Goal: Task Accomplishment & Management: Complete application form

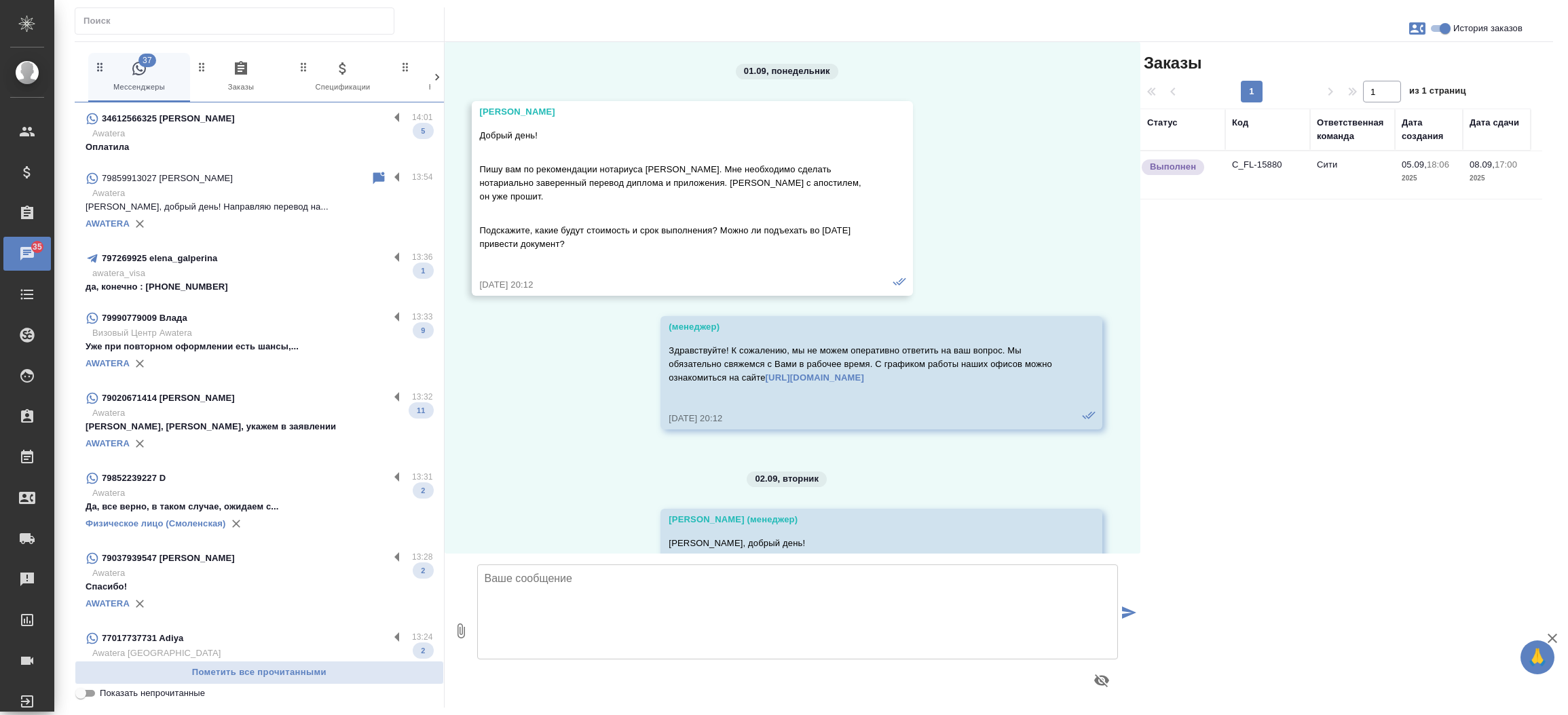
scroll to position [3384, 0]
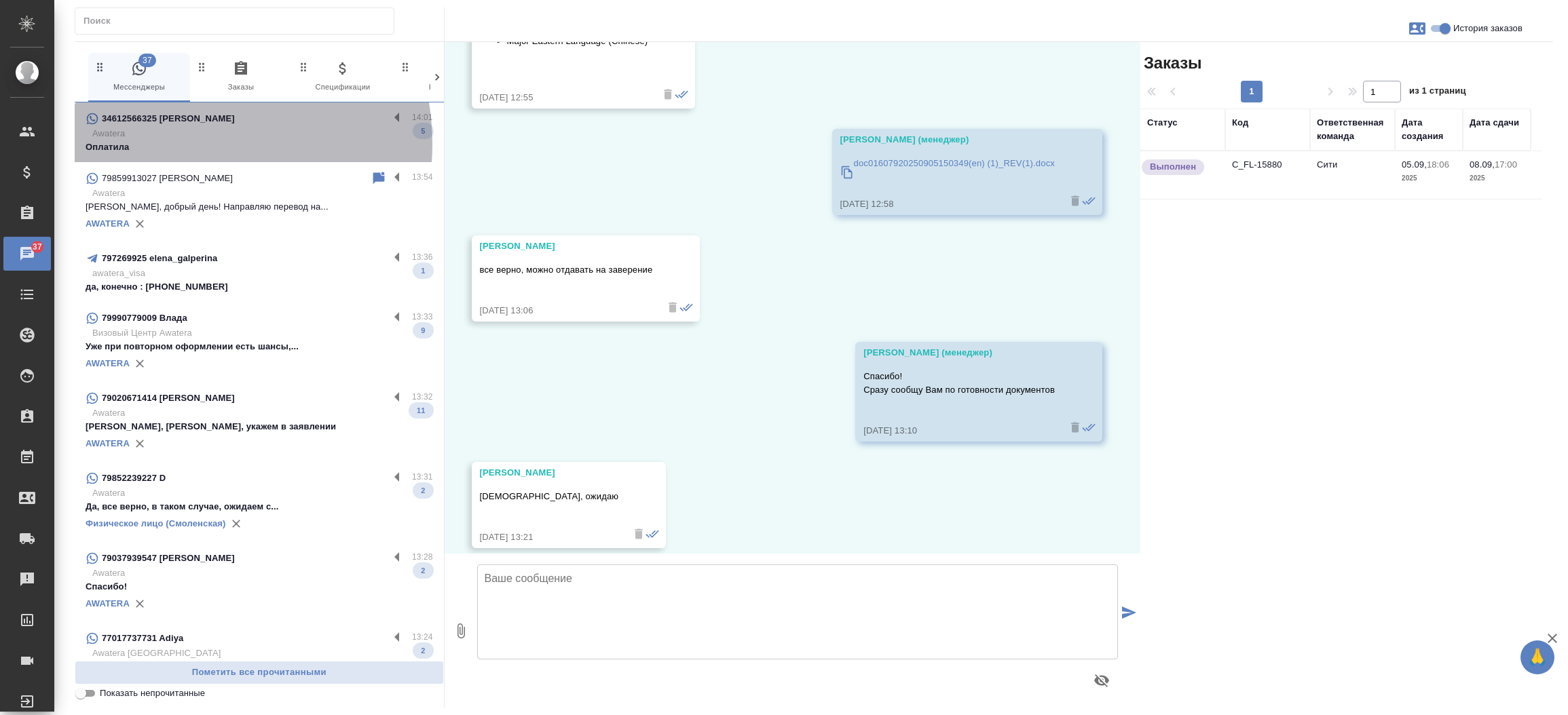
click at [181, 144] on p "Оплатила" at bounding box center [259, 147] width 348 height 14
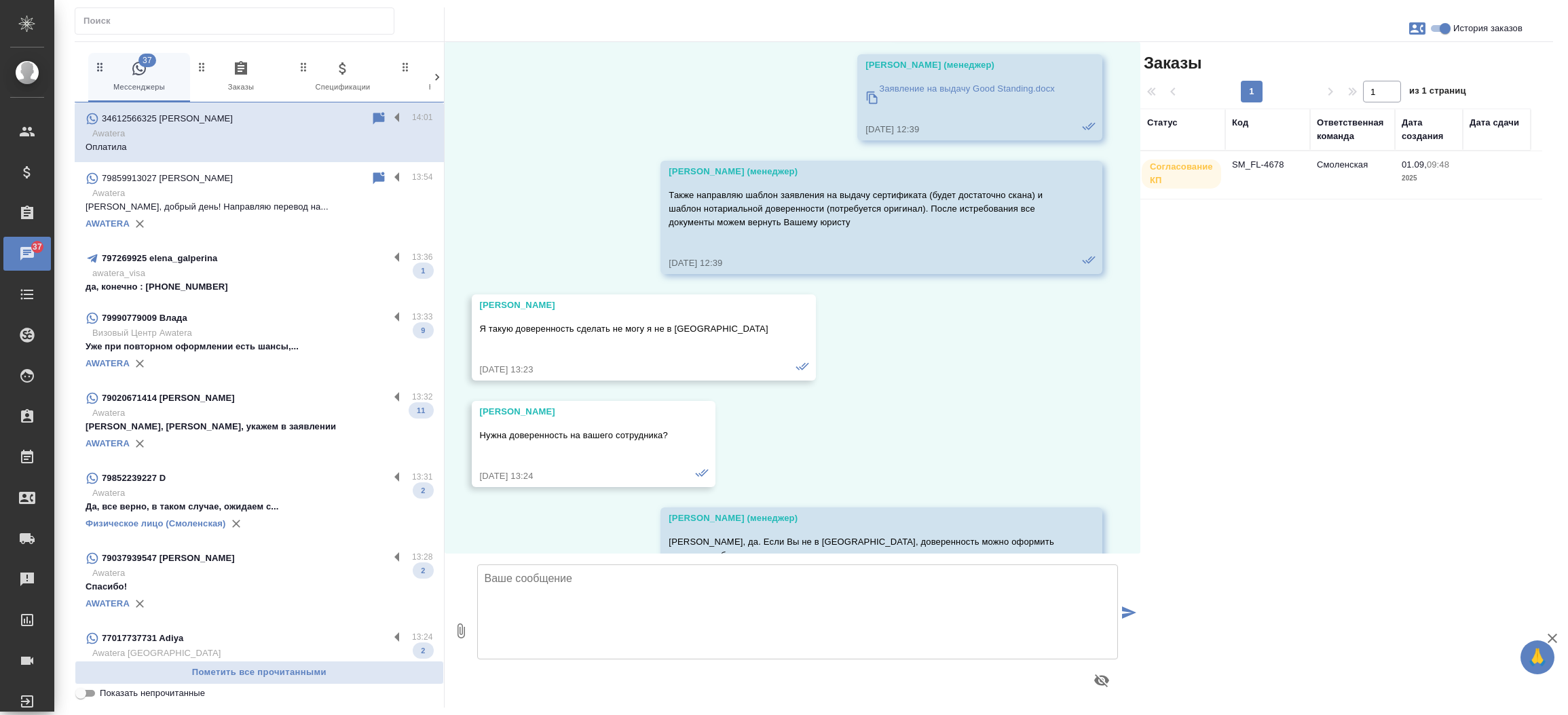
scroll to position [11001, 0]
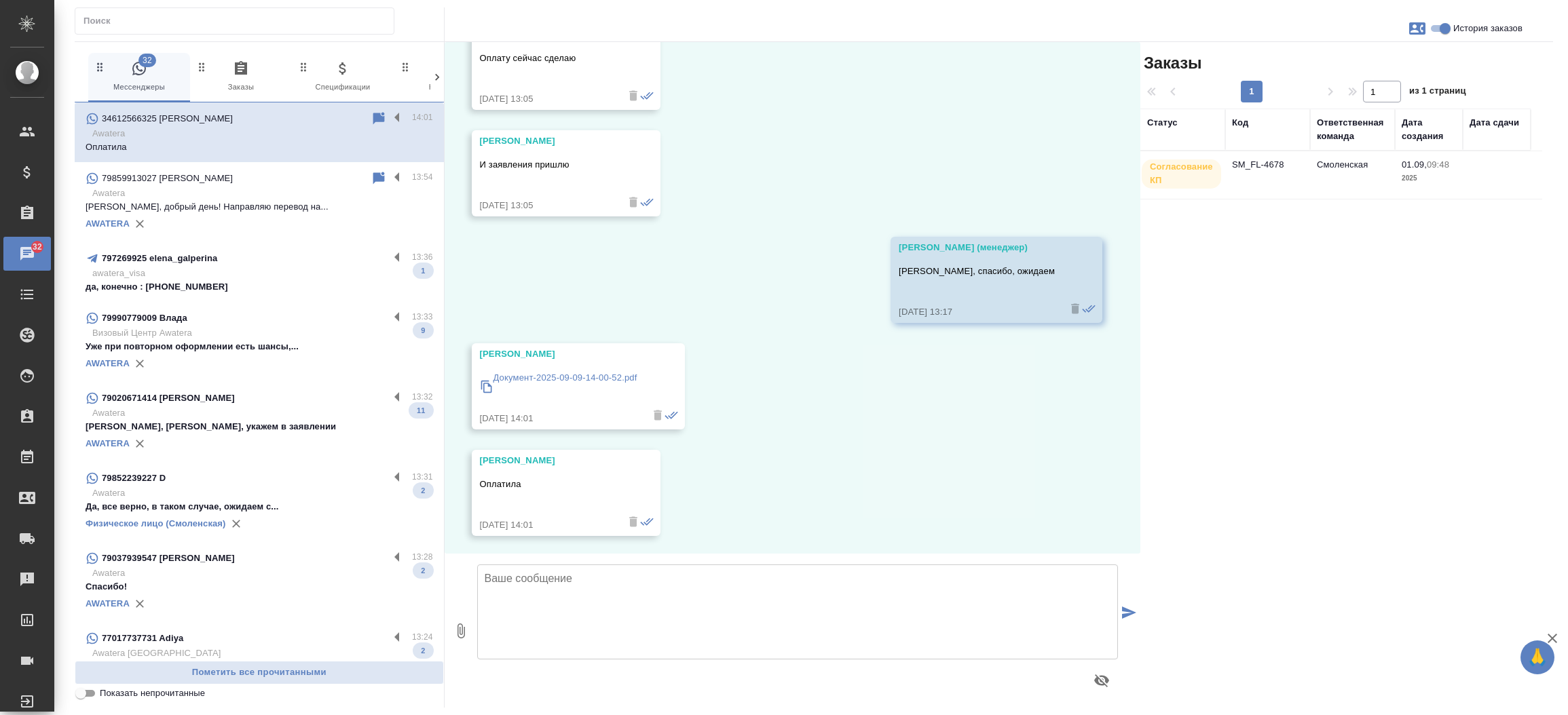
click at [1262, 169] on td "SM_FL-4678" at bounding box center [1267, 175] width 85 height 47
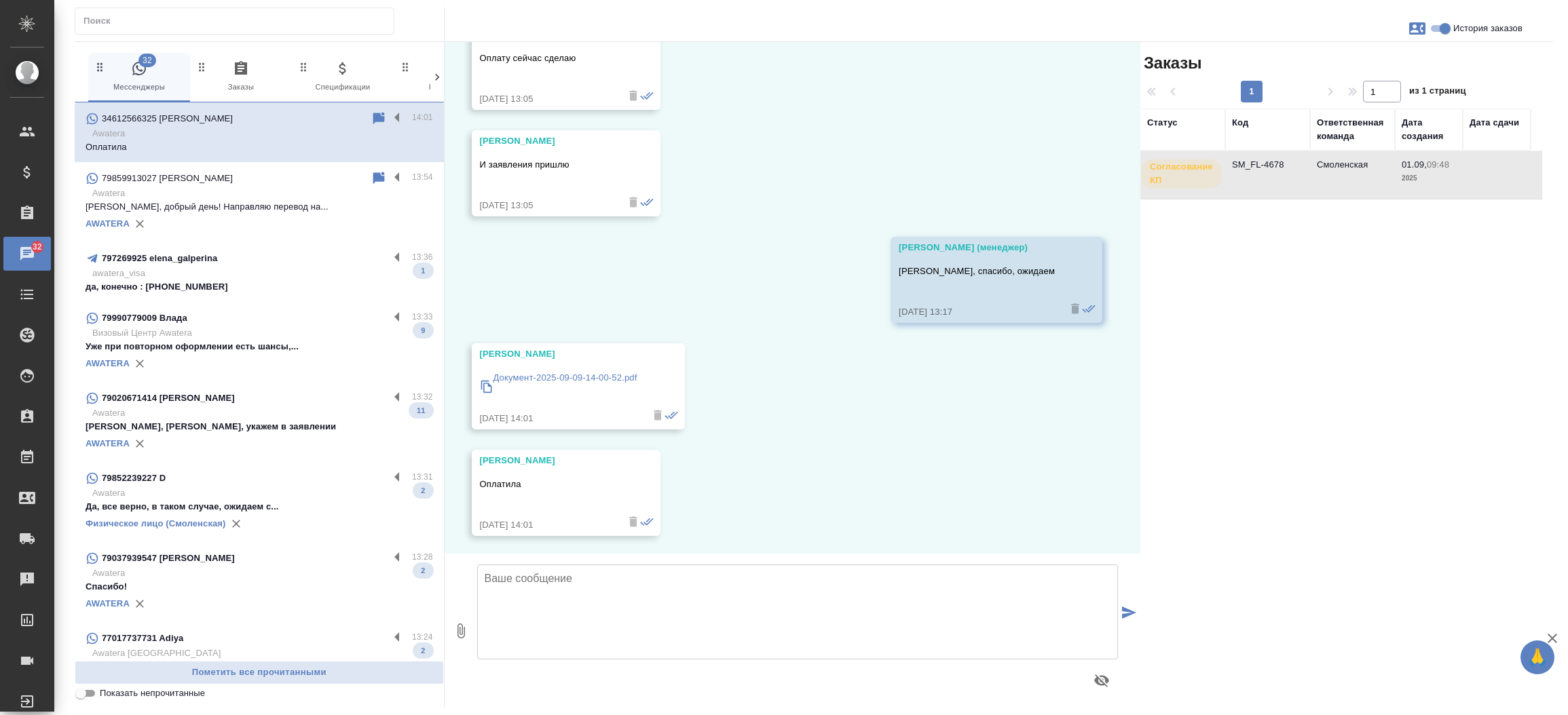
click at [1262, 169] on td "SM_FL-4678" at bounding box center [1267, 175] width 85 height 47
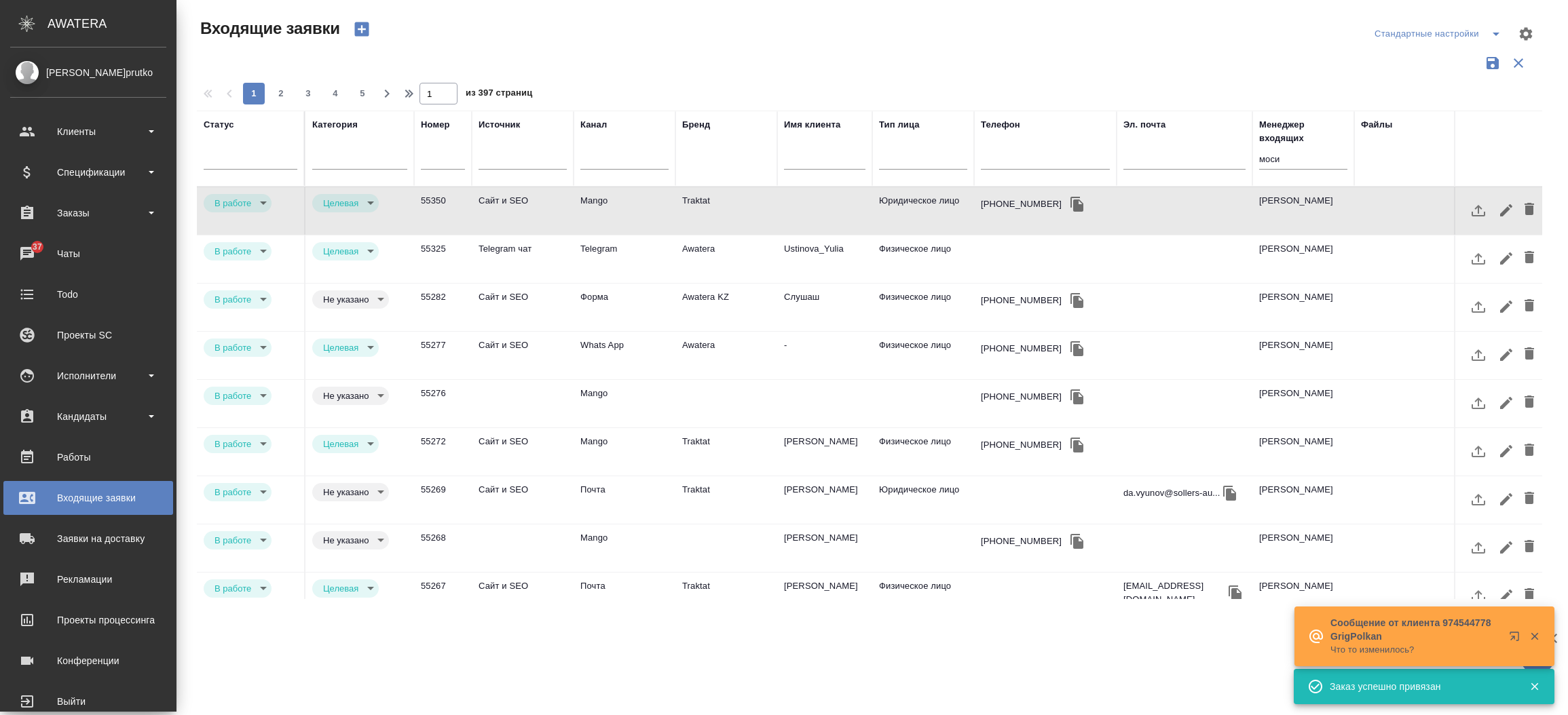
select select "RU"
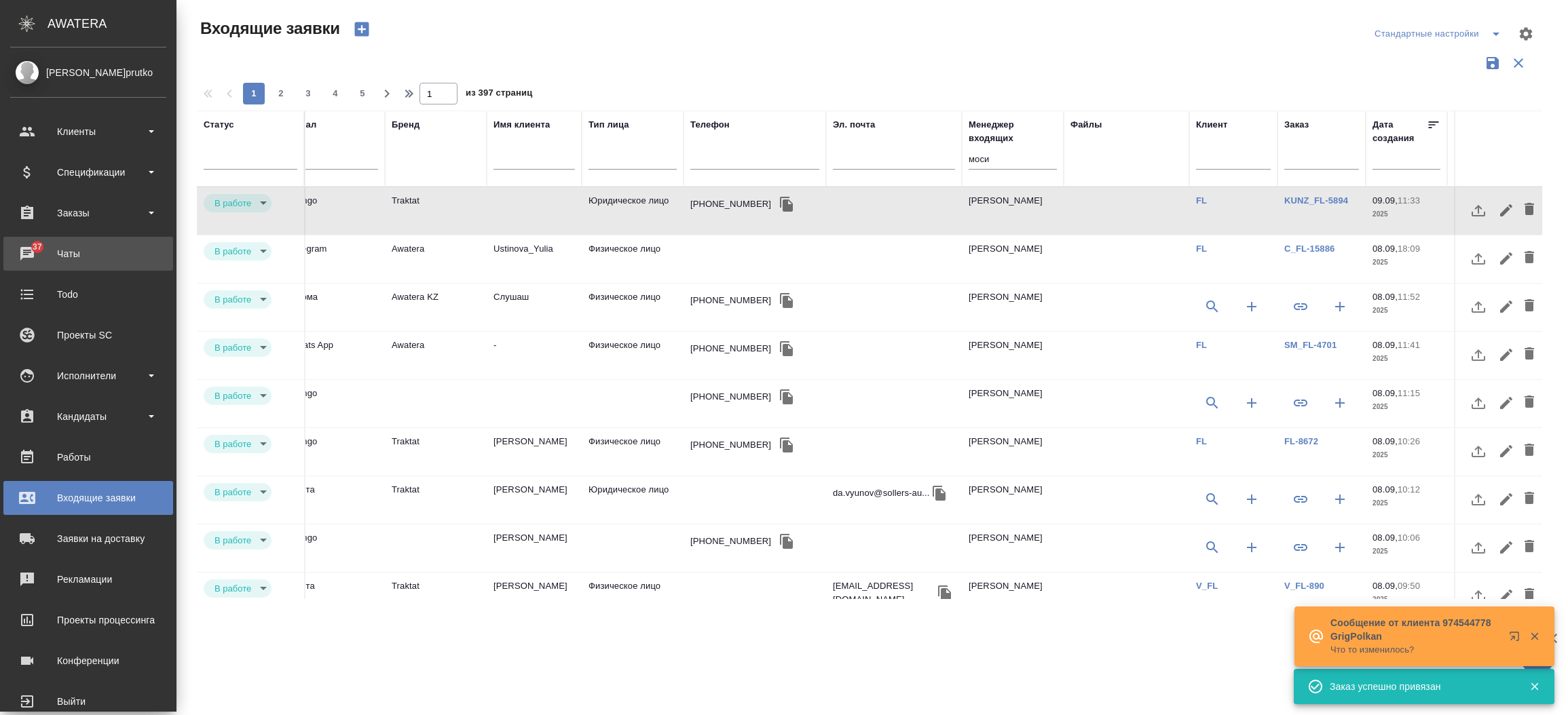
click at [42, 246] on div "Чаты" at bounding box center [88, 253] width 156 height 20
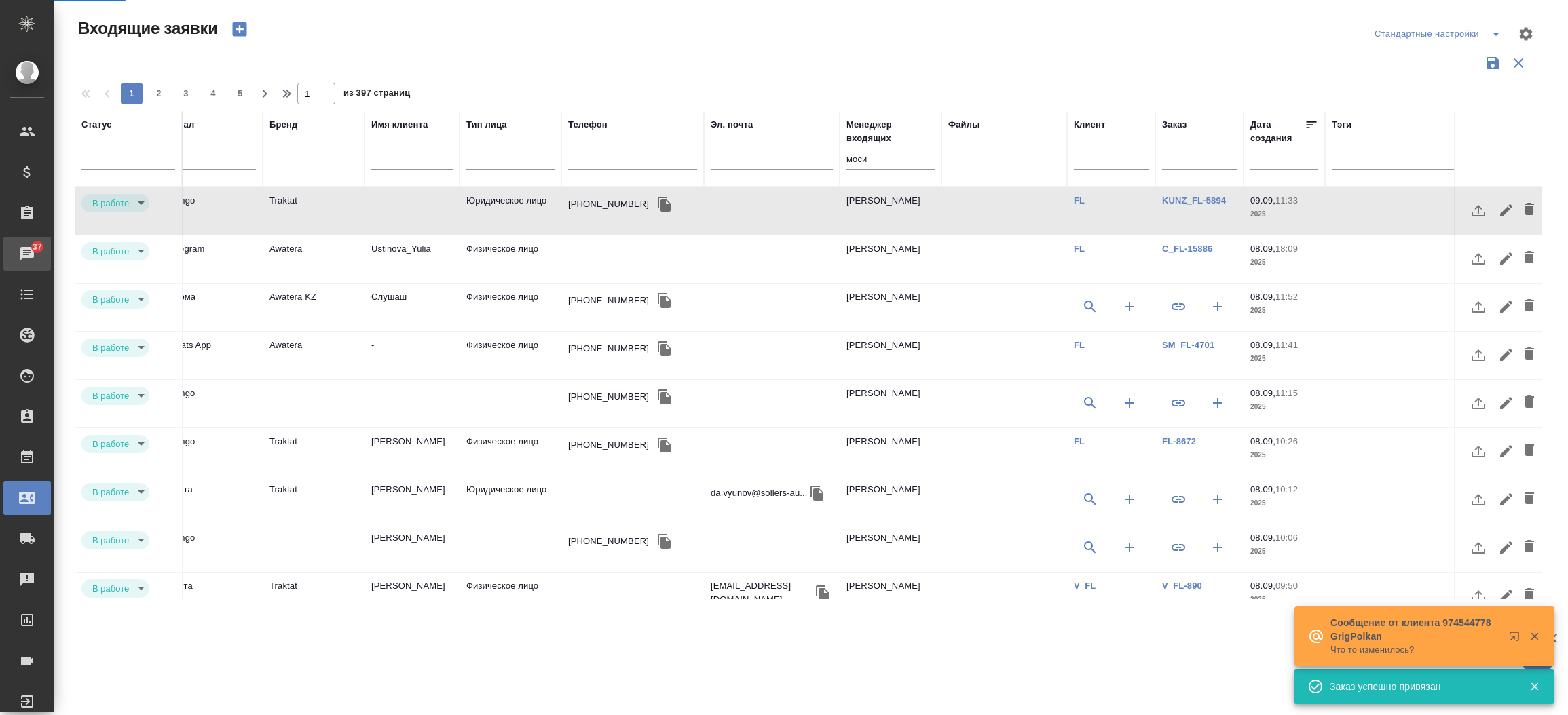
click at [27, 246] on div "Чаты" at bounding box center [11, 253] width 34 height 20
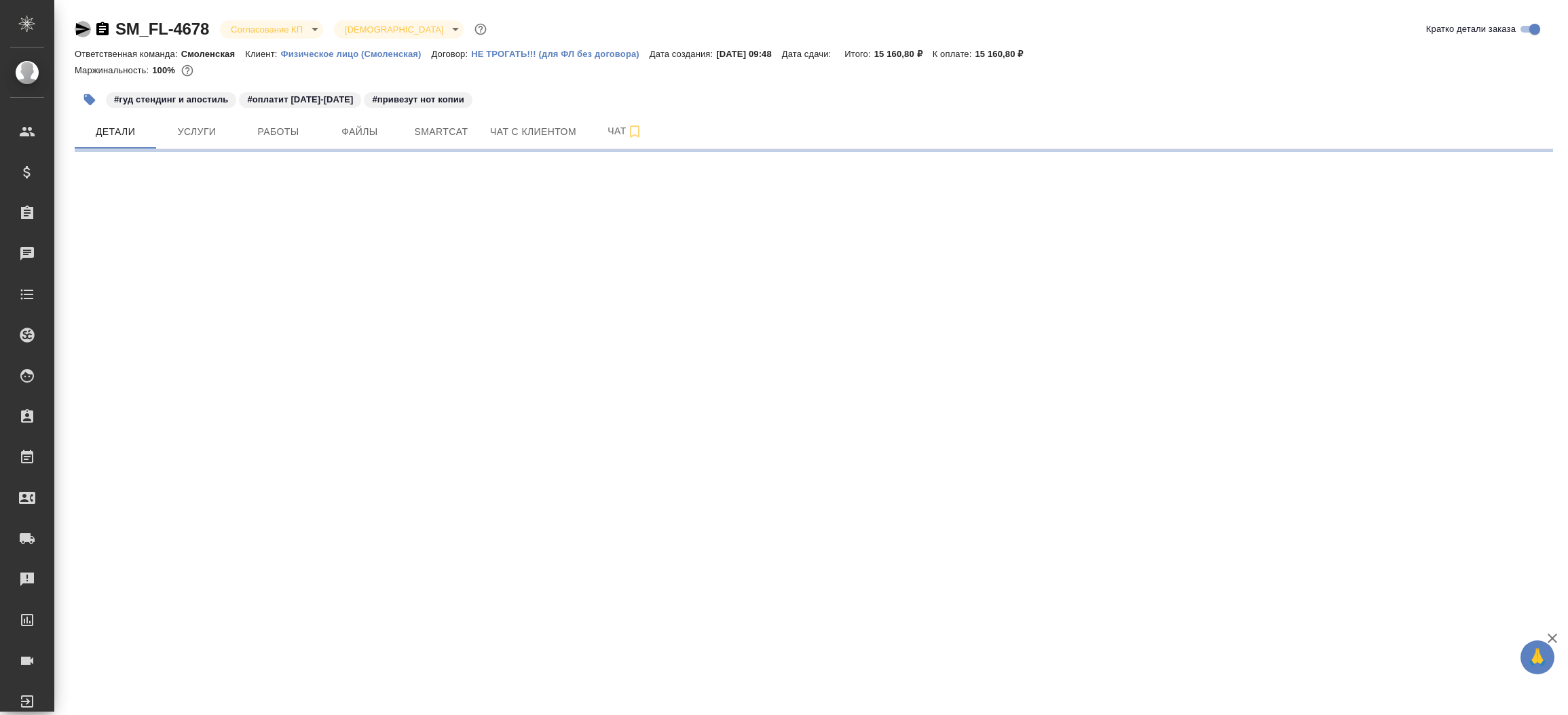
click at [79, 22] on icon "button" at bounding box center [83, 29] width 16 height 16
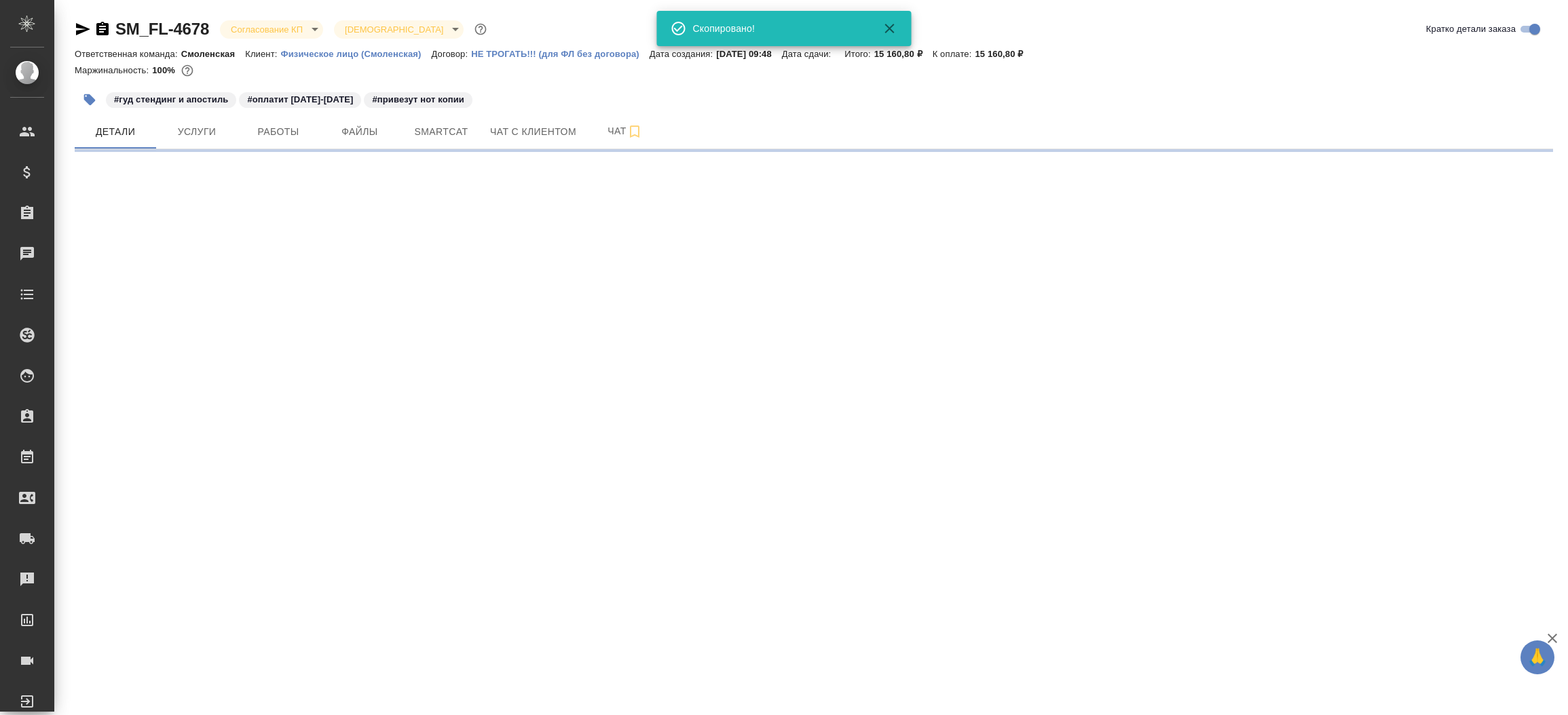
select select "RU"
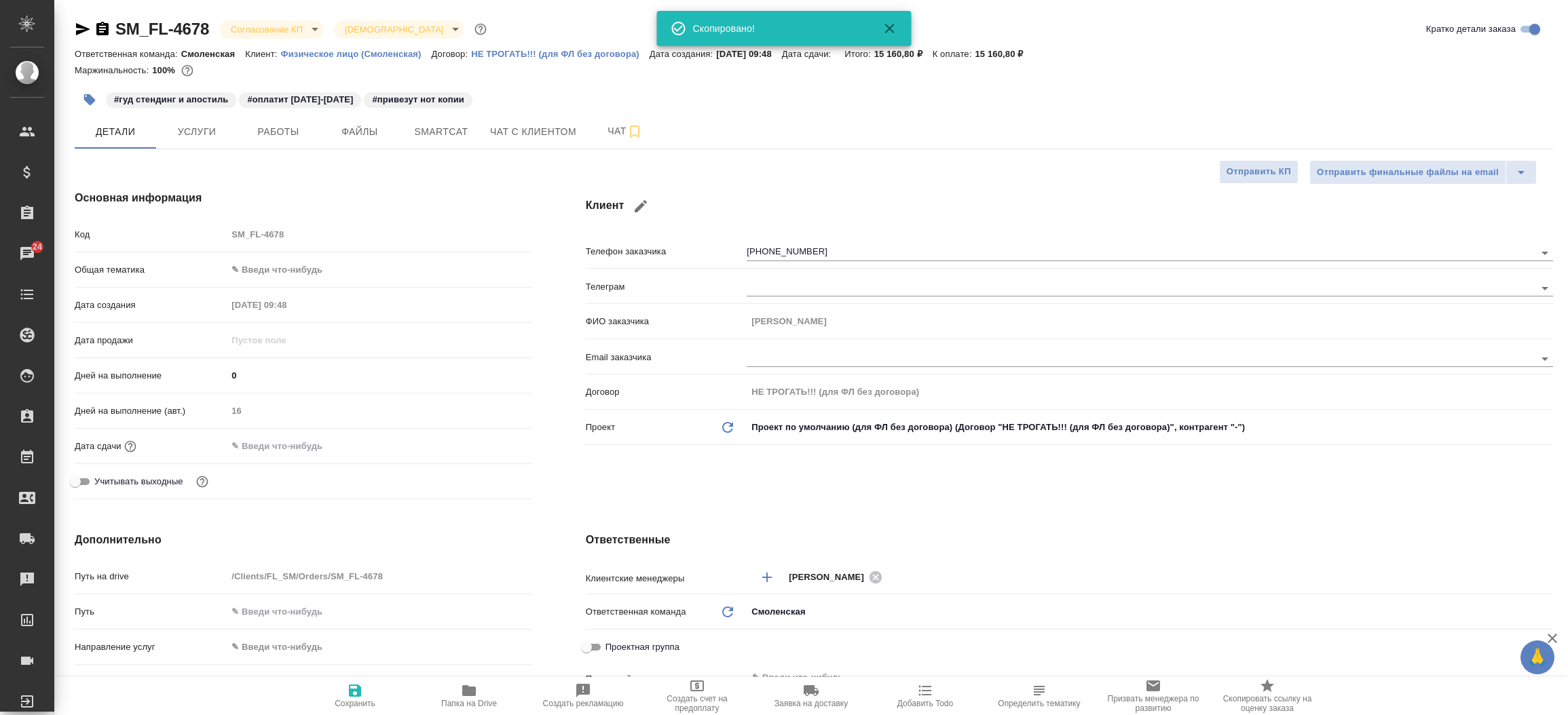
type textarea "x"
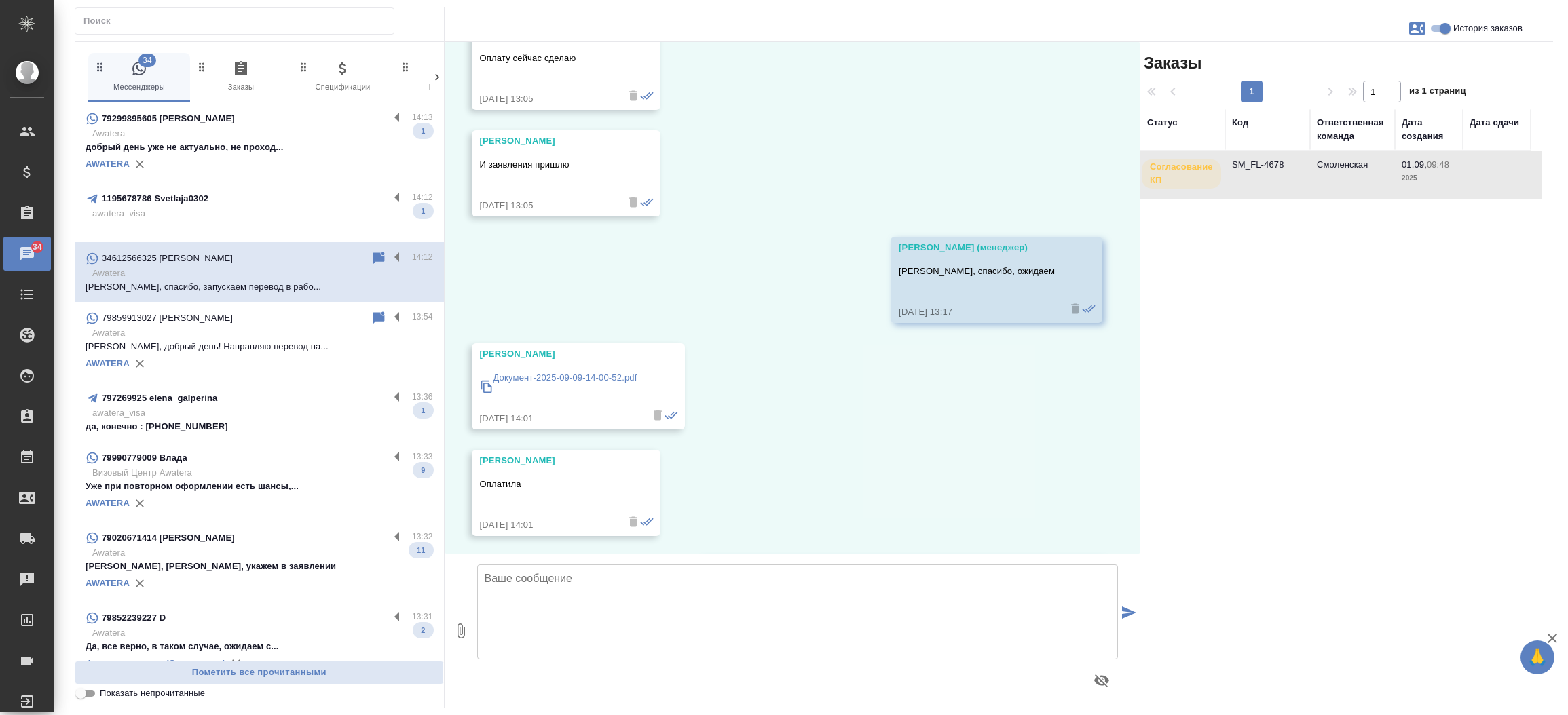
scroll to position [11108, 0]
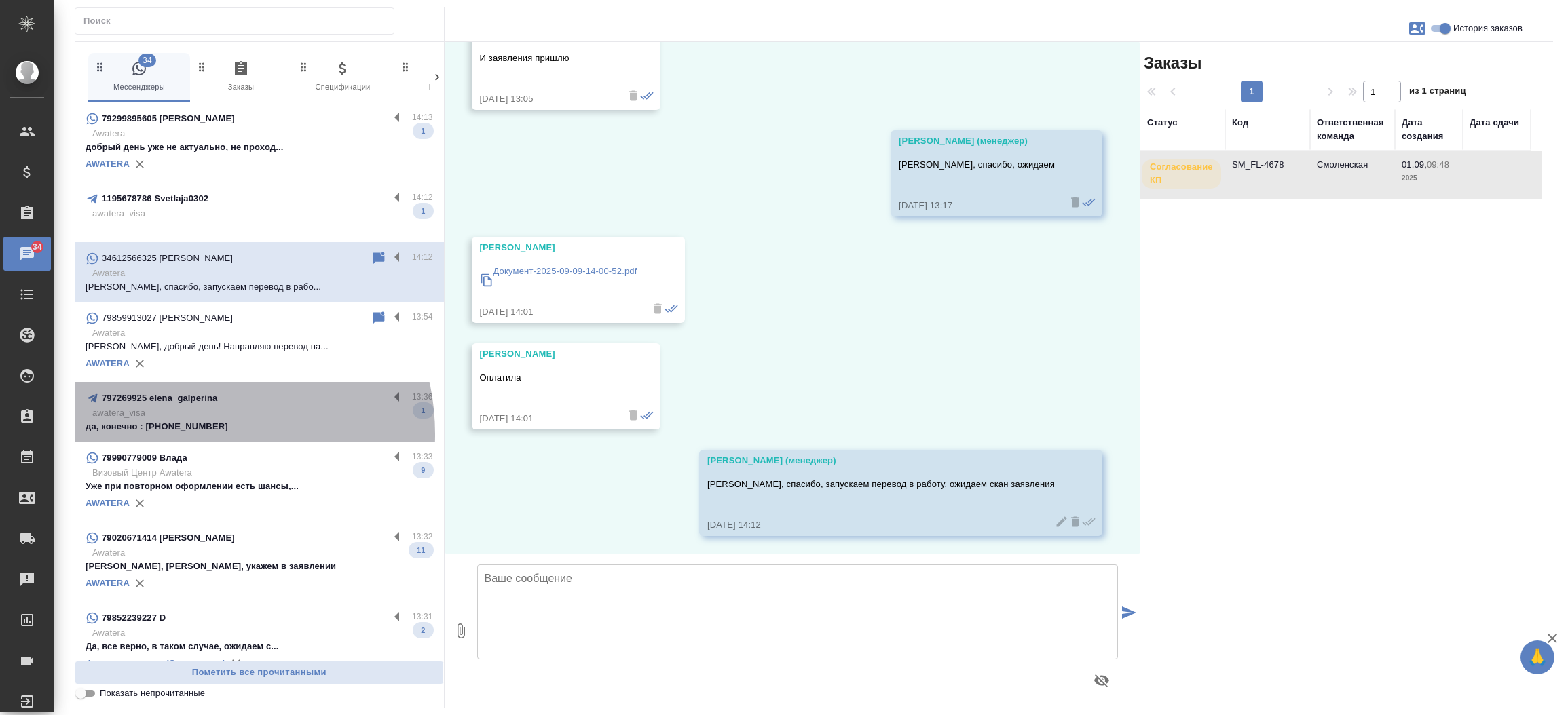
click at [192, 434] on div "797269925 elena_galperina 13:36 awatera_visa да, конечно : +79119775126 1" at bounding box center [259, 411] width 369 height 59
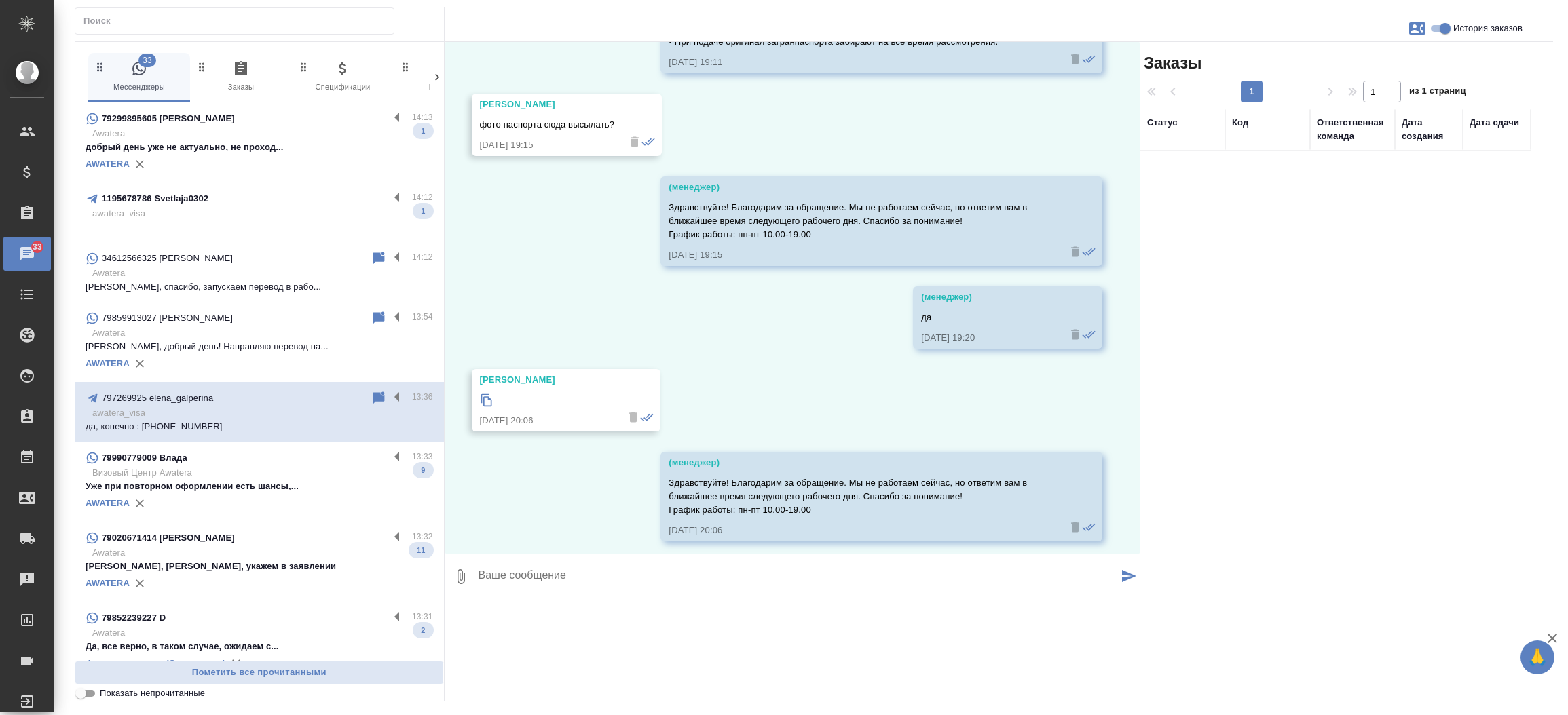
scroll to position [3573, 0]
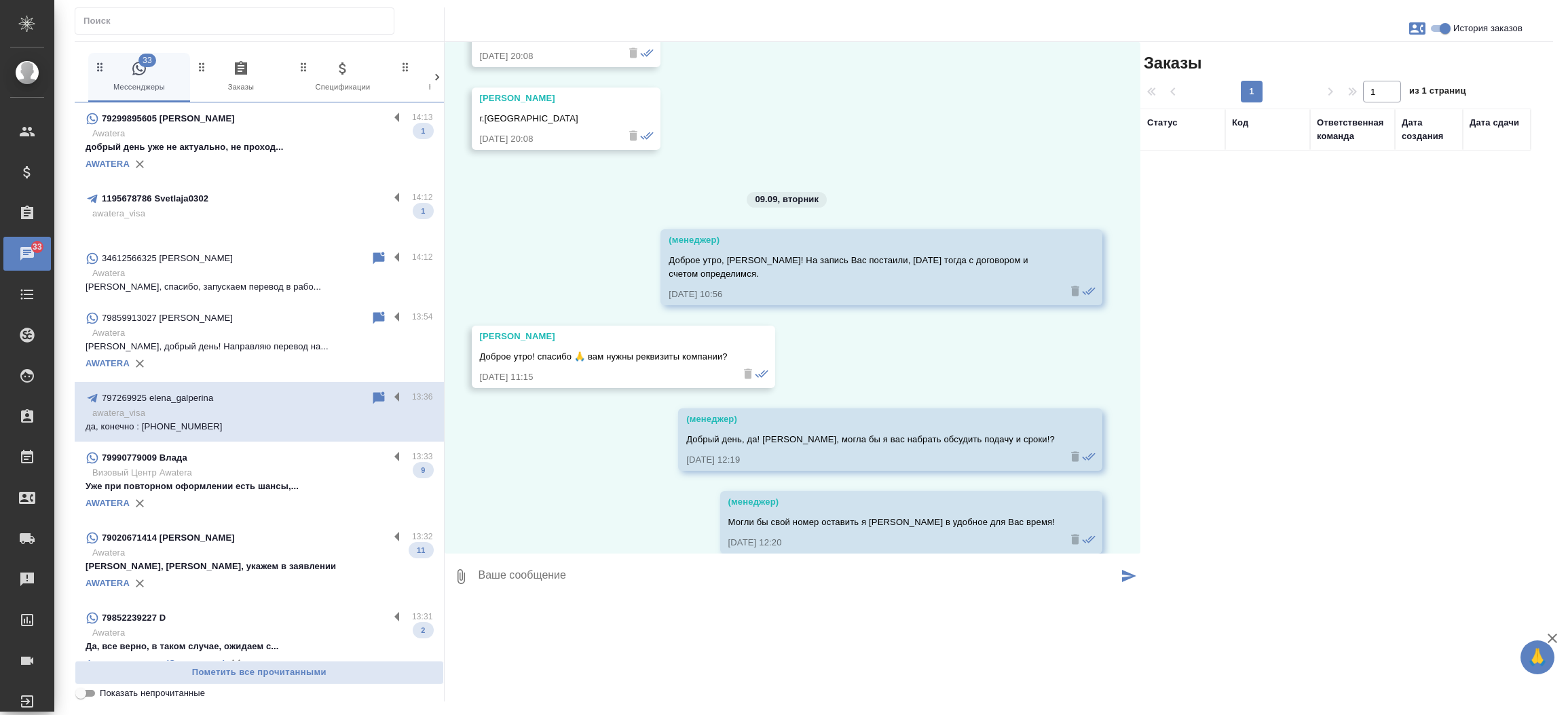
click at [508, 580] on div "elena_galperina" at bounding box center [548, 585] width 138 height 14
copy div "elena_galperina"
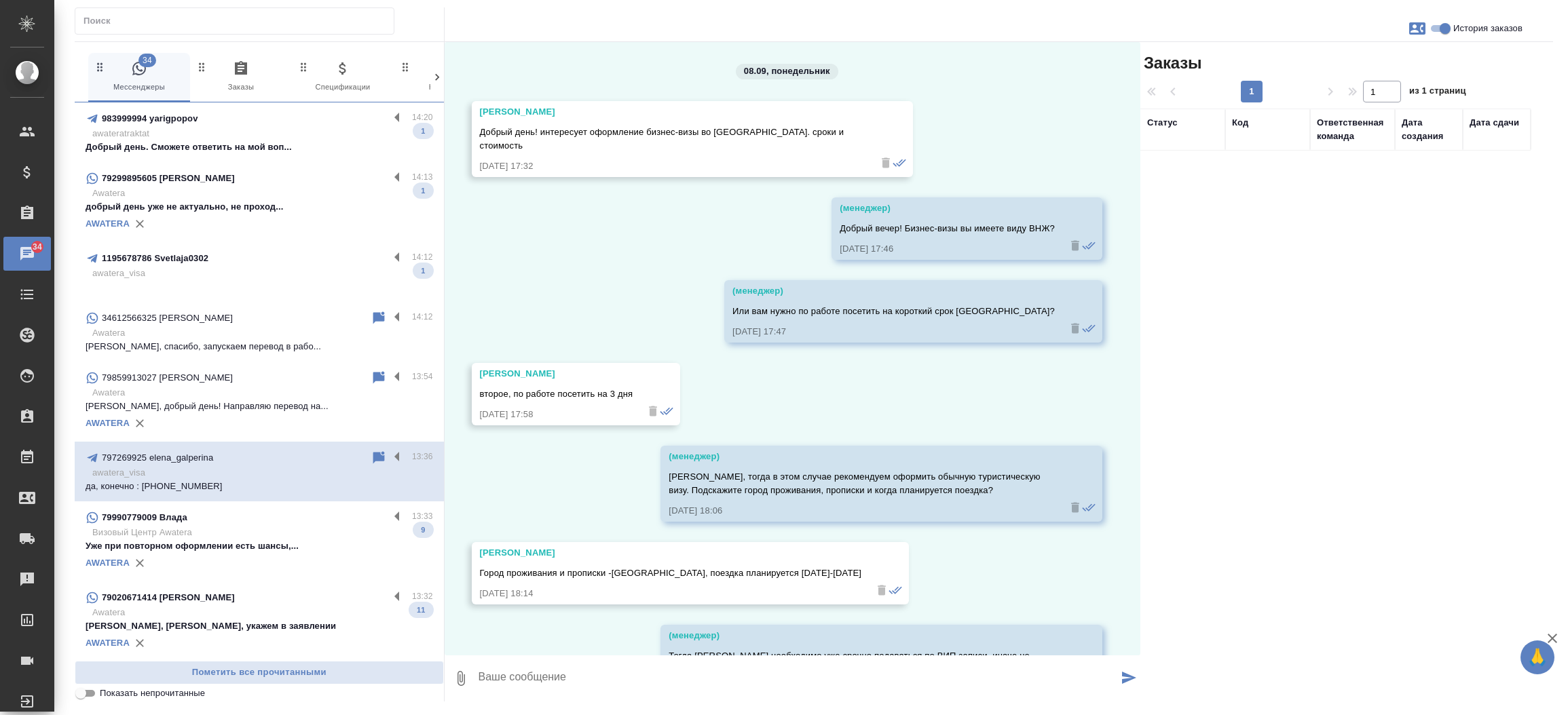
scroll to position [3573, 0]
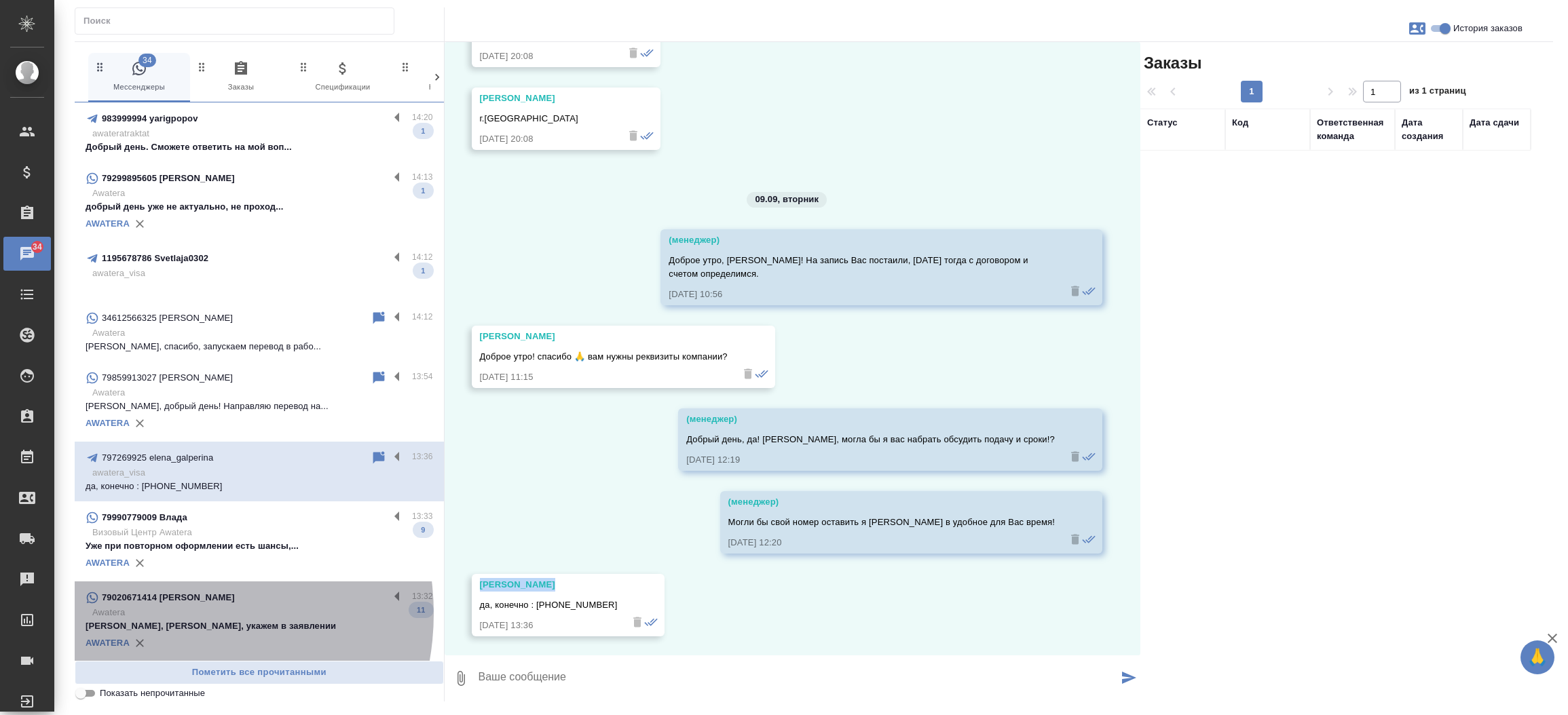
click at [160, 613] on p "Awatera" at bounding box center [262, 612] width 340 height 14
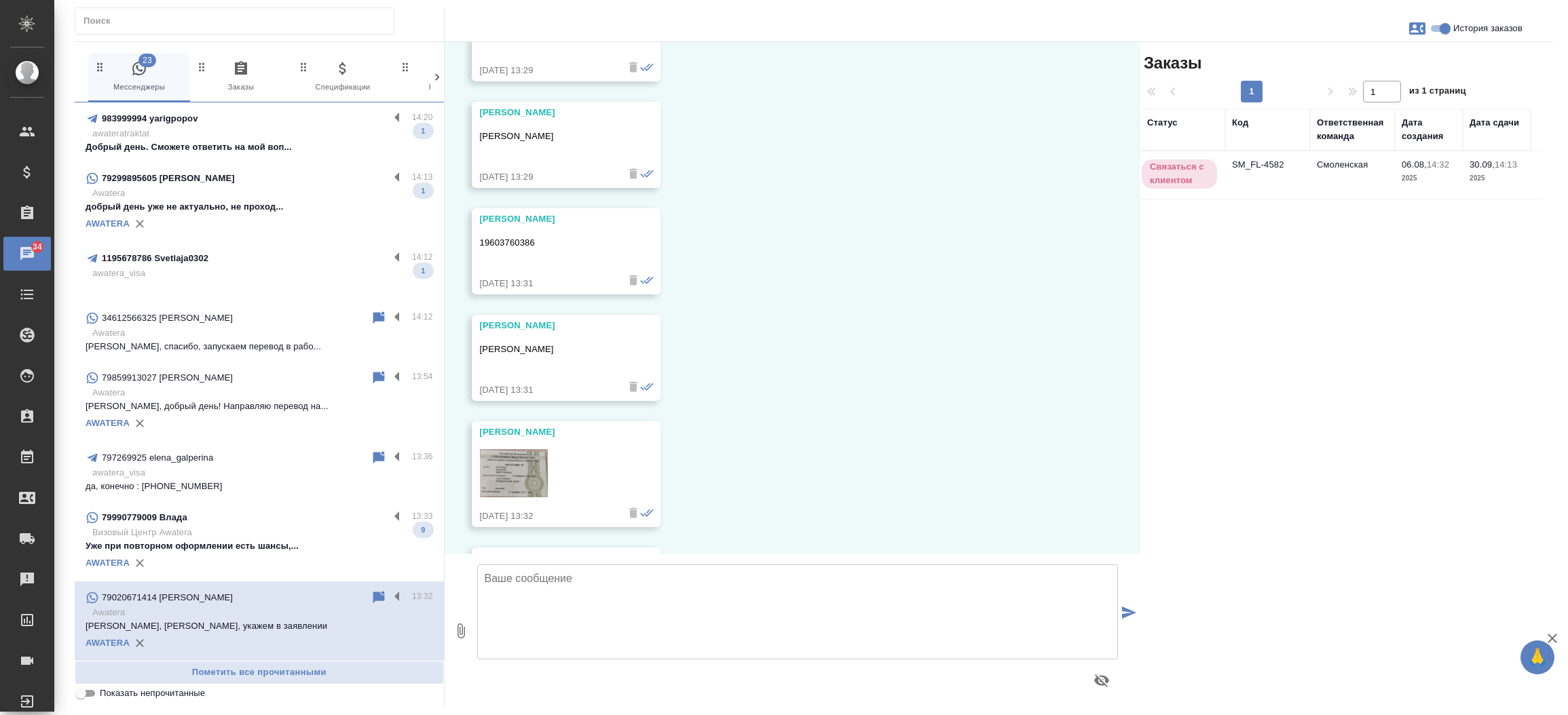
scroll to position [4812, 0]
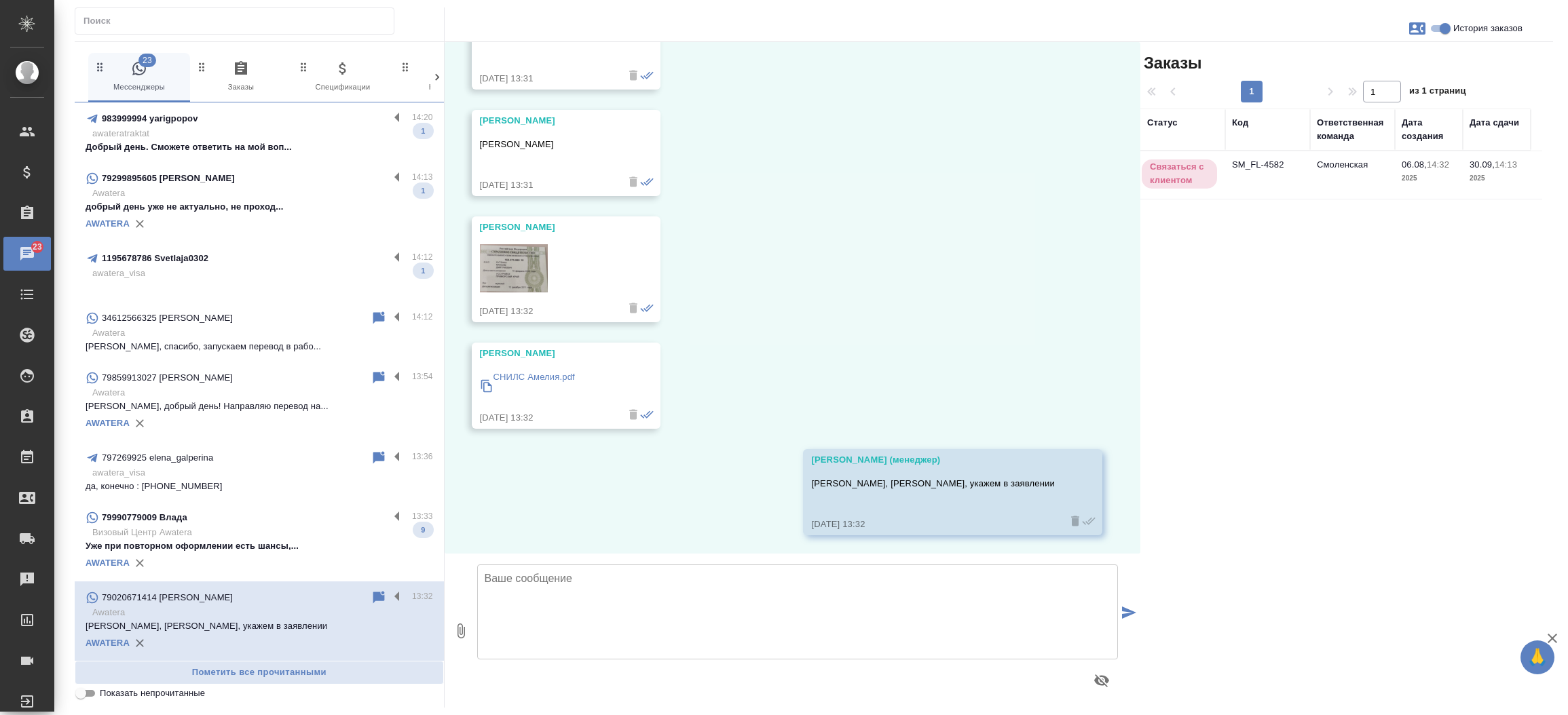
click at [213, 219] on div "AWATERA" at bounding box center [259, 223] width 348 height 20
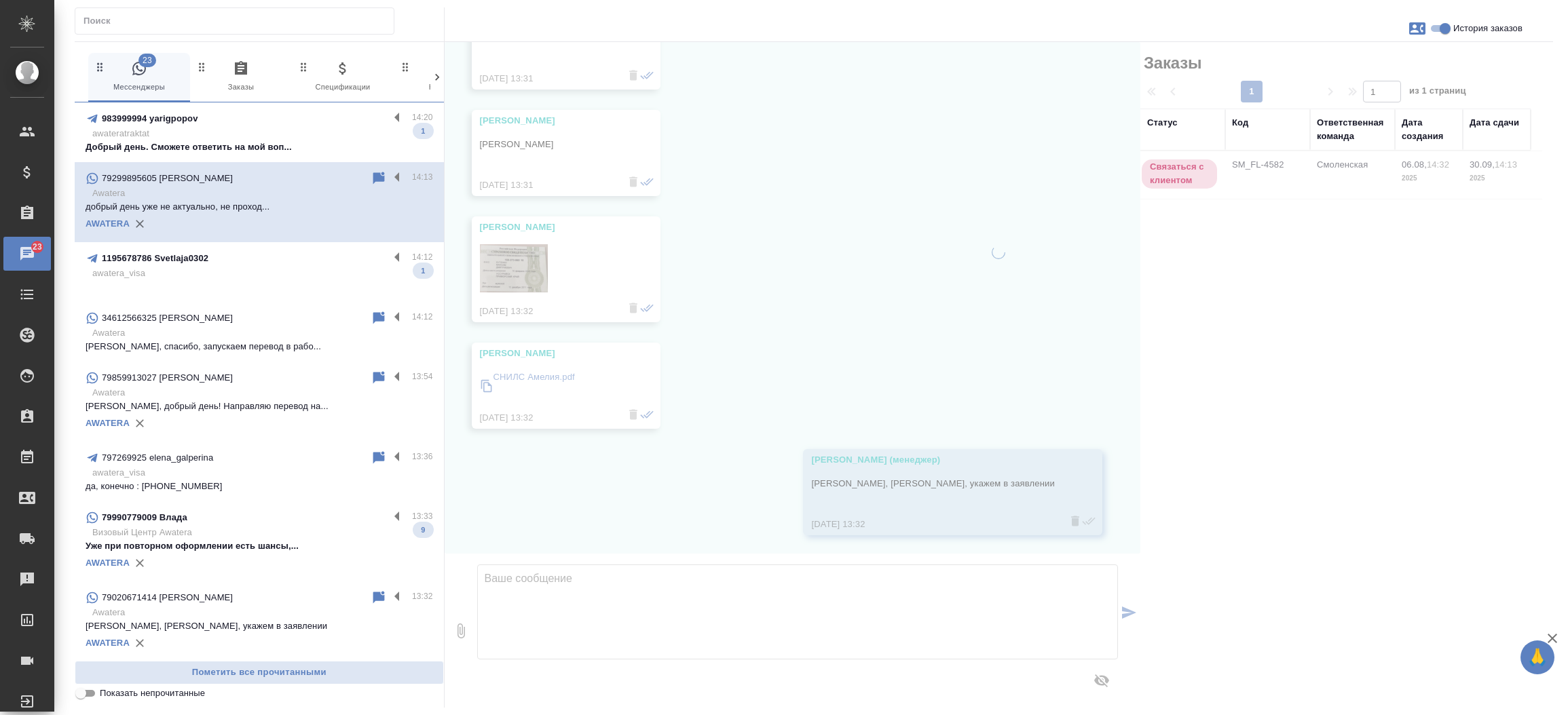
scroll to position [0, 0]
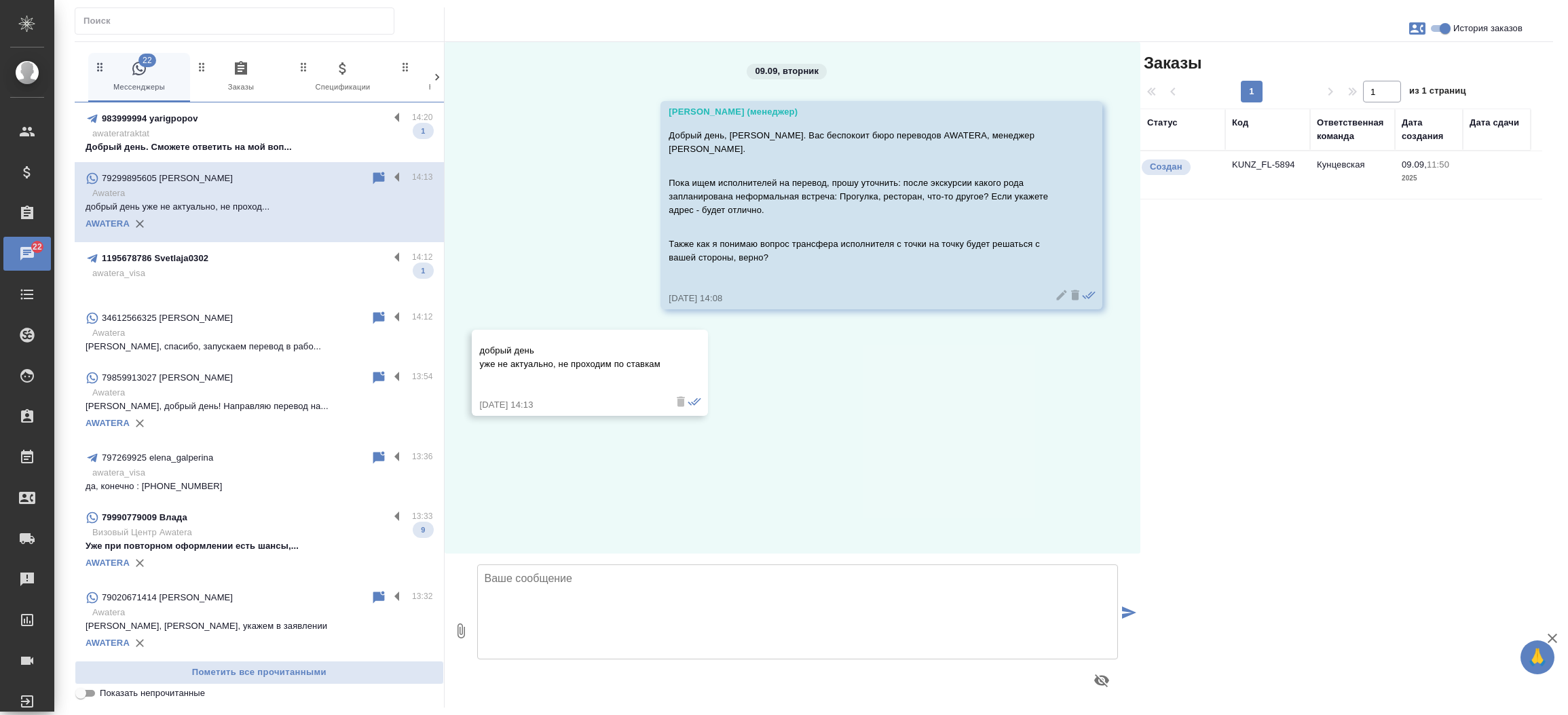
click at [1234, 160] on td "KUNZ_FL-5894" at bounding box center [1267, 175] width 85 height 47
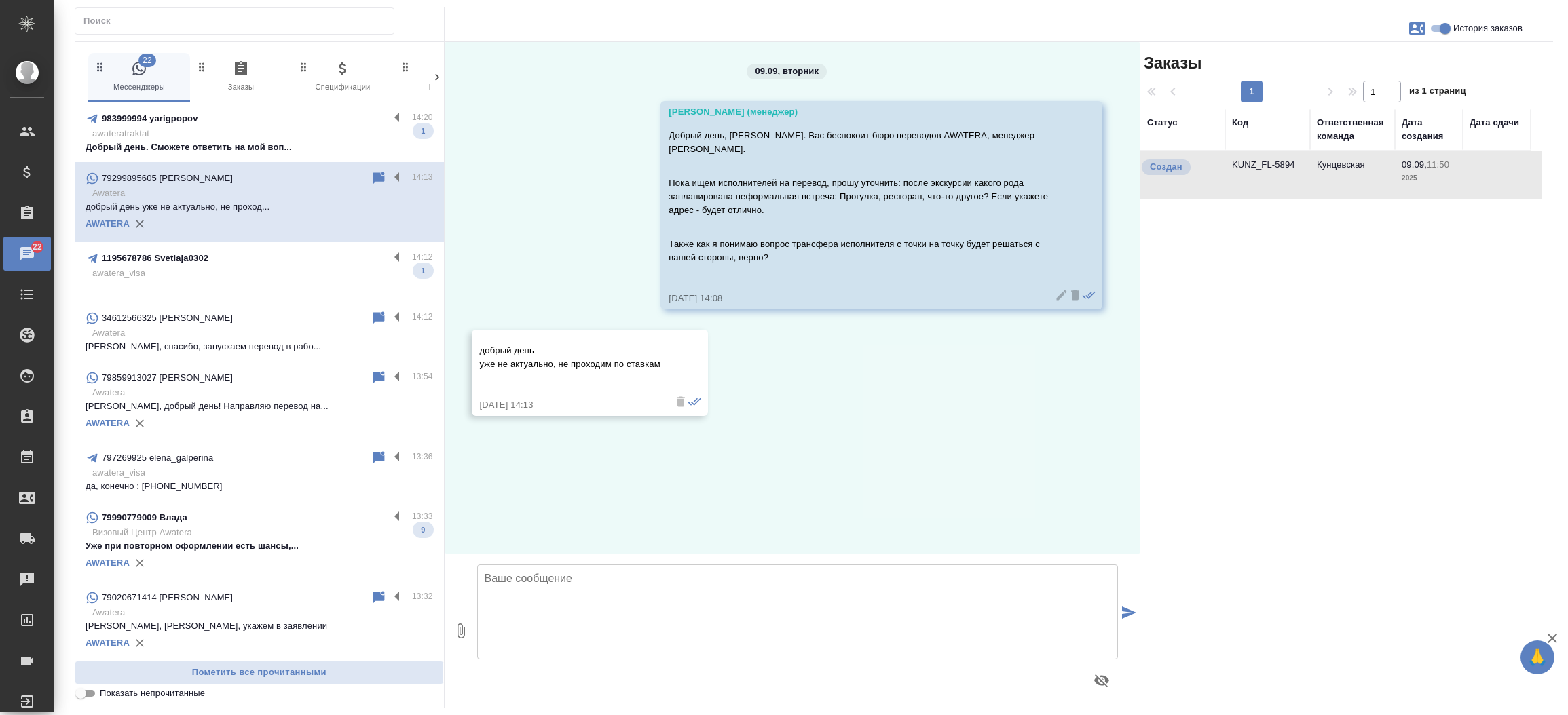
click at [1234, 160] on td "KUNZ_FL-5894" at bounding box center [1267, 175] width 85 height 47
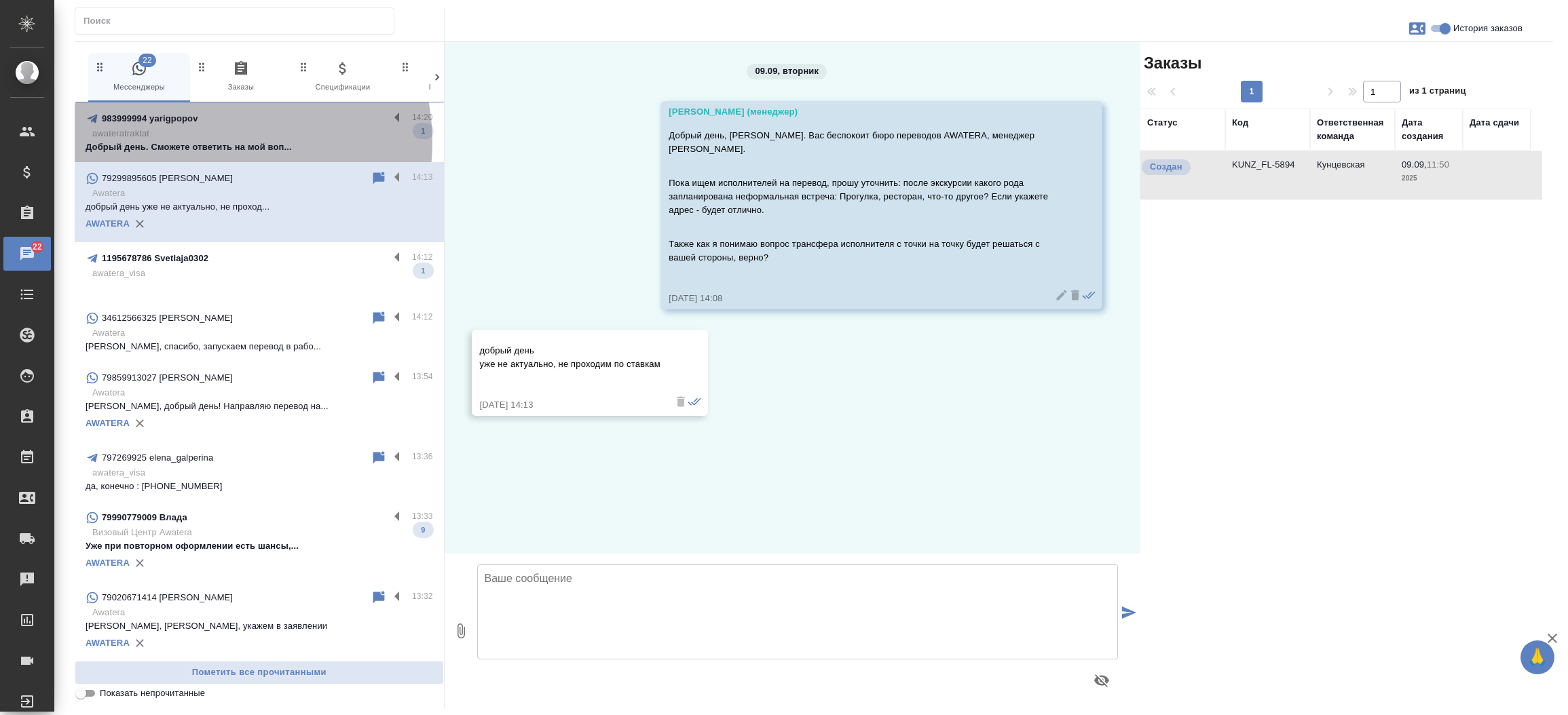
click at [214, 142] on p "Добрый день. Сможете ответить на мой воп..." at bounding box center [259, 147] width 348 height 14
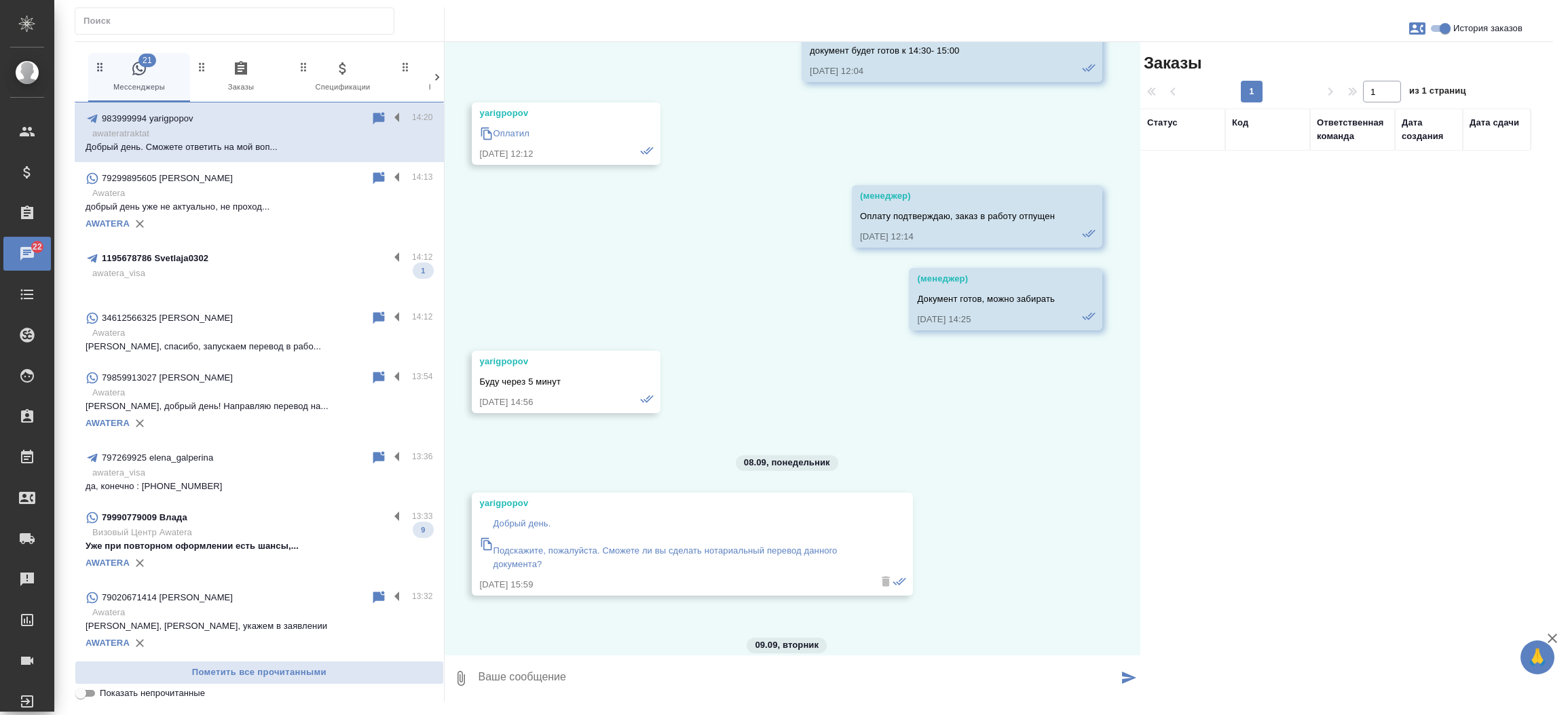
scroll to position [677, 0]
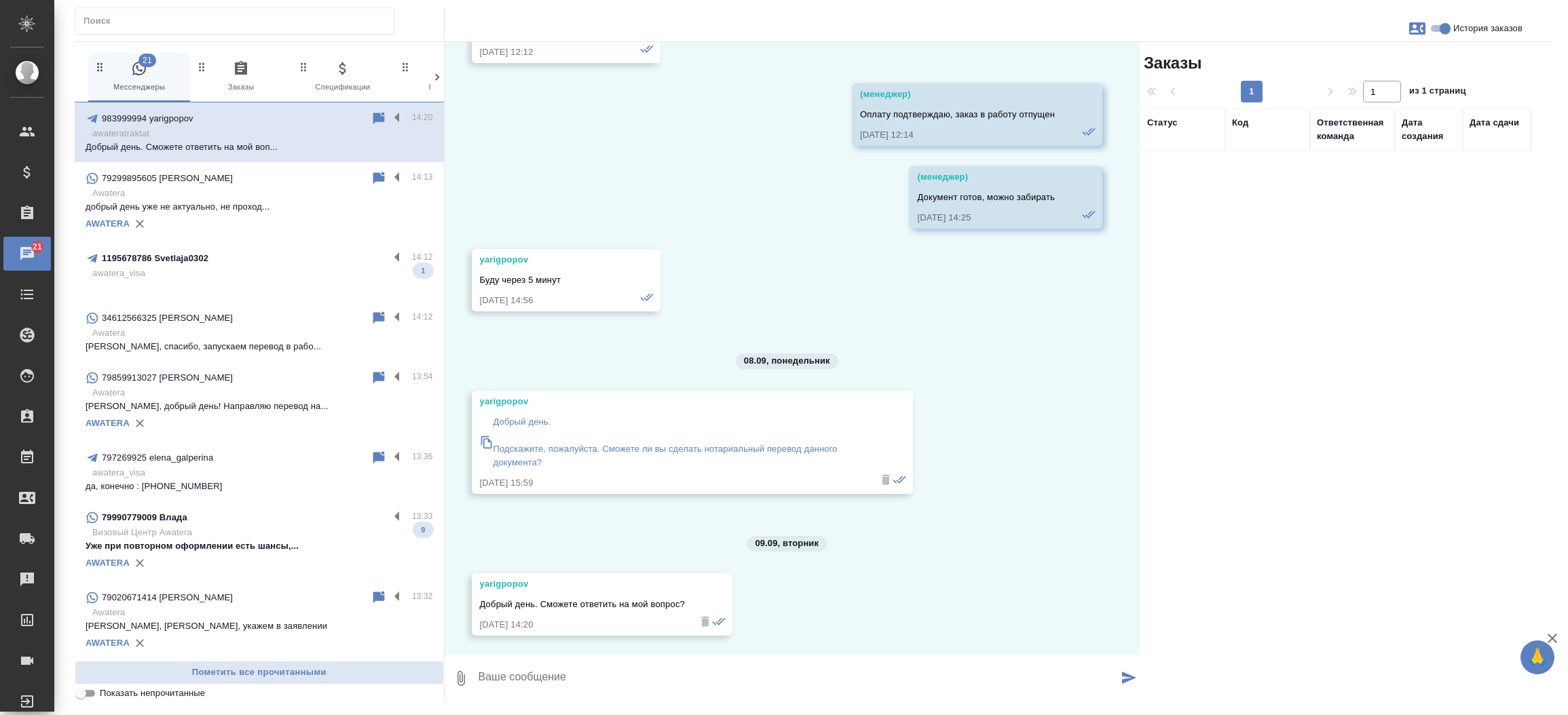
click at [494, 401] on div "yarigpopov" at bounding box center [673, 401] width 386 height 14
copy div "yarigpopov"
click at [701, 683] on textarea at bounding box center [797, 678] width 641 height 46
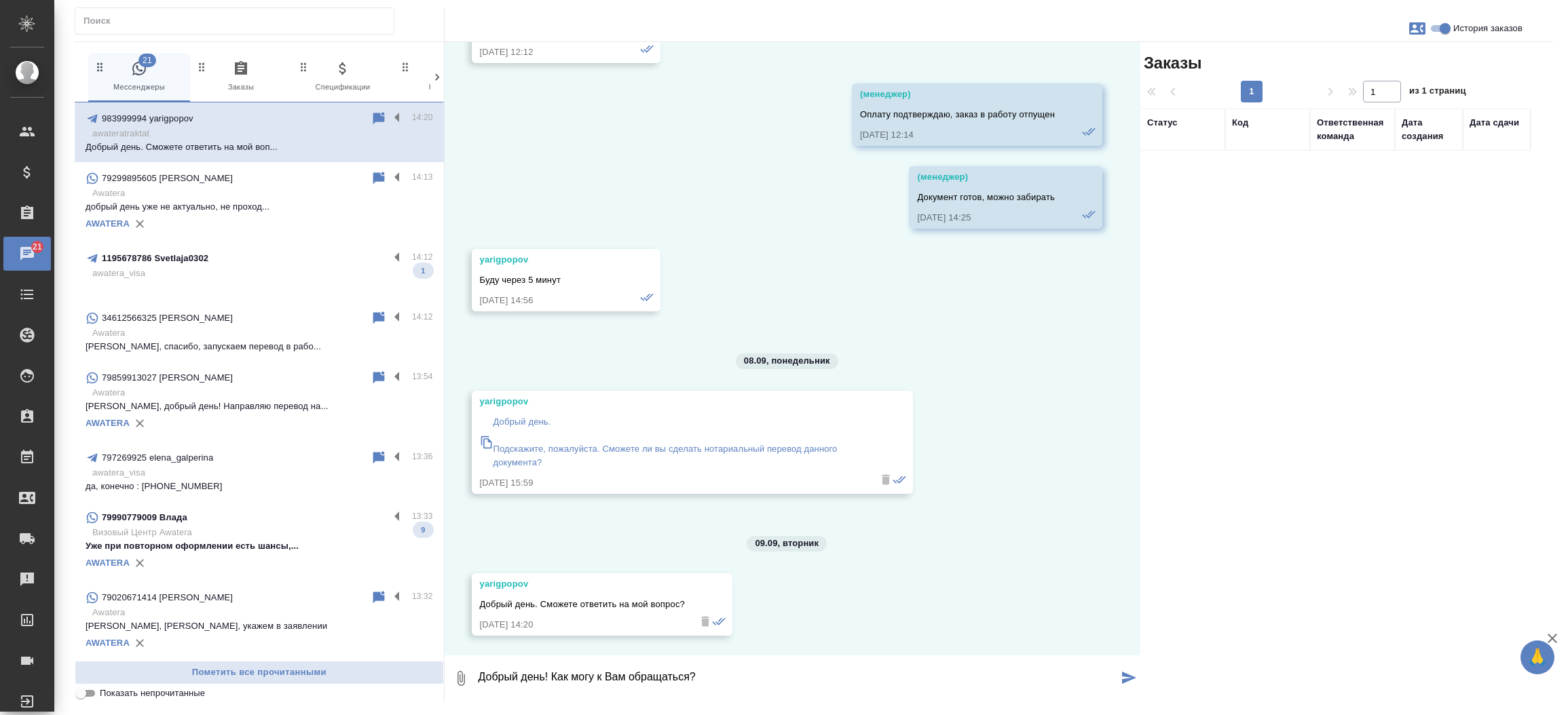
click at [523, 443] on p "Добрый день. Подскажите, пожалуйста. Сможете ли вы сделать нотариальный перевод…" at bounding box center [679, 442] width 372 height 55
click at [723, 682] on textarea "Добрый день! Как могу к Вам обращаться?" at bounding box center [797, 678] width 641 height 46
type textarea "Добрый день! Как могу к Вам обращаться? Перевод необходим на русский?"
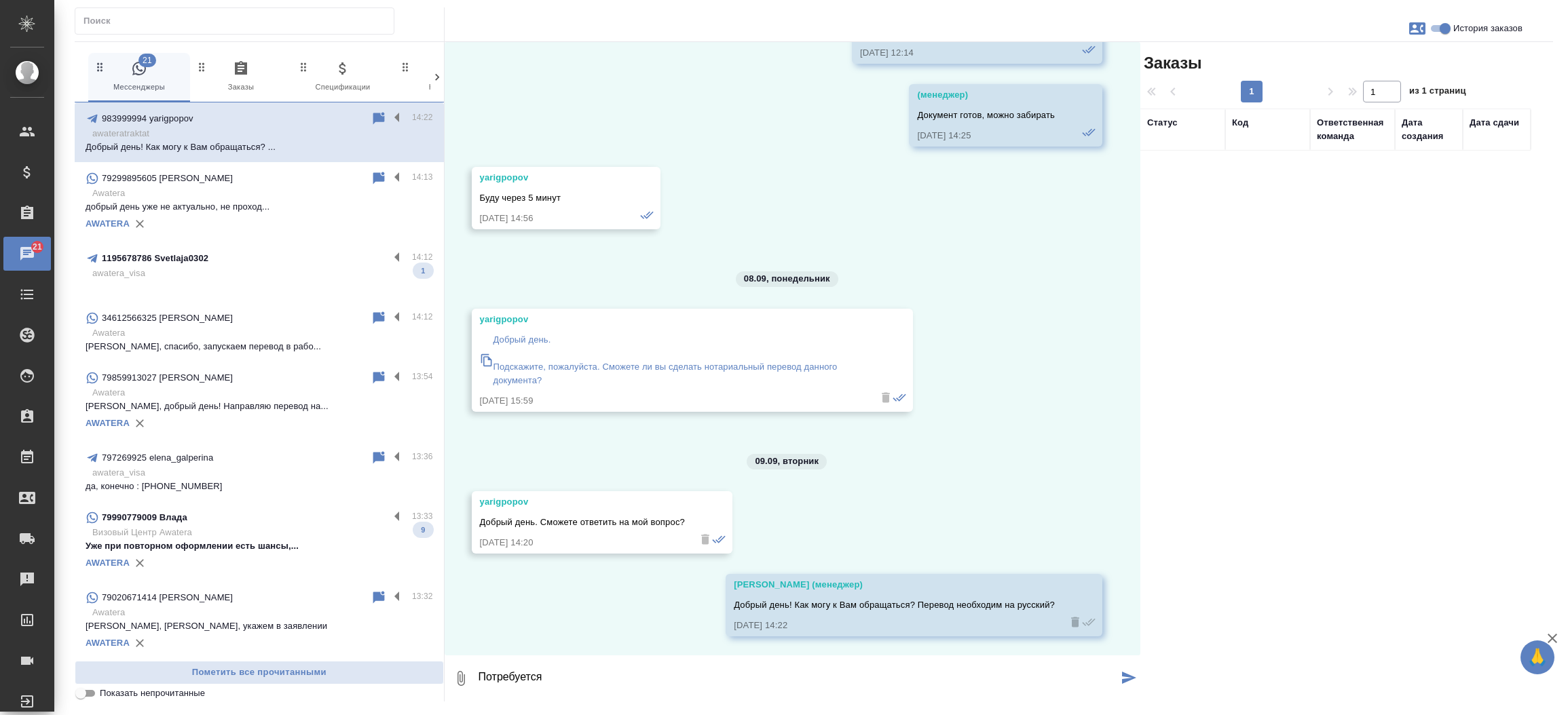
type textarea "Потребуется"
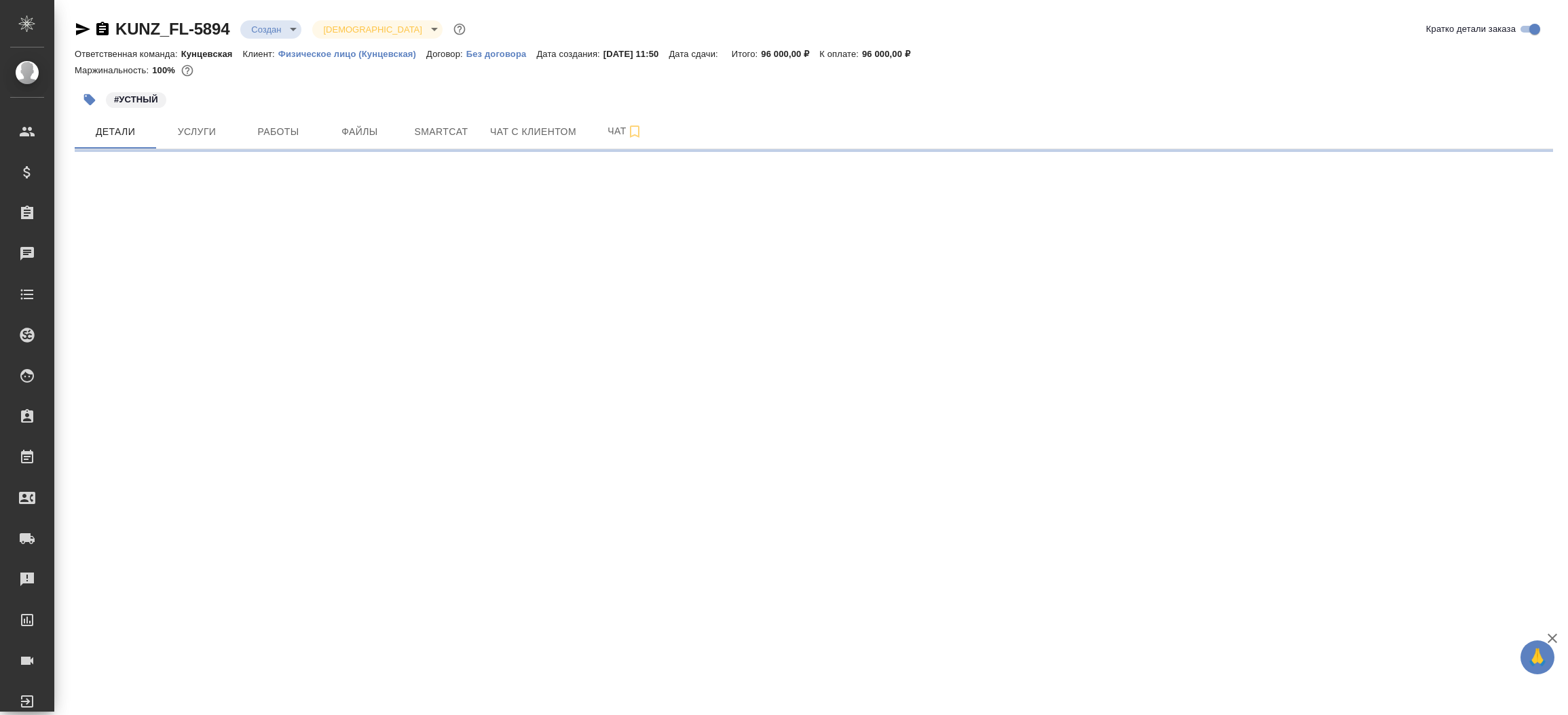
select select "RU"
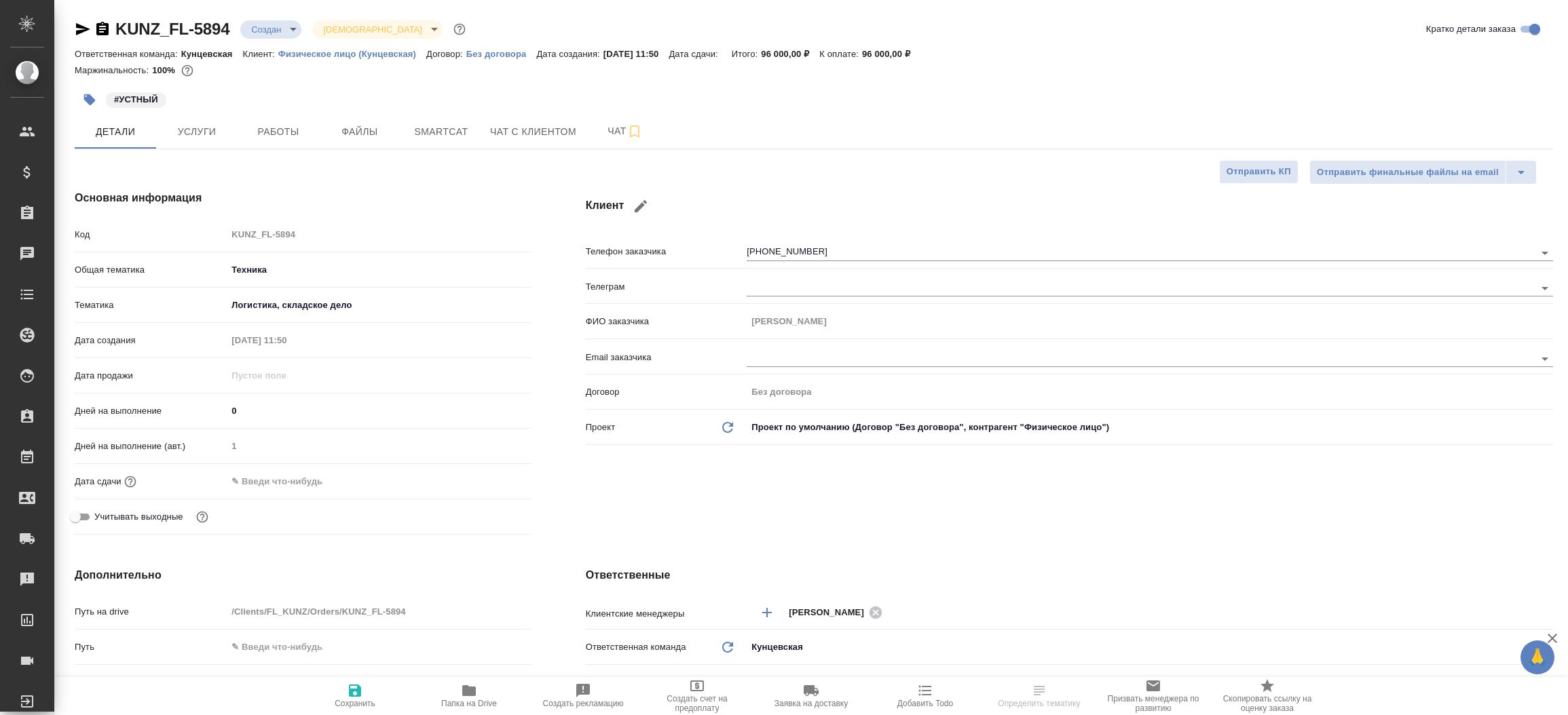
type textarea "x"
click at [85, 27] on icon "button" at bounding box center [82, 29] width 14 height 12
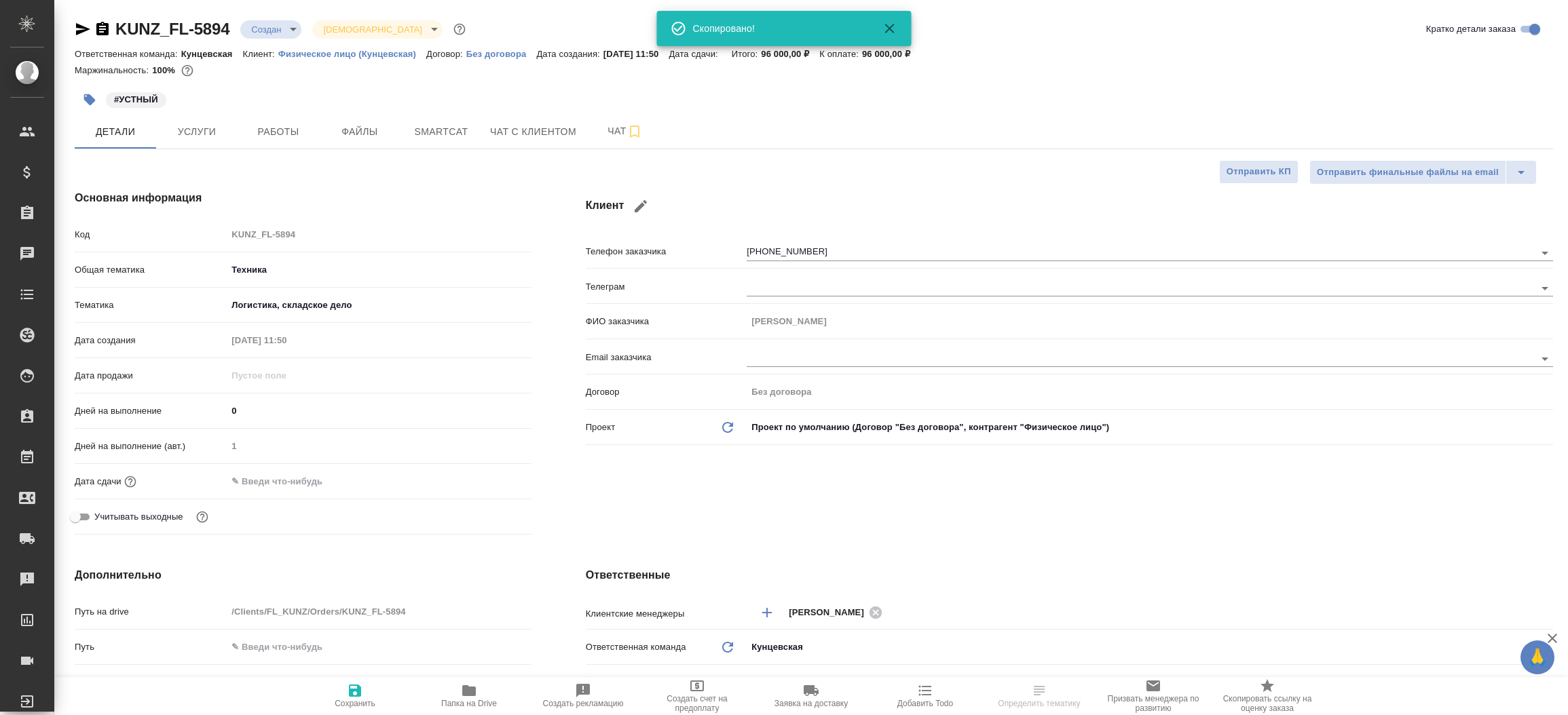
type textarea "x"
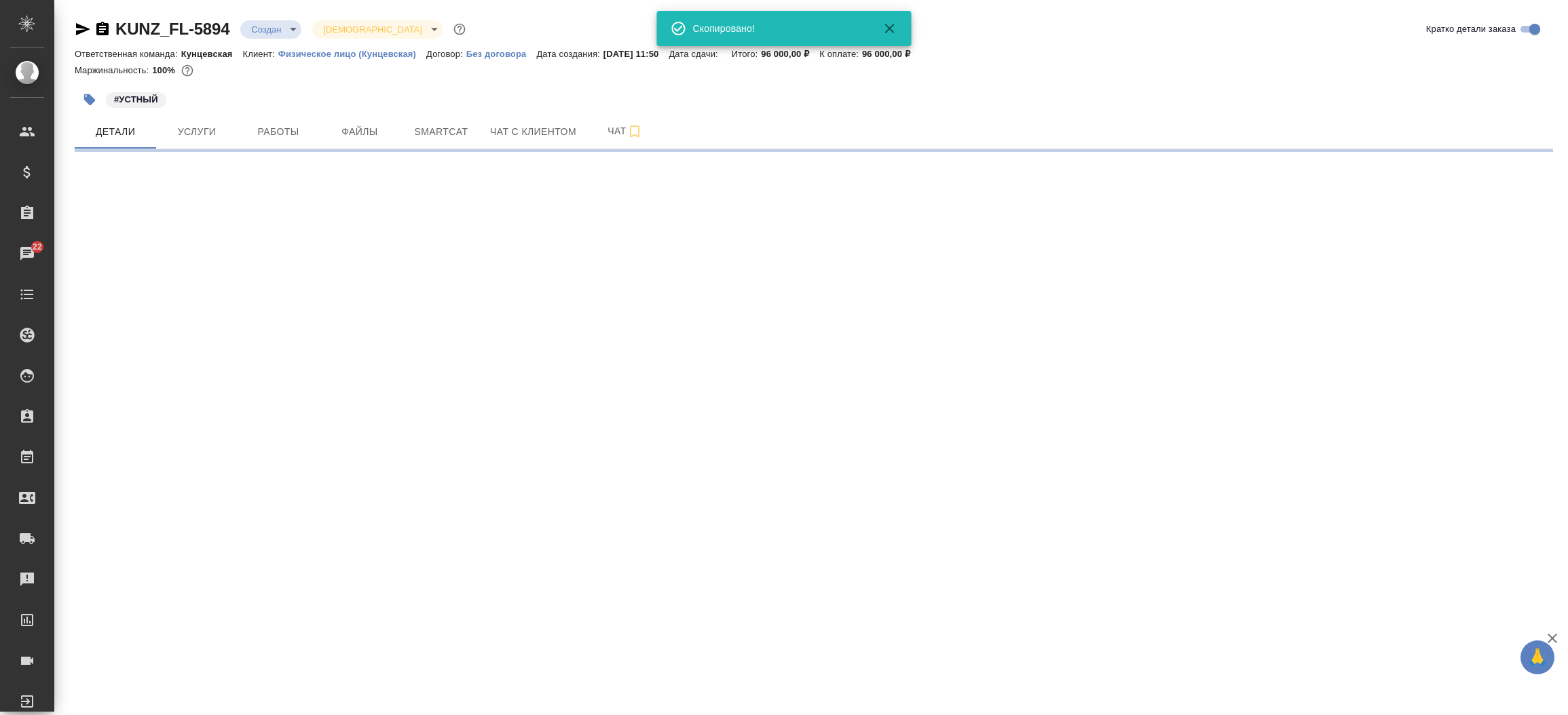
select select "RU"
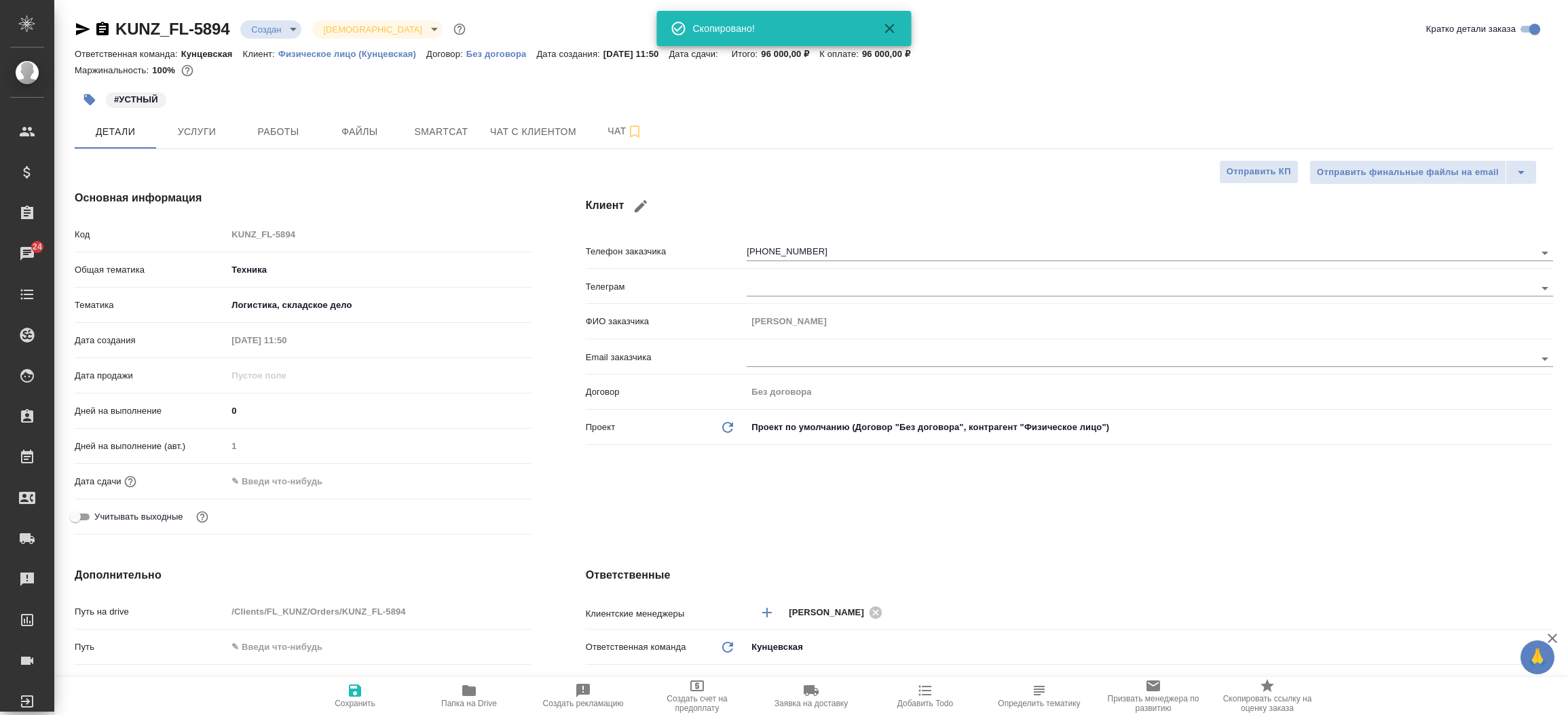
type textarea "x"
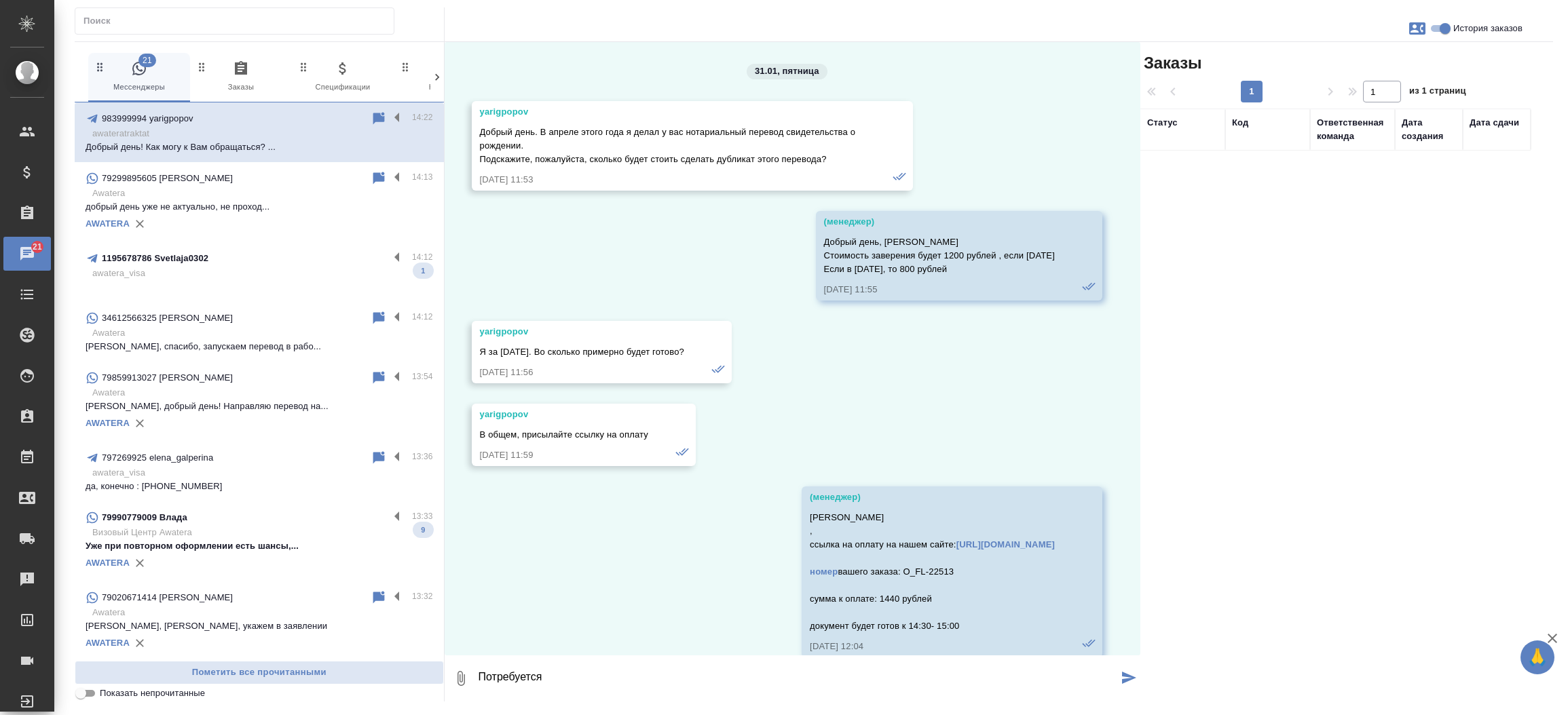
scroll to position [759, 0]
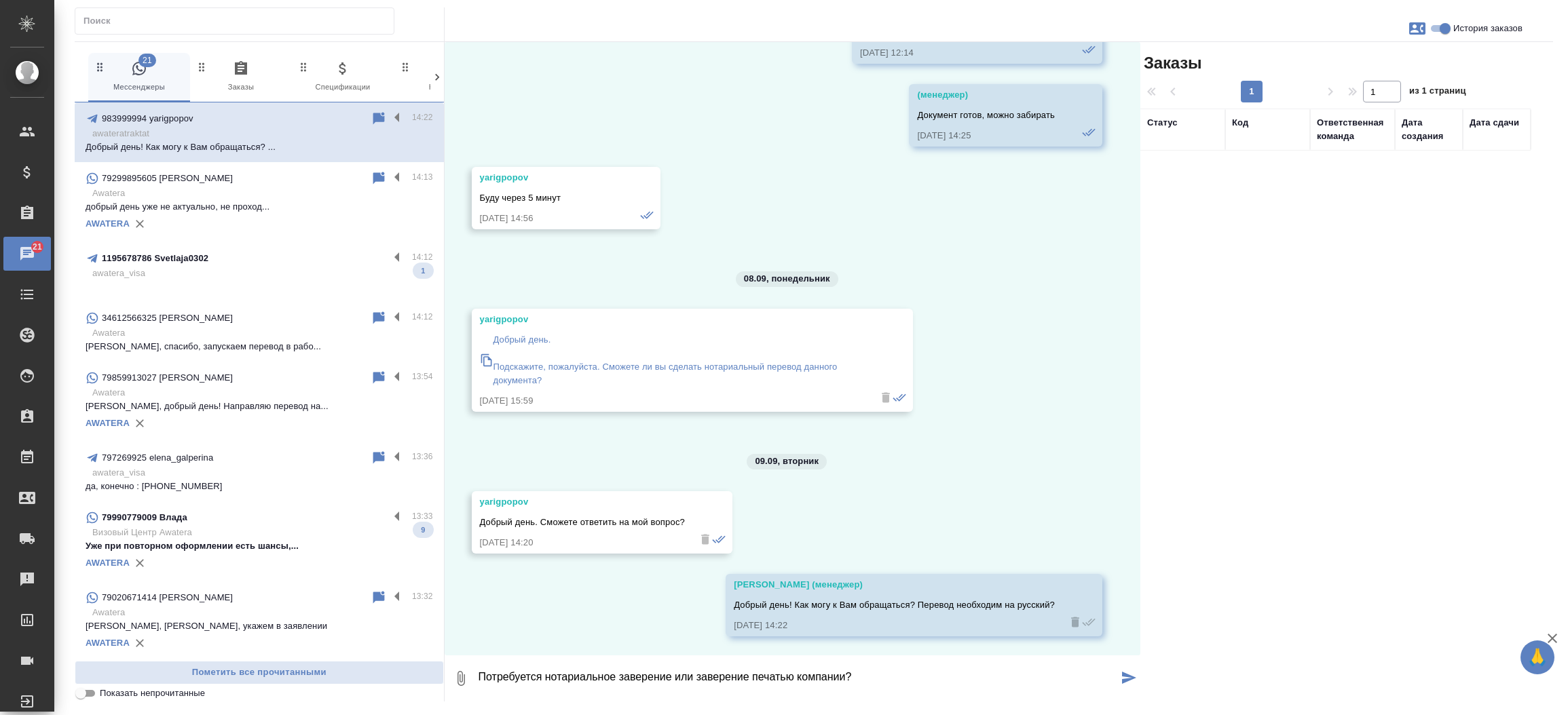
type textarea "Потребуется нотариальное заверение или заверение печатью компании?"
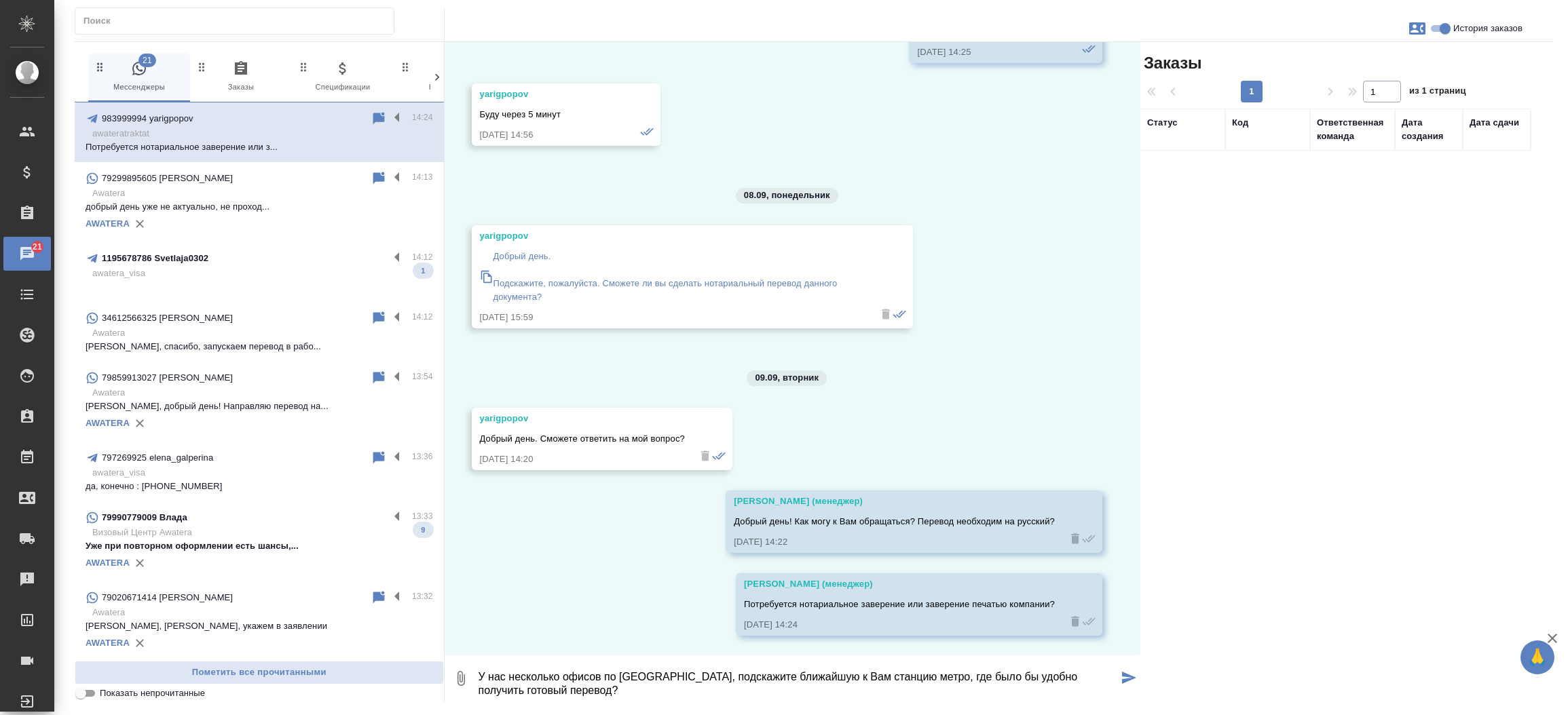
type textarea "У нас несколько офисов по Москве, подскажите ближайшую к Вам станцию метро, где…"
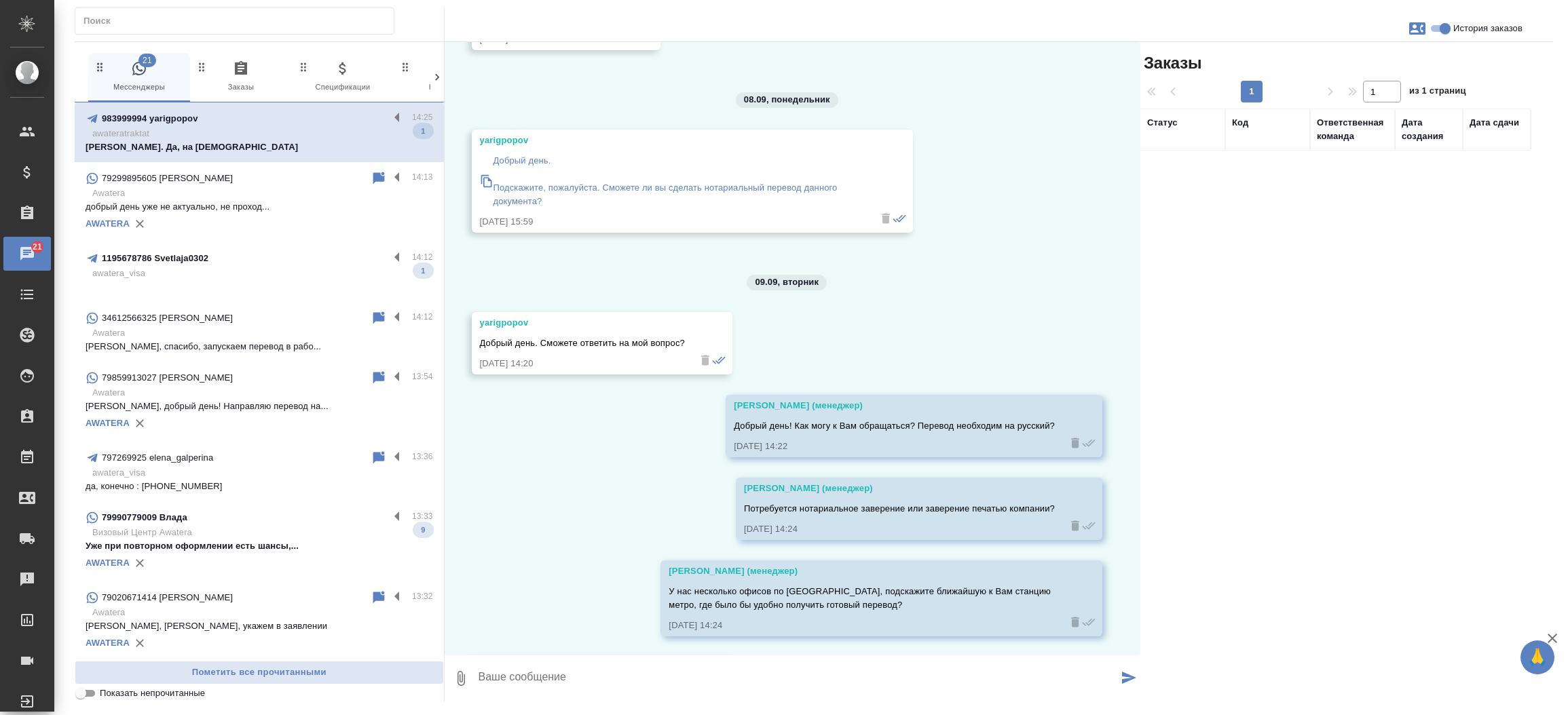
scroll to position [1021, 0]
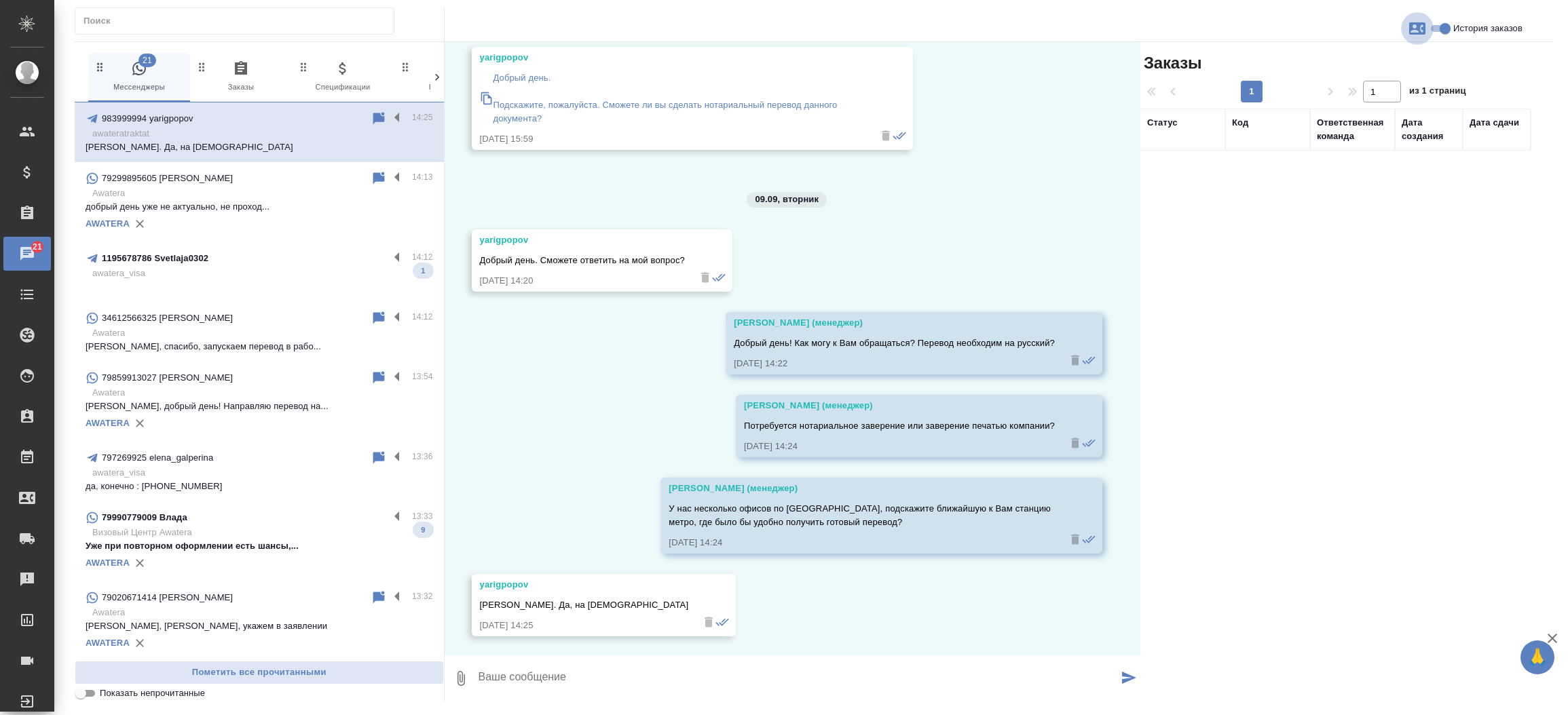
click at [1416, 26] on icon "button" at bounding box center [1417, 29] width 16 height 16
click at [1384, 63] on span "Создать заявку" at bounding box center [1358, 65] width 64 height 14
select select "RU"
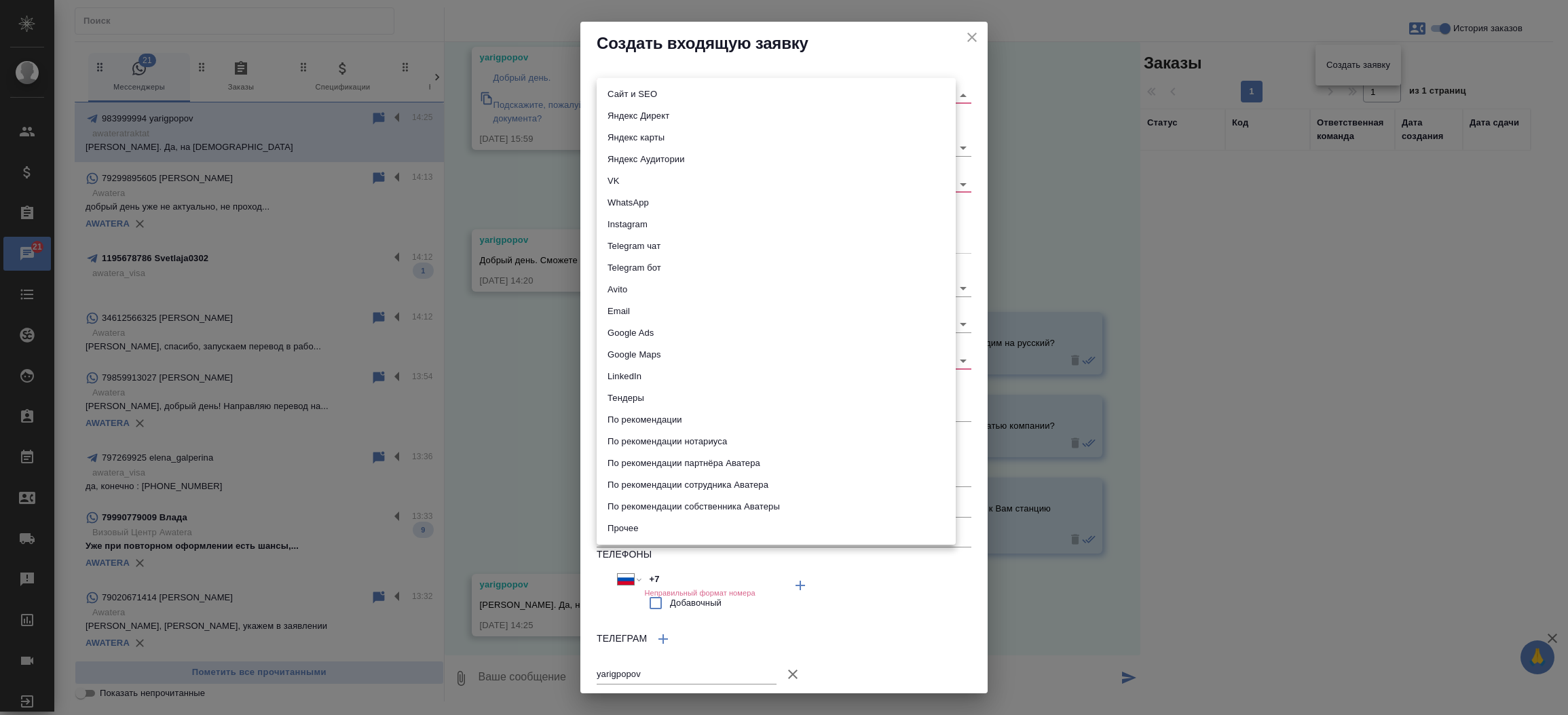
click at [844, 95] on body "🙏 .cls-1 fill:#fff; AWATERA Прутько Ирина i.prutko Клиенты Спецификации Заказы …" at bounding box center [784, 358] width 1568 height 715
click at [844, 95] on li "Сайт и SEO" at bounding box center [775, 94] width 359 height 22
type input "seo"
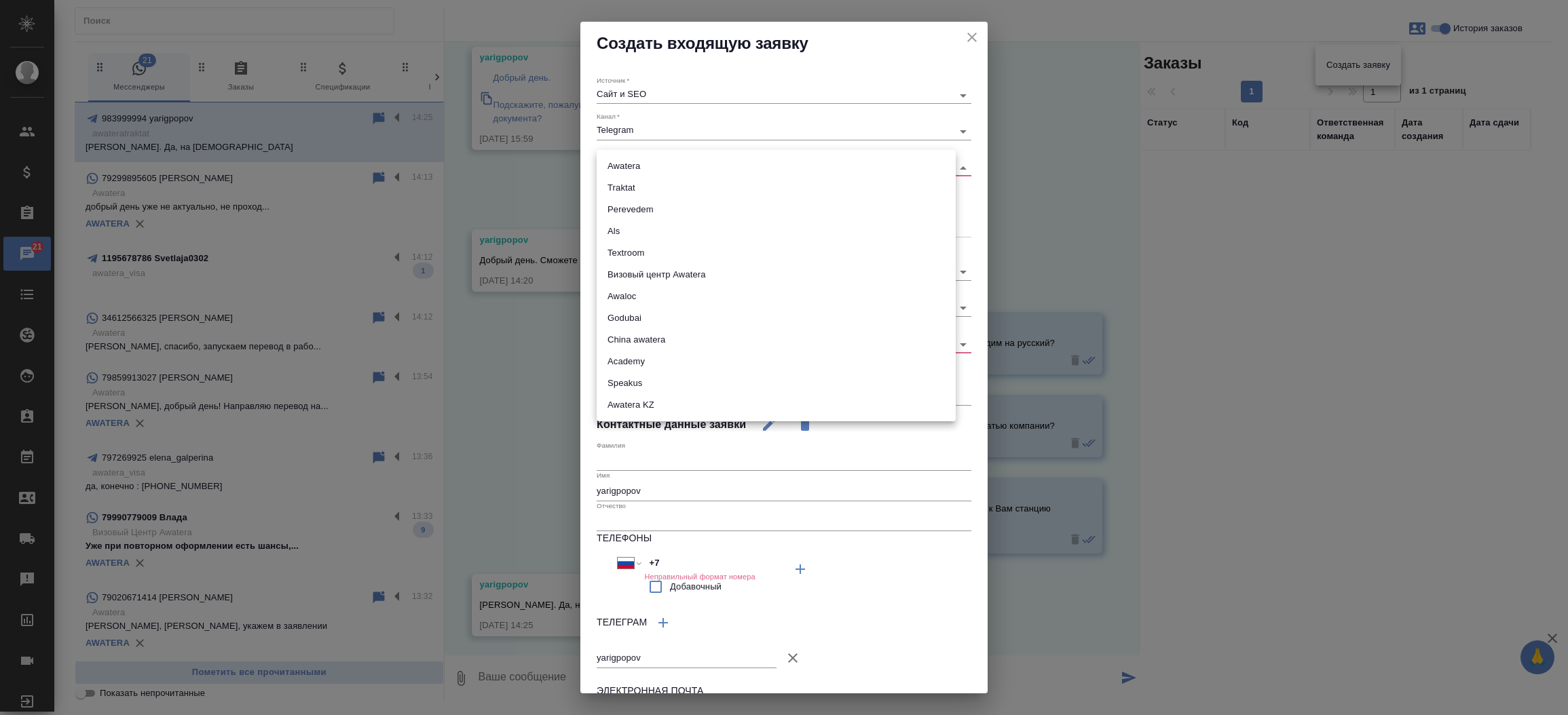
click at [776, 162] on body "🙏 .cls-1 fill:#fff; AWATERA Прутько Ирина i.prutko Клиенты Спецификации Заказы …" at bounding box center [784, 358] width 1568 height 715
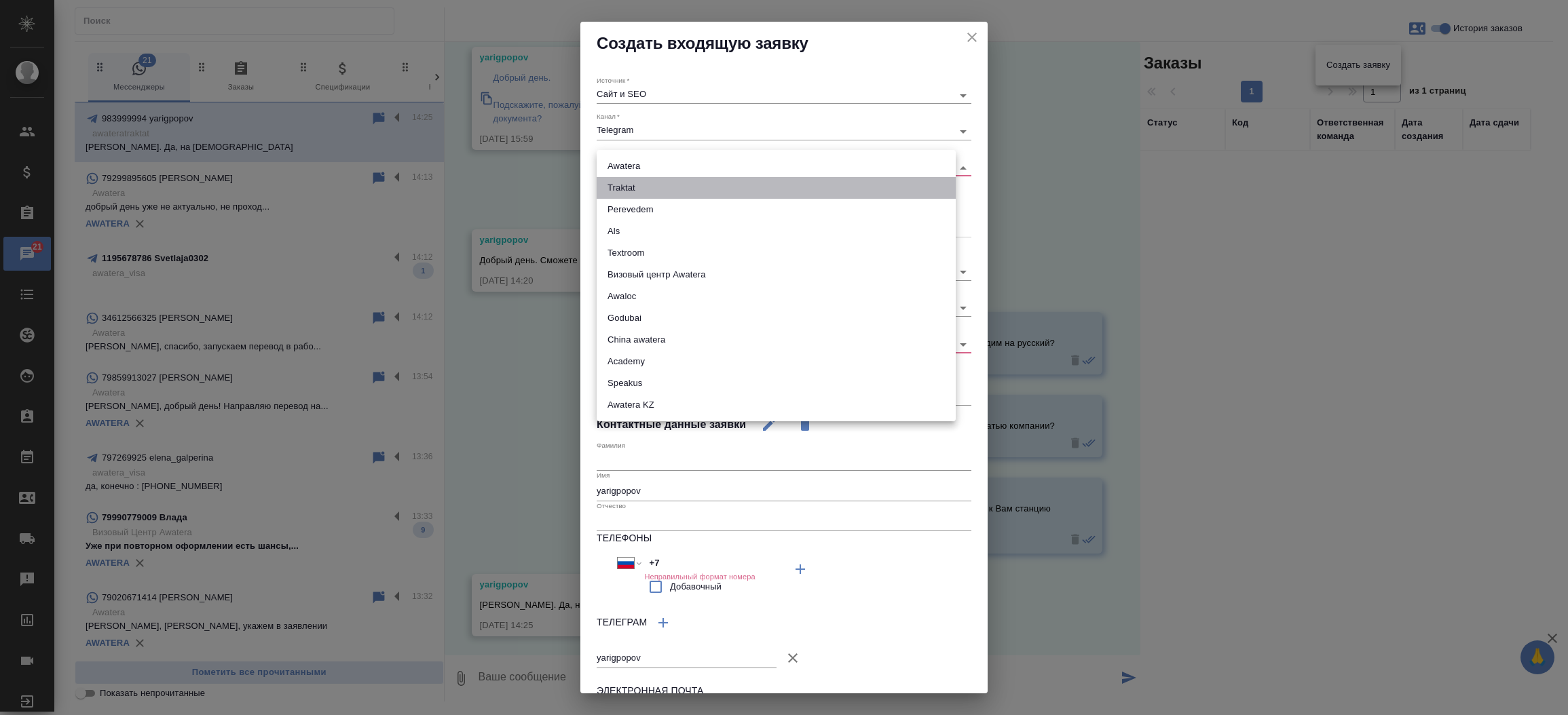
click at [751, 190] on li "Traktat" at bounding box center [775, 187] width 359 height 22
type input "traktat"
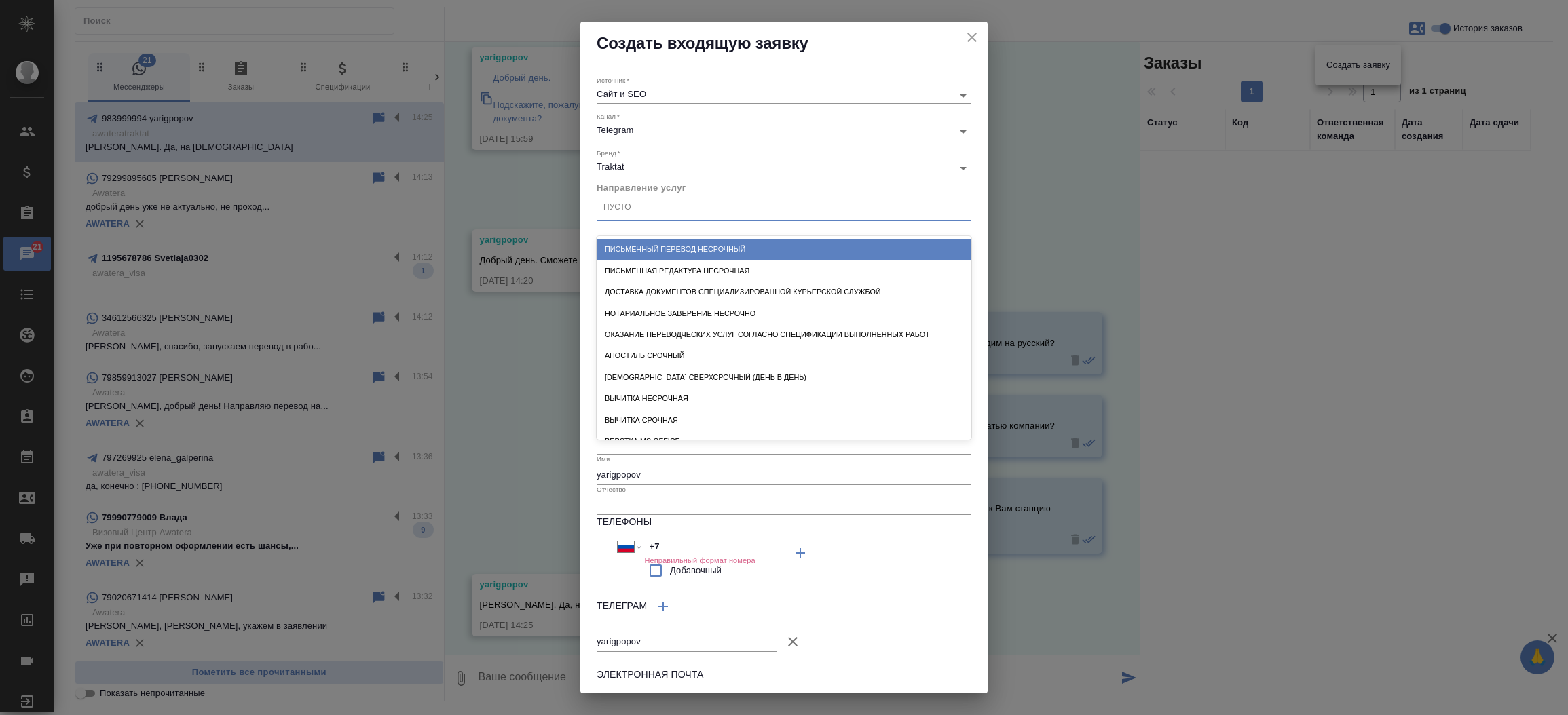
click at [718, 204] on div "Пусто" at bounding box center [784, 208] width 375 height 20
type input "пись"
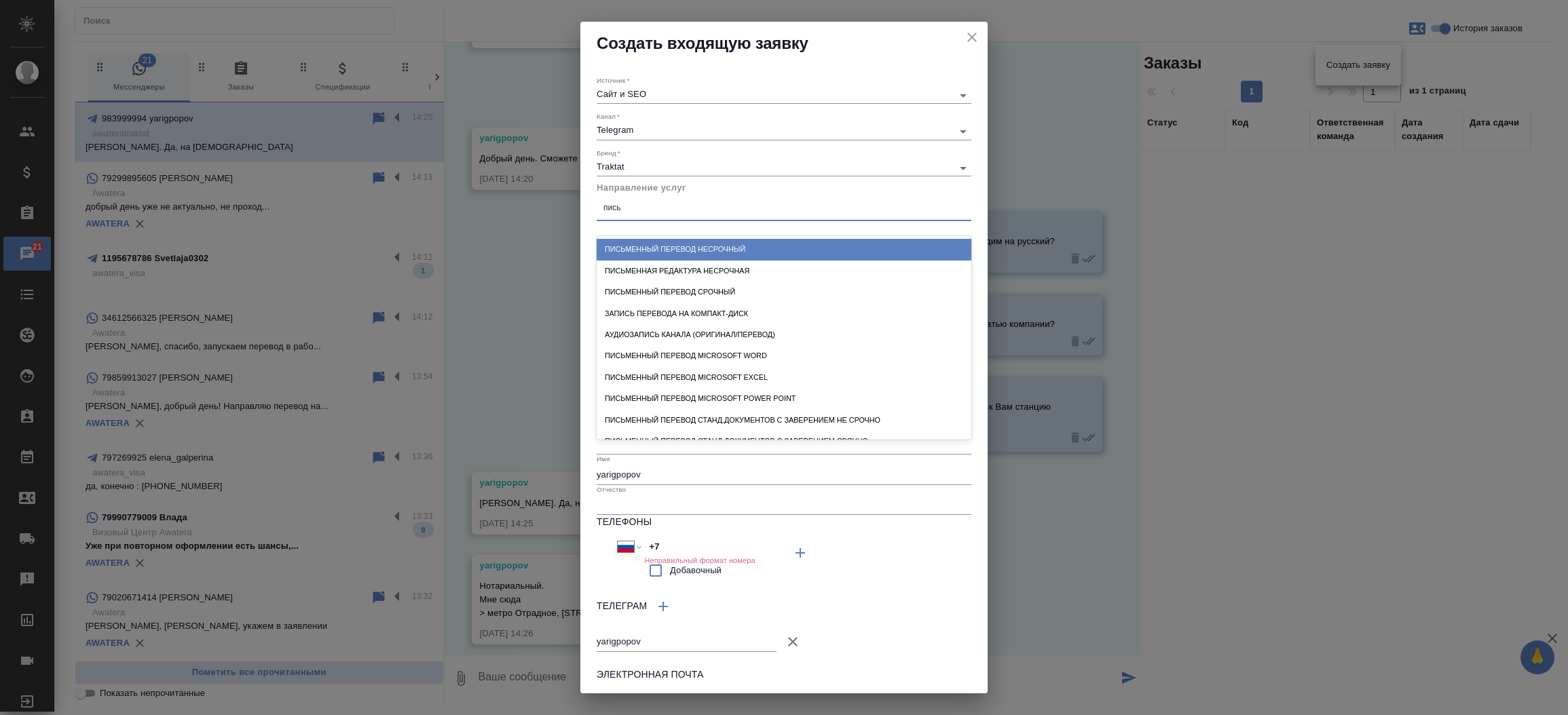
scroll to position [1131, 0]
click at [710, 244] on div "Письменный перевод несрочный" at bounding box center [784, 249] width 375 height 21
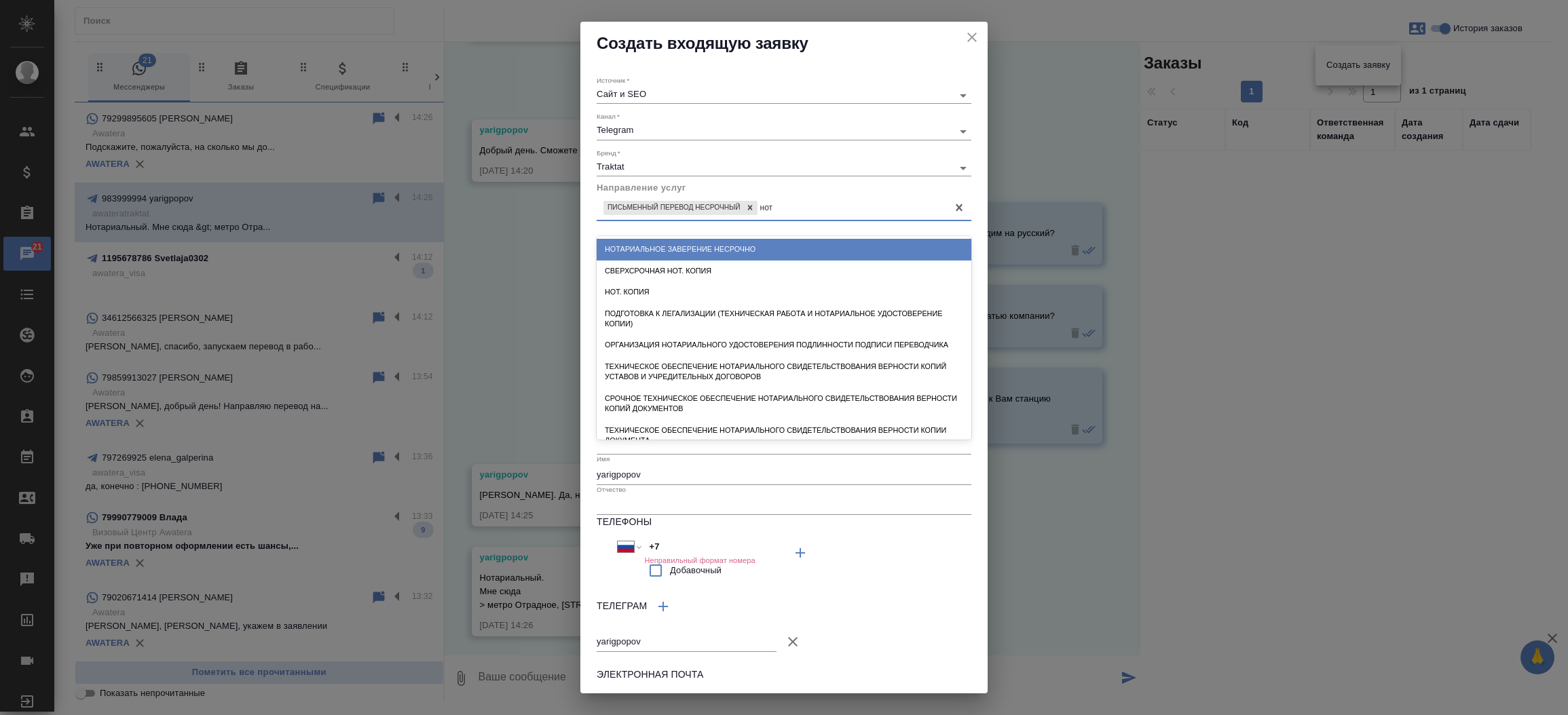
type input "нота"
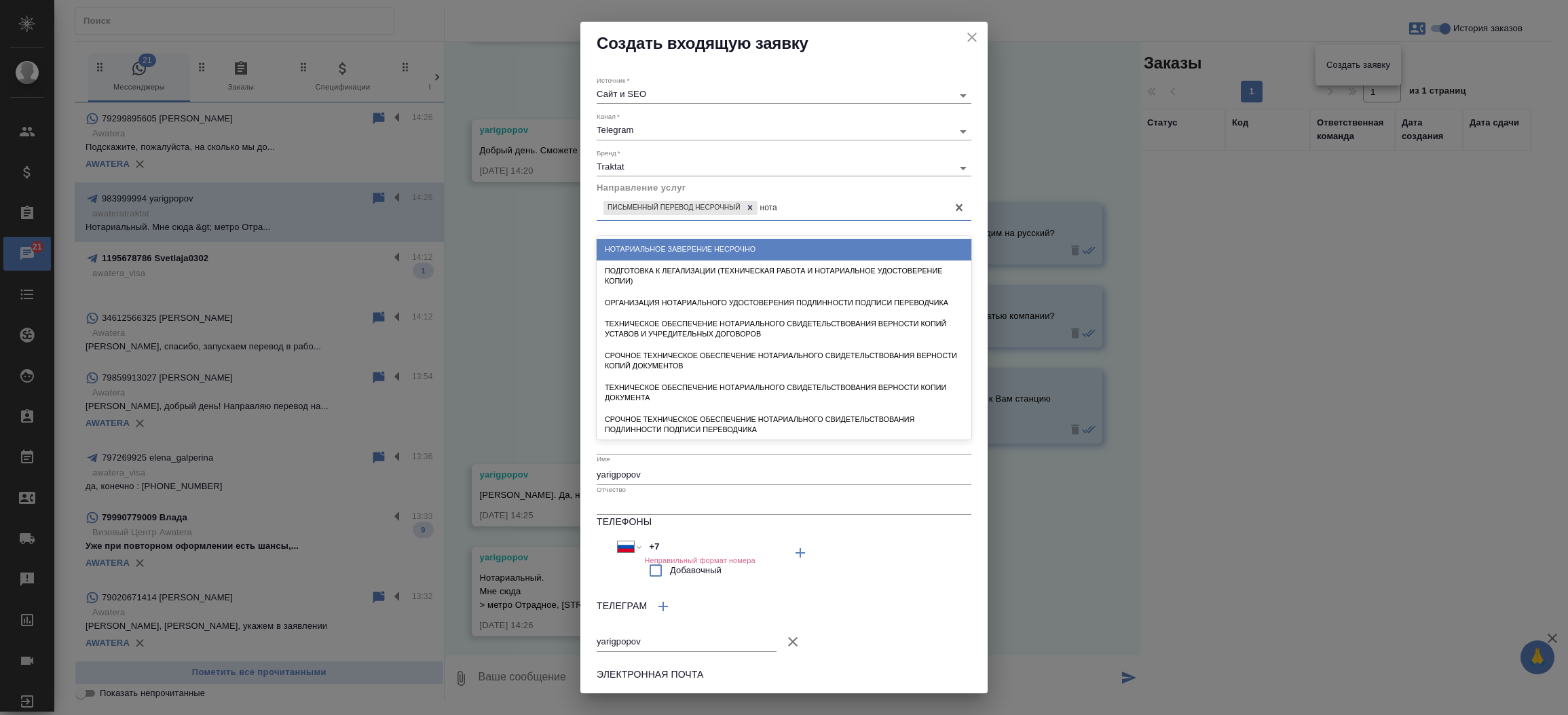
click at [710, 244] on div "Нотариальное заверение несрочно" at bounding box center [784, 249] width 375 height 21
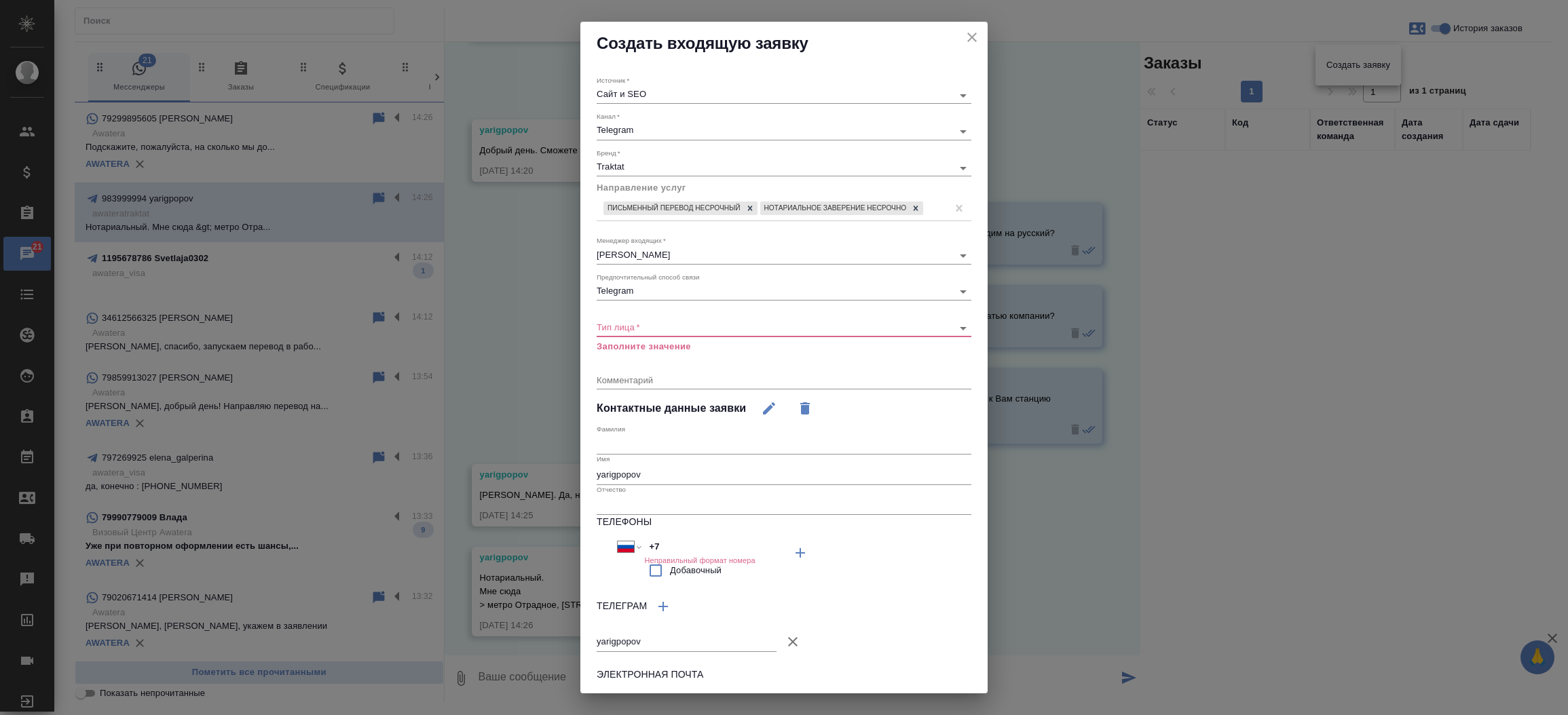
click at [674, 349] on div "Тип лица   * ​ Заполните значение" at bounding box center [784, 331] width 375 height 44
click at [657, 337] on body "🙏 .cls-1 fill:#fff; AWATERA Прутько Ирина i.prutko Клиенты Спецификации Заказы …" at bounding box center [784, 358] width 1568 height 715
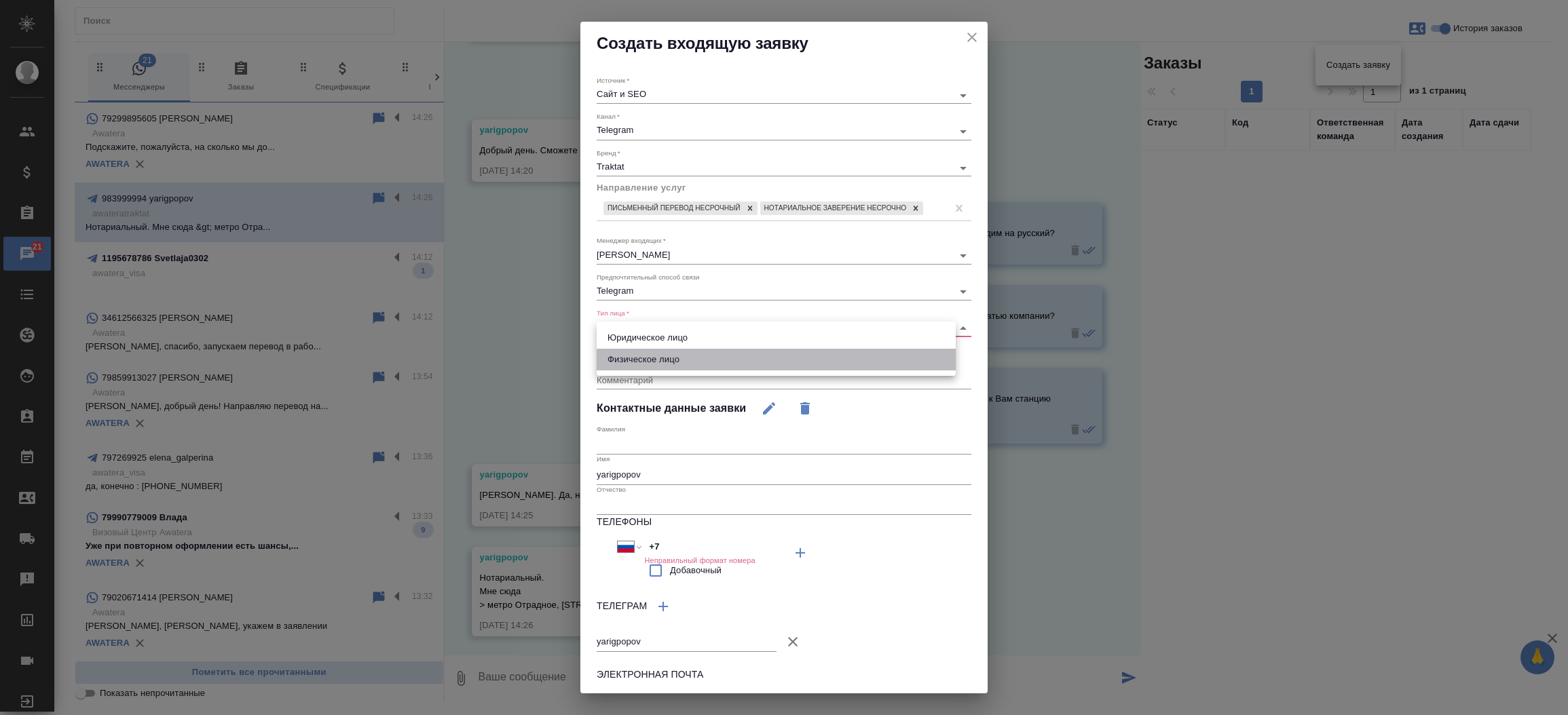
click at [648, 358] on li "Физическое лицо" at bounding box center [775, 359] width 359 height 22
type input "private"
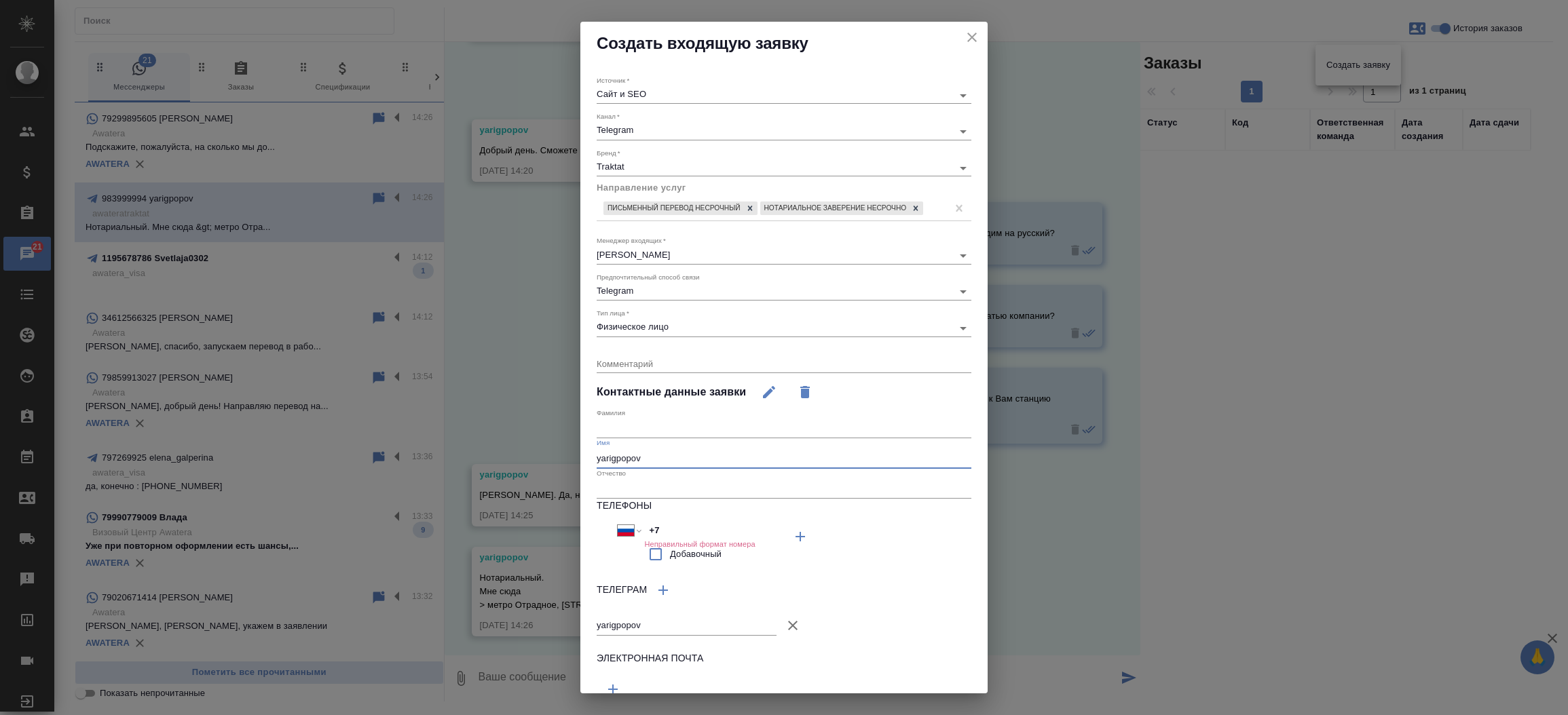
drag, startPoint x: 681, startPoint y: 466, endPoint x: 490, endPoint y: 467, distance: 191.0
click at [490, 467] on div "Создать входящую заявку Источник   * Сайт и SEO seo Канал   * Telegram 66ac9406…" at bounding box center [784, 358] width 1568 height 715
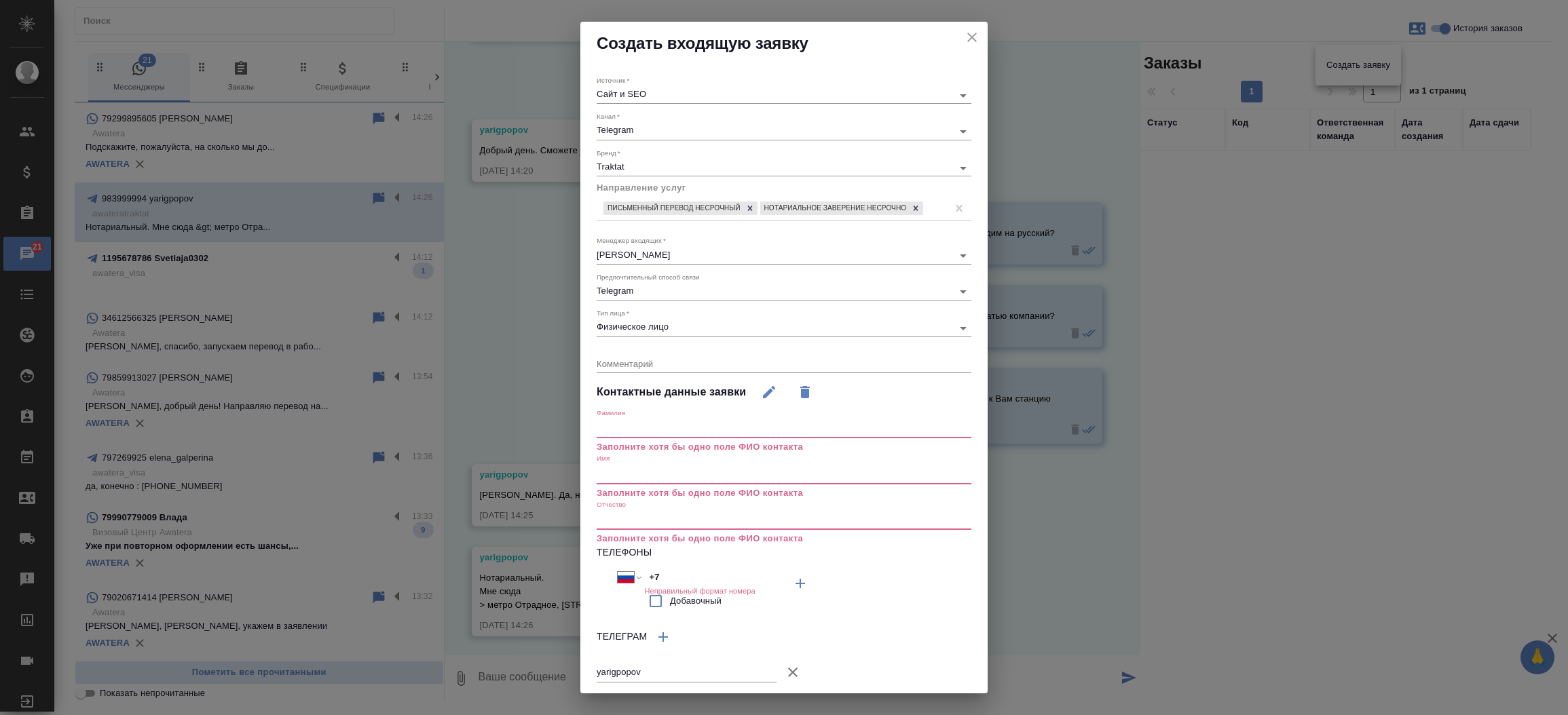
click at [683, 484] on input "text" at bounding box center [784, 474] width 375 height 19
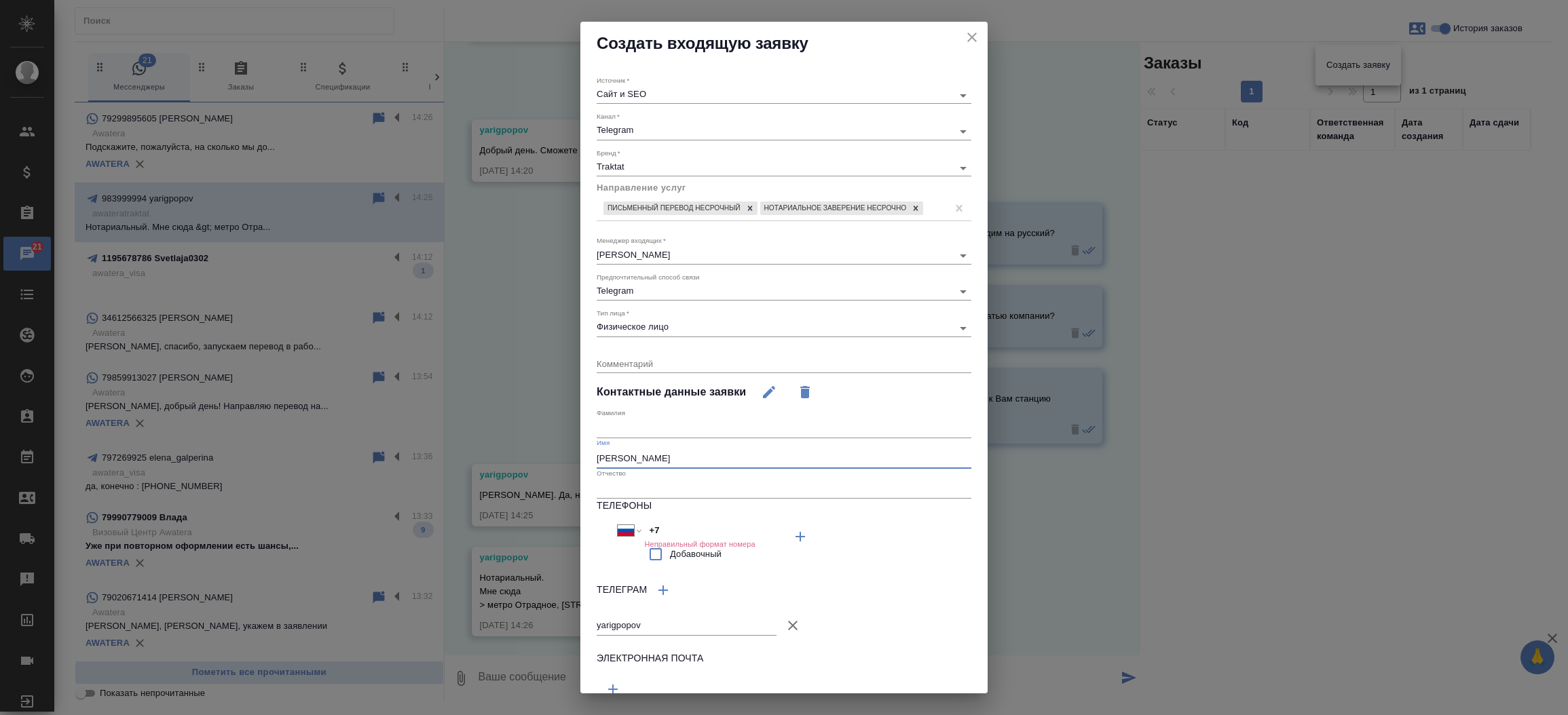
type input "Ярослав"
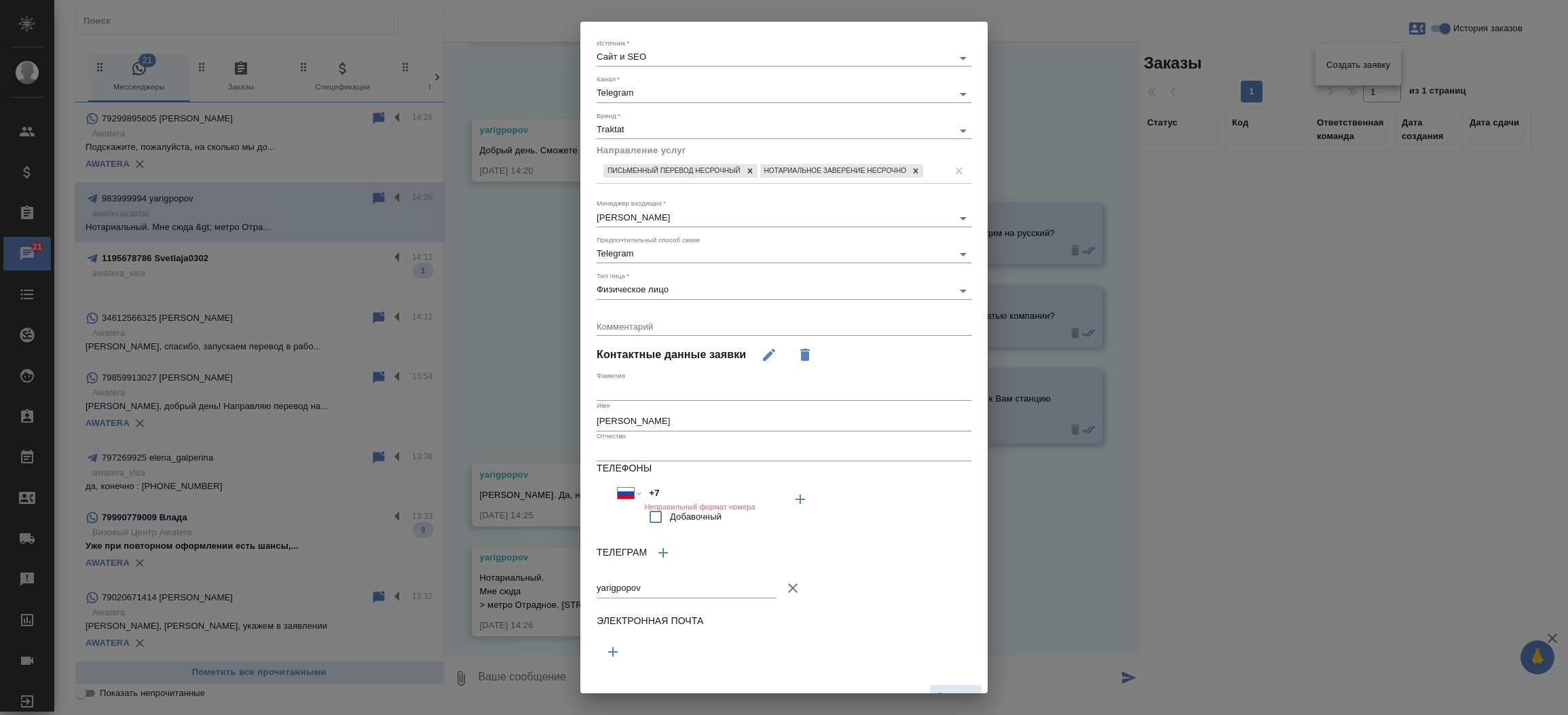
scroll to position [68, 0]
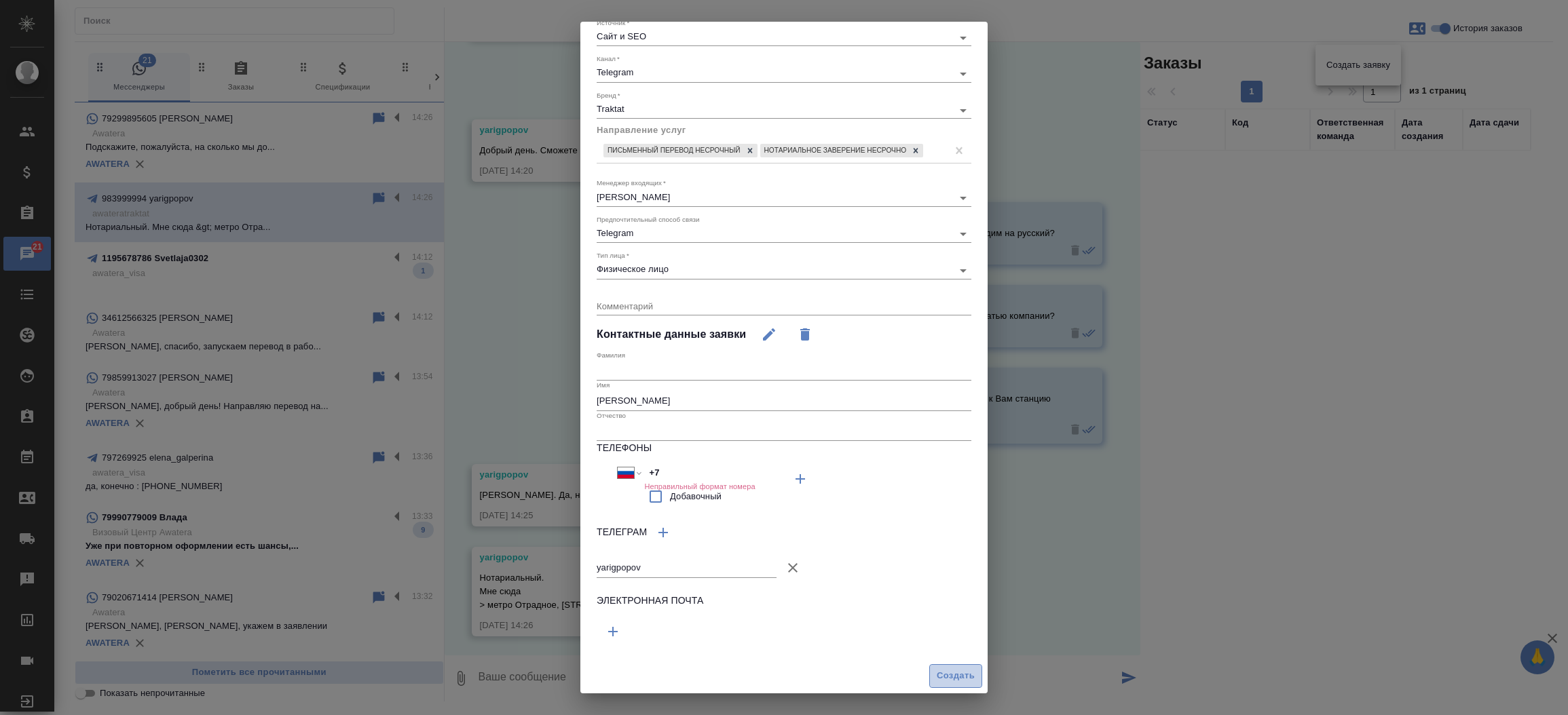
click at [937, 678] on span "Создать" at bounding box center [955, 676] width 38 height 15
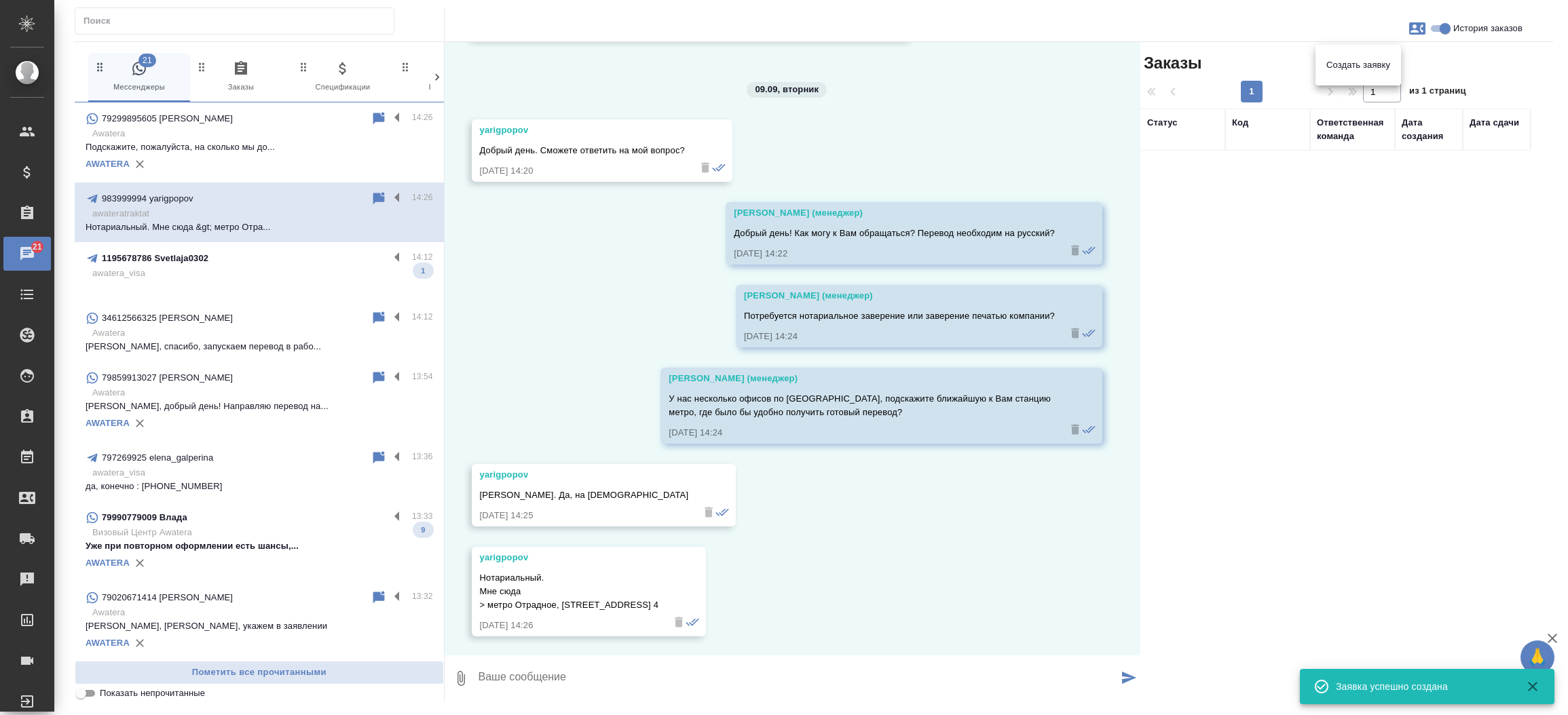
click at [526, 675] on div at bounding box center [784, 358] width 1568 height 715
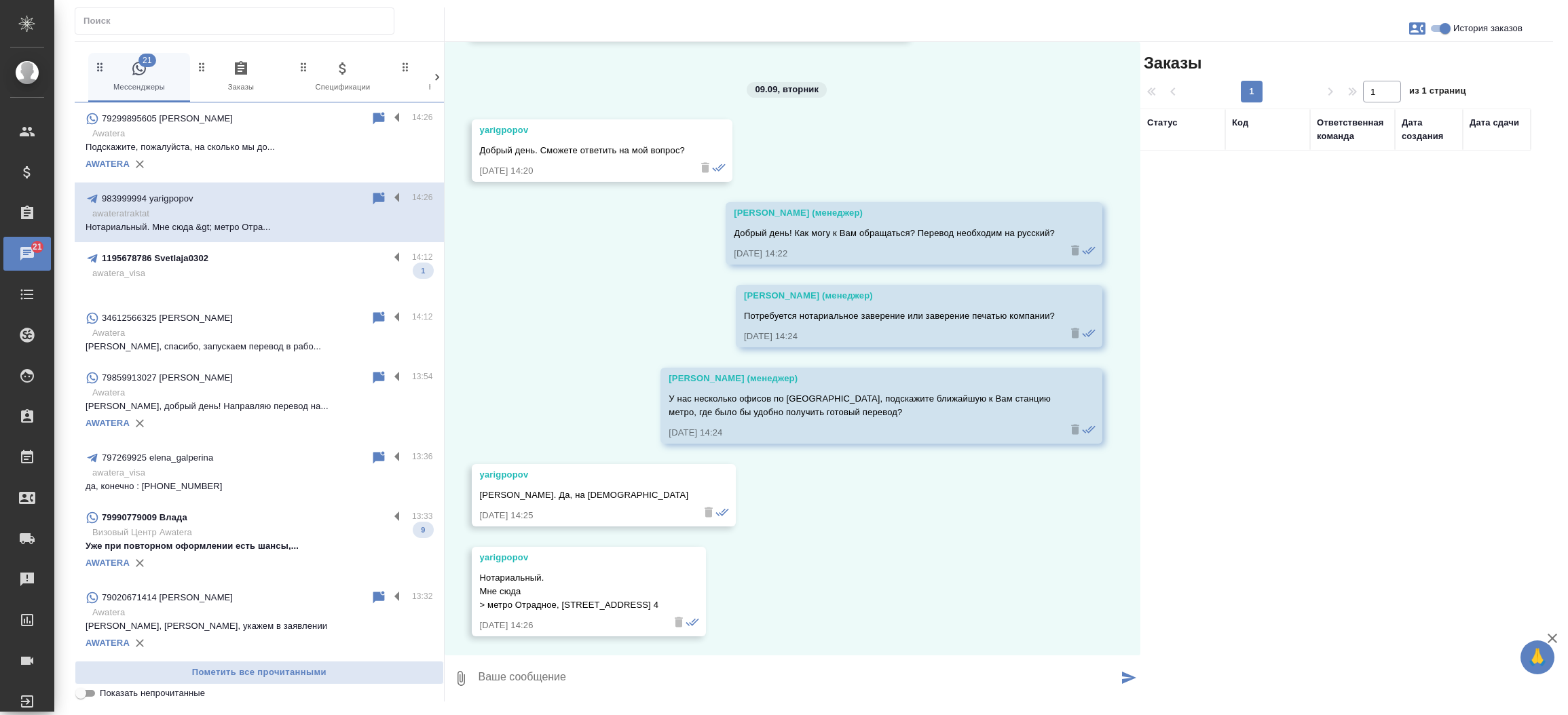
click at [520, 673] on textarea at bounding box center [797, 678] width 641 height 46
type textarea "К сожалению, офис мет"
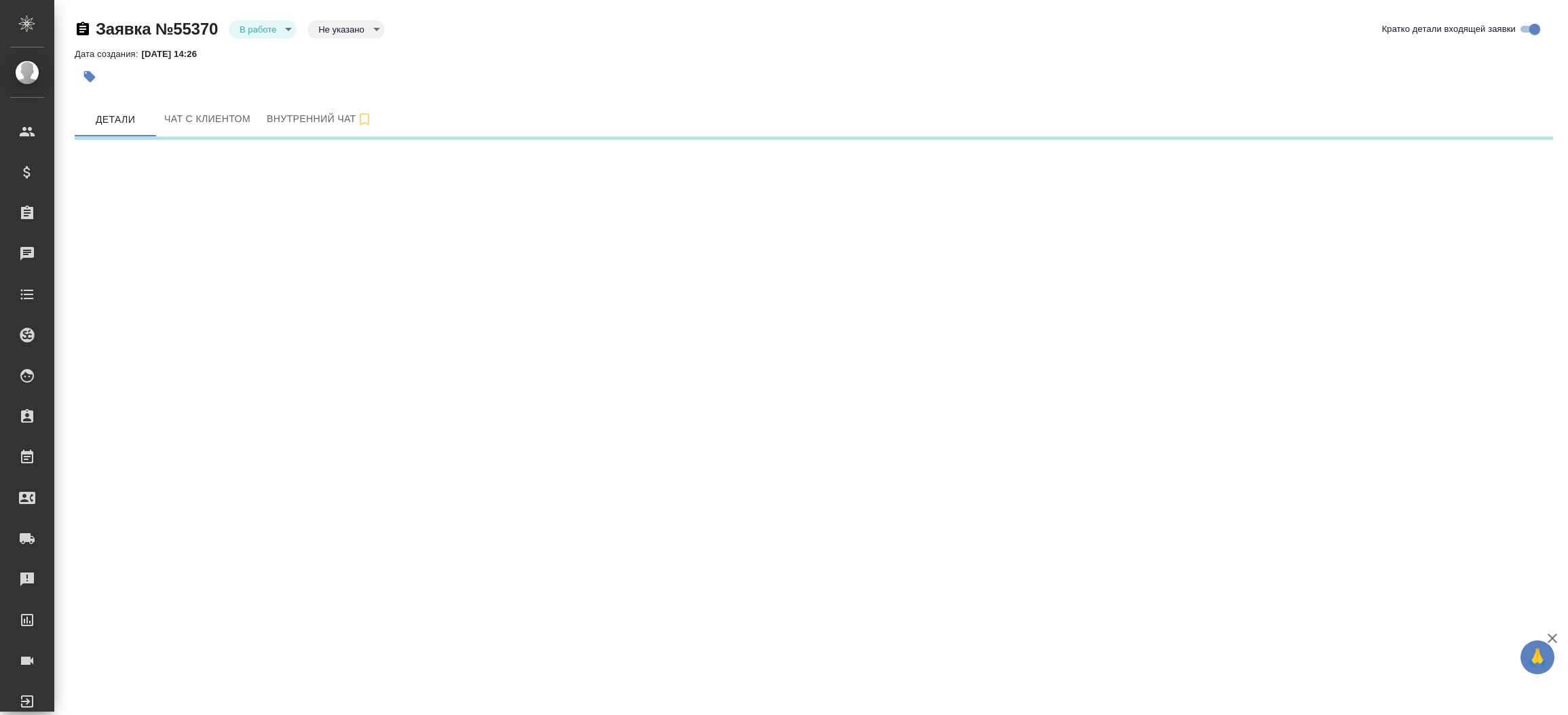
select select "RU"
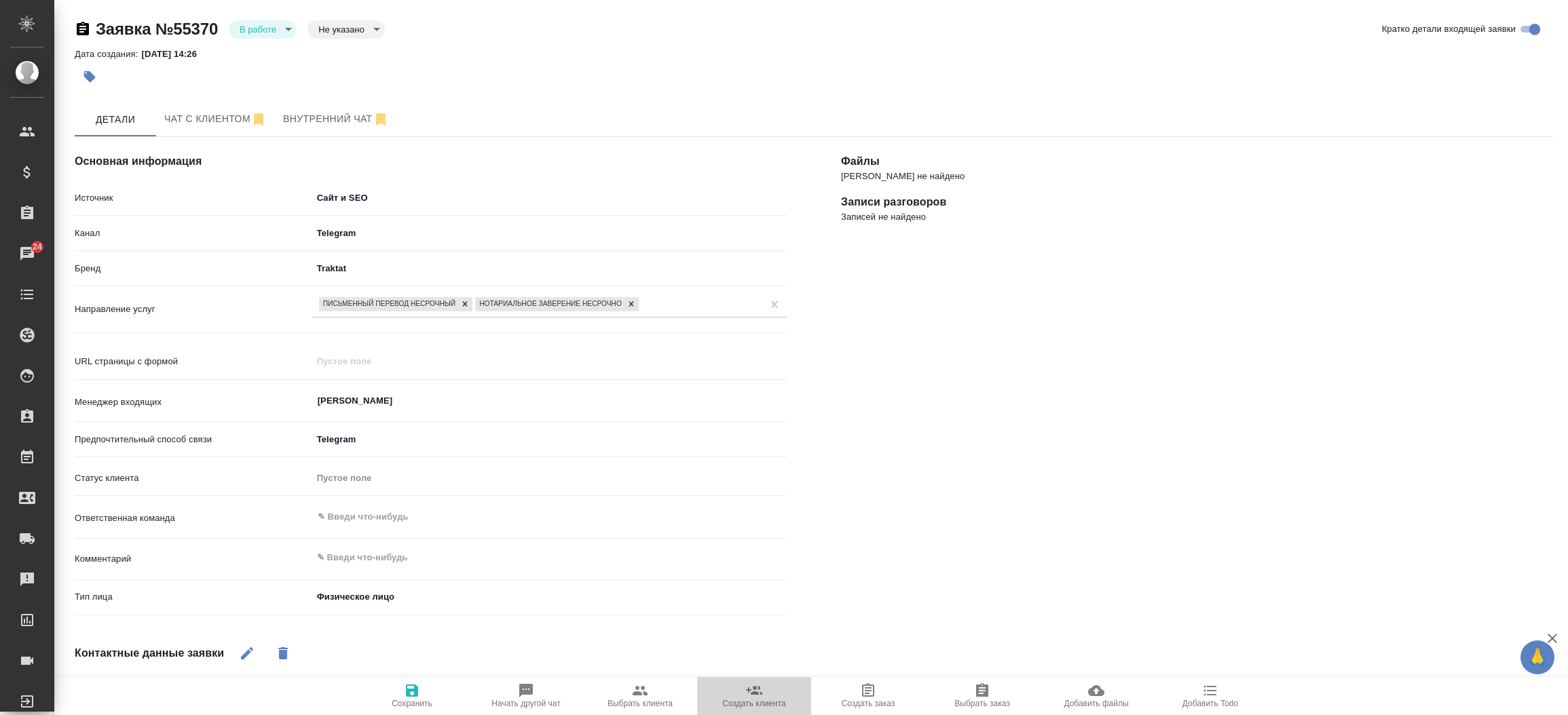
click at [775, 688] on span "Создать клиента" at bounding box center [754, 695] width 98 height 26
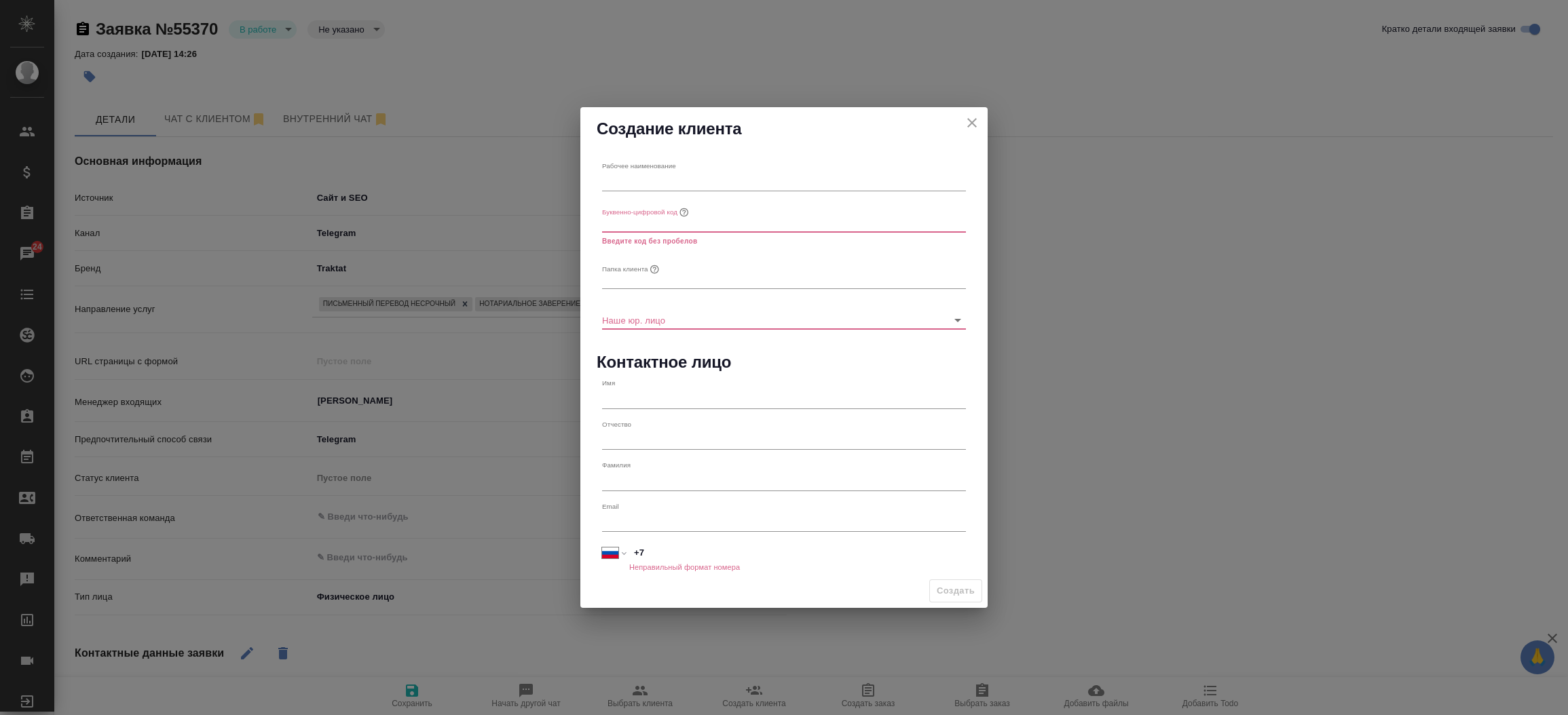
click at [897, 631] on div "Создание клиента Рабочее наименование Буквенно-цифровой код [GEOGRAPHIC_DATA] к…" at bounding box center [784, 358] width 1568 height 715
click at [971, 121] on icon "close" at bounding box center [972, 123] width 10 height 10
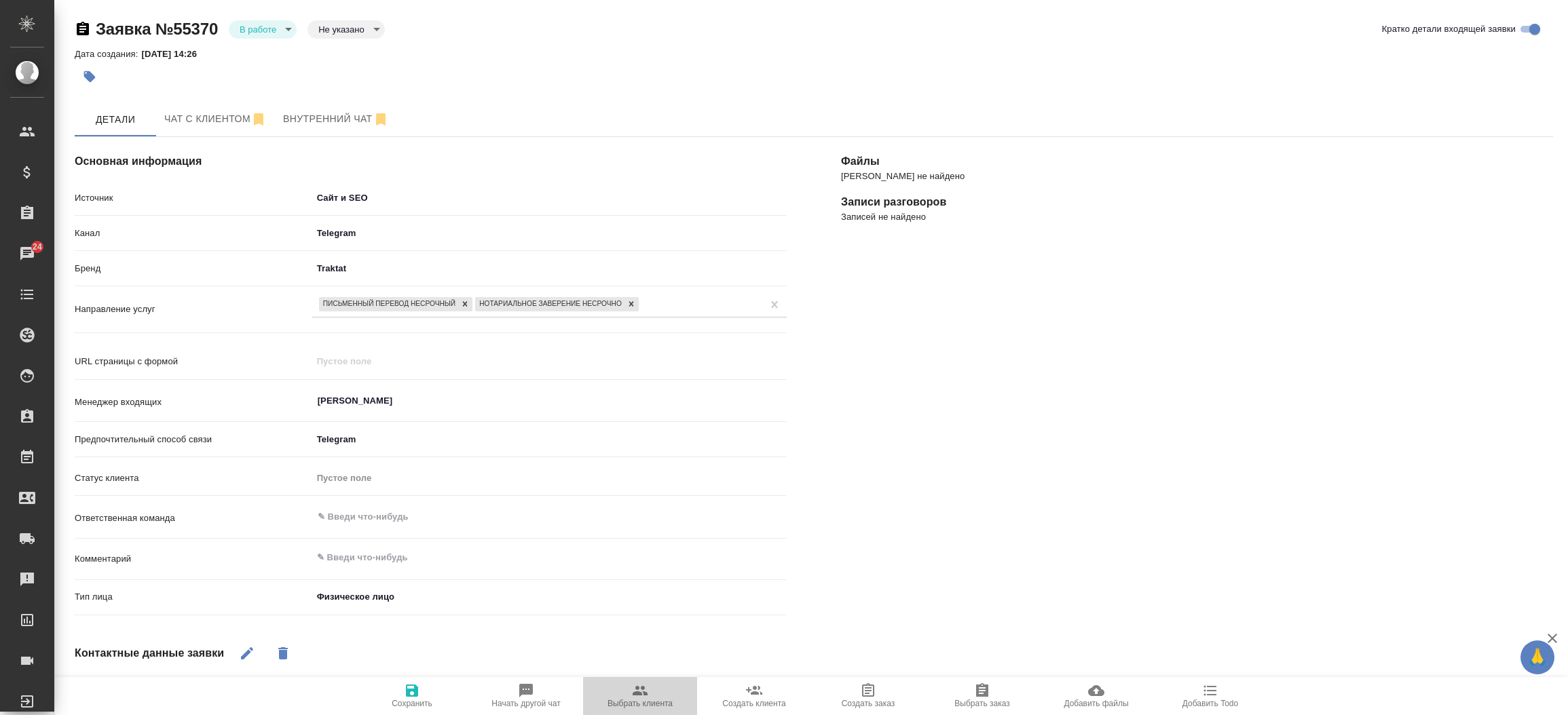
click at [657, 687] on span "Выбрать клиента" at bounding box center [640, 695] width 98 height 26
type textarea "x"
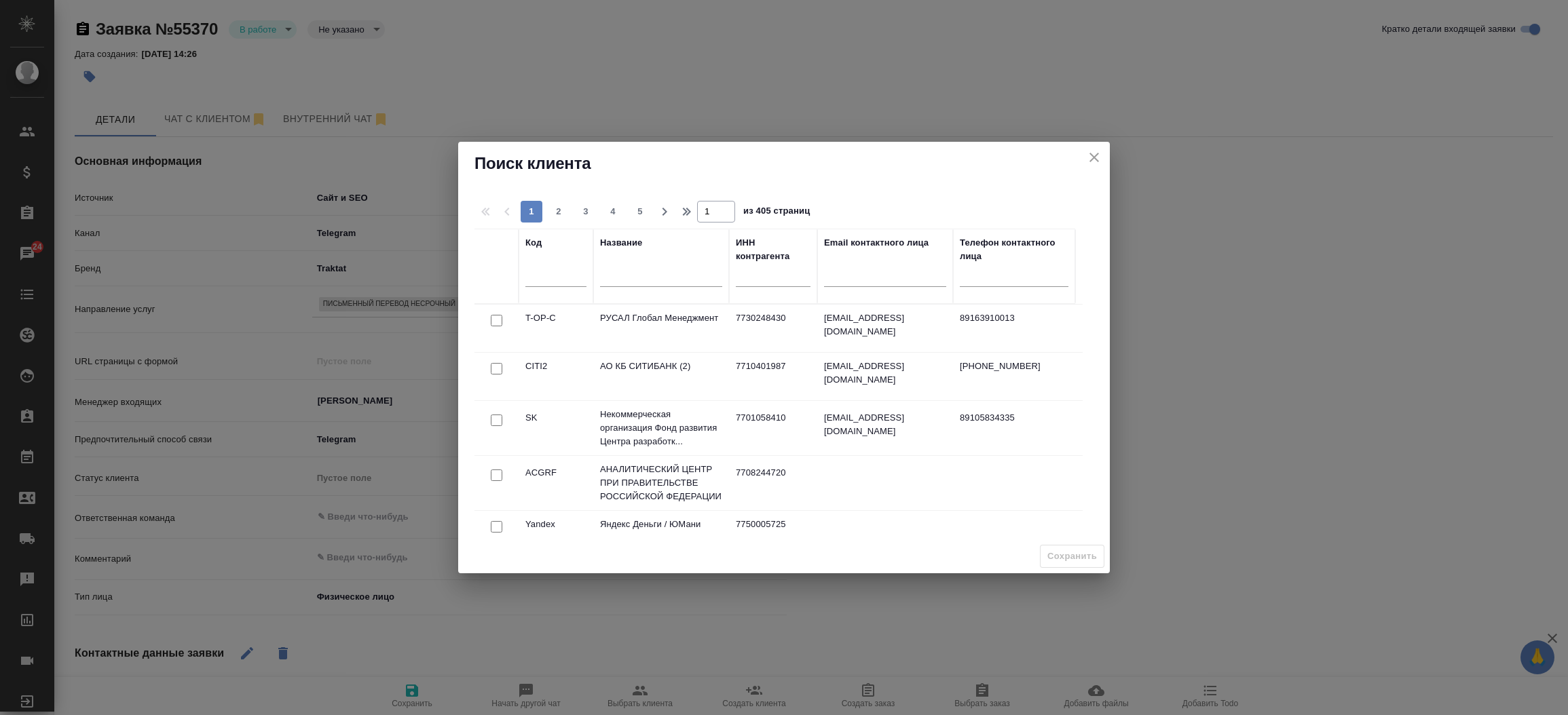
click at [640, 276] on input "text" at bounding box center [661, 279] width 122 height 17
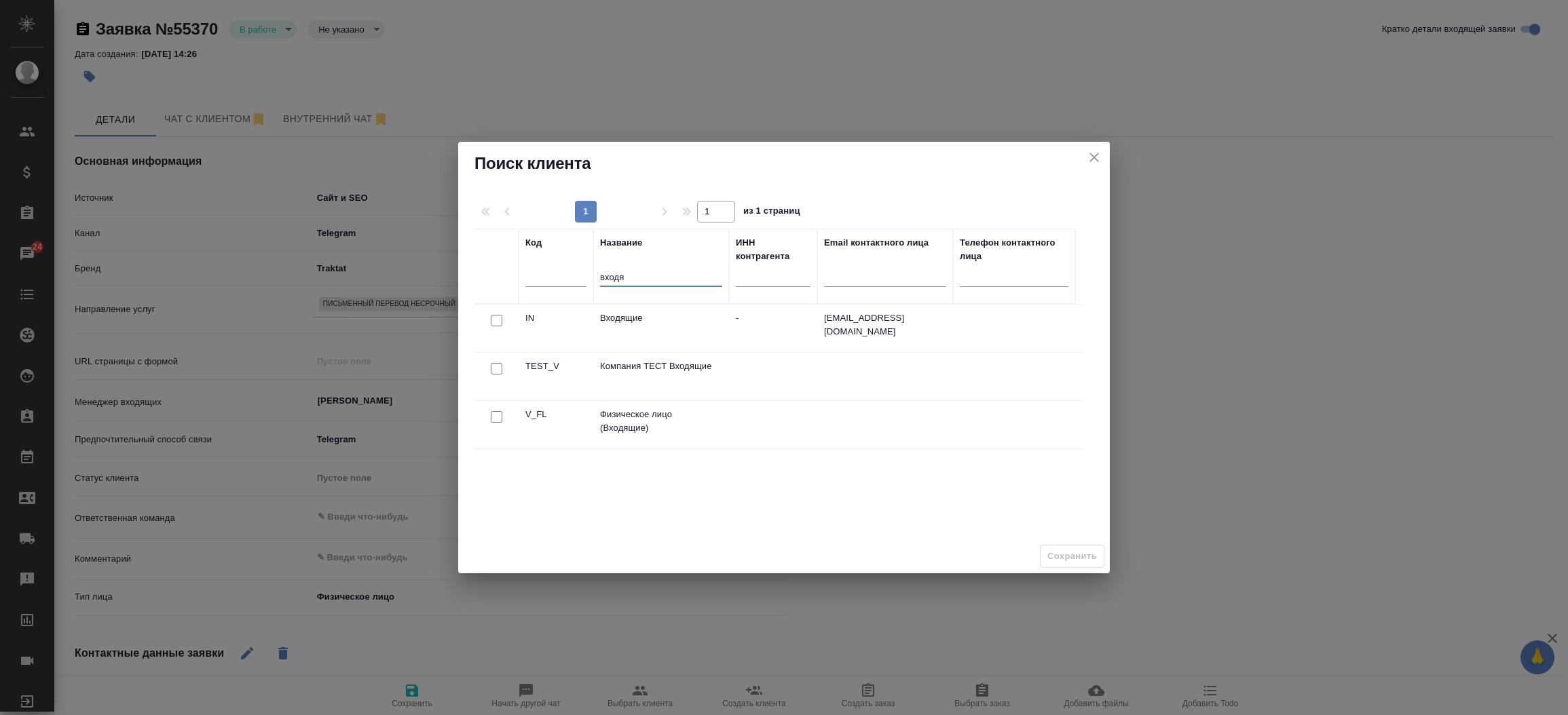
type input "входя"
click at [495, 415] on input "checkbox" at bounding box center [496, 417] width 11 height 11
checkbox input "true"
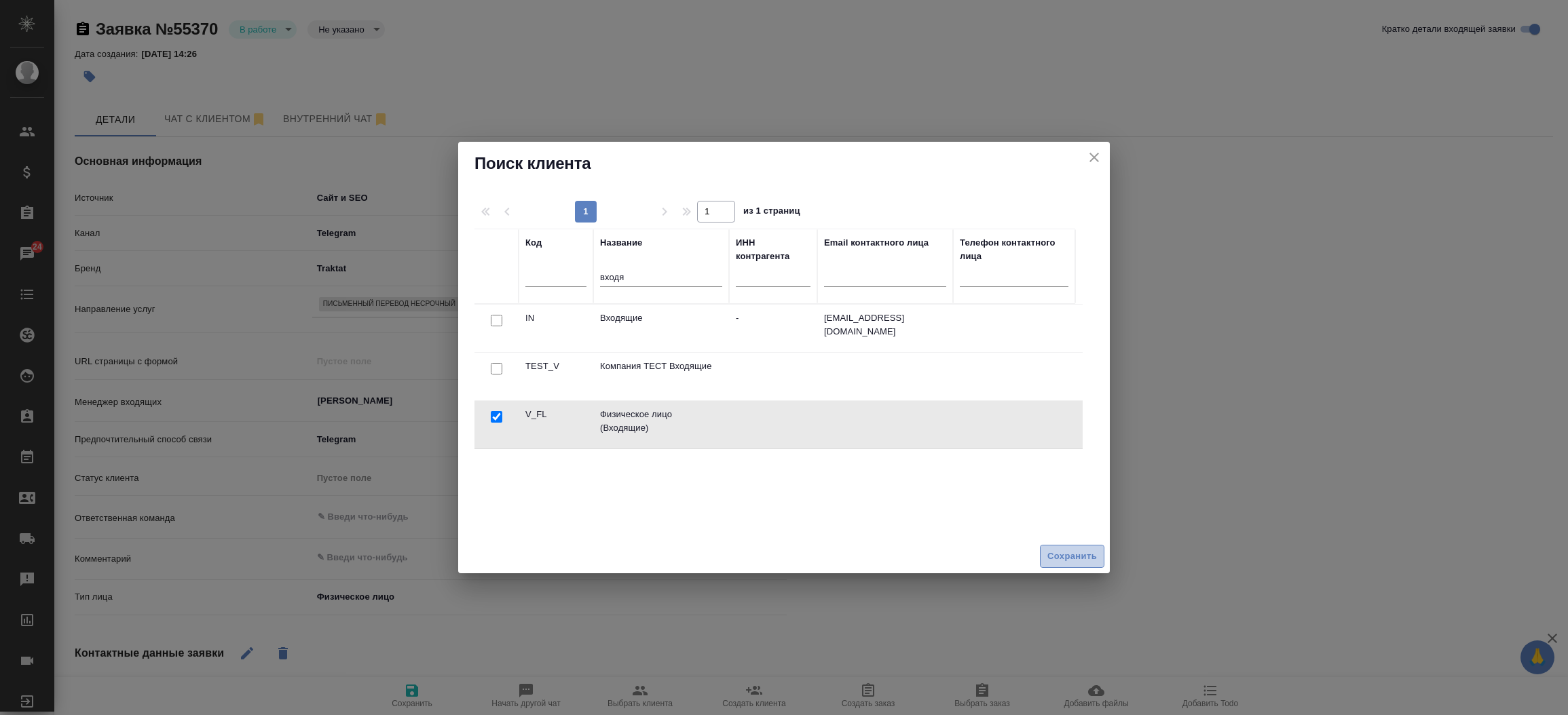
click at [1082, 562] on span "Сохранить" at bounding box center [1072, 556] width 50 height 15
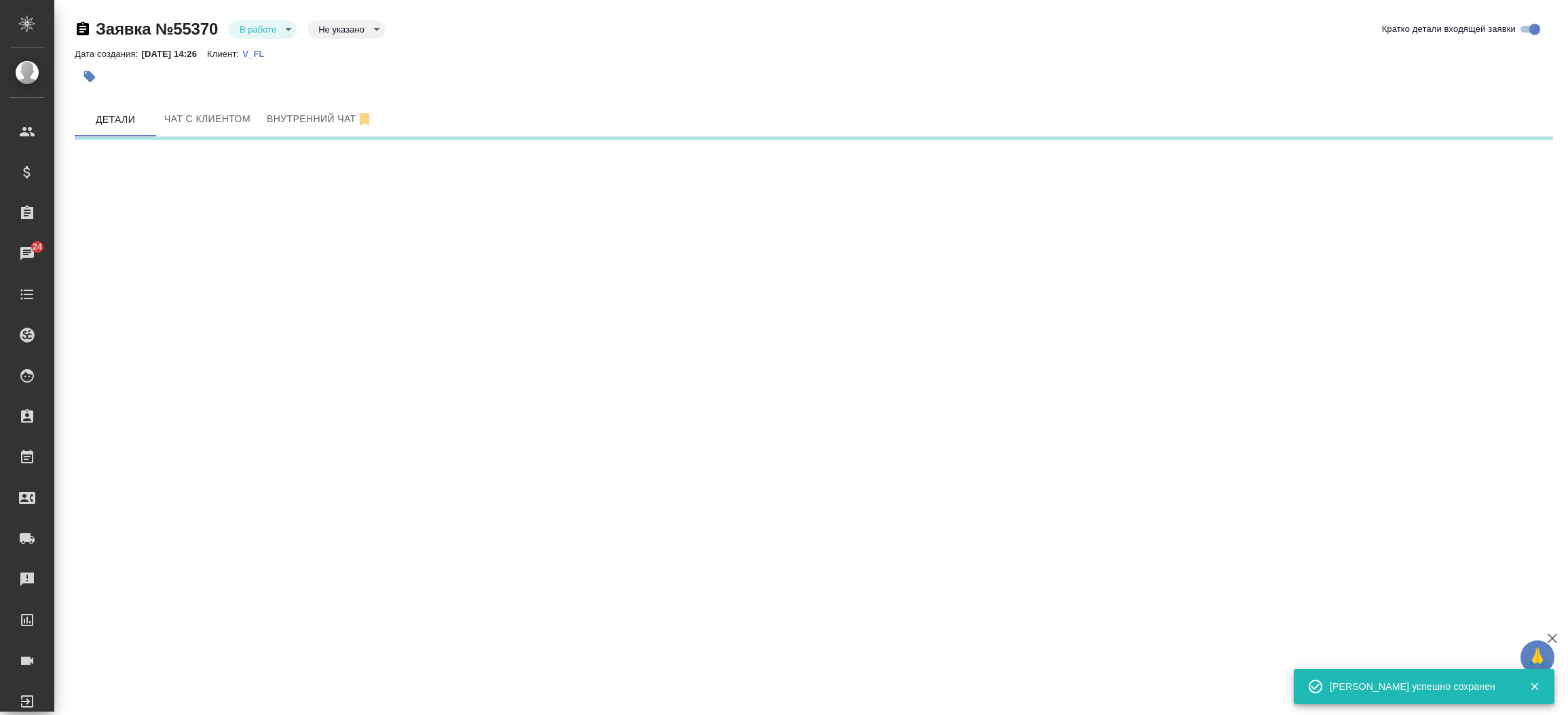
select select "RU"
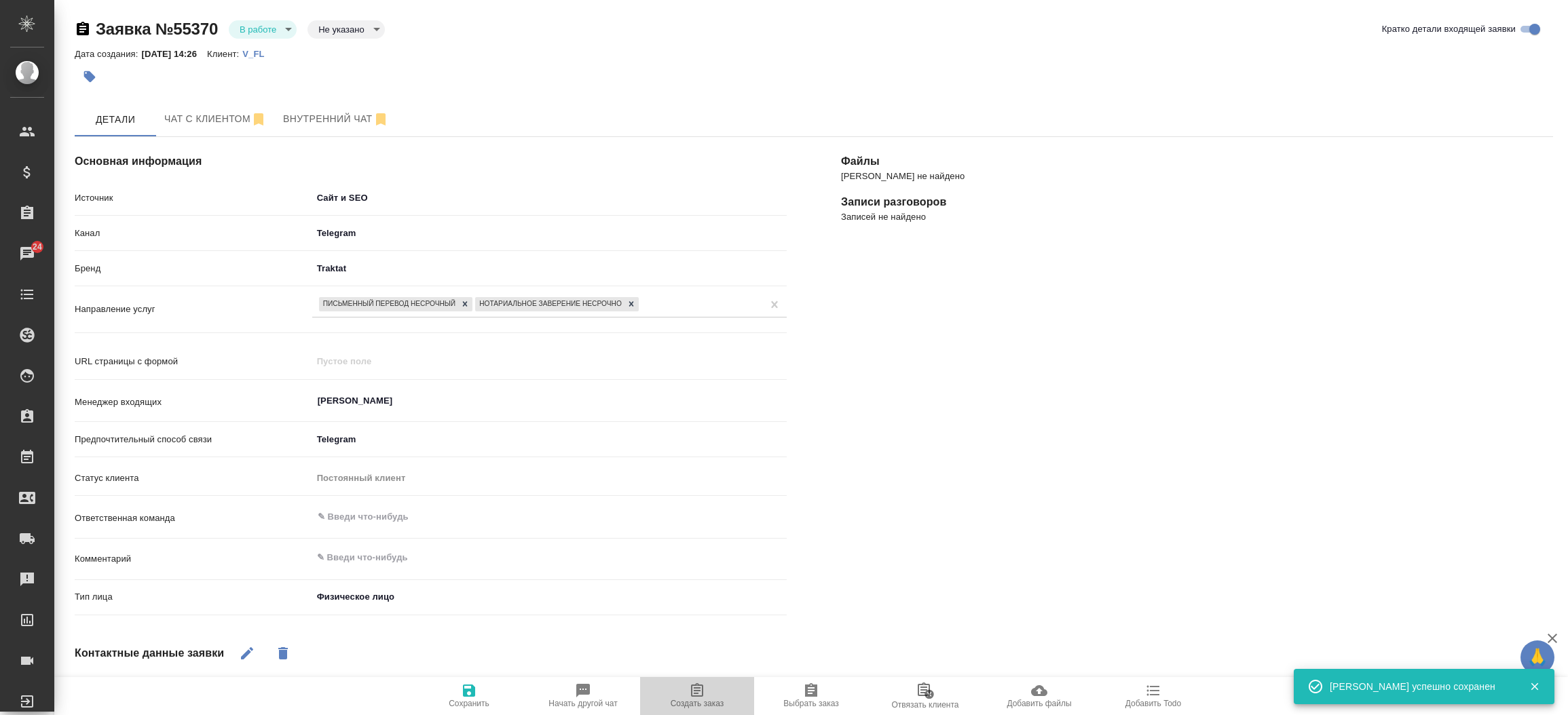
click at [704, 677] on button "Создать заказ" at bounding box center [697, 695] width 114 height 38
type textarea "x"
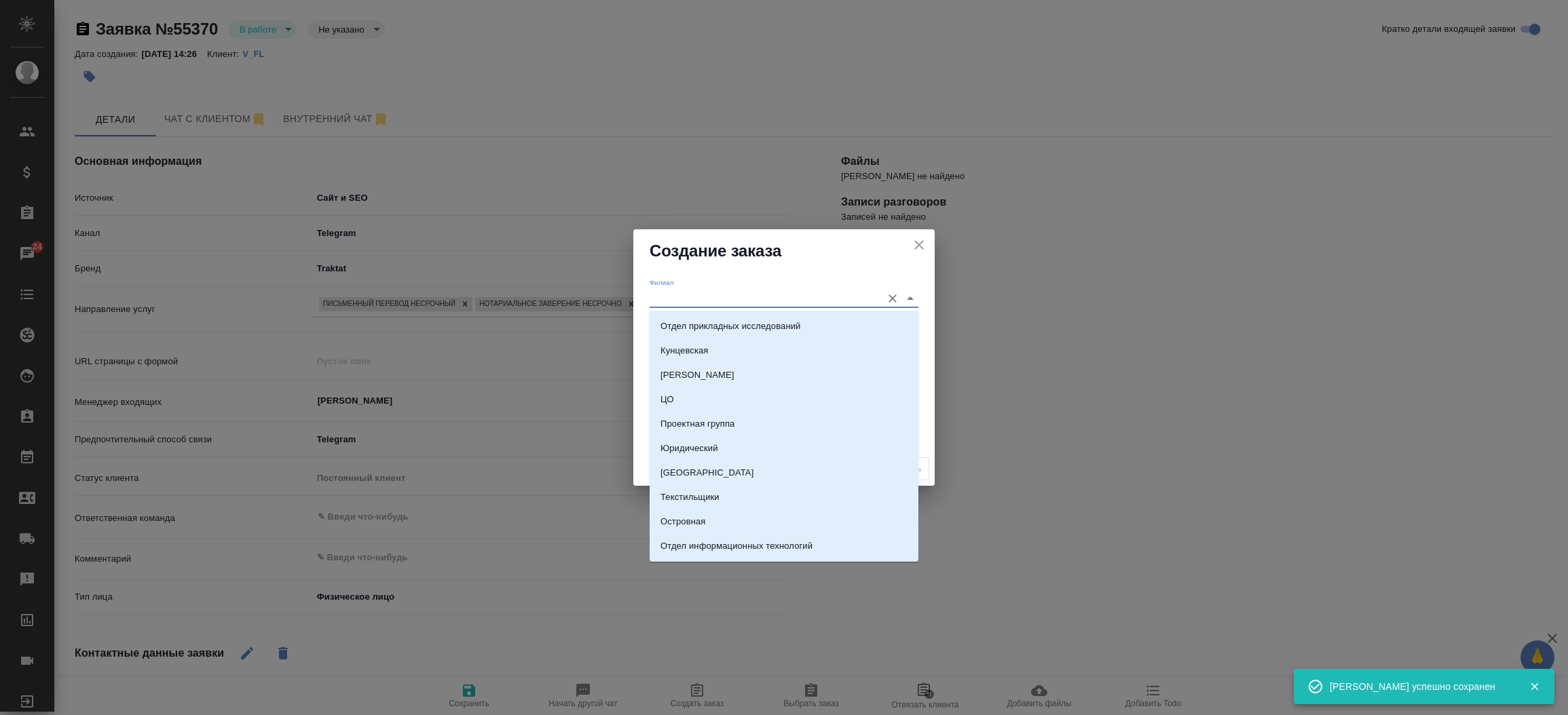
click at [669, 301] on input "Филиал" at bounding box center [762, 298] width 226 height 18
click at [662, 285] on label "Филиал" at bounding box center [661, 282] width 24 height 7
click at [662, 289] on input "Филиал" at bounding box center [762, 298] width 226 height 18
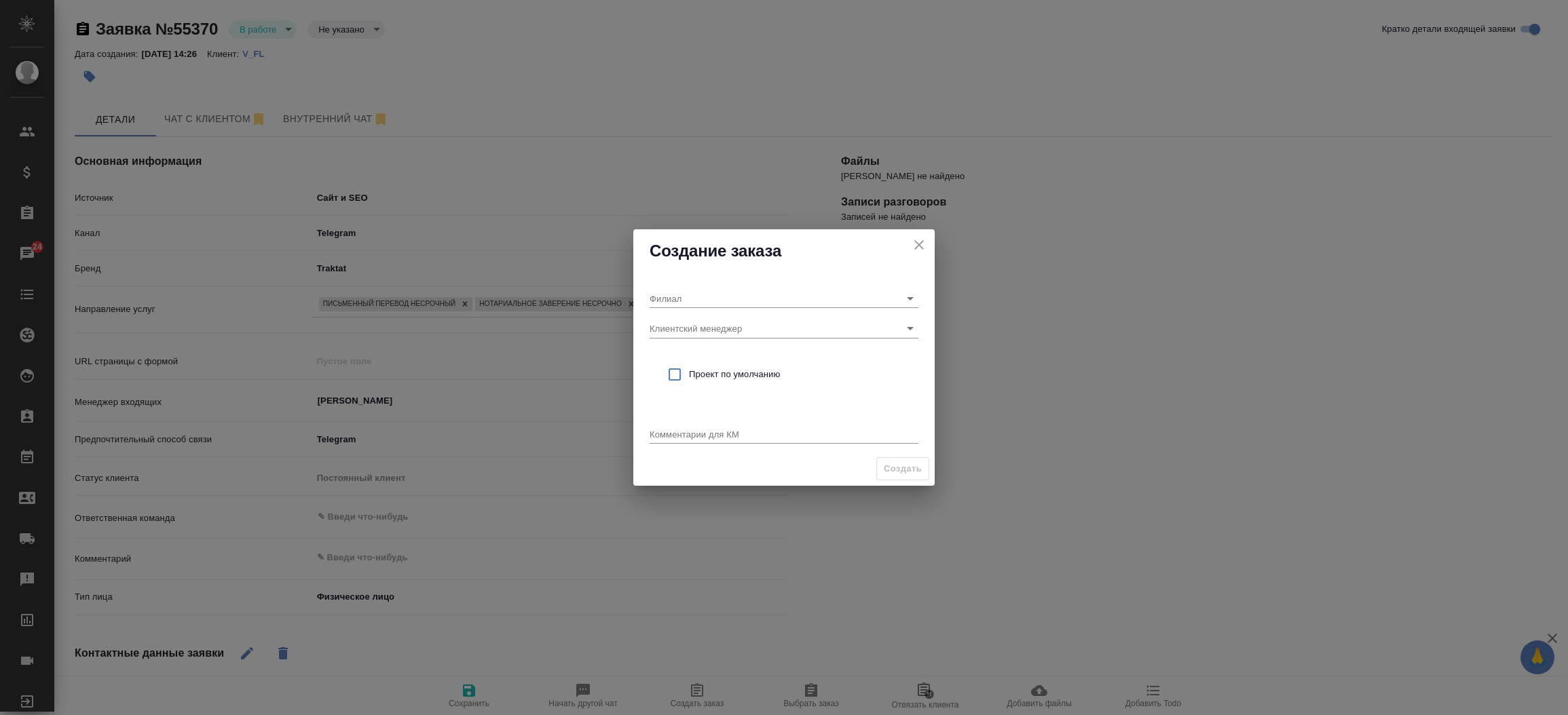
click at [659, 271] on div "Создание заказа" at bounding box center [784, 251] width 301 height 43
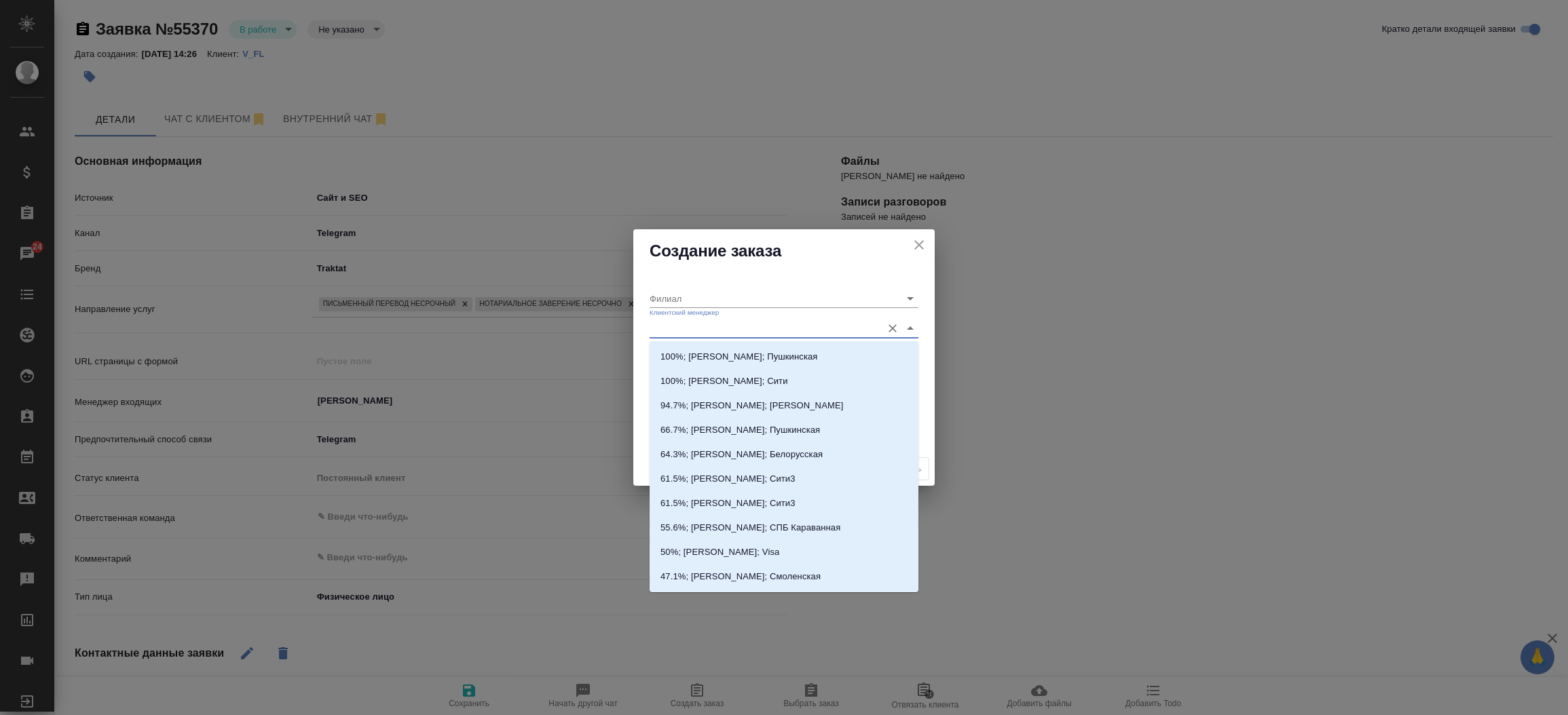
click at [657, 334] on input "Клиентский менеджер" at bounding box center [762, 328] width 226 height 18
type input "а"
type input "в"
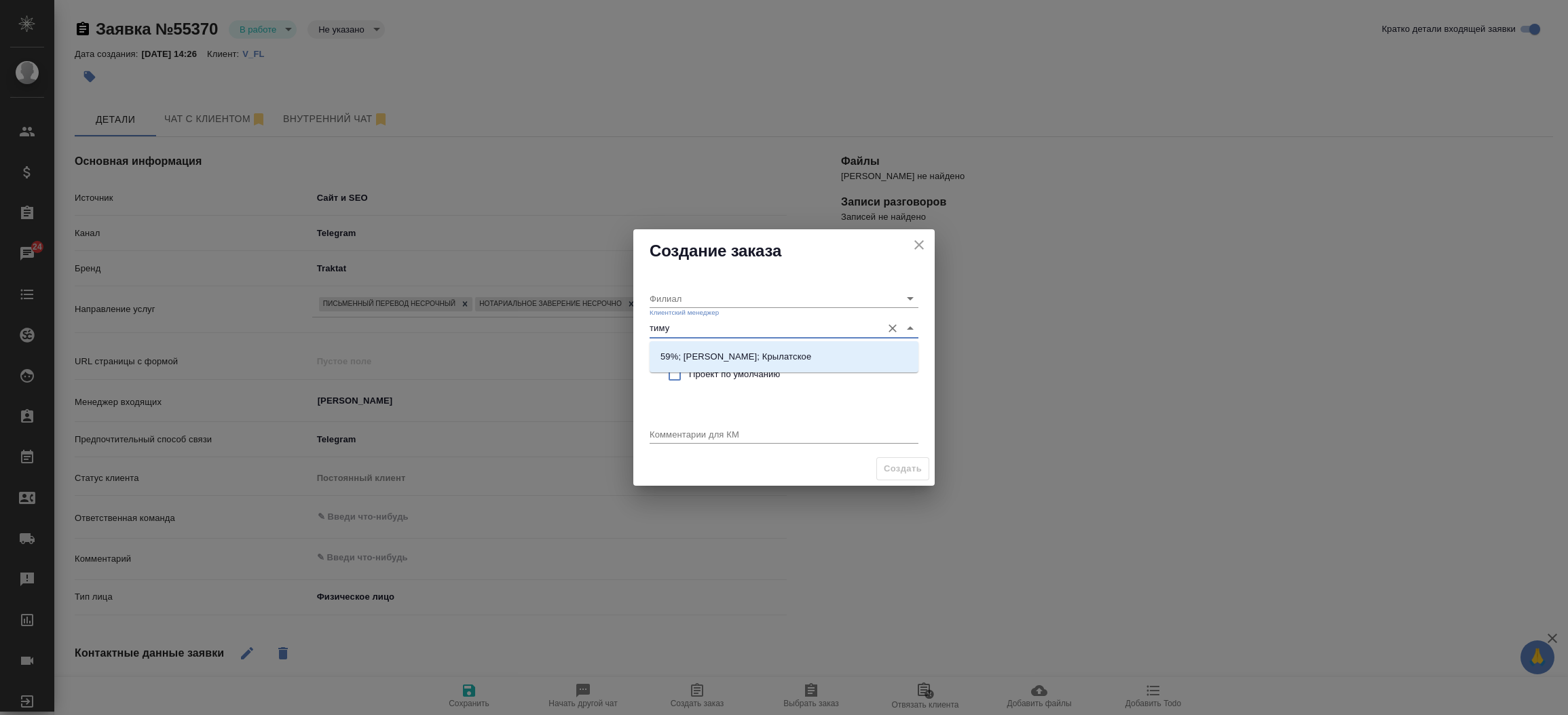
type input "тимур"
click at [703, 368] on li "59%; Касымов Тимур; Крылатское" at bounding box center [784, 357] width 269 height 24
type input "Крылатское"
type input "59%; Касымов Тимур; Крылатское"
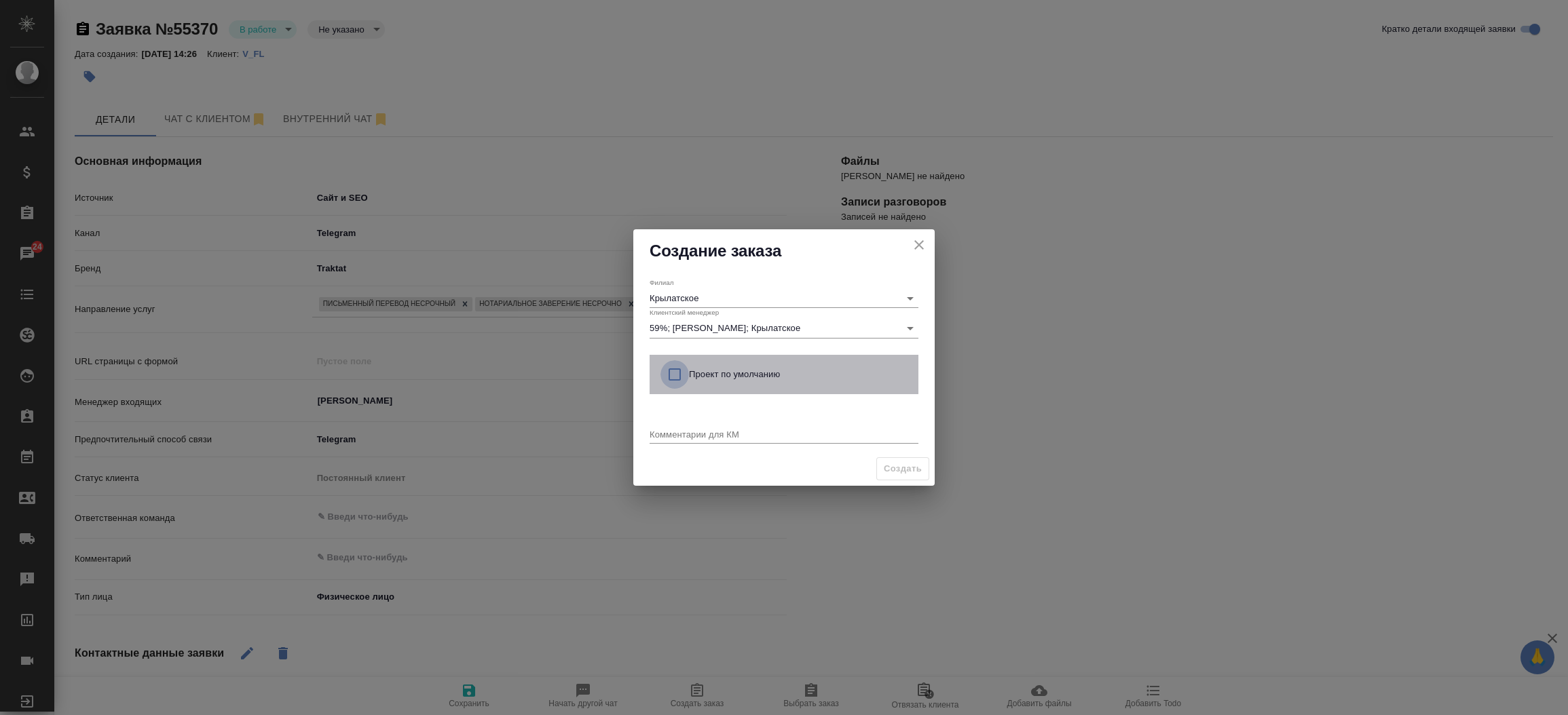
click at [677, 376] on input "checkbox" at bounding box center [674, 374] width 29 height 29
checkbox input "true"
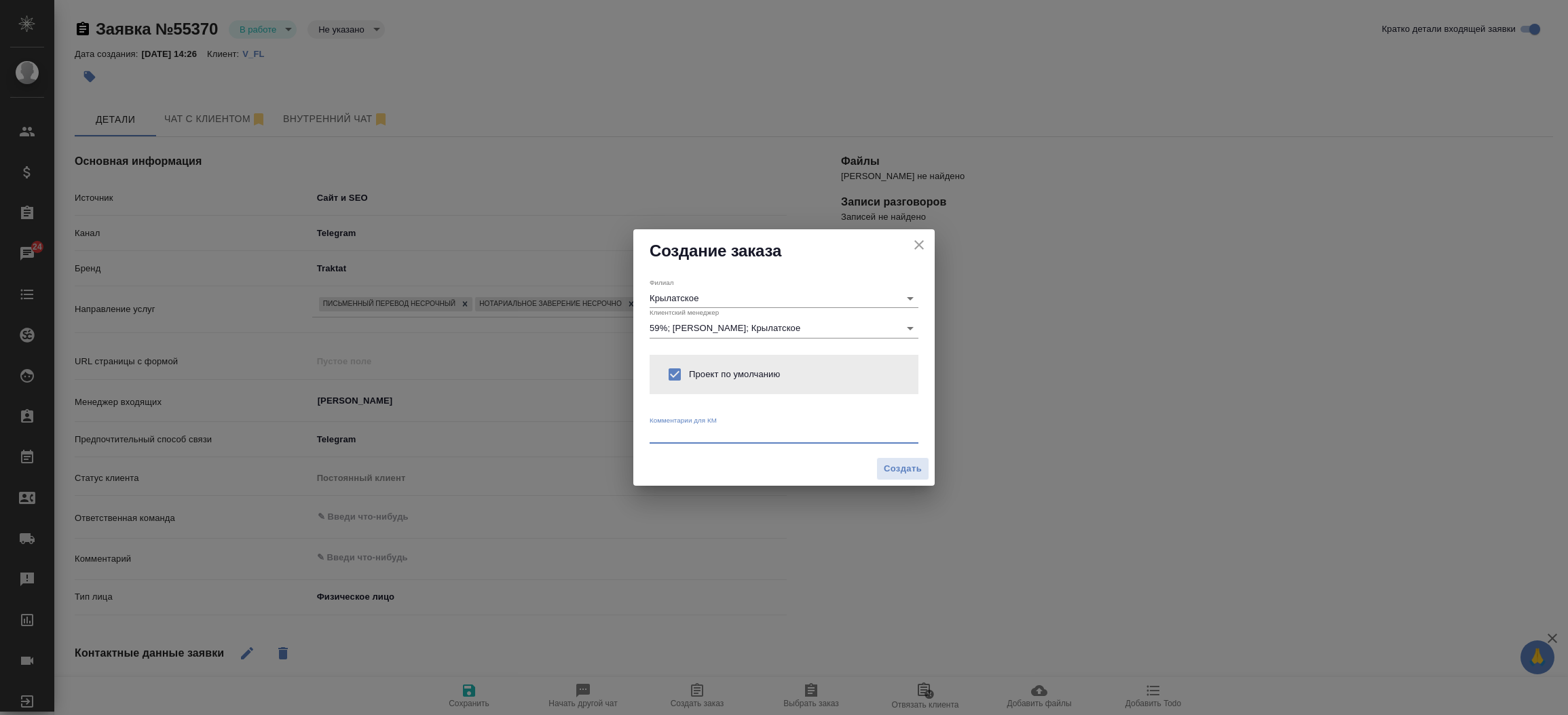
click at [662, 429] on textarea at bounding box center [784, 434] width 269 height 10
type textarea "от КВ: на русс и нз"
type textarea "x"
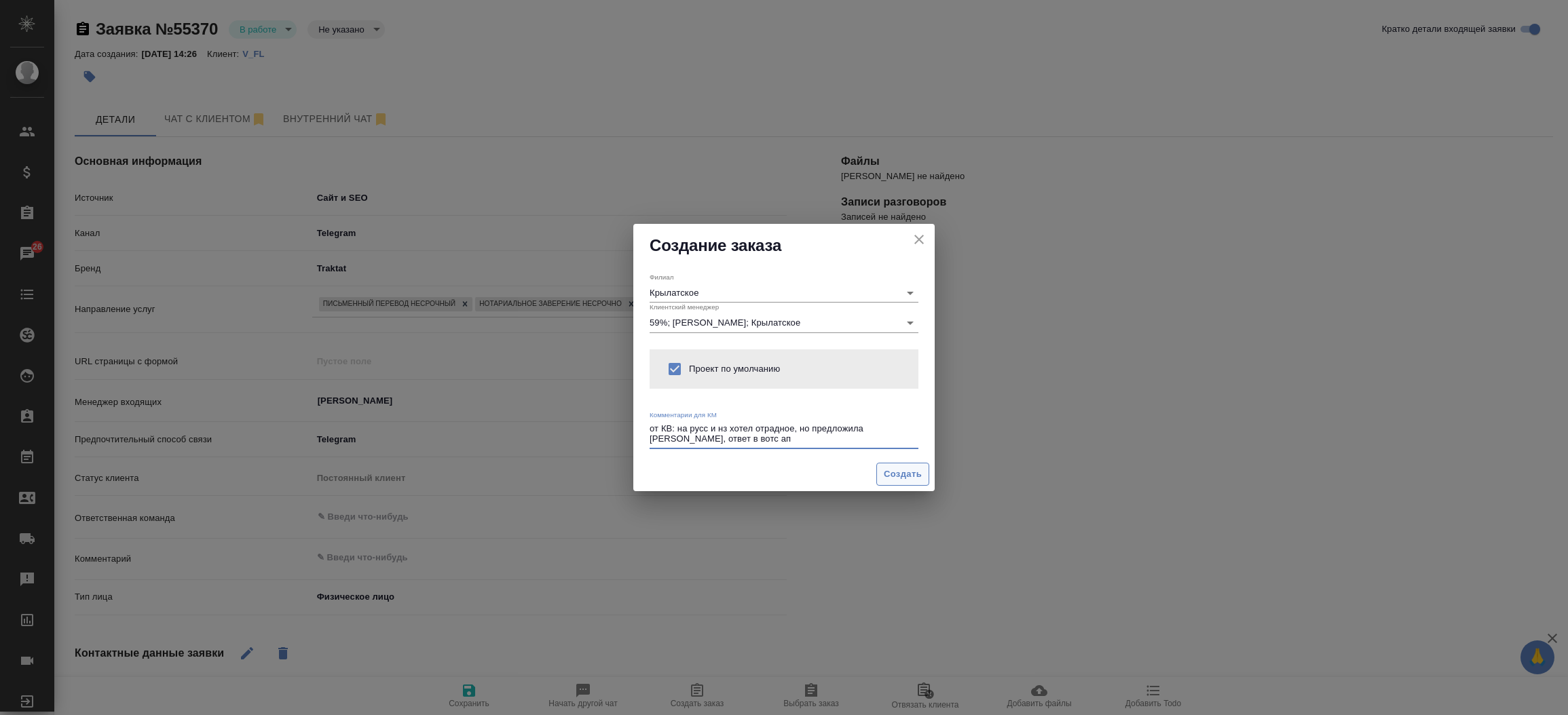
type textarea "от КВ: на русс и нз хотел отрадное, но предложила бабушкинскую, ответ в вотс ап"
click at [889, 467] on span "Создать" at bounding box center [903, 474] width 38 height 15
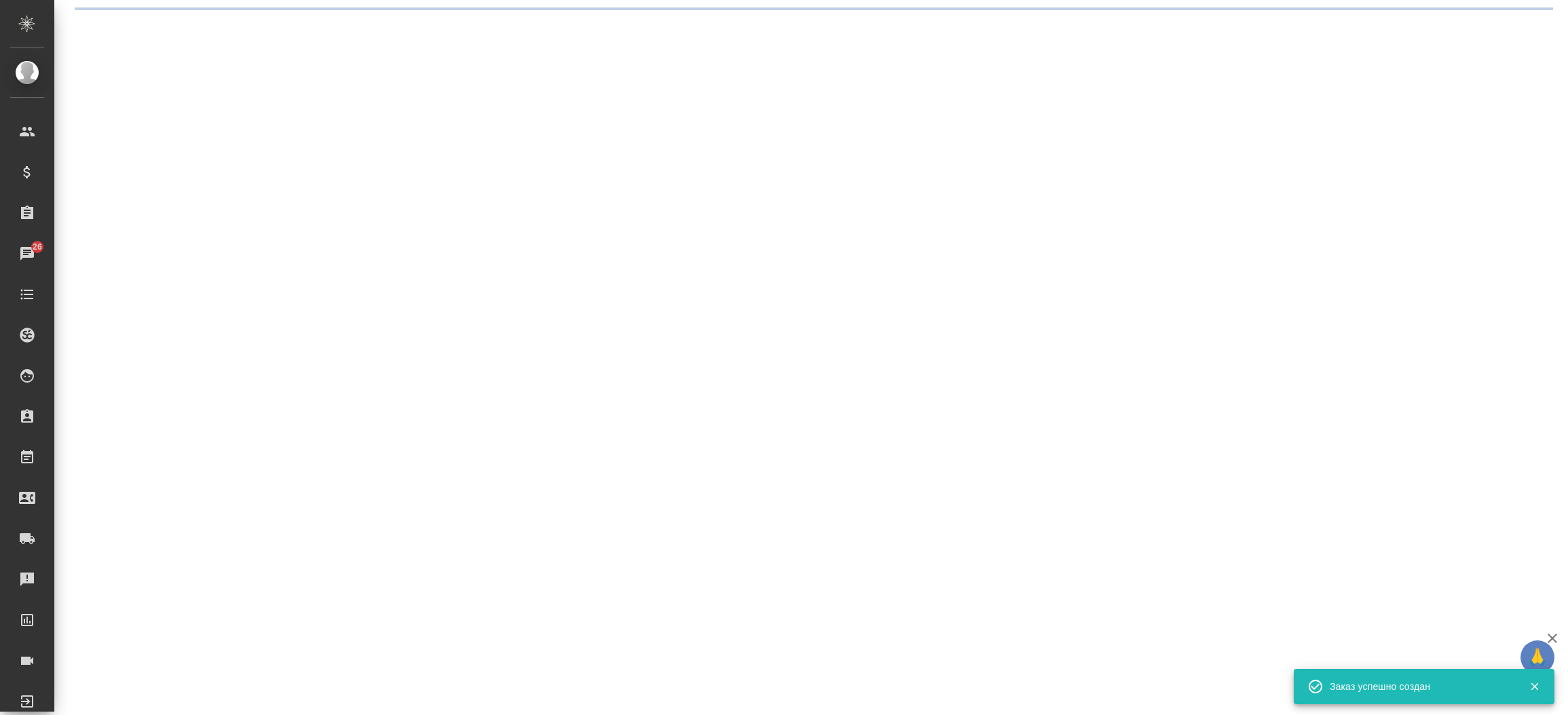
select select "RU"
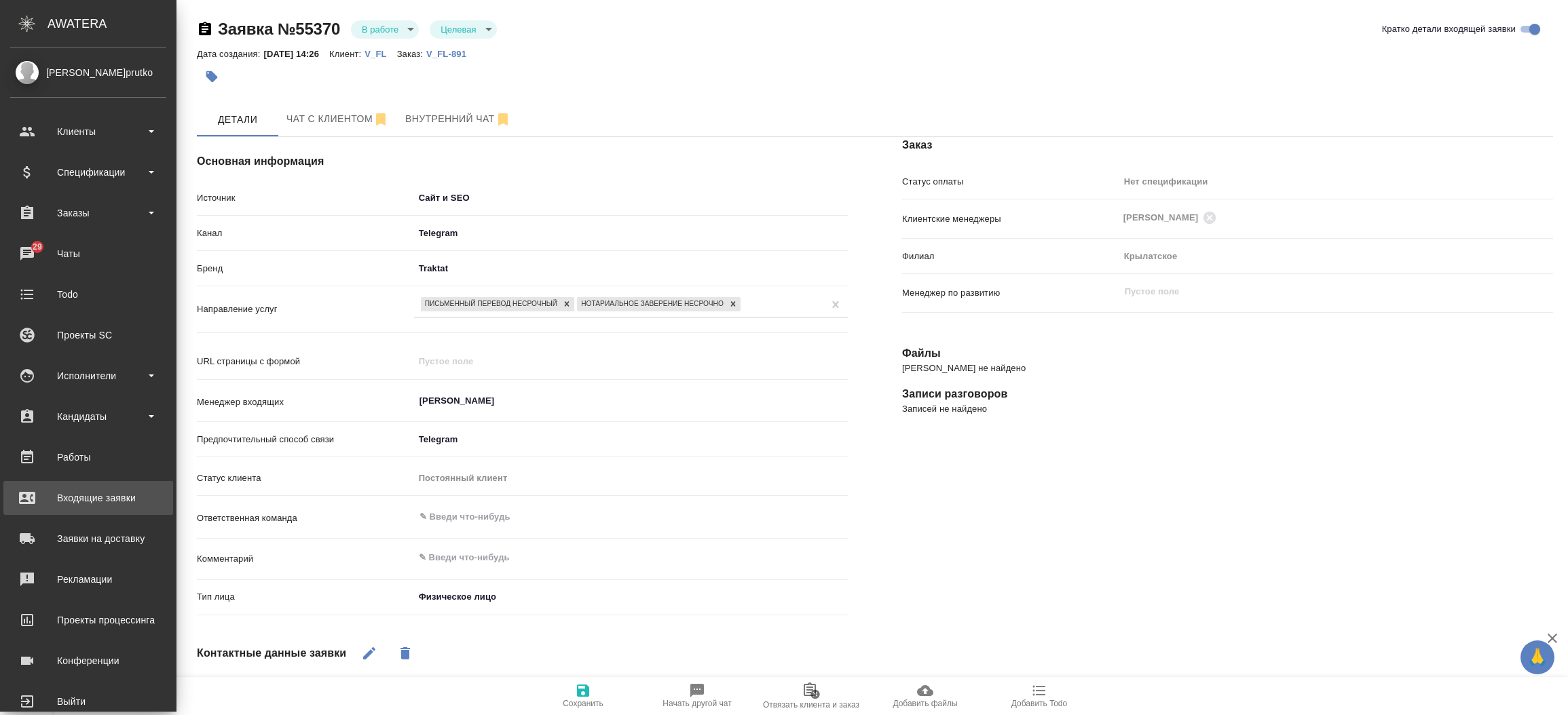
type textarea "x"
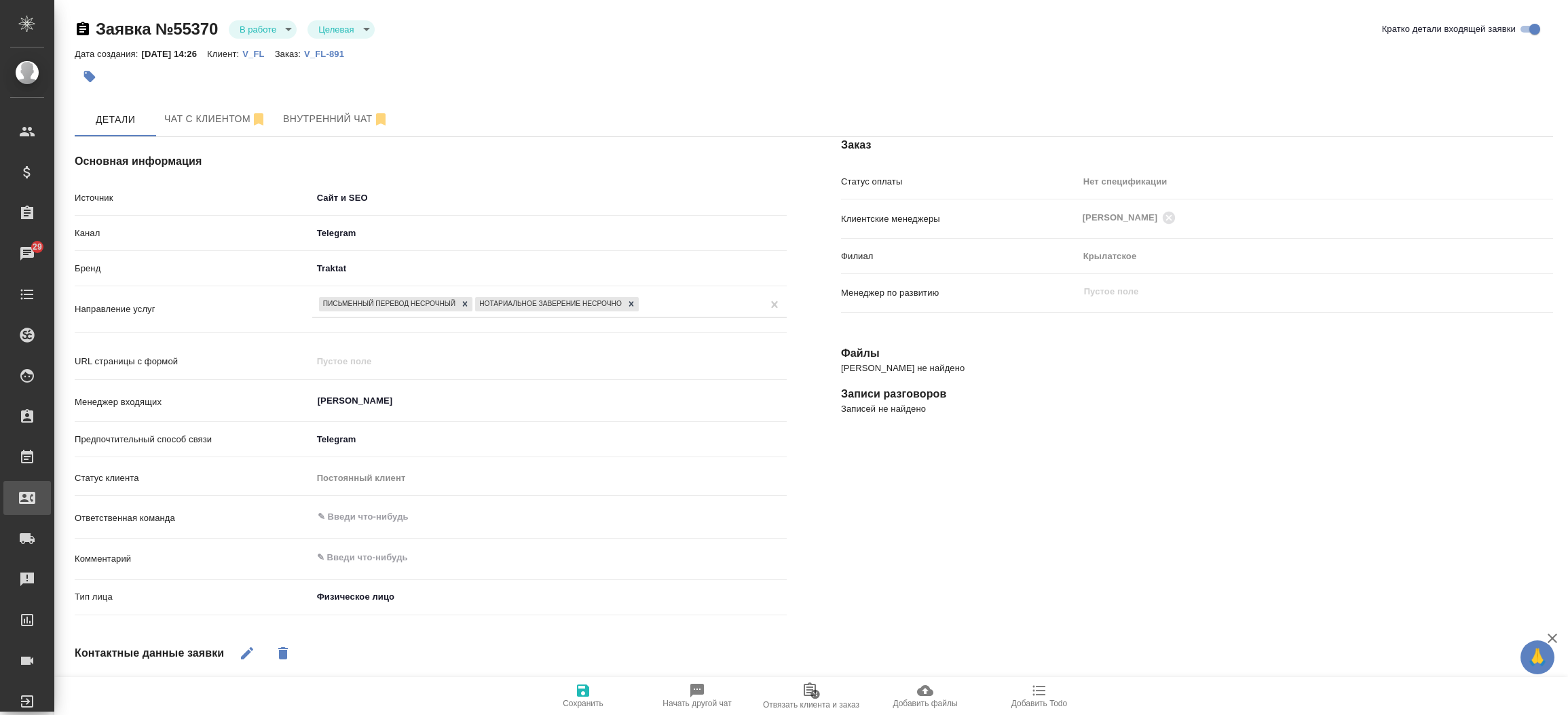
click at [27, 489] on div "Входящие заявки" at bounding box center [11, 498] width 34 height 20
click at [63, 489] on div ".cls-1 fill:#fff; AWATERA Прутько Ирина i.prutko Клиенты Спецификации Заказы 29…" at bounding box center [784, 358] width 1568 height 715
select select "RU"
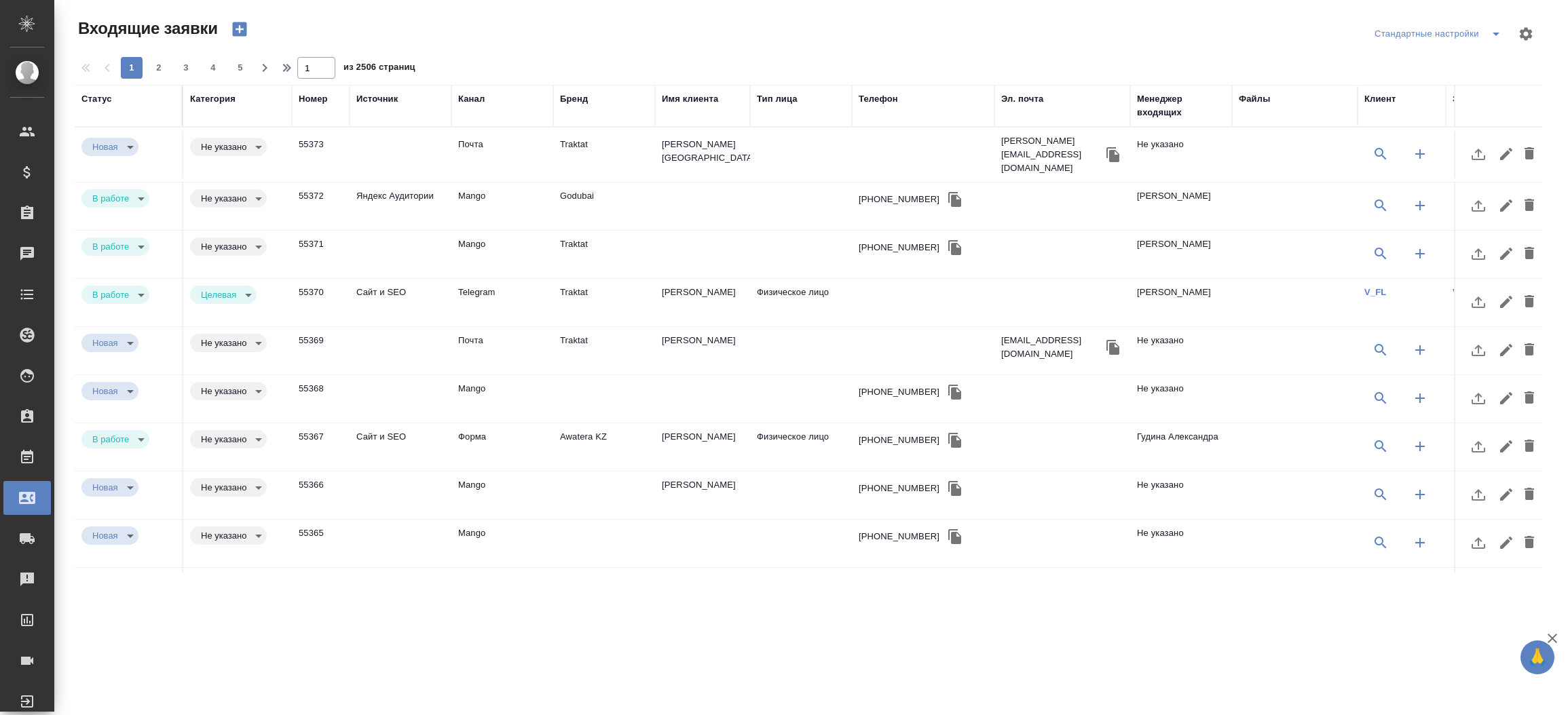
click at [868, 100] on div "Телефон" at bounding box center [878, 99] width 39 height 14
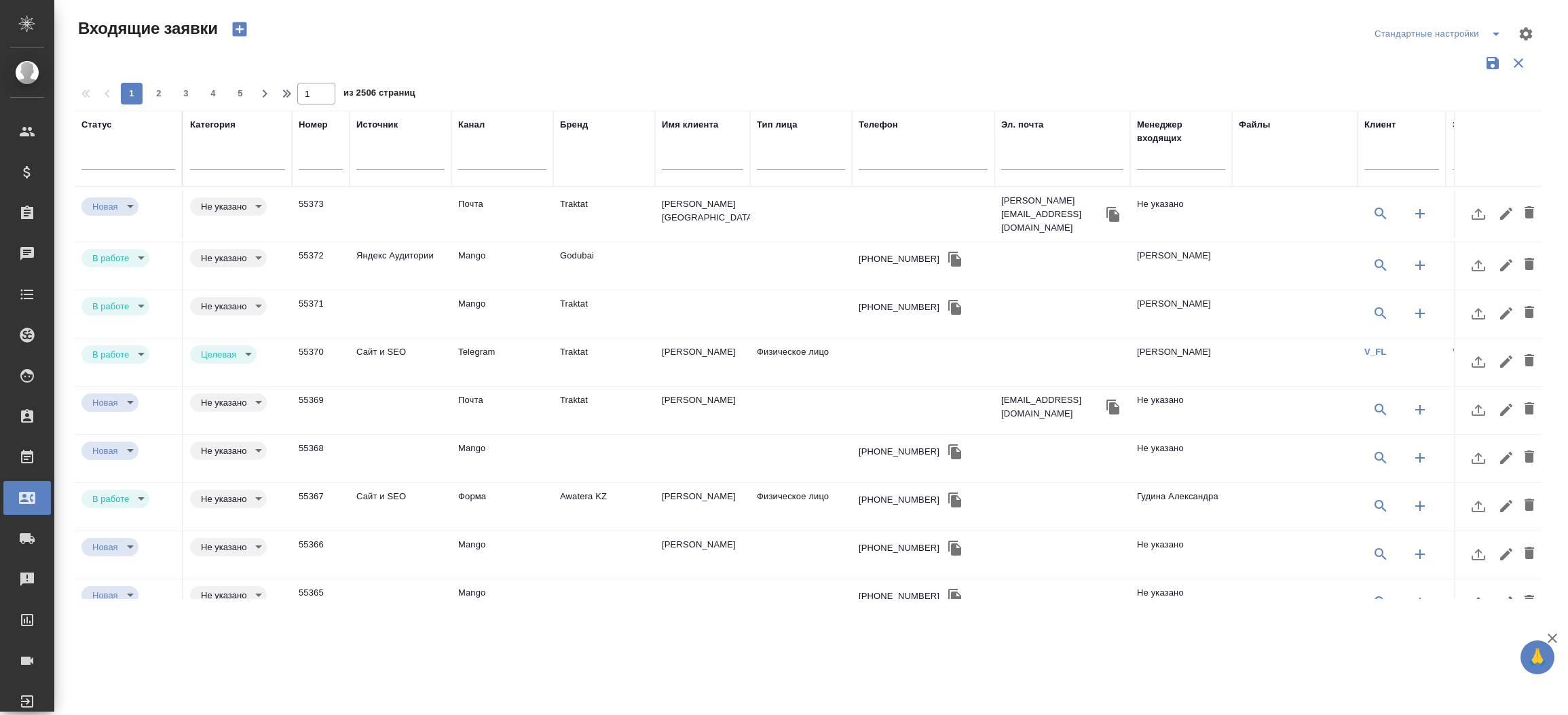
click at [897, 158] on input "text" at bounding box center [923, 160] width 129 height 17
paste input "74955160670"
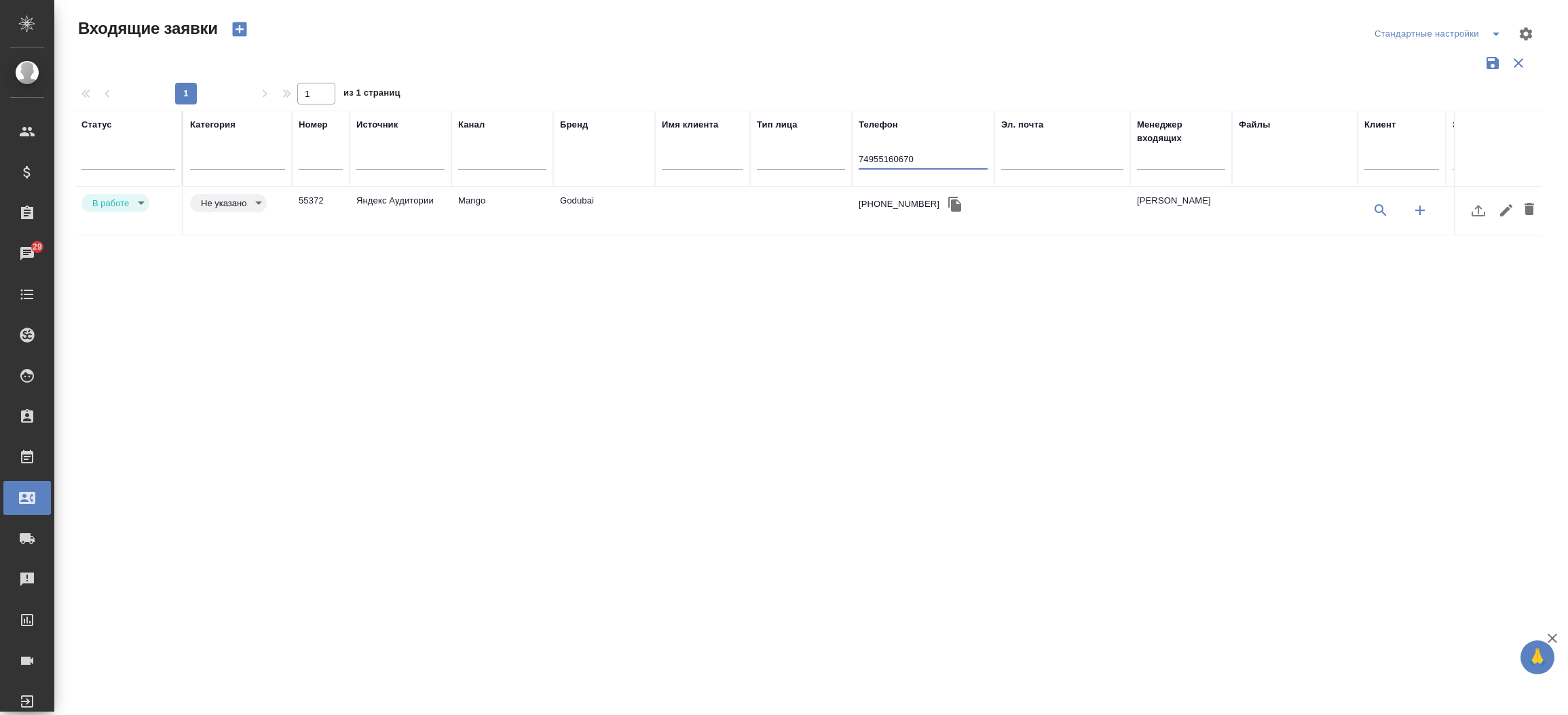
type input "74955160670"
click at [573, 211] on td "Godubai" at bounding box center [604, 211] width 102 height 47
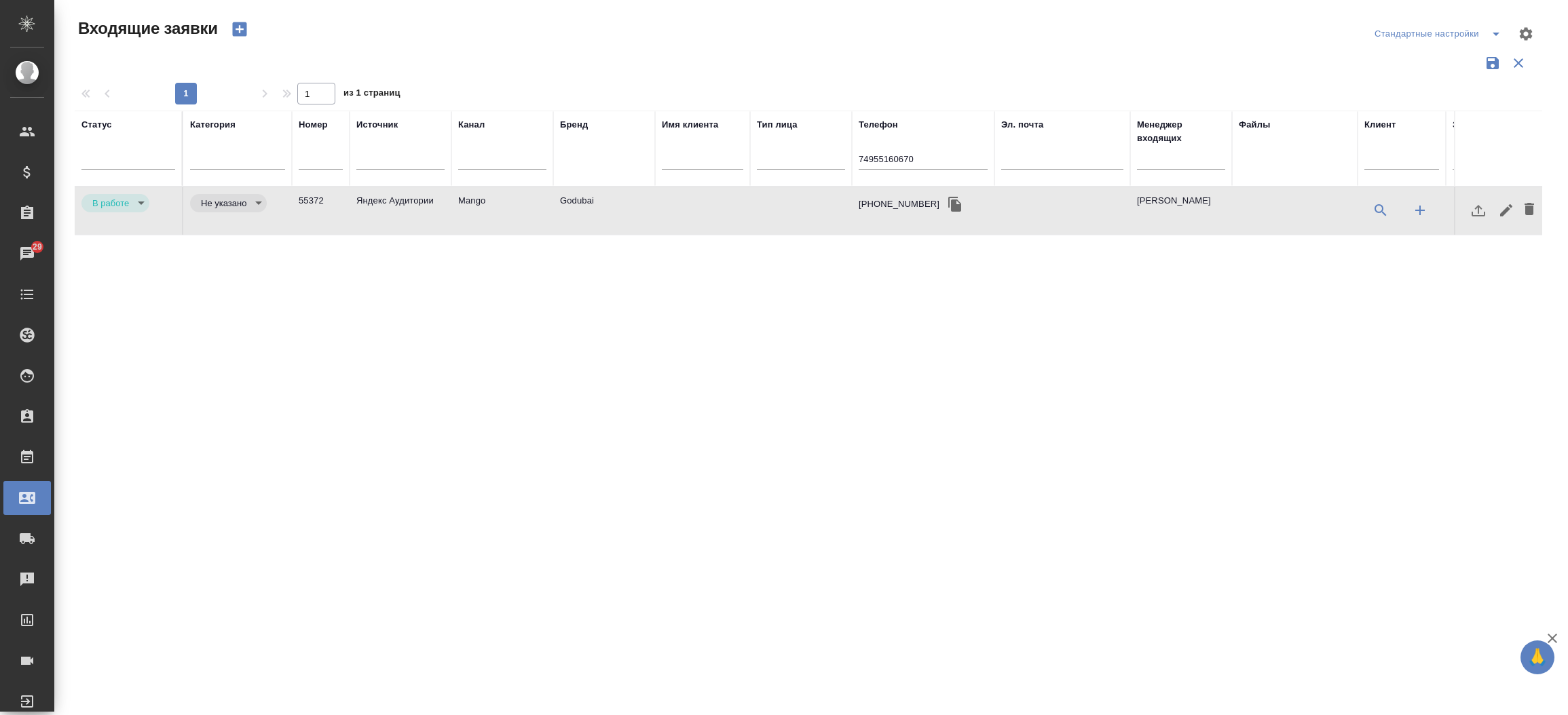
click at [573, 211] on td "Godubai" at bounding box center [604, 211] width 102 height 47
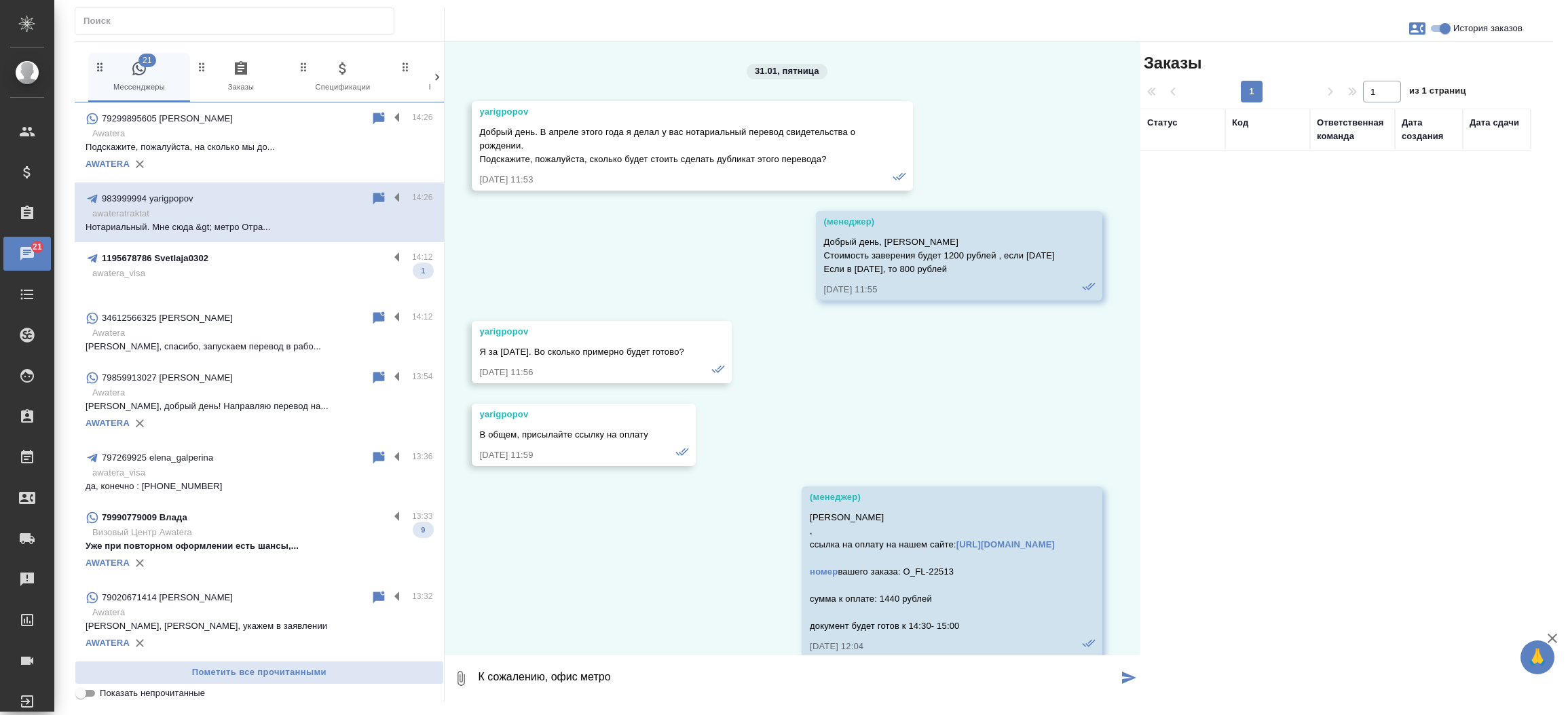
scroll to position [1131, 0]
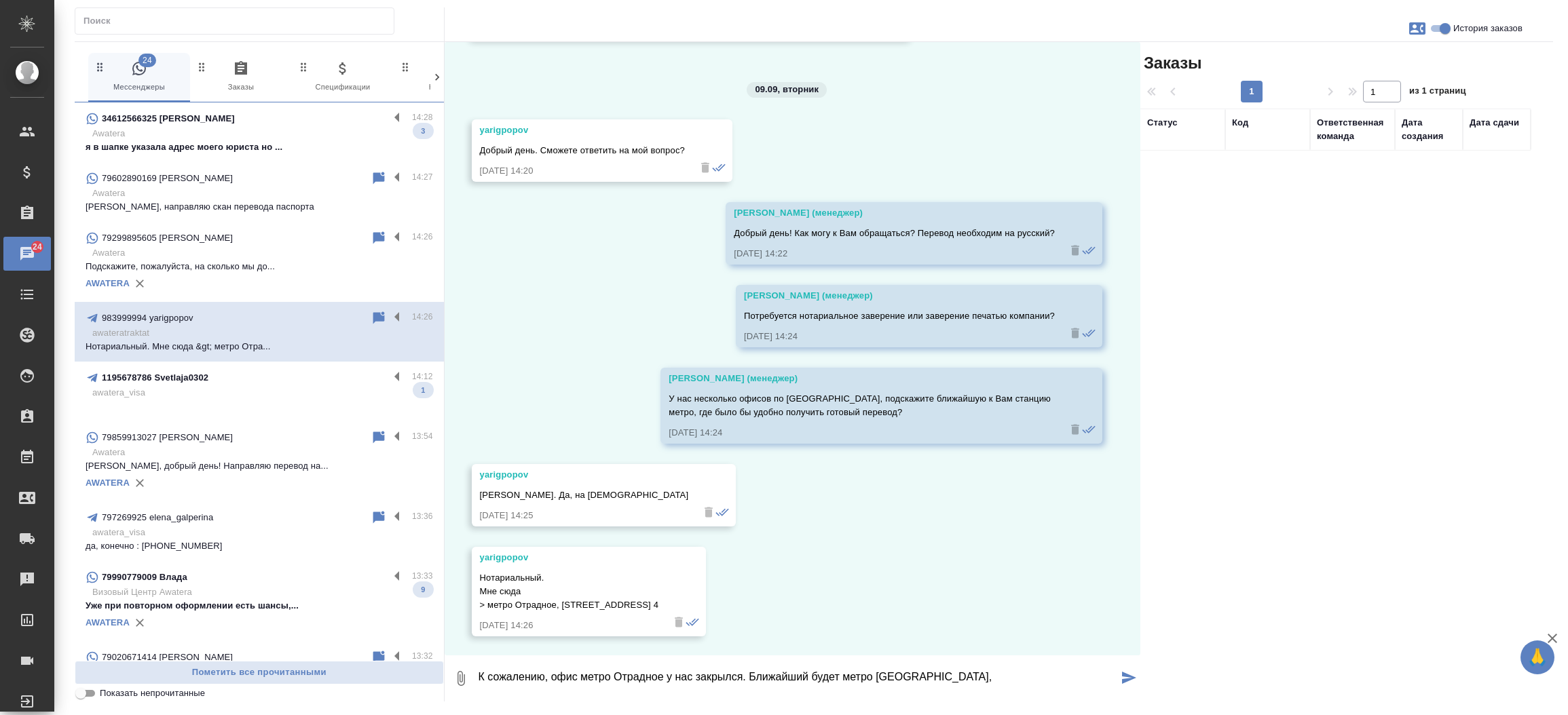
paste textarea "[STREET_ADDRESS]"
type textarea "К сожалению, офис метро Отрадное у нас закрылся. Ближайший будет метро [GEOGRAP…"
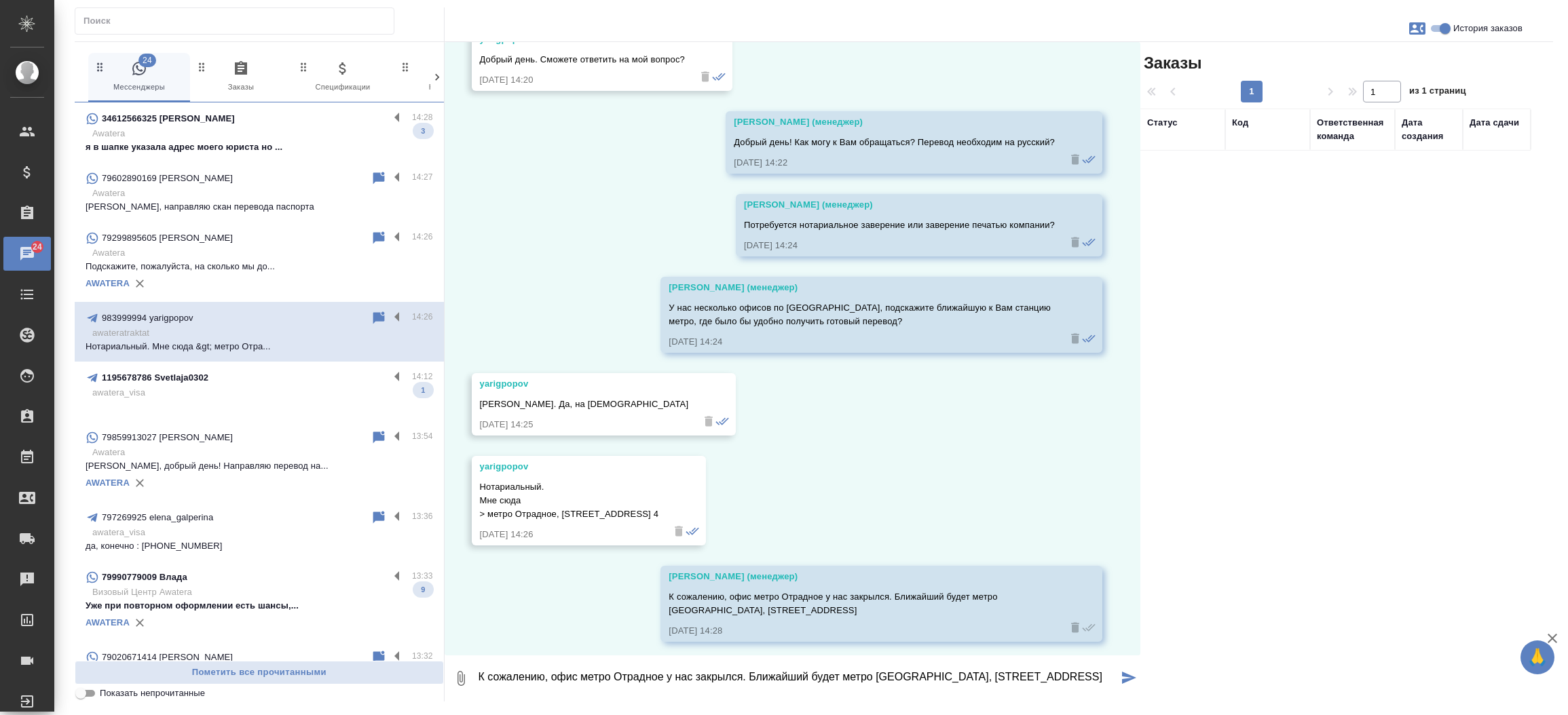
scroll to position [1227, 0]
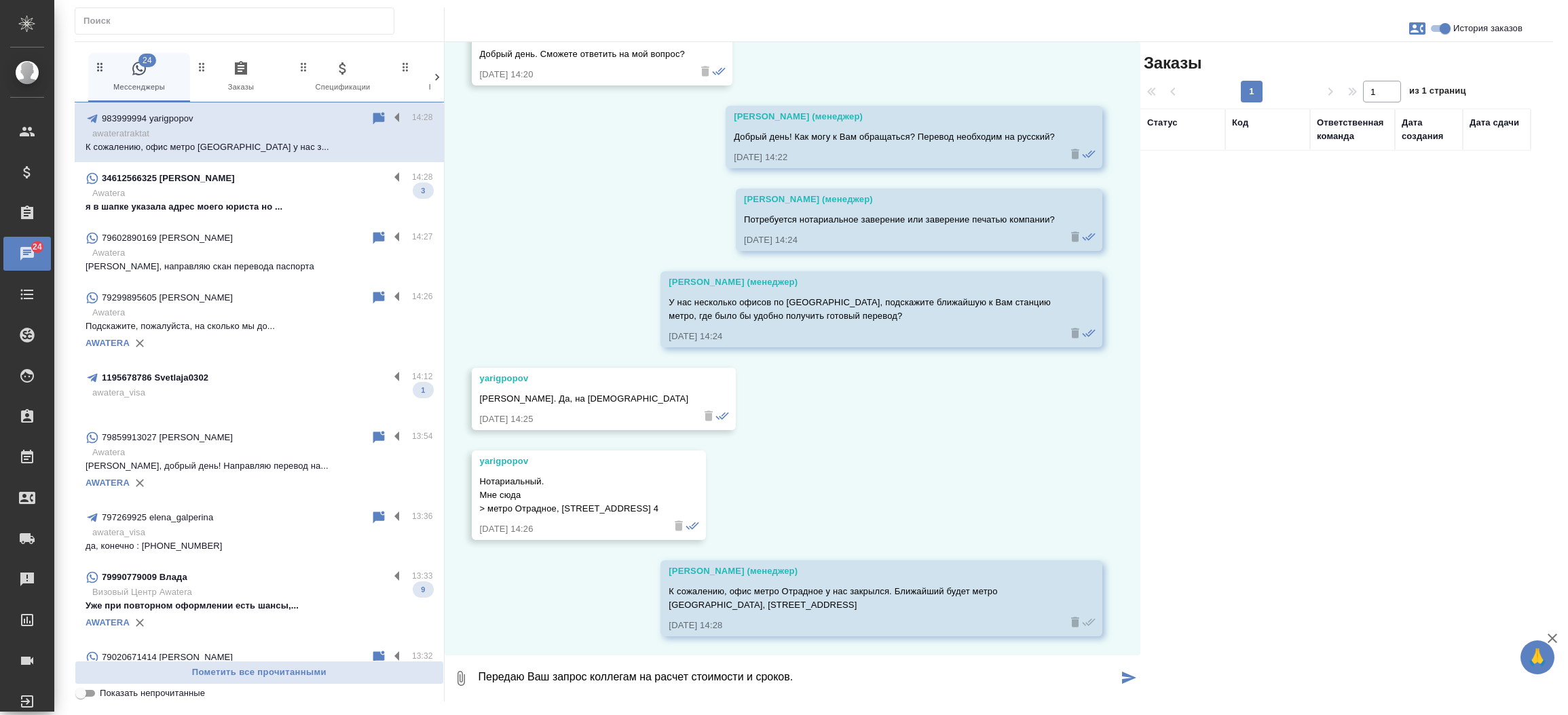
type textarea "Передаю Ваш запрос коллегам на расчет стоимости и сроков."
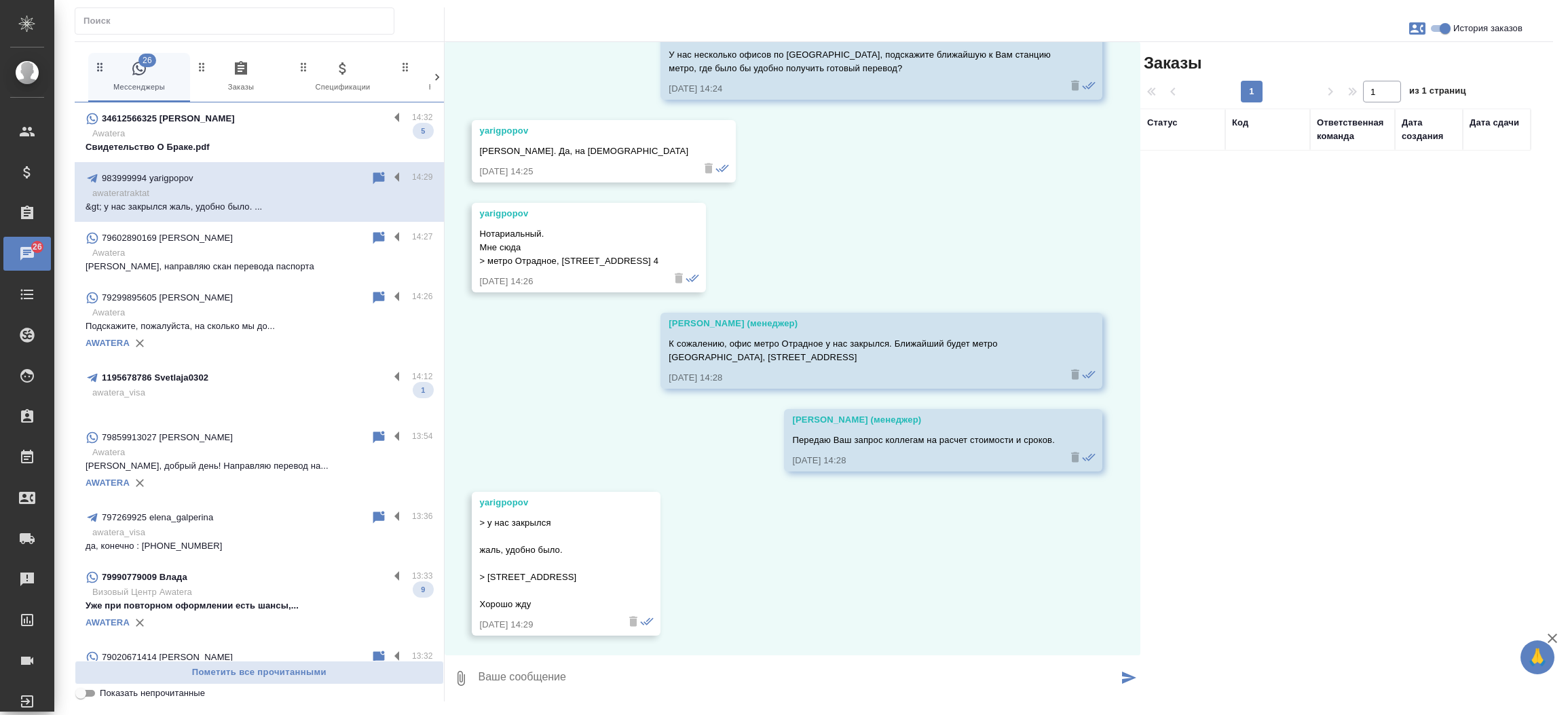
scroll to position [1474, 0]
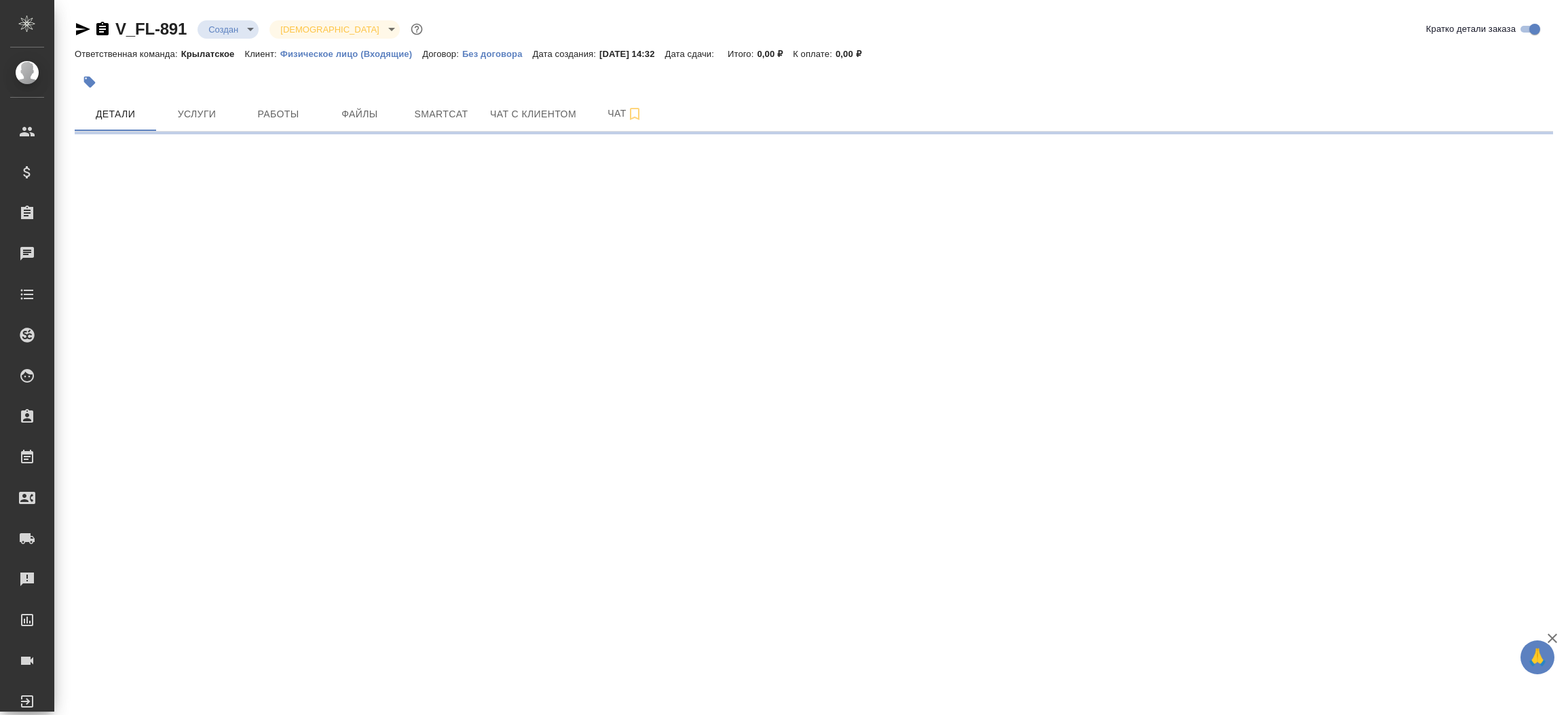
select select "RU"
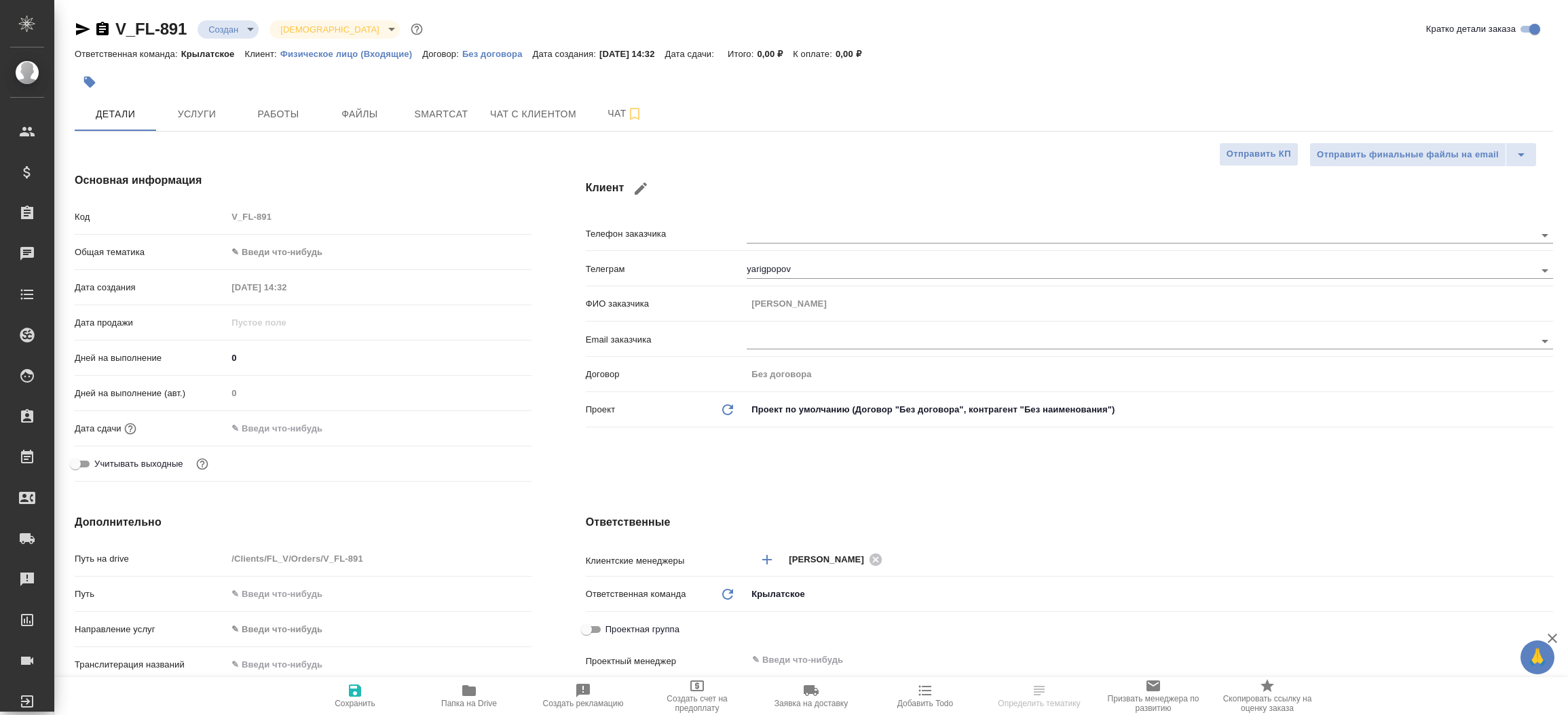
type textarea "x"
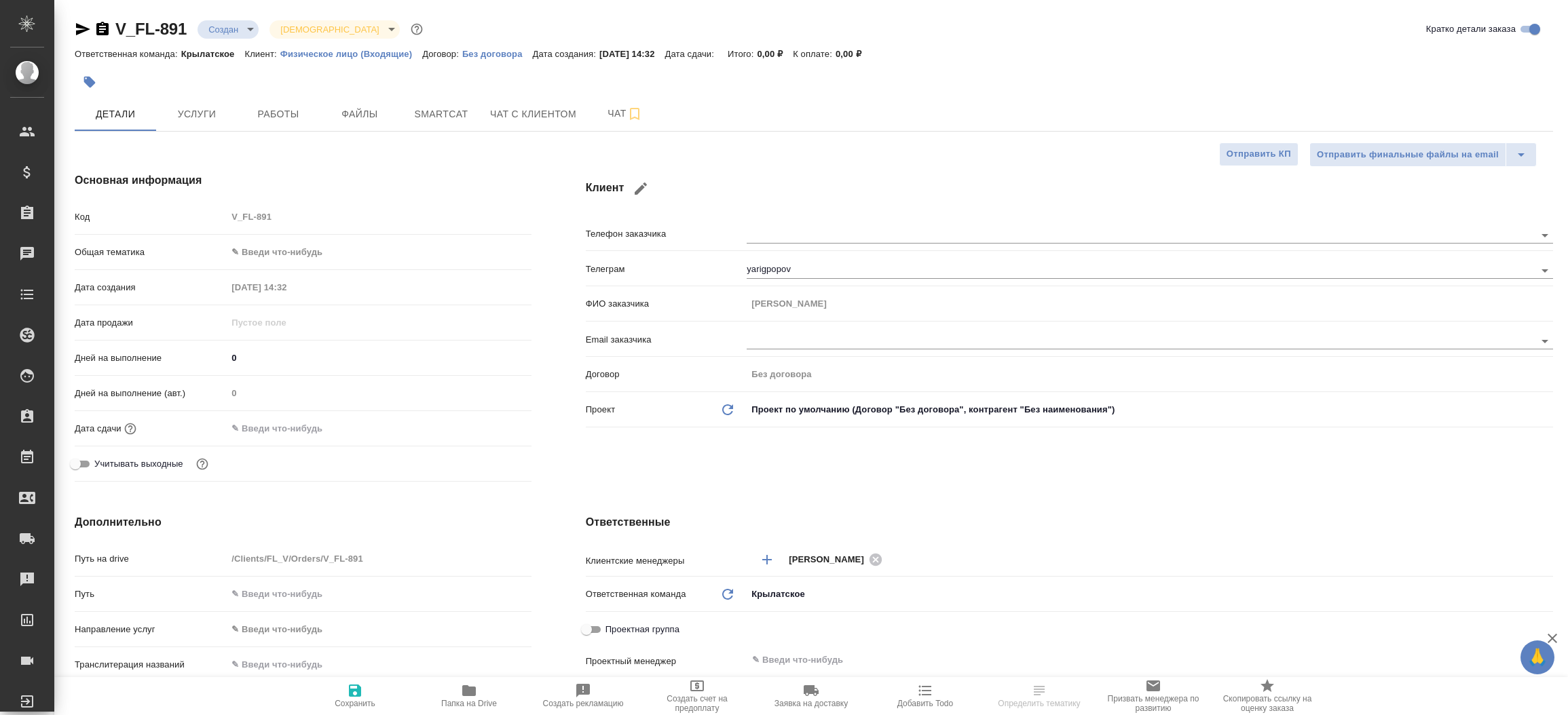
type textarea "x"
select select "RU"
type textarea "x"
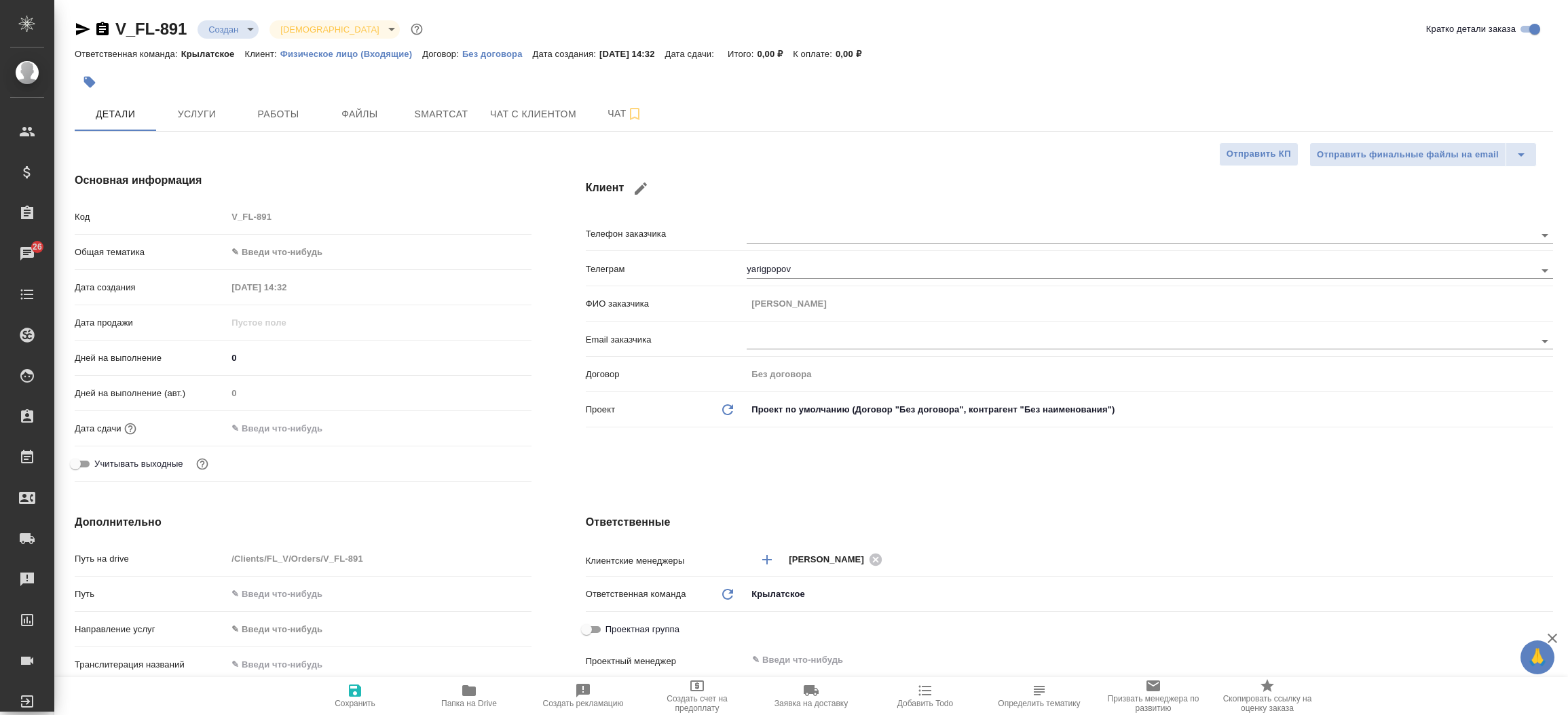
type textarea "x"
click at [340, 106] on span "Файлы" at bounding box center [360, 114] width 65 height 17
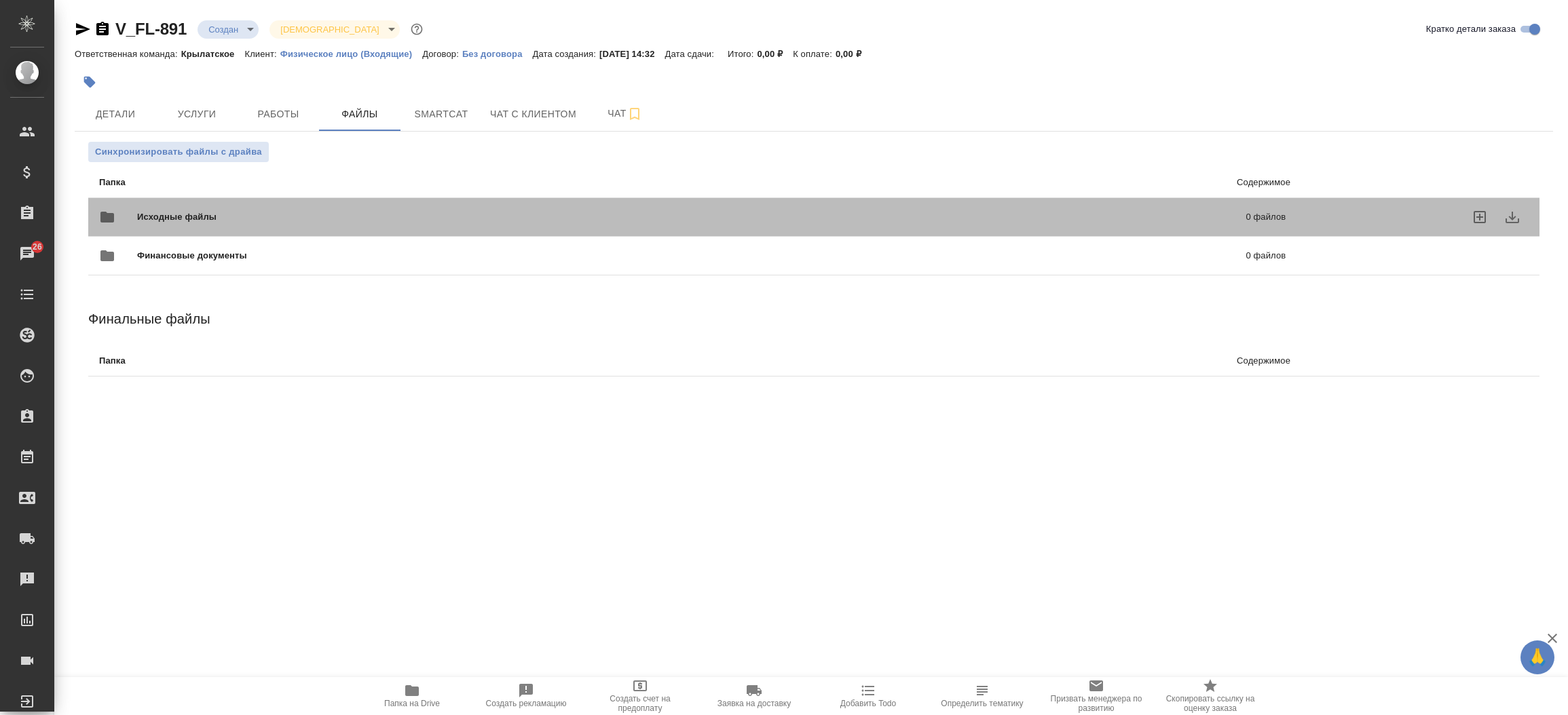
click at [242, 210] on span "Исходные файлы" at bounding box center [433, 217] width 594 height 14
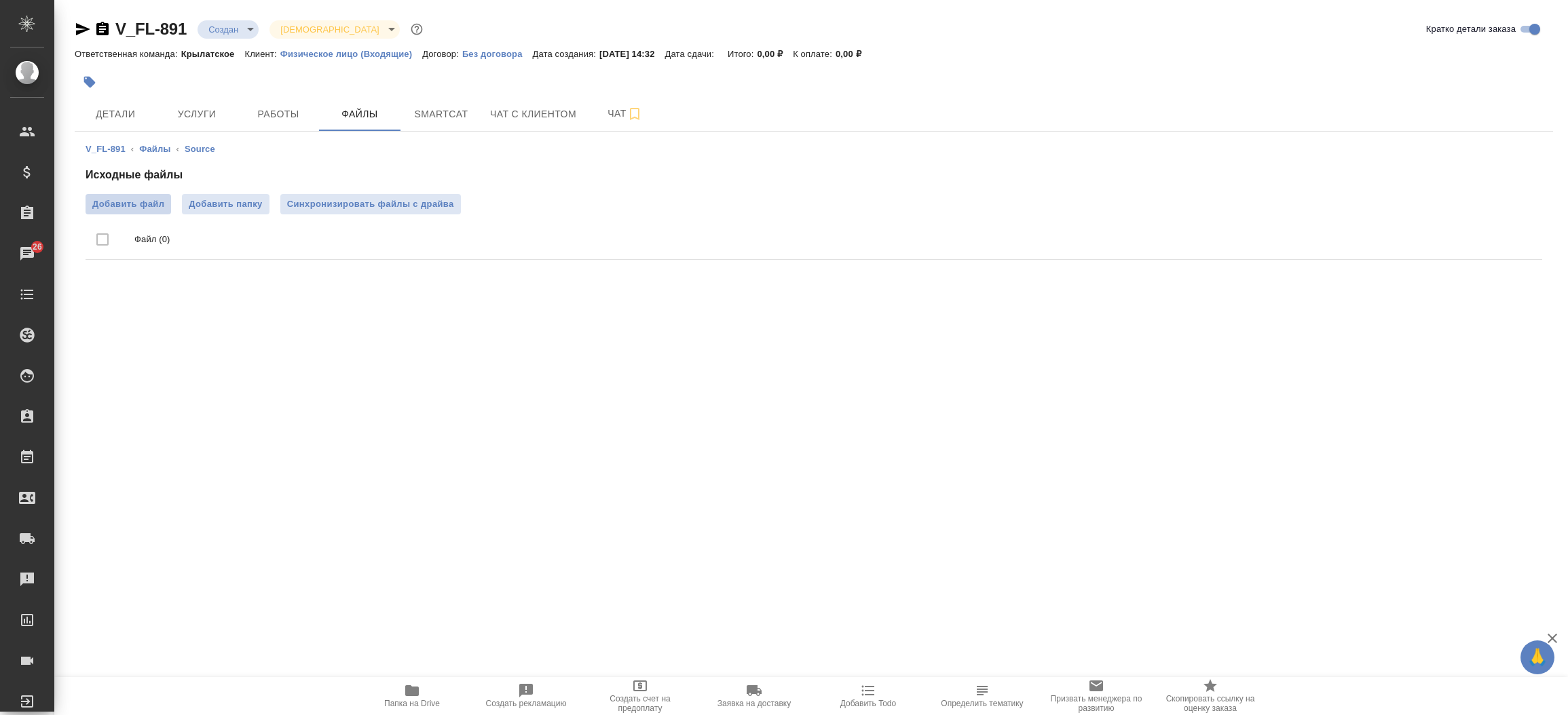
click at [139, 213] on label "Добавить файл" at bounding box center [128, 204] width 86 height 20
click at [0, 0] on input "Добавить файл" at bounding box center [0, 0] width 0 height 0
click at [132, 102] on button "Детали" at bounding box center [116, 114] width 81 height 34
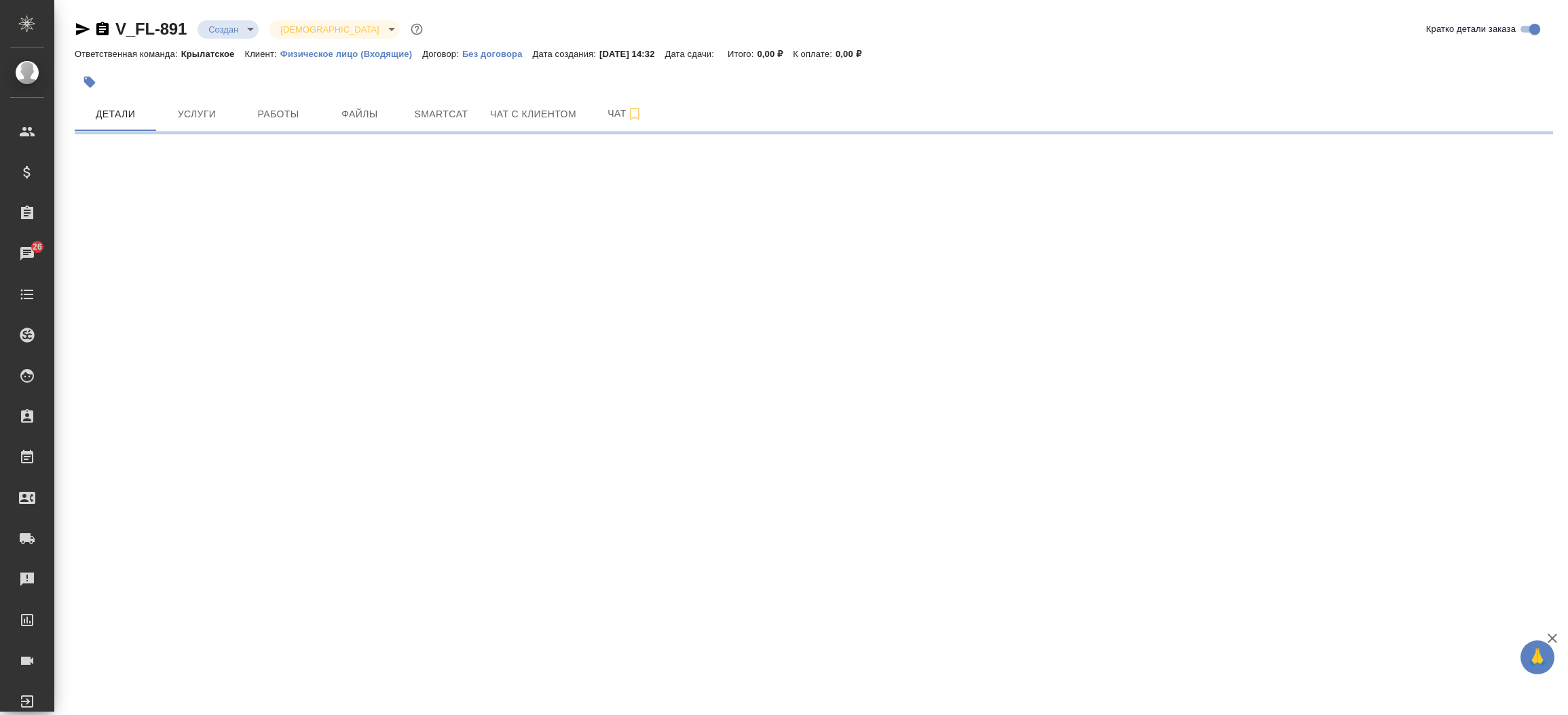
select select "RU"
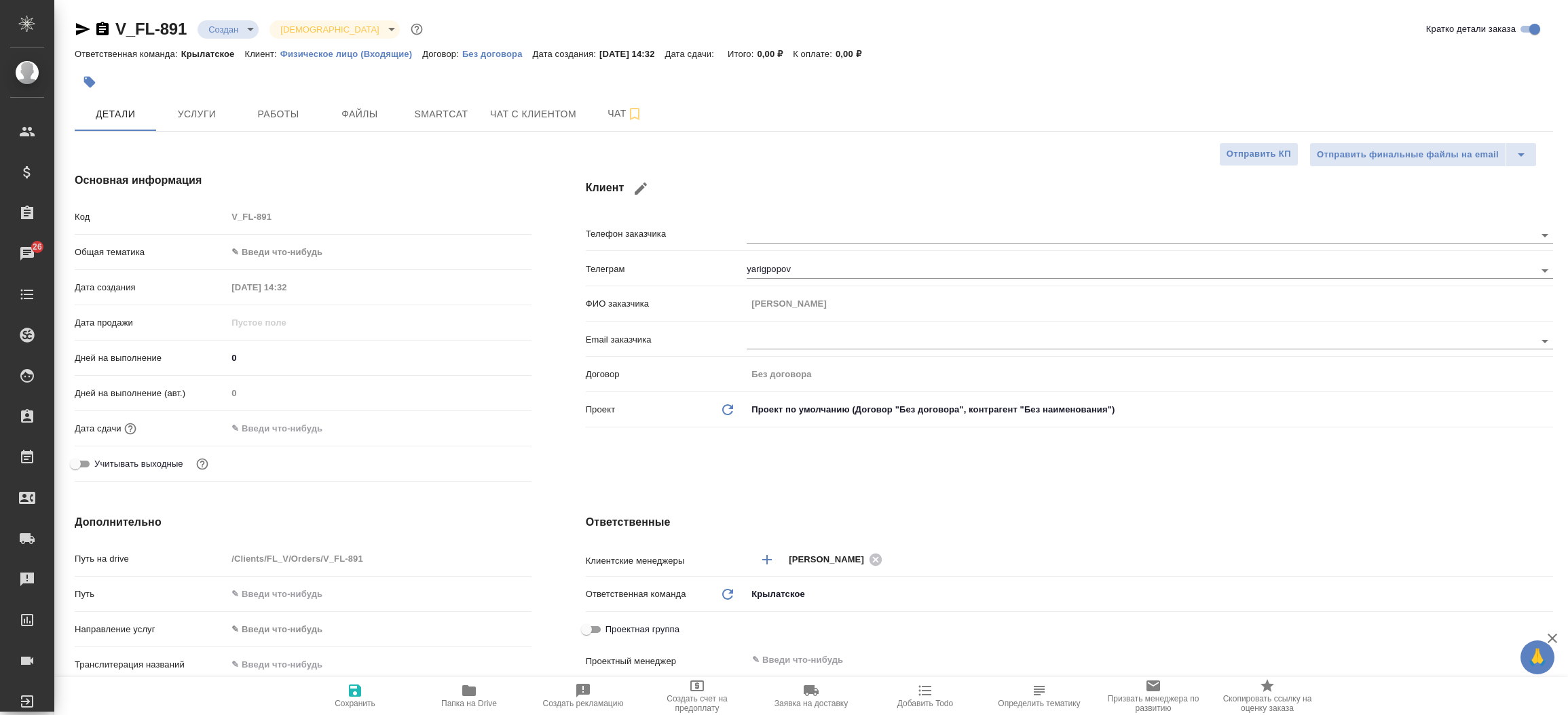
click at [76, 31] on icon "button" at bounding box center [82, 29] width 14 height 12
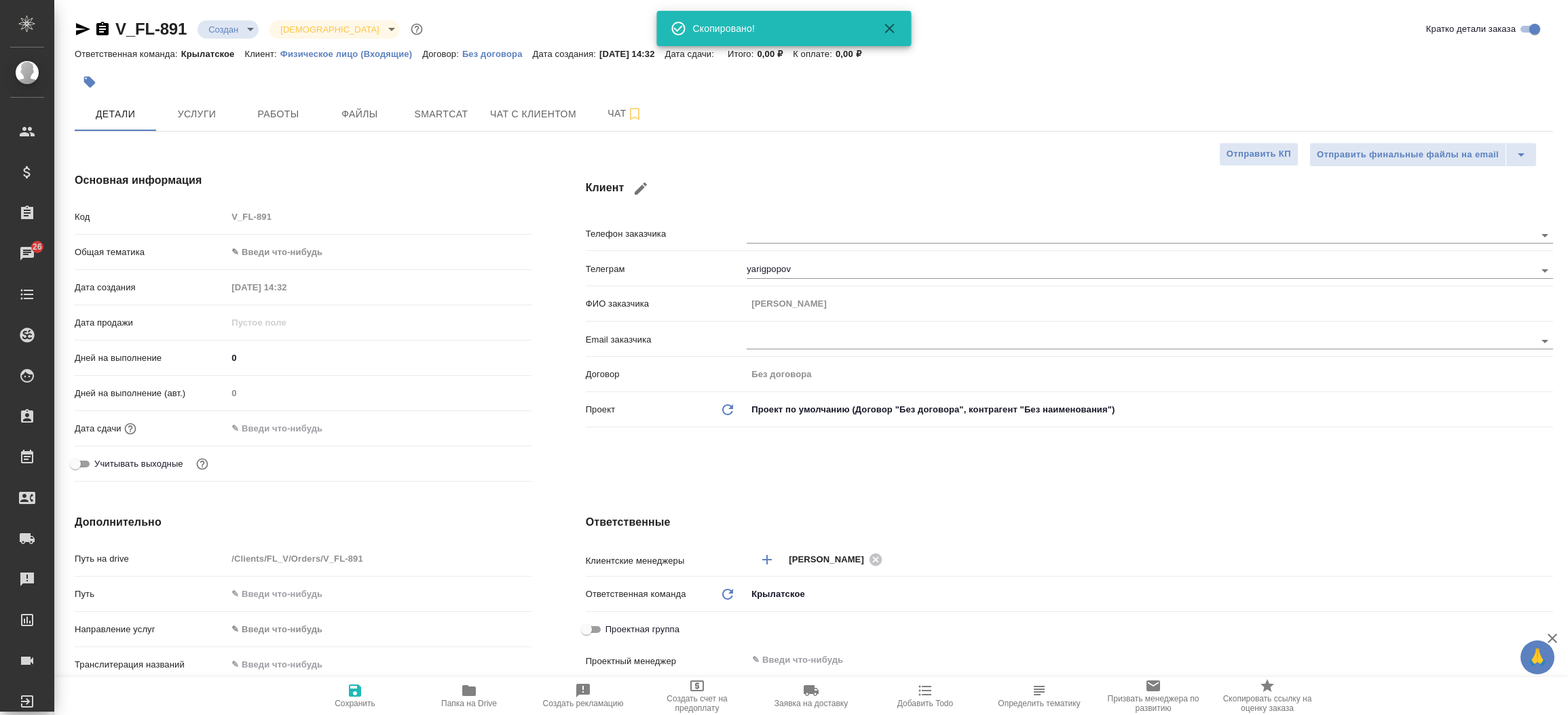
click at [540, 295] on div "Основная информация Код V_FL-891 Общая тематика ✎ Введи что-нибудь Дата создани…" at bounding box center [302, 329] width 511 height 369
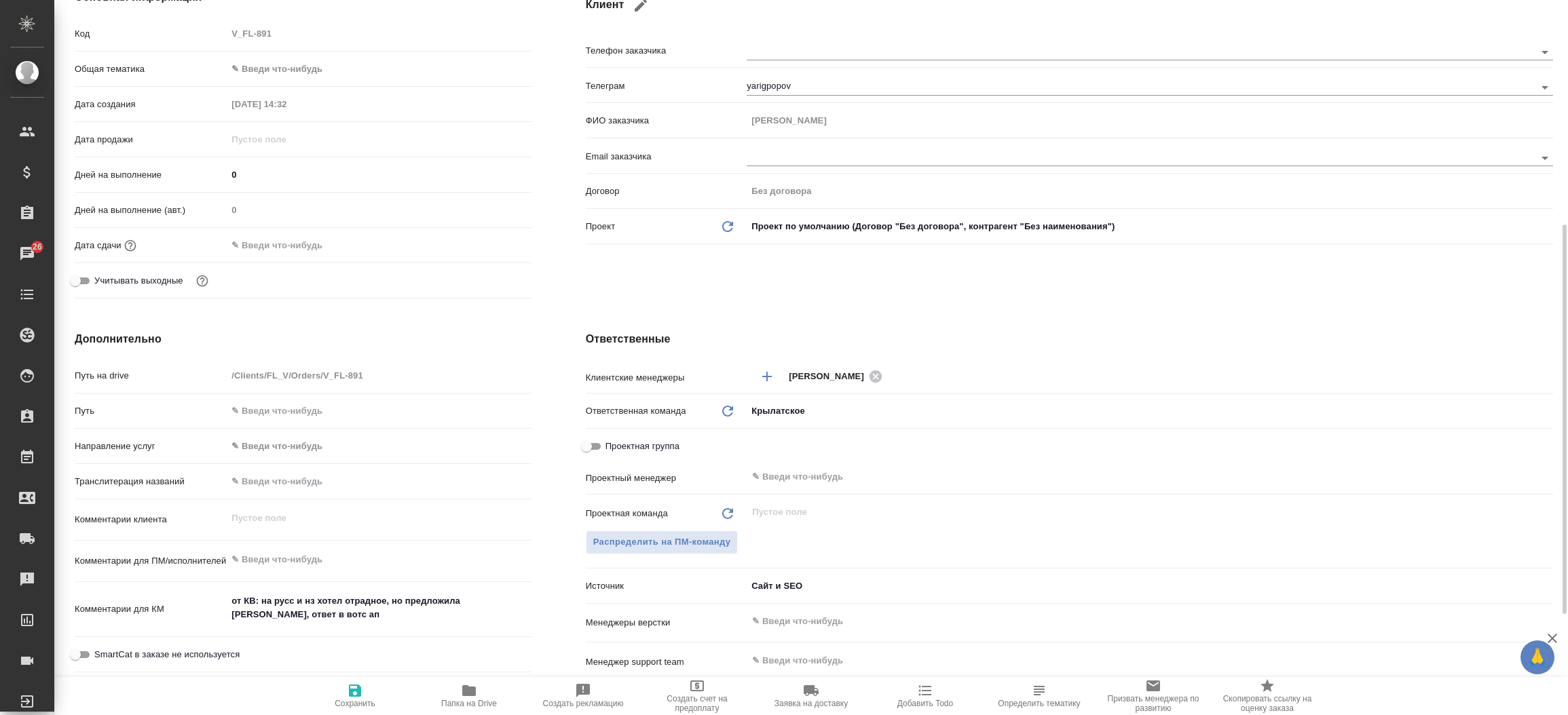
scroll to position [345, 0]
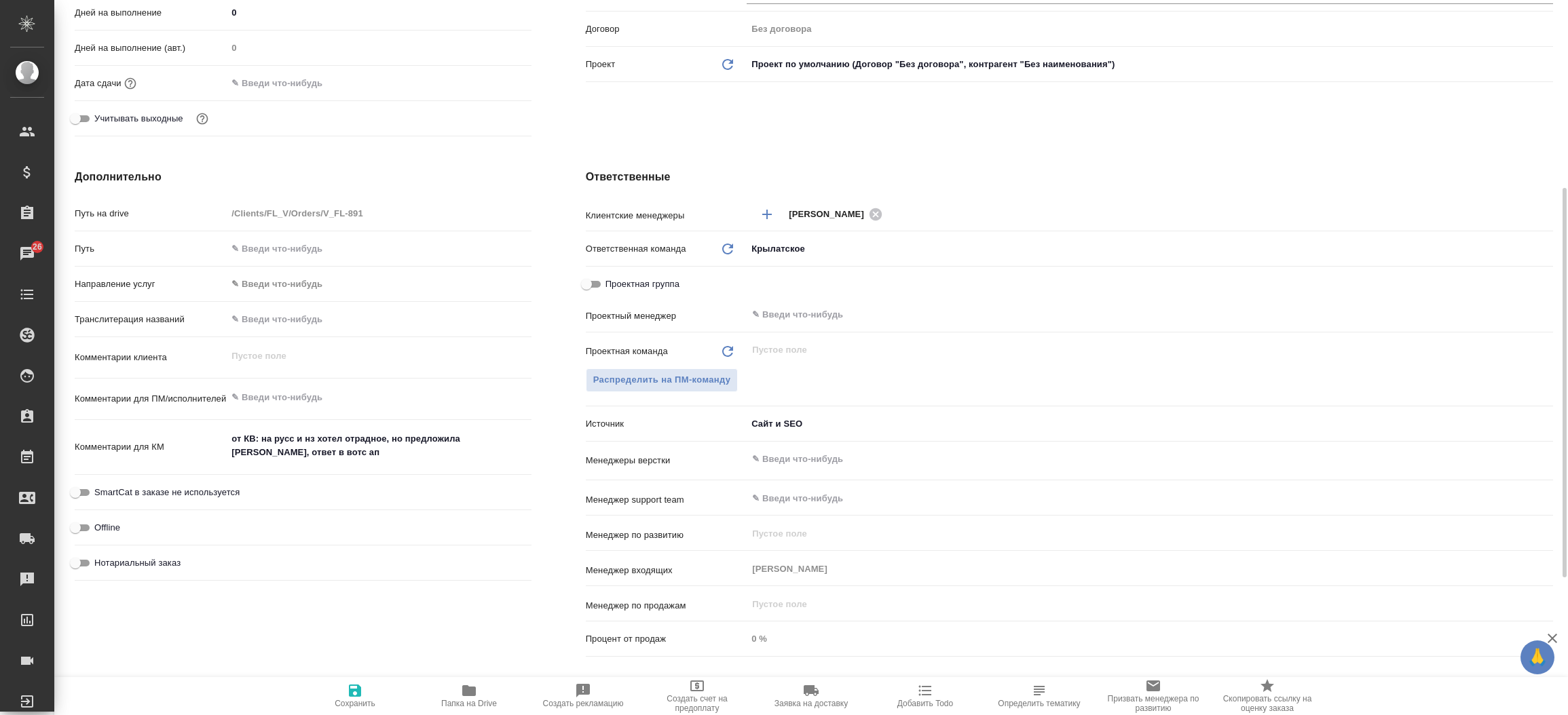
type textarea "x"
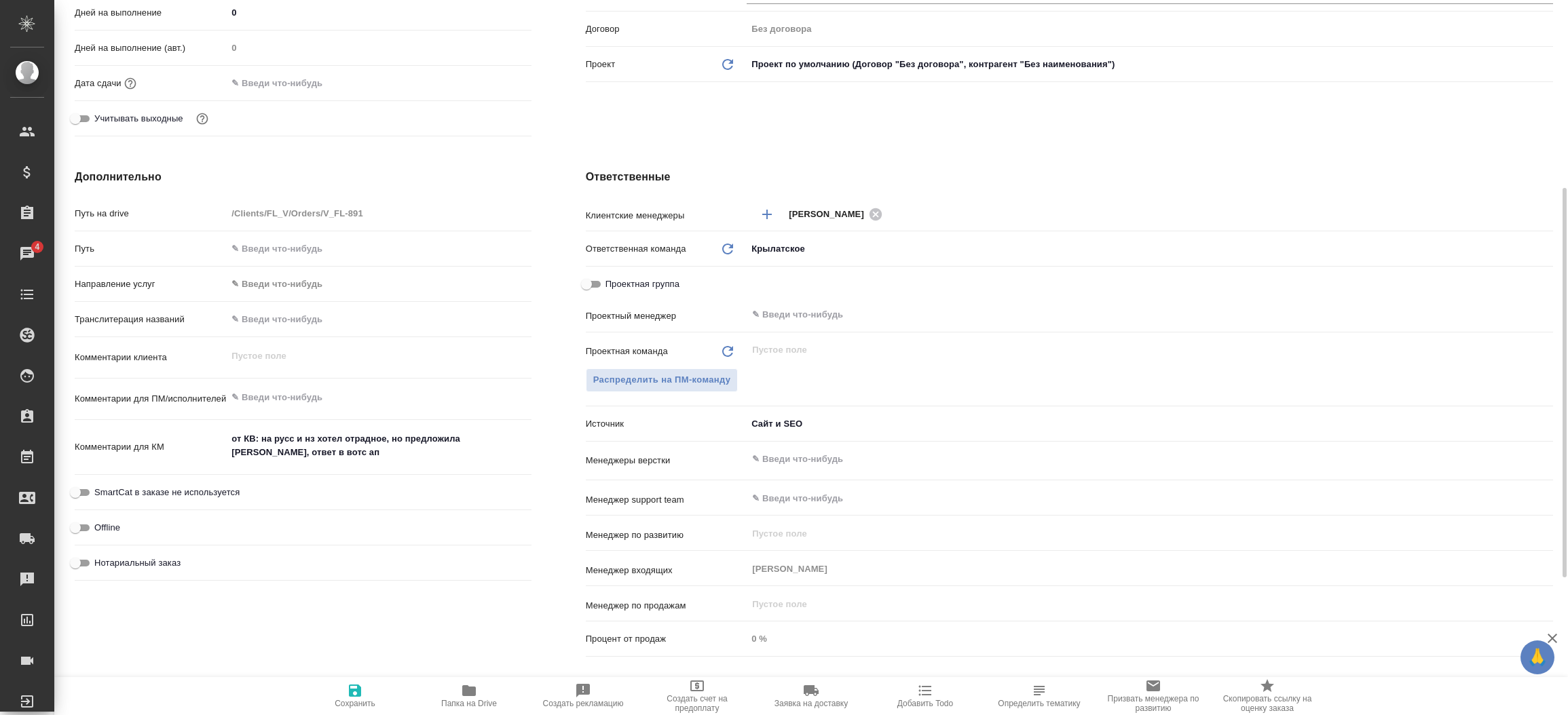
type textarea "x"
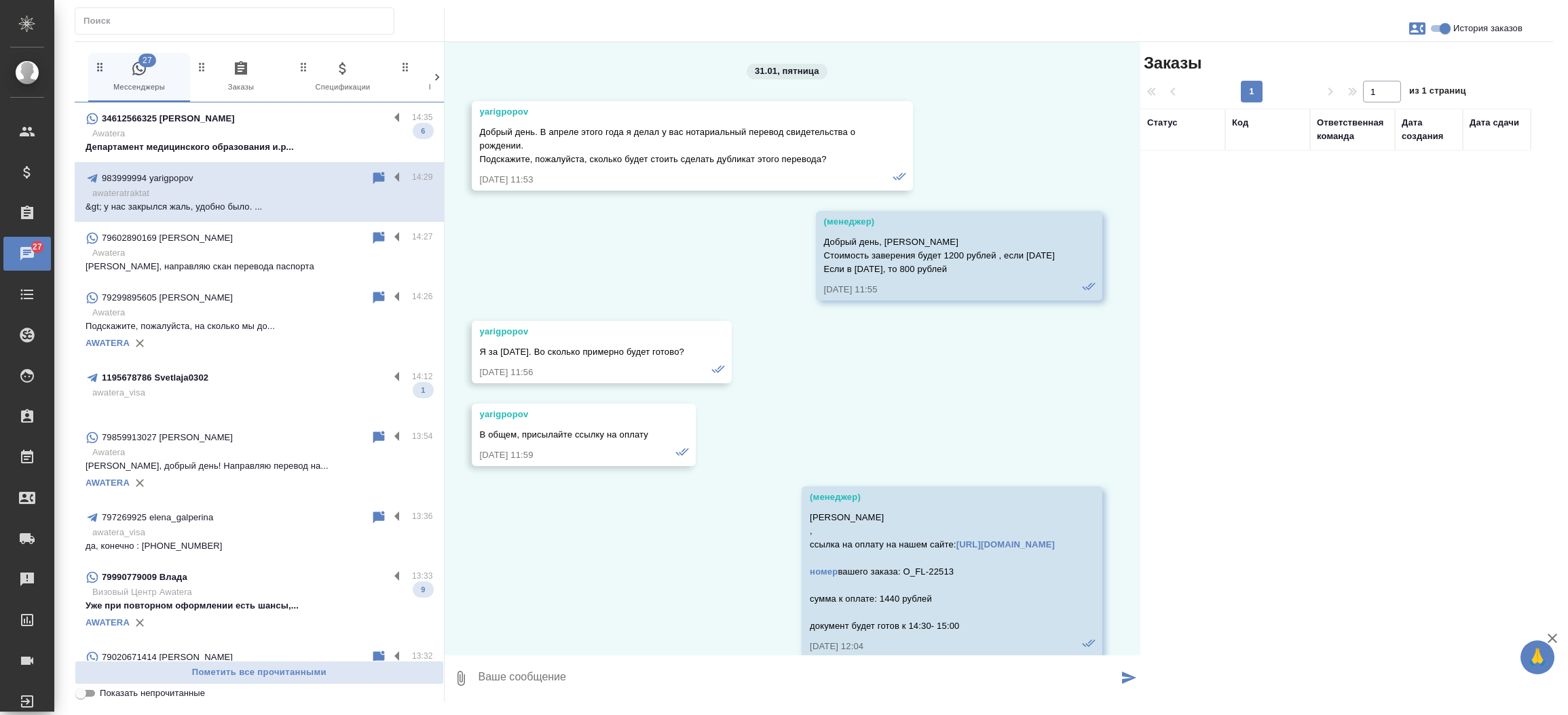
scroll to position [1474, 0]
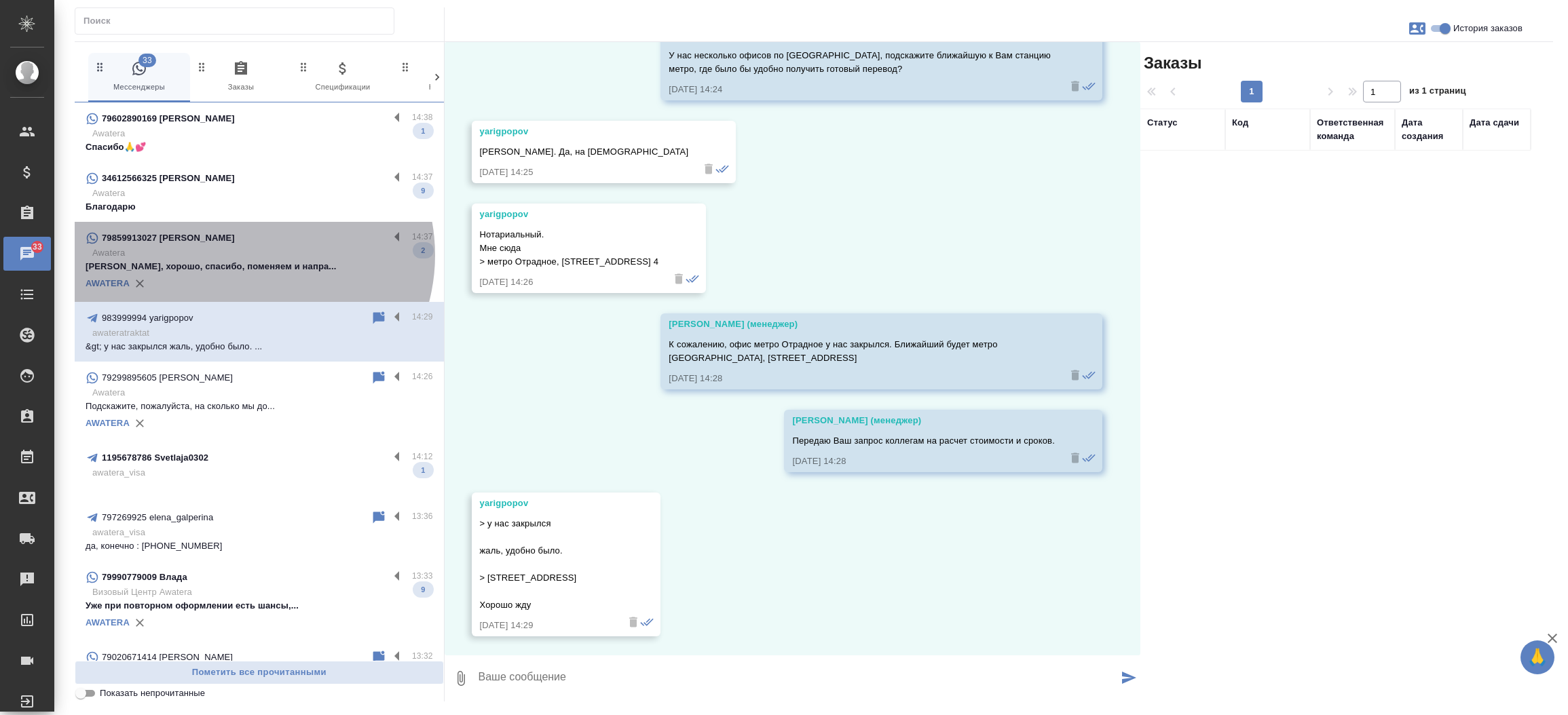
click at [248, 255] on p "Awatera" at bounding box center [262, 252] width 340 height 14
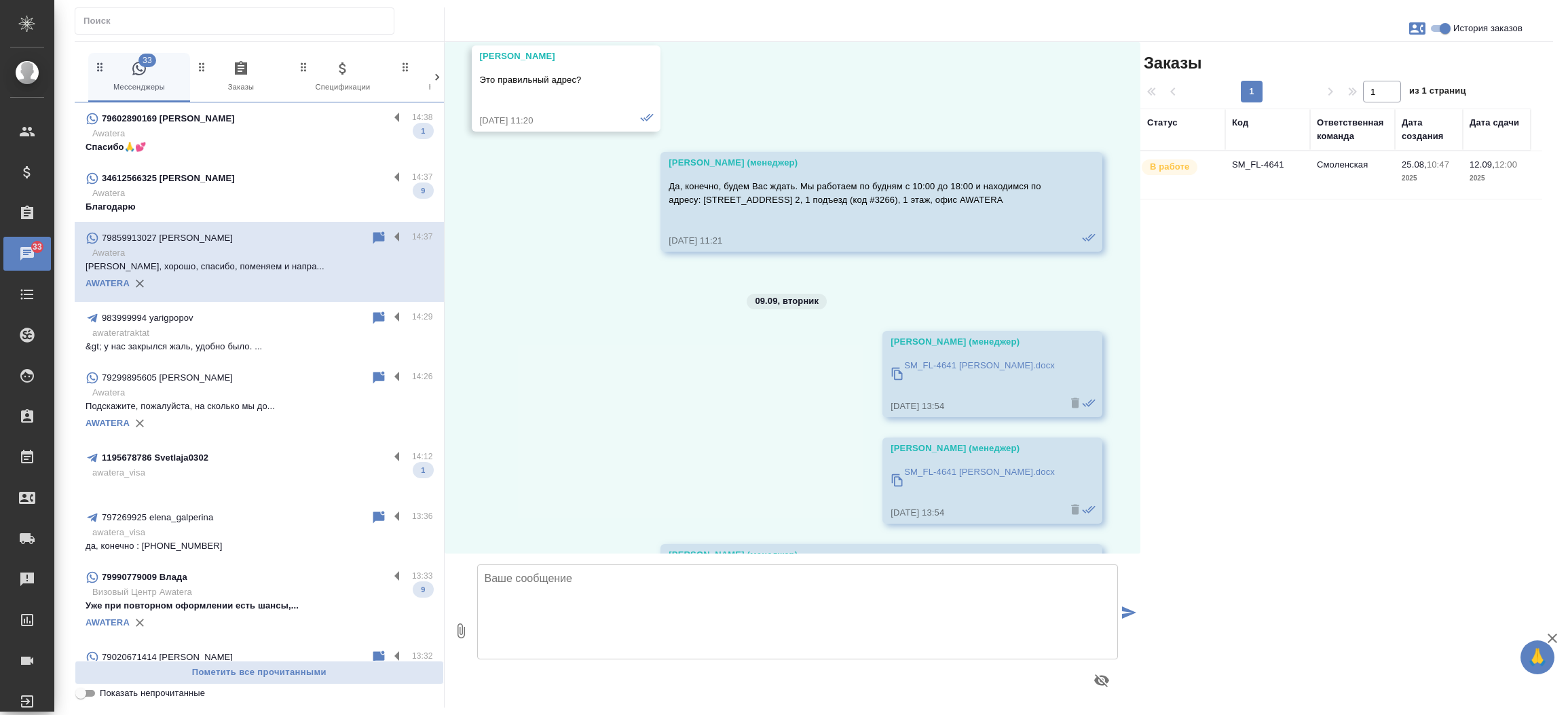
scroll to position [5648, 0]
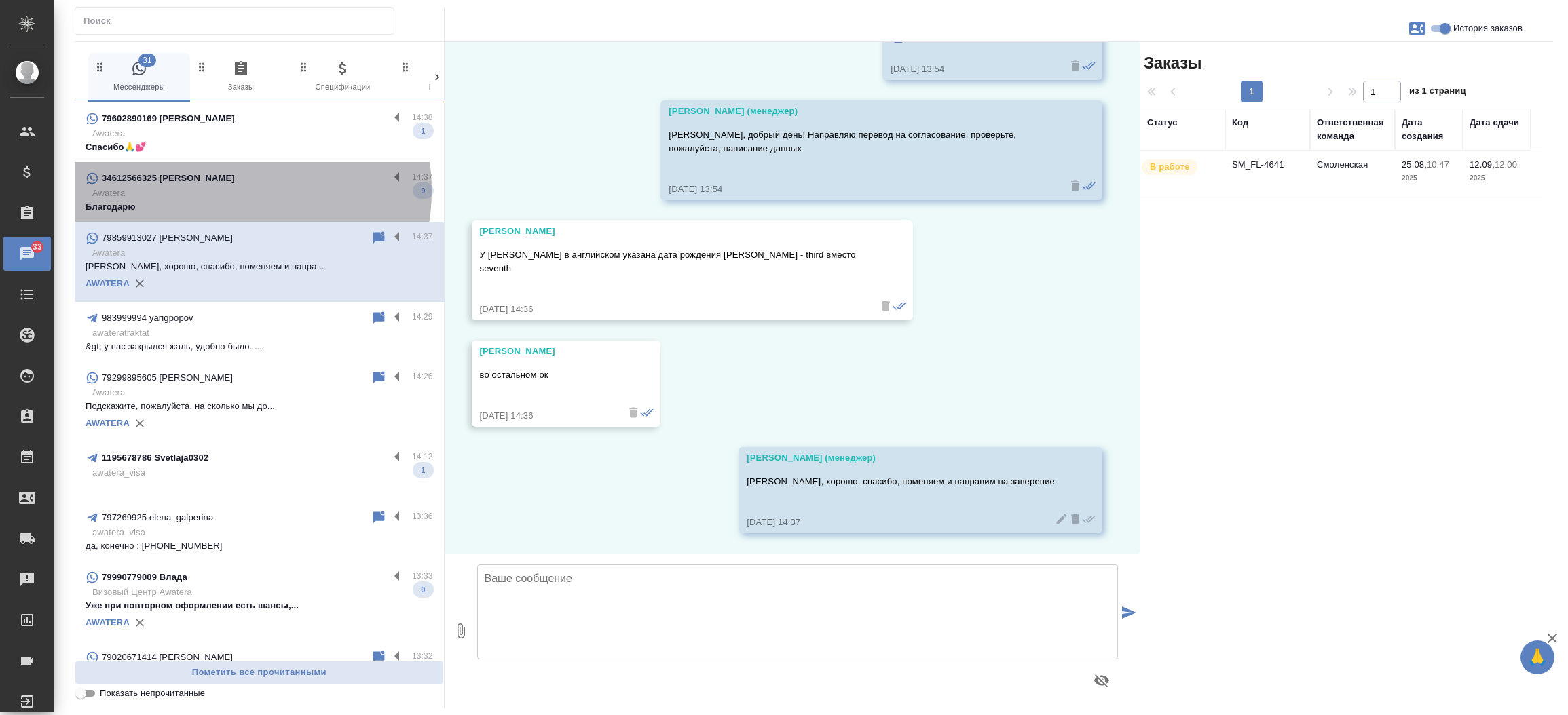
click at [225, 191] on p "Awatera" at bounding box center [262, 193] width 340 height 14
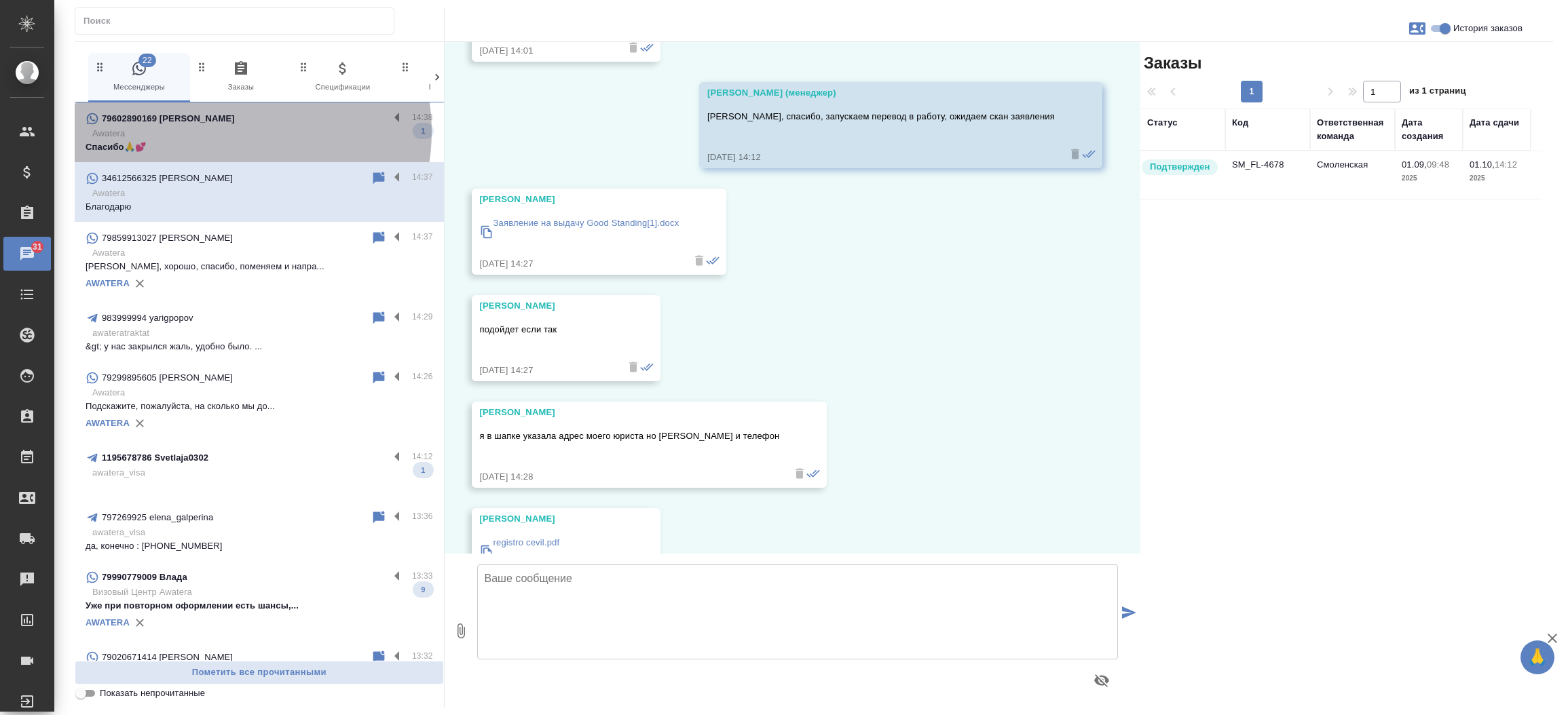
click at [235, 132] on p "Awatera" at bounding box center [262, 134] width 340 height 14
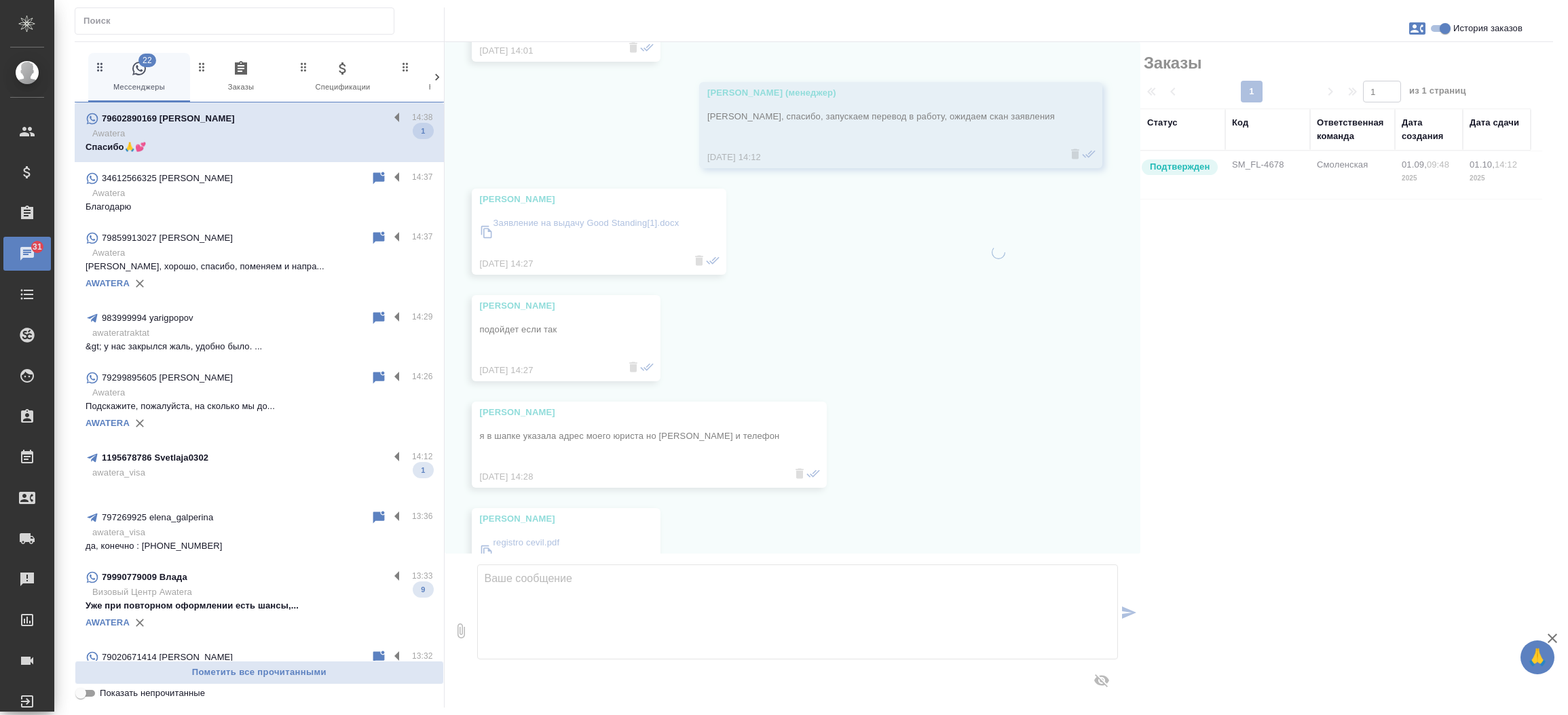
scroll to position [3077, 0]
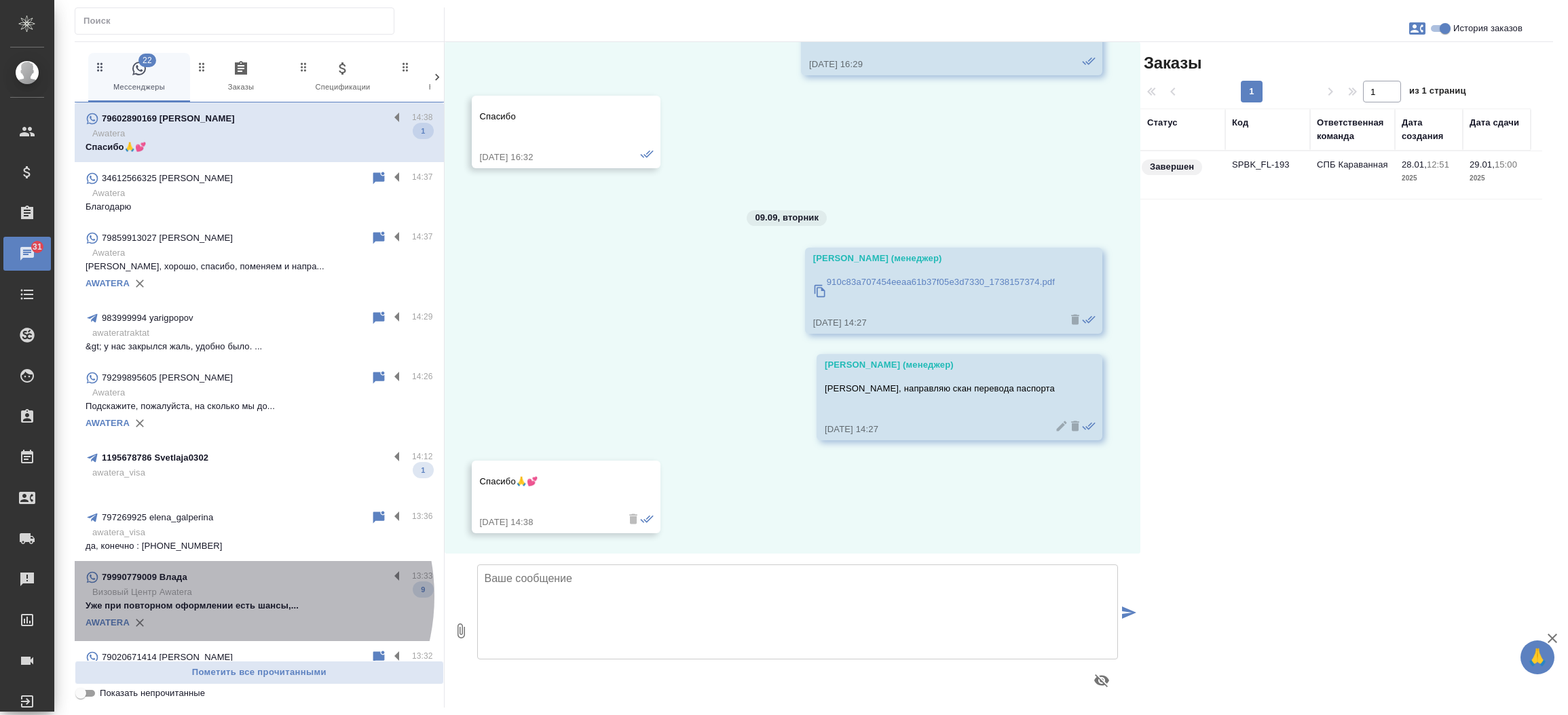
click at [230, 596] on p "Визовый Центр Awatera" at bounding box center [262, 592] width 340 height 14
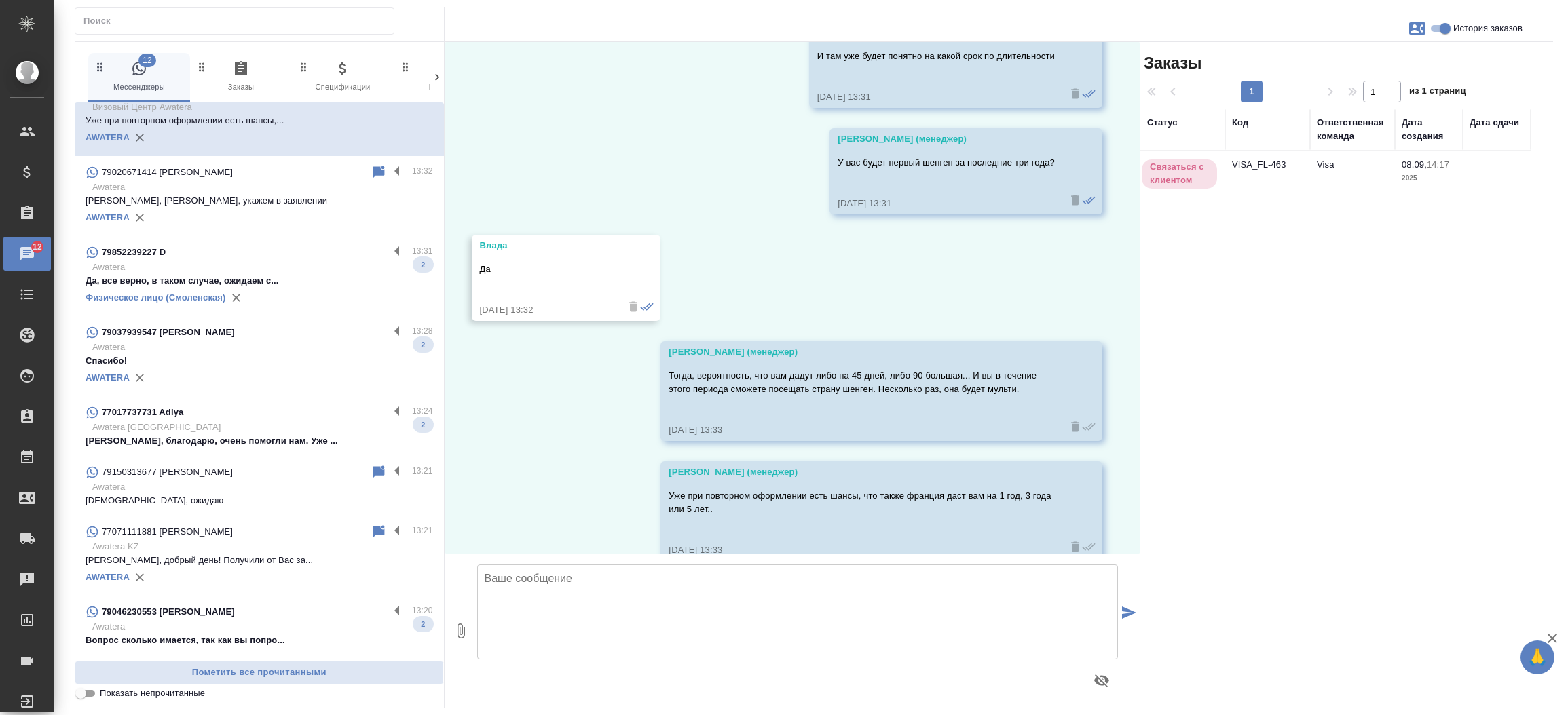
scroll to position [453, 0]
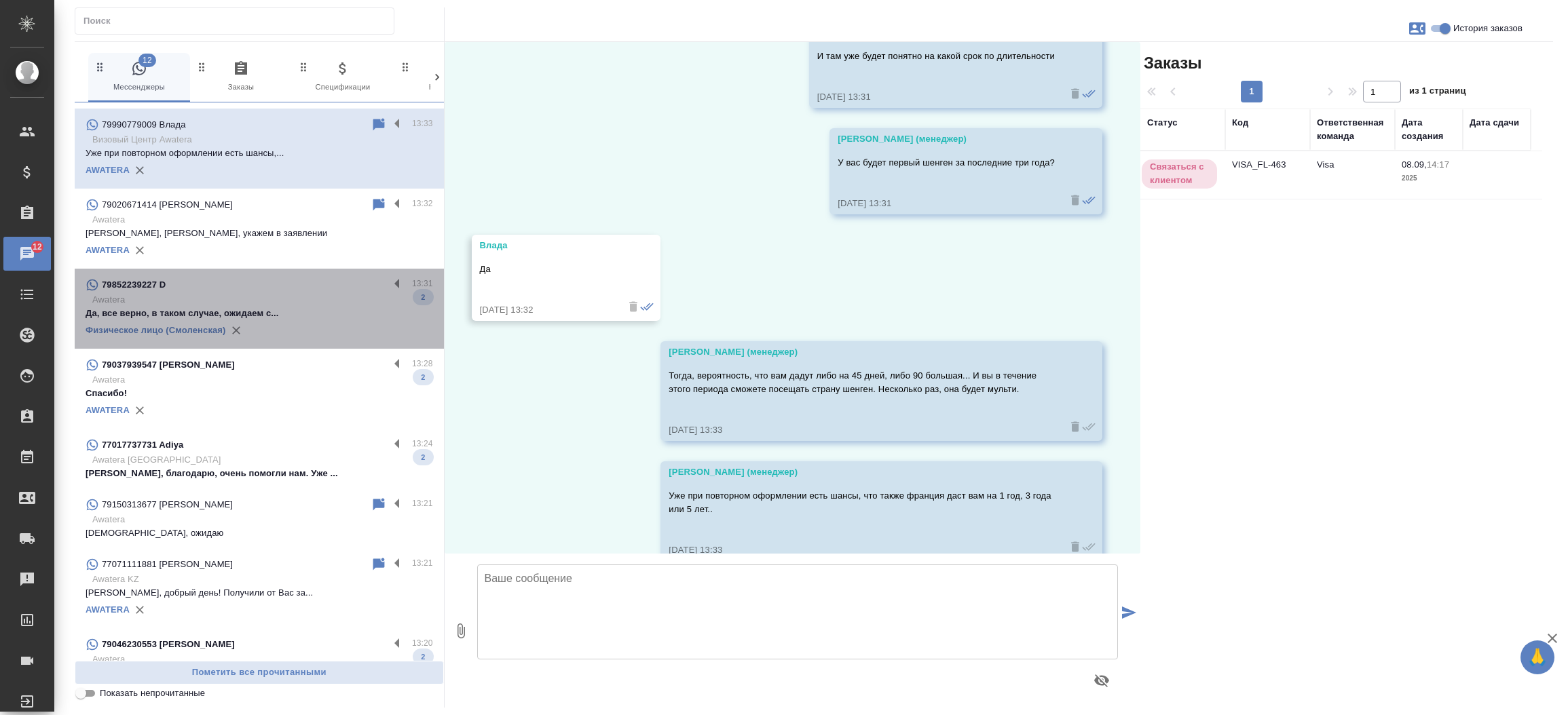
click at [275, 308] on p "Да, все верно, в таком случае, ожидаем с..." at bounding box center [259, 314] width 348 height 14
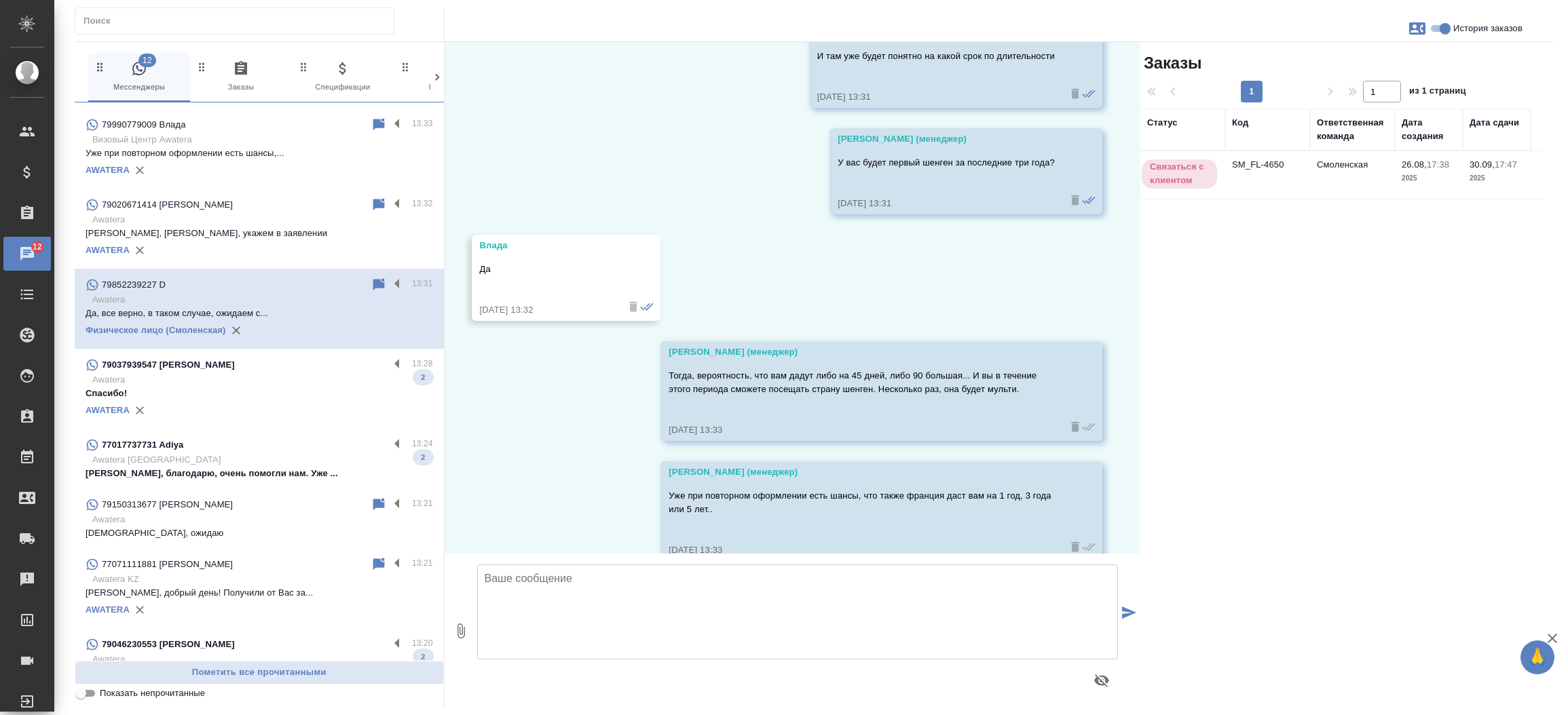
scroll to position [1760, 0]
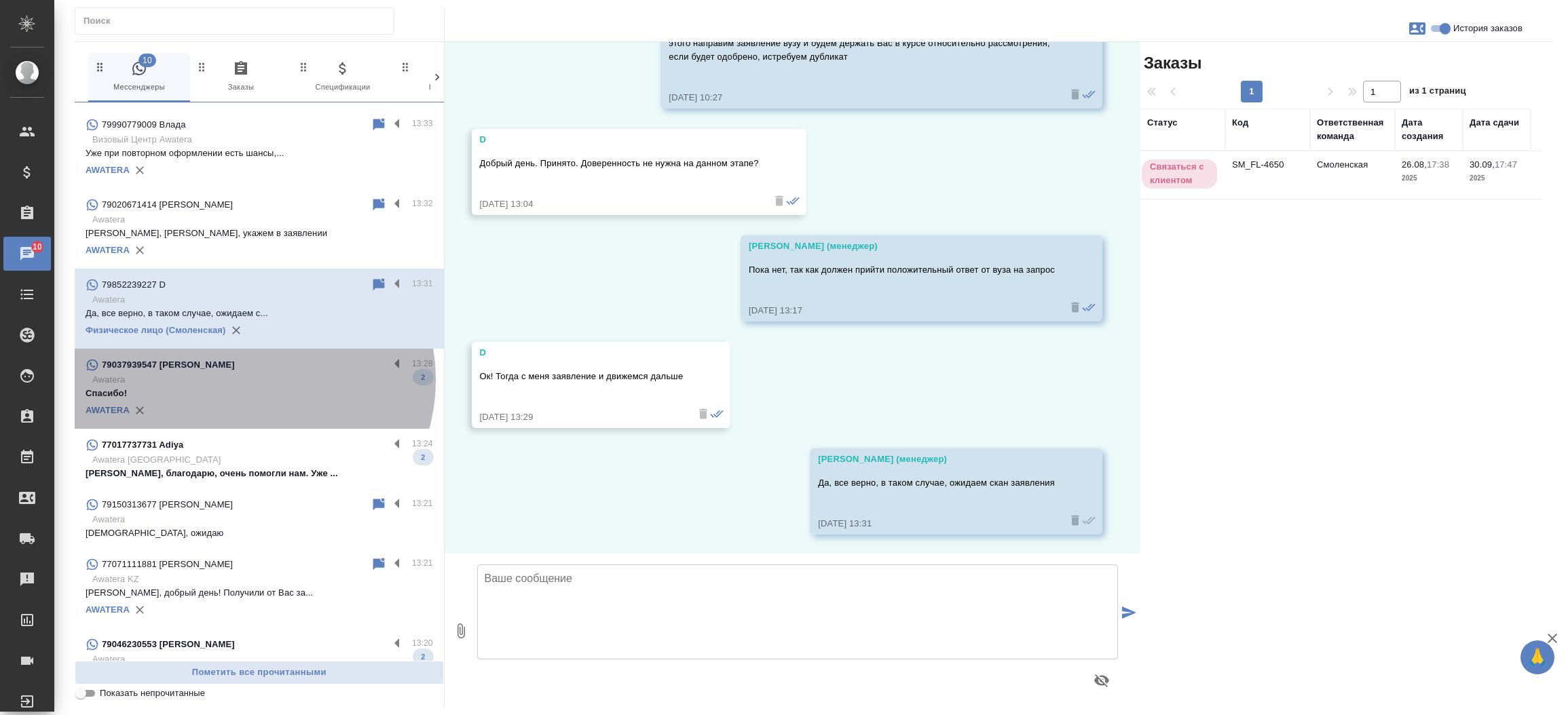
click at [249, 380] on p "Awatera" at bounding box center [262, 379] width 340 height 14
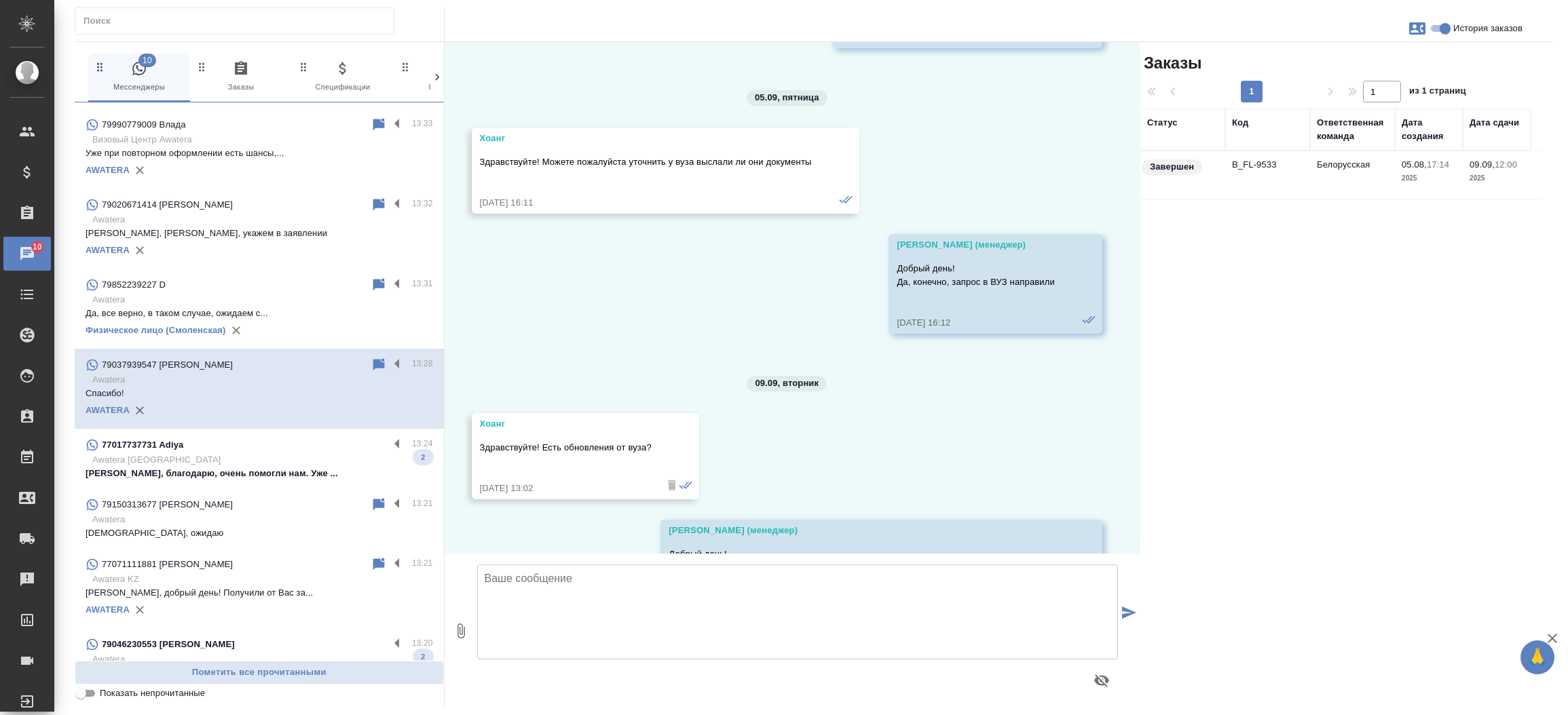
scroll to position [5623, 0]
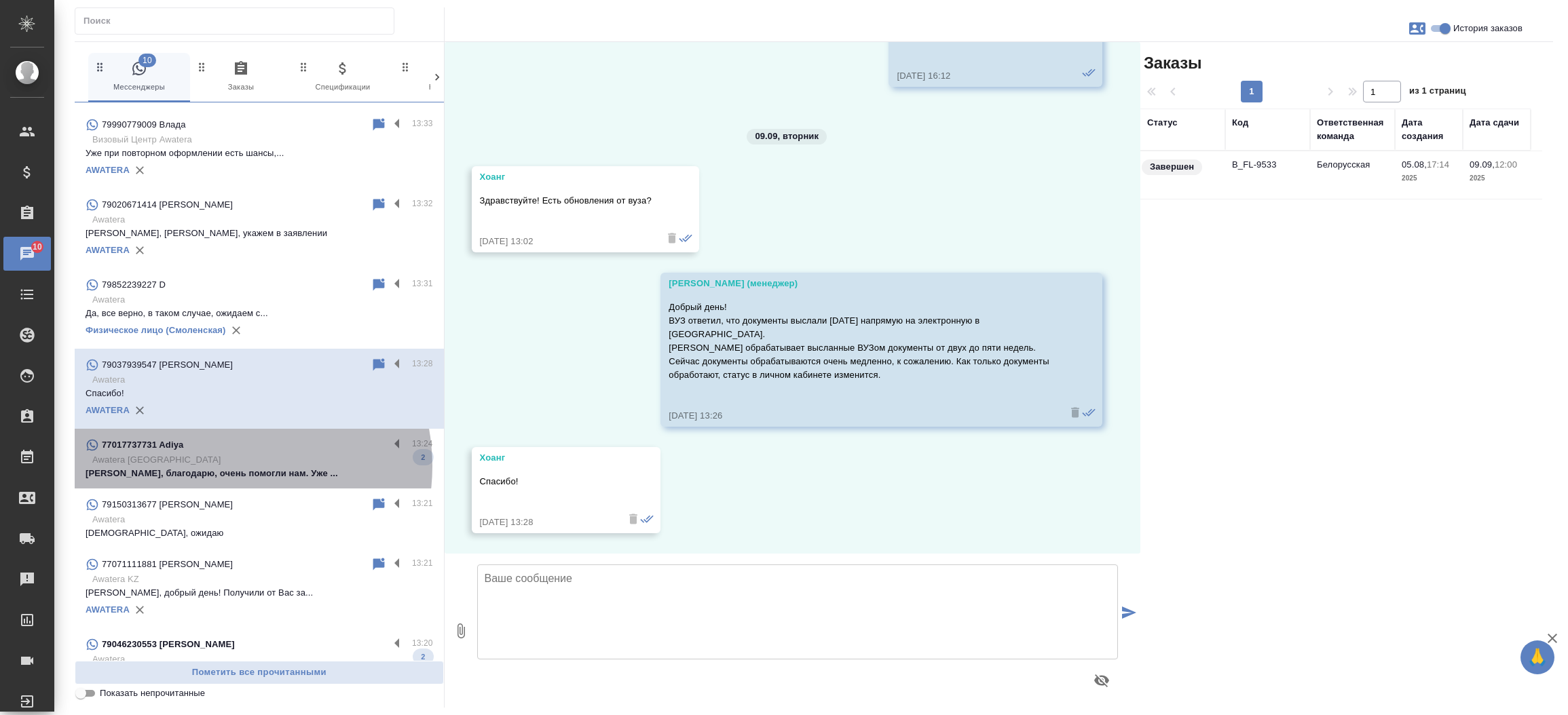
click at [222, 467] on p "[PERSON_NAME], благодарю, очень помогли нам. Уже ..." at bounding box center [259, 473] width 348 height 14
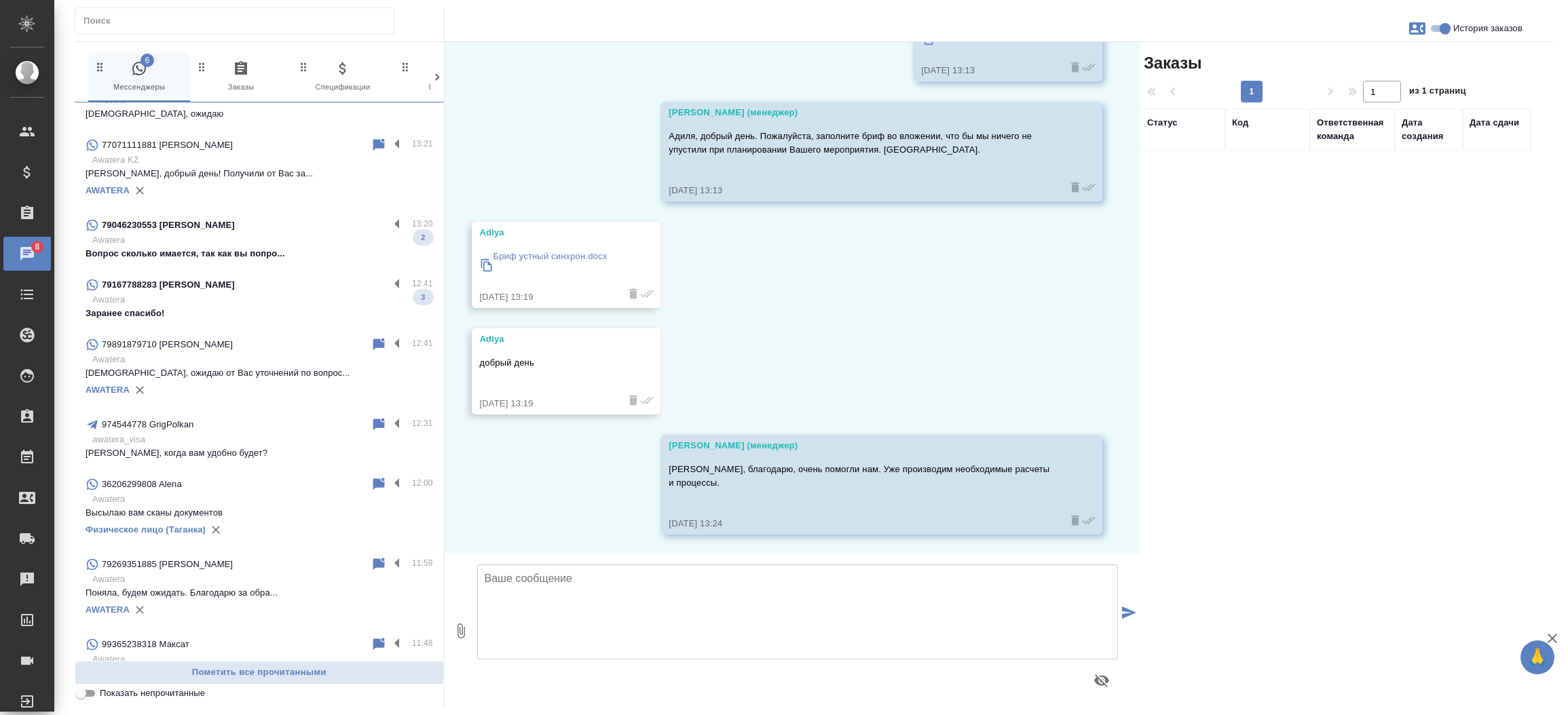
scroll to position [905, 0]
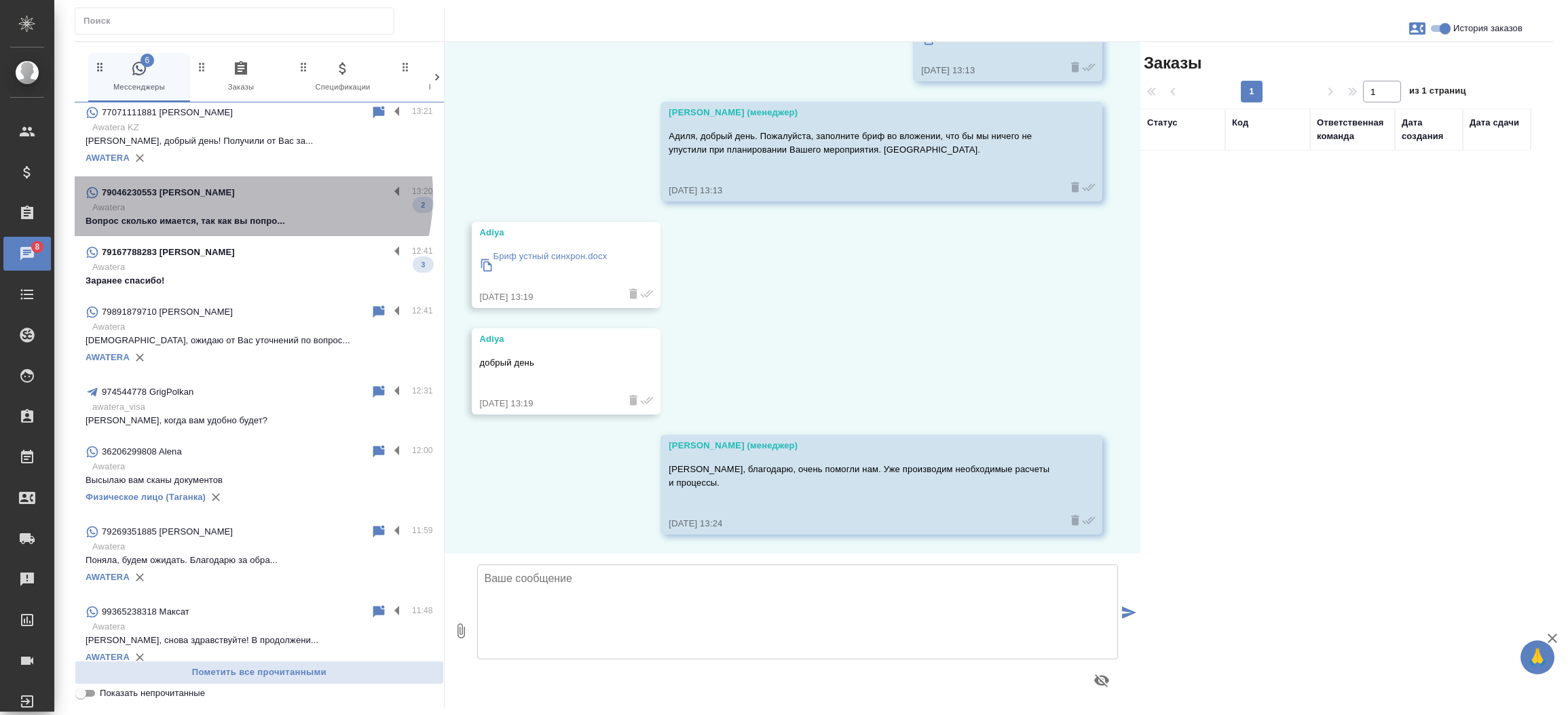
click at [230, 195] on p "79046230553 [PERSON_NAME]" at bounding box center [168, 192] width 133 height 14
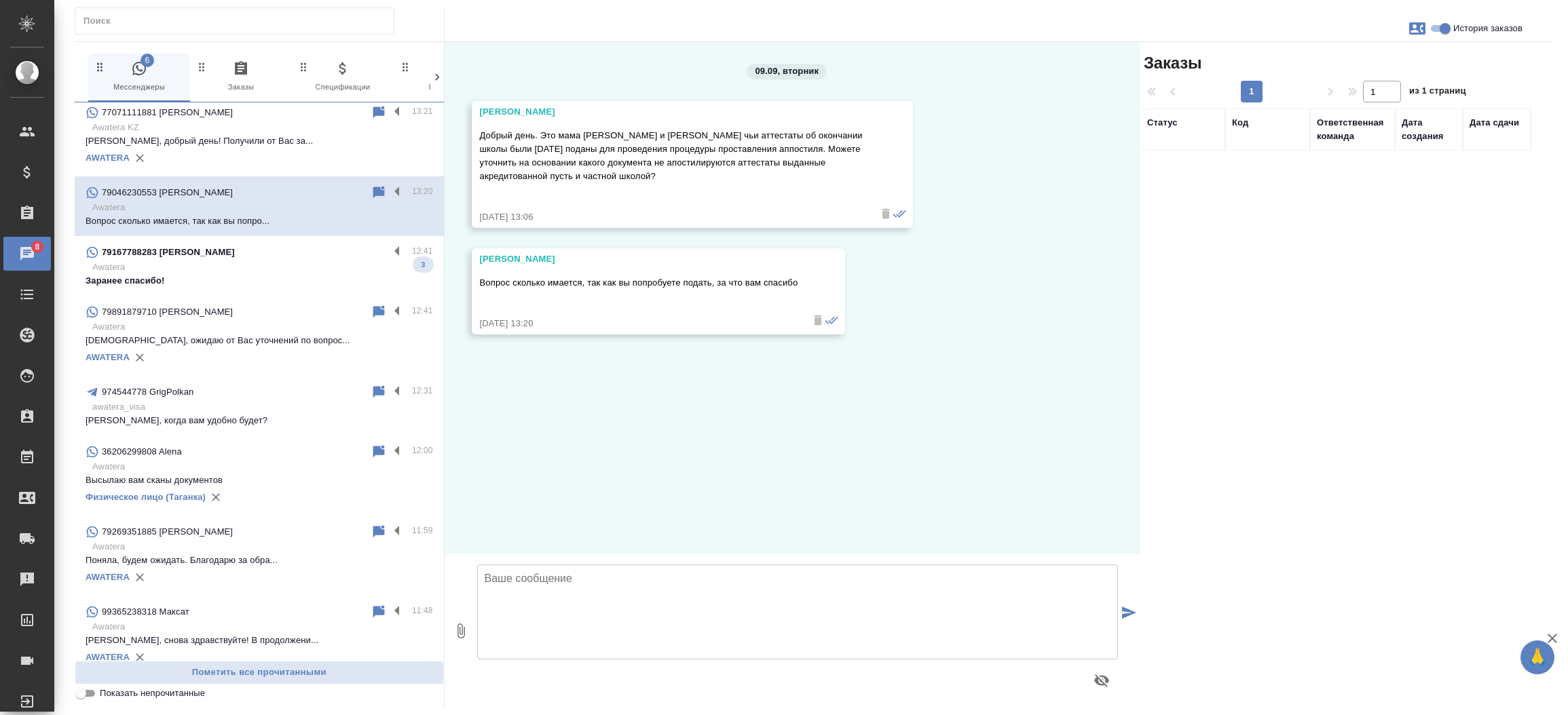
scroll to position [0, 0]
click at [547, 599] on textarea at bounding box center [797, 612] width 641 height 95
type textarea "Добрый день, [PERSON_NAME]! Вы подавали документы в нашем офисе на [GEOGRAPHIC_…"
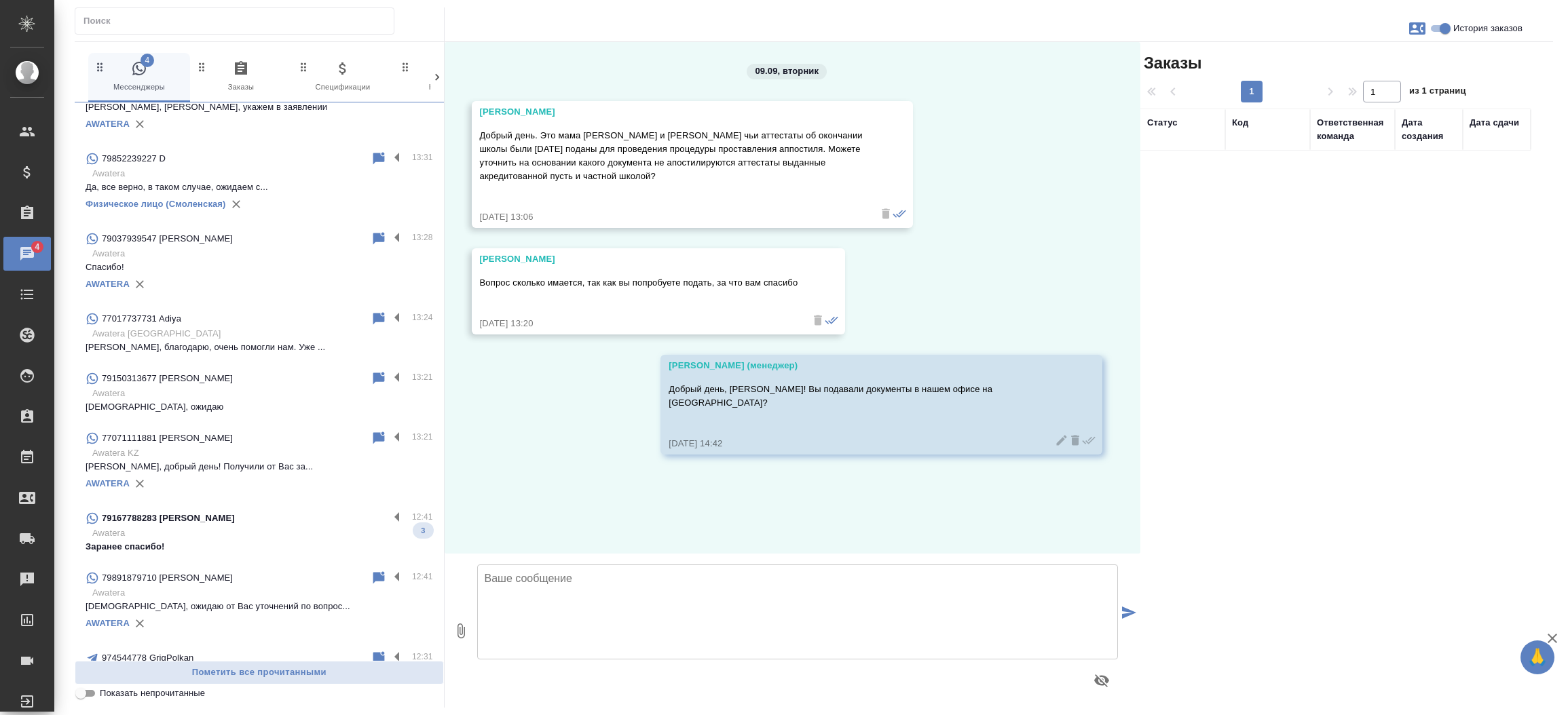
scroll to position [682, 0]
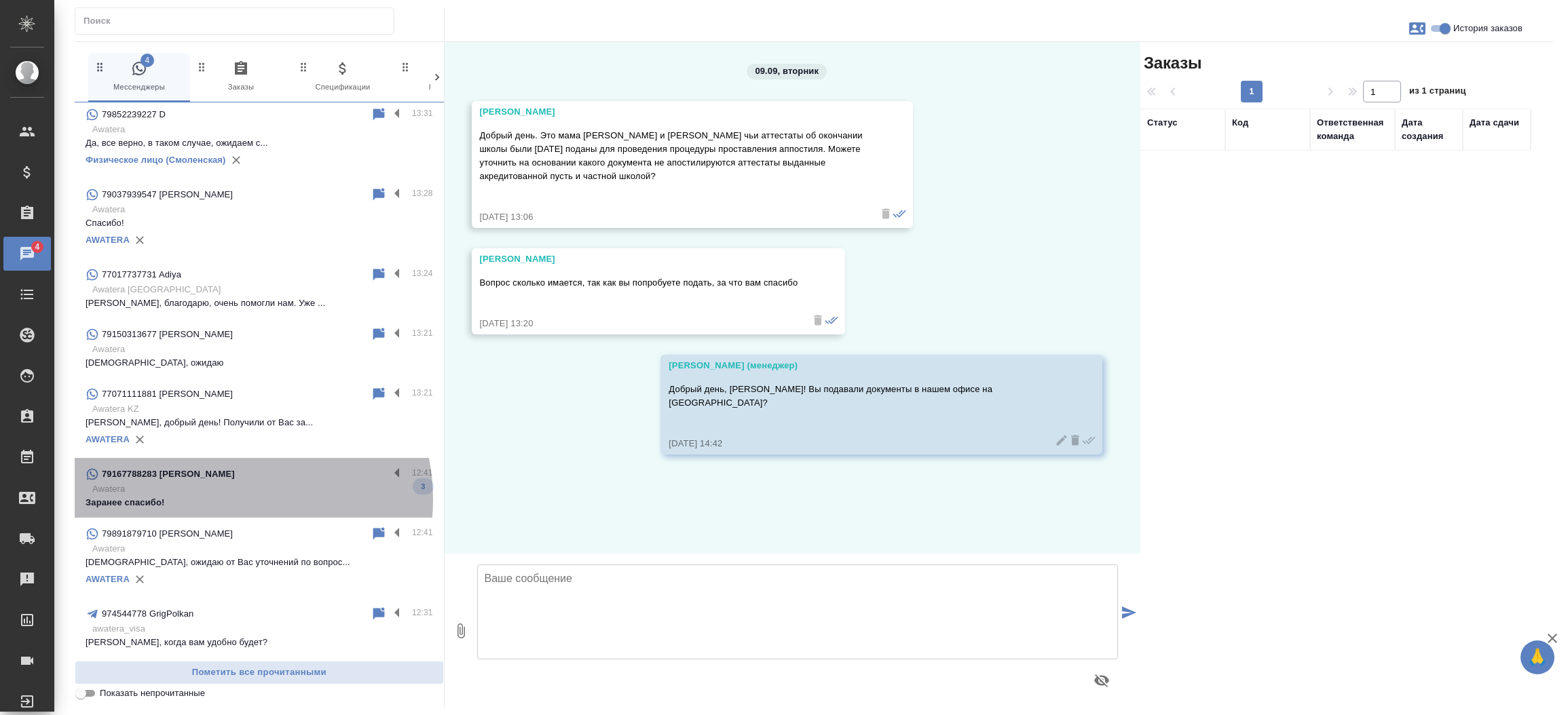
click at [226, 498] on p "Заранее спасибо!" at bounding box center [259, 502] width 348 height 14
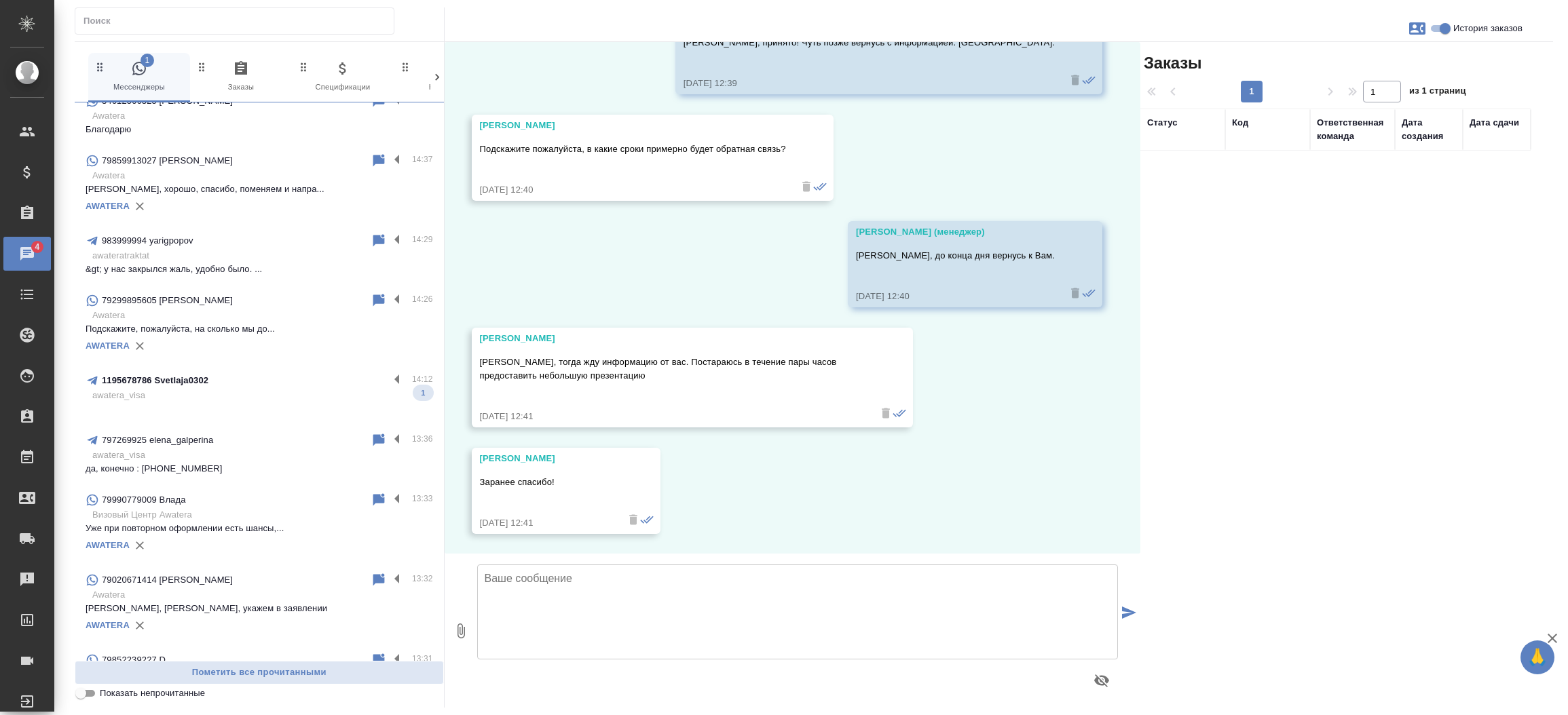
scroll to position [148, 0]
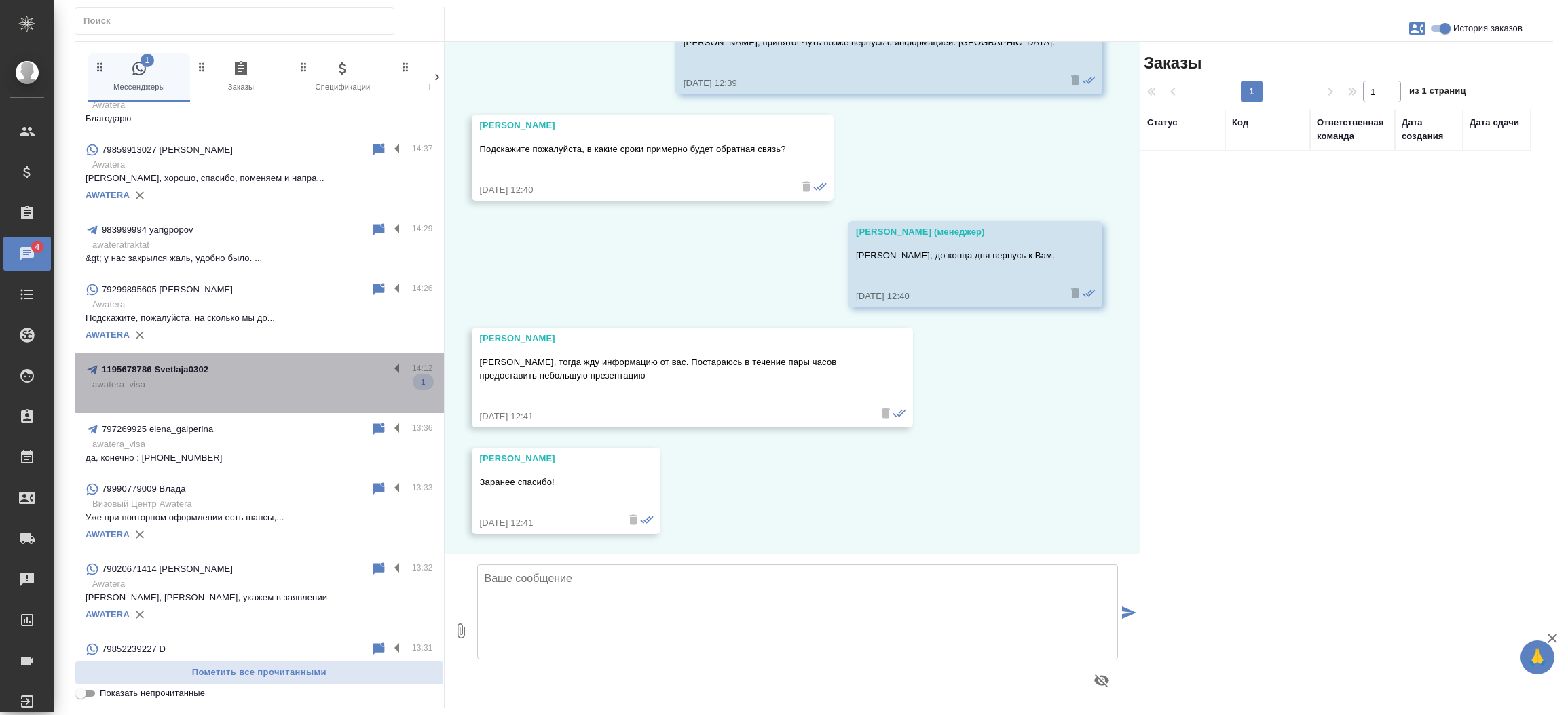
click at [279, 397] on p at bounding box center [259, 398] width 348 height 14
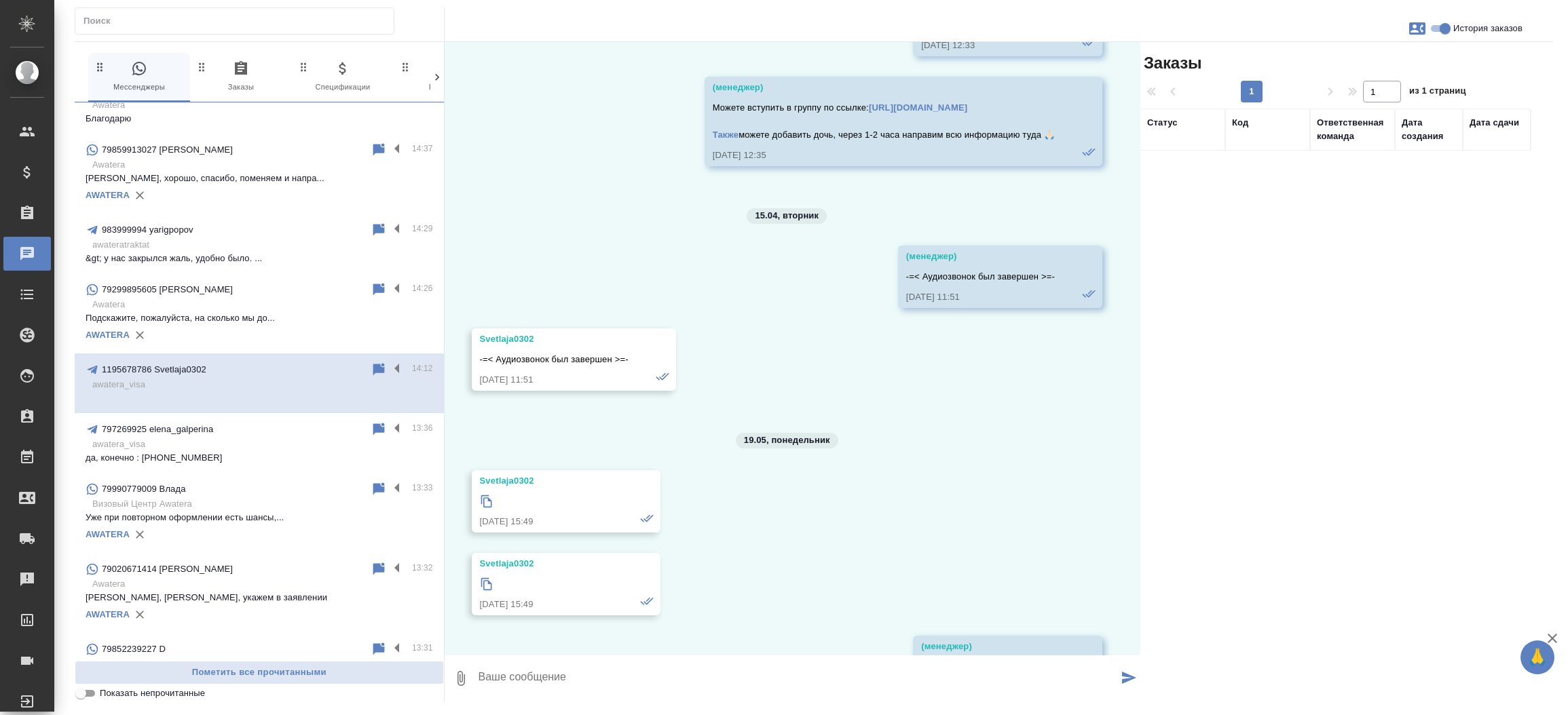
scroll to position [7178, 0]
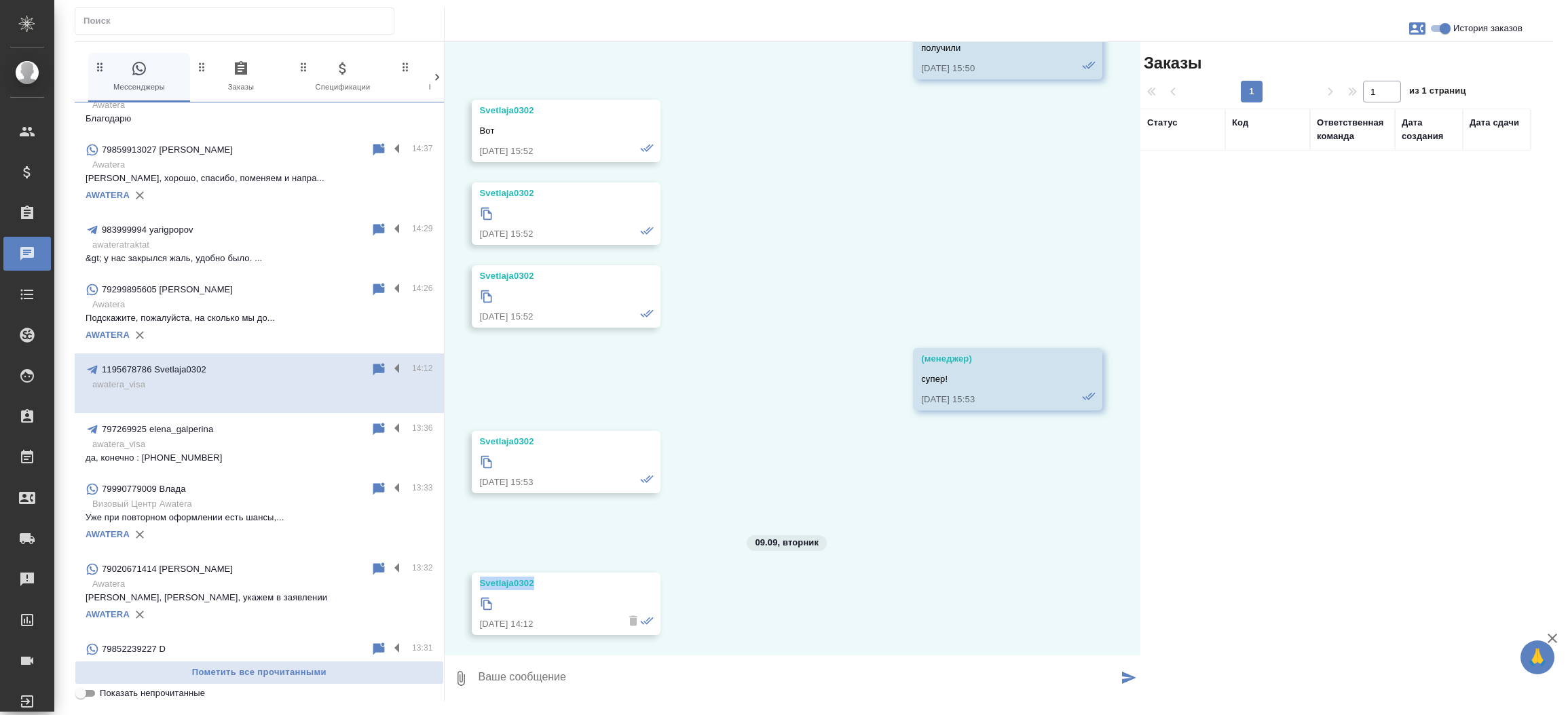
drag, startPoint x: 556, startPoint y: 584, endPoint x: 446, endPoint y: 588, distance: 110.1
click at [446, 588] on div "27.03, четверг Svetlaja0302 Добрый день 27.03.25, 16:36 Svetlaja0302 Хотела узн…" at bounding box center [793, 349] width 696 height 613
copy div "Svetlaja0302"
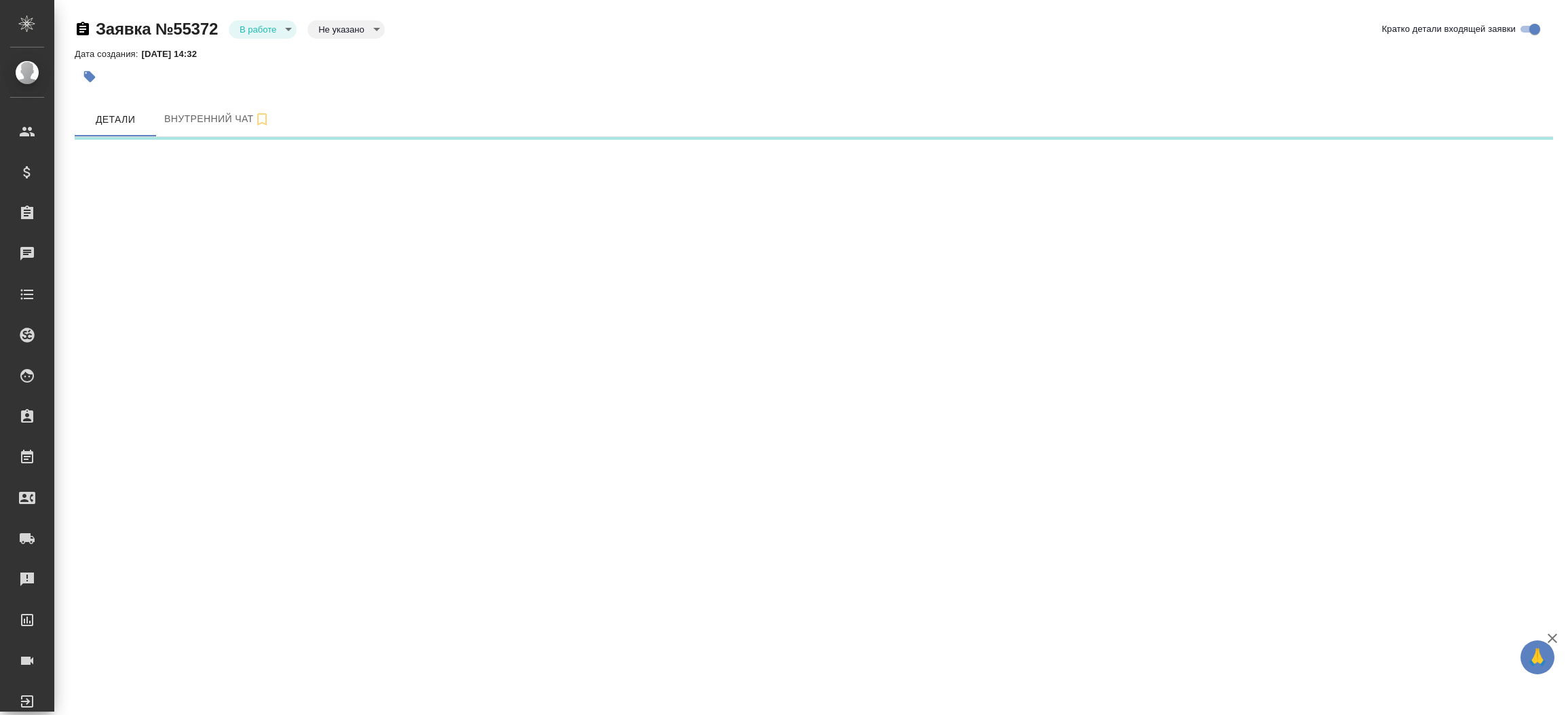
select select "RU"
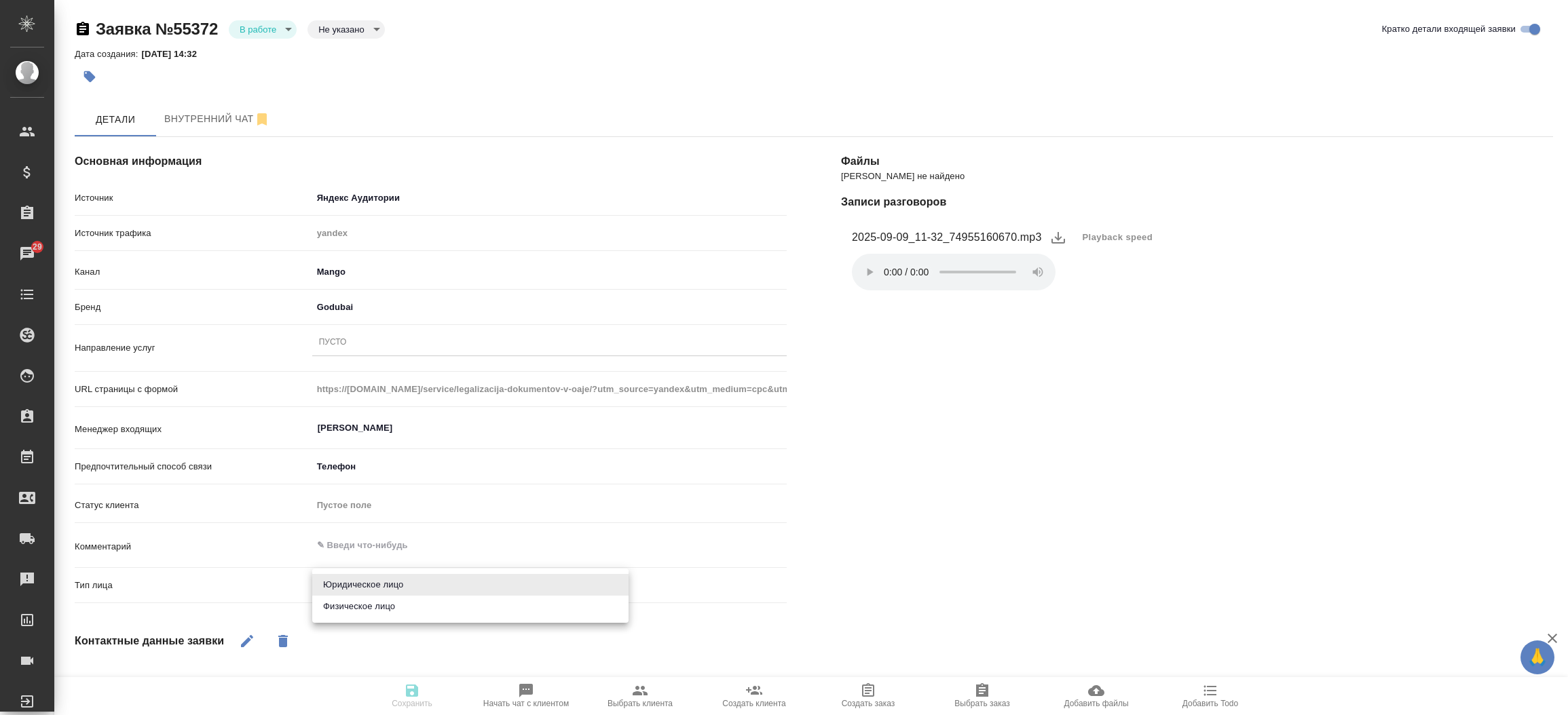
click at [465, 592] on body "🙏 .cls-1 fill:#fff; AWATERA [PERSON_NAME]prutko Клиенты Спецификации Заказы 29 …" at bounding box center [784, 358] width 1568 height 715
click at [451, 594] on li "Юридическое лицо" at bounding box center [470, 585] width 316 height 22
type textarea "x"
type input "company"
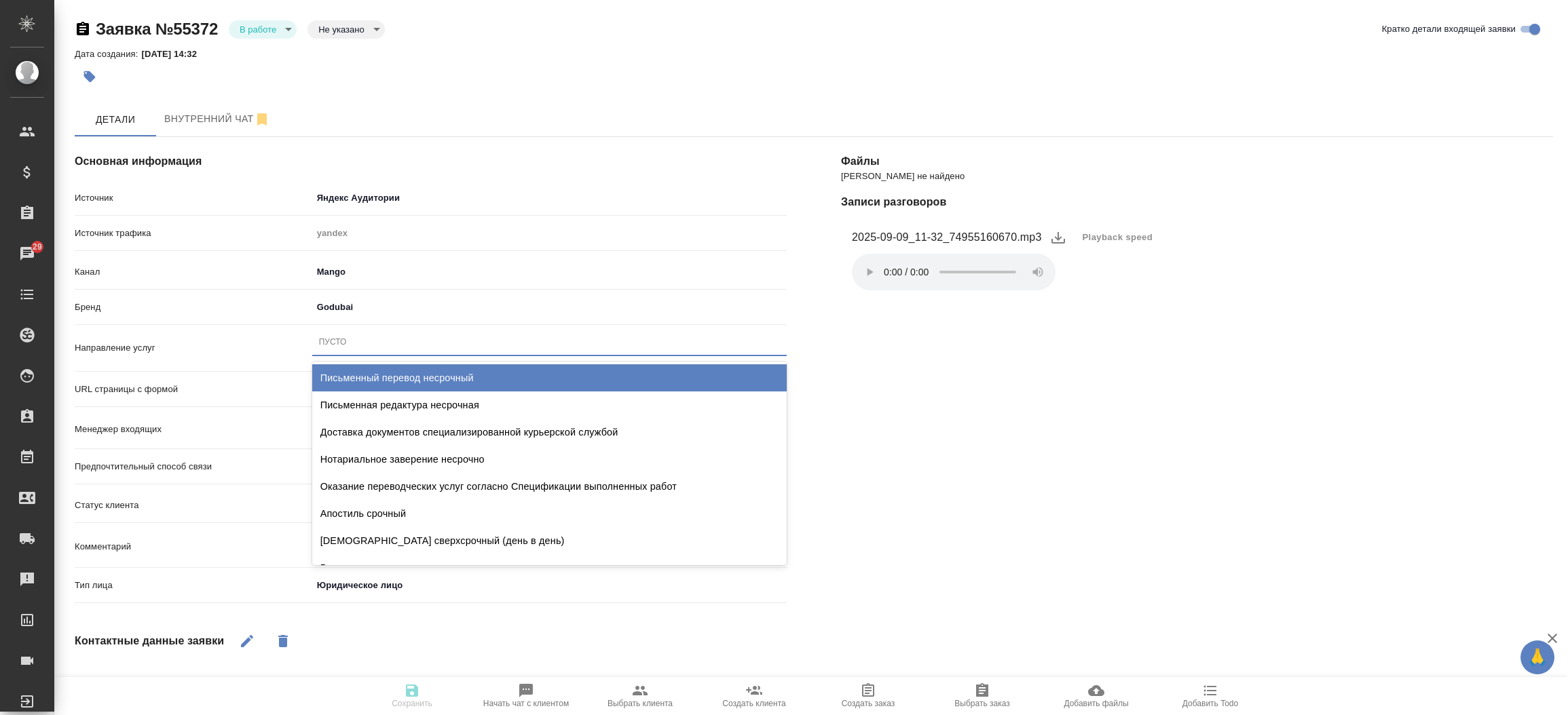
click at [356, 340] on div "Пусто" at bounding box center [549, 342] width 474 height 20
type input "легал"
click at [390, 378] on div "Легализация полная" at bounding box center [549, 377] width 474 height 27
type textarea "x"
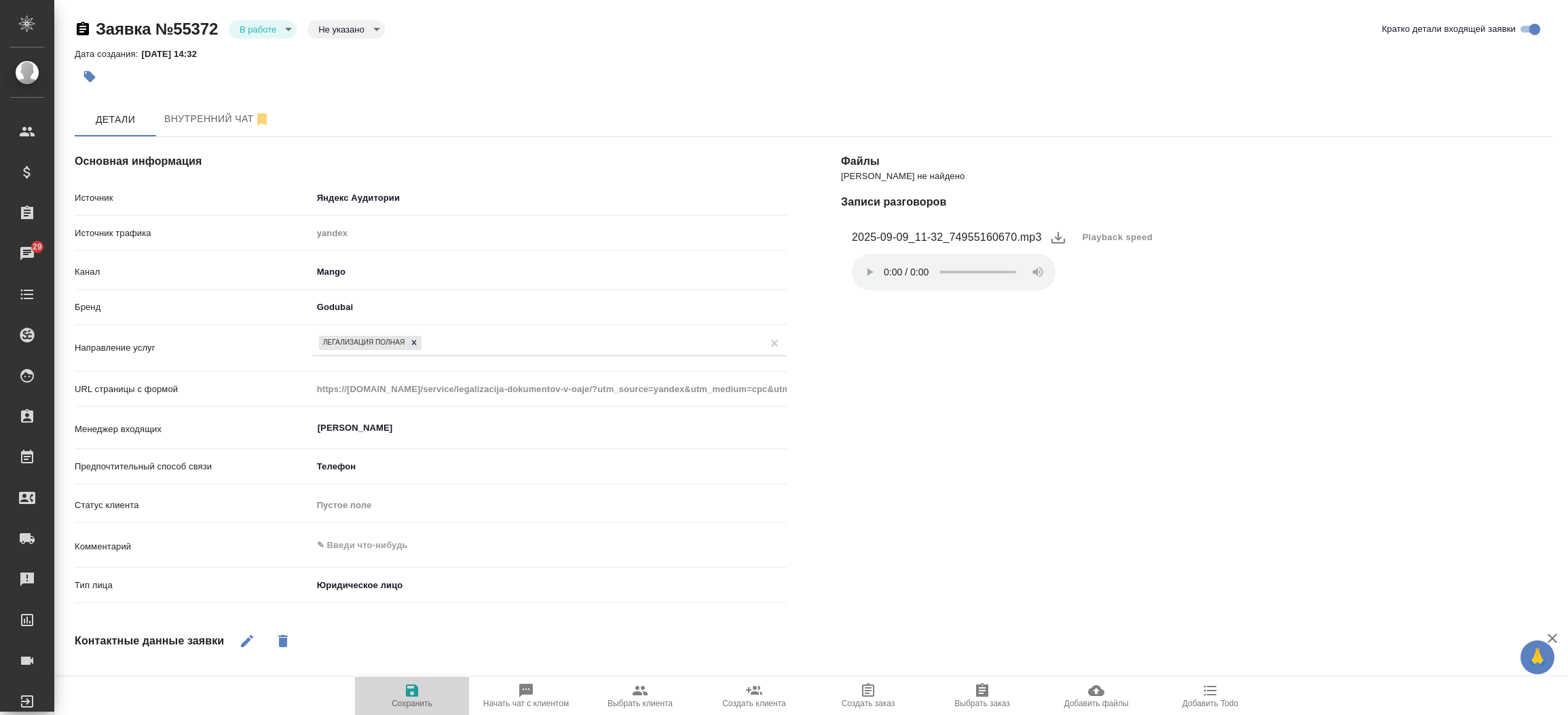
click at [404, 695] on icon "button" at bounding box center [412, 691] width 16 height 16
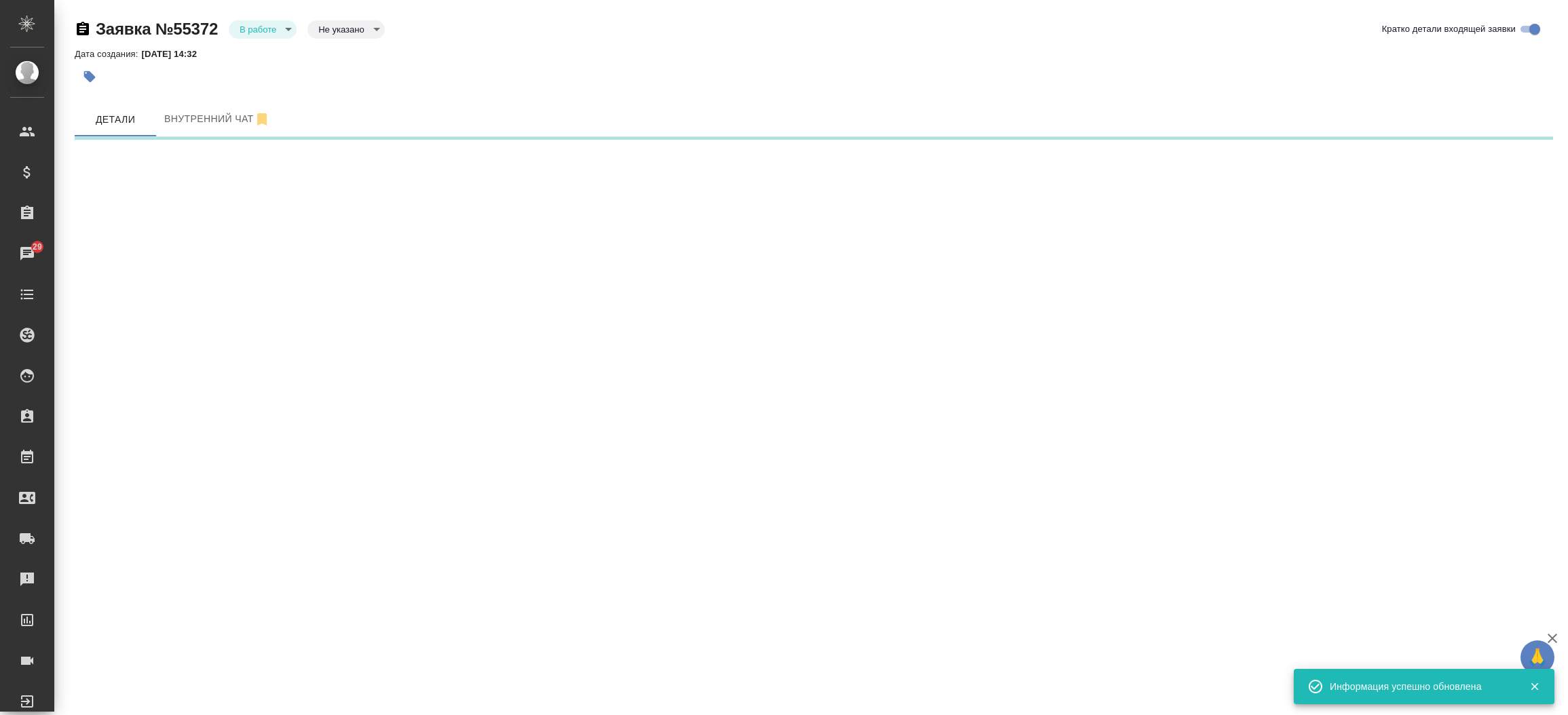
select select "RU"
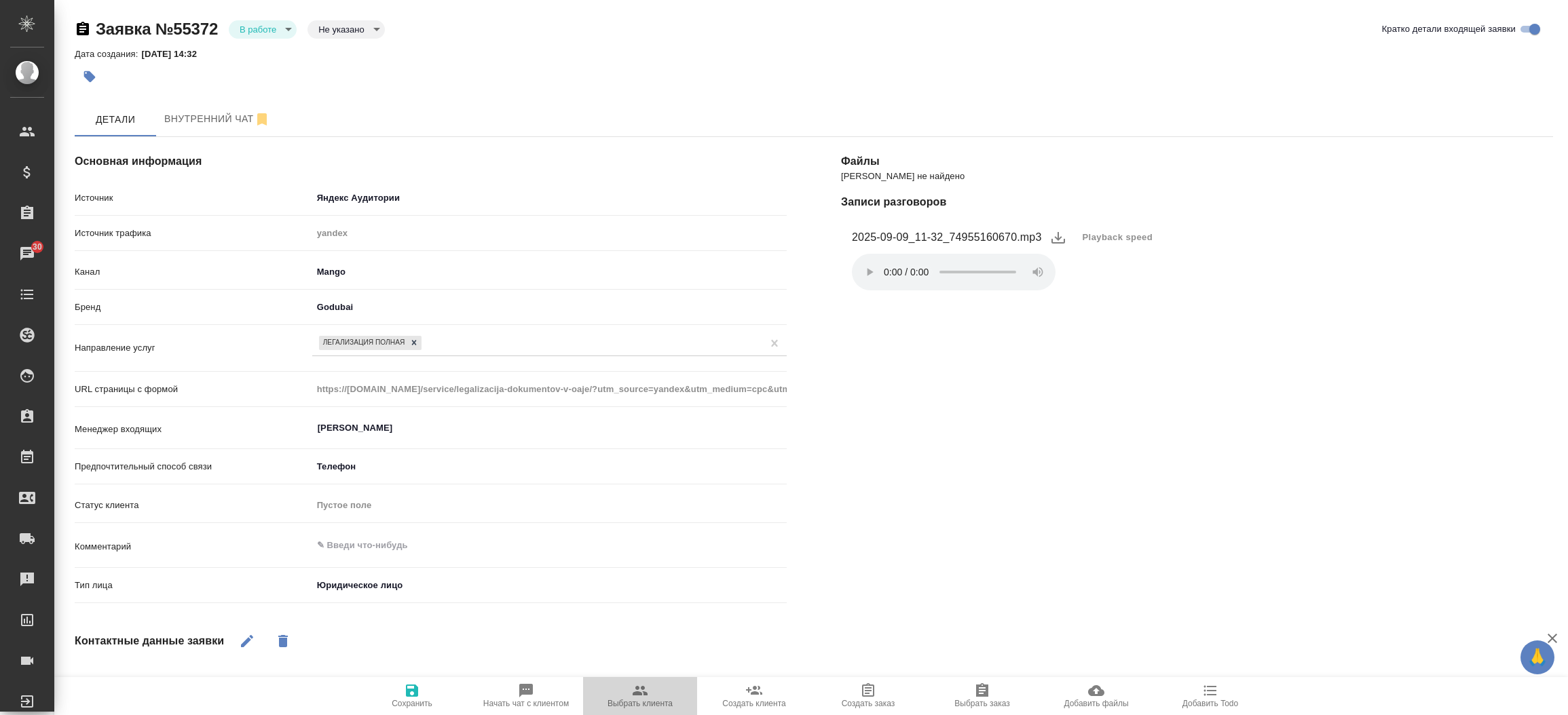
click at [661, 703] on span "Выбрать клиента" at bounding box center [640, 704] width 65 height 10
type textarea "x"
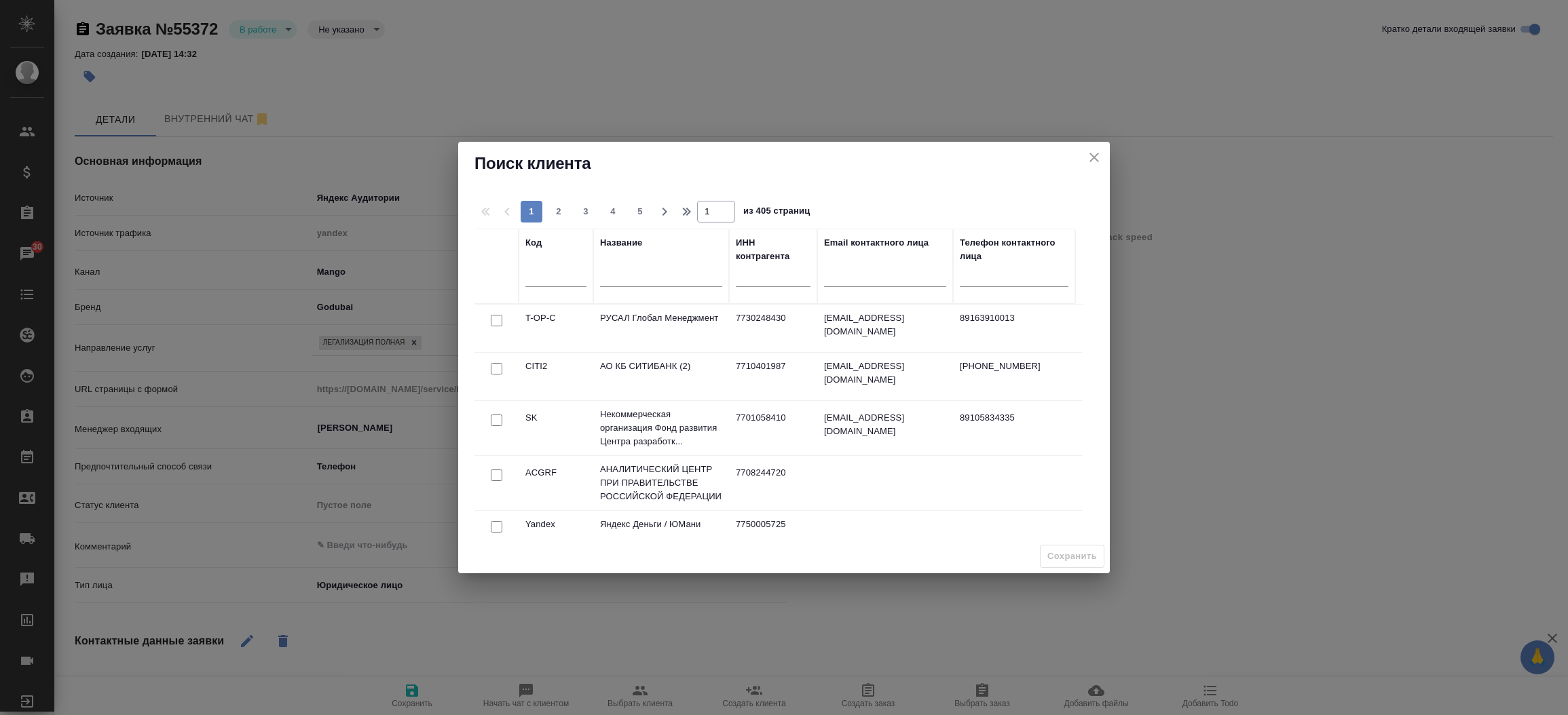
click at [657, 279] on input "text" at bounding box center [661, 279] width 122 height 17
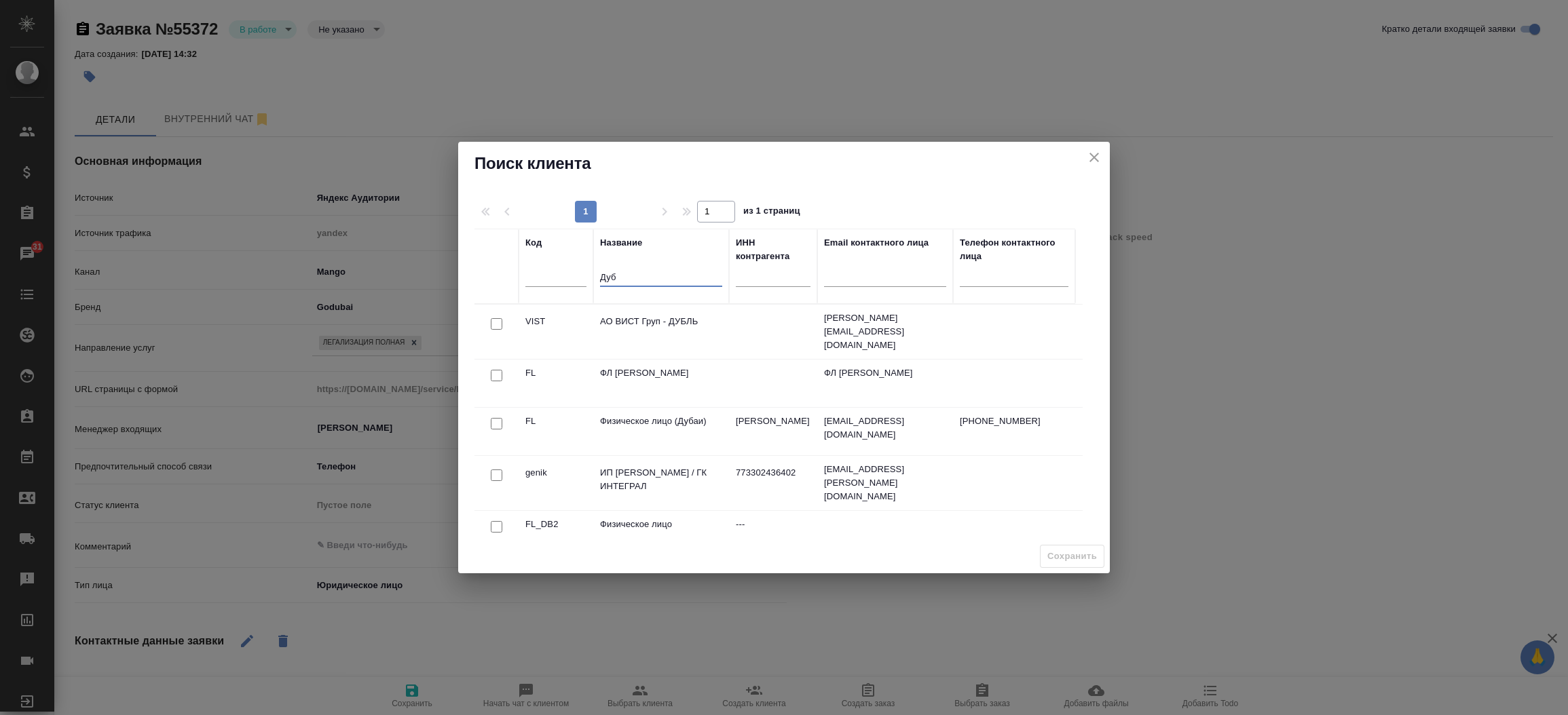
type input "Дуб"
click at [498, 418] on input "checkbox" at bounding box center [496, 423] width 11 height 11
checkbox input "true"
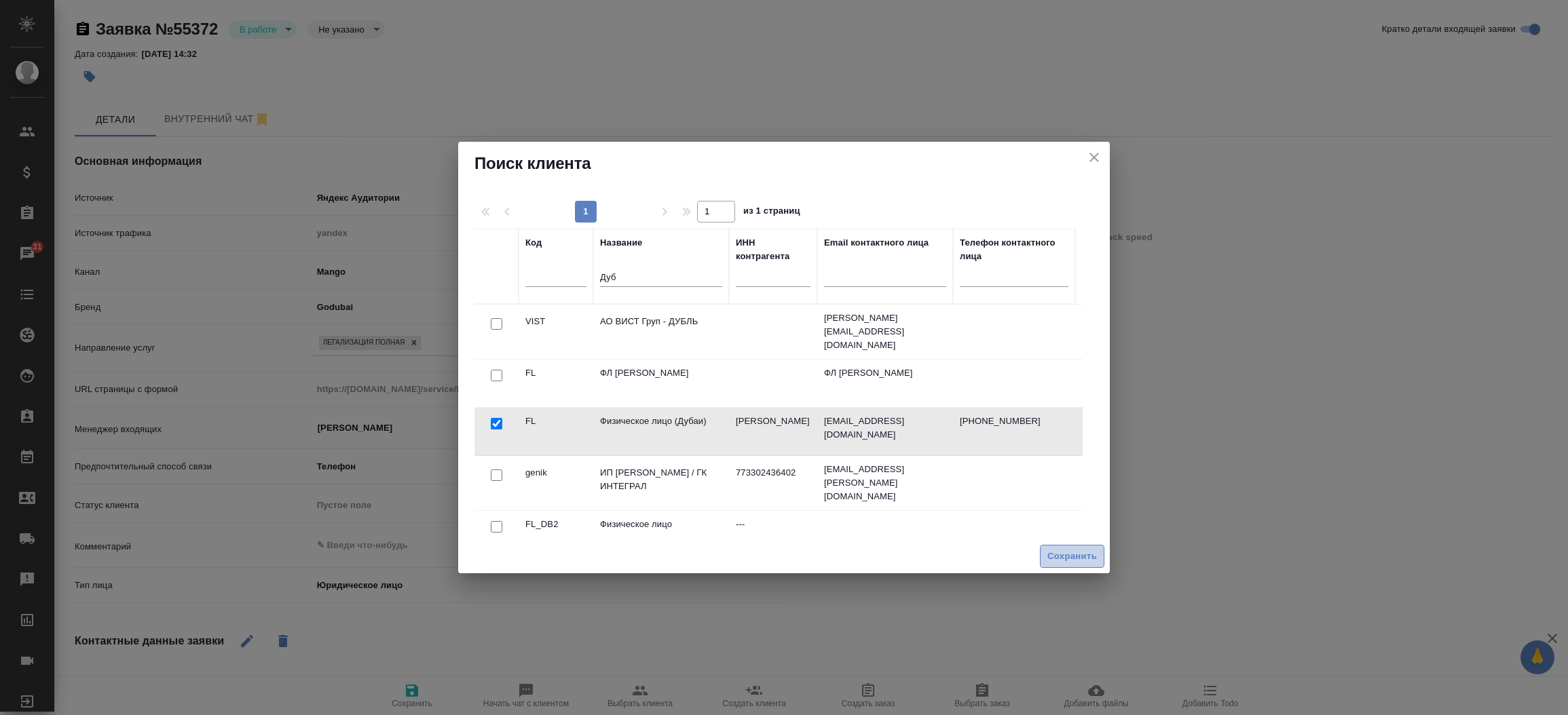
click at [1061, 554] on span "Сохранить" at bounding box center [1072, 556] width 50 height 15
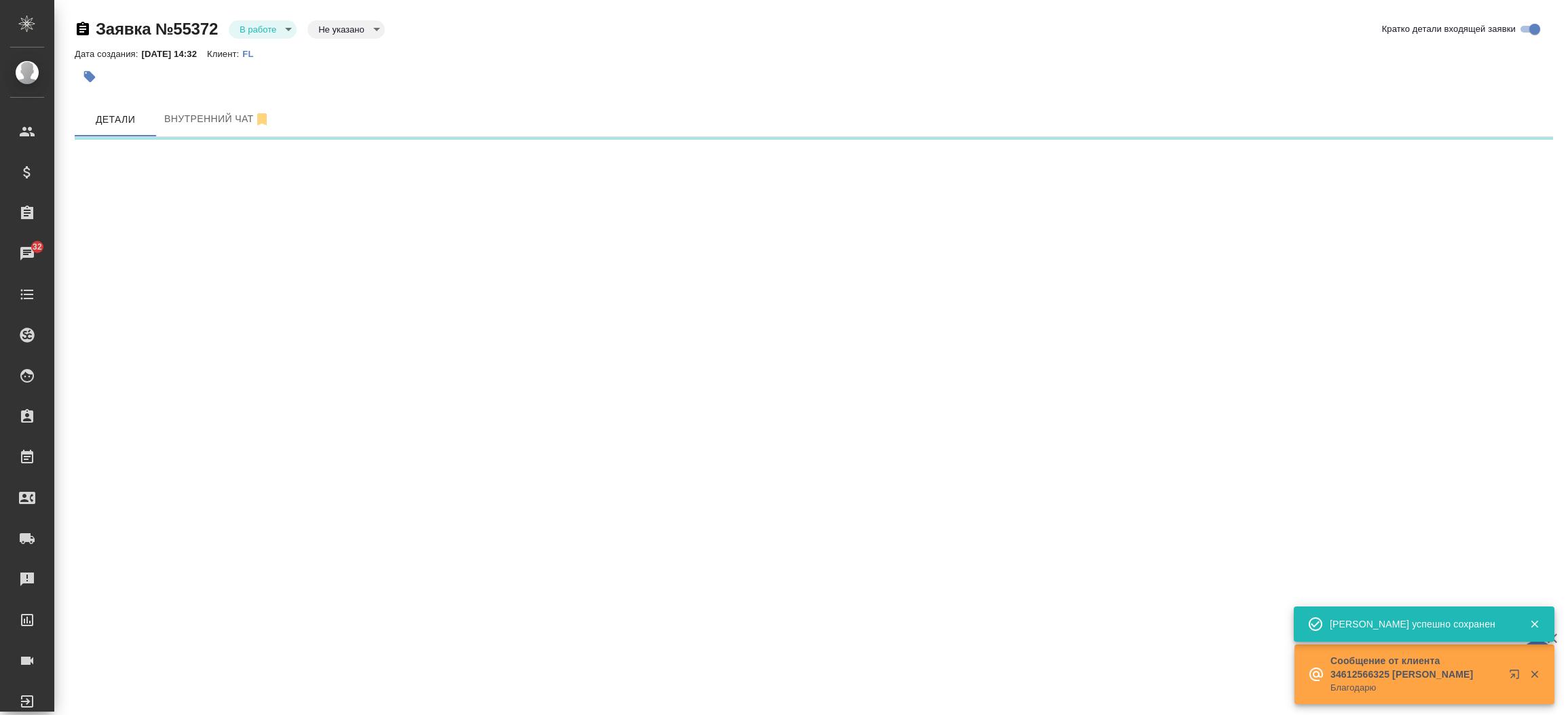
select select "RU"
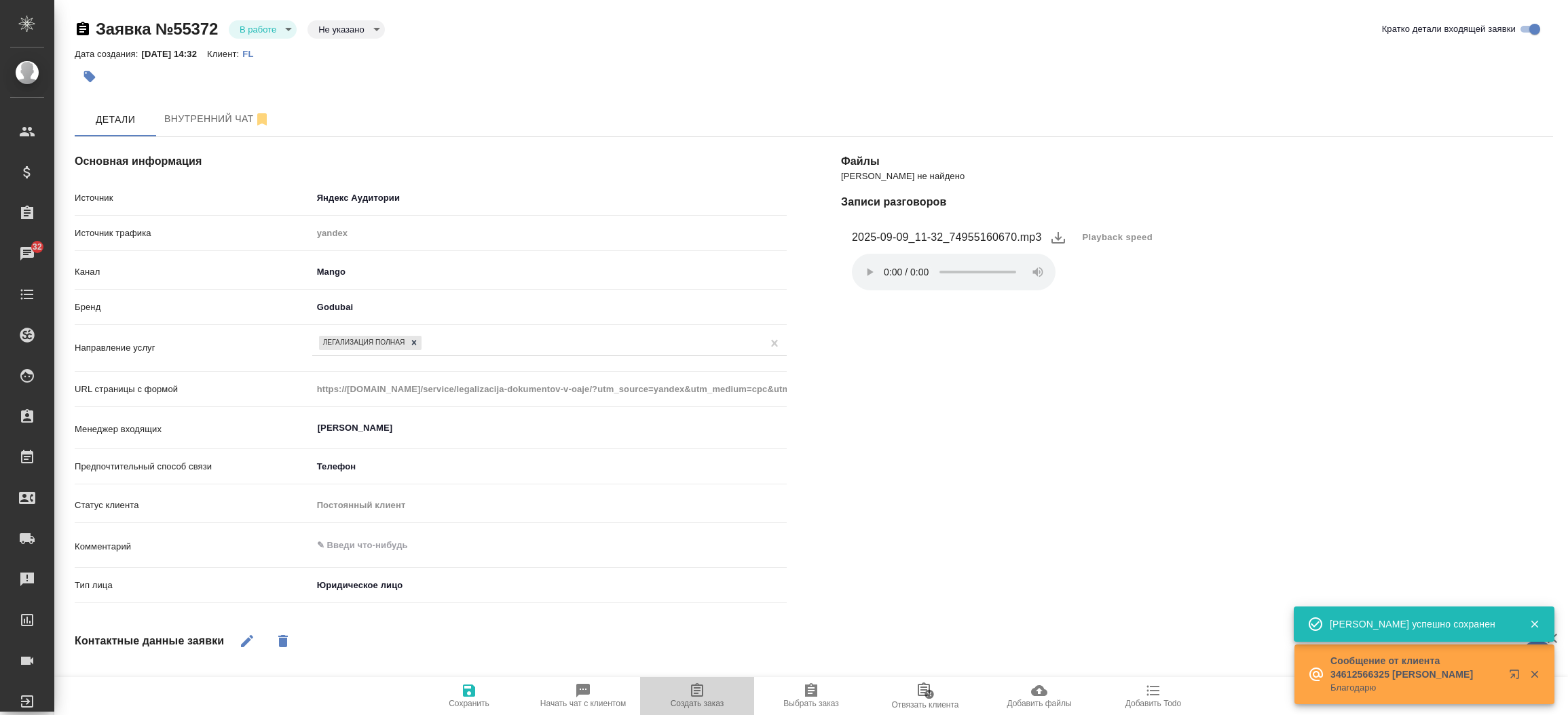
click at [698, 690] on icon "button" at bounding box center [697, 691] width 16 height 16
type textarea "x"
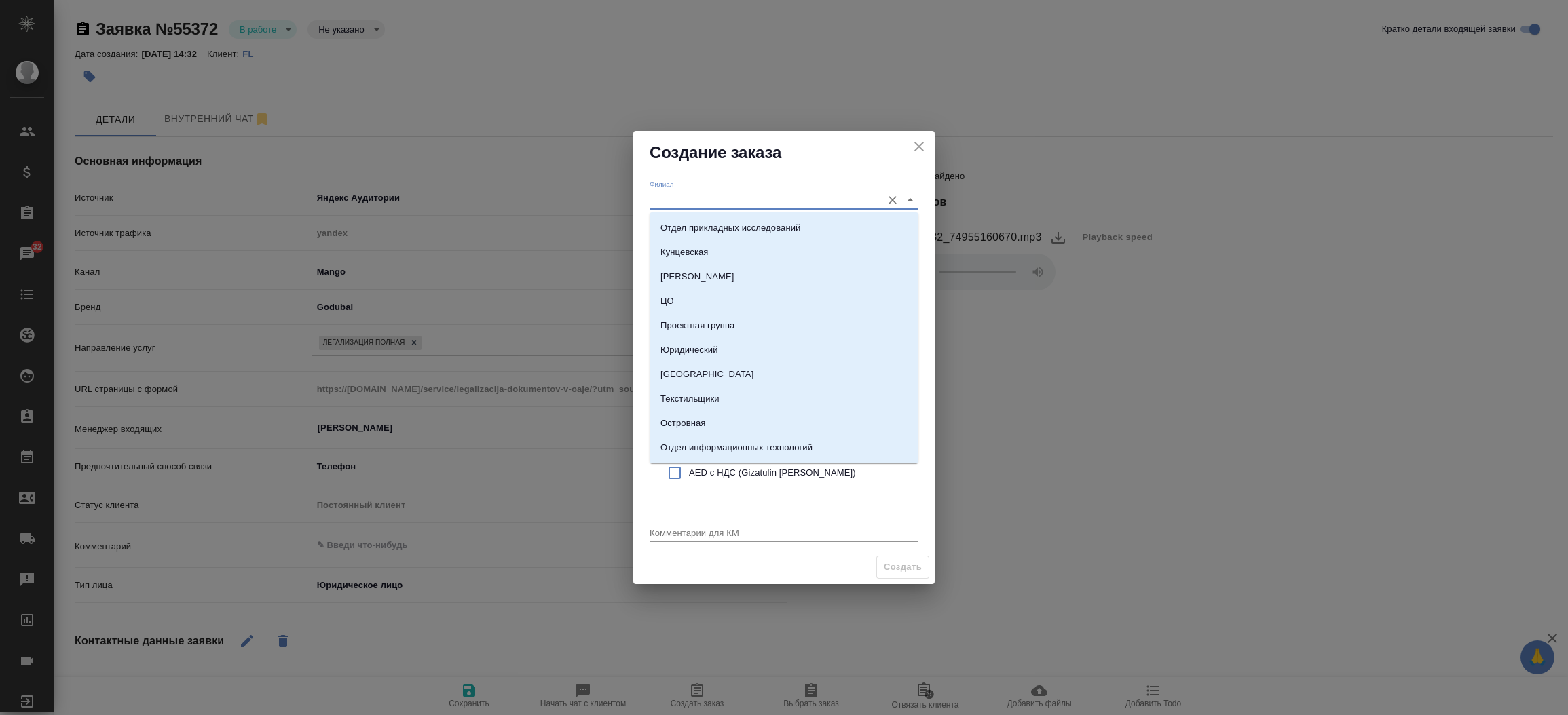
click at [734, 201] on input "Филиал" at bounding box center [762, 200] width 226 height 18
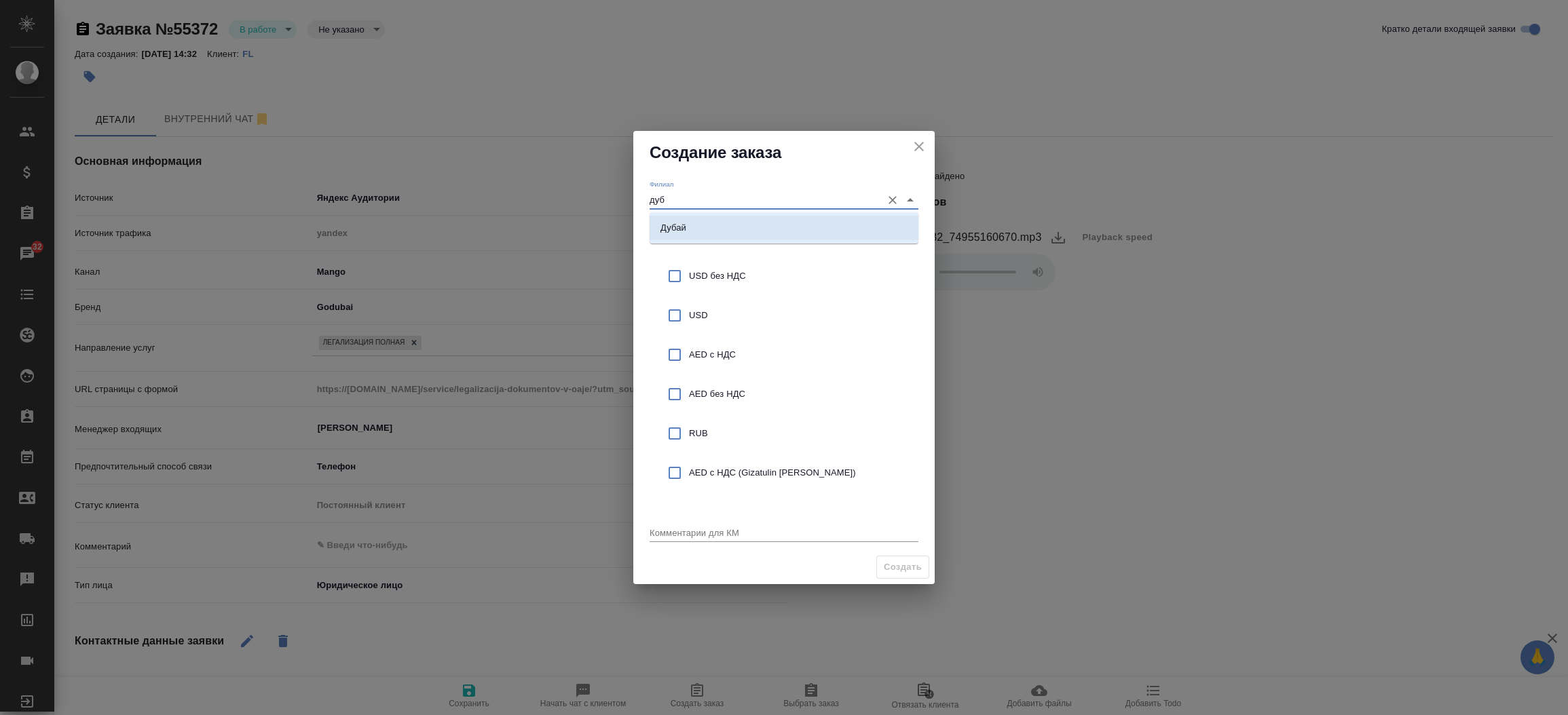
click at [734, 219] on li "Дубай" at bounding box center [784, 228] width 269 height 24
type input "Дубай"
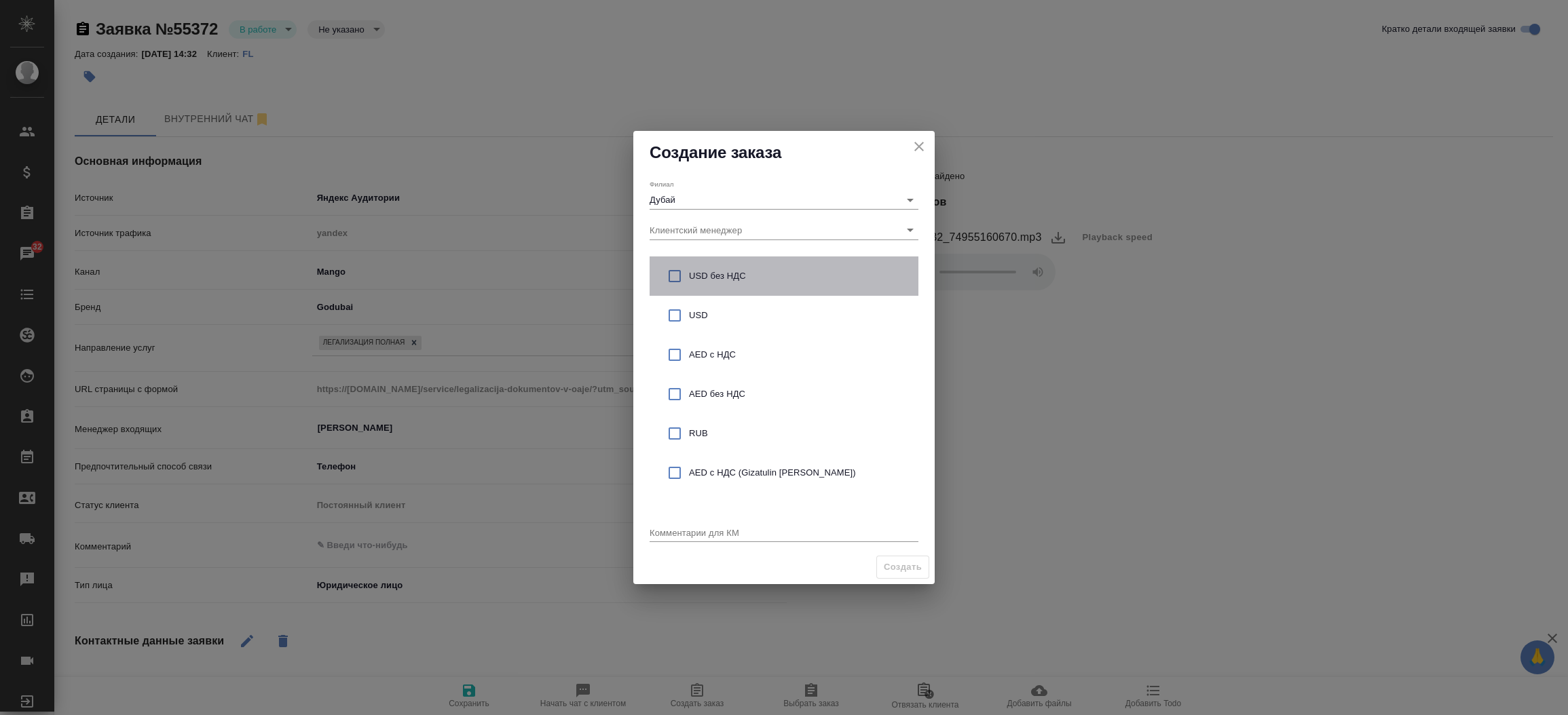
click at [691, 270] on span "USD без НДС" at bounding box center [798, 276] width 218 height 14
checkbox input "true"
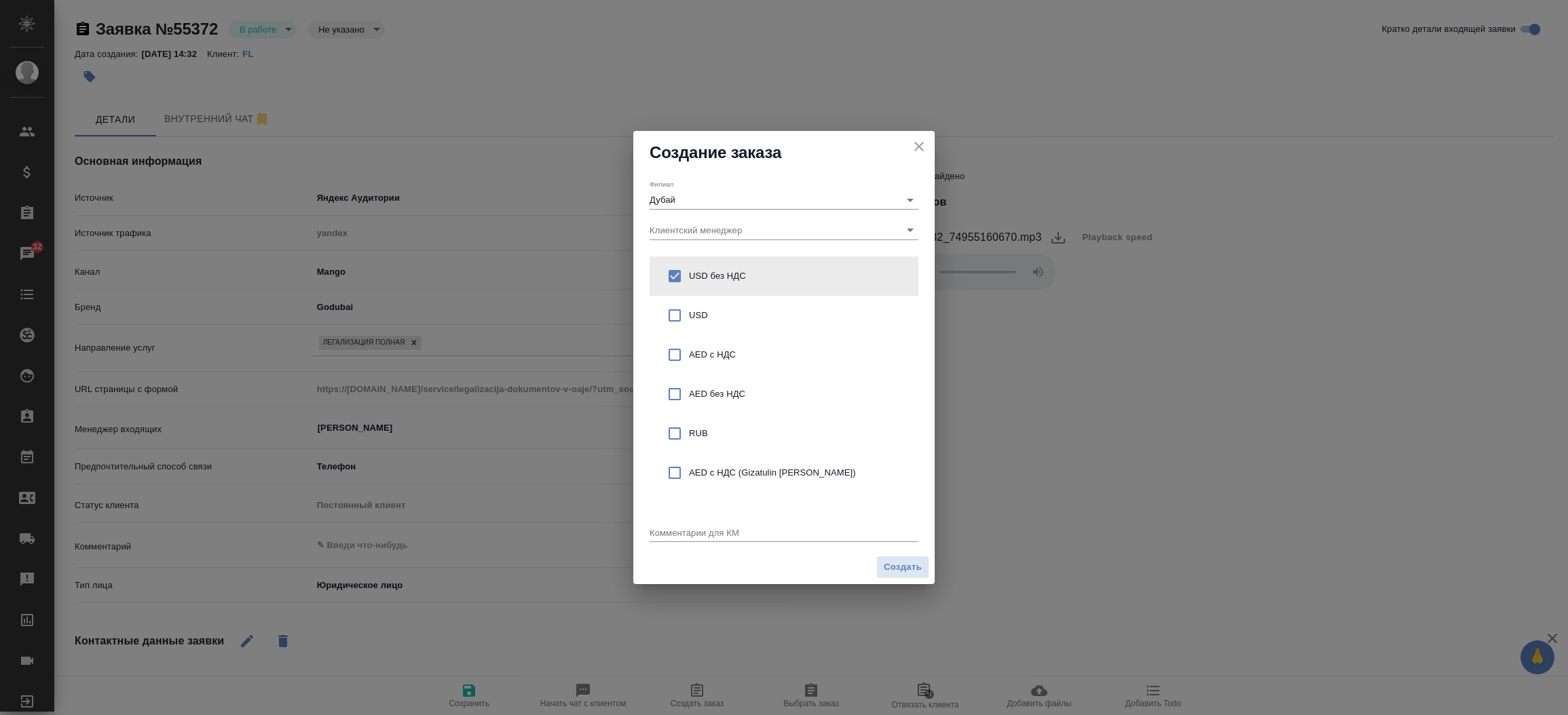
click at [661, 541] on div "x" at bounding box center [784, 533] width 269 height 17
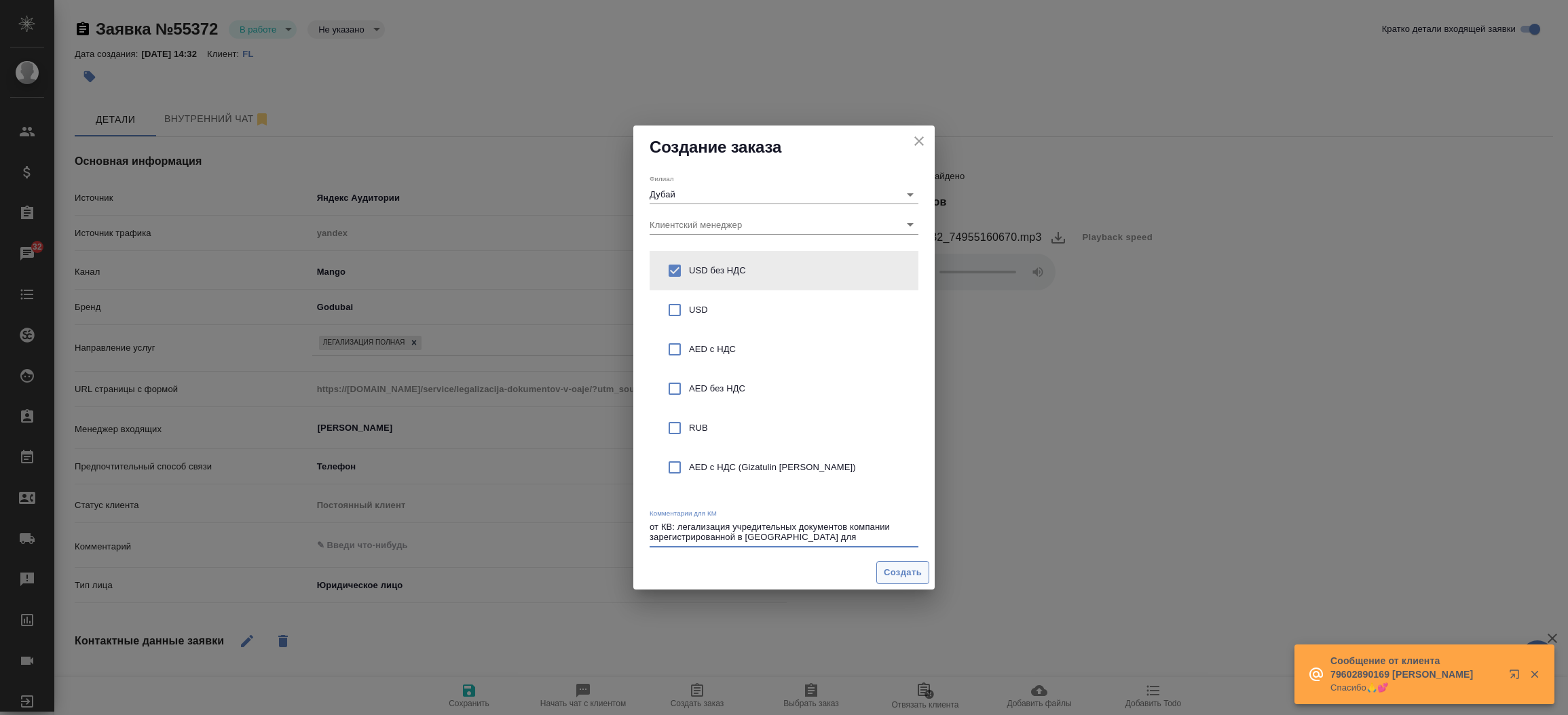
type textarea "от КВ: легализация учредительных документов компании зарегистрированной в [GEOG…"
click at [921, 572] on span "Создать" at bounding box center [903, 572] width 38 height 15
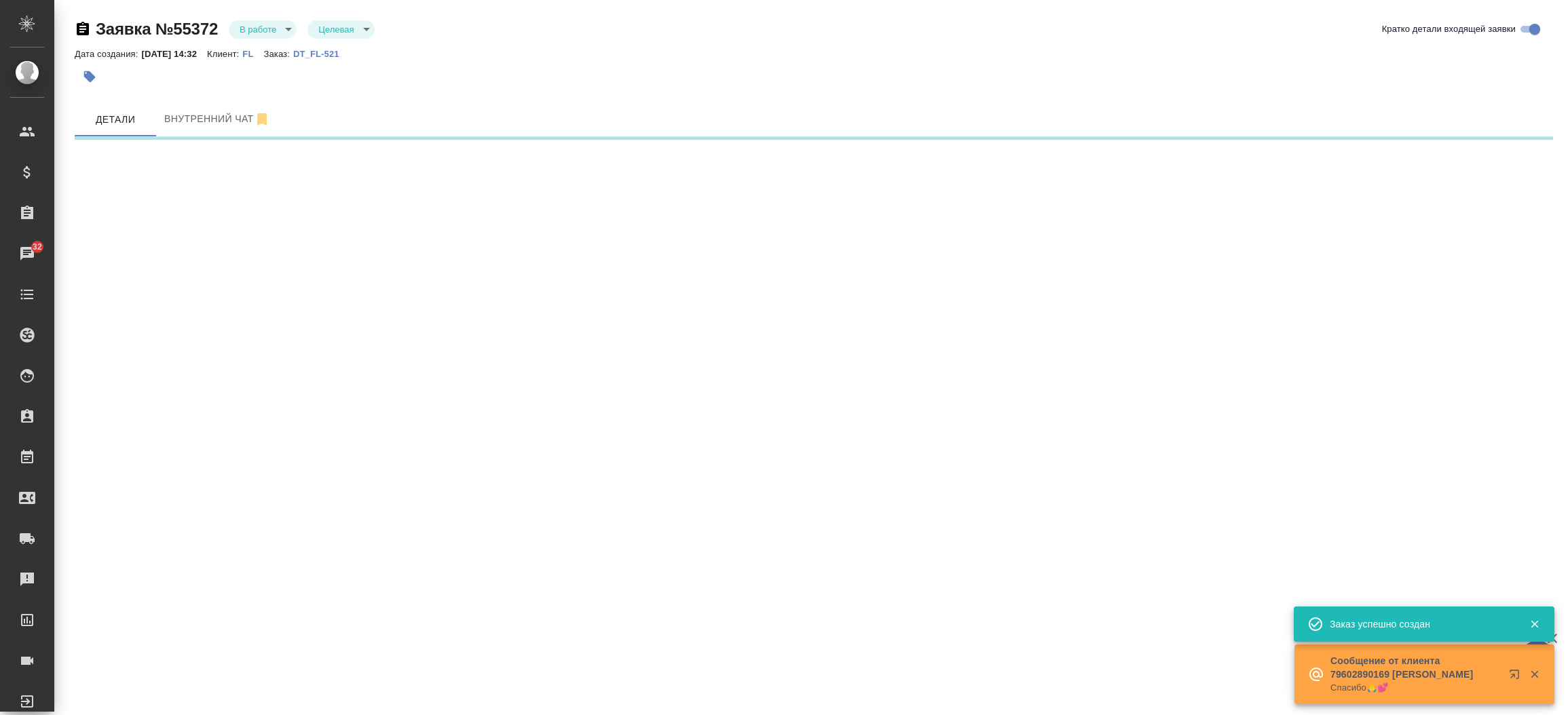
select select "RU"
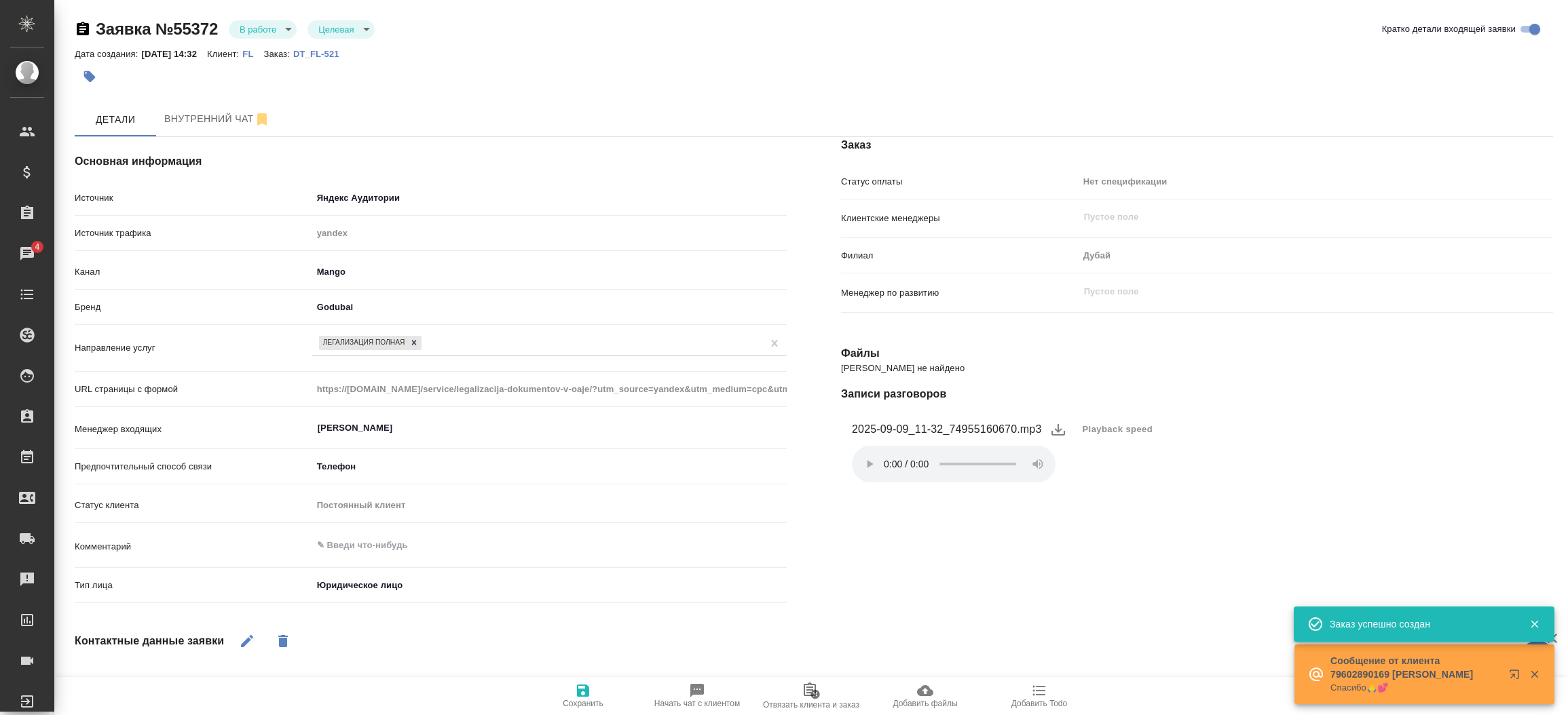
type textarea "x"
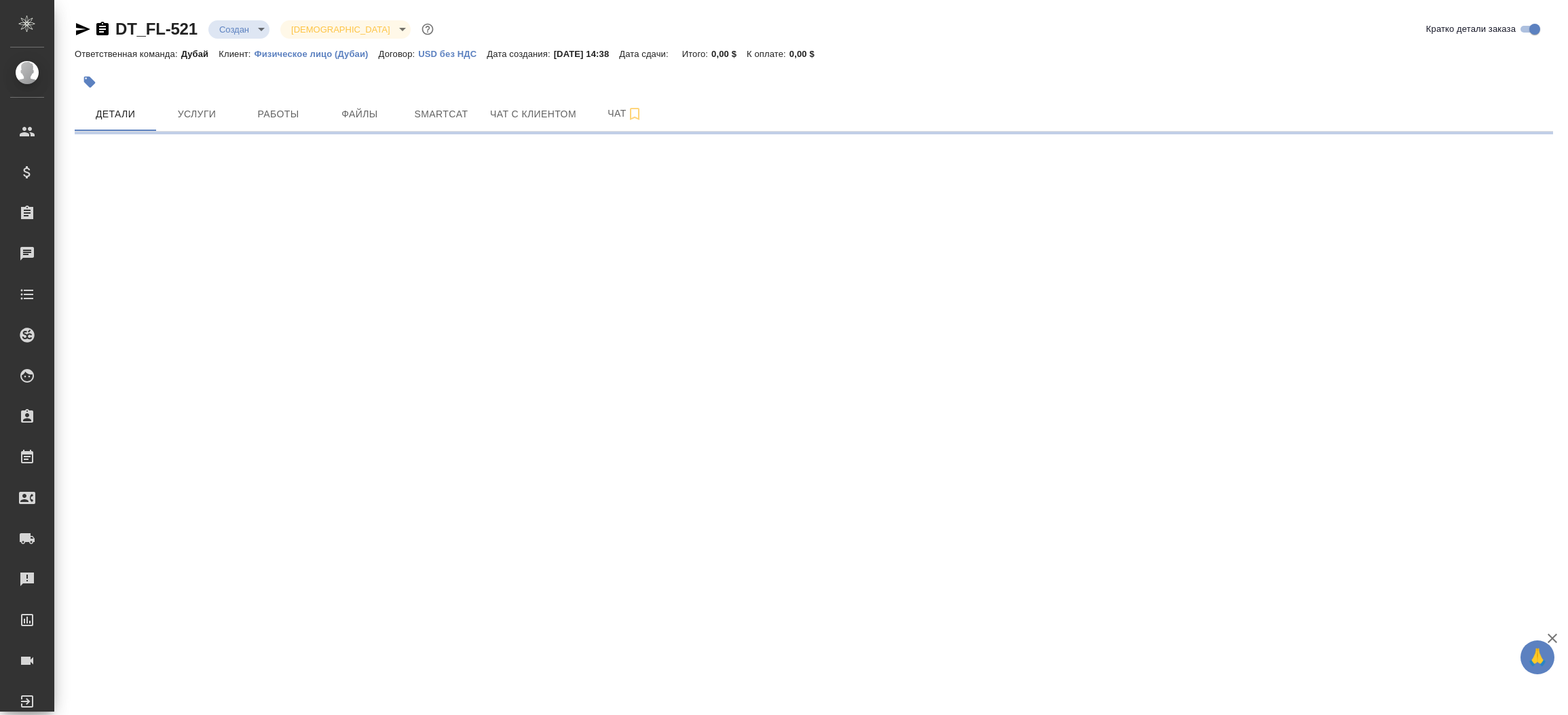
select select "RU"
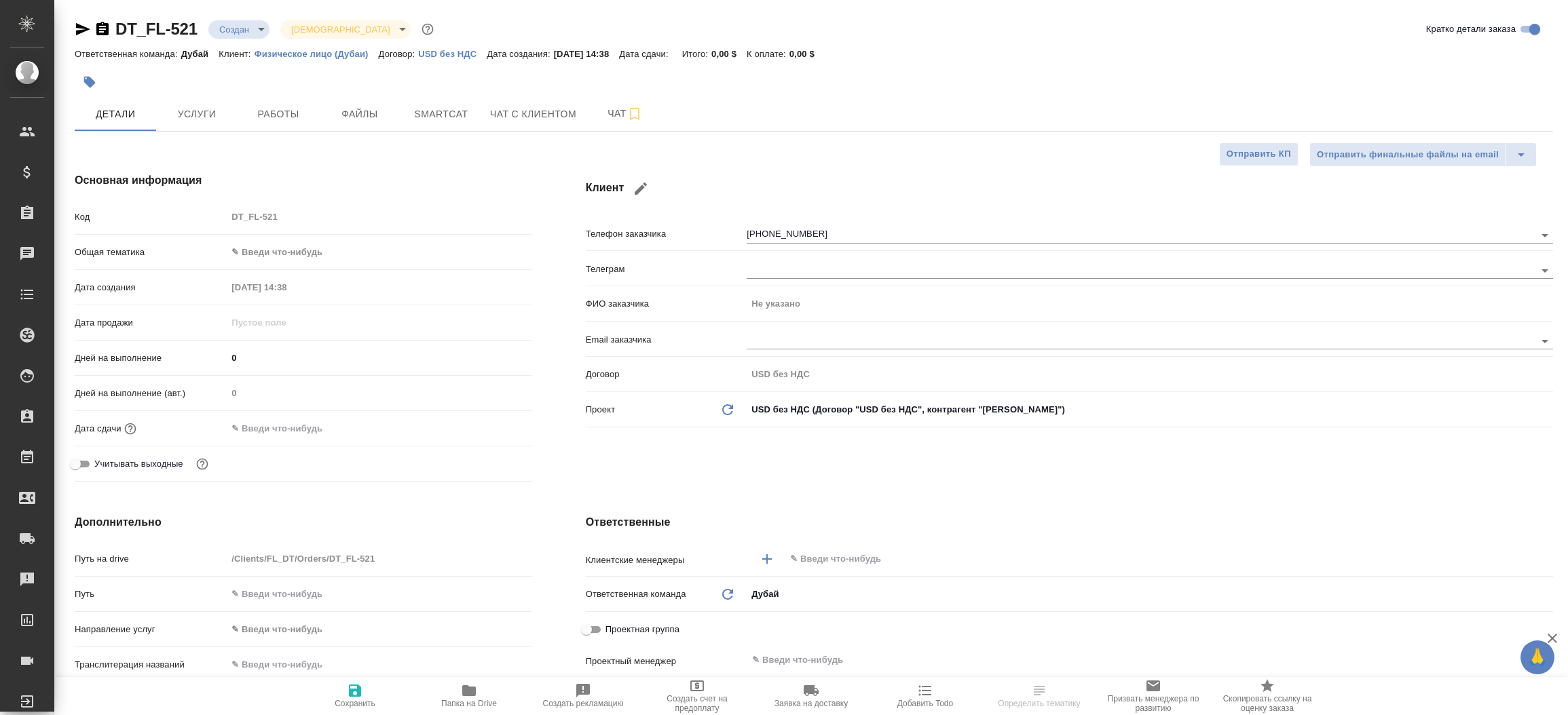
type textarea "x"
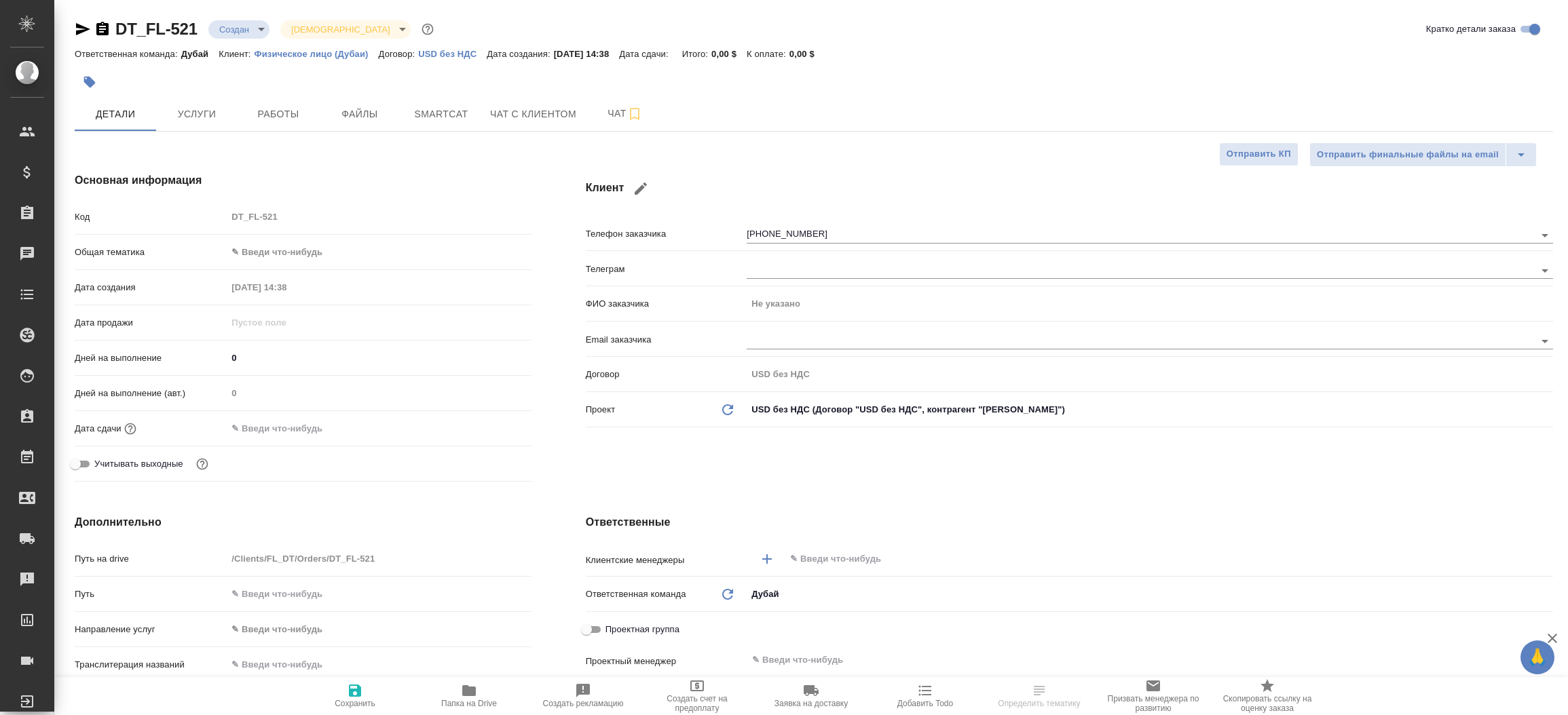
type textarea "x"
click at [81, 28] on icon "button" at bounding box center [82, 29] width 14 height 12
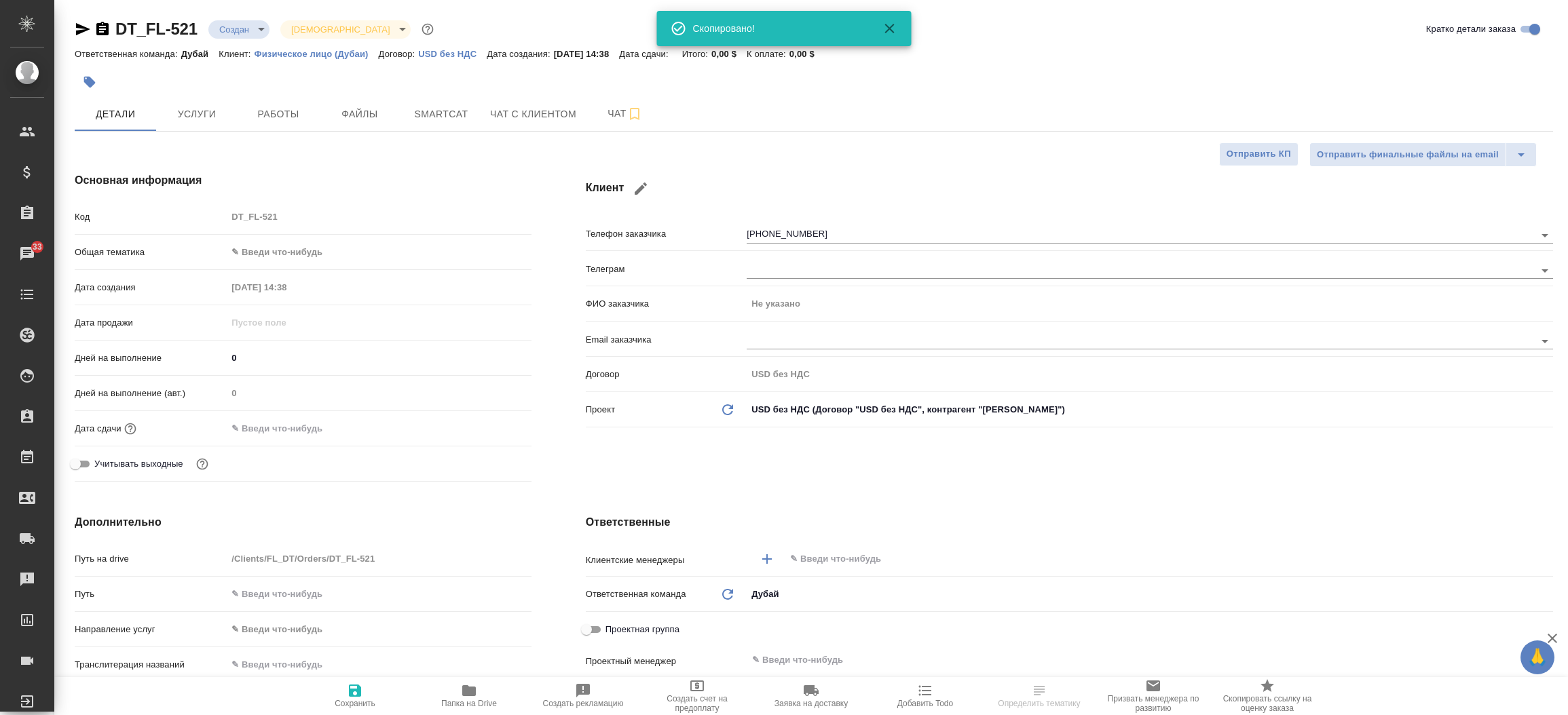
select select "RU"
type textarea "x"
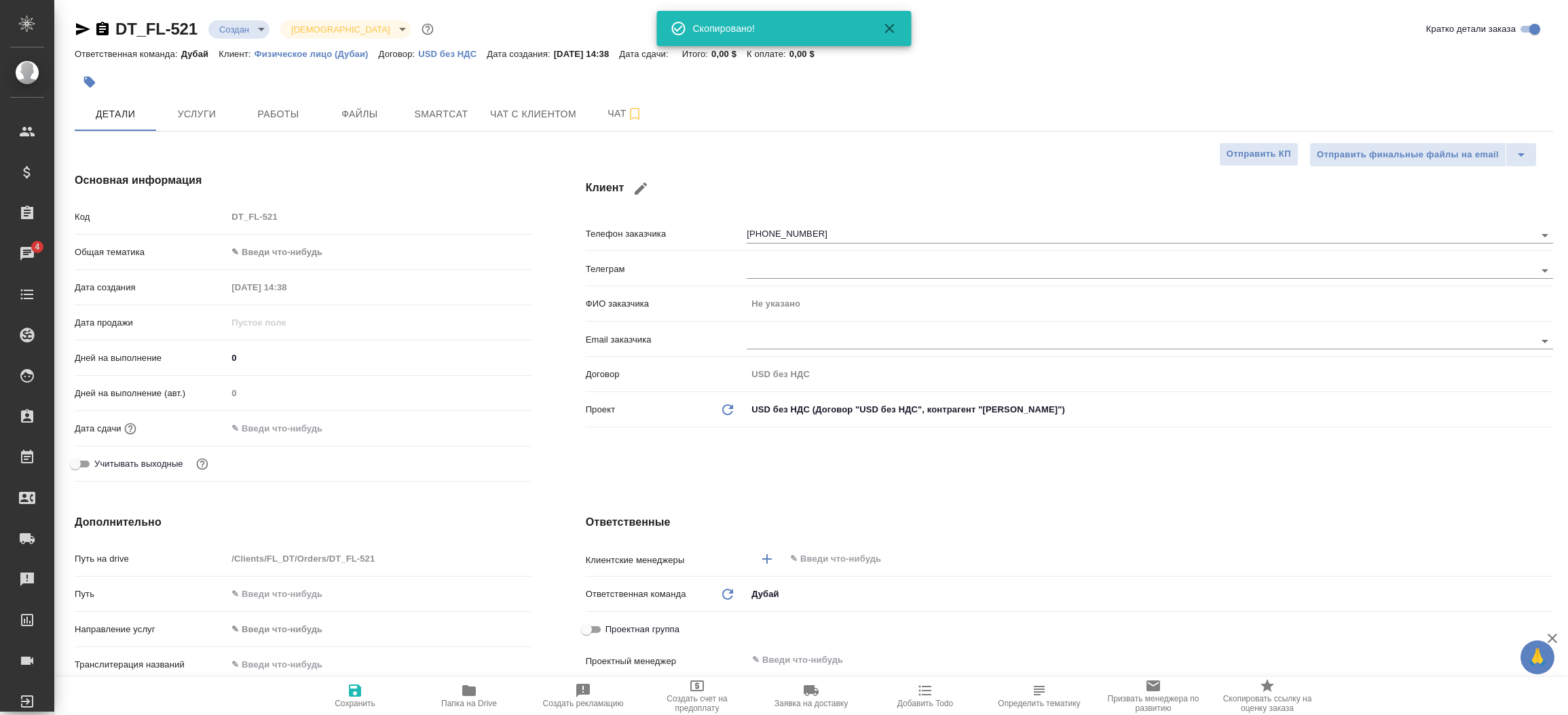
type textarea "x"
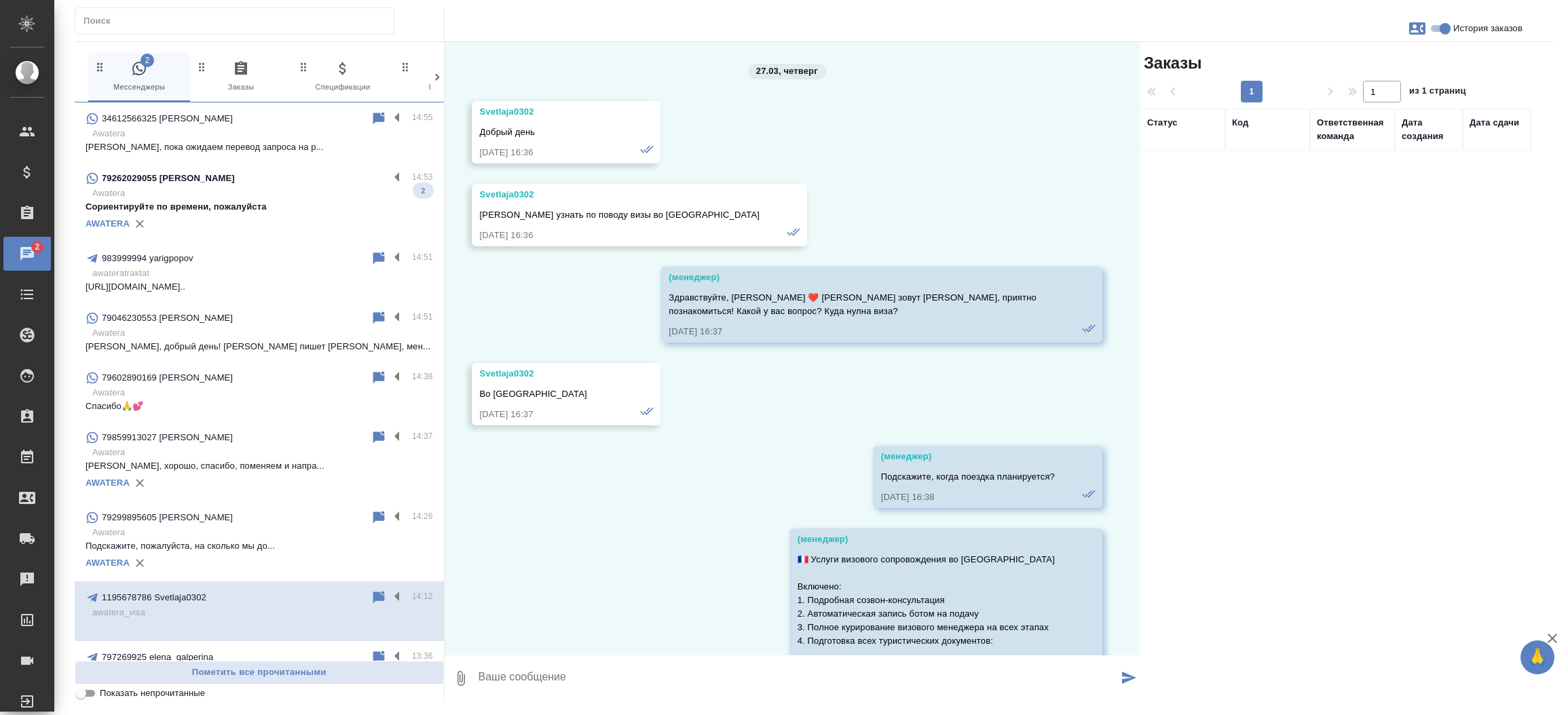
scroll to position [7178, 0]
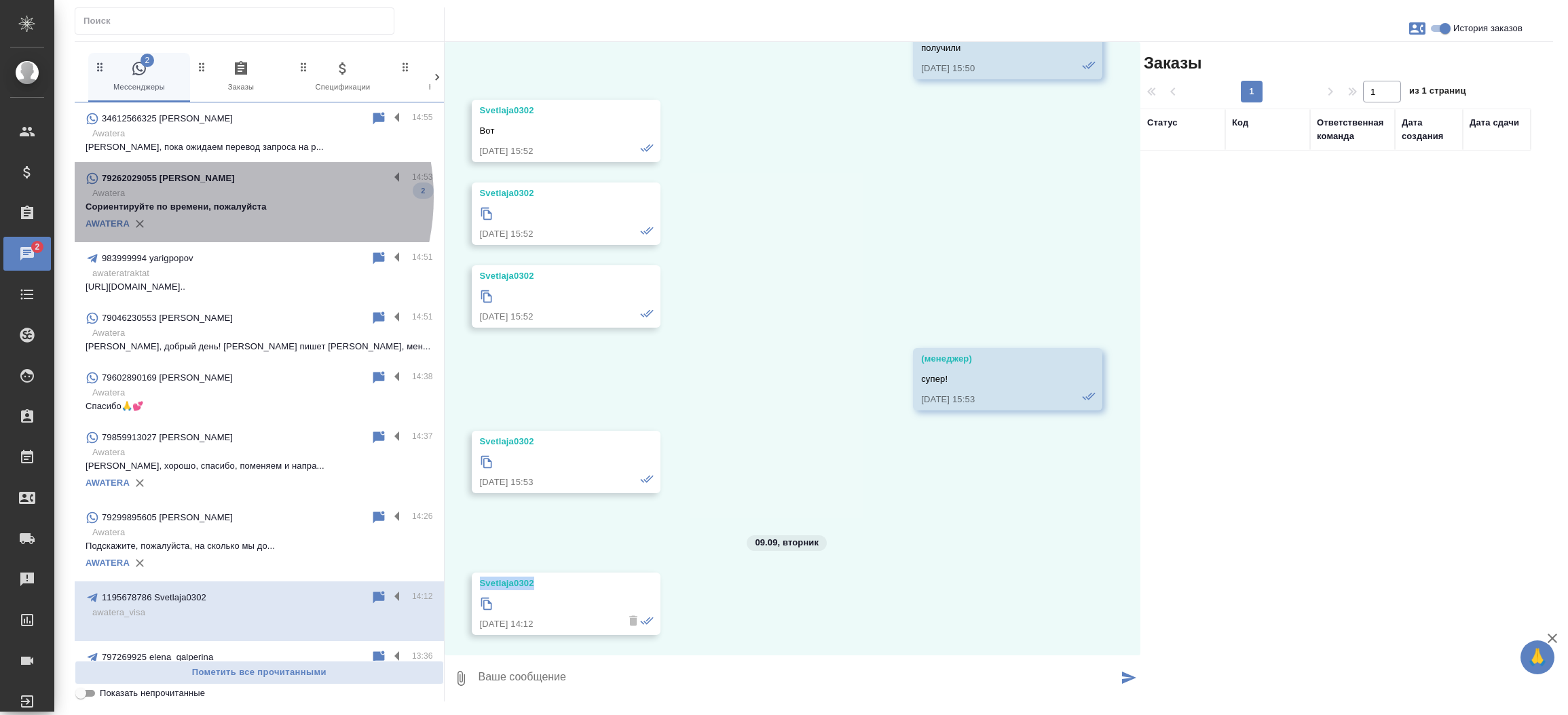
click at [213, 197] on p "Awatera" at bounding box center [262, 193] width 340 height 14
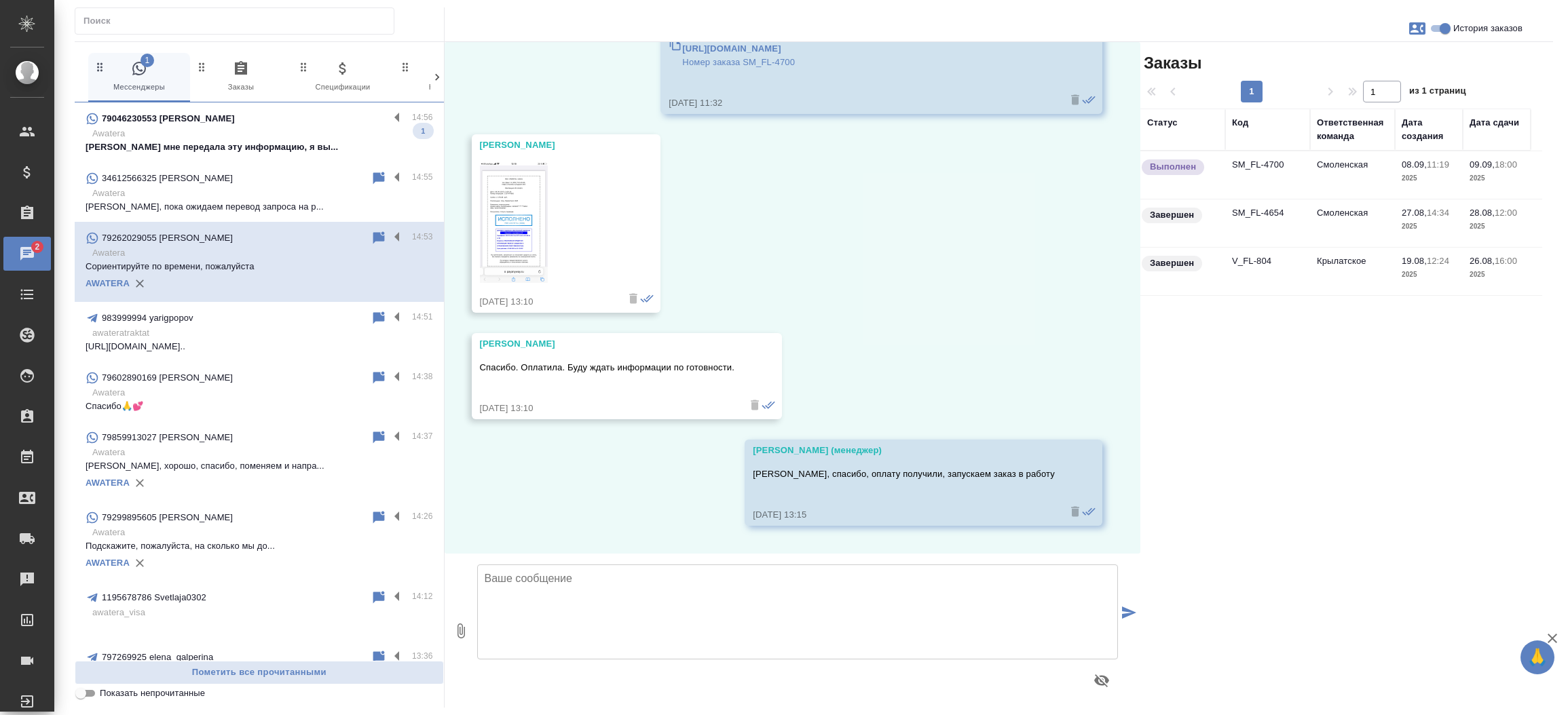
scroll to position [4920, 0]
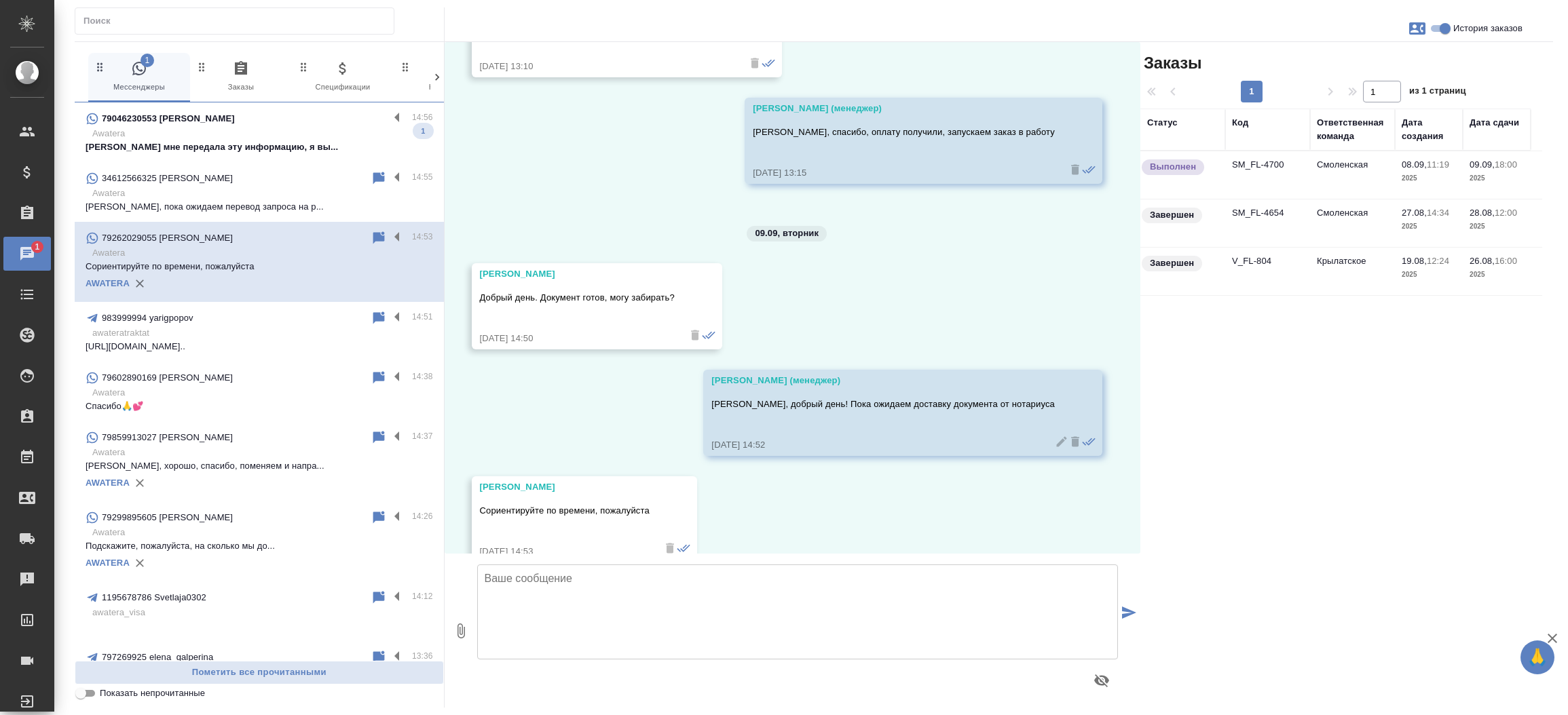
click at [1265, 165] on td "SM_FL-4700" at bounding box center [1267, 175] width 85 height 47
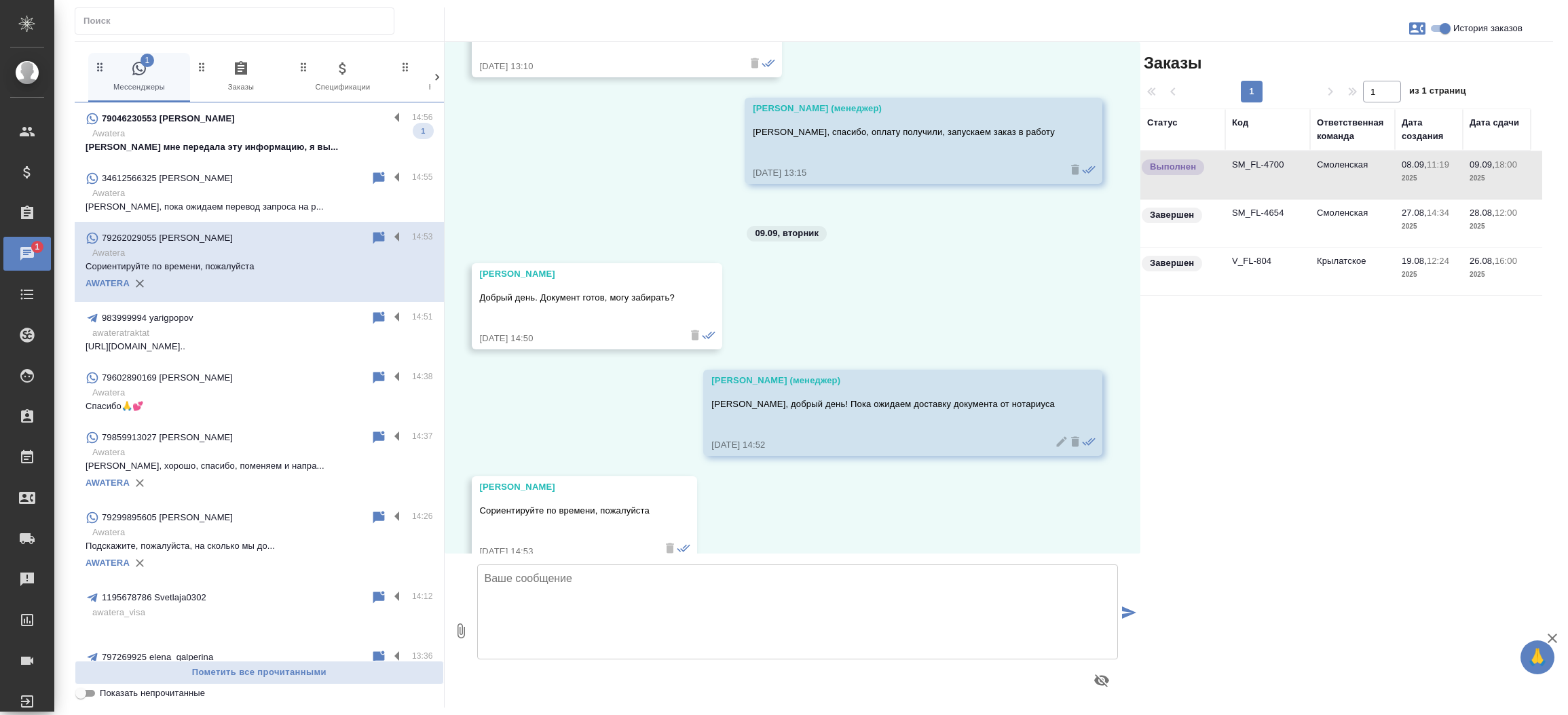
click at [1265, 165] on td "SM_FL-4700" at bounding box center [1267, 175] width 85 height 47
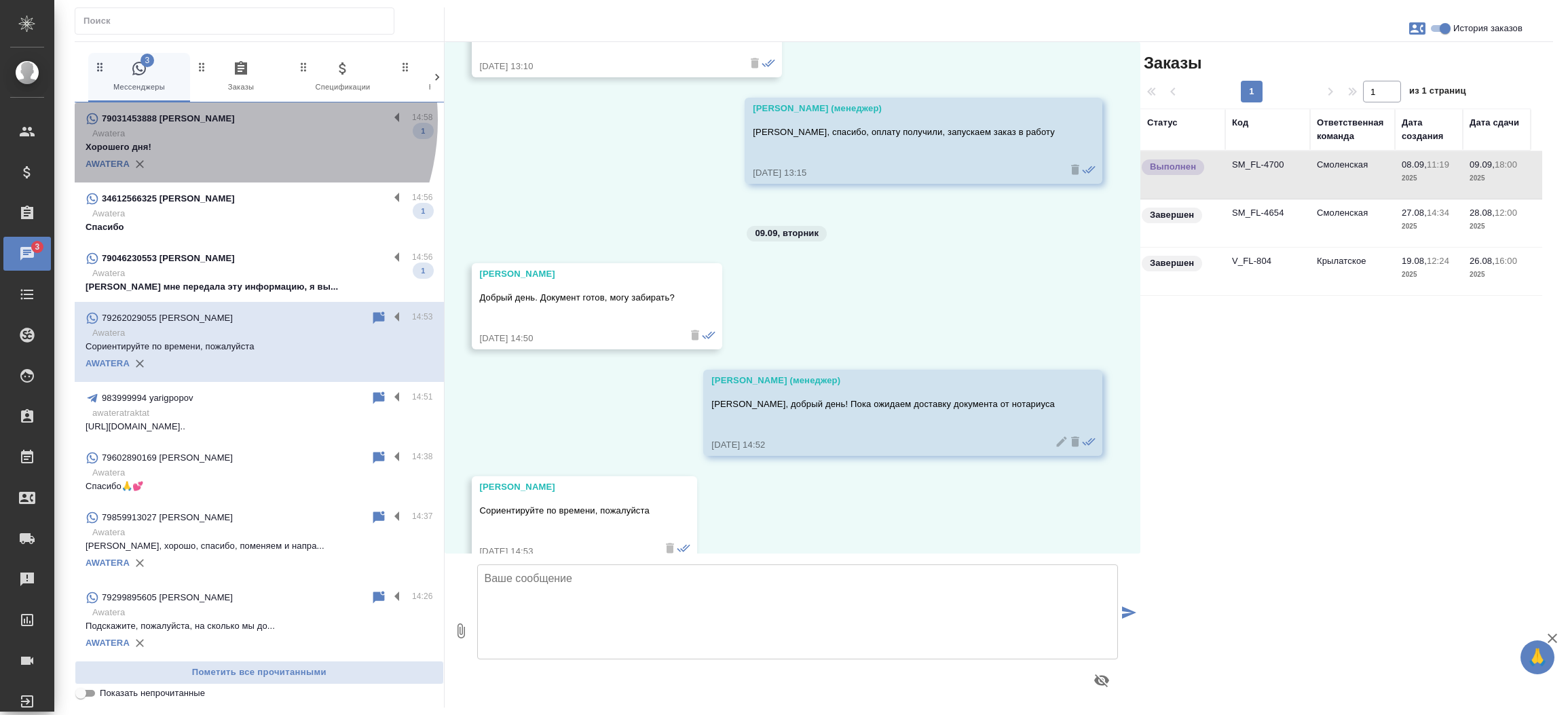
click at [205, 120] on p "79031453888 [PERSON_NAME] [PERSON_NAME]" at bounding box center [168, 118] width 133 height 14
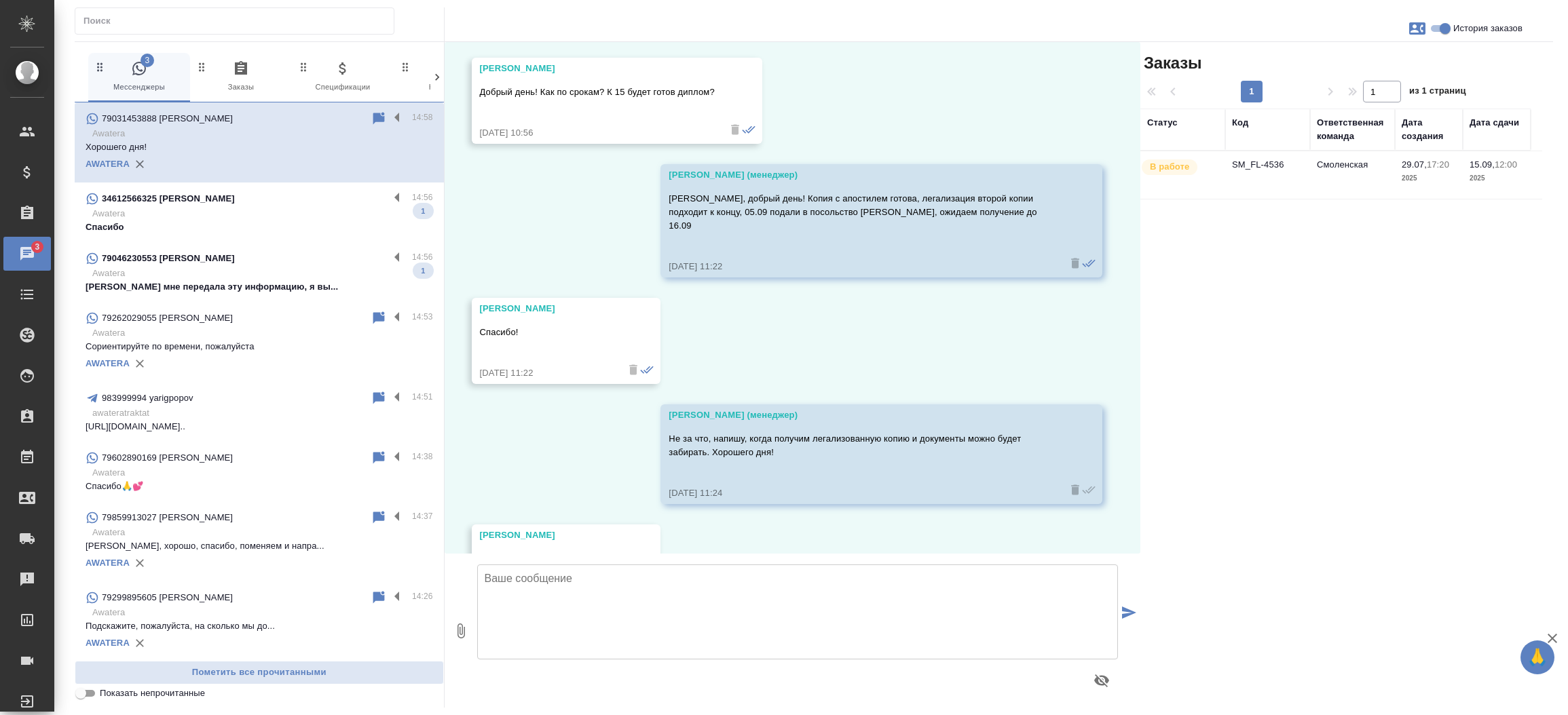
scroll to position [6284, 0]
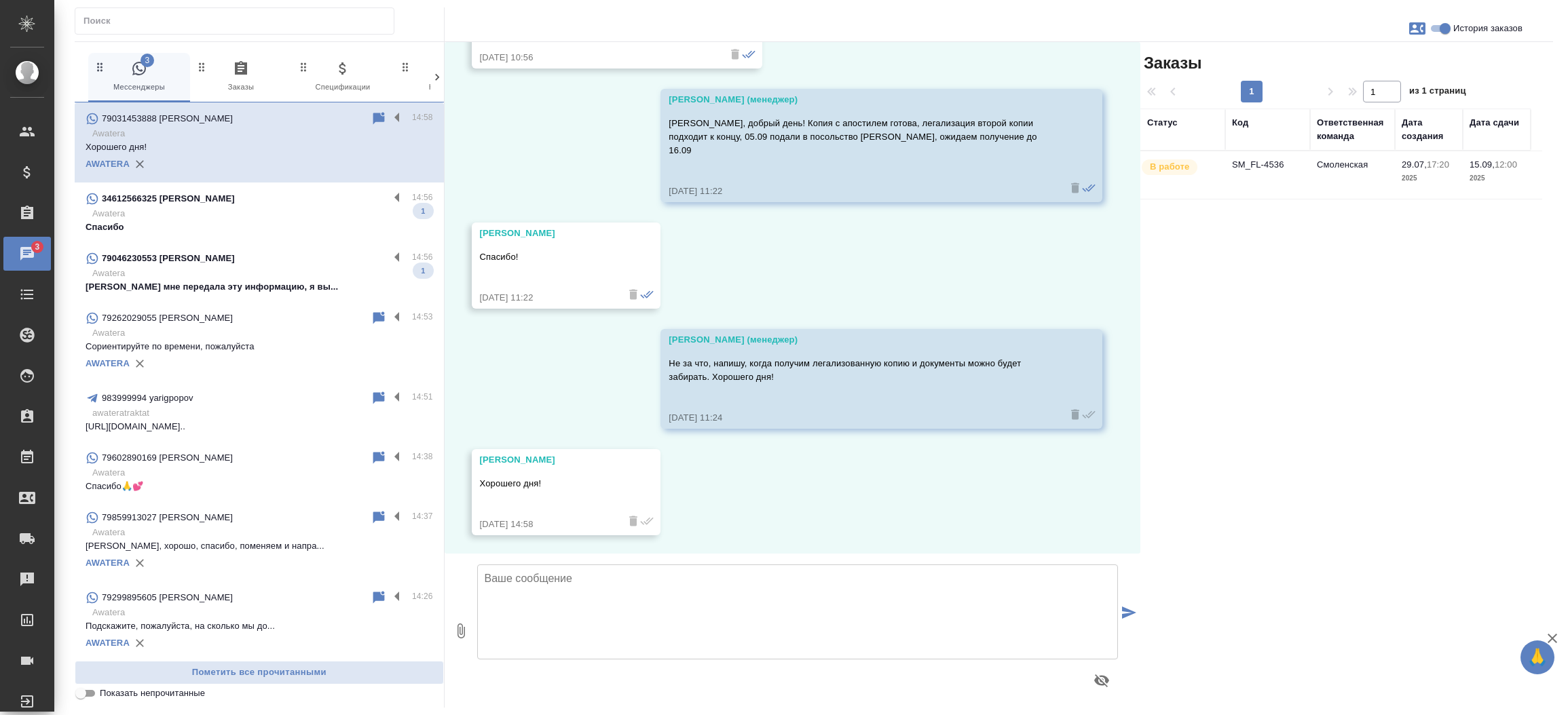
click at [193, 209] on p "Awatera" at bounding box center [262, 213] width 340 height 14
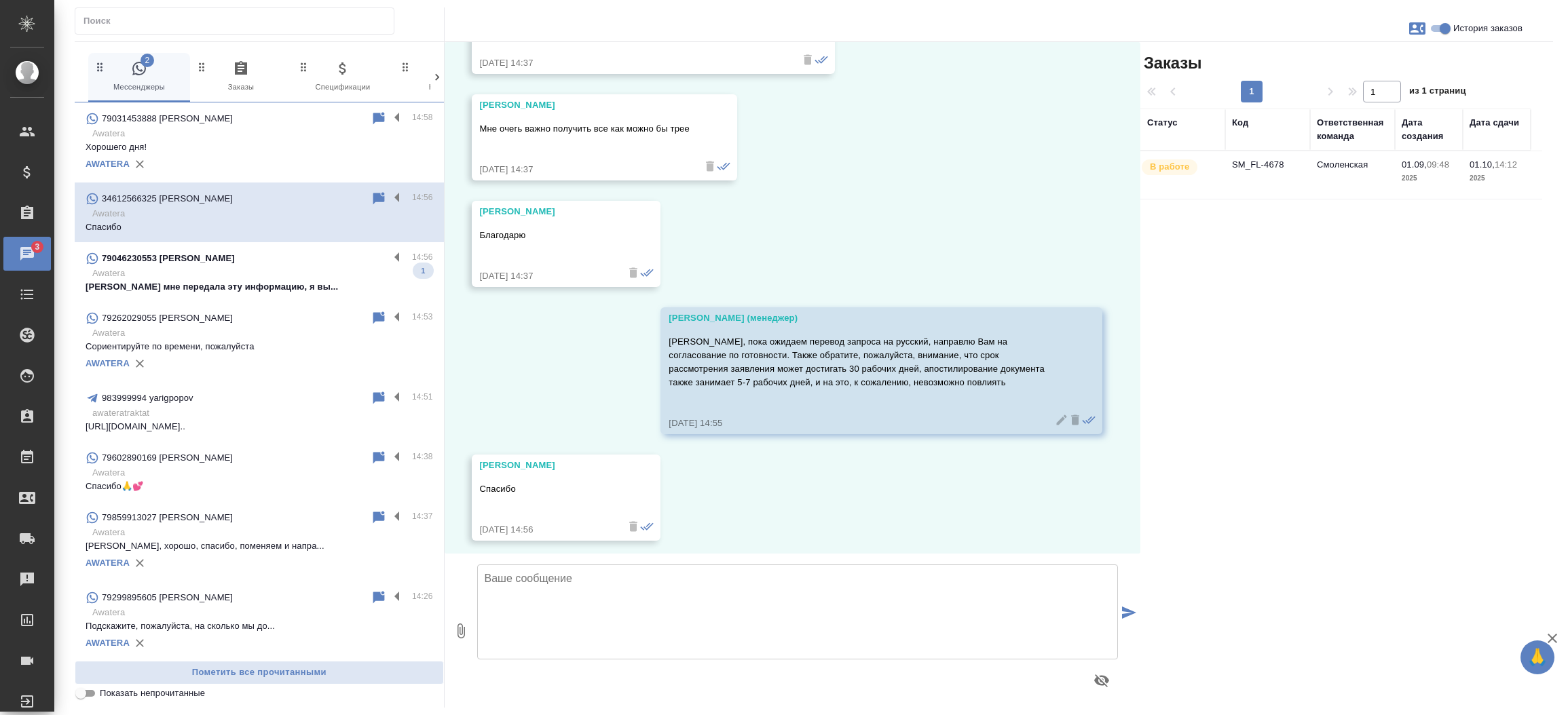
scroll to position [12426, 0]
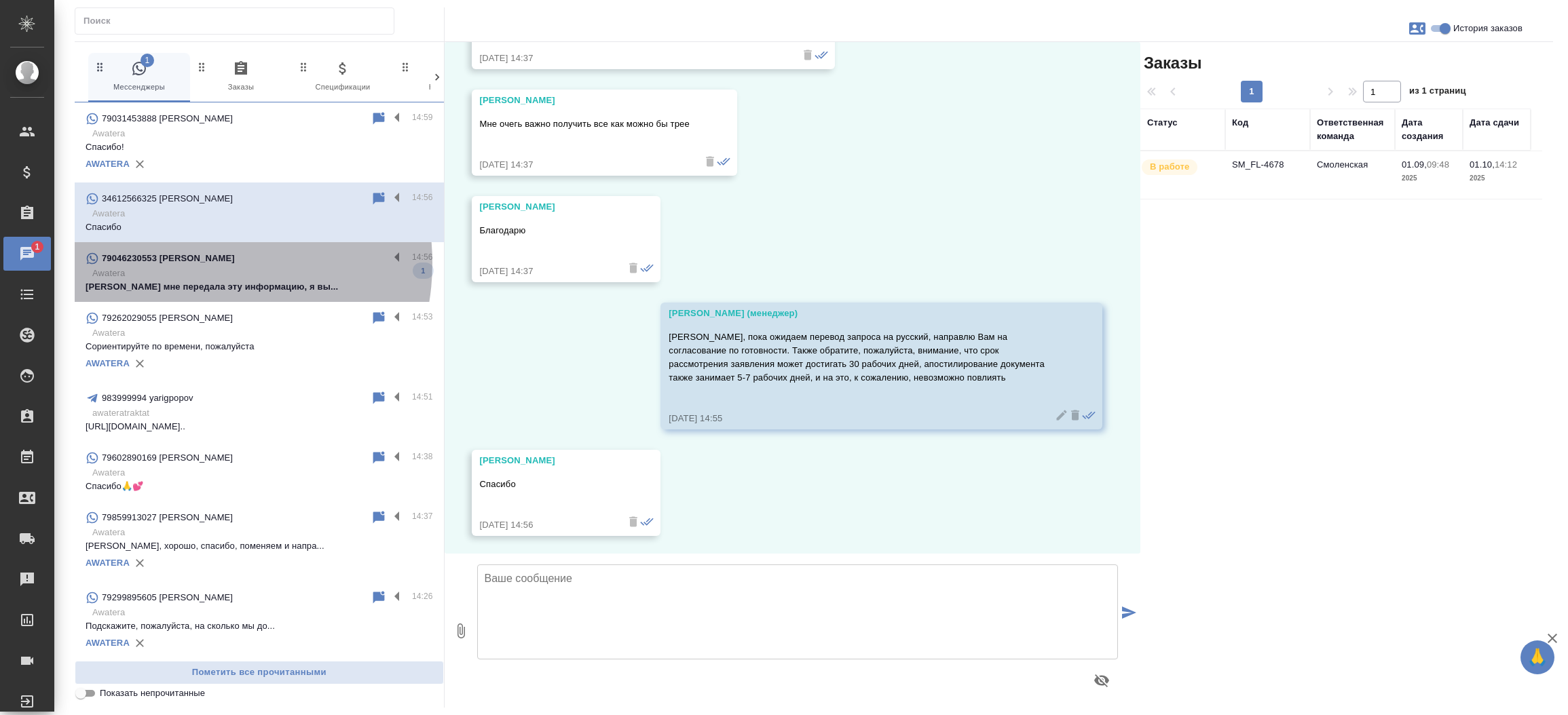
click at [192, 263] on p "79046230553 [PERSON_NAME]" at bounding box center [168, 258] width 133 height 14
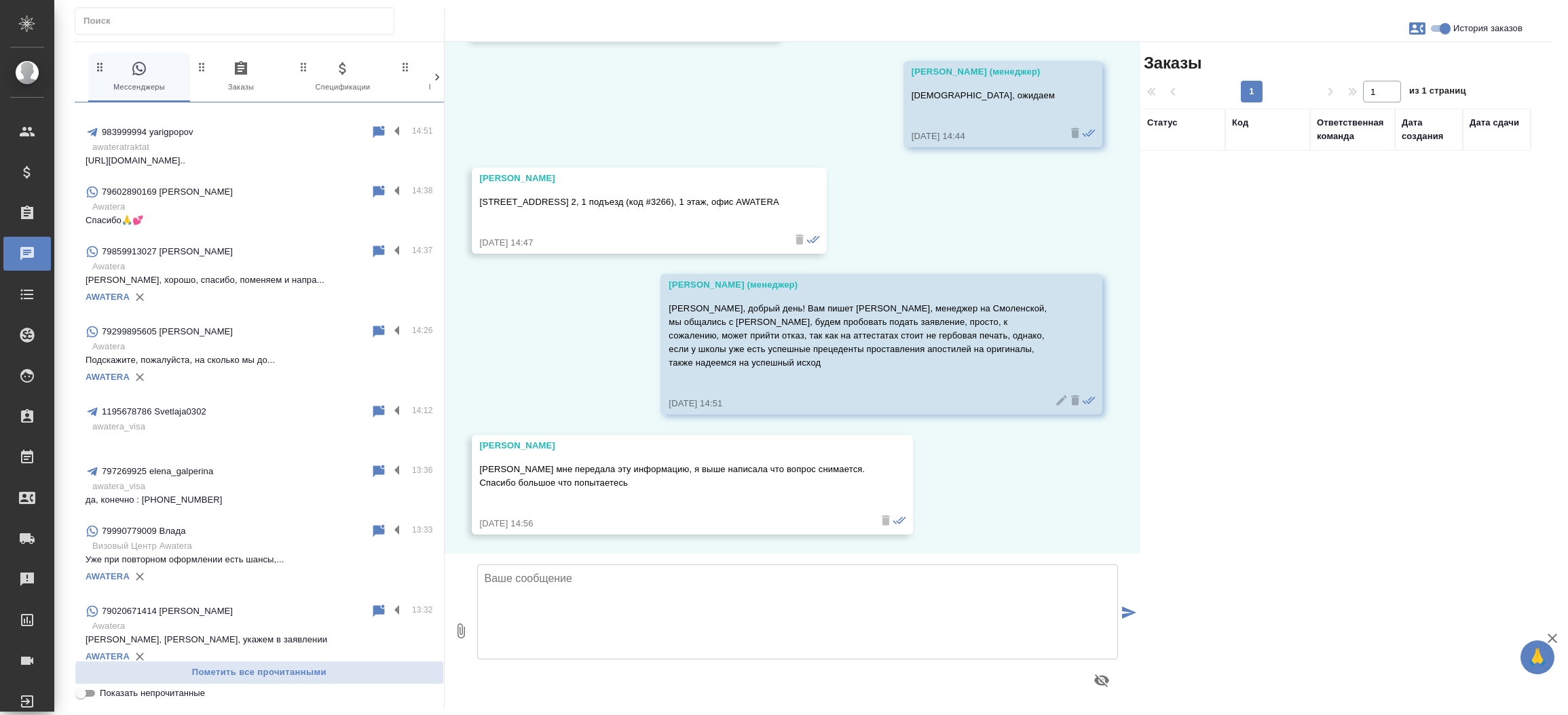
scroll to position [310, 0]
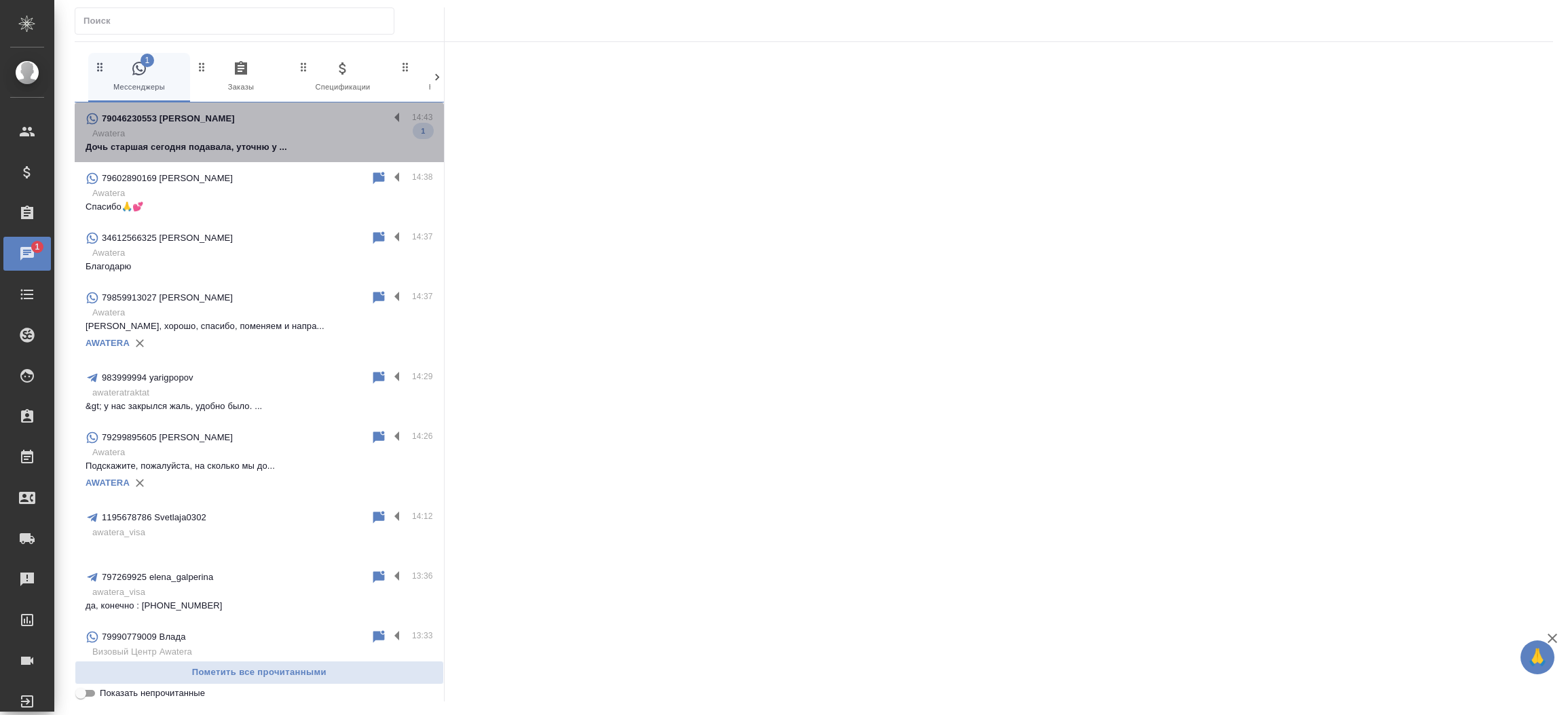
click at [262, 152] on p "Дочь старшая сегодня подавала, уточню у ..." at bounding box center [259, 147] width 348 height 14
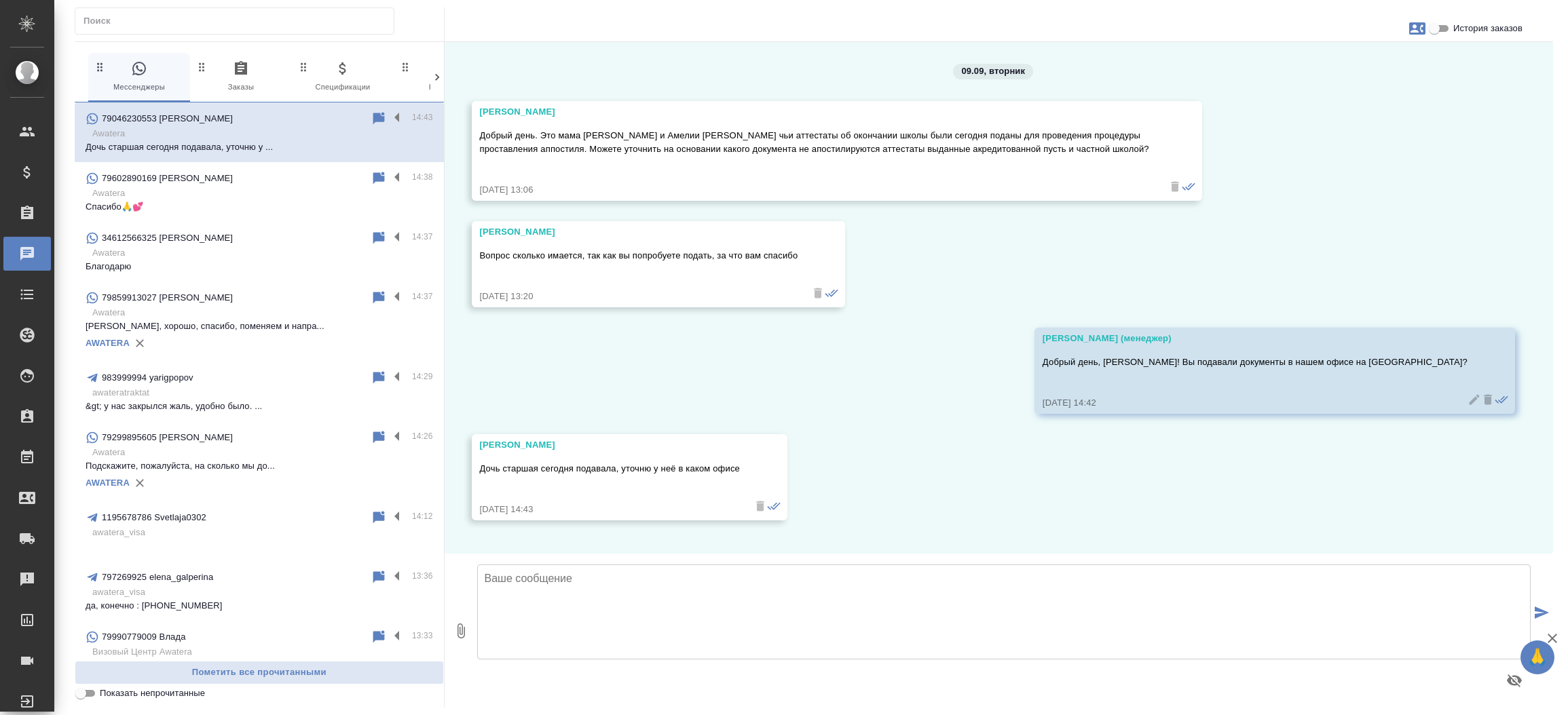
click at [587, 599] on textarea at bounding box center [1004, 612] width 1054 height 95
type textarea "[DEMOGRAPHIC_DATA], ожидаем"
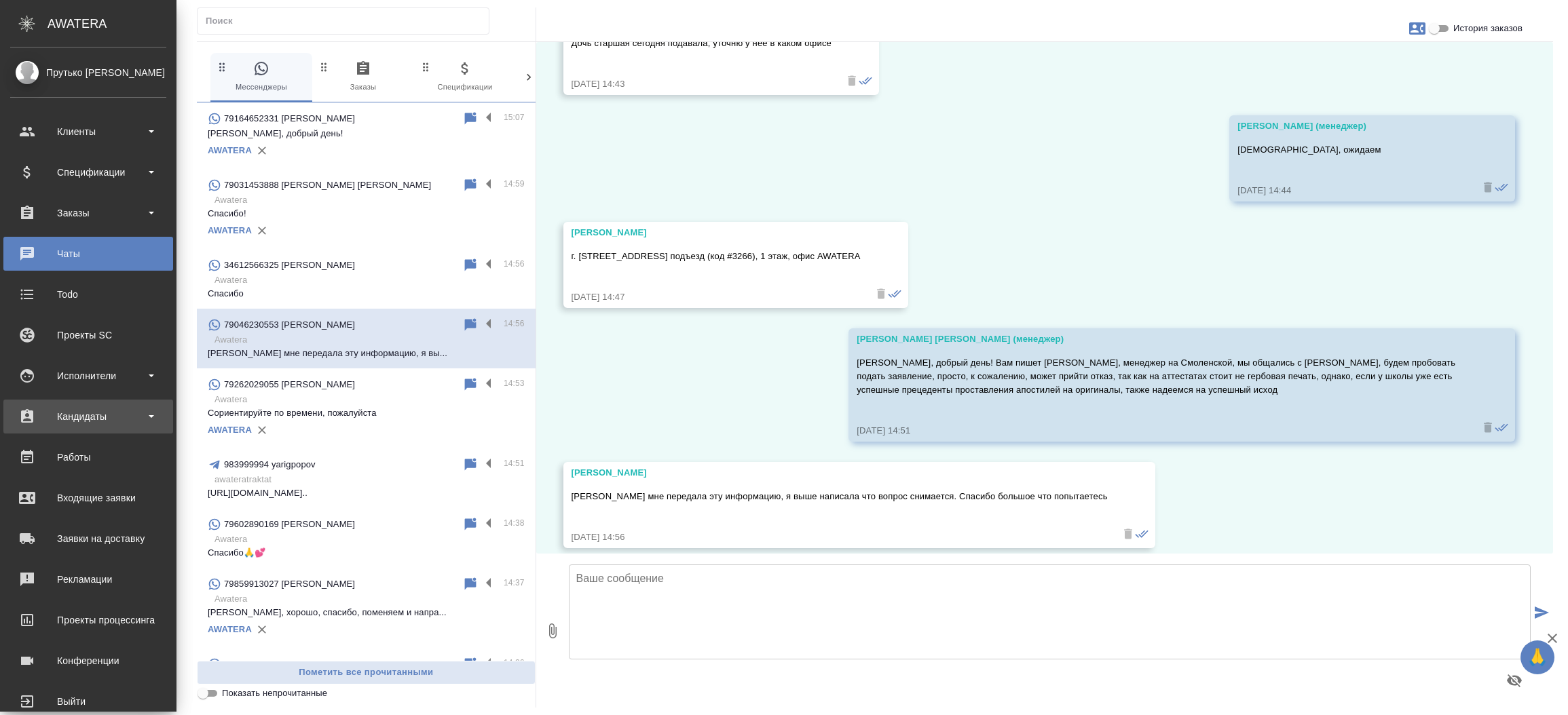
scroll to position [453, 0]
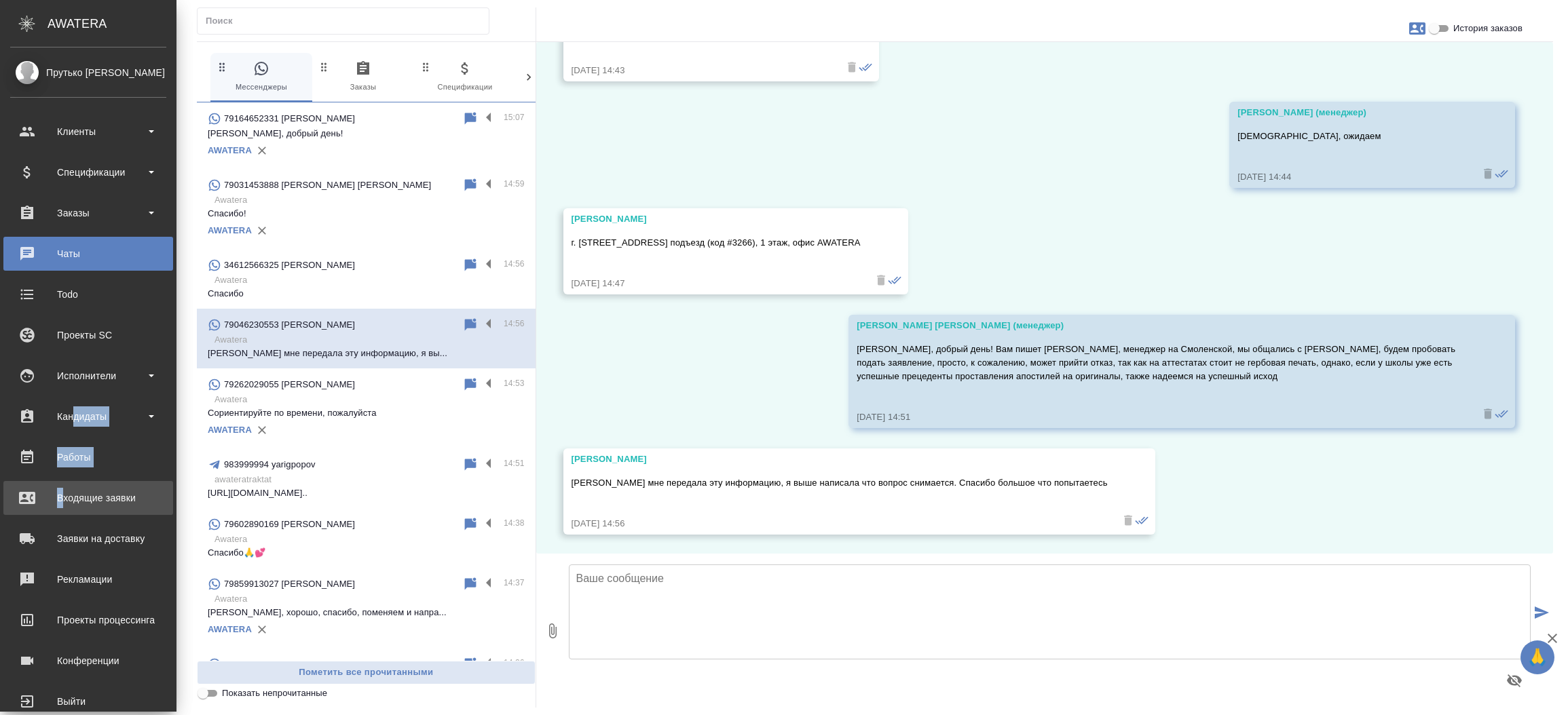
drag, startPoint x: 75, startPoint y: 419, endPoint x: 64, endPoint y: 499, distance: 80.8
click at [64, 499] on ul "Клиенты Спецификации Заказы 0 Чаты Todo Проекты SC Исполнители Кандидаты Работы…" at bounding box center [88, 413] width 177 height 611
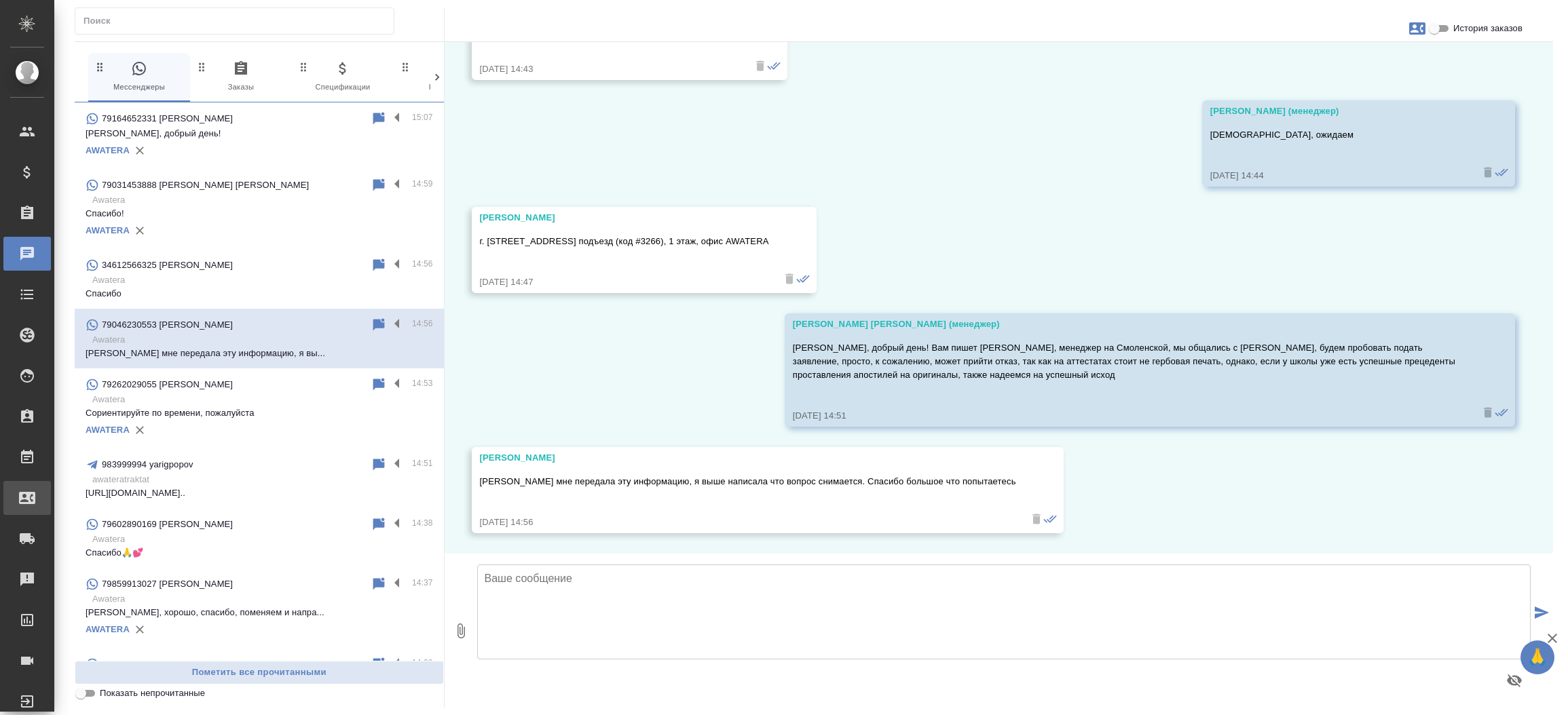
click at [27, 499] on div "Входящие заявки" at bounding box center [11, 498] width 34 height 20
click at [64, 499] on div ".cls-1 fill:#fff; AWATERA Прутько Ирина i.prutko Клиенты Спецификации Заказы 0 …" at bounding box center [784, 358] width 1568 height 715
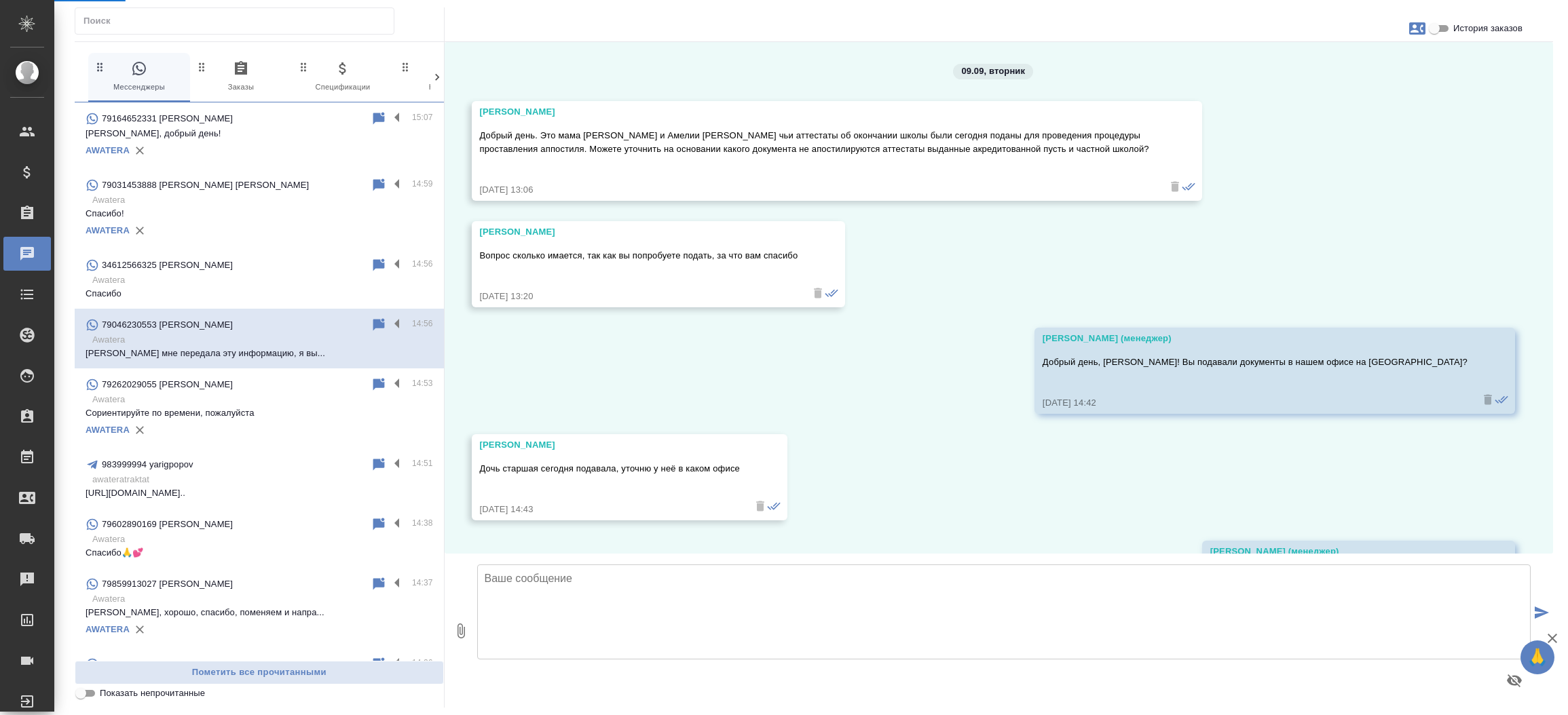
select select "RU"
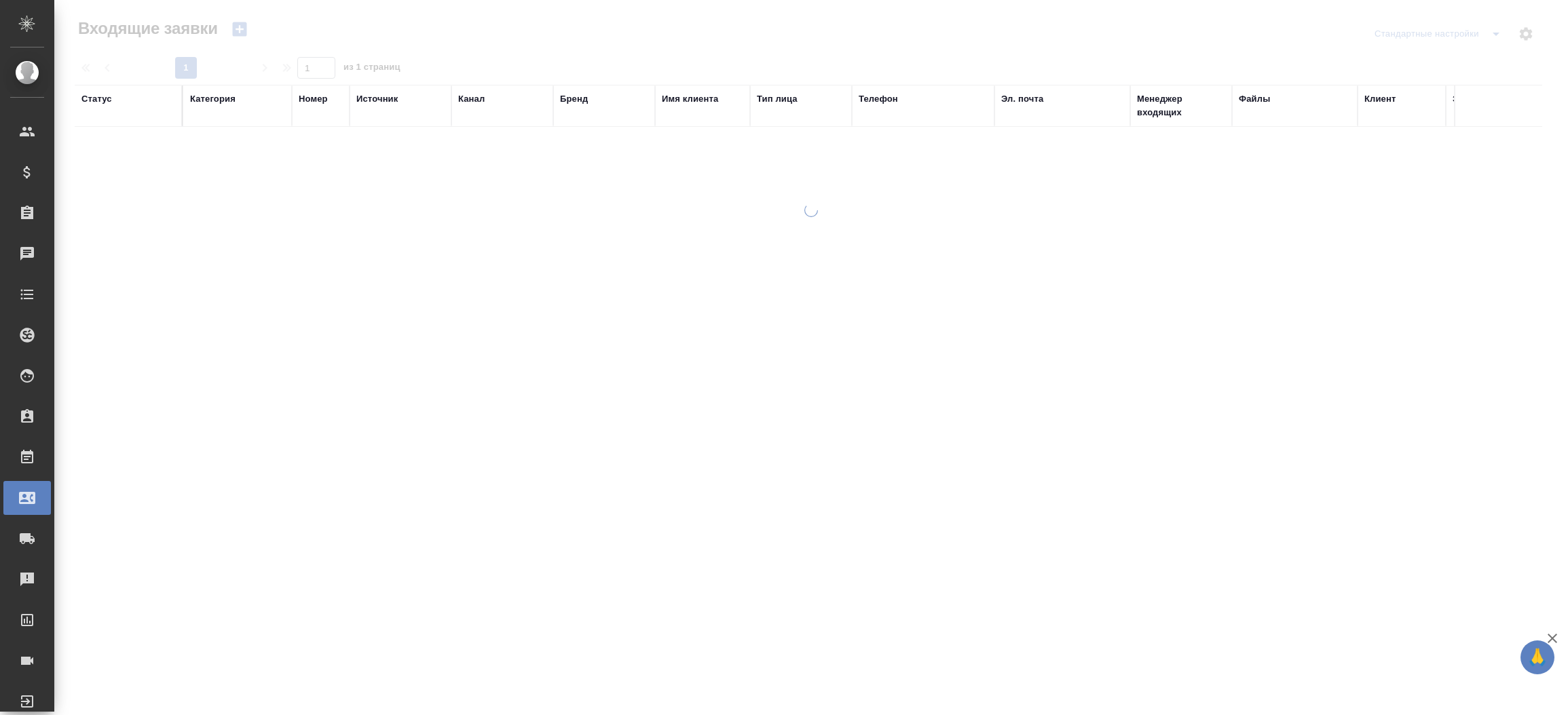
click at [1027, 97] on div "Эл. почта" at bounding box center [1022, 99] width 42 height 14
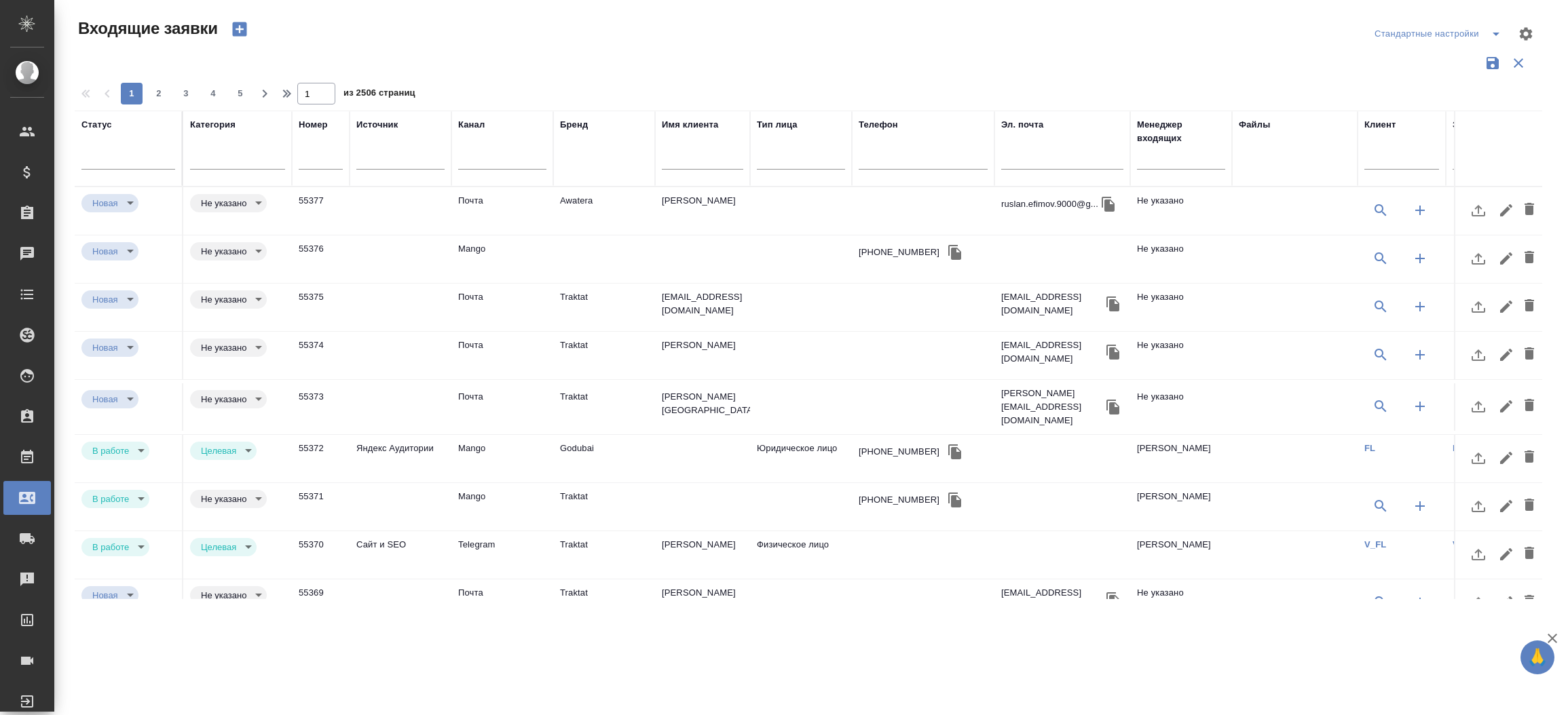
click at [1027, 97] on div "1 2 3 4 5 1 из 2506 страниц" at bounding box center [814, 94] width 1478 height 22
click at [1021, 159] on input "text" at bounding box center [1062, 160] width 122 height 17
paste input "[EMAIL_ADDRESS][DOMAIN_NAME]"
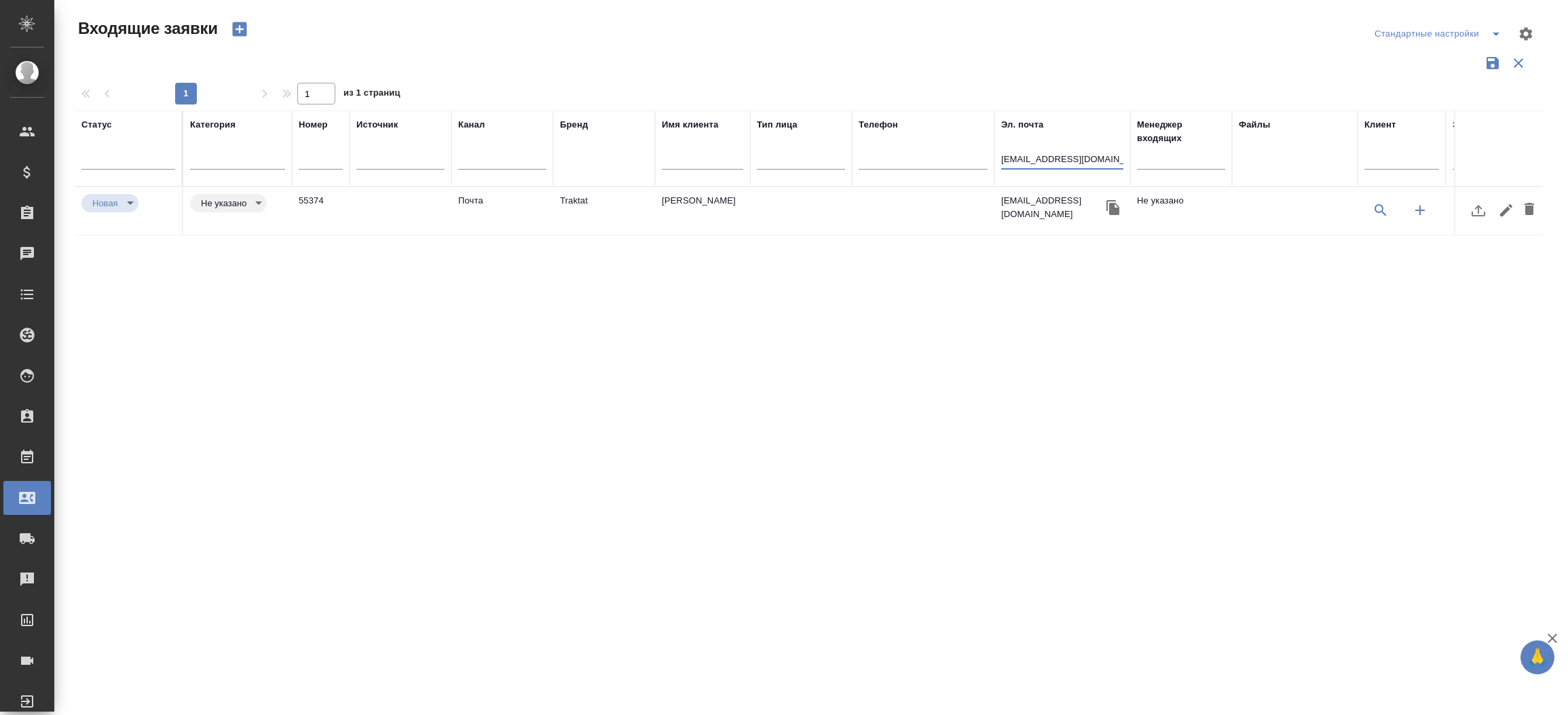
type input "[EMAIL_ADDRESS][DOMAIN_NAME]"
click at [474, 205] on td "Почта" at bounding box center [502, 211] width 102 height 47
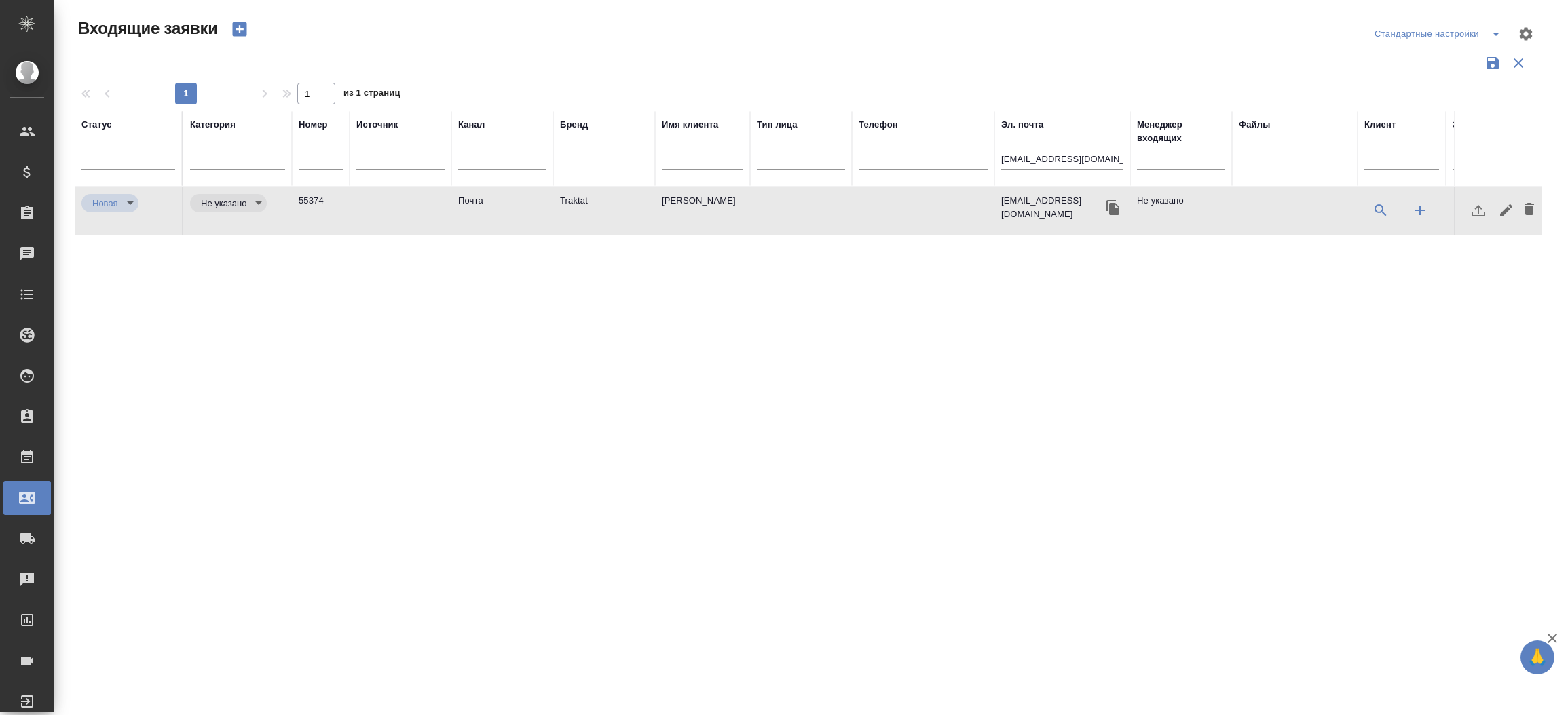
click at [474, 205] on td "Почта" at bounding box center [502, 211] width 102 height 47
click at [1019, 161] on input "[EMAIL_ADDRESS][DOMAIN_NAME]" at bounding box center [1062, 160] width 122 height 17
click at [1019, 161] on input "ivgushcha@gmail.com" at bounding box center [1062, 160] width 122 height 17
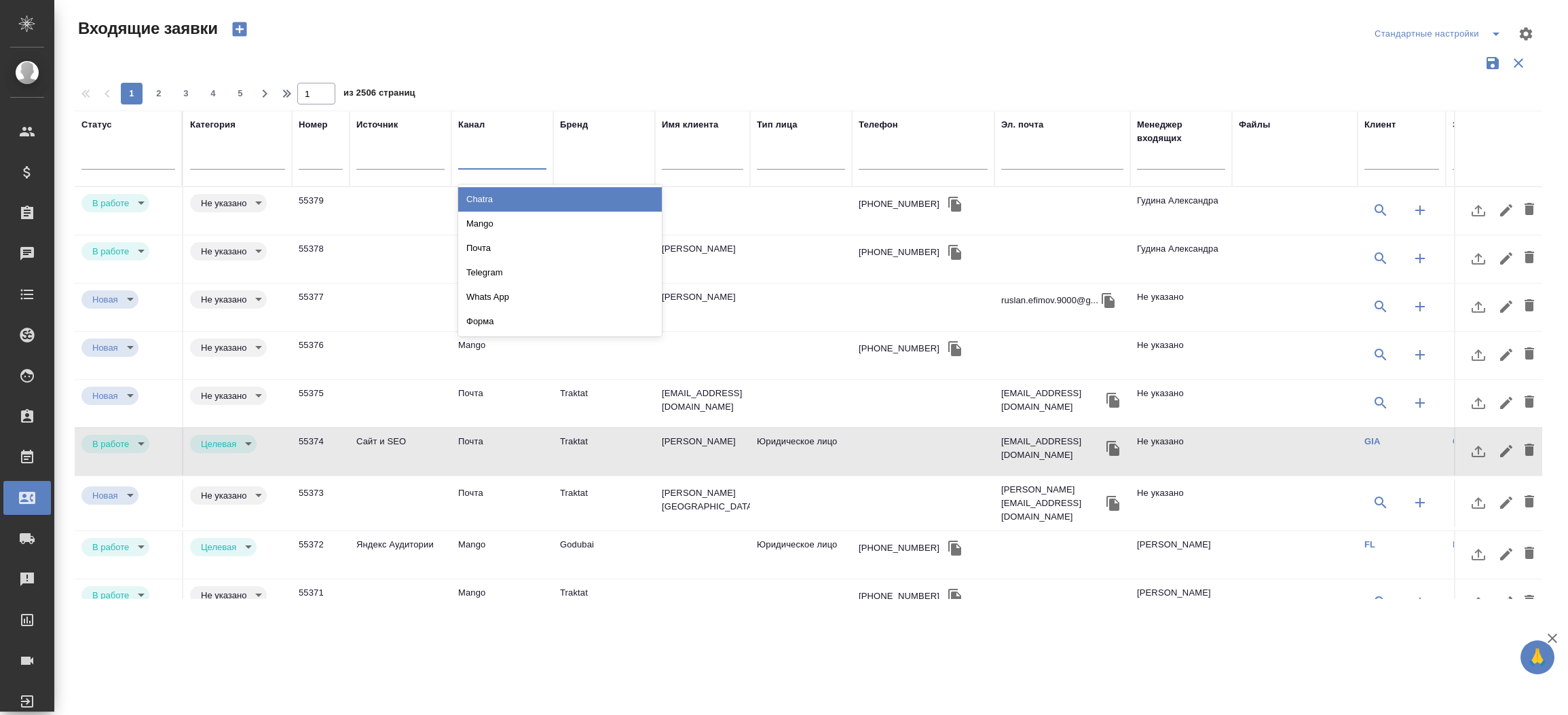
click at [504, 158] on div at bounding box center [502, 156] width 88 height 20
click at [507, 205] on div "Chatra" at bounding box center [560, 200] width 204 height 24
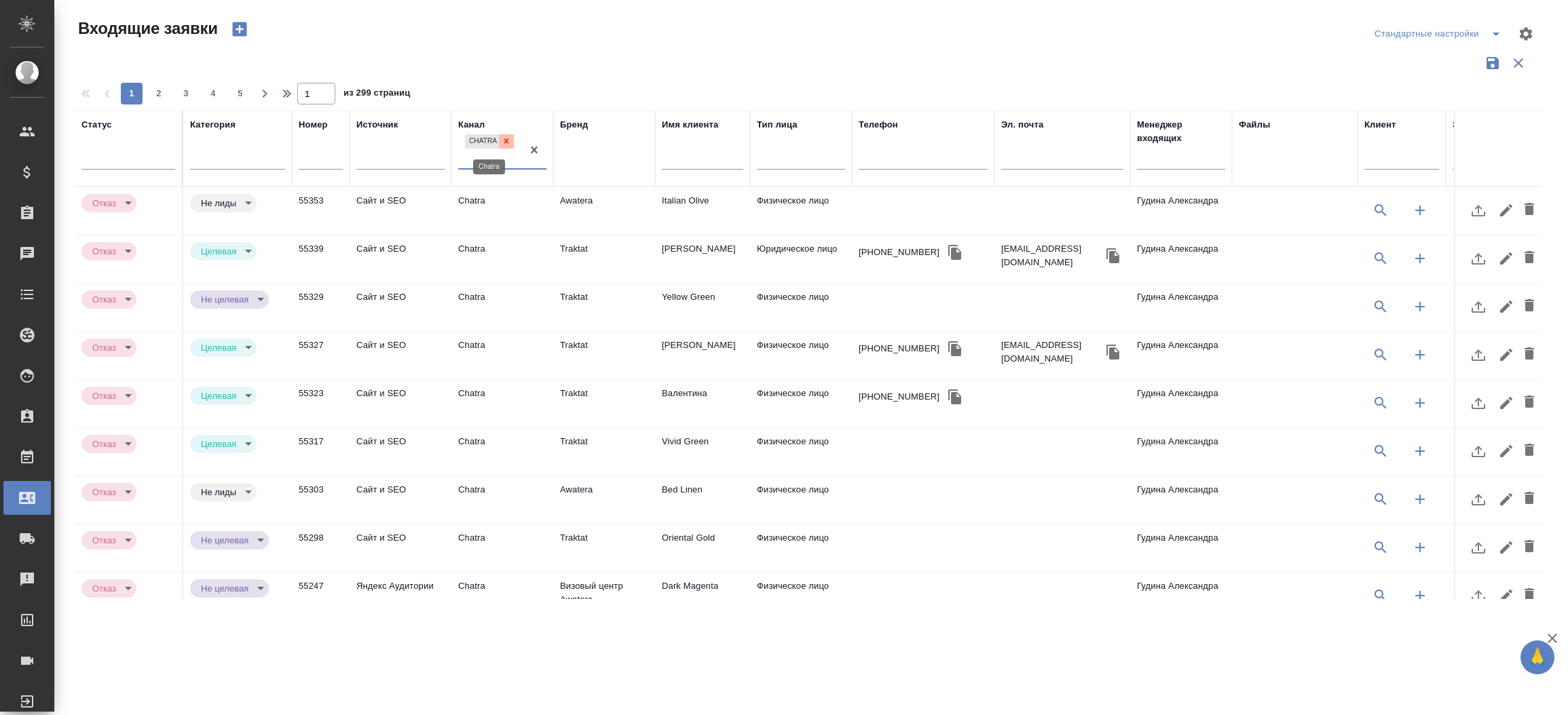
click at [507, 142] on icon at bounding box center [507, 142] width 5 height 5
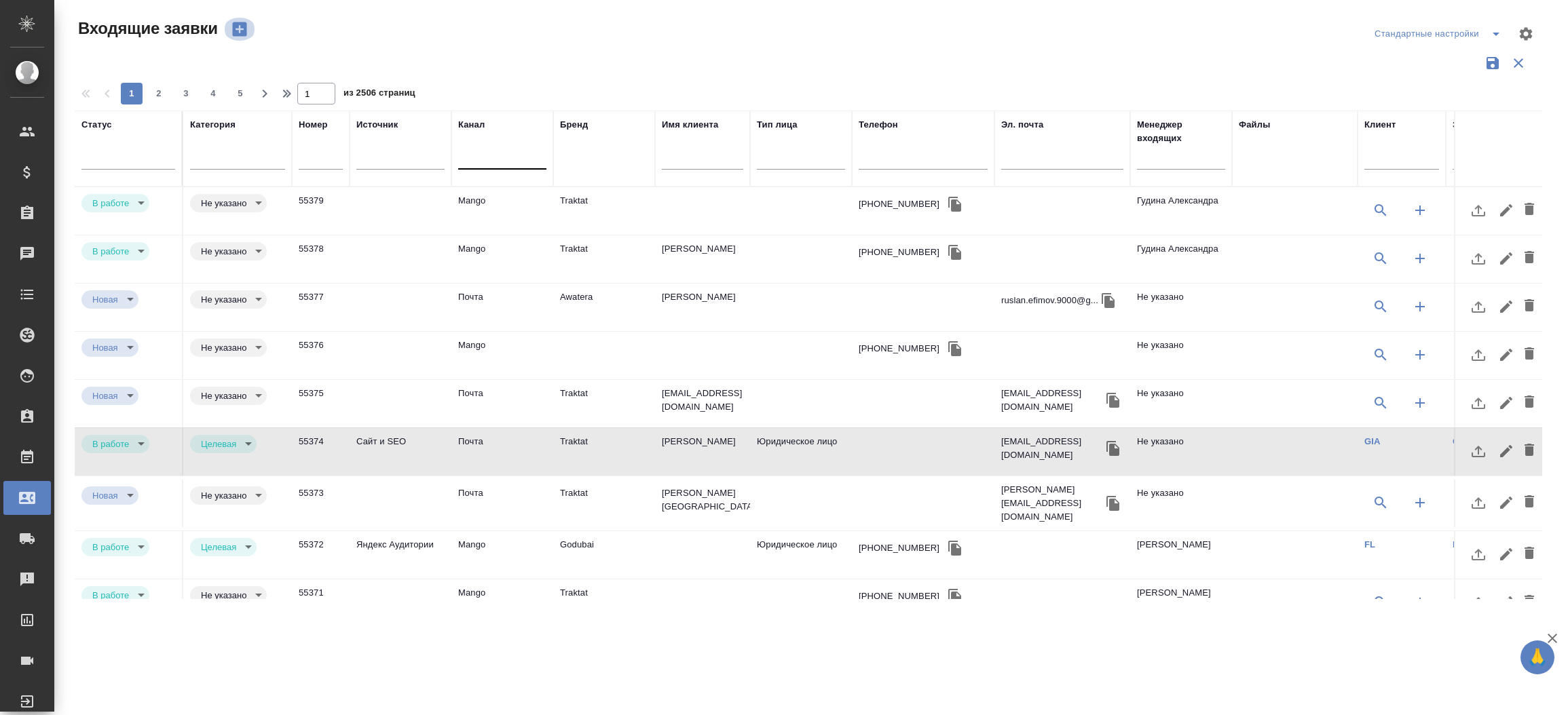
click at [244, 22] on icon "button" at bounding box center [239, 29] width 14 height 14
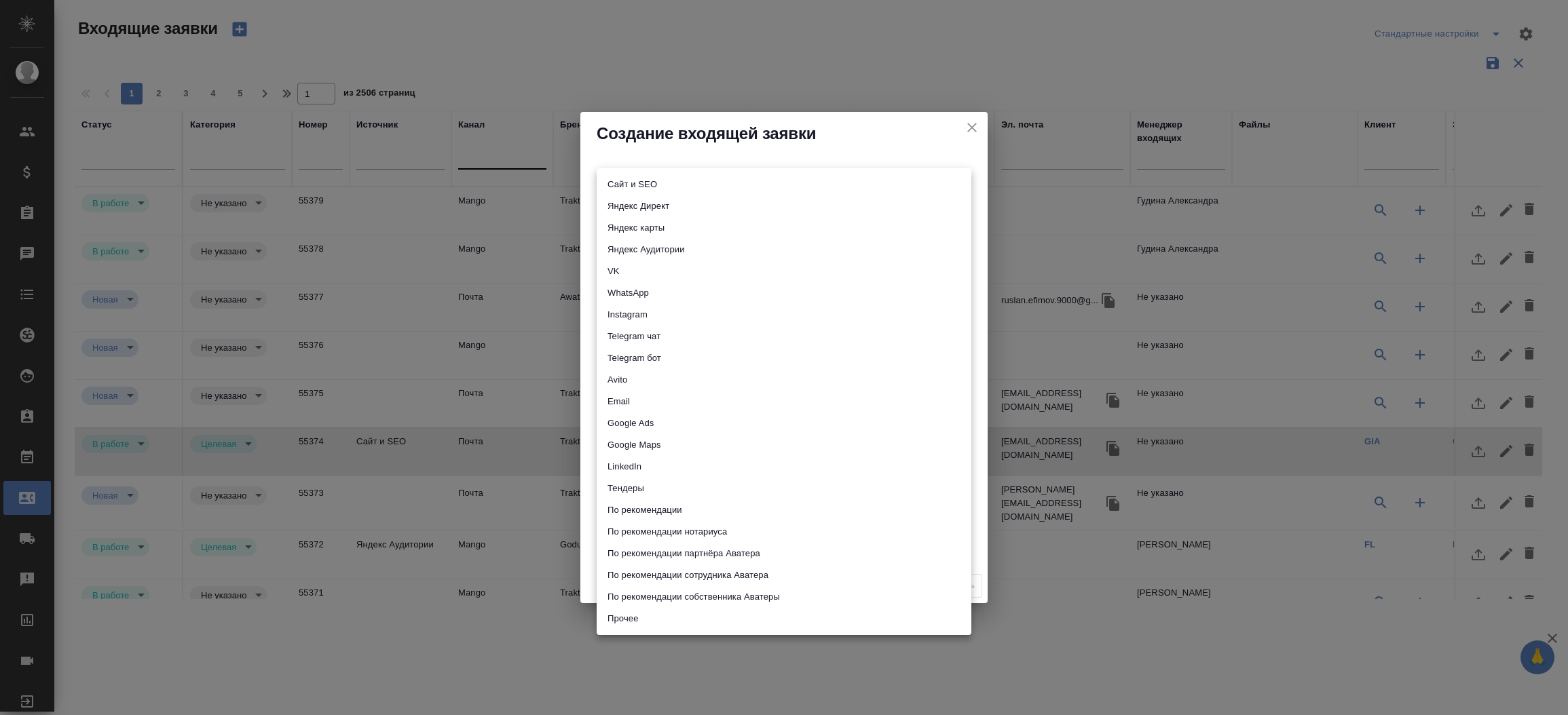
click at [621, 181] on body "🙏 .cls-1 fill:#fff; AWATERA Прутько Ирина i.prutko Клиенты Спецификации Заказы …" at bounding box center [784, 358] width 1568 height 715
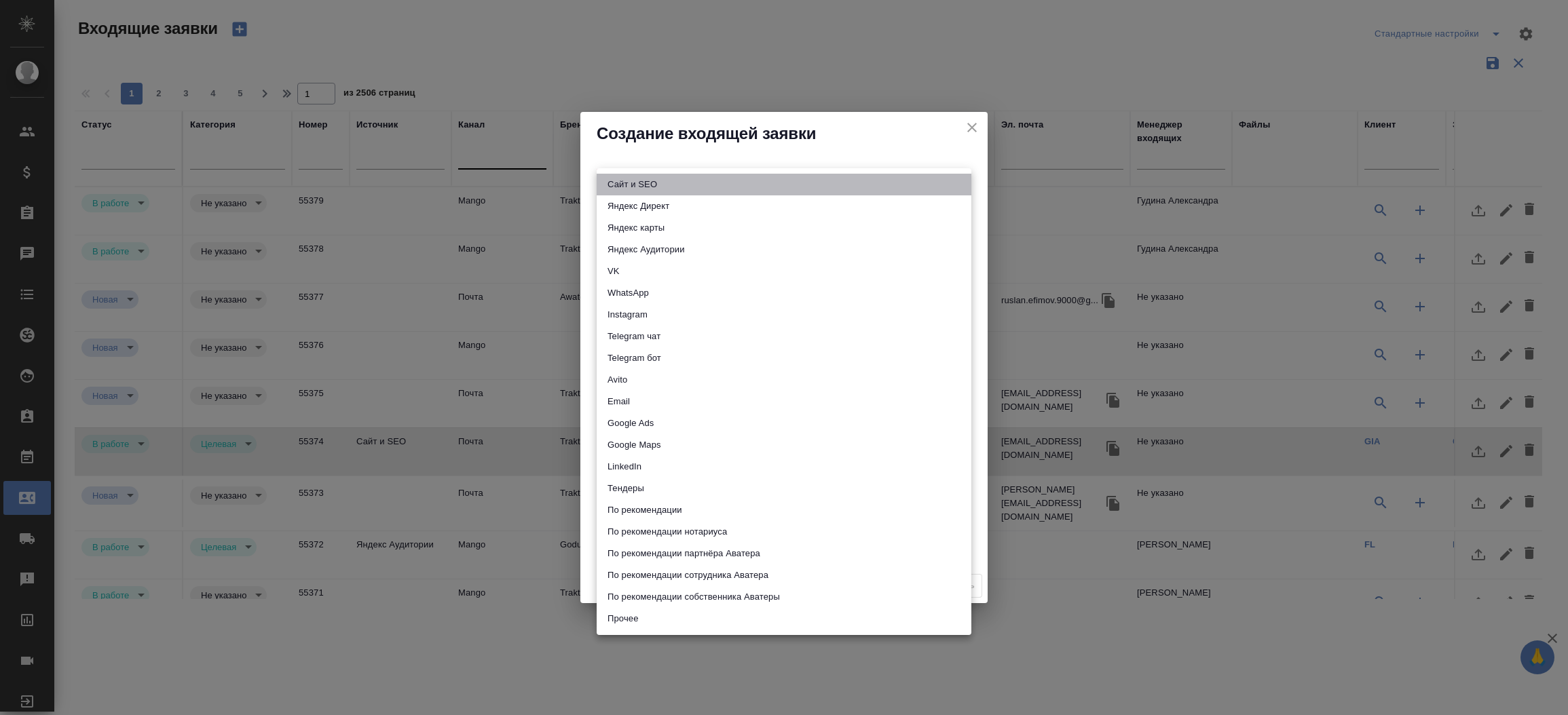
click at [621, 181] on li "Сайт и SEO" at bounding box center [784, 184] width 375 height 22
type input "seo"
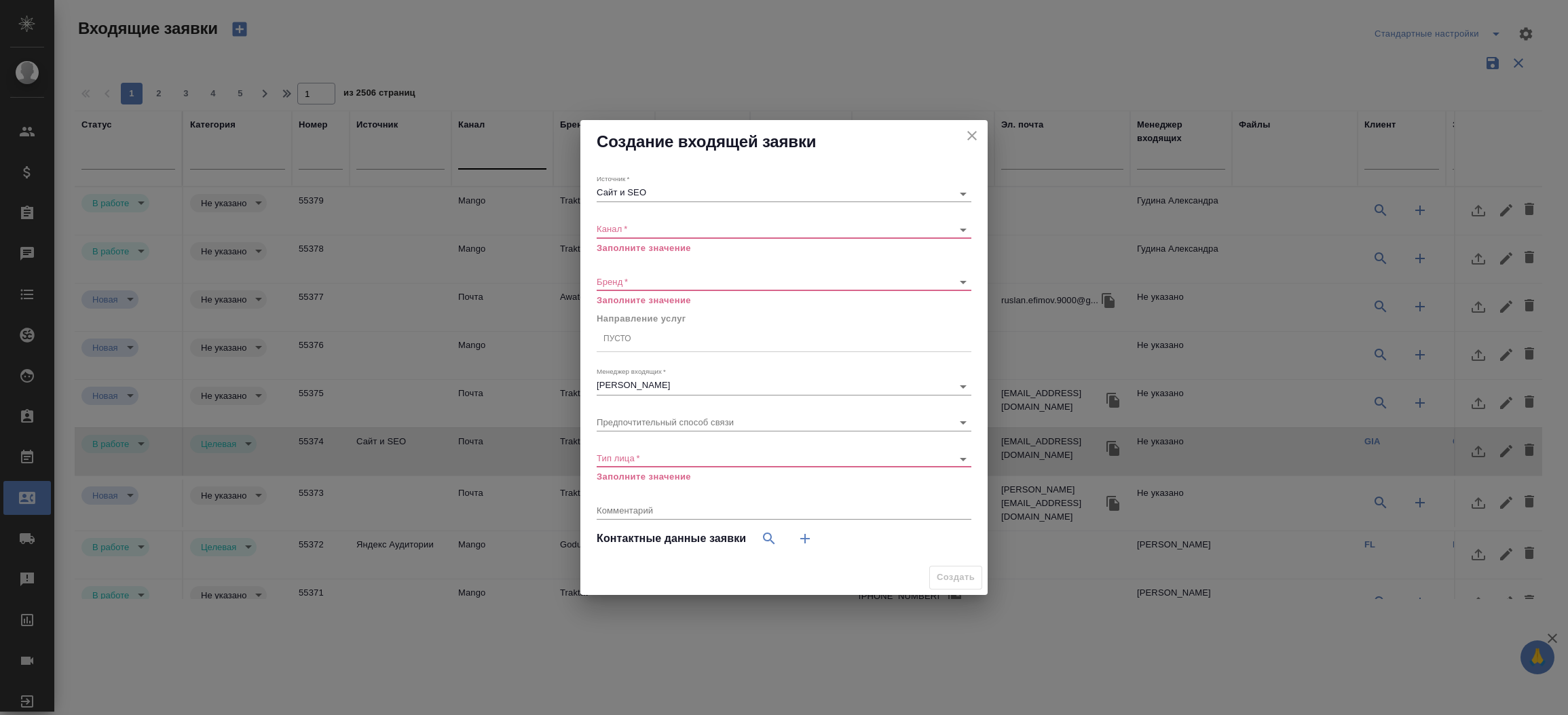
click at [621, 234] on div "​" at bounding box center [784, 230] width 375 height 17
click at [608, 220] on div "Канал   * ​ Заполните значение" at bounding box center [784, 232] width 375 height 44
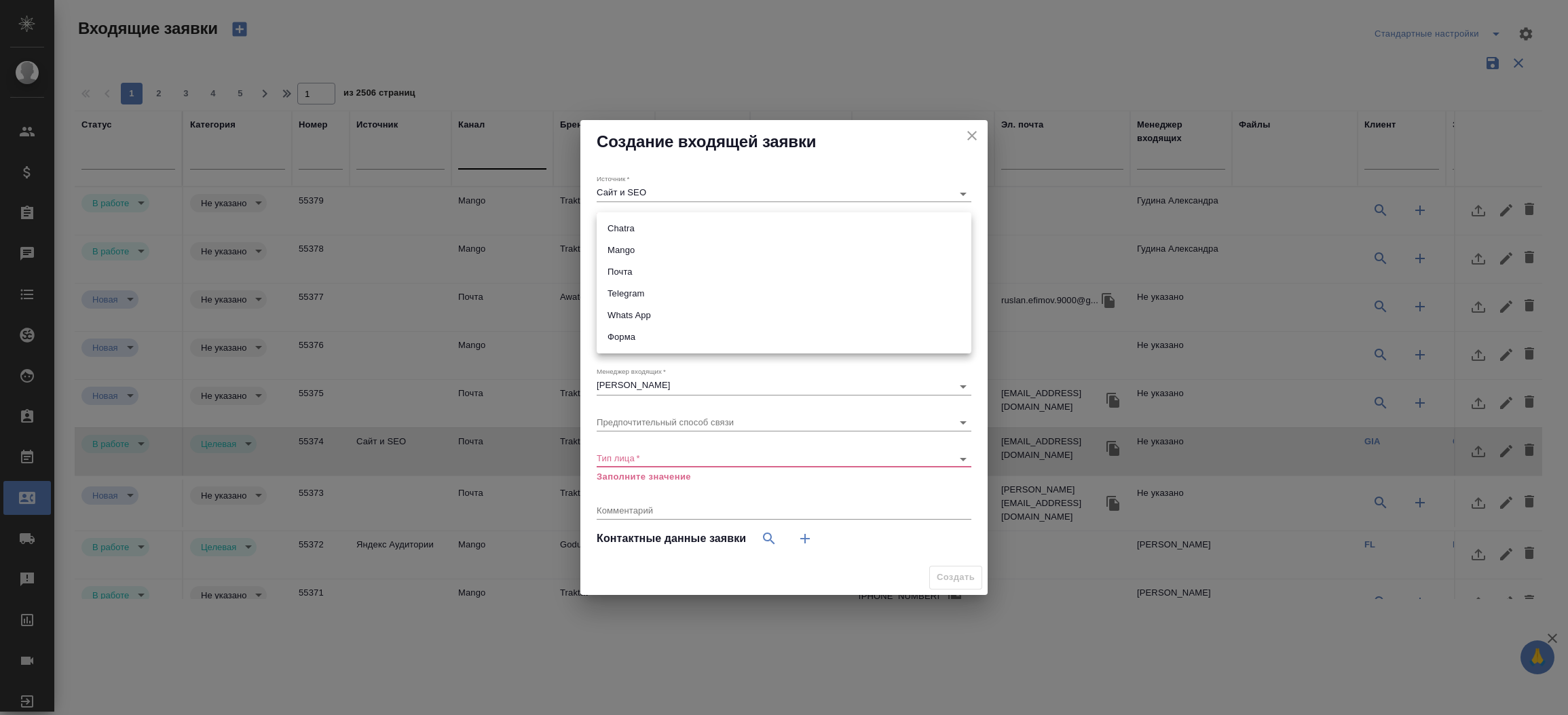
click at [625, 232] on body "🙏 .cls-1 fill:#fff; AWATERA Прутько Ирина i.prutko Клиенты Спецификации Заказы …" at bounding box center [784, 358] width 1568 height 715
click at [629, 226] on li "Chatra" at bounding box center [784, 228] width 375 height 22
type input "636e3af525d34d44ee8ac032"
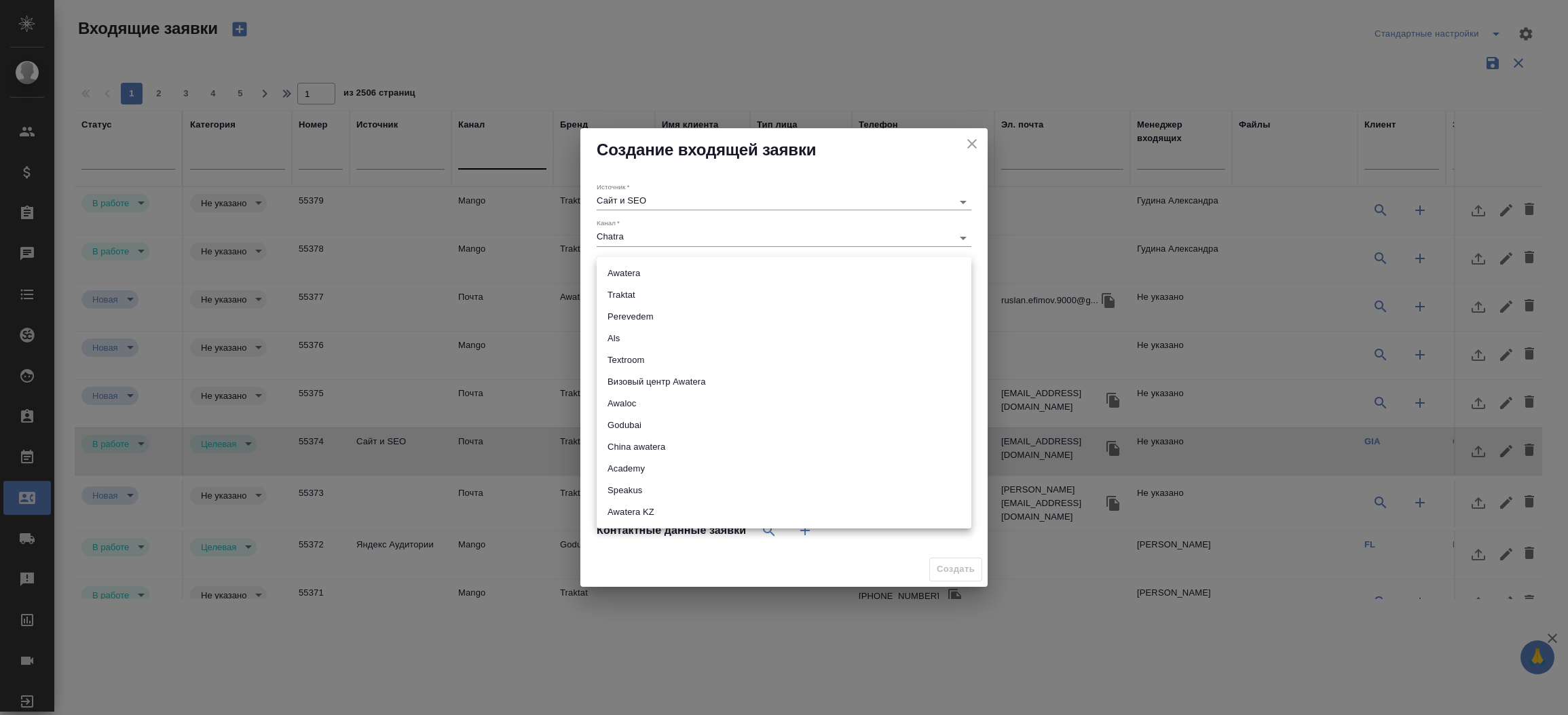
click at [707, 274] on body "🙏 .cls-1 fill:#fff; AWATERA Прутько Ирина i.prutko Клиенты Спецификации Заказы …" at bounding box center [784, 358] width 1568 height 715
click at [700, 264] on li "Awatera" at bounding box center [784, 273] width 375 height 22
type input "awatera"
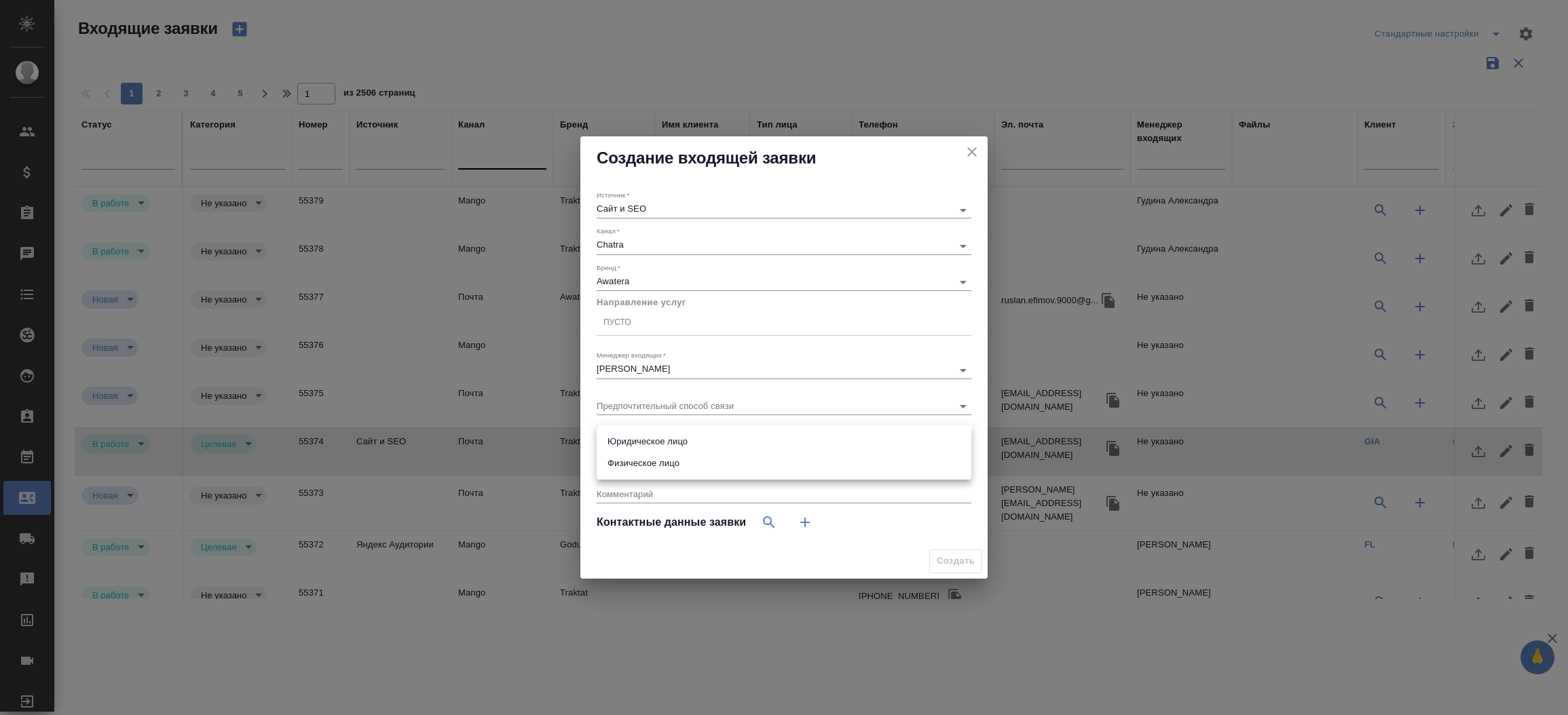
click at [771, 444] on body "🙏 .cls-1 fill:#fff; AWATERA Прутько Ирина i.prutko Клиенты Спецификации Заказы …" at bounding box center [784, 358] width 1568 height 715
click at [766, 446] on li "Юридическое лицо" at bounding box center [784, 441] width 375 height 22
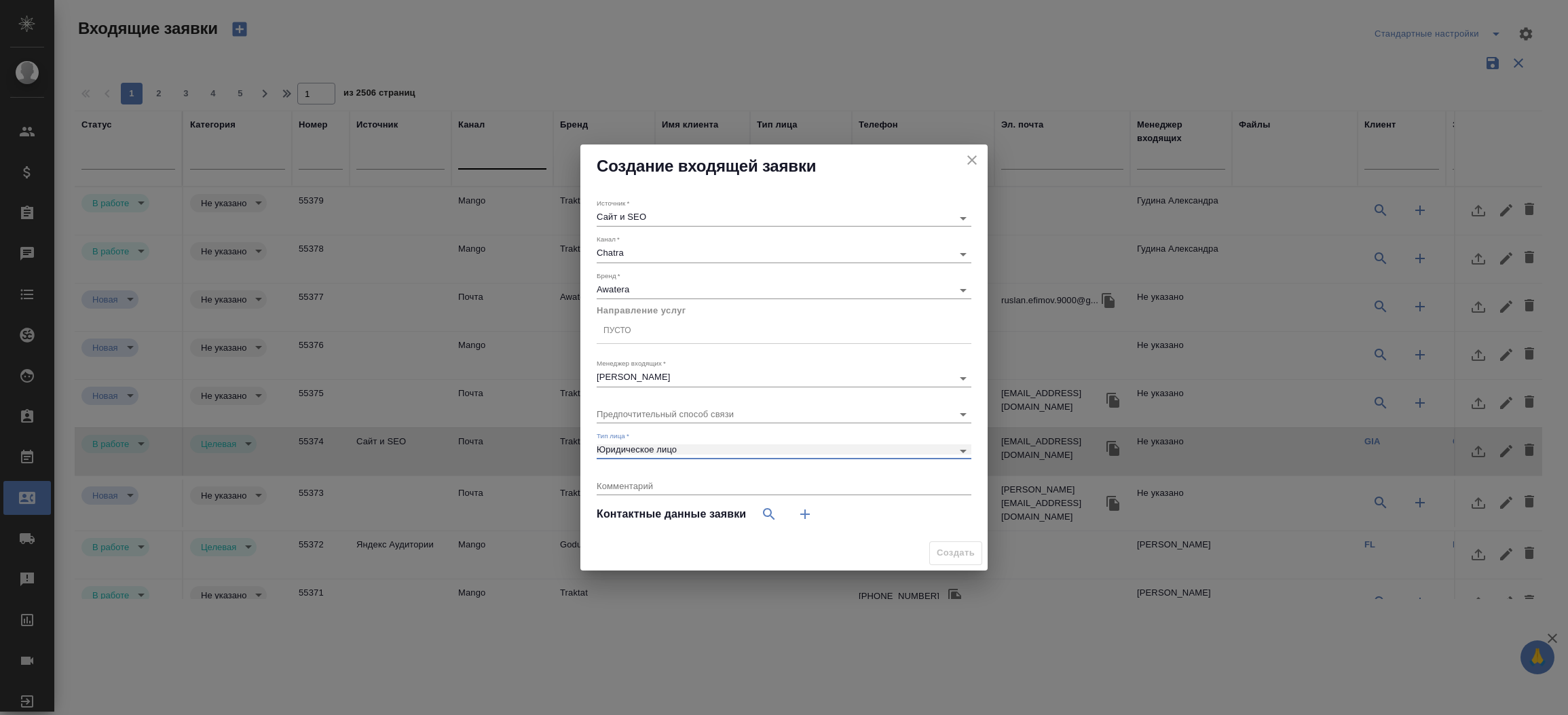
type input "company"
click at [801, 517] on icon "button" at bounding box center [805, 515] width 16 height 16
select select "RU"
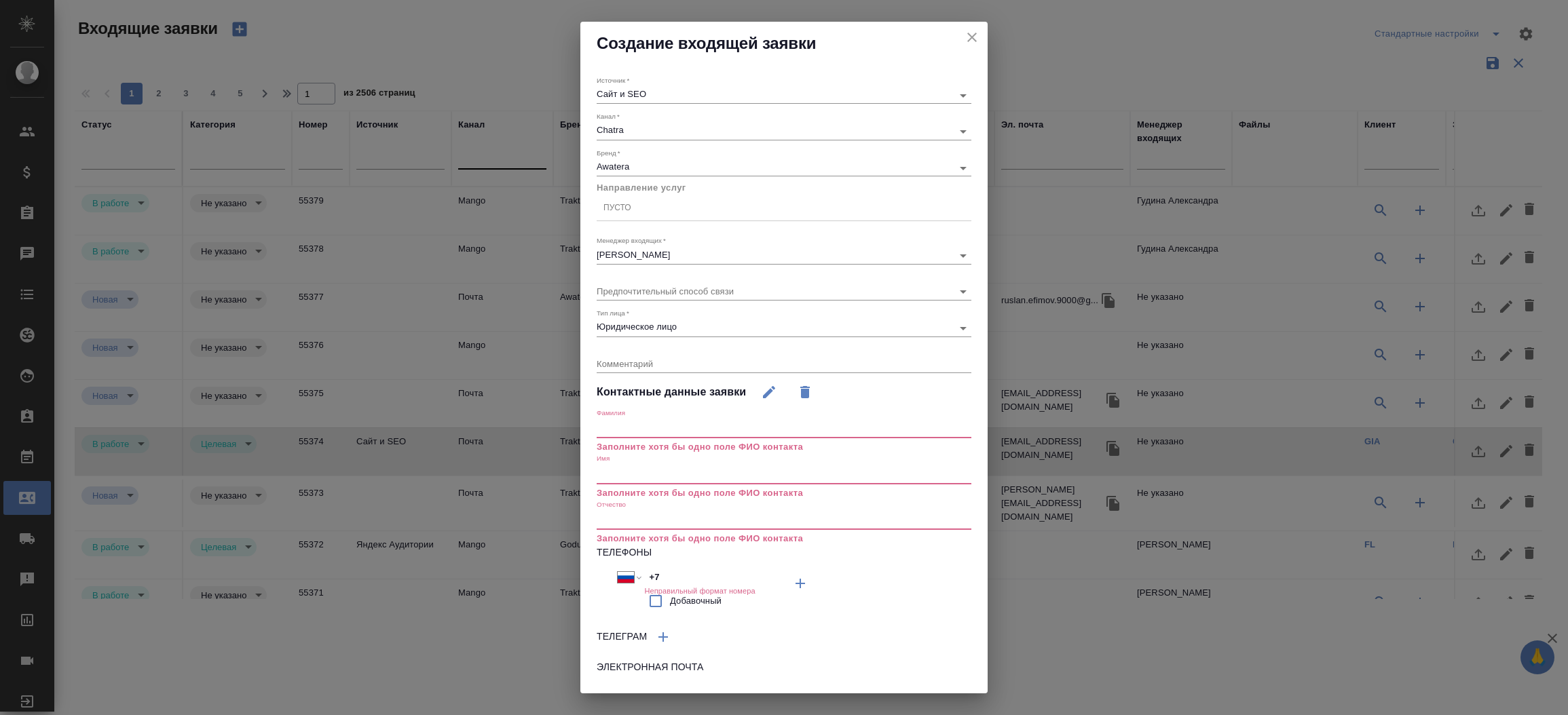
click at [693, 488] on p "Заполните хотя бы одно поле ФИО контакта" at bounding box center [784, 493] width 375 height 14
click at [683, 476] on input "text" at bounding box center [784, 474] width 375 height 19
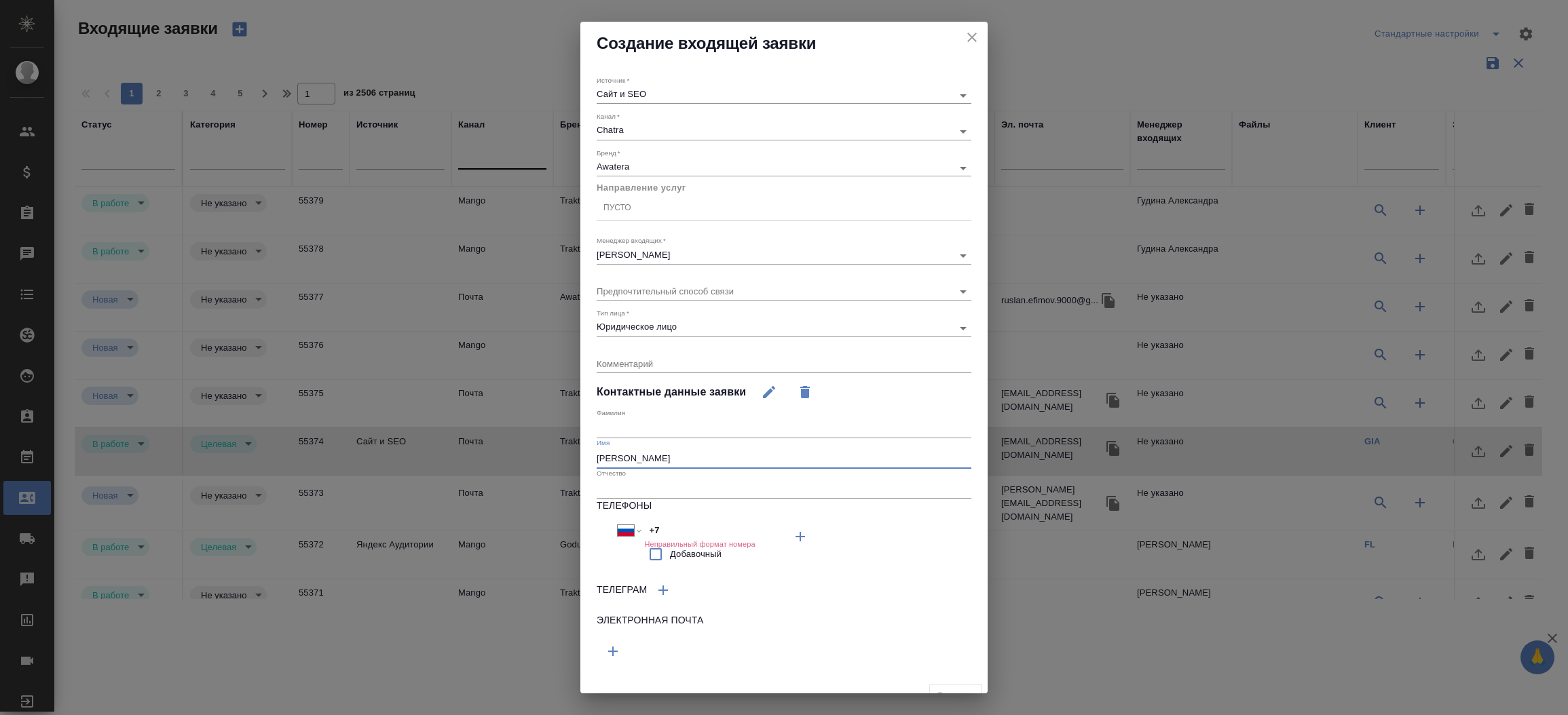
type input "Ирина"
click at [665, 525] on input "+7" at bounding box center [704, 531] width 119 height 20
paste input "89636038016"
select select "ZZ"
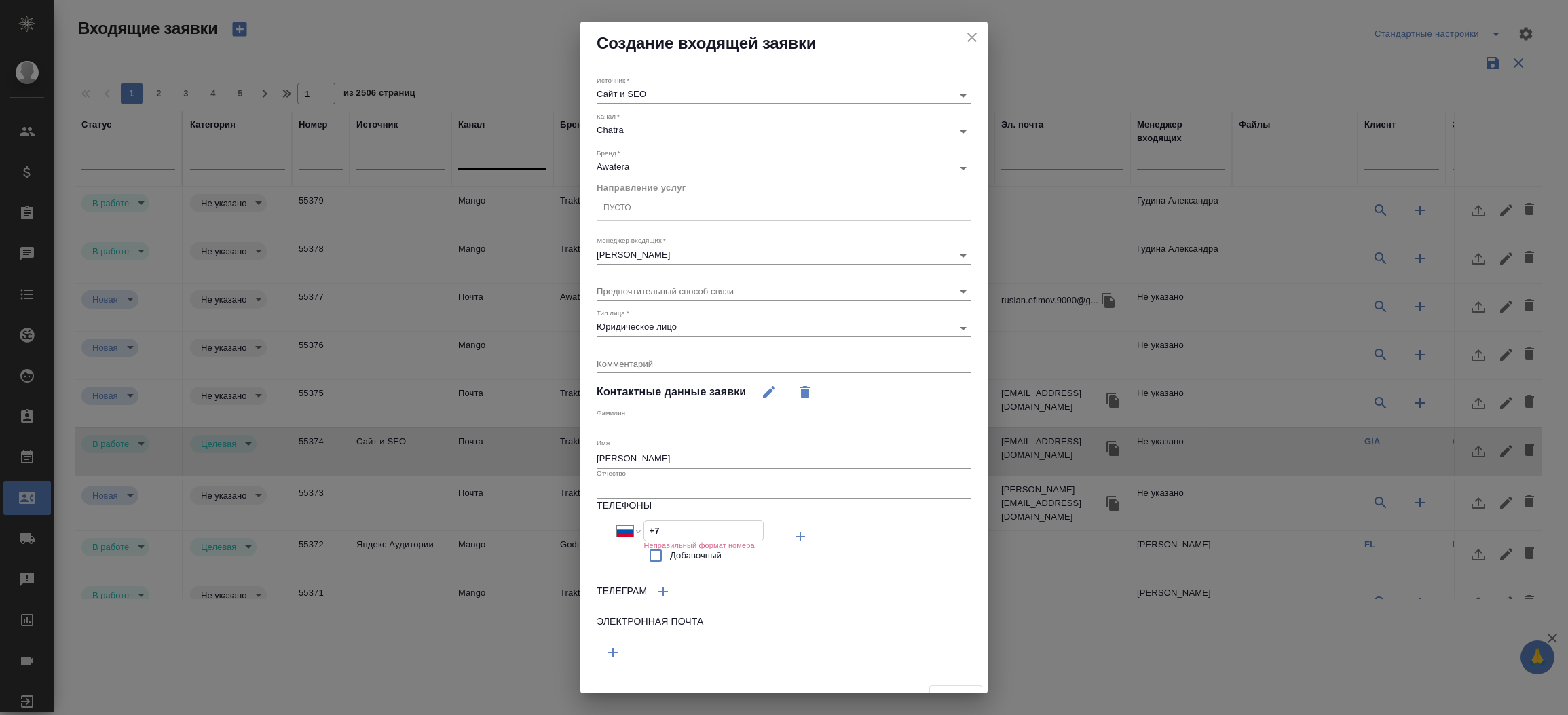
type input "+89636038016"
click at [648, 533] on input "+89636038016" at bounding box center [704, 531] width 119 height 20
select select "SY"
type input "+963 6038016"
select select "RU"
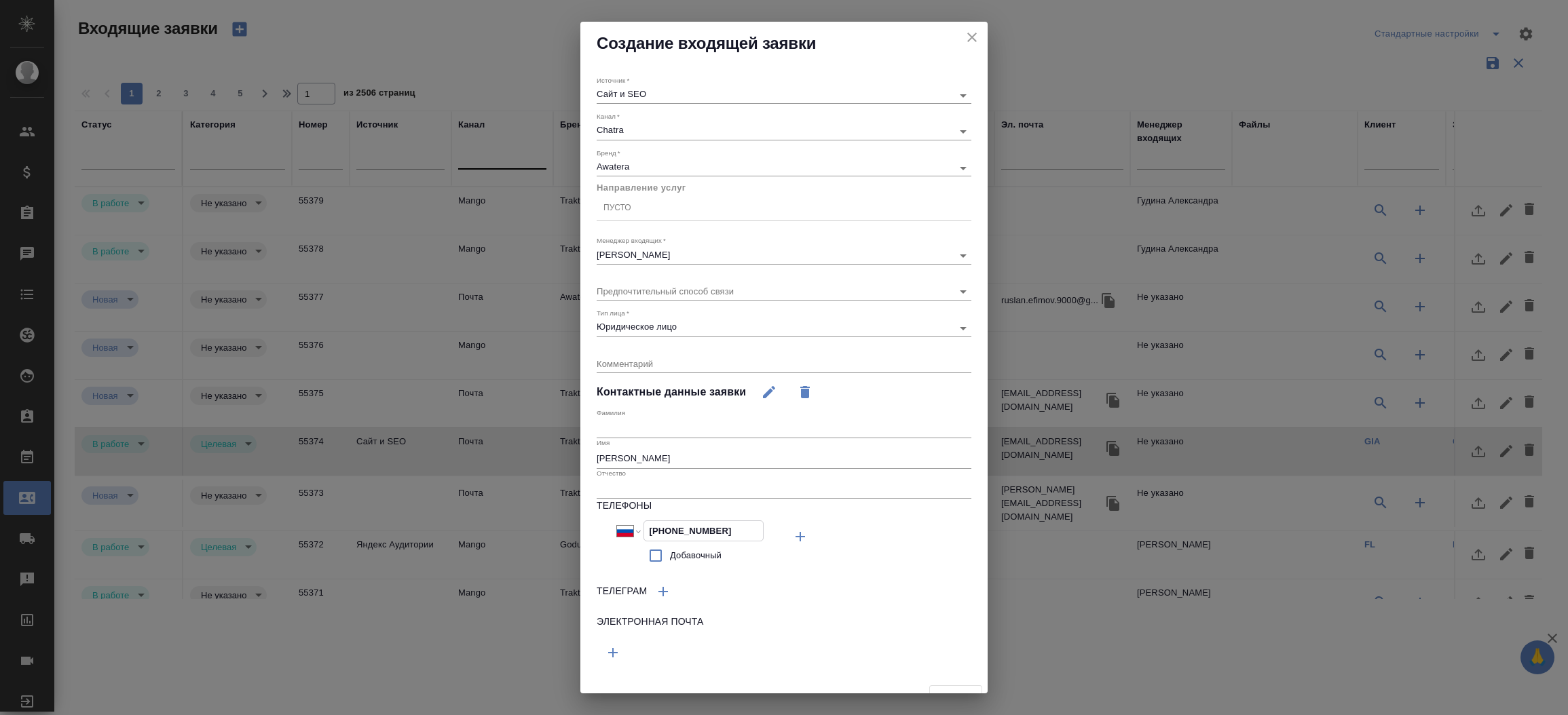
type input "+7 963 603 80 16"
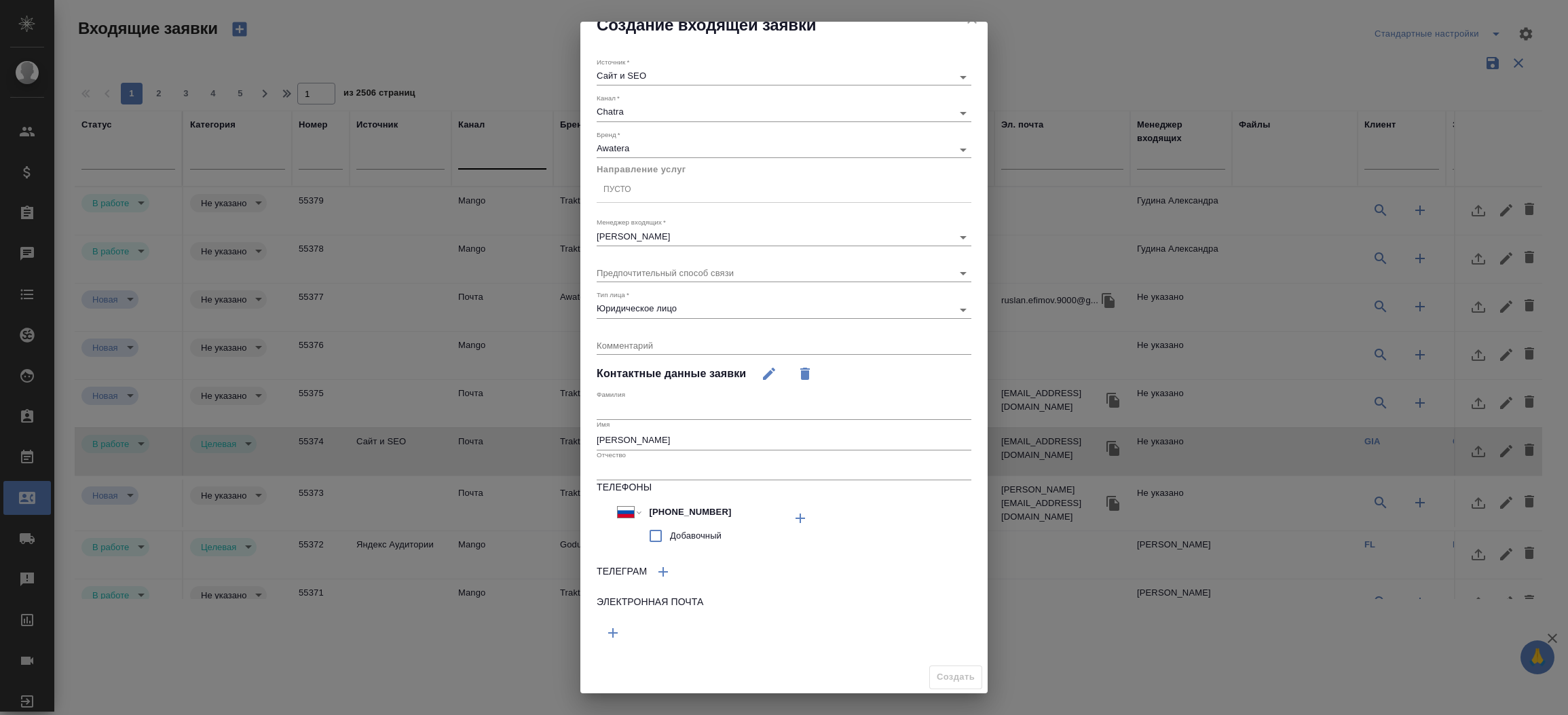
click at [728, 189] on div "Пусто" at bounding box center [784, 190] width 375 height 20
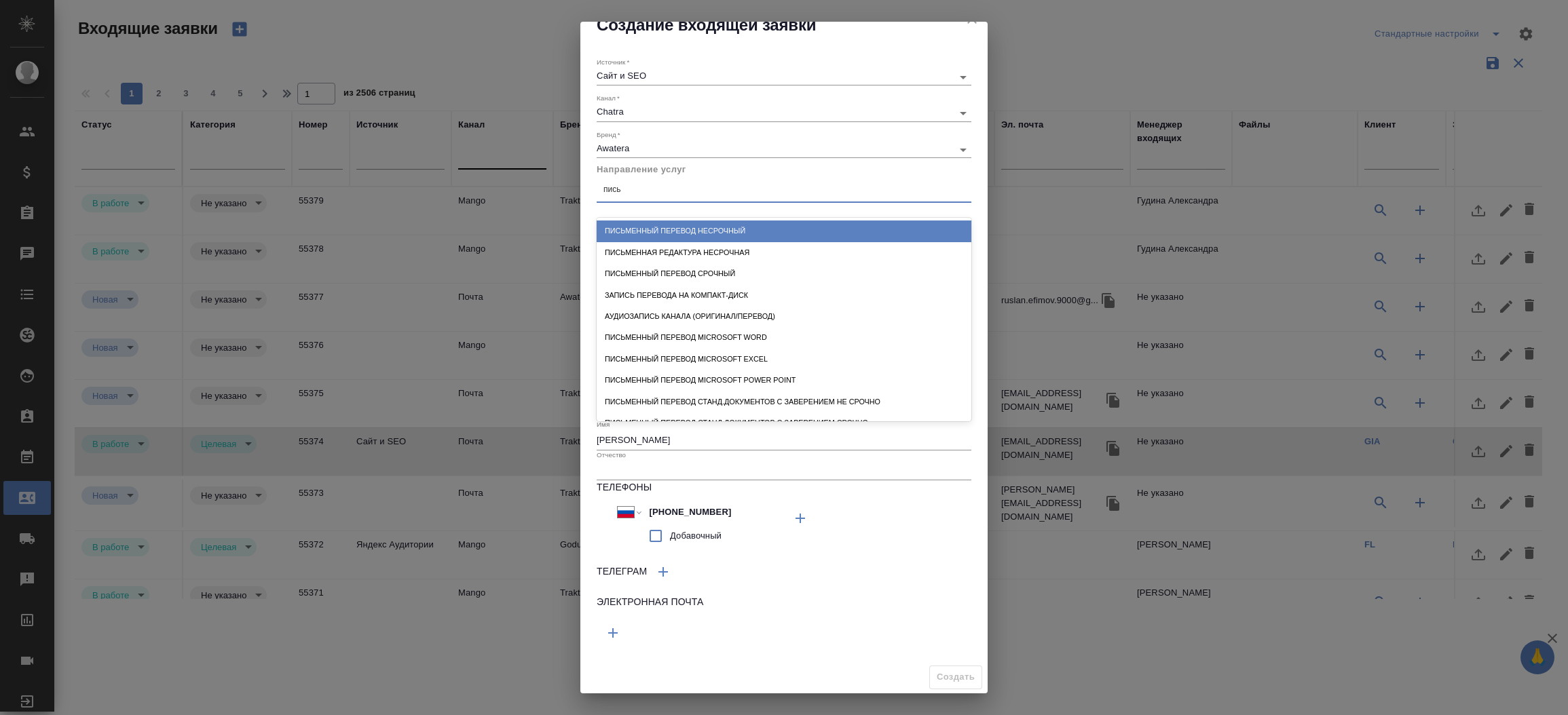
type input "письм"
click at [649, 222] on div "Письменный перевод несрочный" at bounding box center [784, 231] width 375 height 21
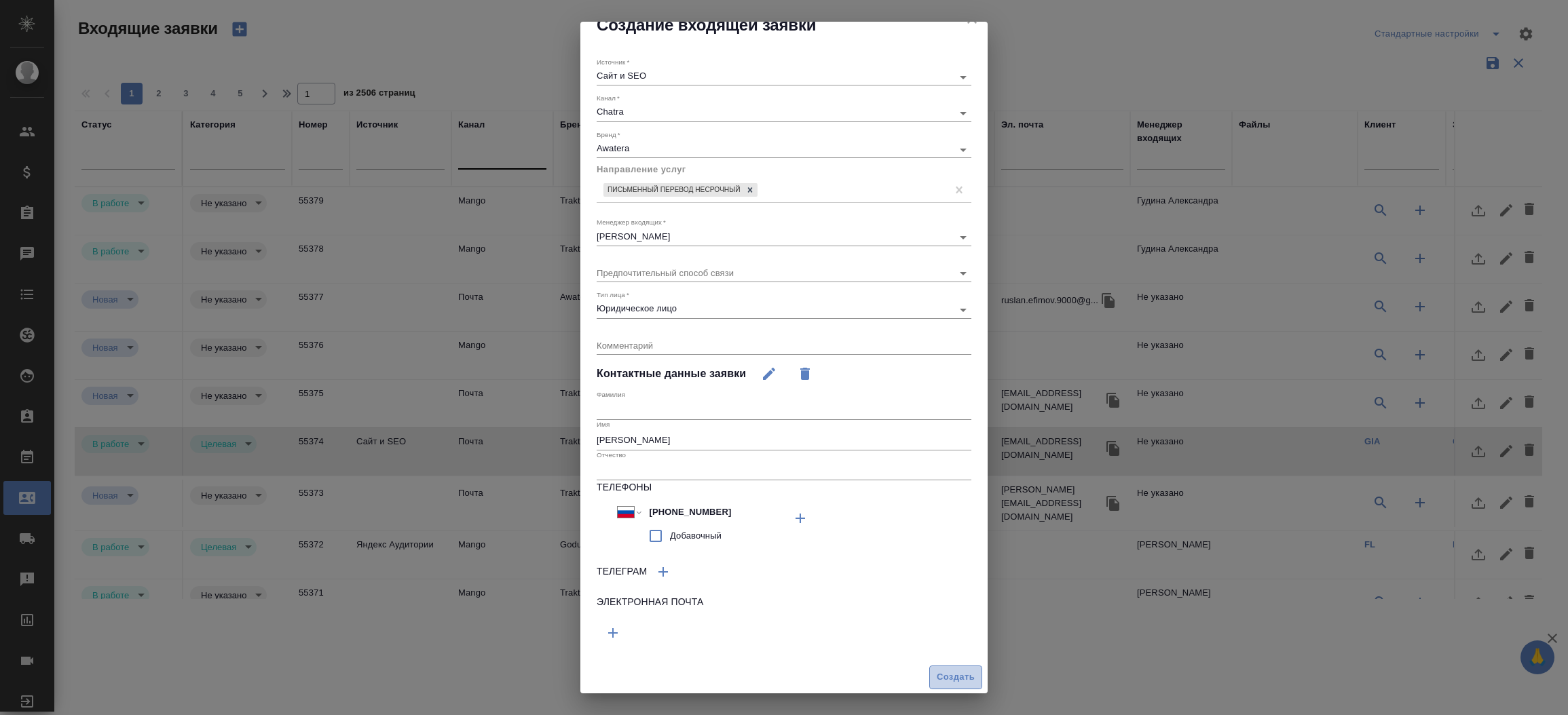
click at [942, 670] on span "Создать" at bounding box center [955, 677] width 38 height 15
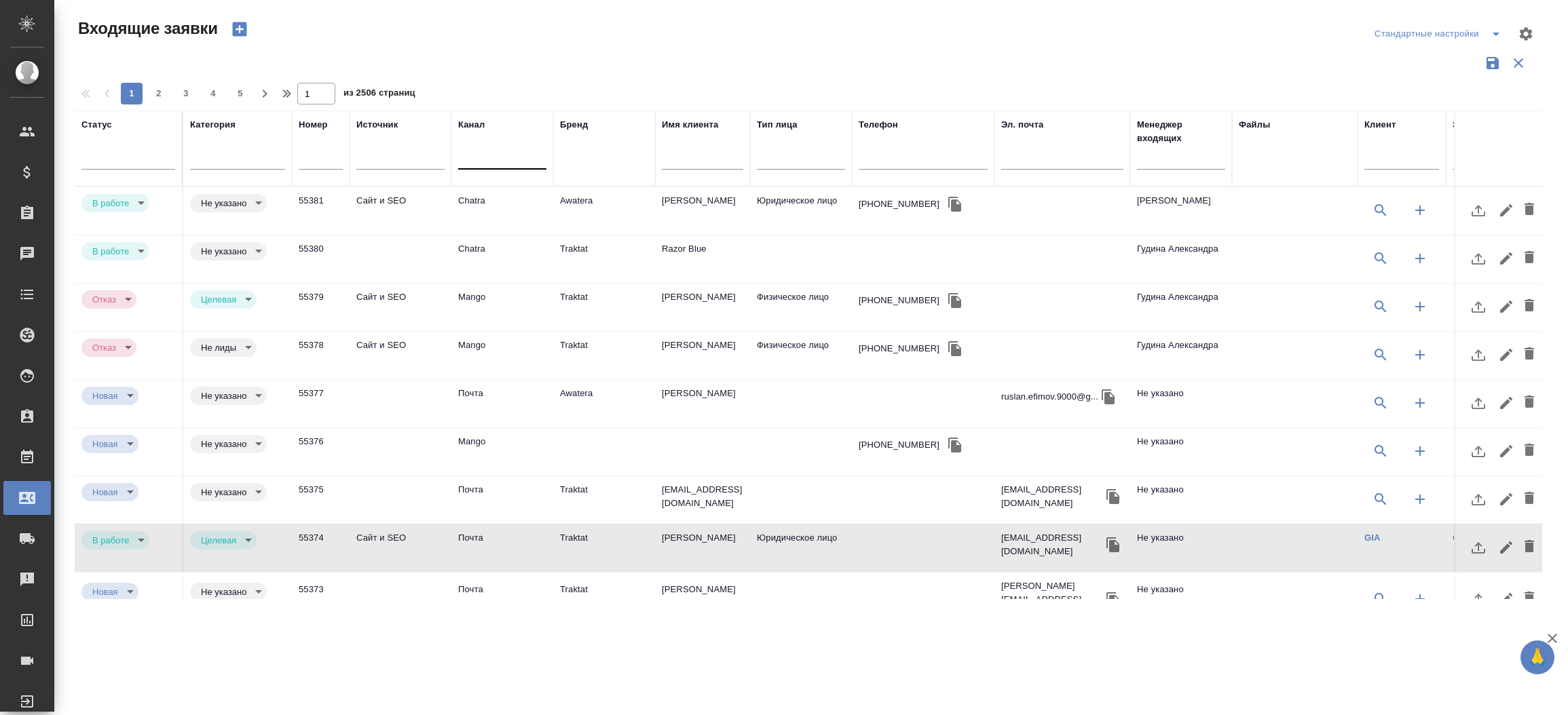
click at [516, 203] on td "Chatra" at bounding box center [502, 211] width 102 height 47
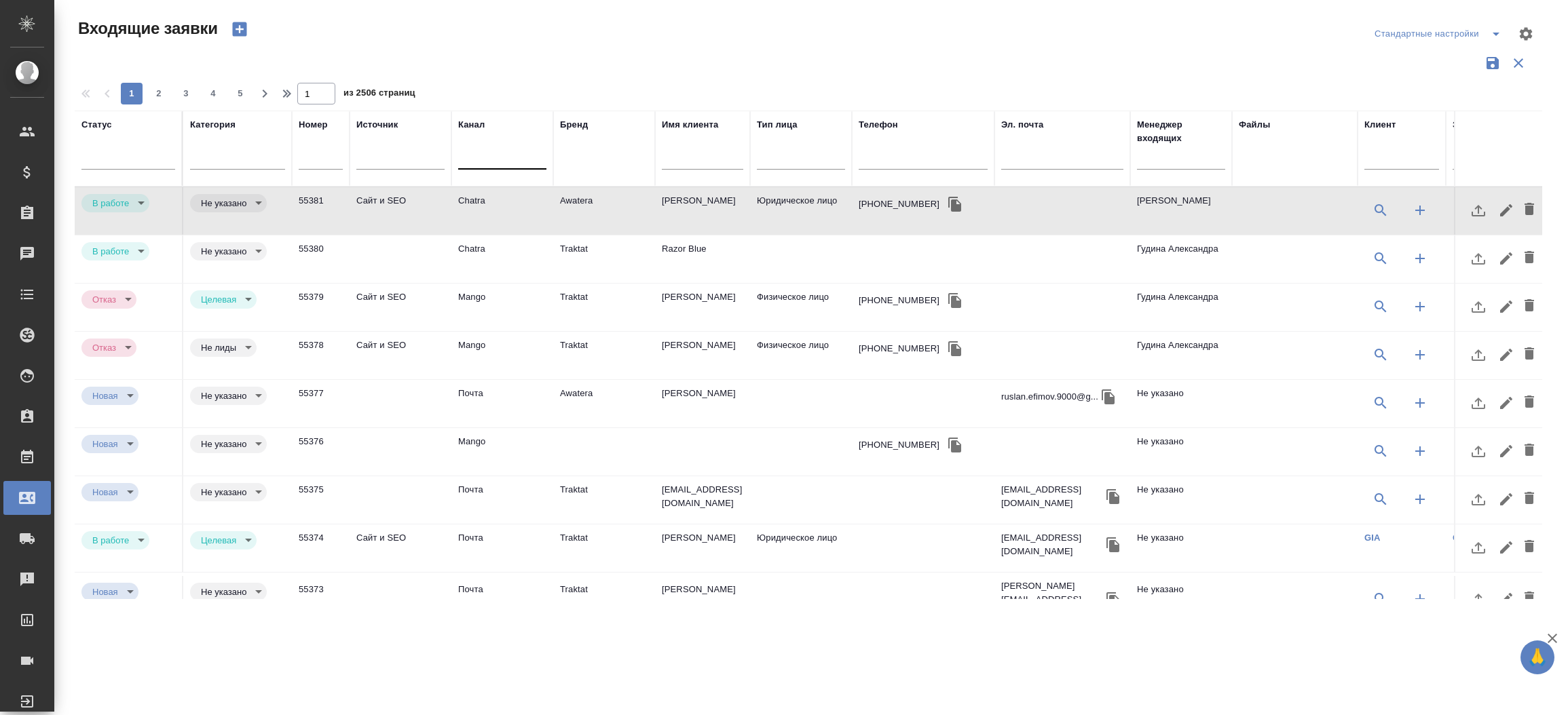
click at [516, 203] on td "Chatra" at bounding box center [502, 211] width 102 height 47
click at [948, 206] on icon "button" at bounding box center [955, 204] width 13 height 15
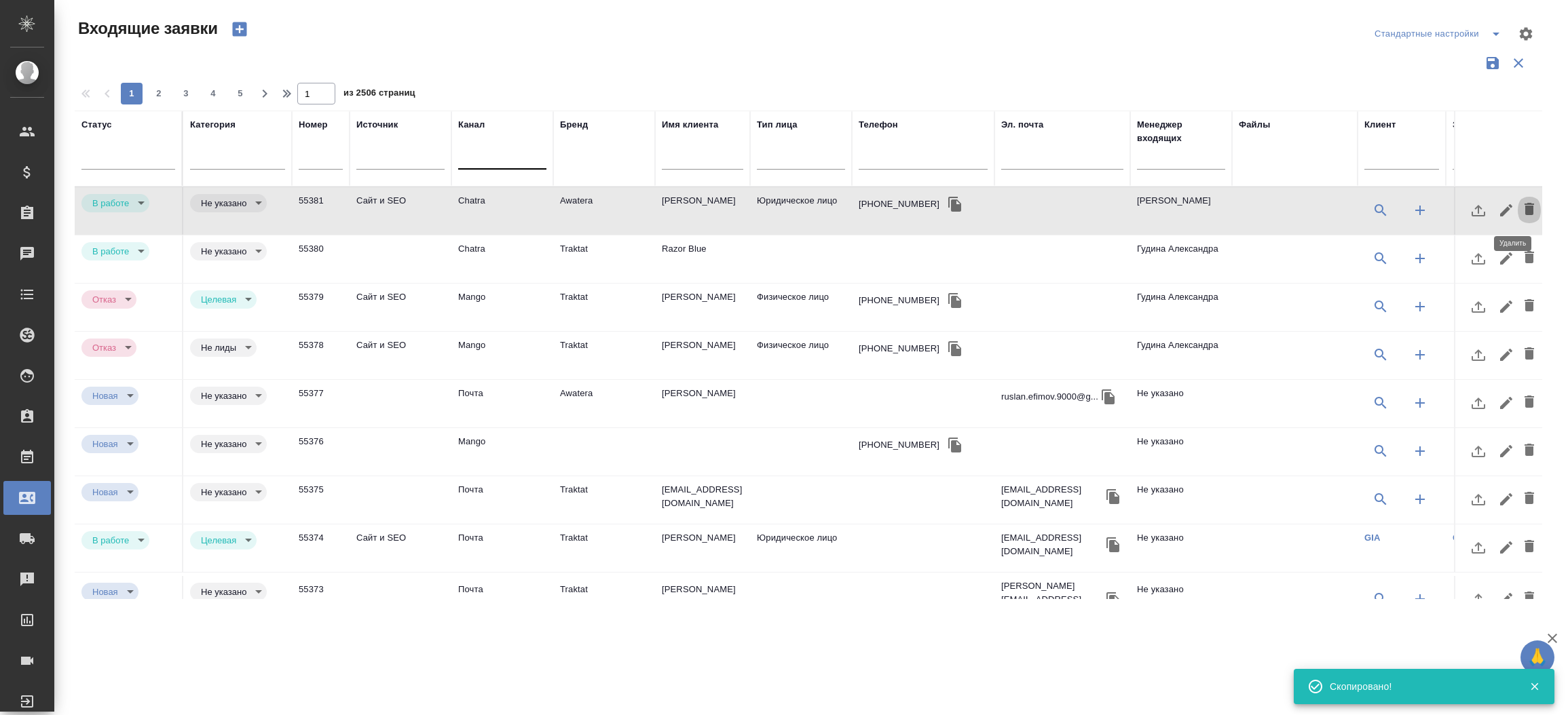
click at [1521, 202] on icon "button" at bounding box center [1529, 209] width 16 height 16
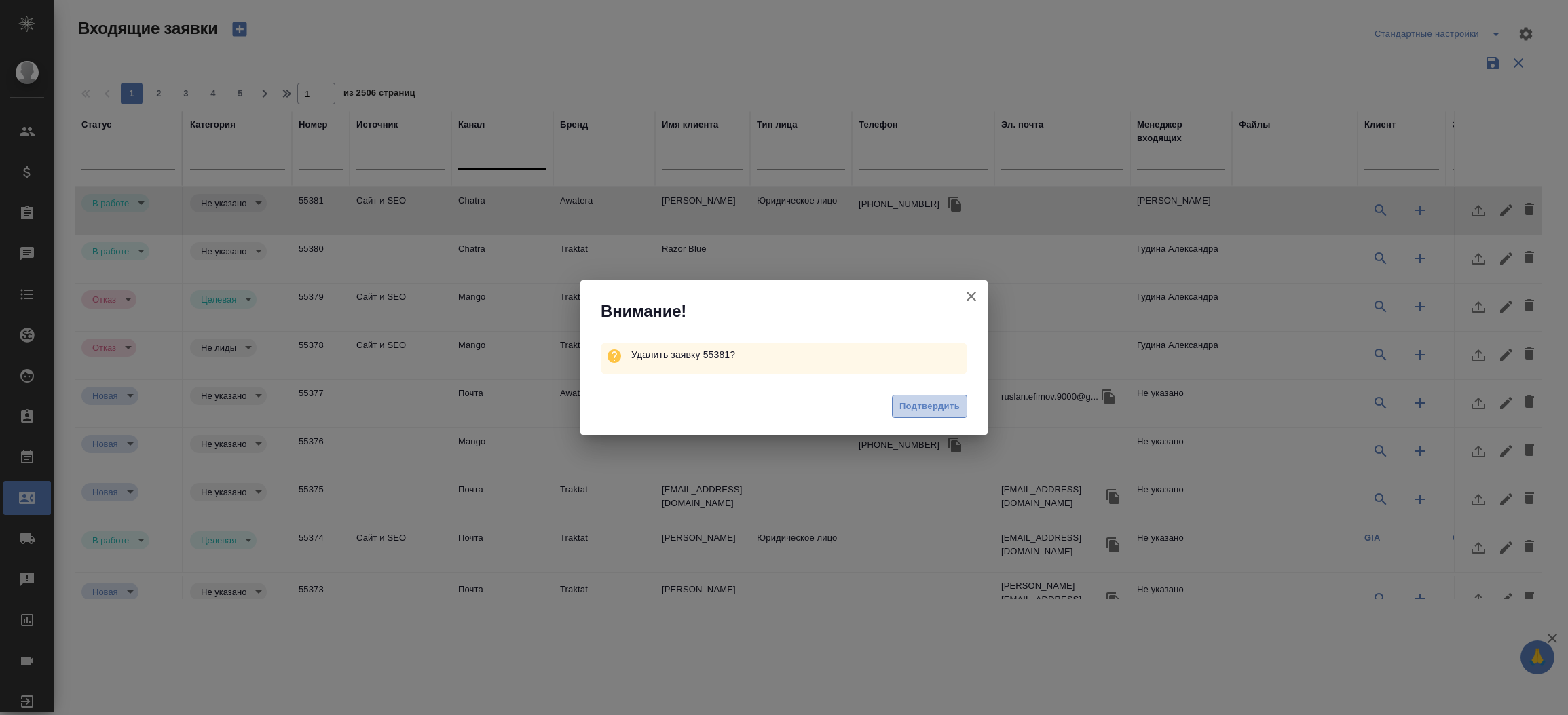
click at [923, 395] on button "Подтвердить" at bounding box center [929, 406] width 75 height 24
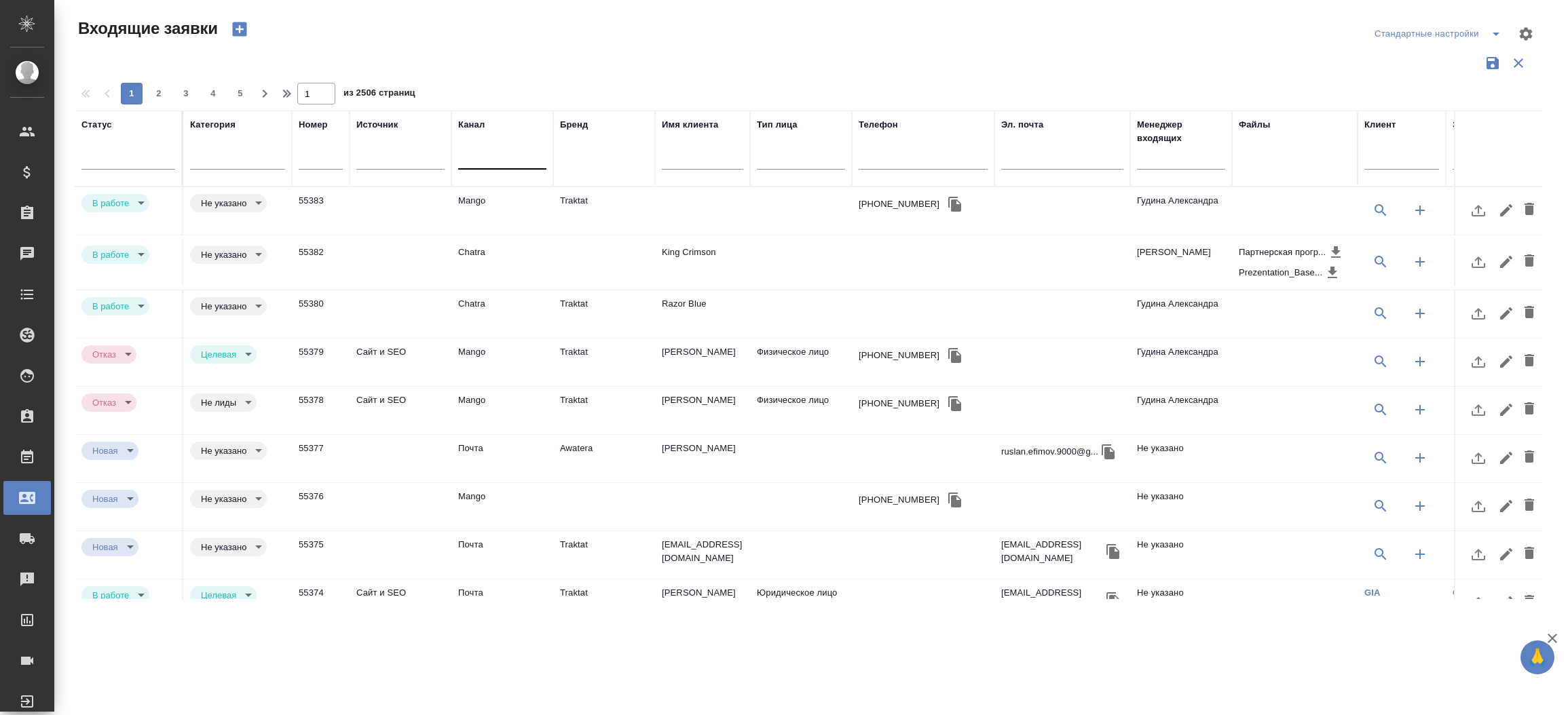
click at [588, 252] on td at bounding box center [604, 262] width 102 height 47
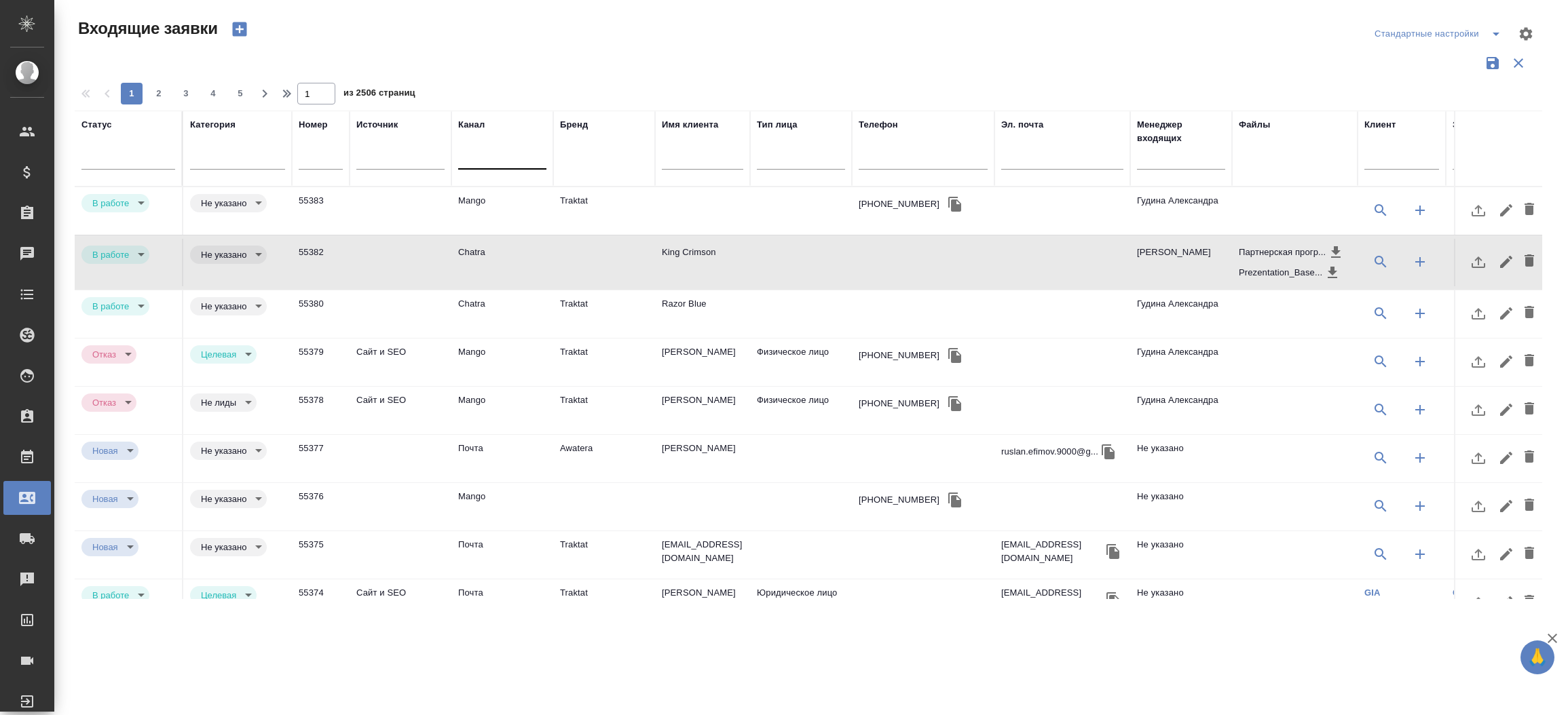
click at [588, 252] on td at bounding box center [604, 262] width 102 height 47
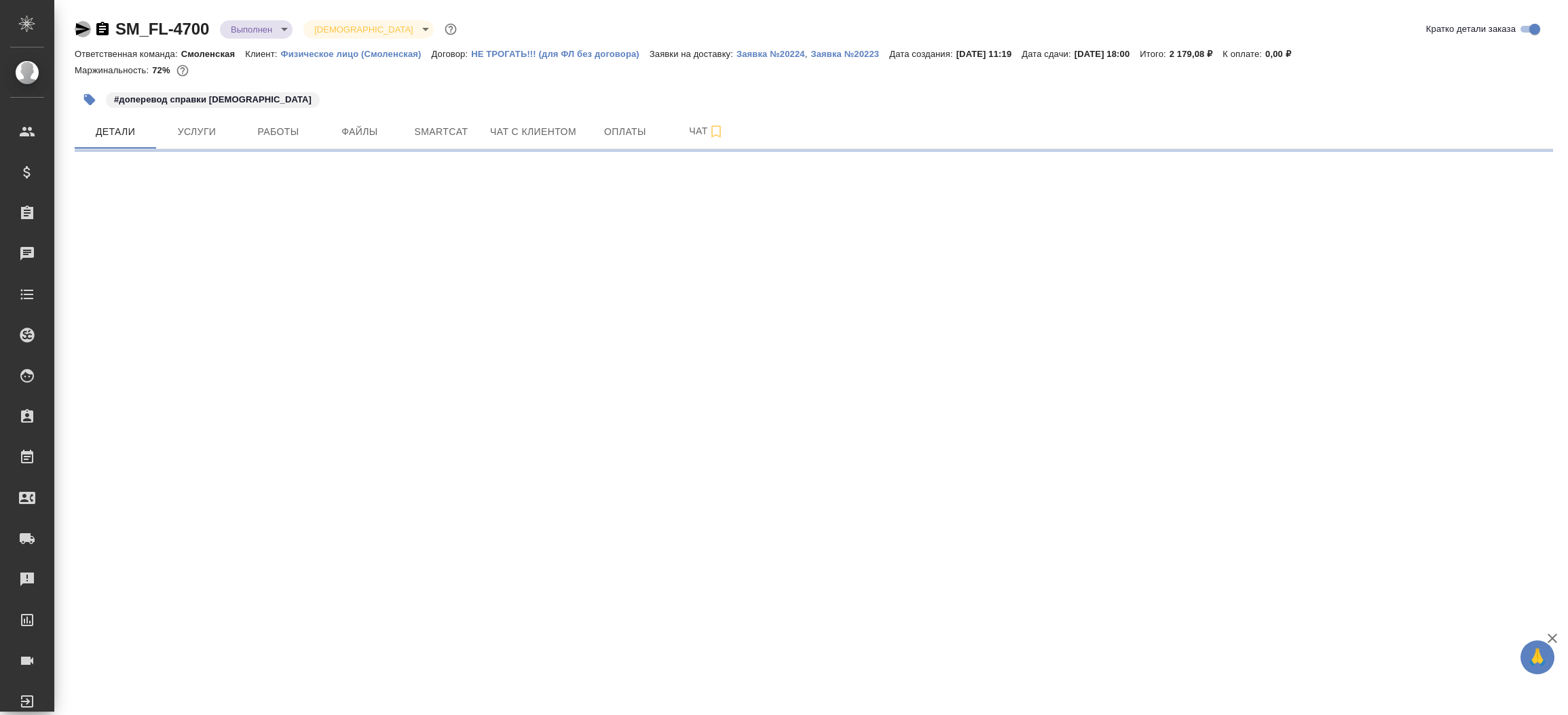
click at [78, 28] on icon "button" at bounding box center [83, 29] width 16 height 16
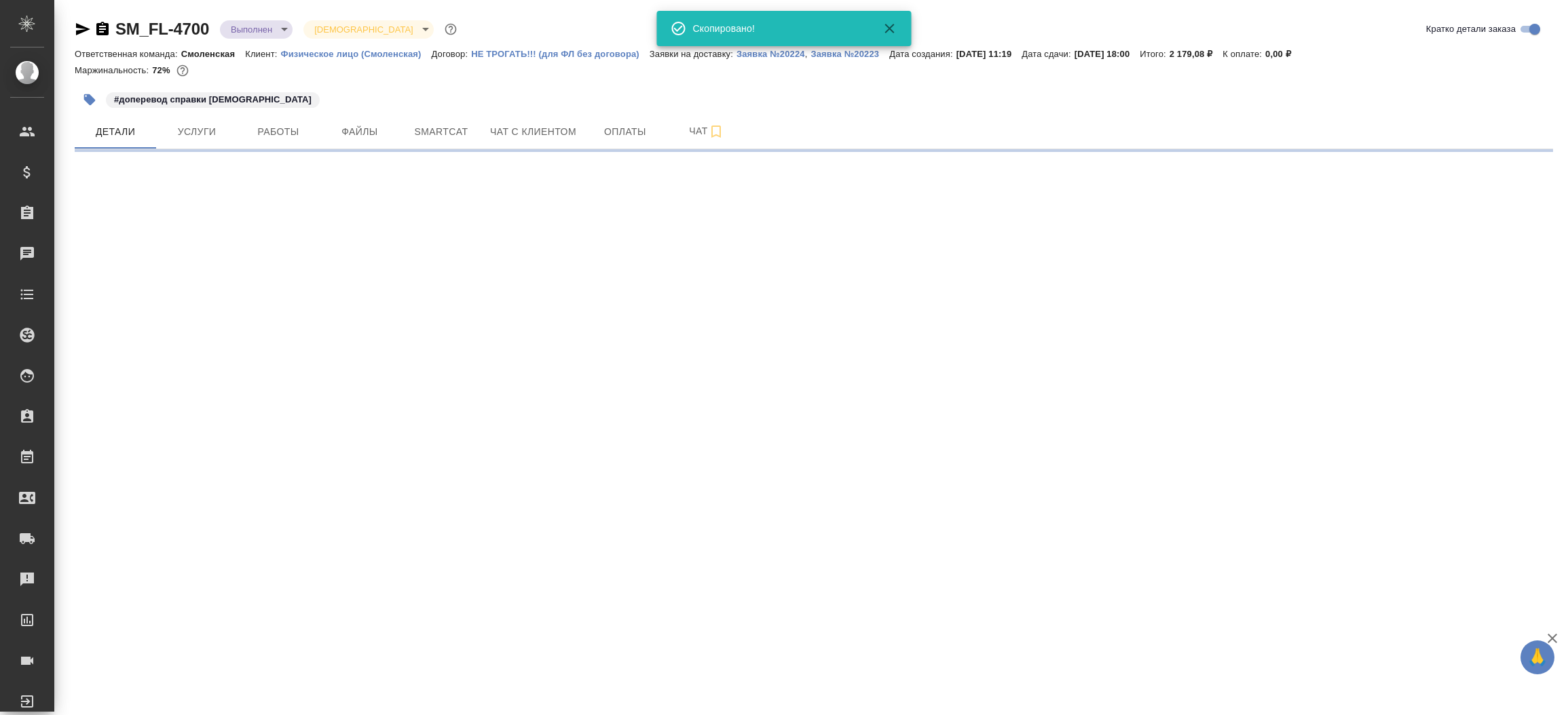
select select "RU"
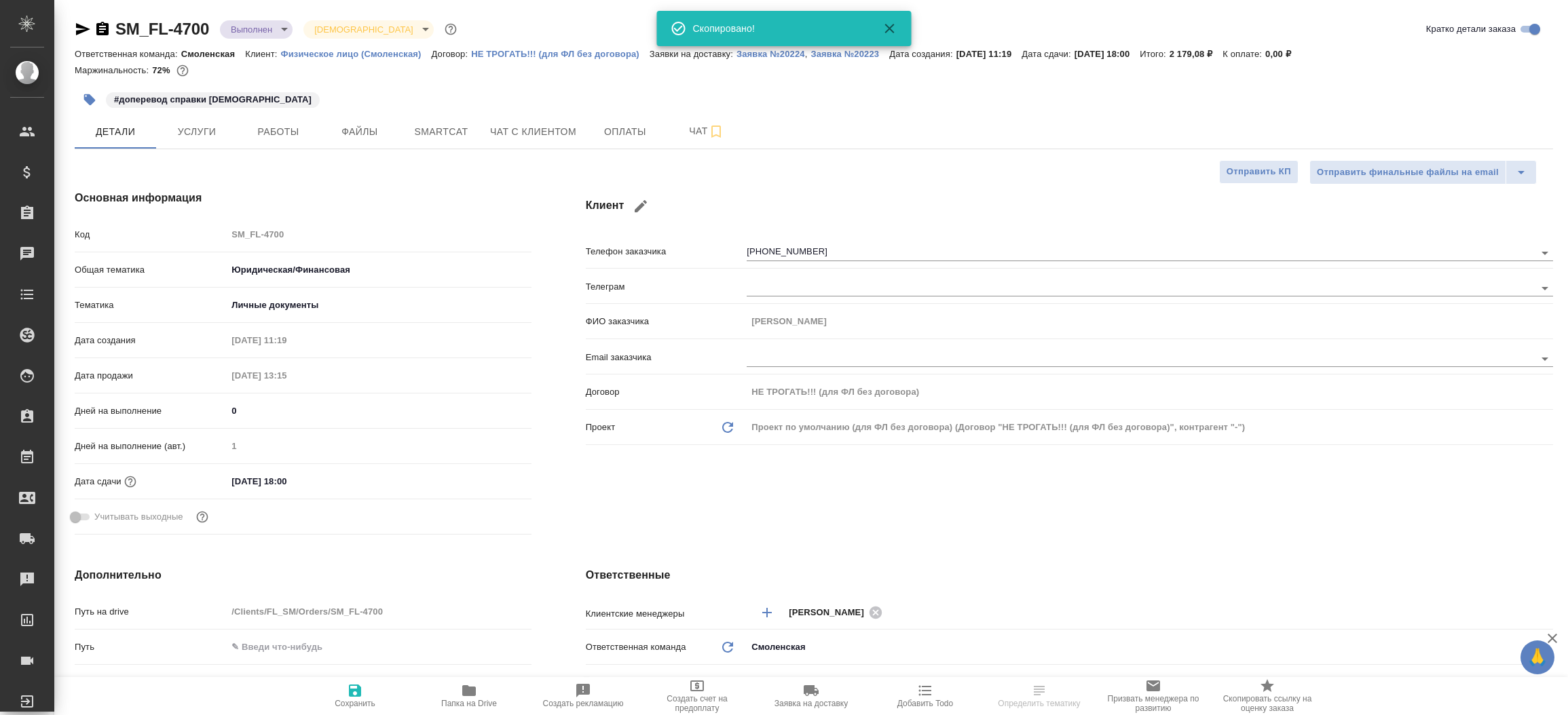
type textarea "x"
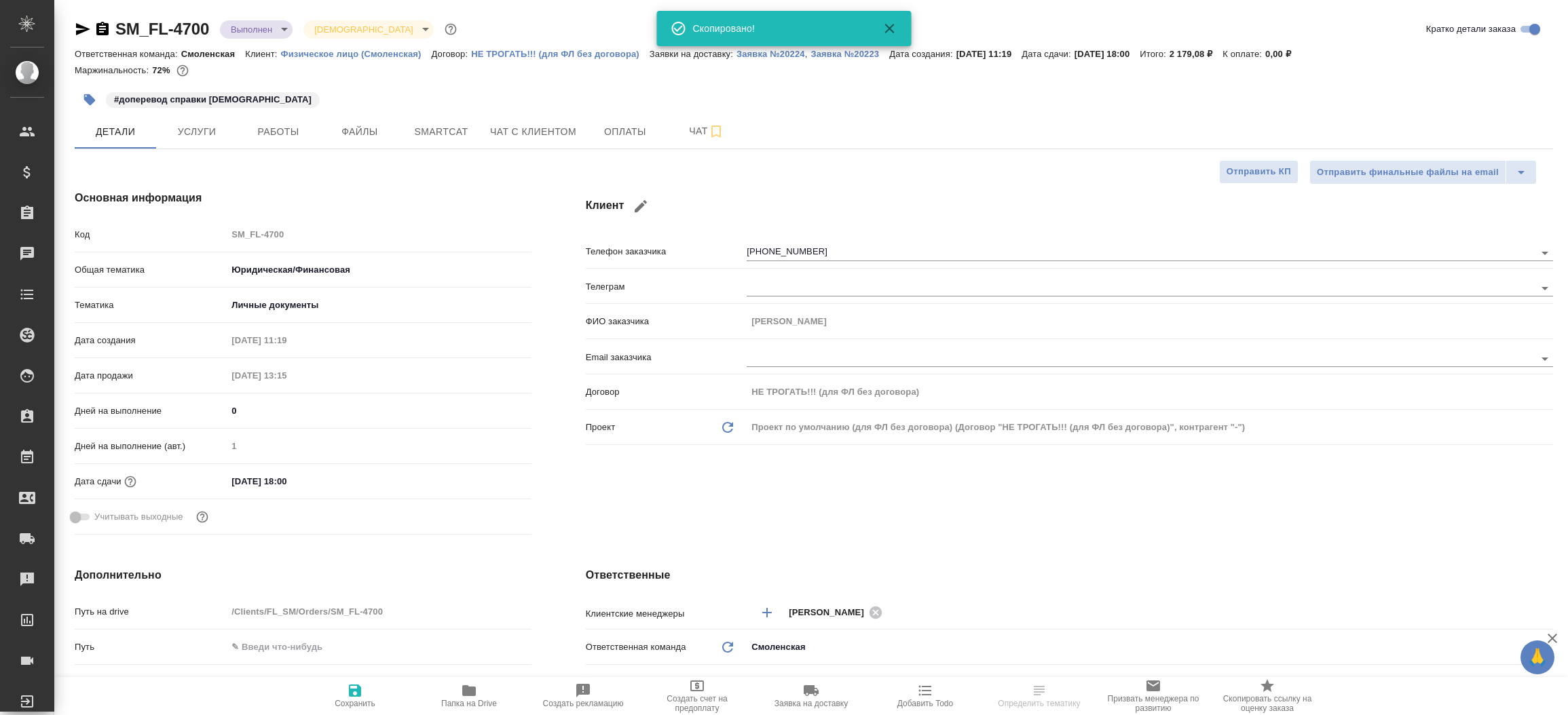
type textarea "x"
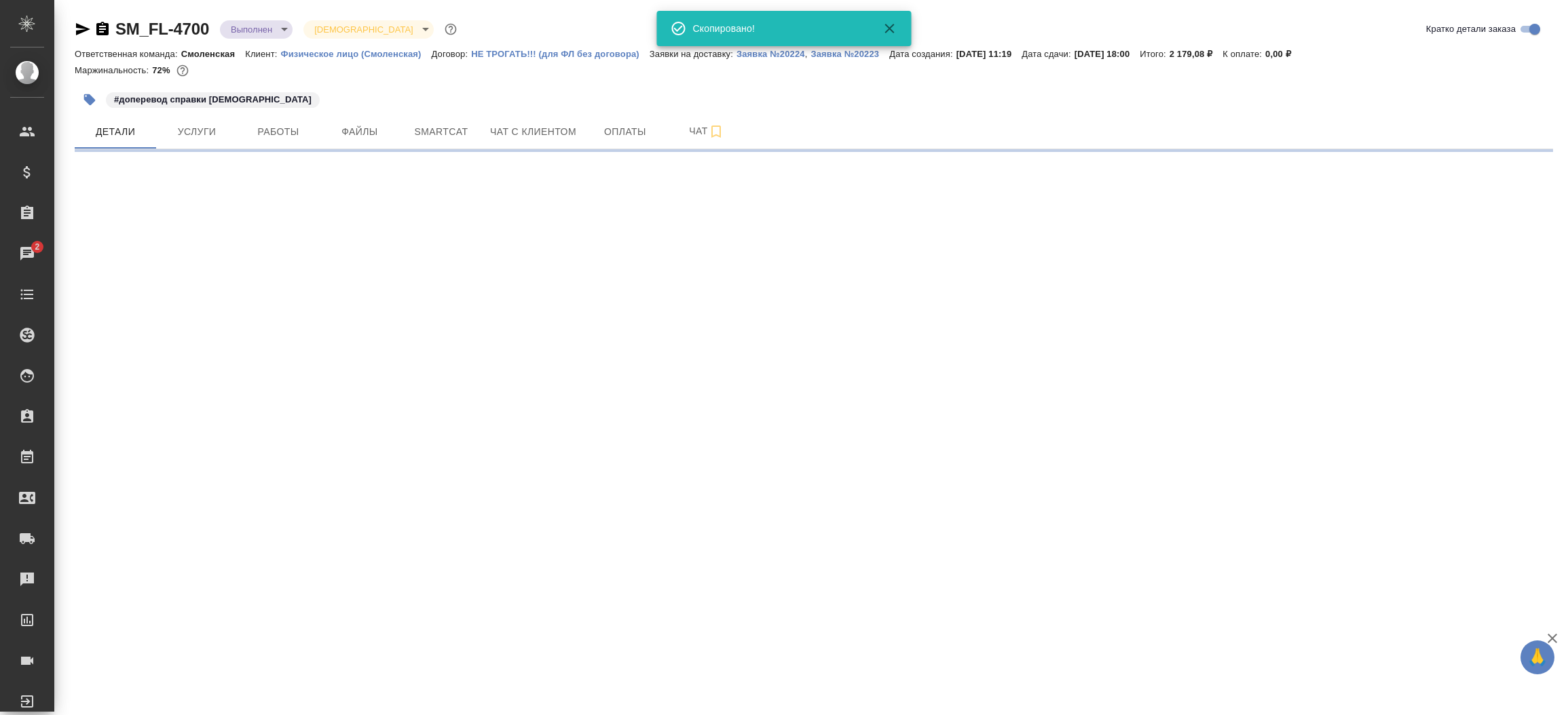
select select "RU"
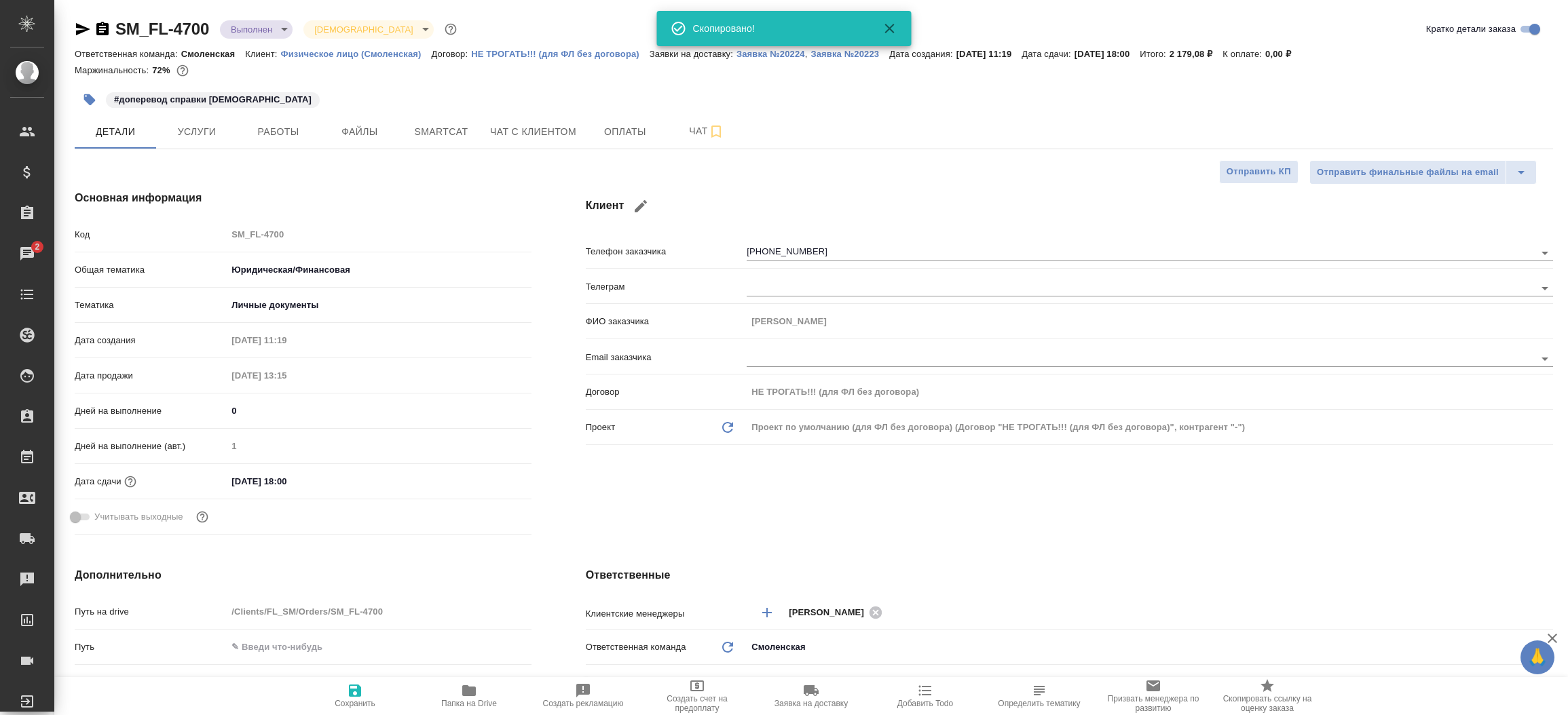
type textarea "x"
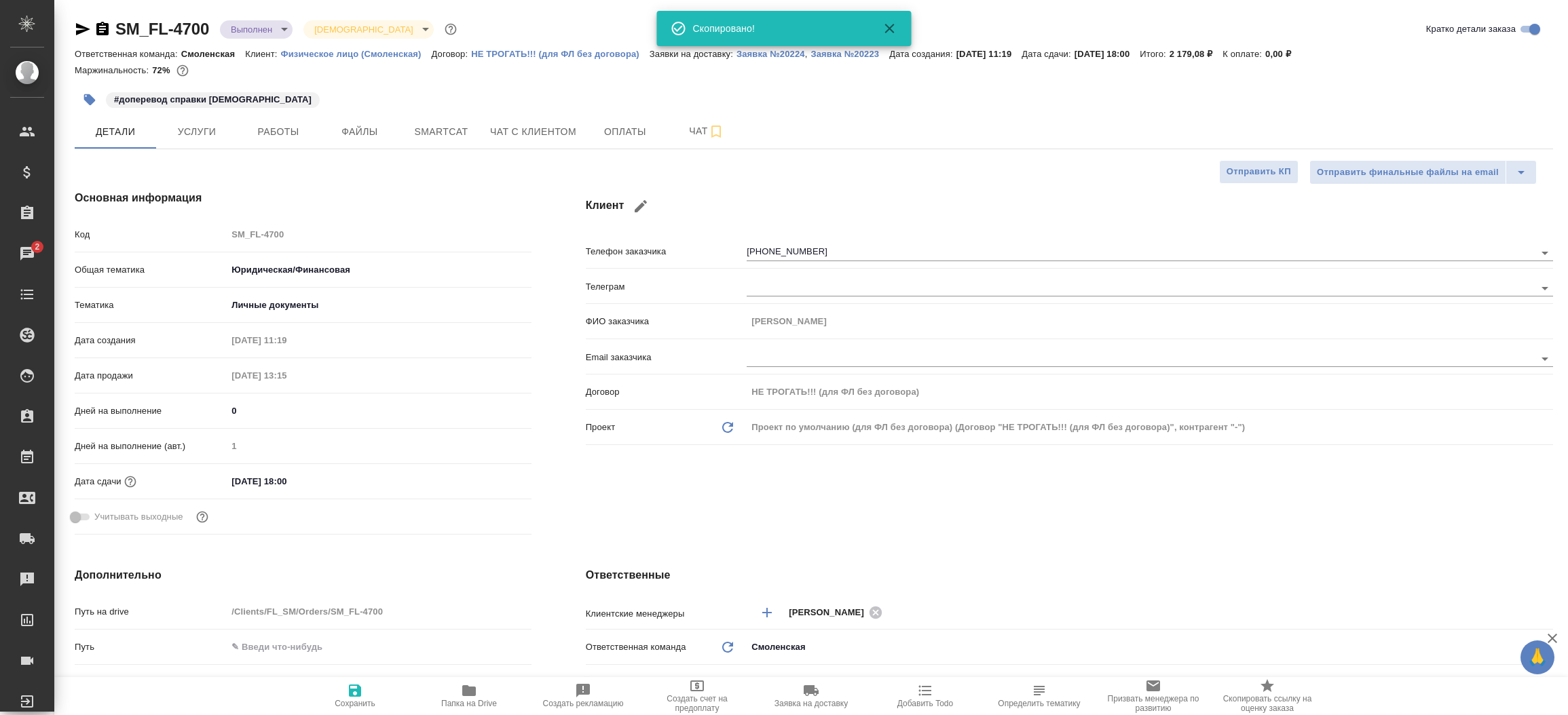
type textarea "x"
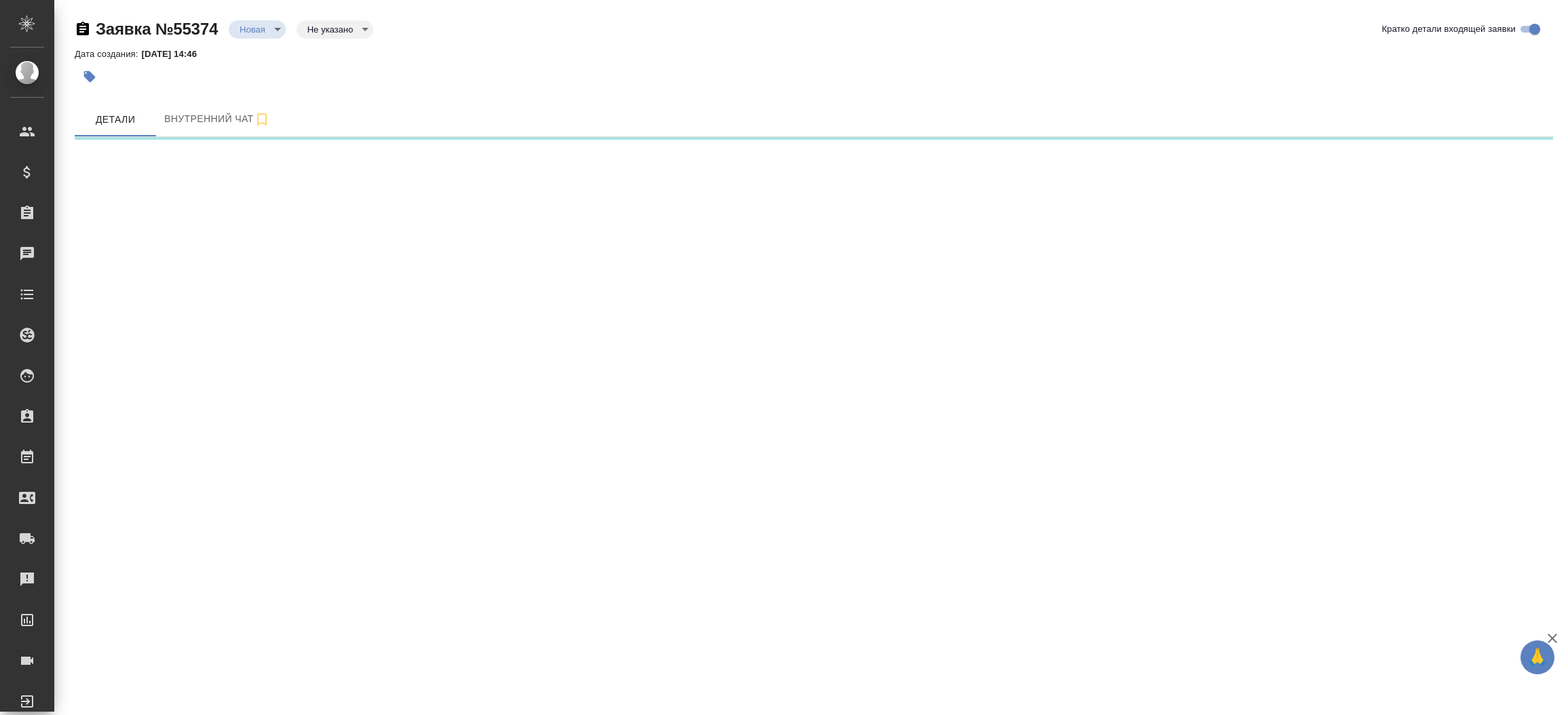
select select "RU"
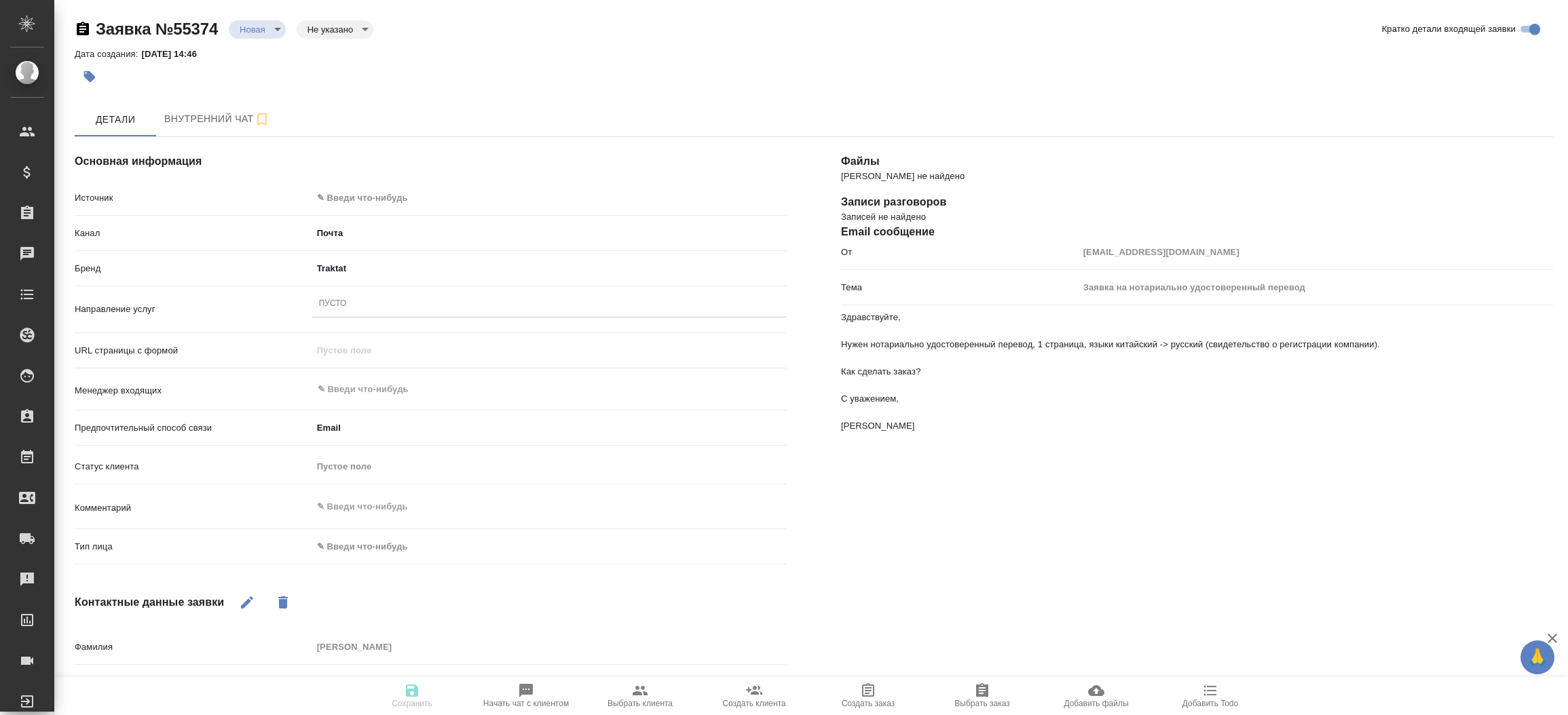
type textarea "x"
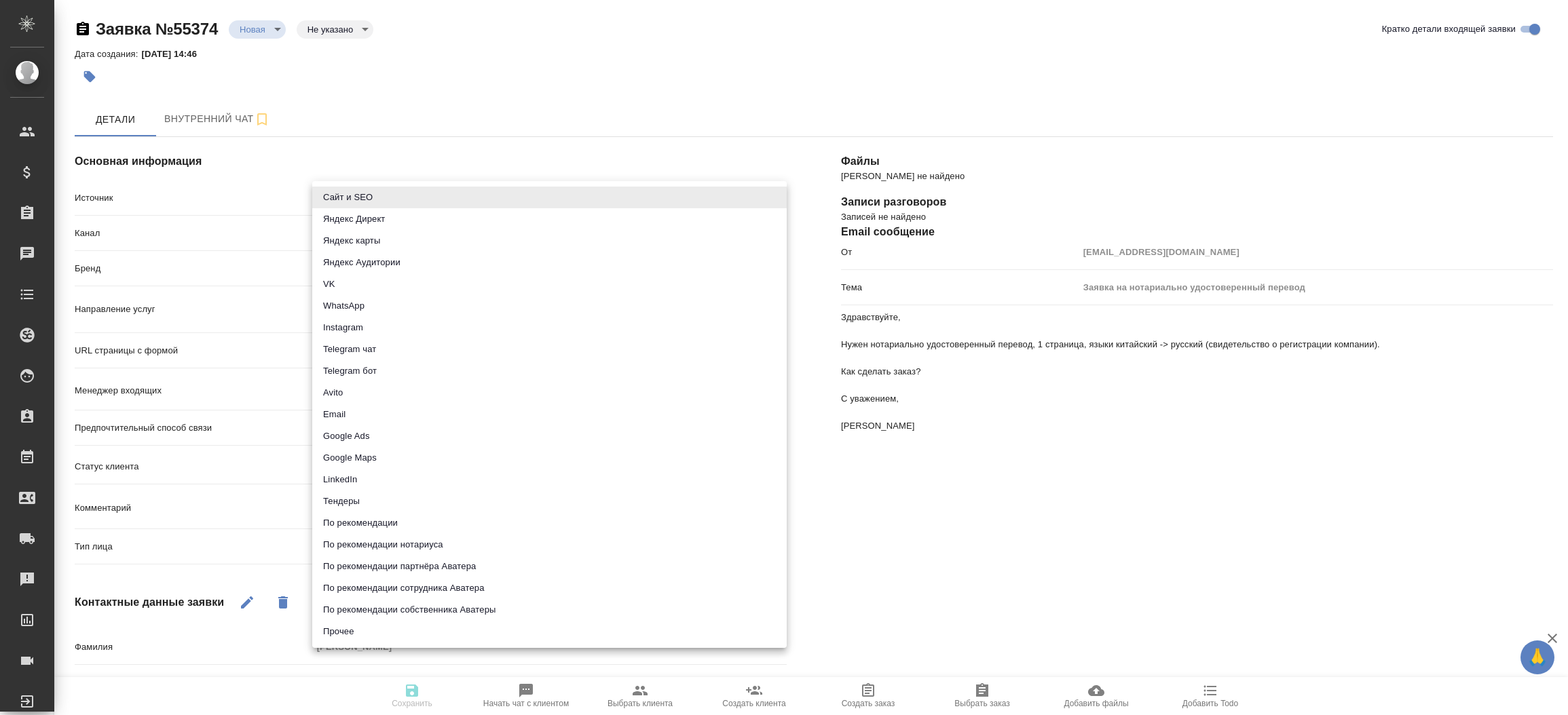
click at [474, 205] on body "🙏 .cls-1 fill:#fff; AWATERA [PERSON_NAME]prutko Клиенты Спецификации Заказы Чат…" at bounding box center [784, 358] width 1568 height 715
click at [474, 205] on li "Сайт и SEO" at bounding box center [549, 197] width 474 height 22
type input "seo"
type textarea "x"
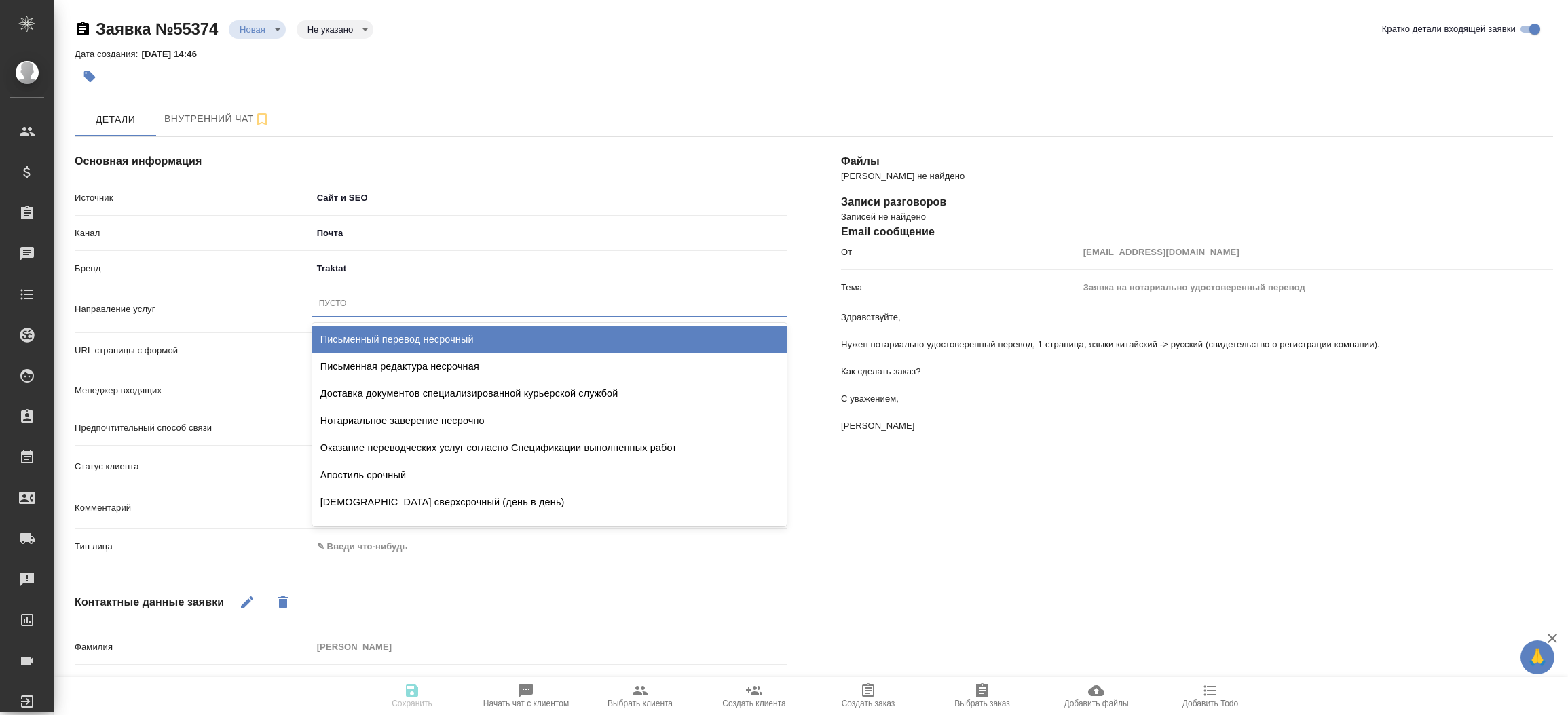
click at [392, 312] on div "Пусто" at bounding box center [549, 304] width 474 height 20
type input "пись"
click at [393, 328] on div "Письменный перевод несрочный" at bounding box center [549, 339] width 474 height 27
type textarea "x"
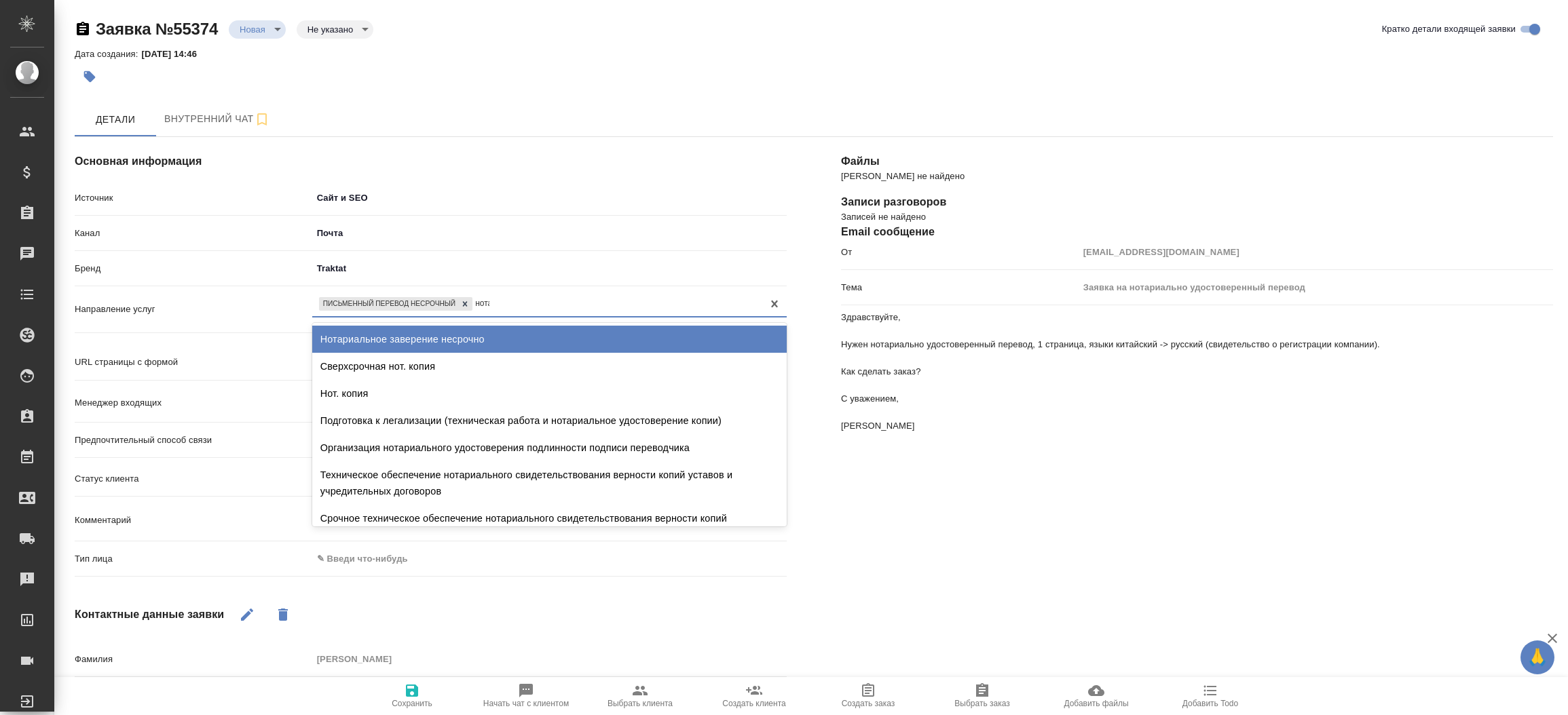
type input "нотар"
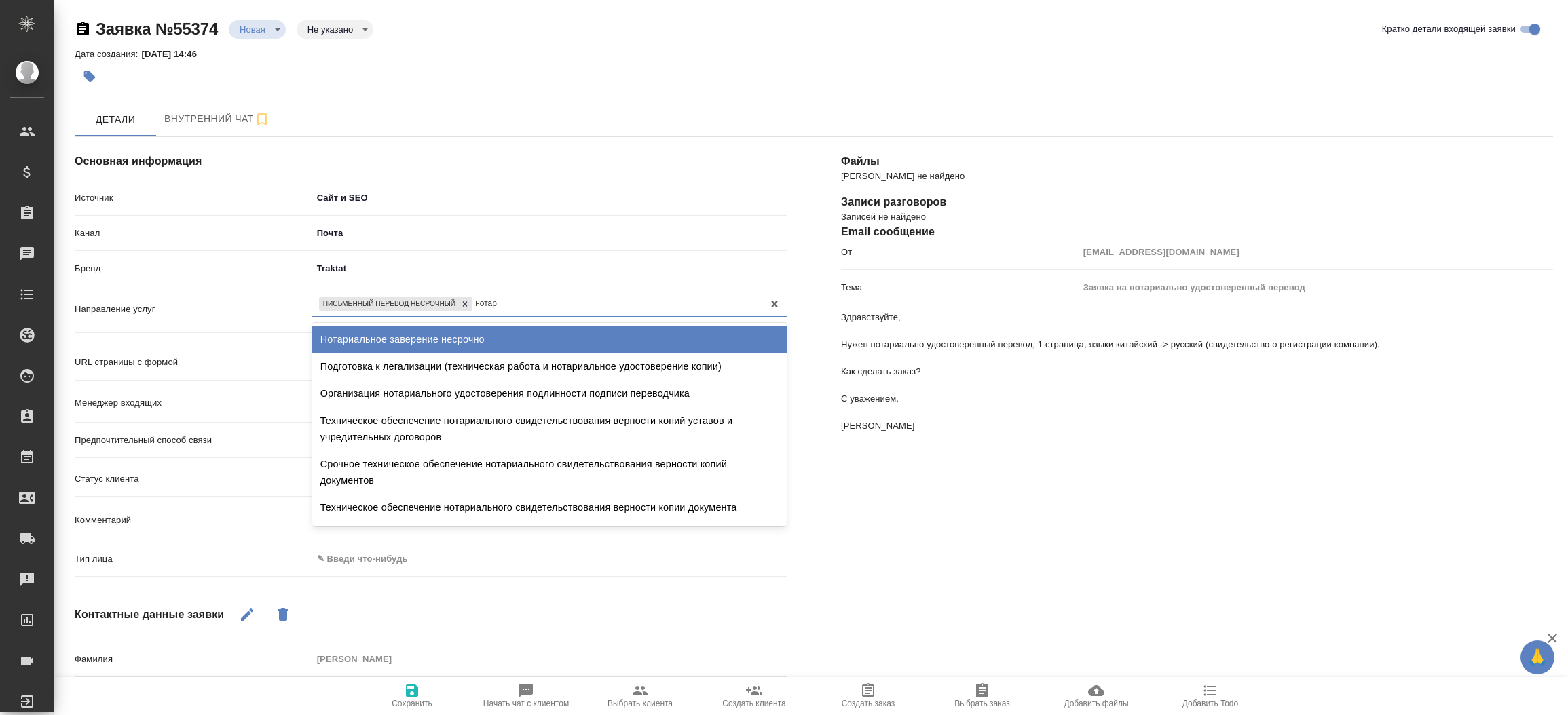
click at [411, 338] on div "Нотариальное заверение несрочно" at bounding box center [549, 339] width 474 height 27
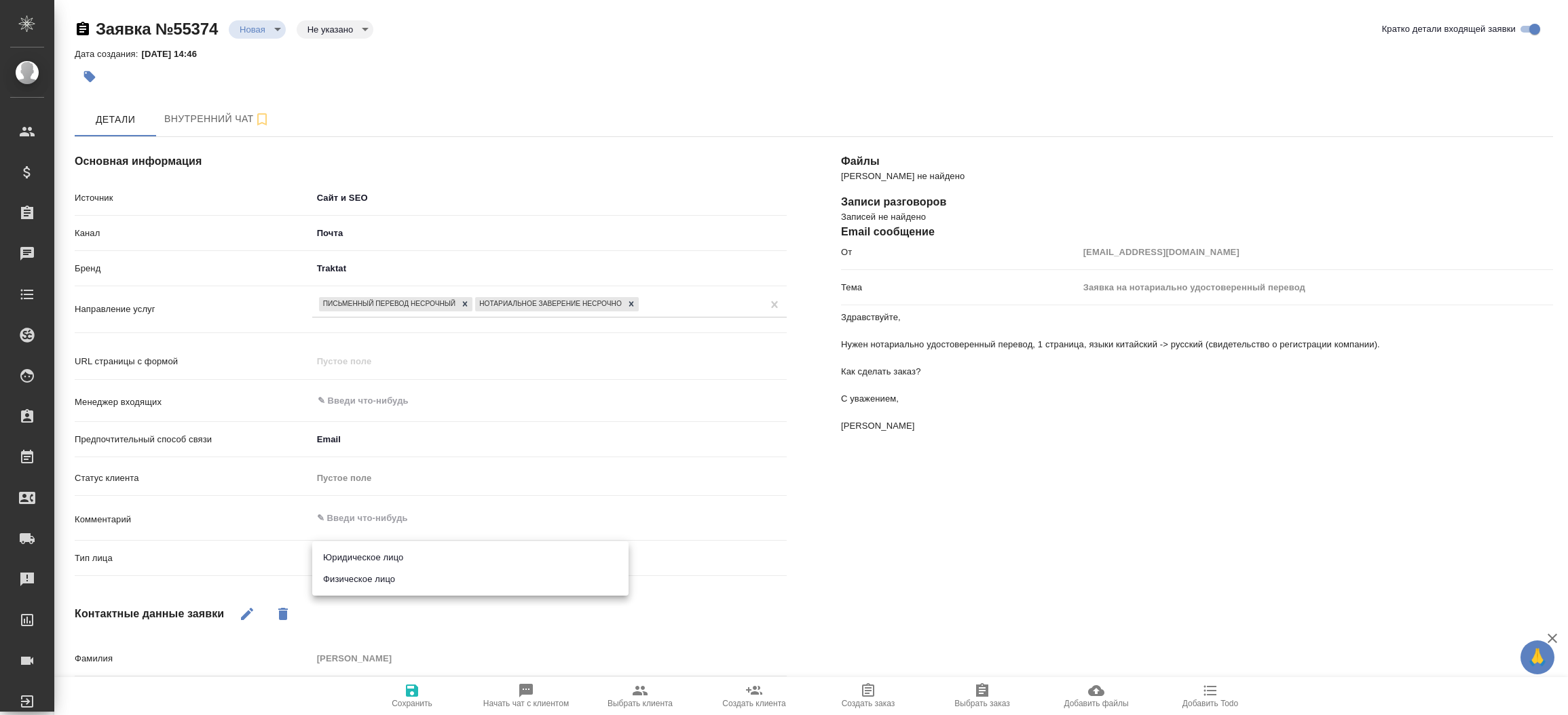
drag, startPoint x: 376, startPoint y: 555, endPoint x: 389, endPoint y: 560, distance: 13.9
click at [389, 560] on body "🙏 .cls-1 fill:#fff; AWATERA [PERSON_NAME]prutko Клиенты Спецификации Заказы 0 Ч…" at bounding box center [784, 358] width 1568 height 715
click at [389, 560] on li "Юридическое лицо" at bounding box center [470, 557] width 316 height 22
type textarea "x"
type input "company"
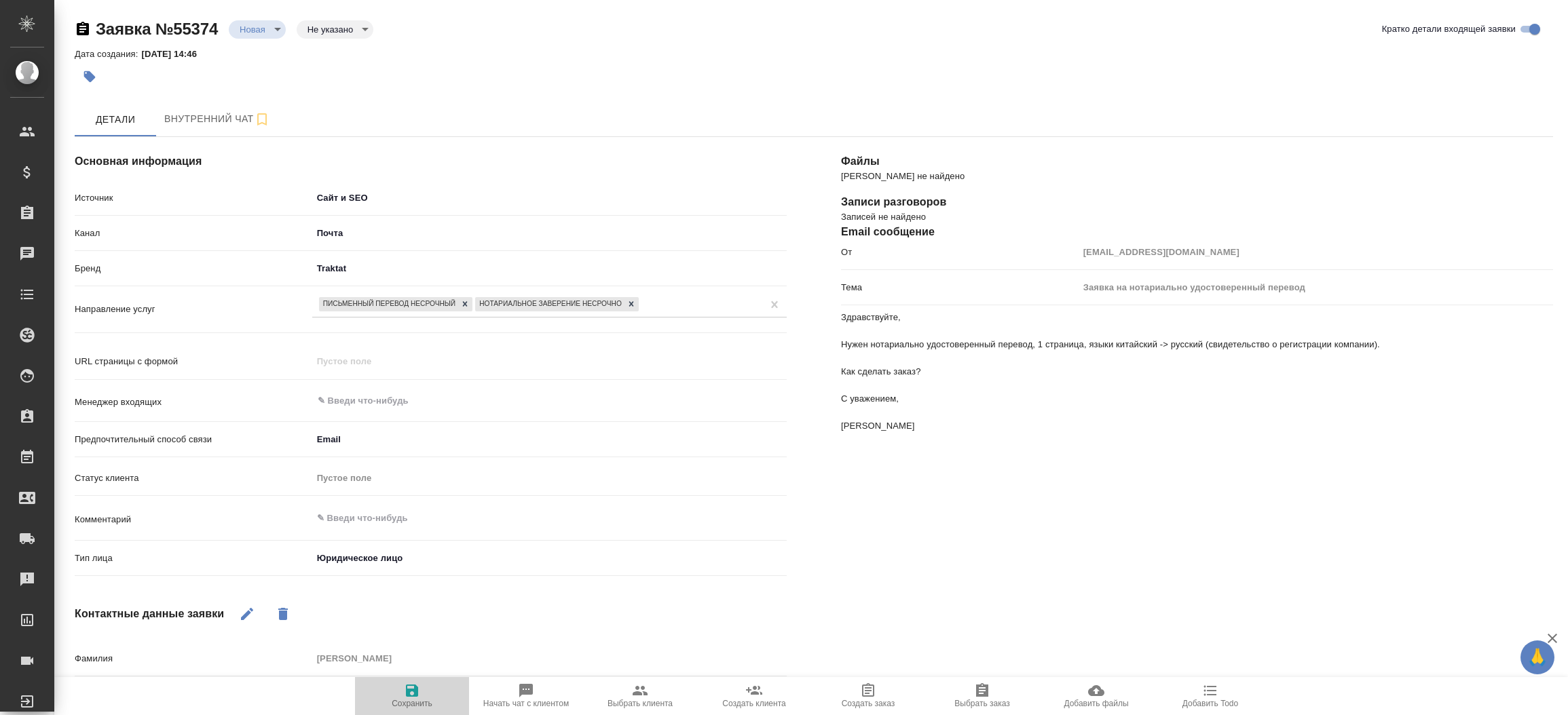
click at [414, 682] on button "Сохранить" at bounding box center [412, 695] width 114 height 38
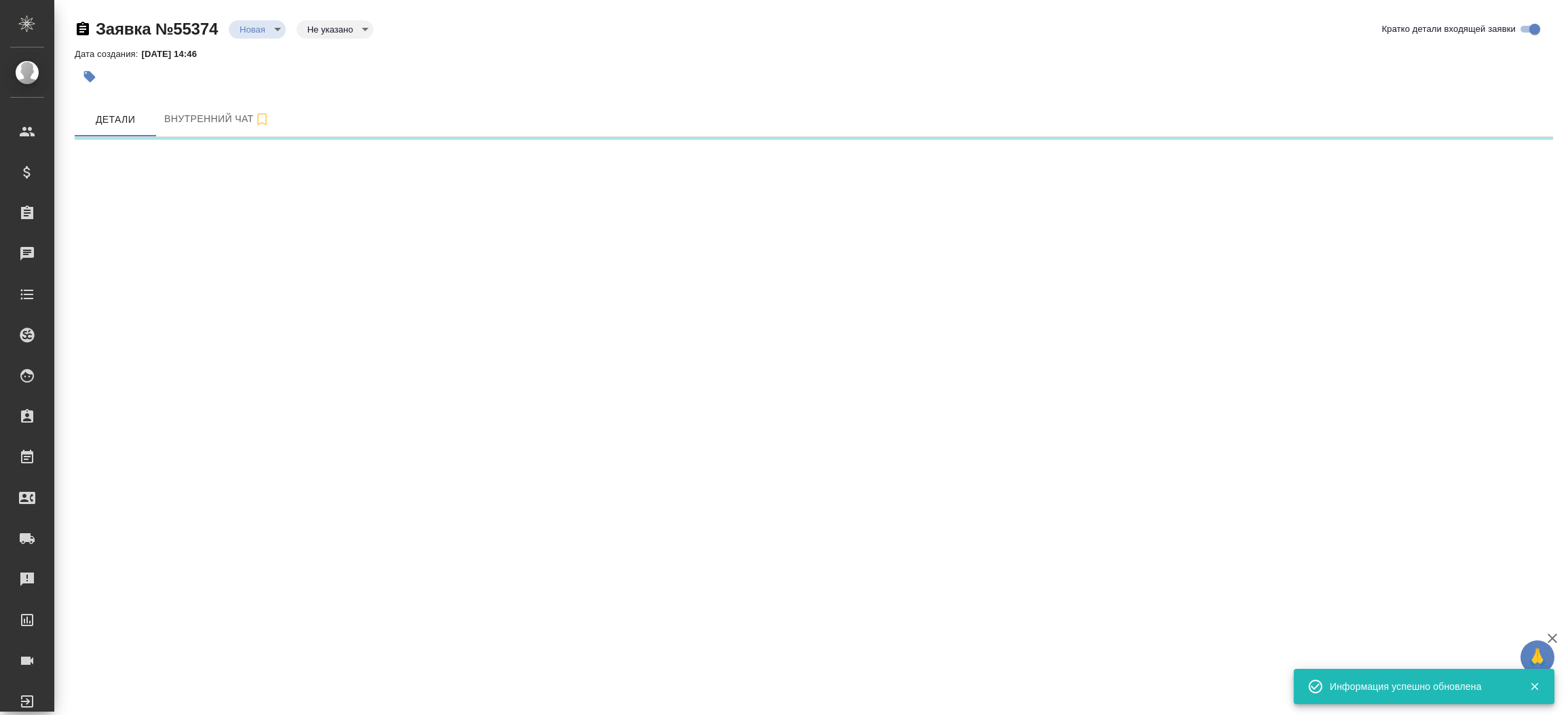
select select "RU"
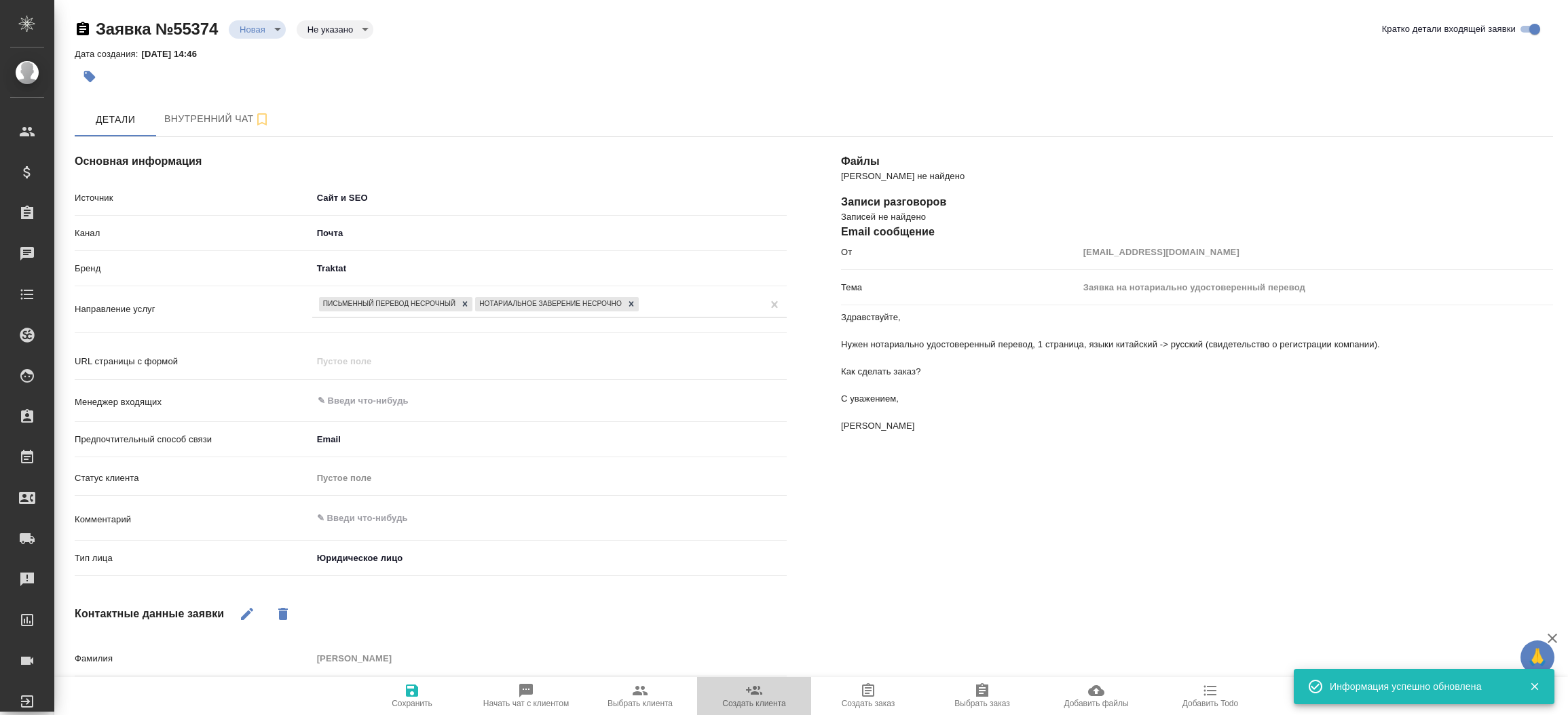
click at [747, 678] on button "Создать клиента" at bounding box center [754, 695] width 114 height 38
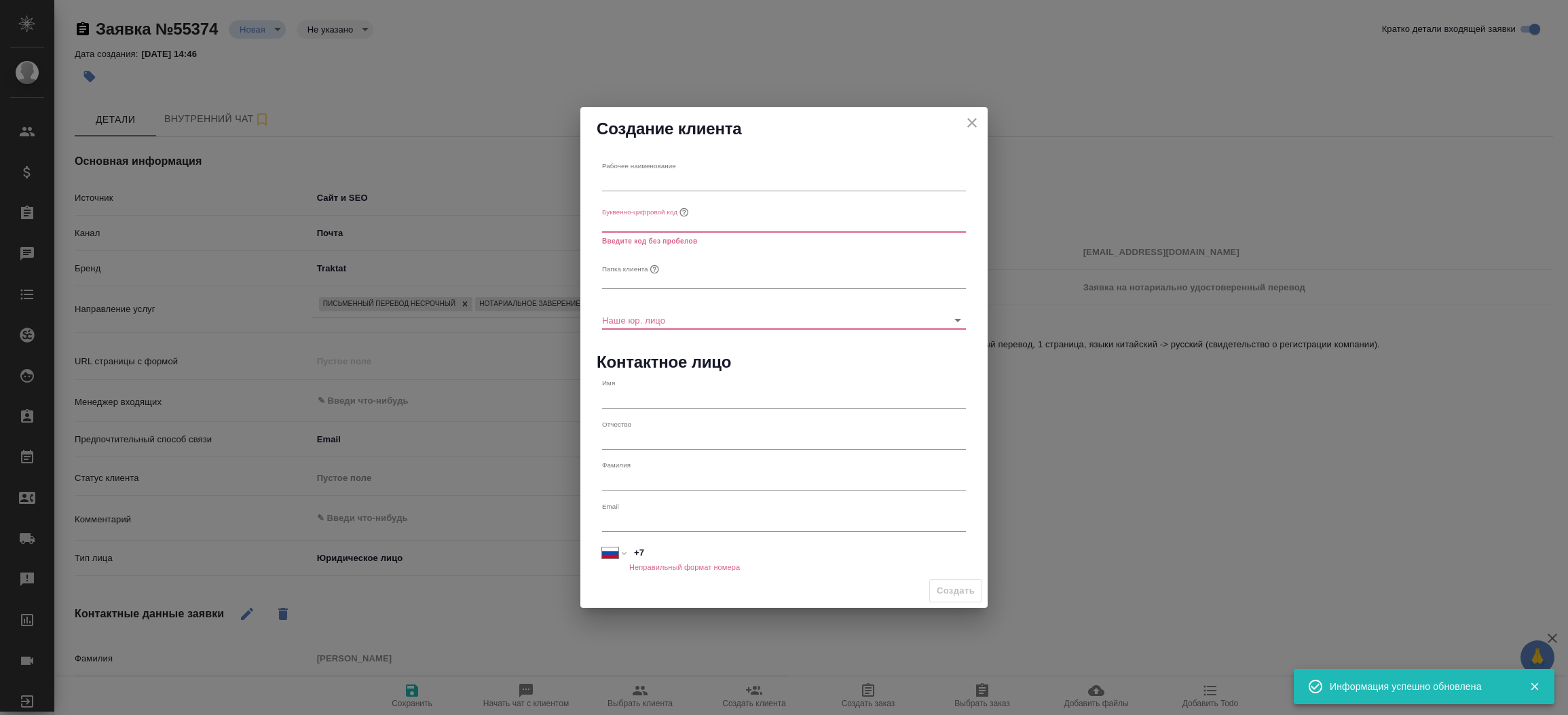
type textarea "x"
click at [673, 173] on input "text" at bounding box center [784, 182] width 364 height 19
paste input "ИНДИВИДУАЛЬНЫЙ ПРЕДПРИНИМАТЕЛЬ [PERSON_NAME]"
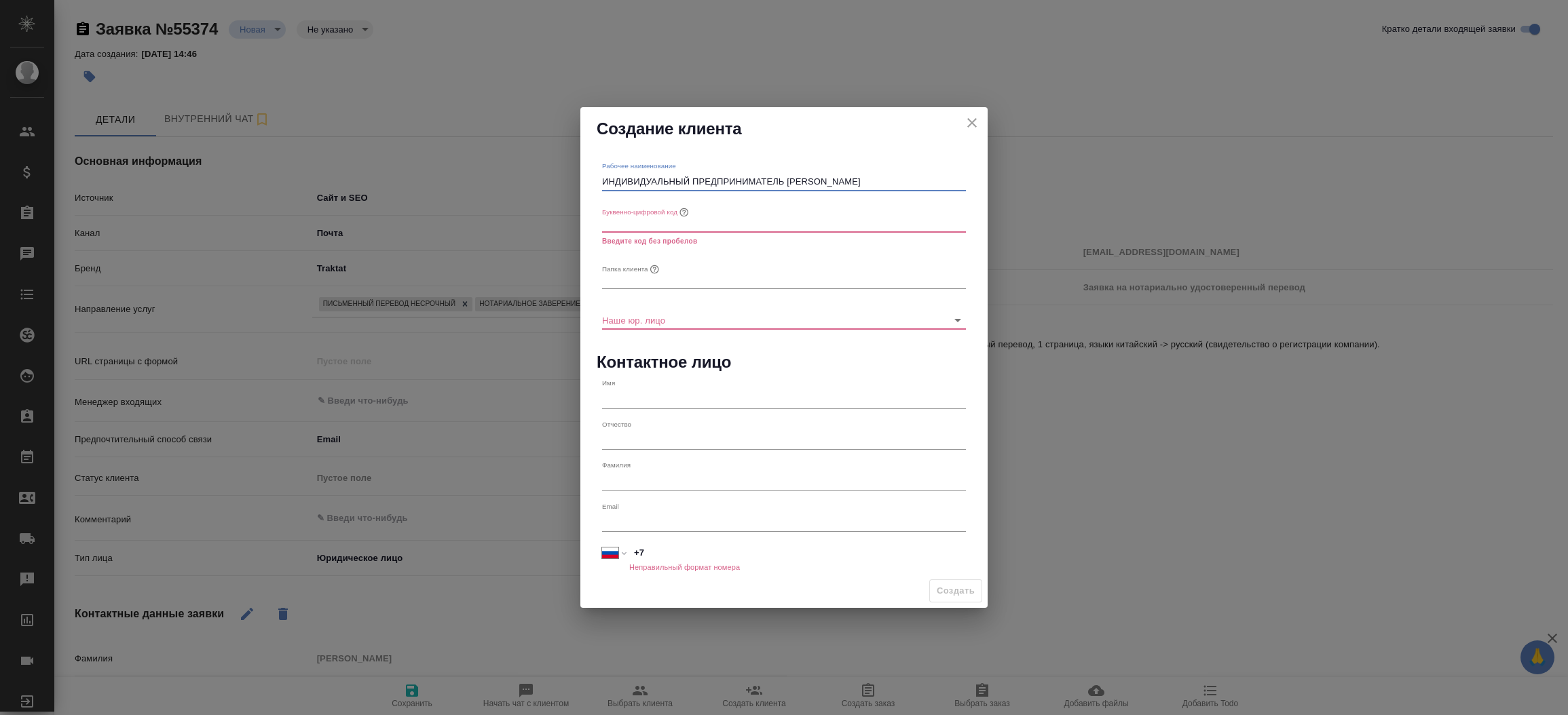
type input "ИНДИВИДУАЛЬНЫЙ ПРЕДПРИНИМАТЕЛЬ [PERSON_NAME]"
click at [639, 281] on input "text" at bounding box center [784, 279] width 364 height 19
paste input "ИНДИВИДУАЛЬНЫЙ ПРЕДПРИНИМАТЕЛЬ [PERSON_NAME]"
type input "ИНДИВИДУАЛЬНЫЙ ПРЕДПРИНИМАТЕЛЬ [PERSON_NAME]"
click at [636, 226] on input "text" at bounding box center [784, 222] width 364 height 19
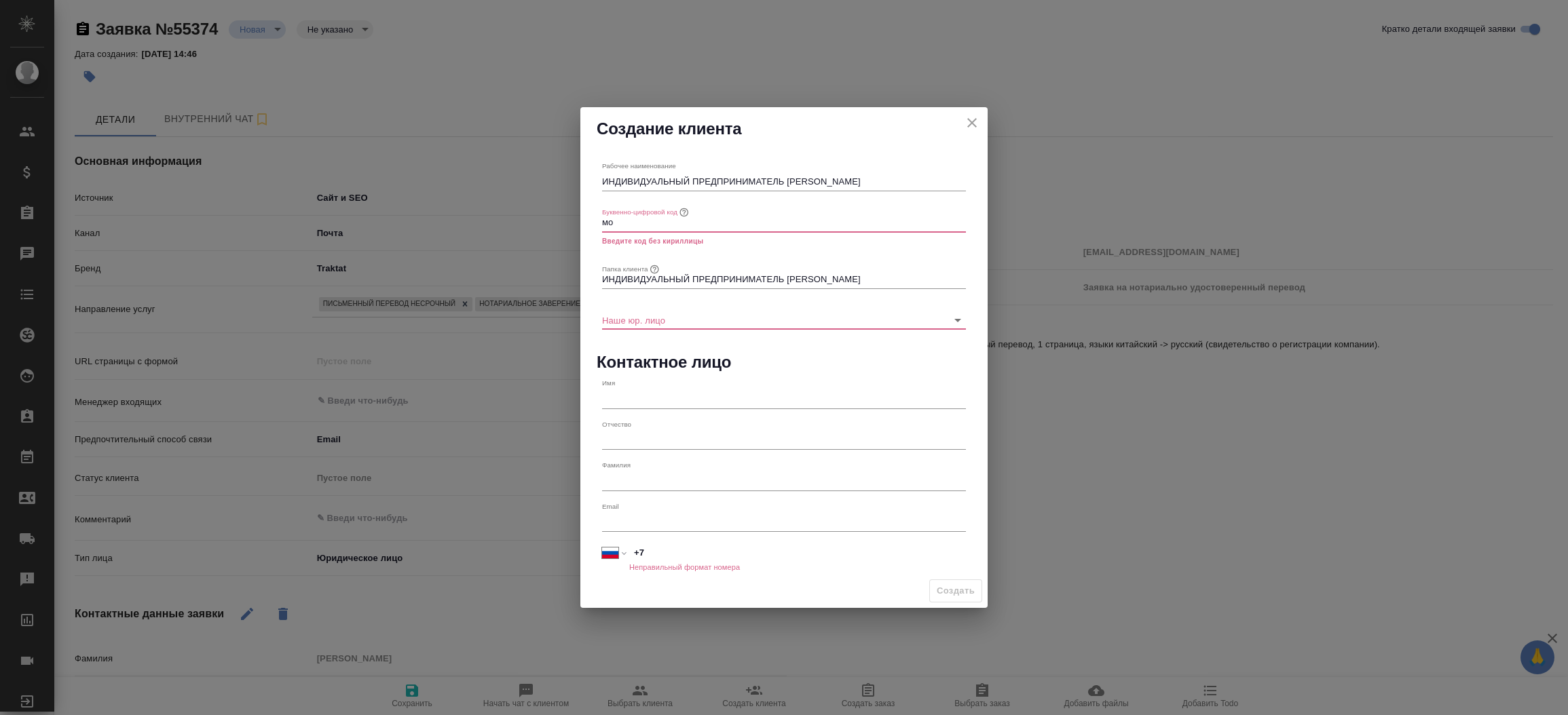
type input "м"
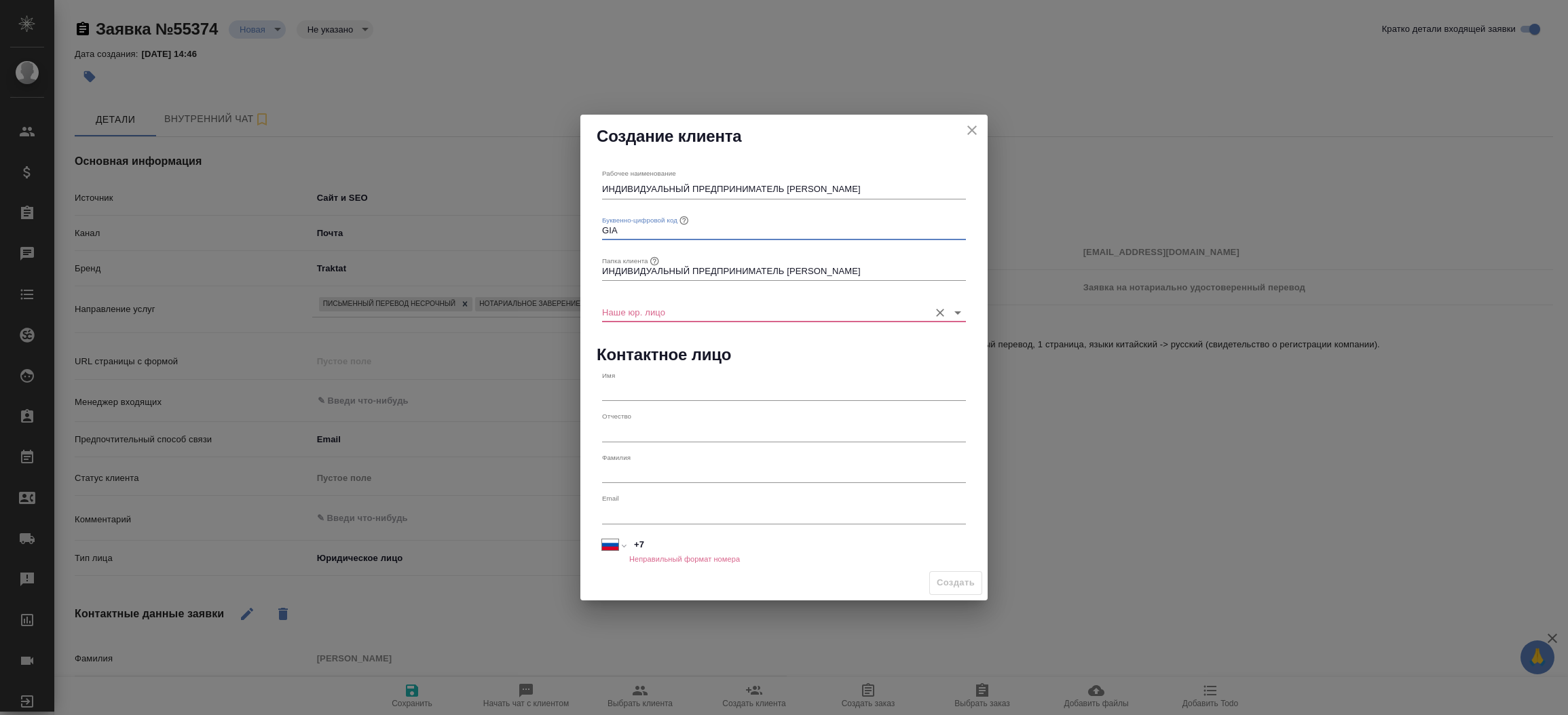
type input "GIA"
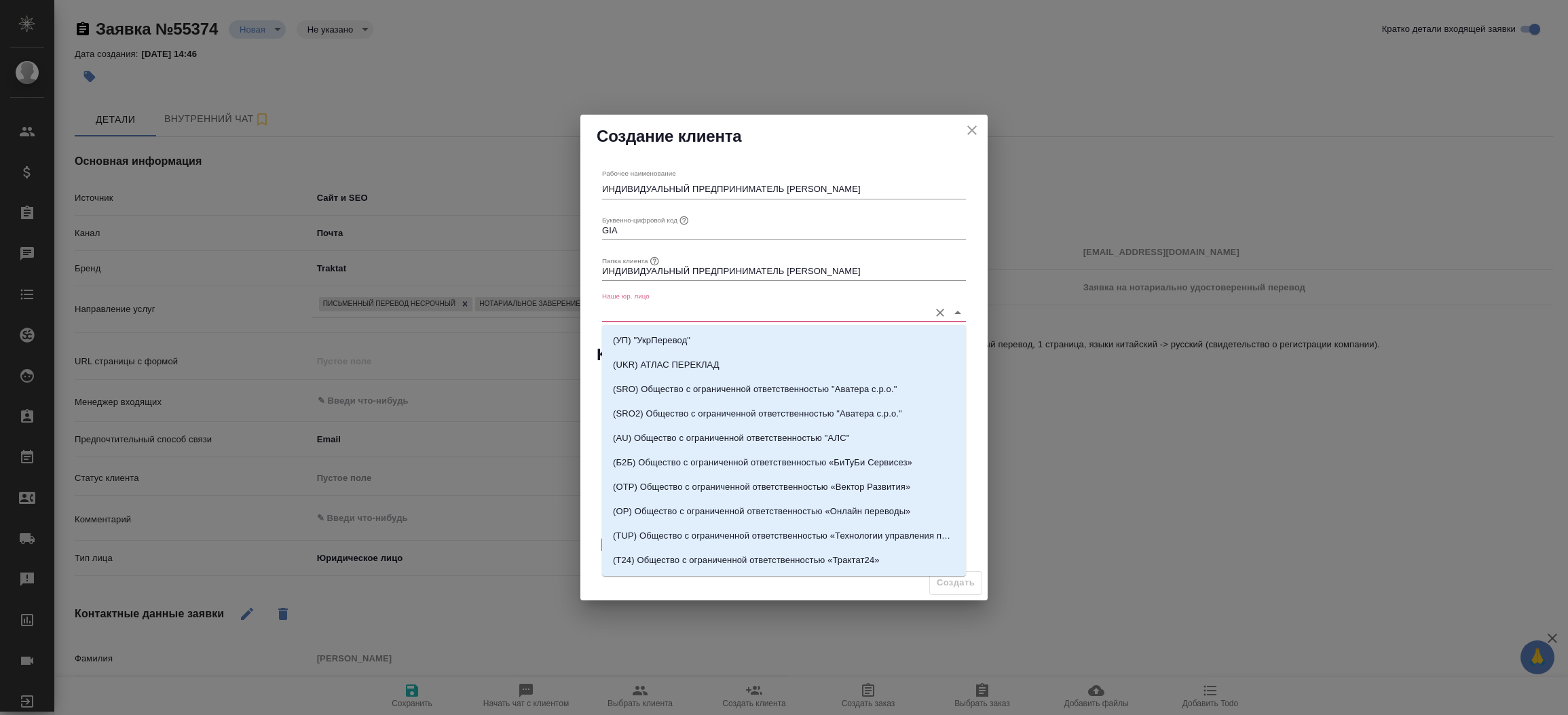
click at [647, 313] on input "Наше юр. лицо" at bounding box center [762, 312] width 320 height 18
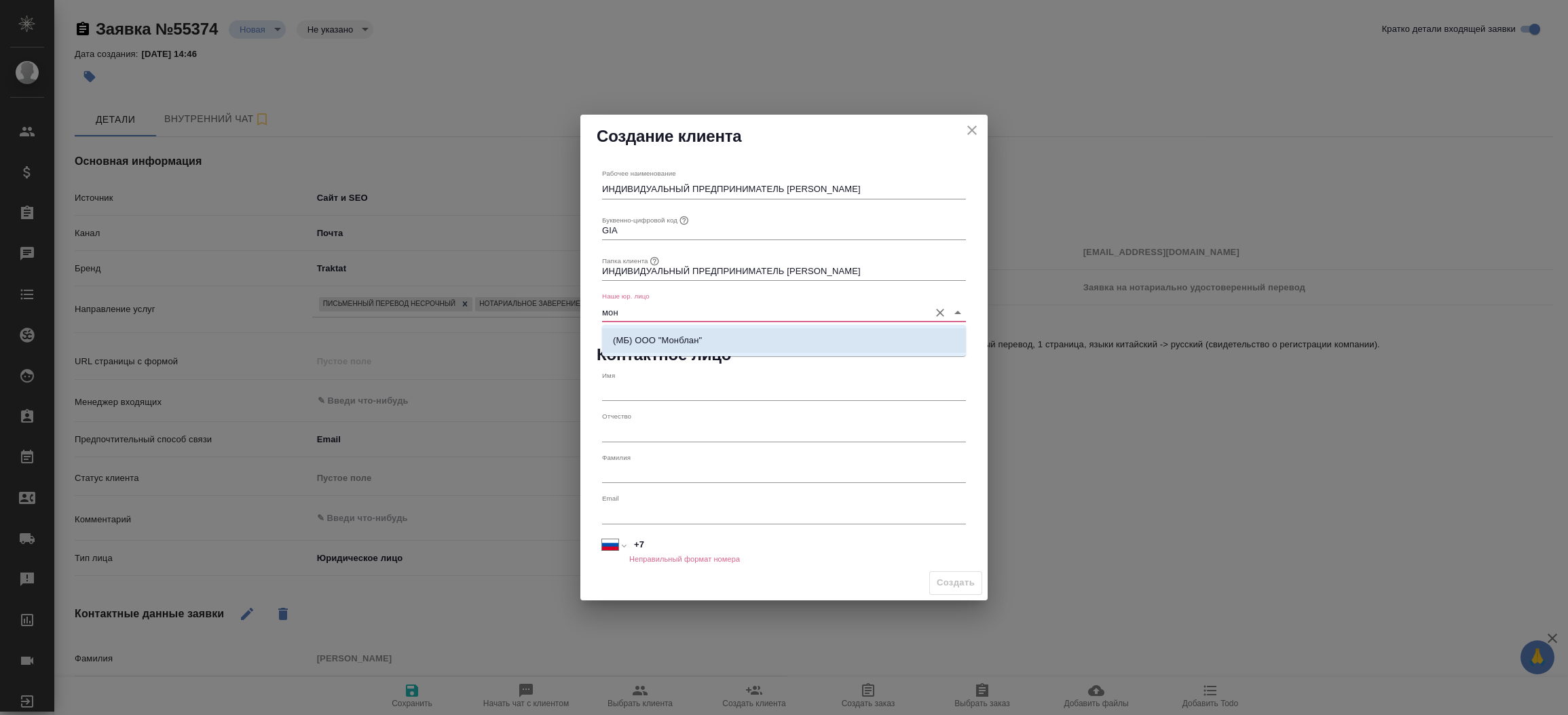
click at [659, 338] on p "(МБ) ООО "Монблан"" at bounding box center [657, 340] width 89 height 14
type input "(МБ) ООО "Монблан""
click at [960, 592] on button "Создать" at bounding box center [955, 582] width 53 height 24
type textarea "x"
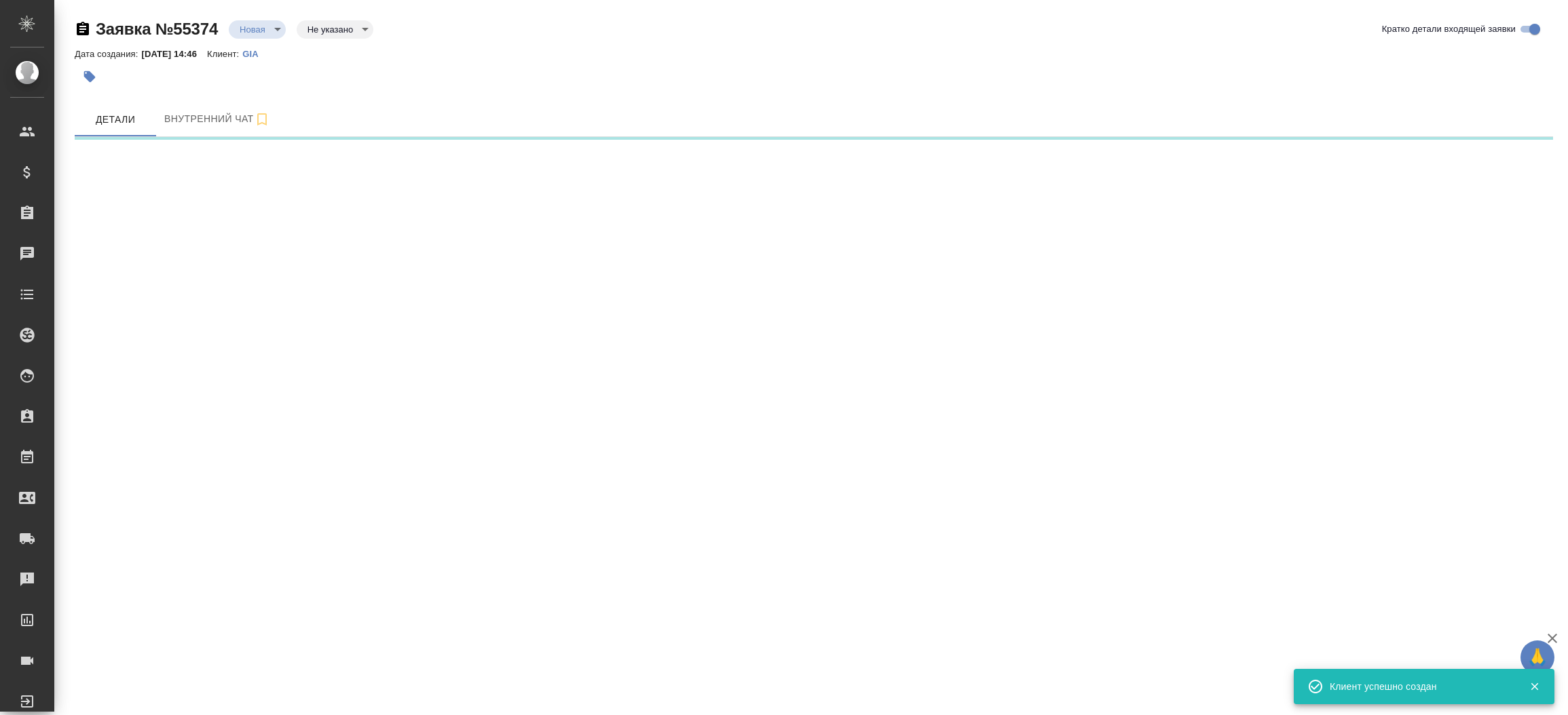
select select "RU"
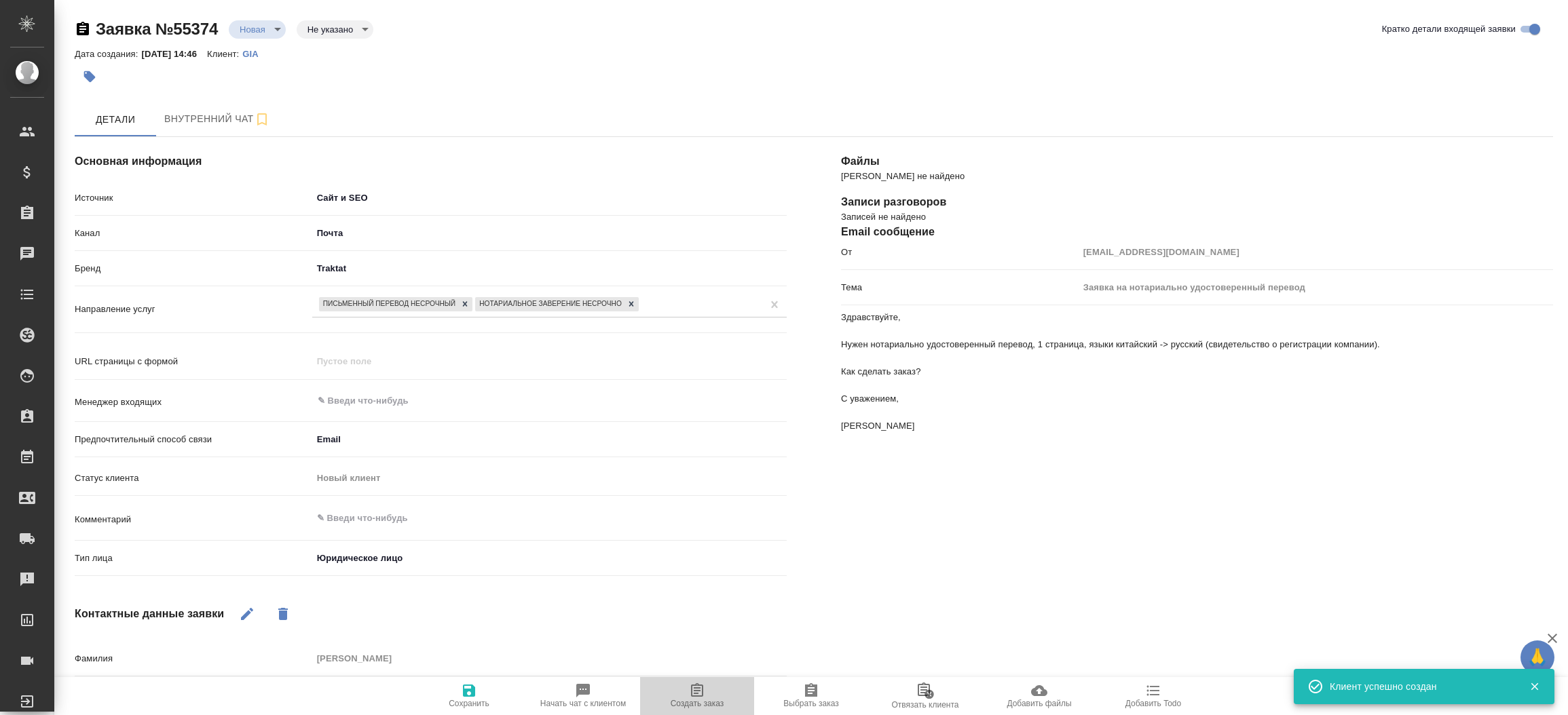
click at [699, 689] on icon "button" at bounding box center [696, 690] width 12 height 14
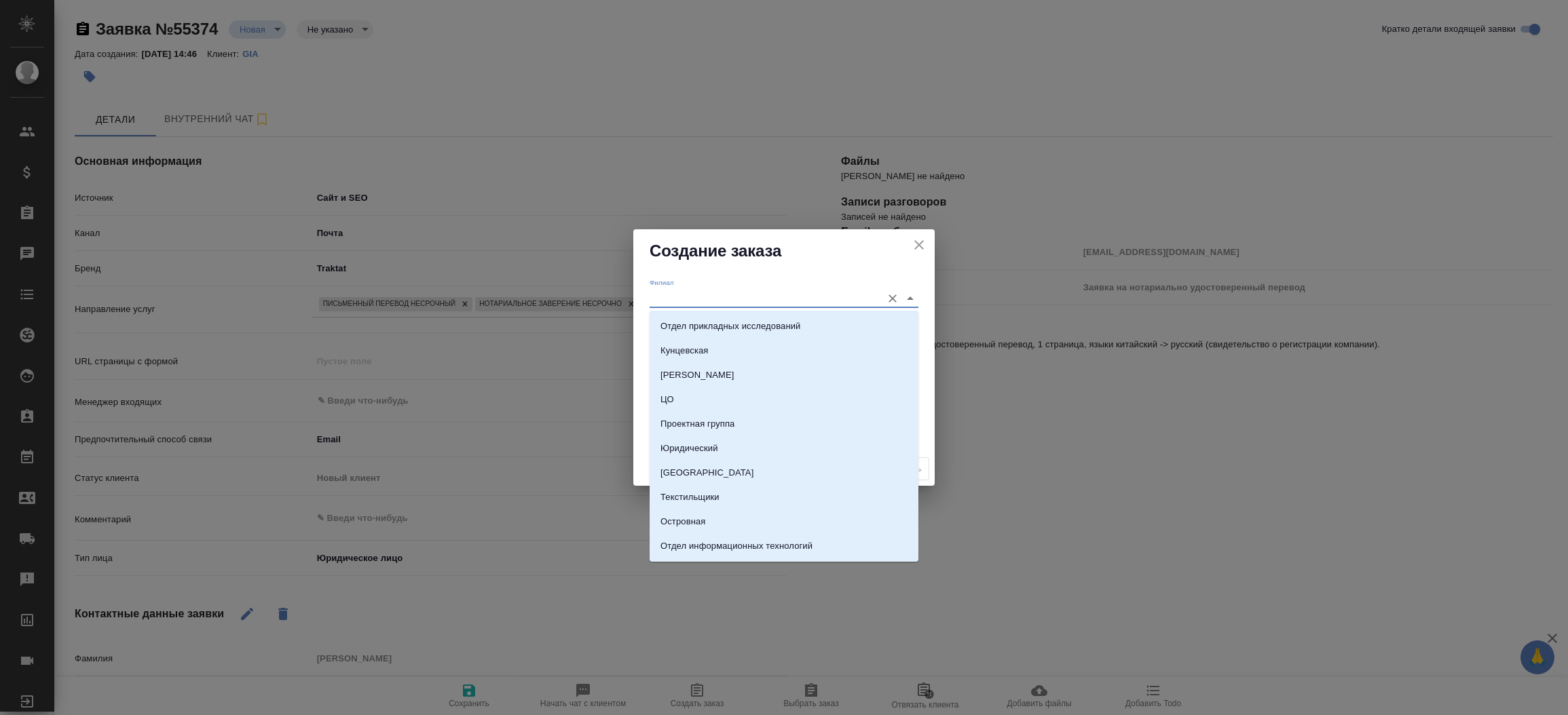
click at [734, 300] on input "Филиал" at bounding box center [762, 298] width 226 height 18
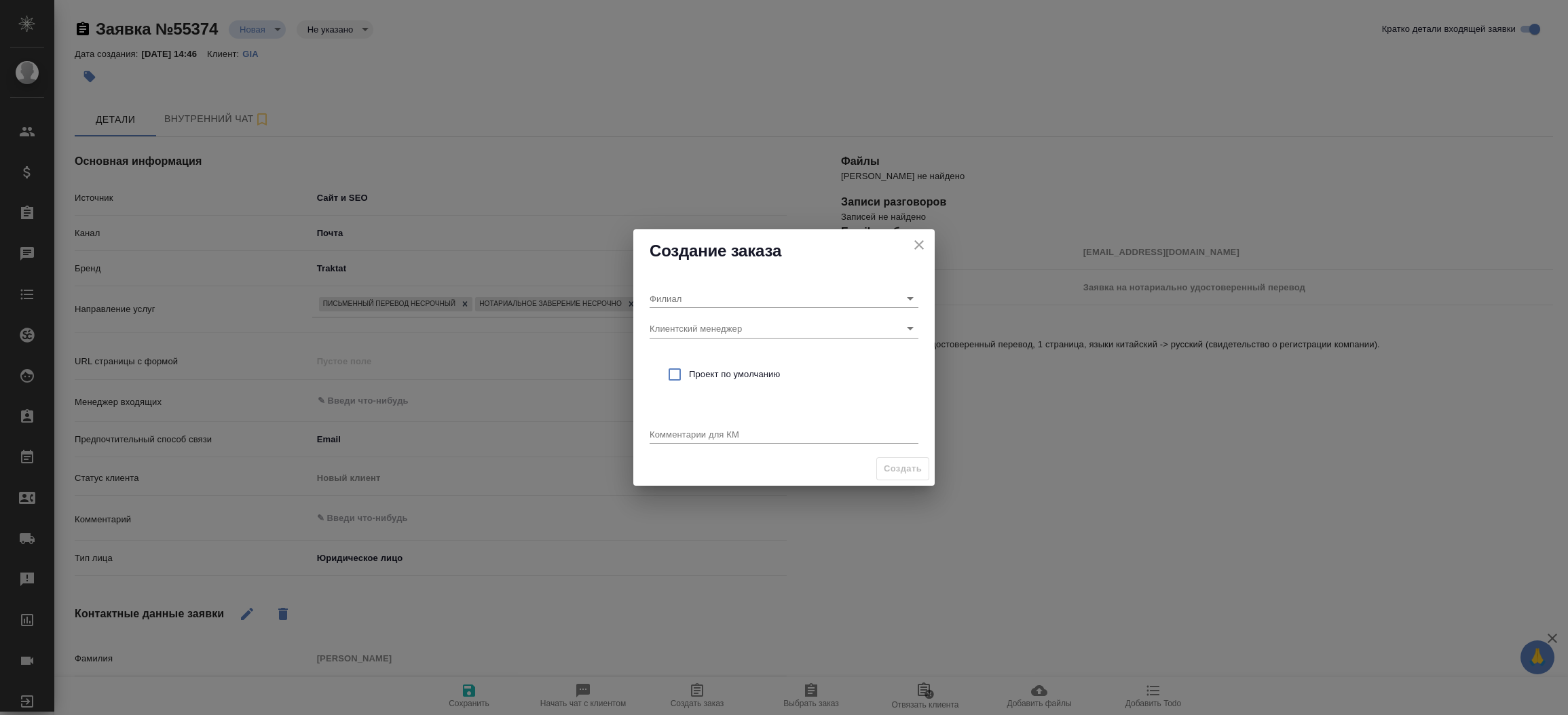
type textarea "x"
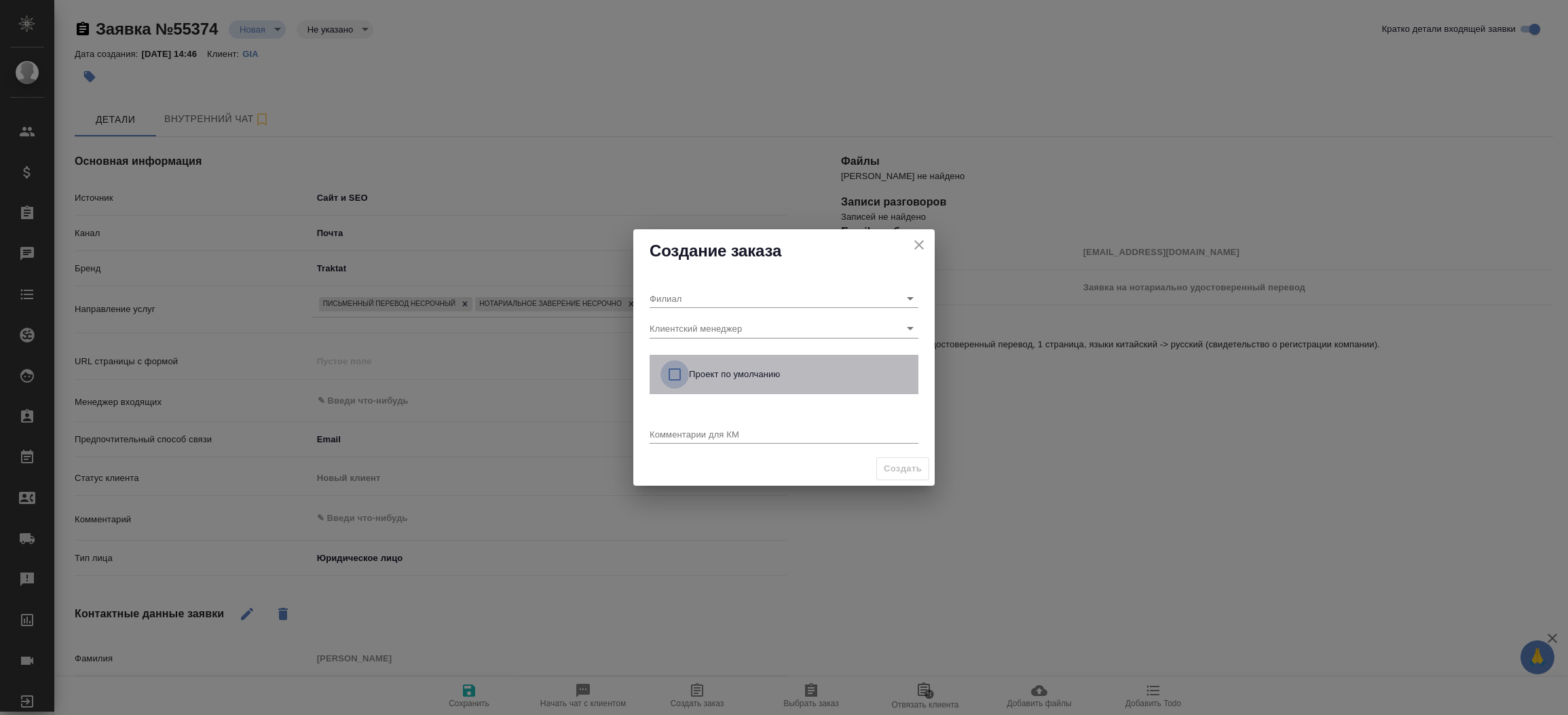
click at [673, 369] on input "checkbox" at bounding box center [674, 374] width 29 height 29
checkbox input "true"
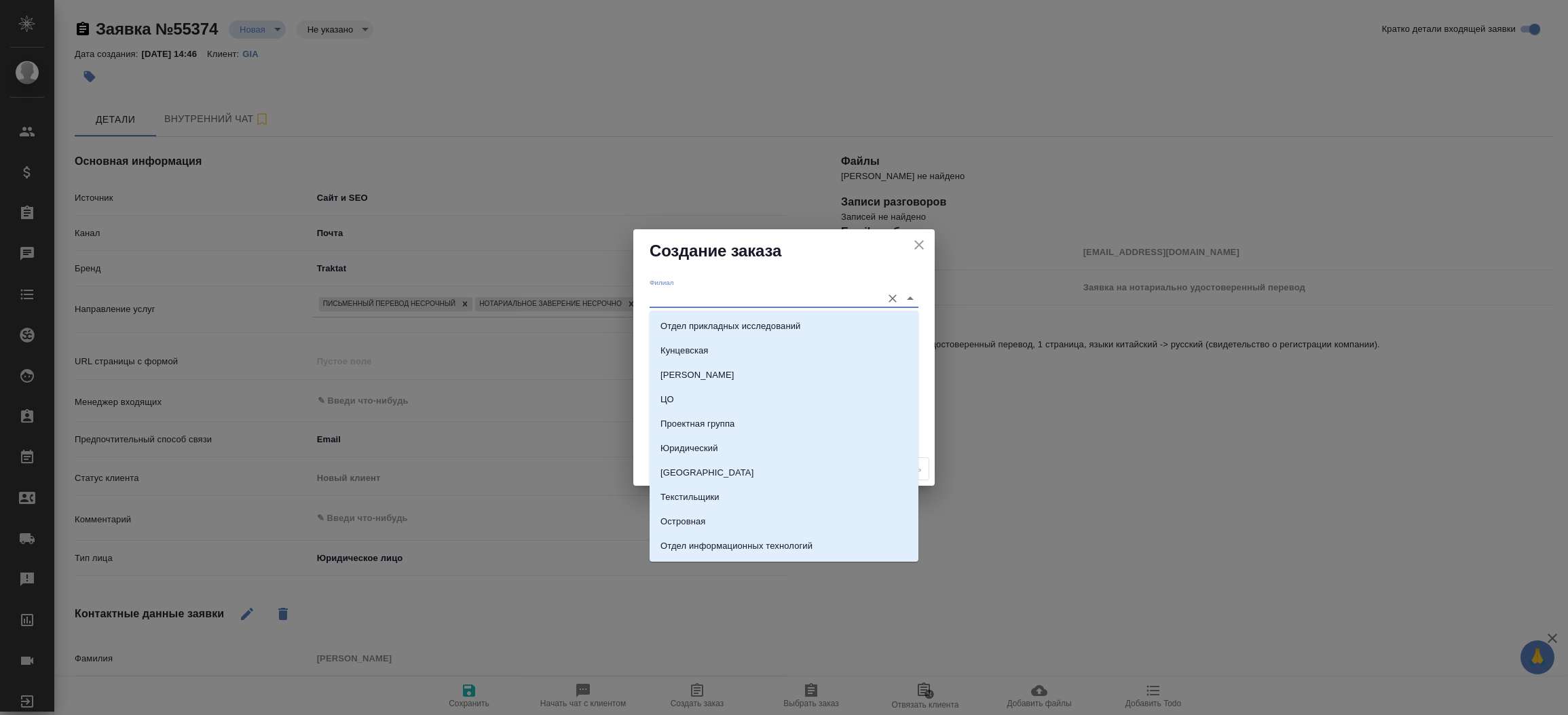
click at [683, 300] on input "Филиал" at bounding box center [762, 298] width 226 height 18
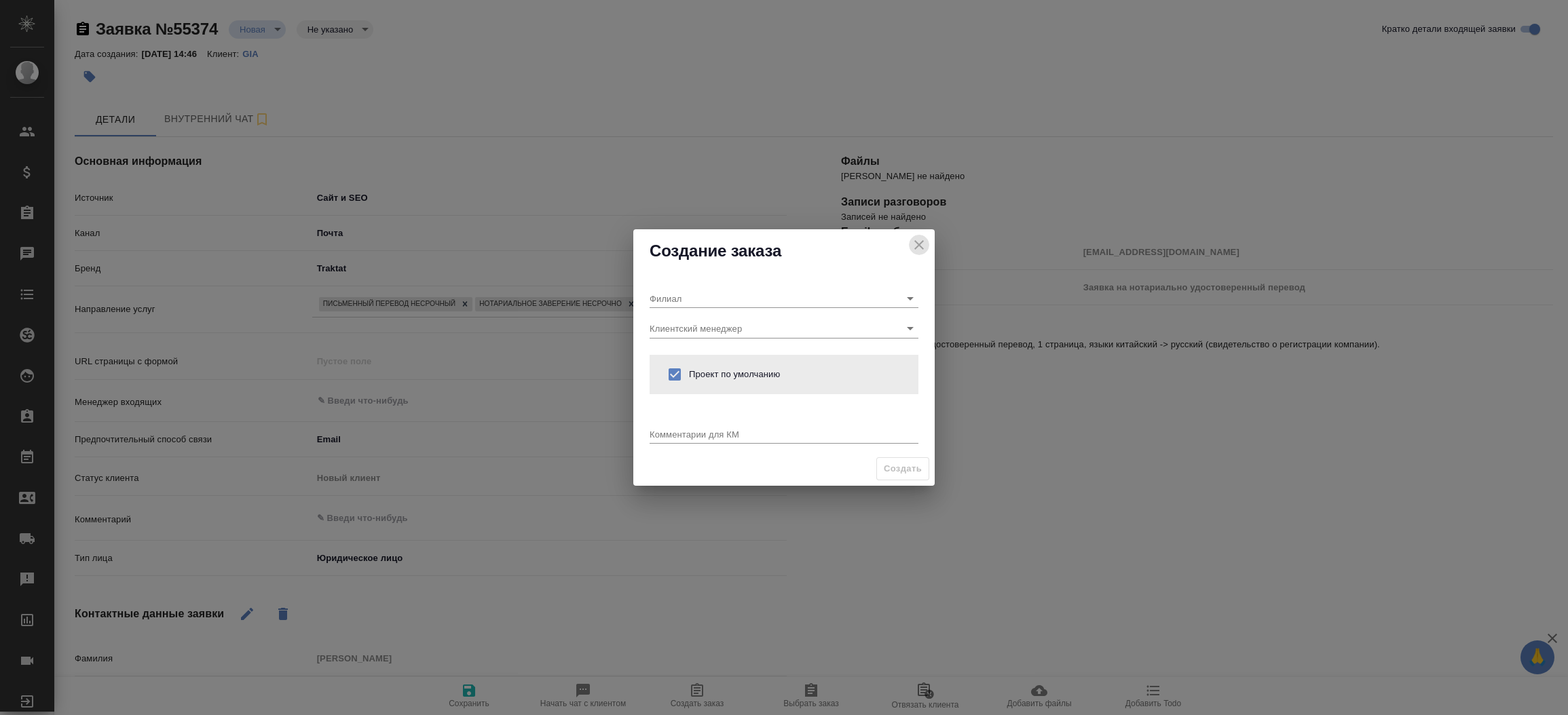
click at [917, 248] on icon "close" at bounding box center [919, 245] width 16 height 16
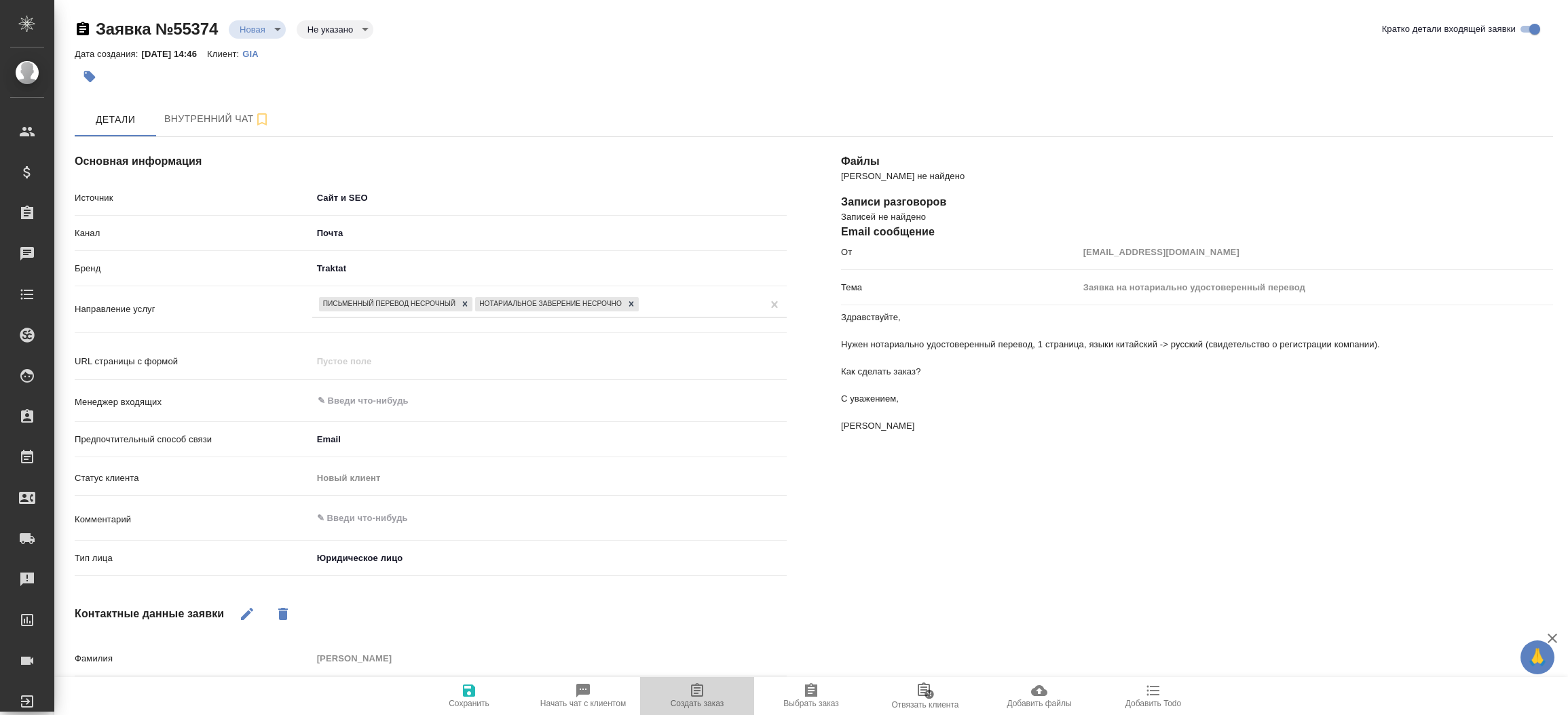
click at [693, 700] on span "Создать заказ" at bounding box center [697, 704] width 54 height 10
type textarea "x"
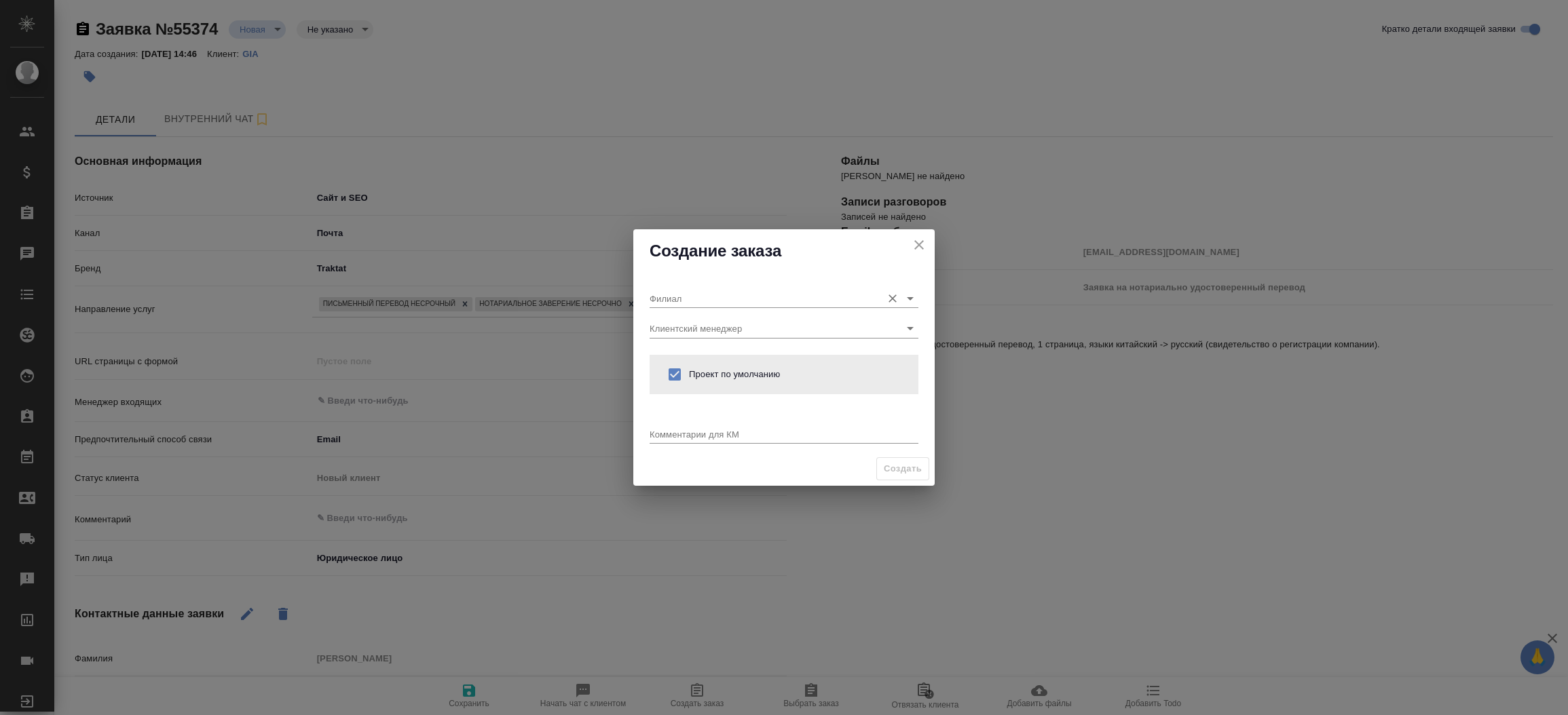
click at [691, 295] on input "Филиал" at bounding box center [762, 298] width 226 height 18
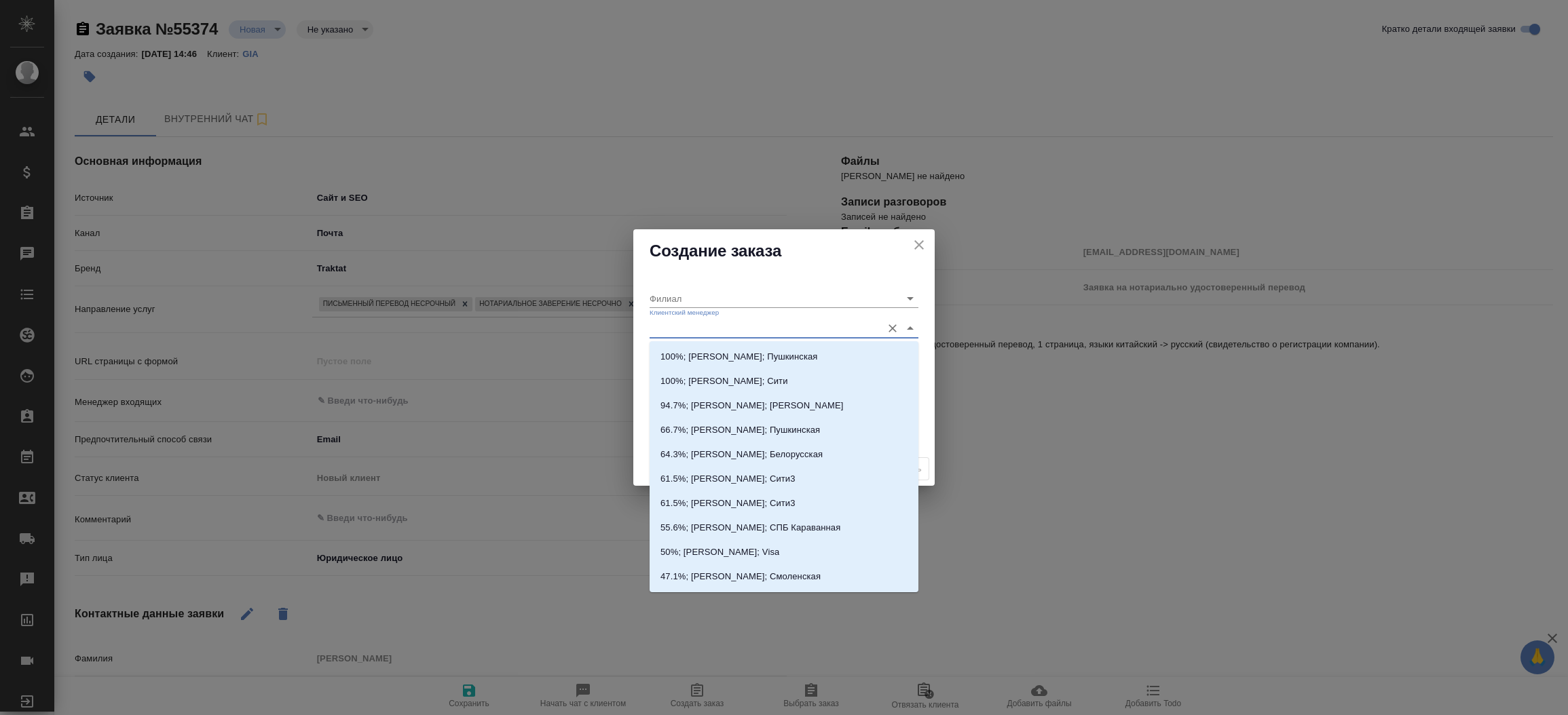
click at [687, 327] on input "Клиентский менеджер" at bounding box center [762, 328] width 226 height 18
type input "тиму"
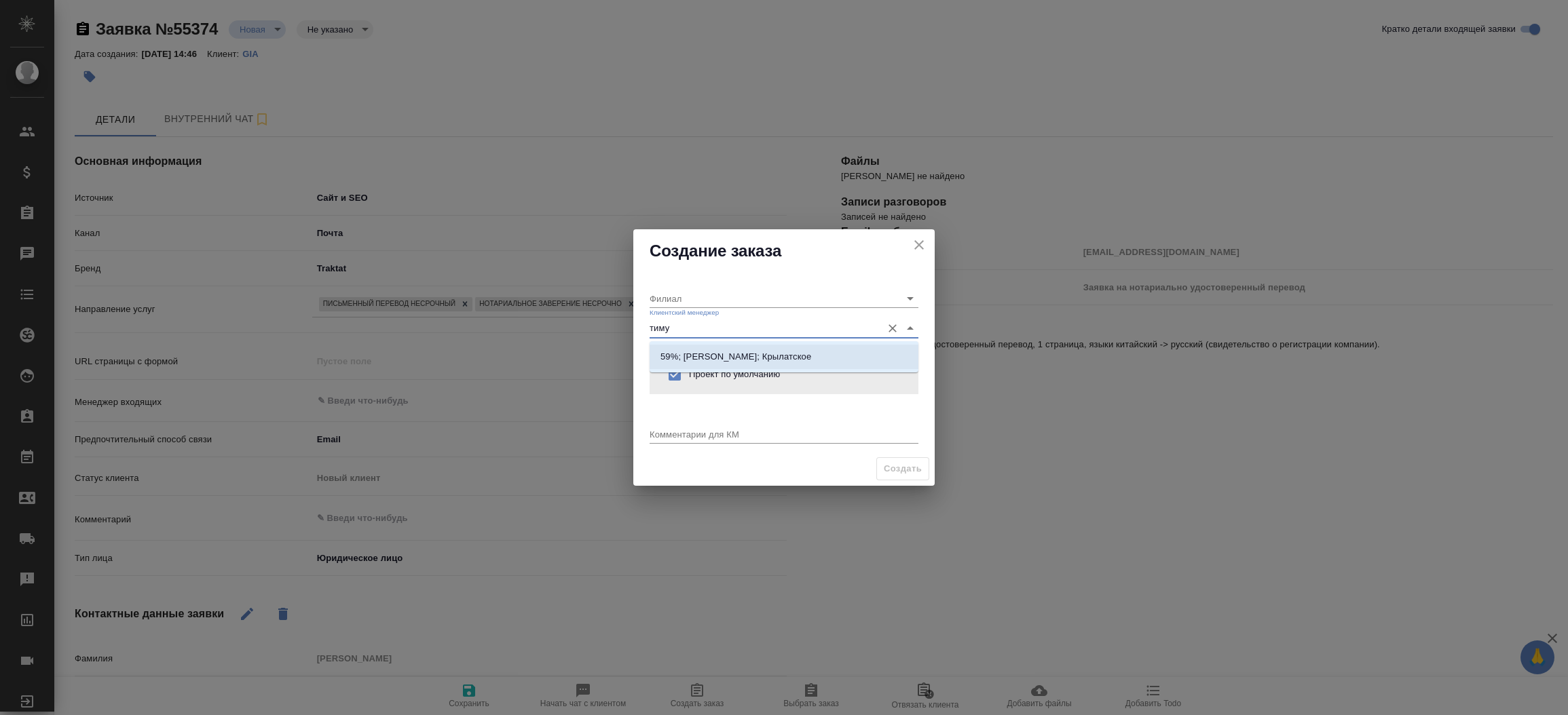
click at [701, 345] on li "59%; Касымов Тимур; Крылатское" at bounding box center [784, 357] width 269 height 24
type input "Крылатское"
type input "59%; Касымов Тимур; Крылатское"
click at [685, 432] on textarea at bounding box center [784, 434] width 269 height 10
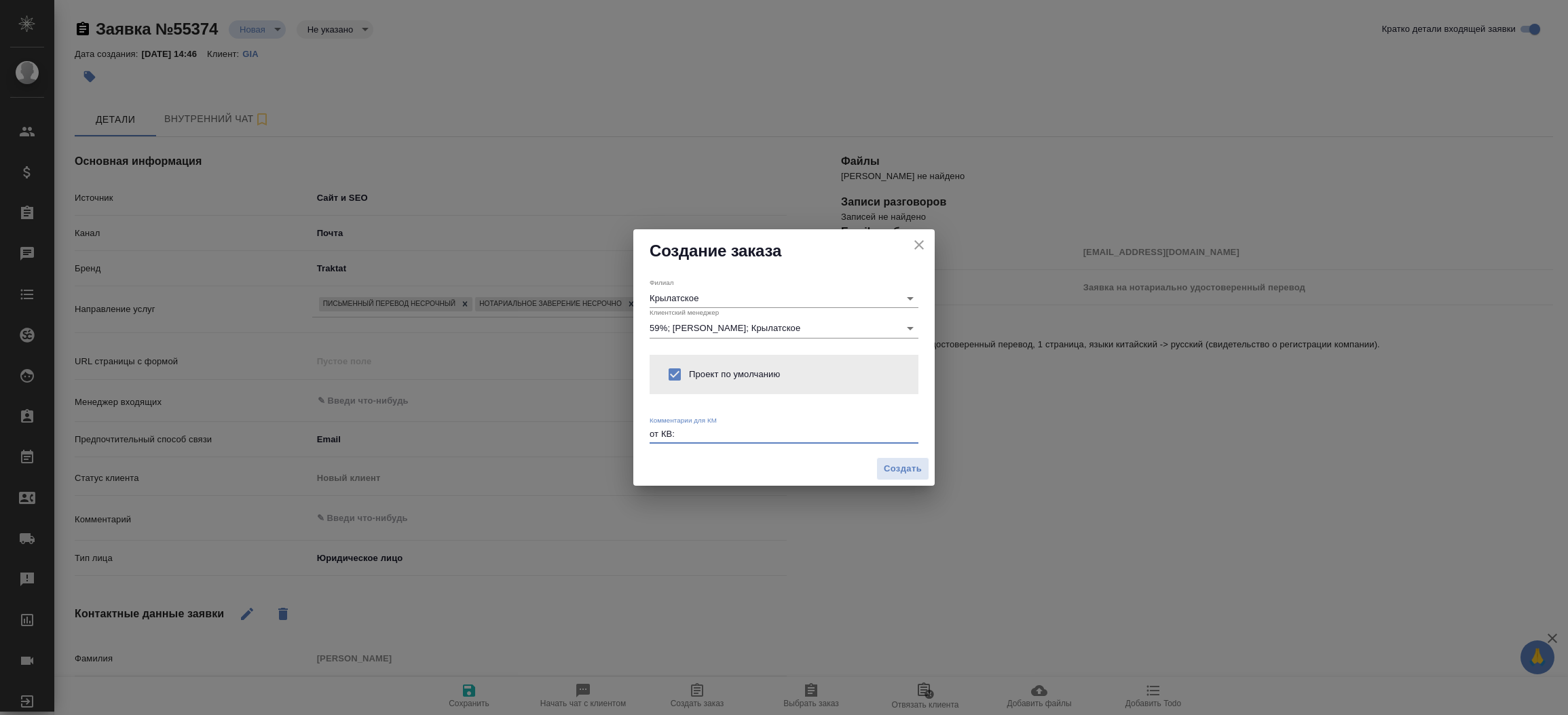
type textarea "от КВ:"
type textarea "x"
paste textarea "китайский -> русский, нотариально удостоверенный перевод. Пока не уверен, что с…"
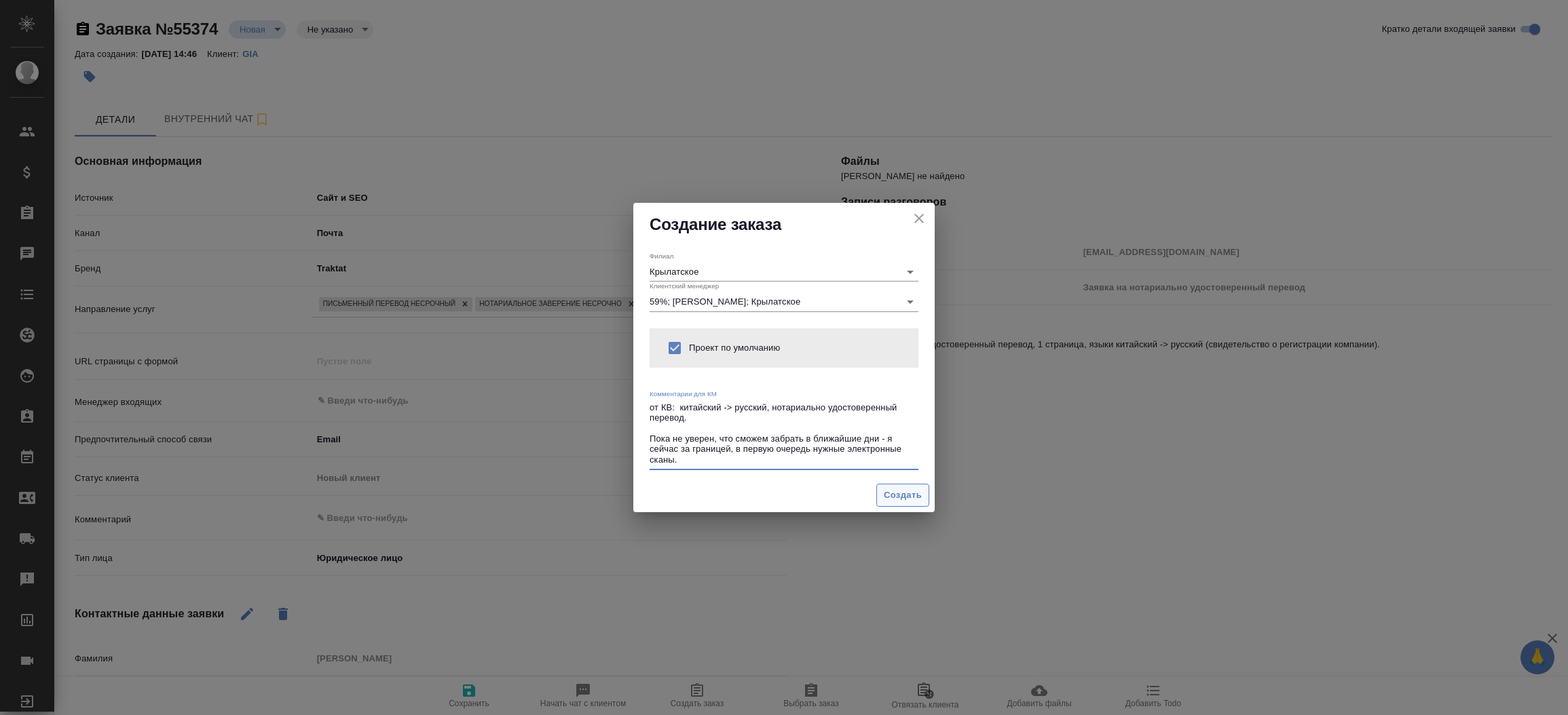
type textarea "от КВ: китайский -> русский, нотариально удостоверенный перевод. Пока не уверен…"
click at [894, 502] on span "Создать" at bounding box center [903, 495] width 38 height 15
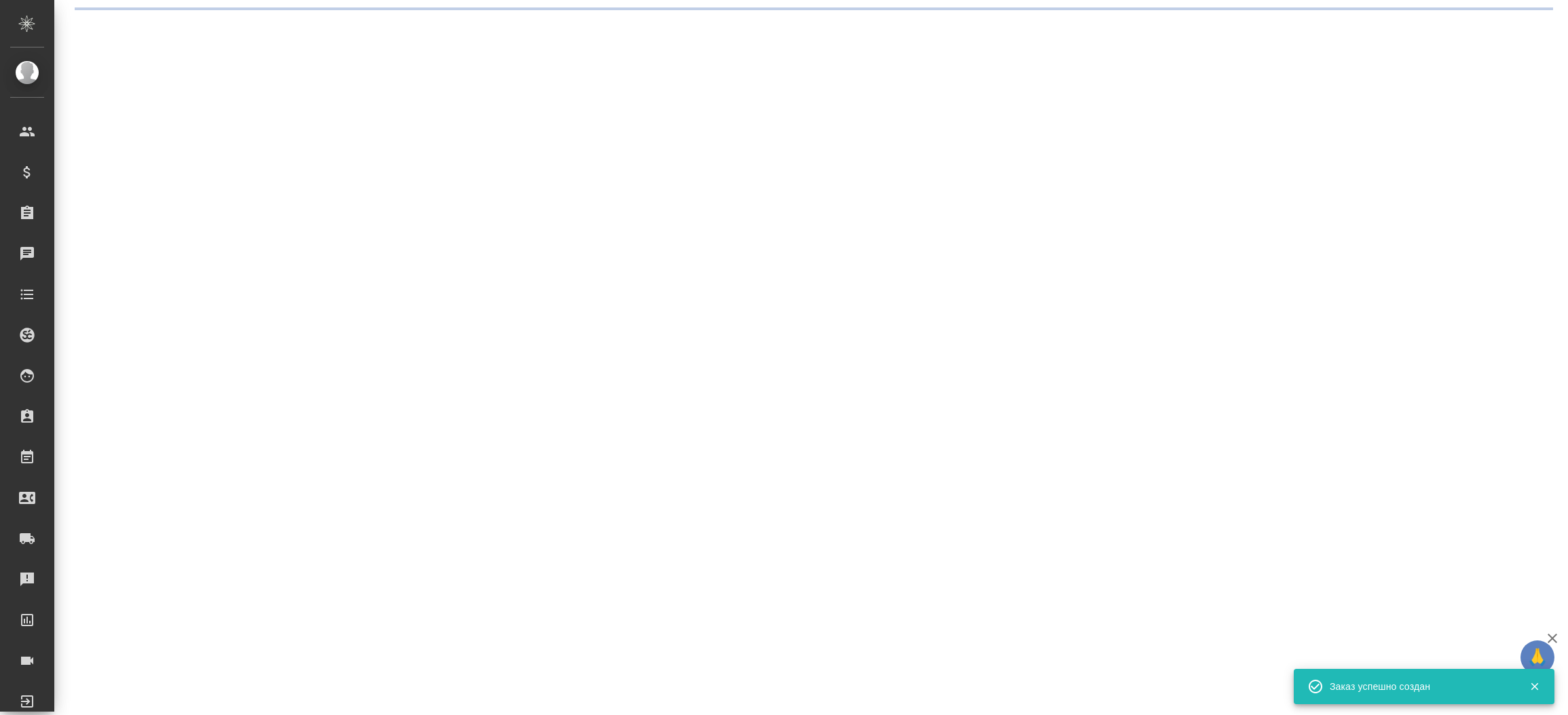
select select "RU"
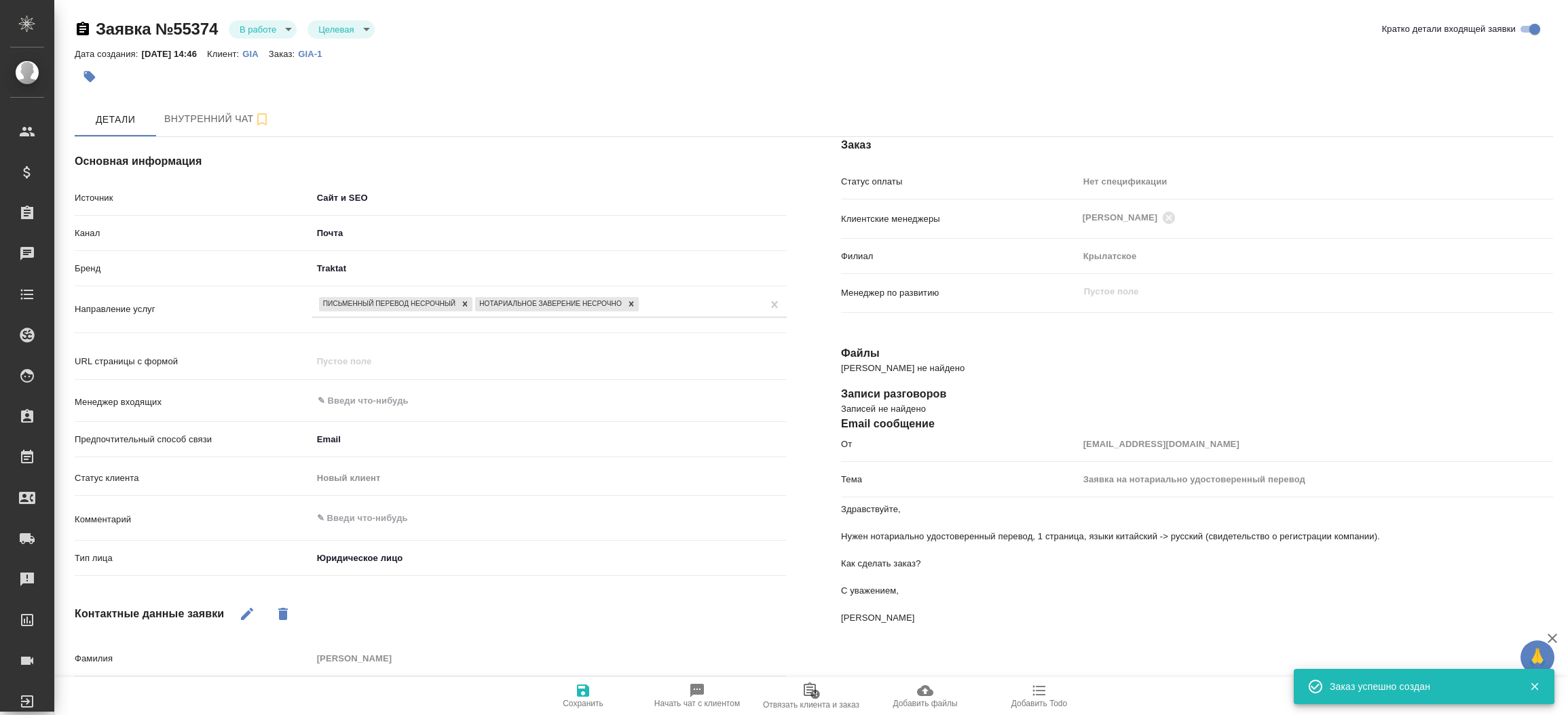
type textarea "x"
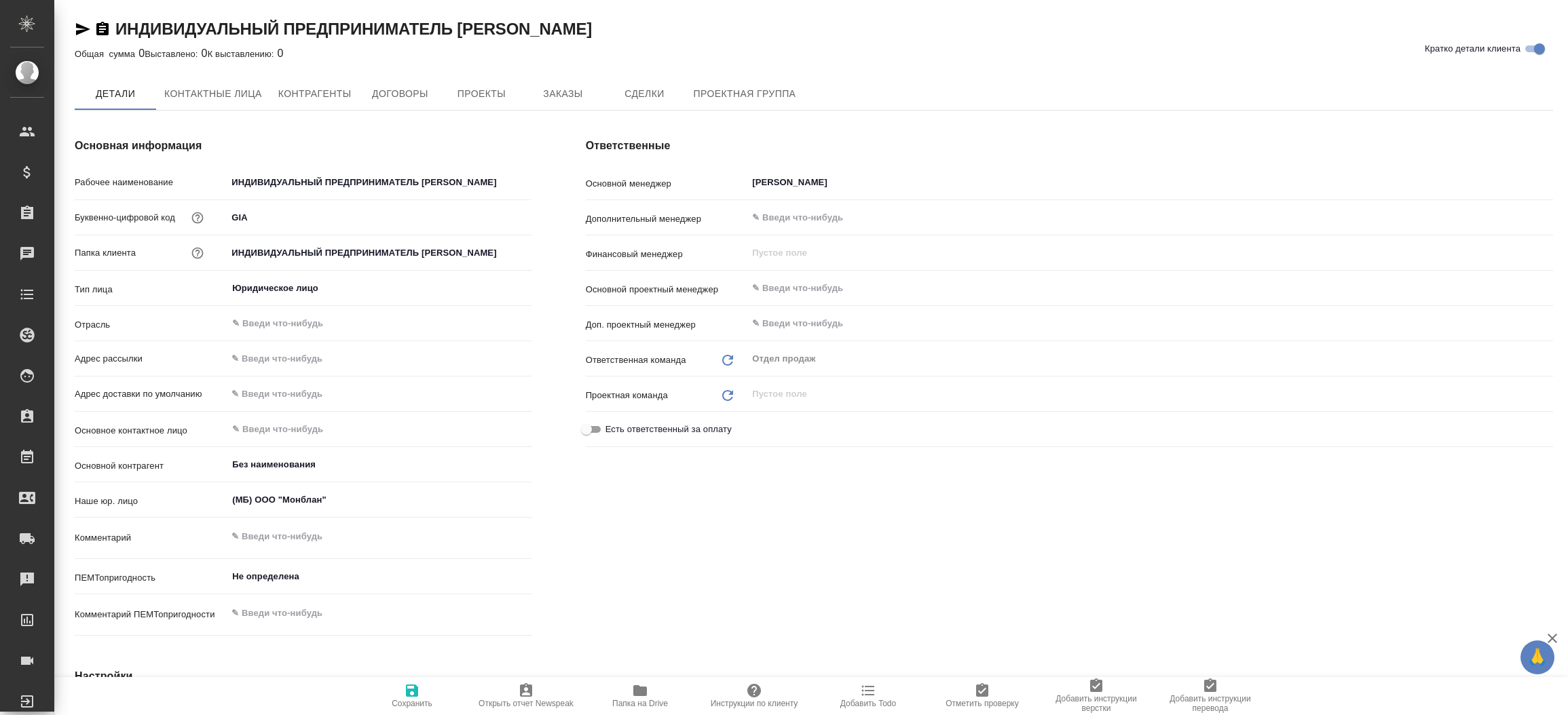
type textarea "x"
click at [488, 103] on button "Проекты" at bounding box center [481, 94] width 81 height 34
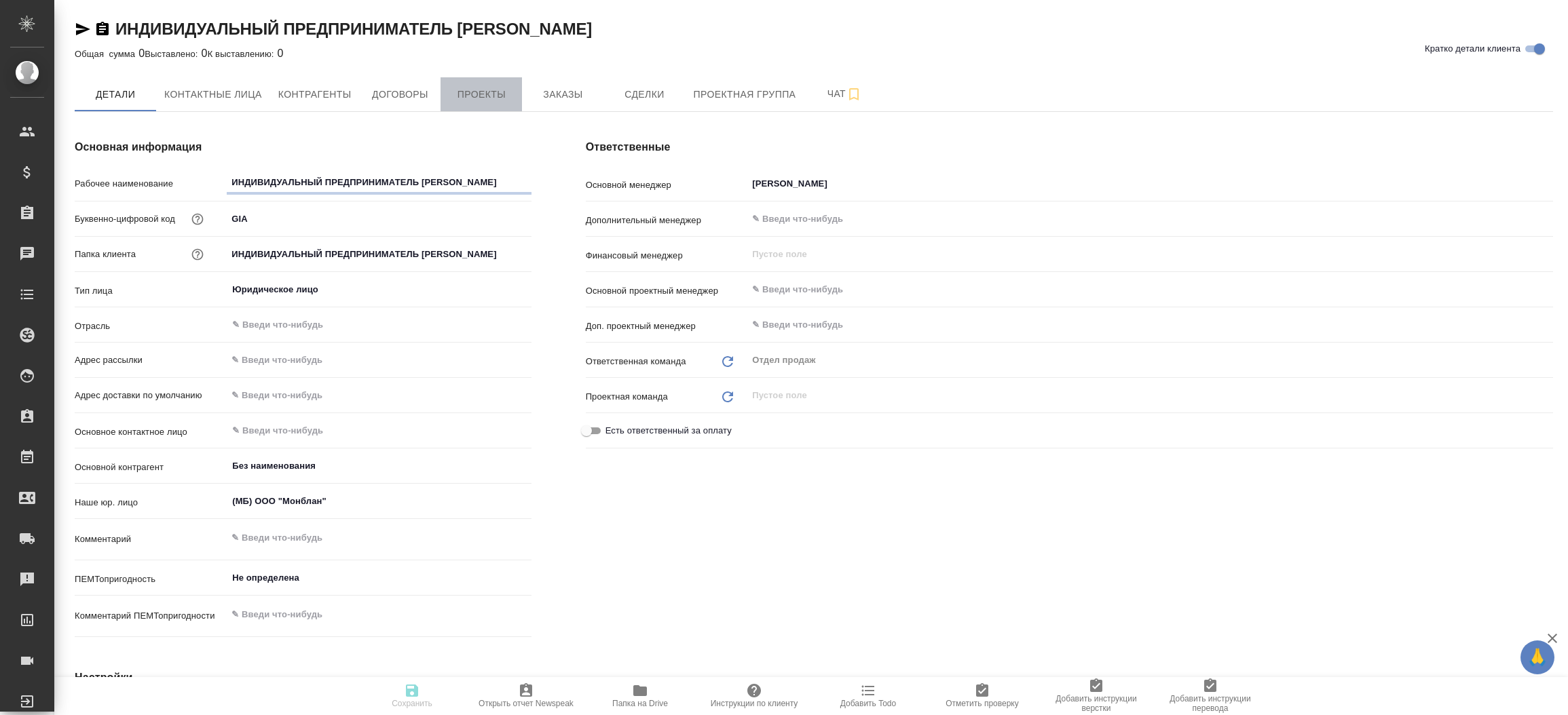
type textarea "x"
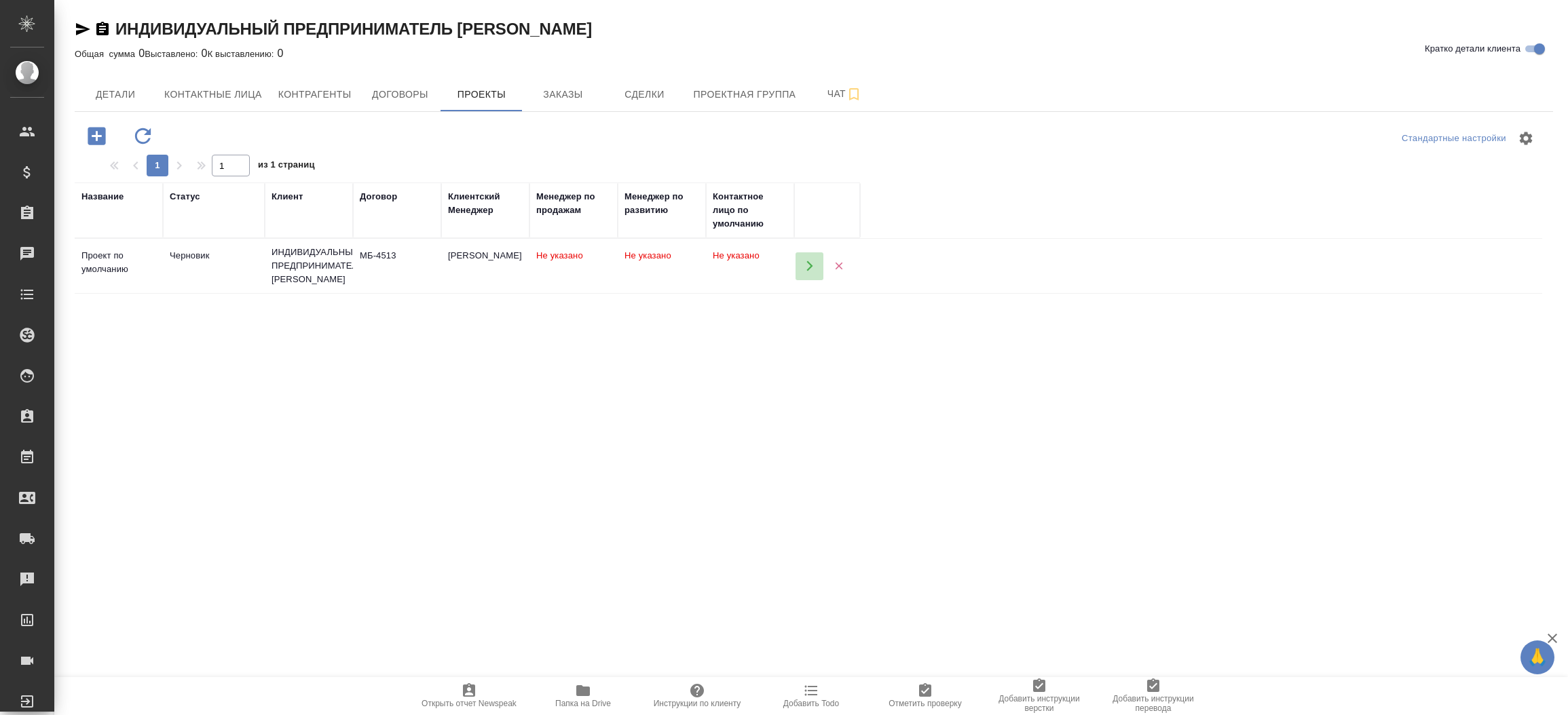
click at [802, 271] on button "button" at bounding box center [809, 266] width 28 height 28
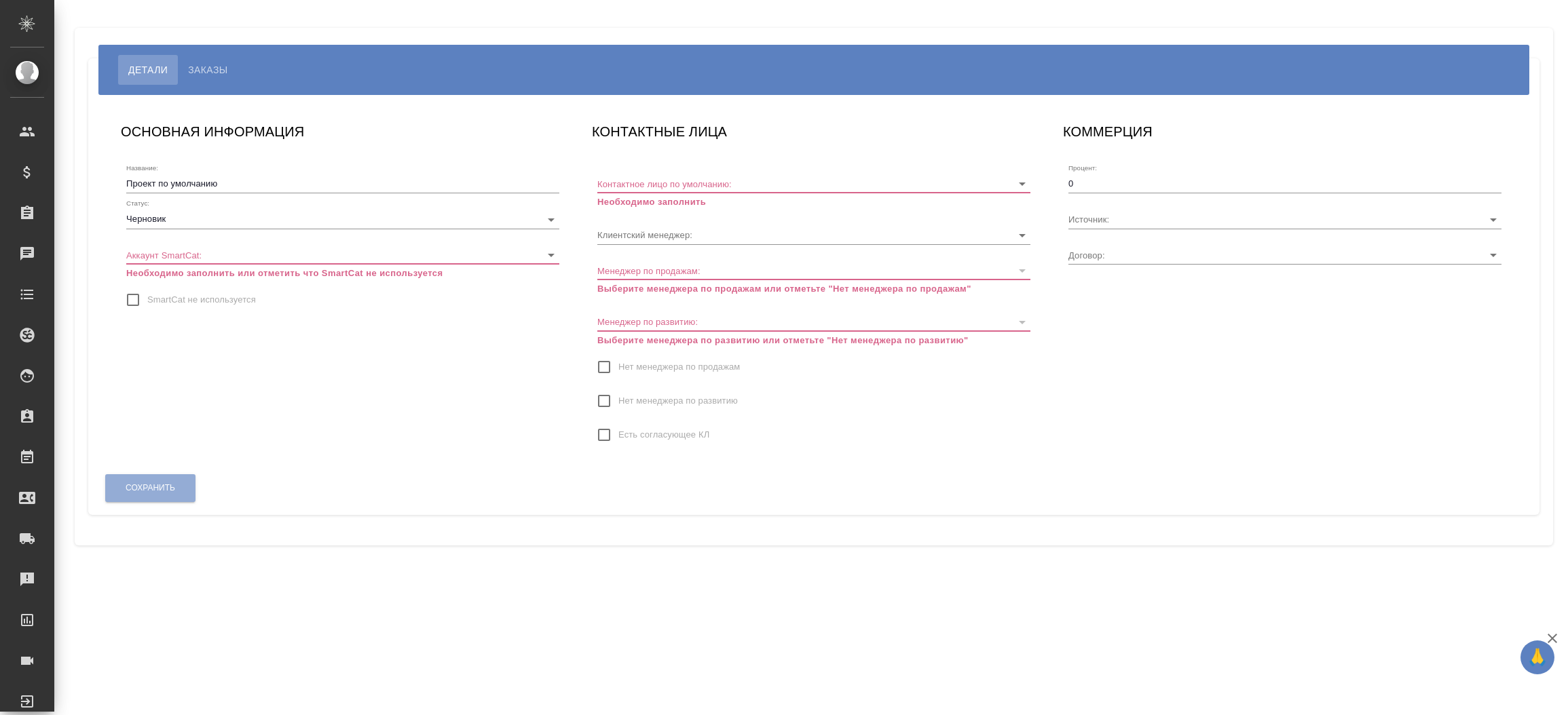
type input "МБ-4513"
type input "[PERSON_NAME]"
click at [121, 301] on input "SmartCat не используется" at bounding box center [133, 300] width 29 height 29
checkbox input "true"
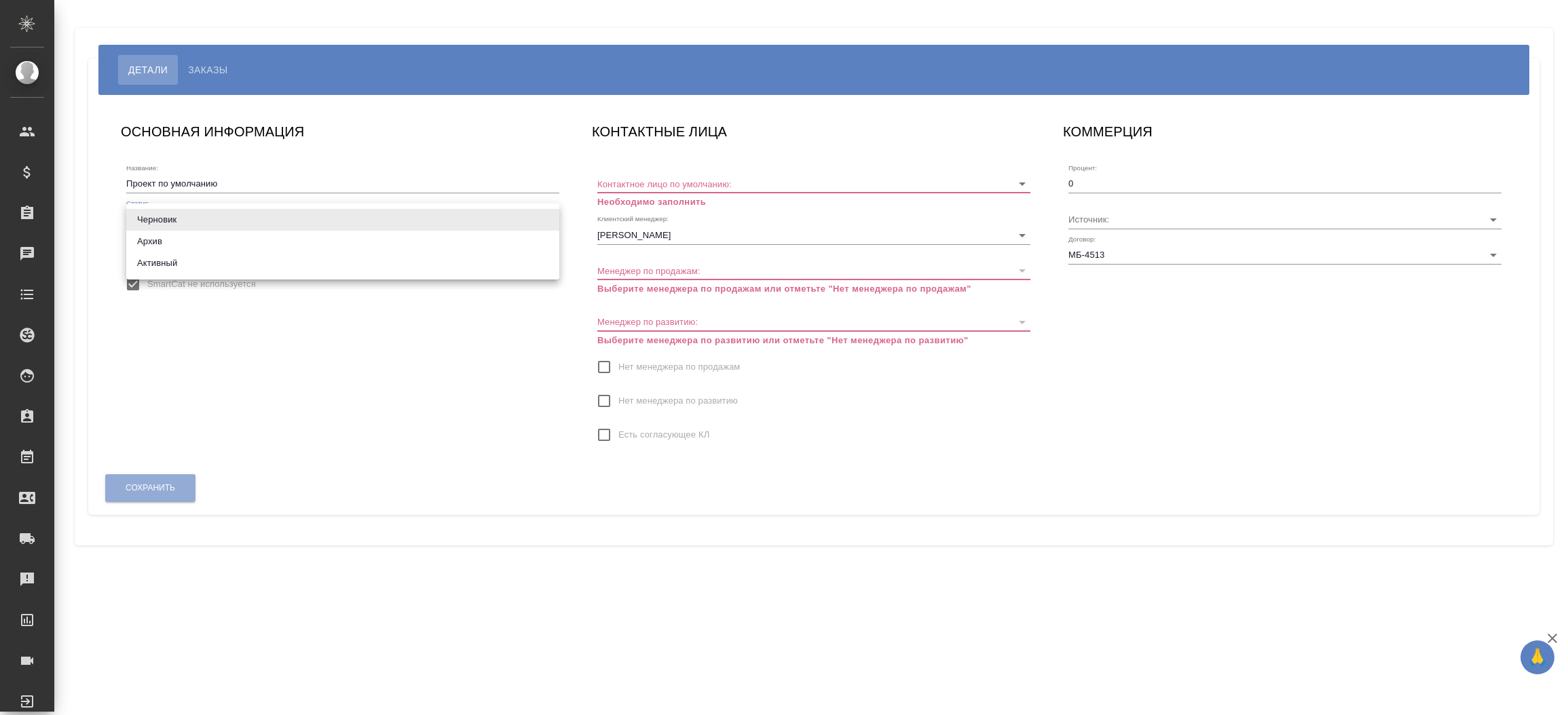
click at [165, 222] on body "🙏 .cls-1 fill:#fff; AWATERA [PERSON_NAME]prutko Клиенты Спецификации Заказы Чат…" at bounding box center [784, 358] width 1568 height 715
click at [158, 271] on li "Активный" at bounding box center [343, 263] width 433 height 22
type input "active"
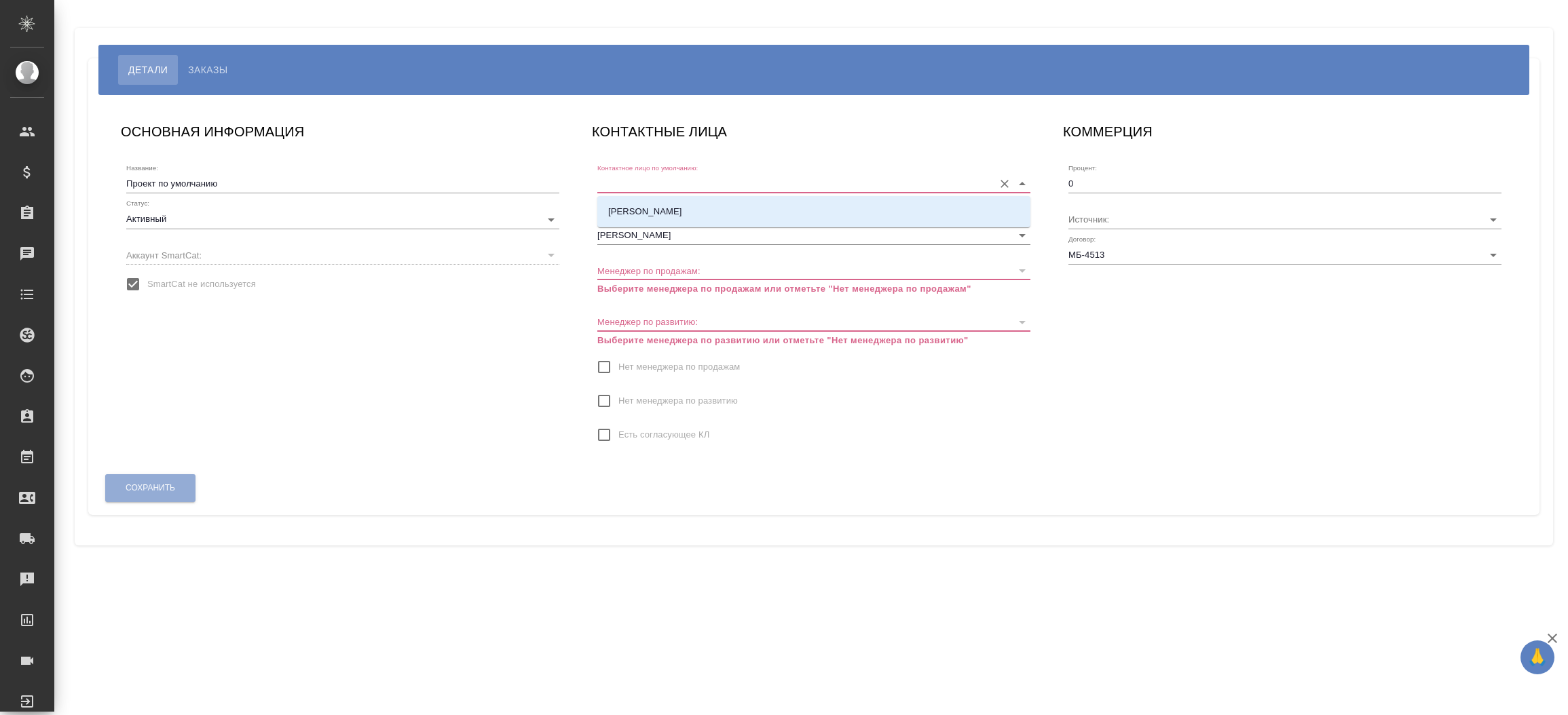
click at [683, 178] on input "Контактное лицо по умолчанию:" at bounding box center [792, 183] width 389 height 18
click at [677, 212] on li "[PERSON_NAME]" at bounding box center [814, 212] width 433 height 24
type input "[PERSON_NAME]"
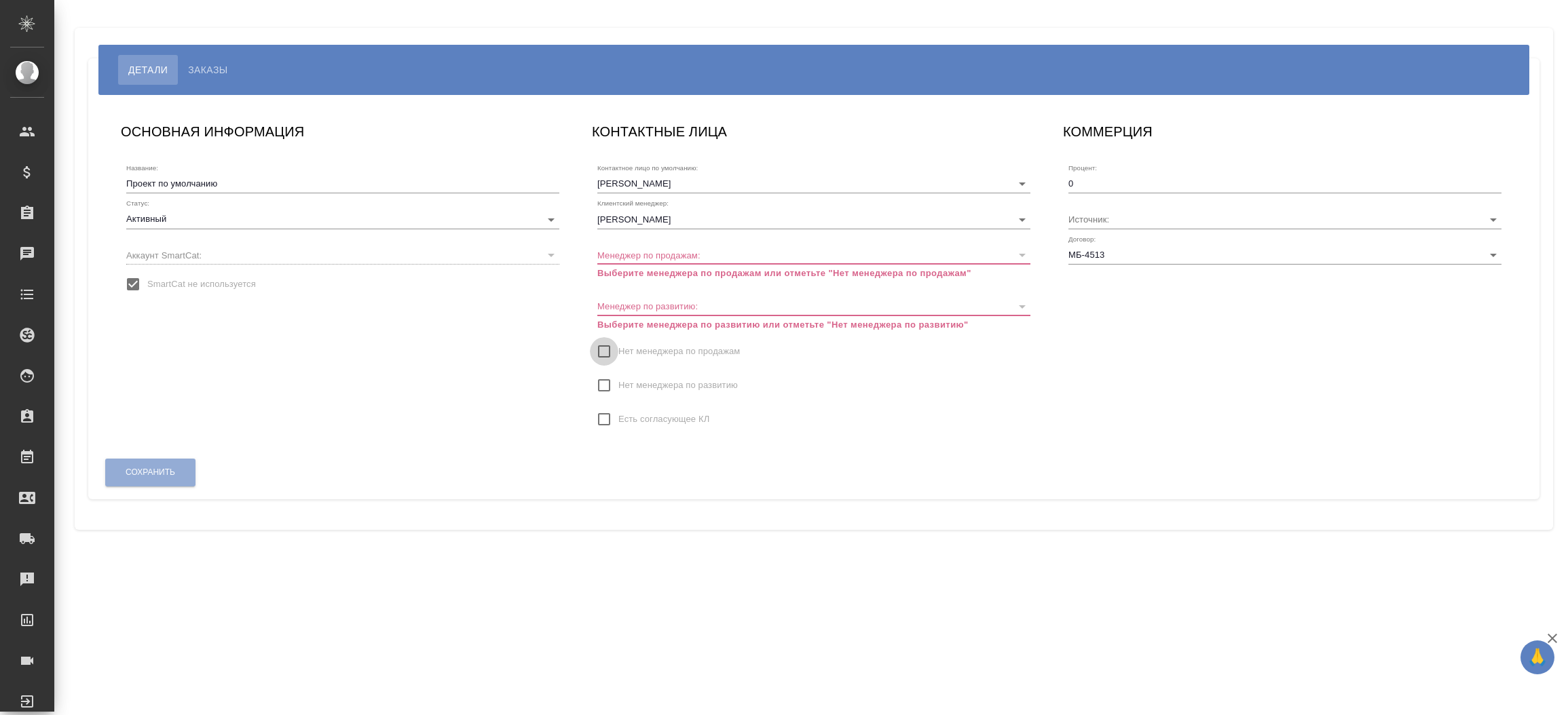
click at [605, 356] on input "Нет менеджера по продажам" at bounding box center [604, 351] width 29 height 29
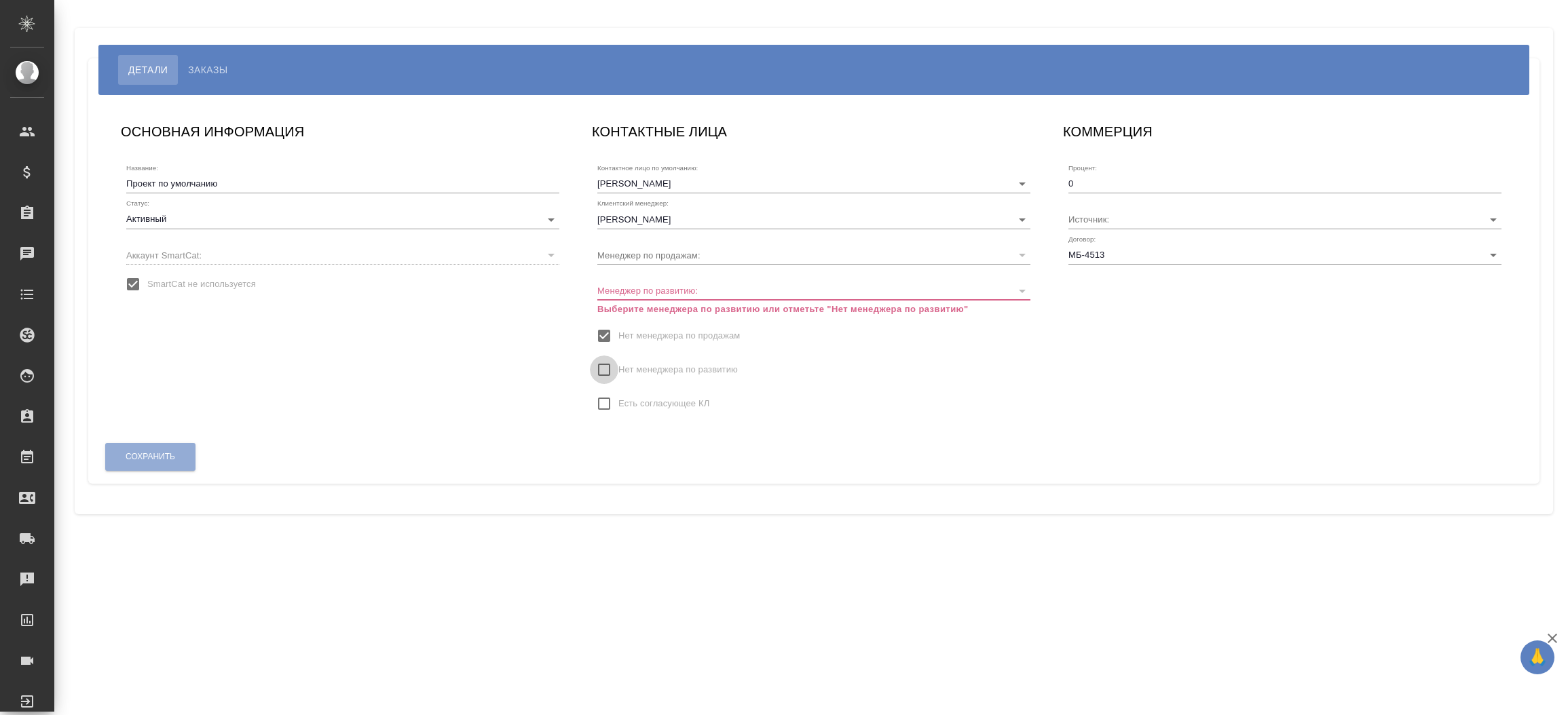
click at [604, 376] on input "Нет менеджера по развитию" at bounding box center [604, 370] width 29 height 29
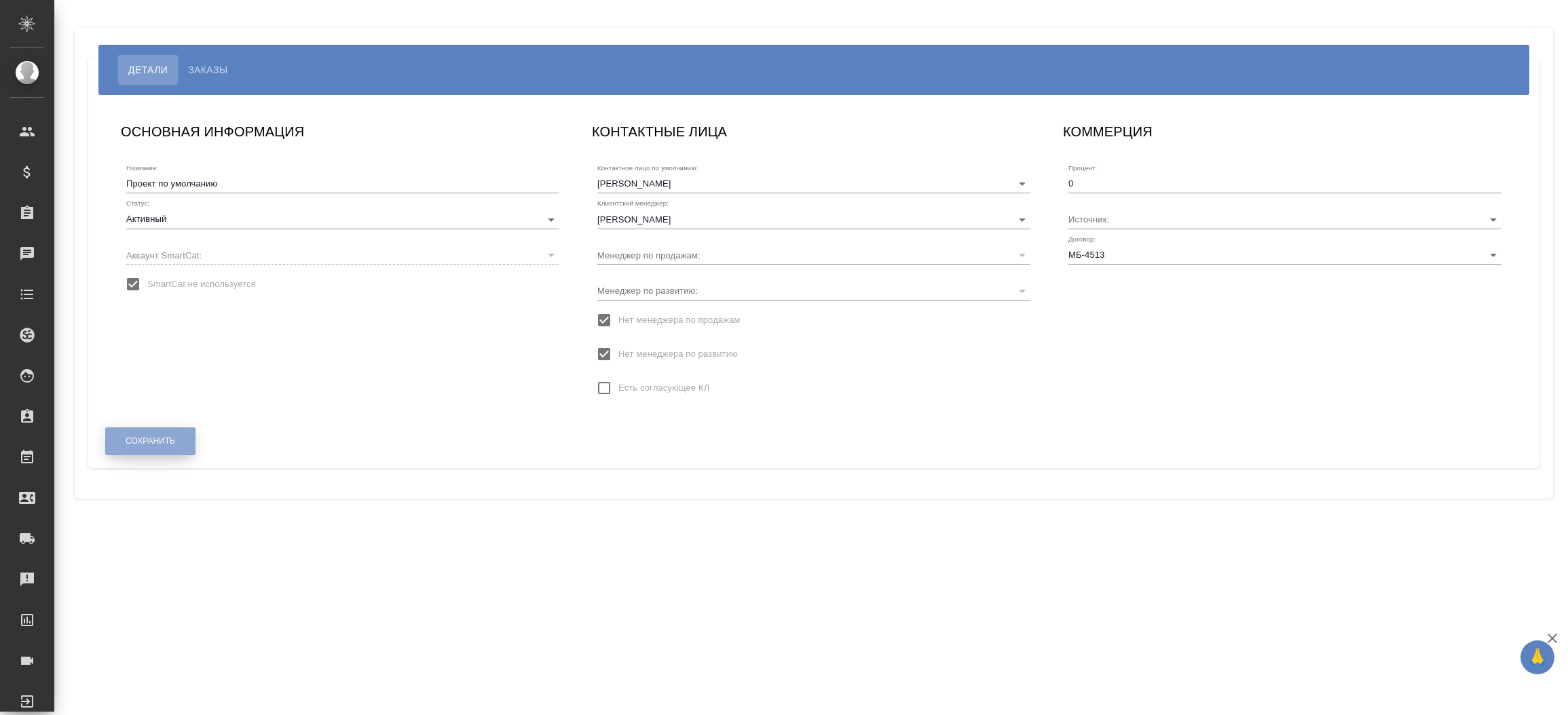
click at [182, 448] on button "Сохранить" at bounding box center [150, 441] width 90 height 28
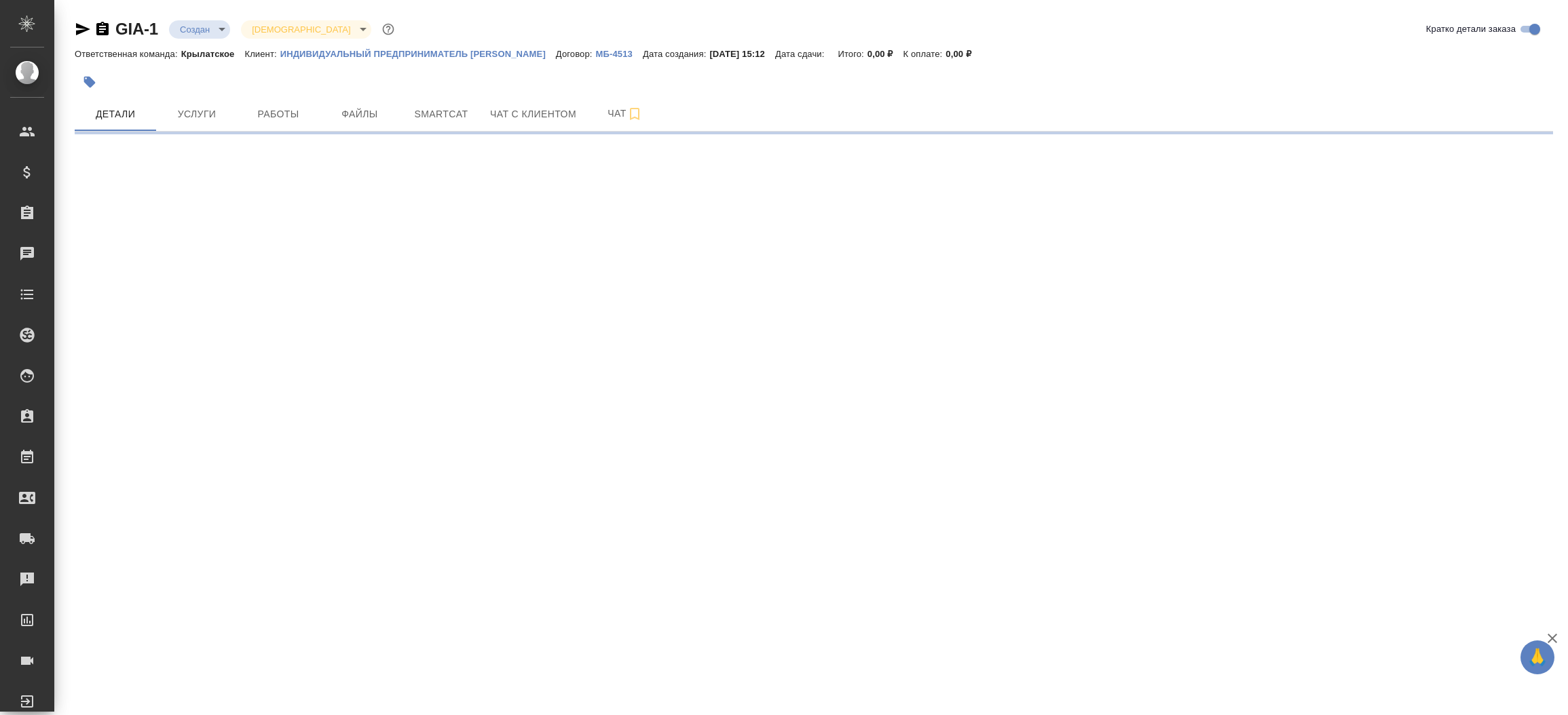
select select "RU"
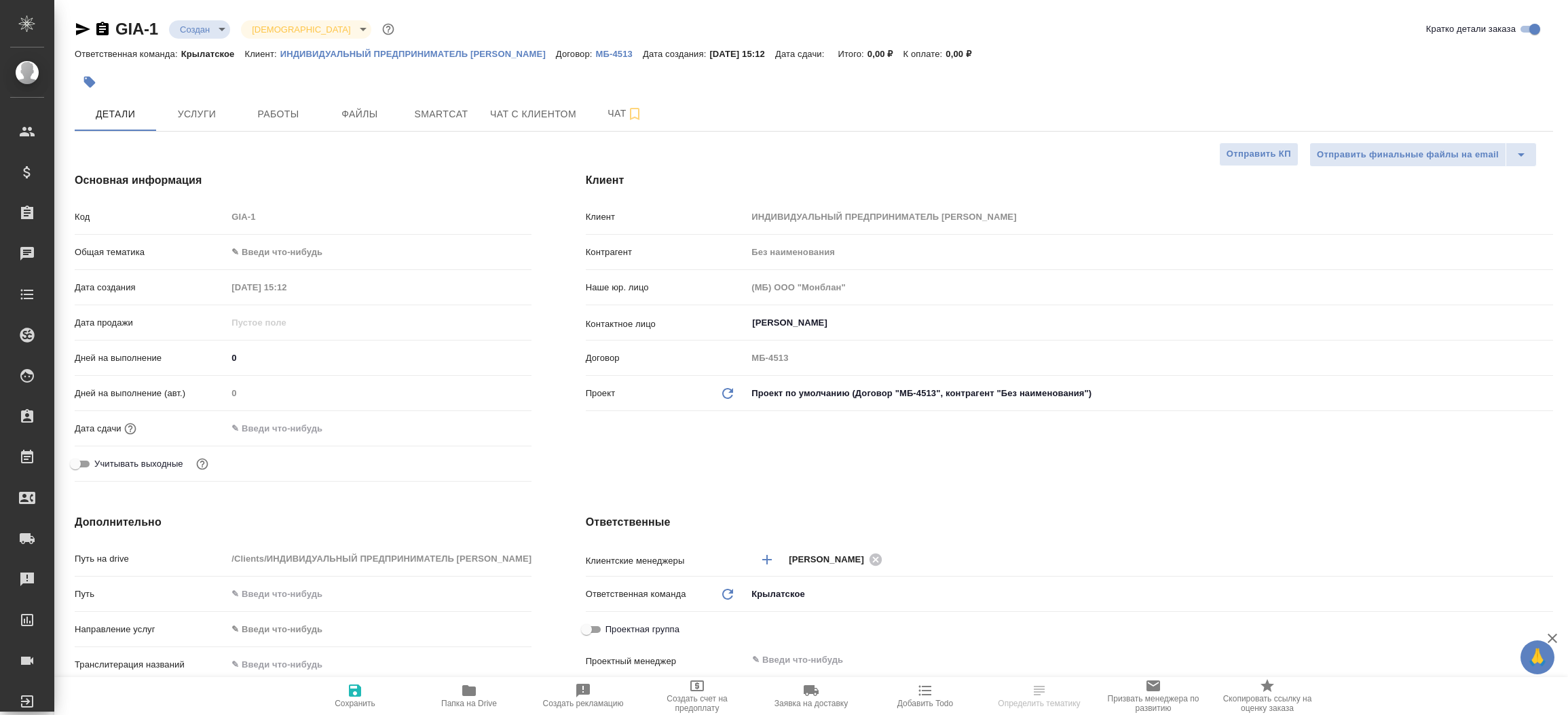
type textarea "x"
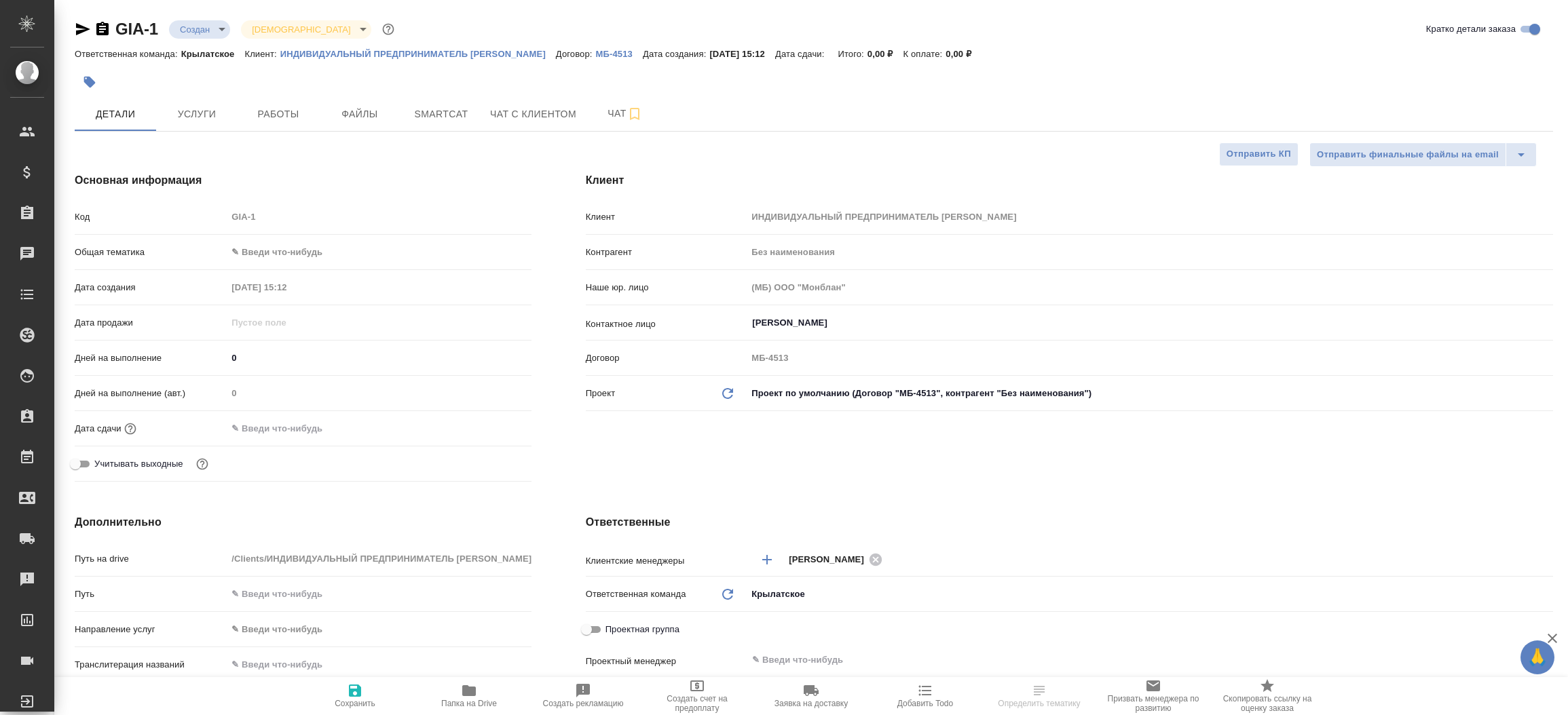
type textarea "x"
click at [347, 112] on span "Файлы" at bounding box center [360, 114] width 65 height 17
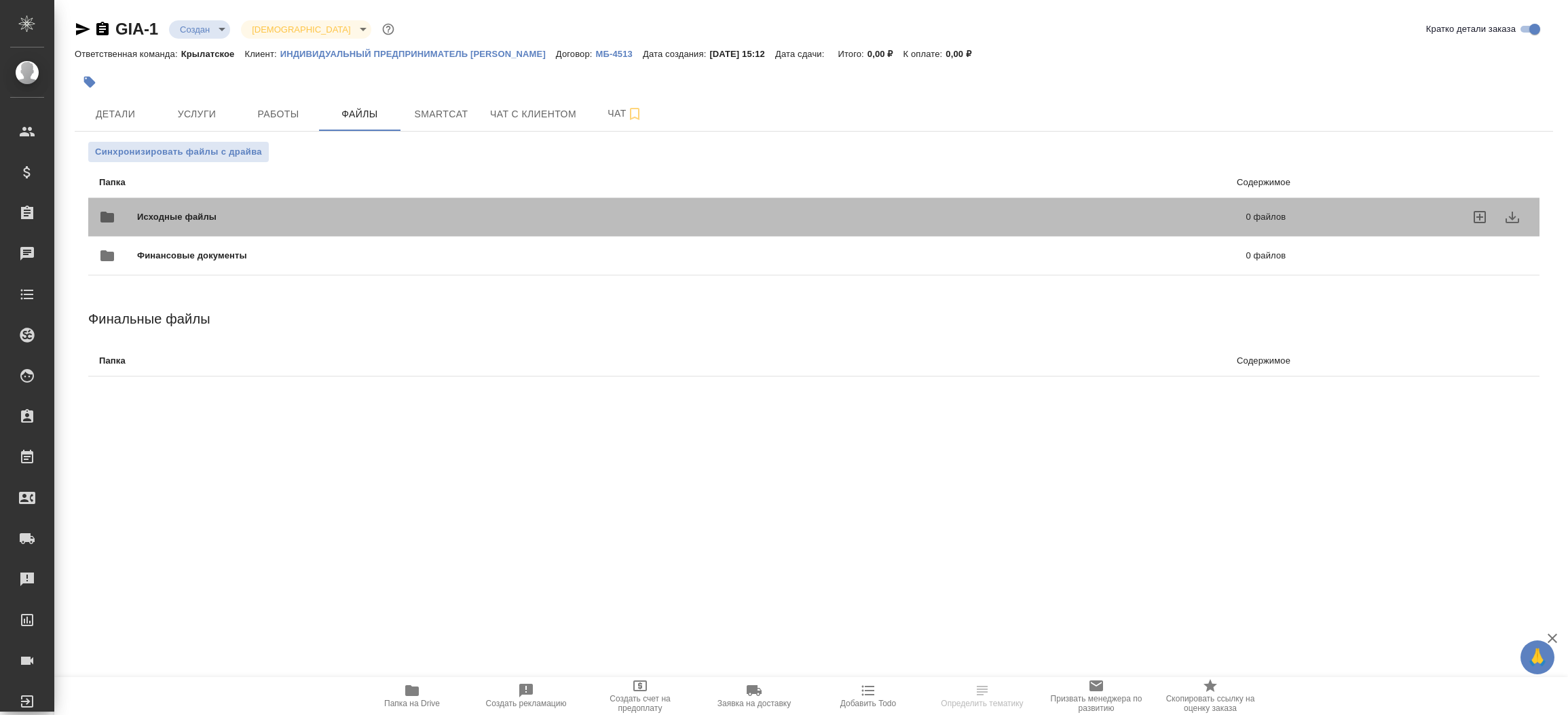
click at [222, 213] on span "Исходные файлы" at bounding box center [433, 217] width 594 height 14
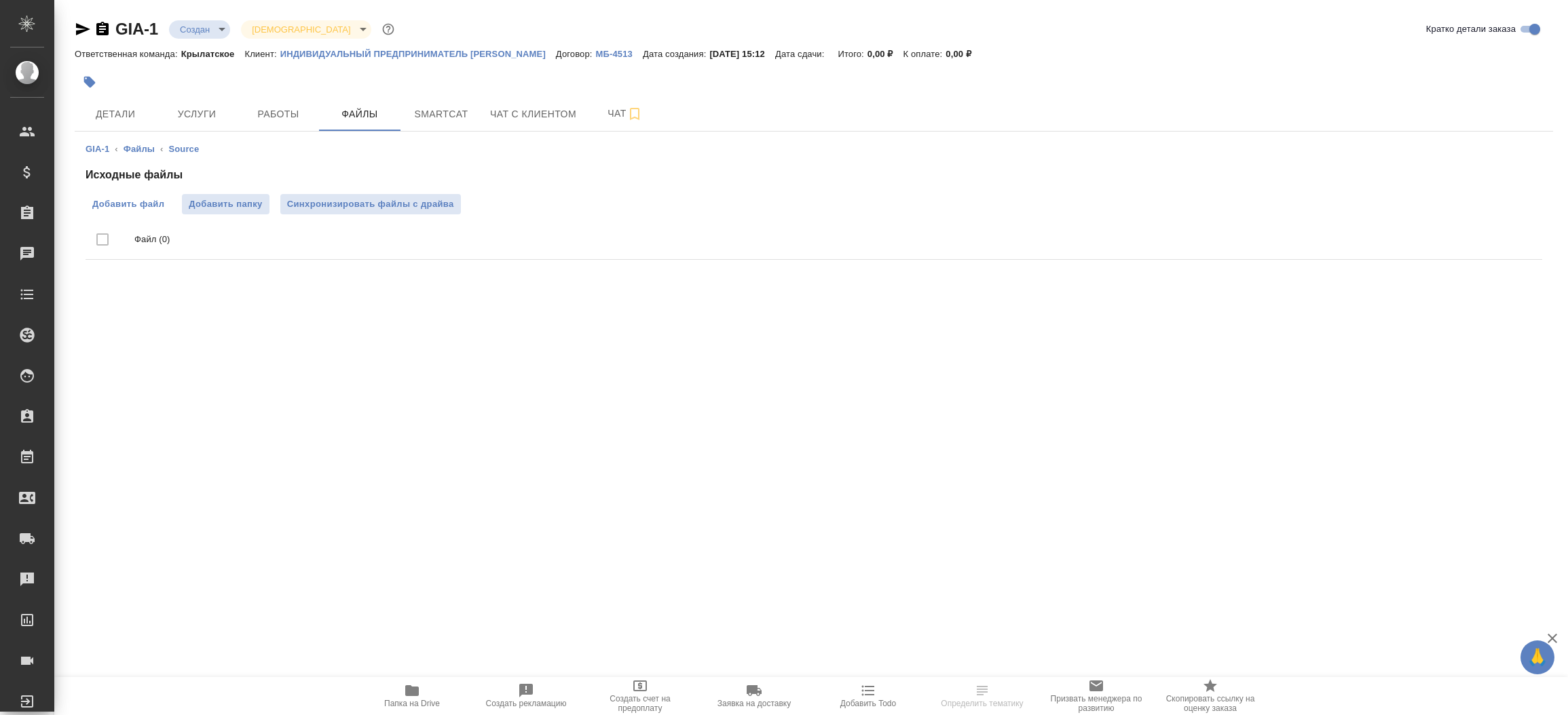
click at [144, 195] on label "Добавить файл" at bounding box center [128, 204] width 86 height 20
click at [0, 0] on input "Добавить файл" at bounding box center [0, 0] width 0 height 0
click at [134, 116] on span "Детали" at bounding box center [116, 114] width 65 height 17
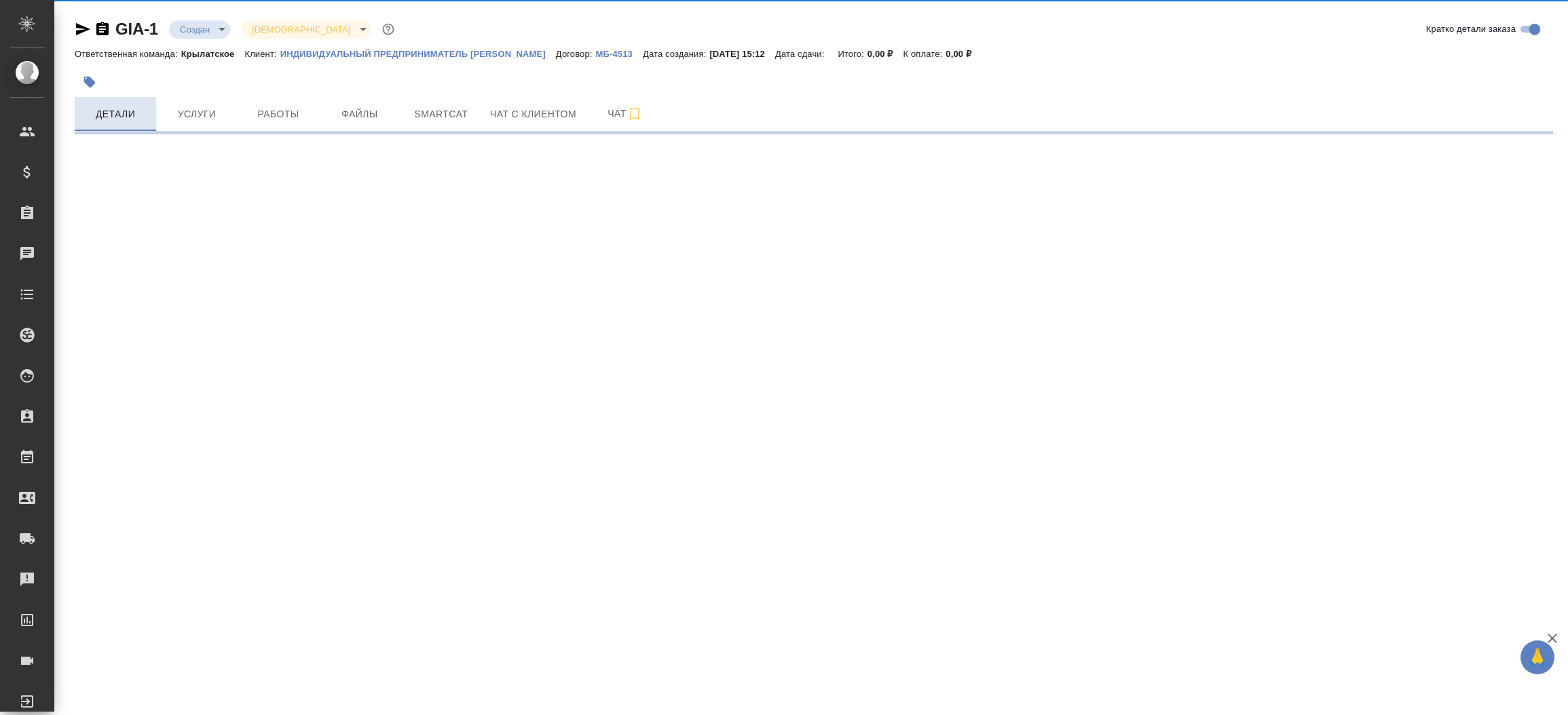
select select "RU"
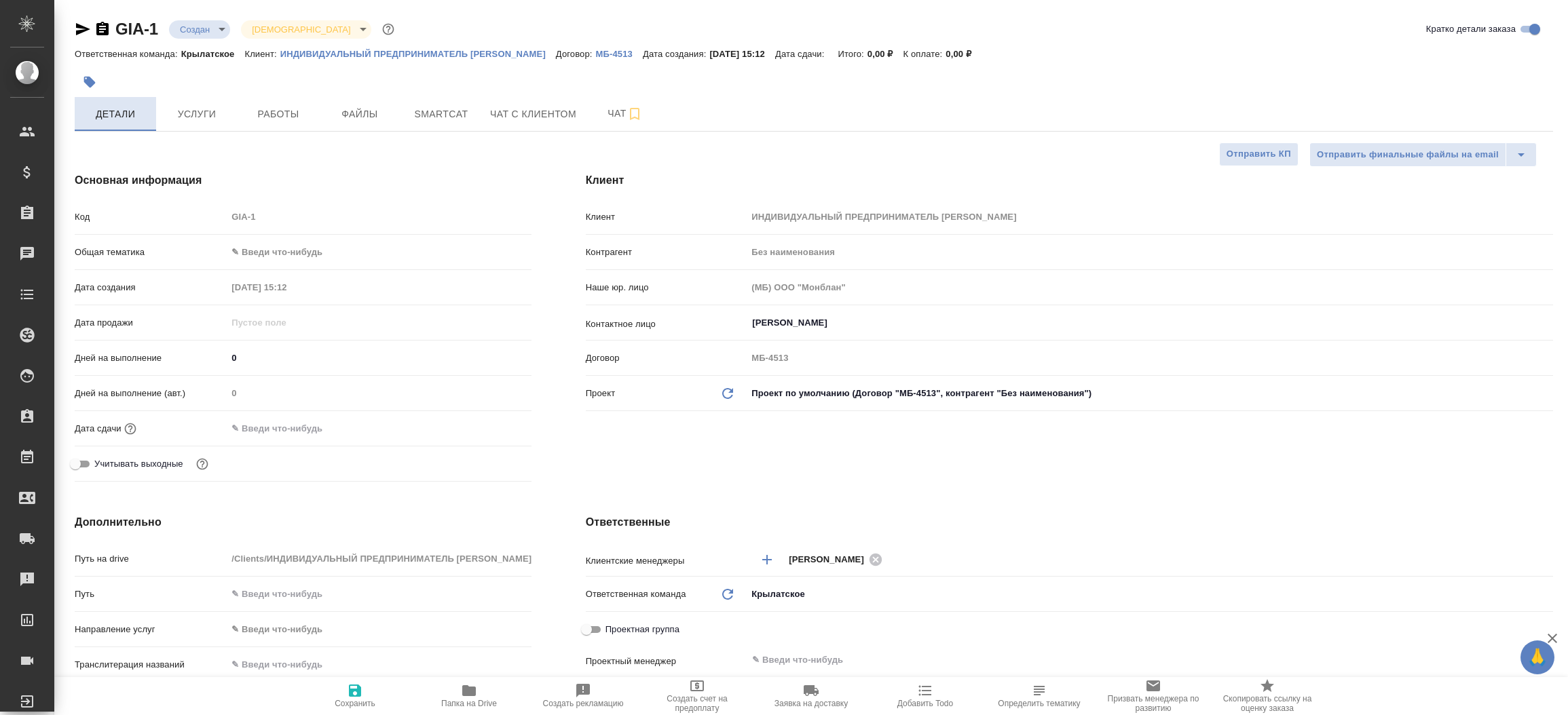
type textarea "x"
click at [75, 26] on icon "button" at bounding box center [83, 29] width 16 height 16
type textarea "x"
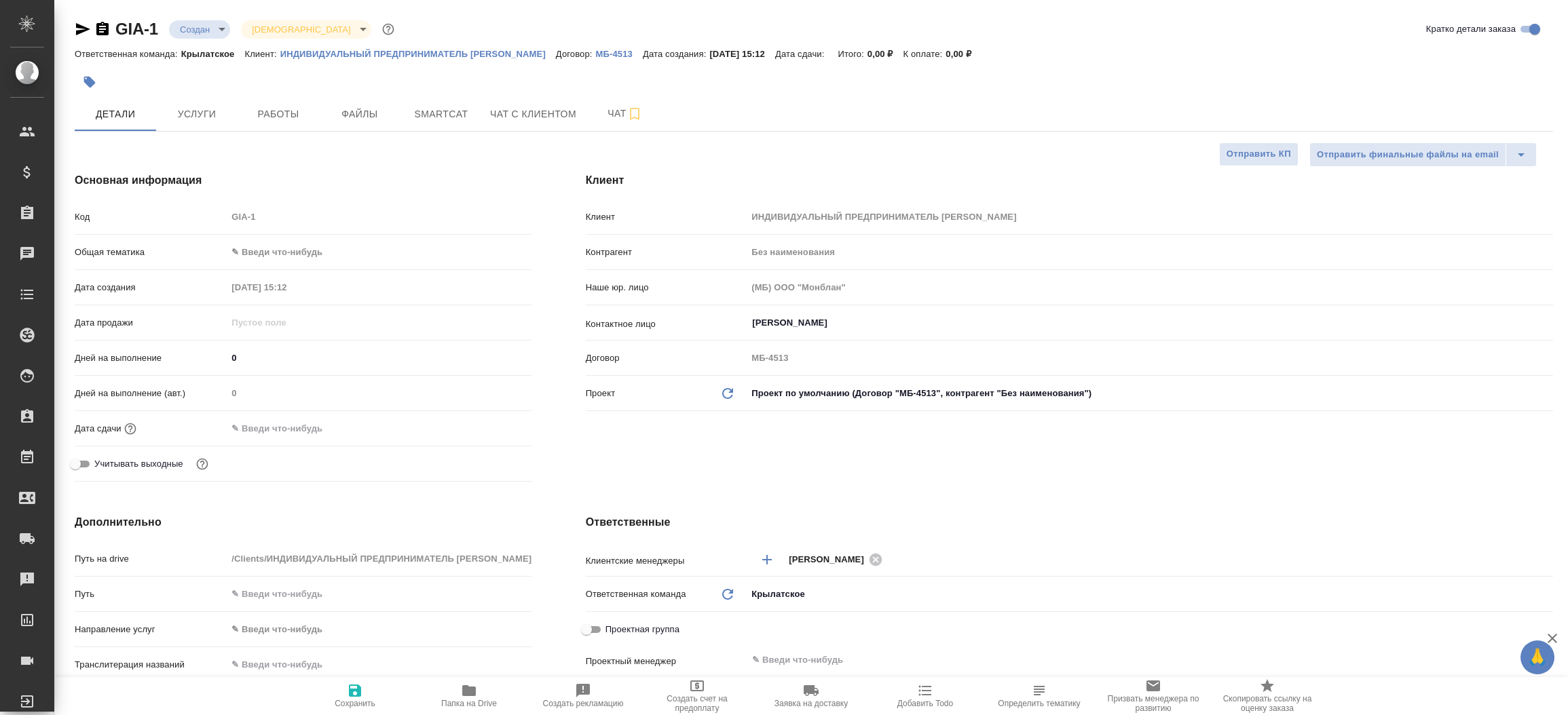
type textarea "x"
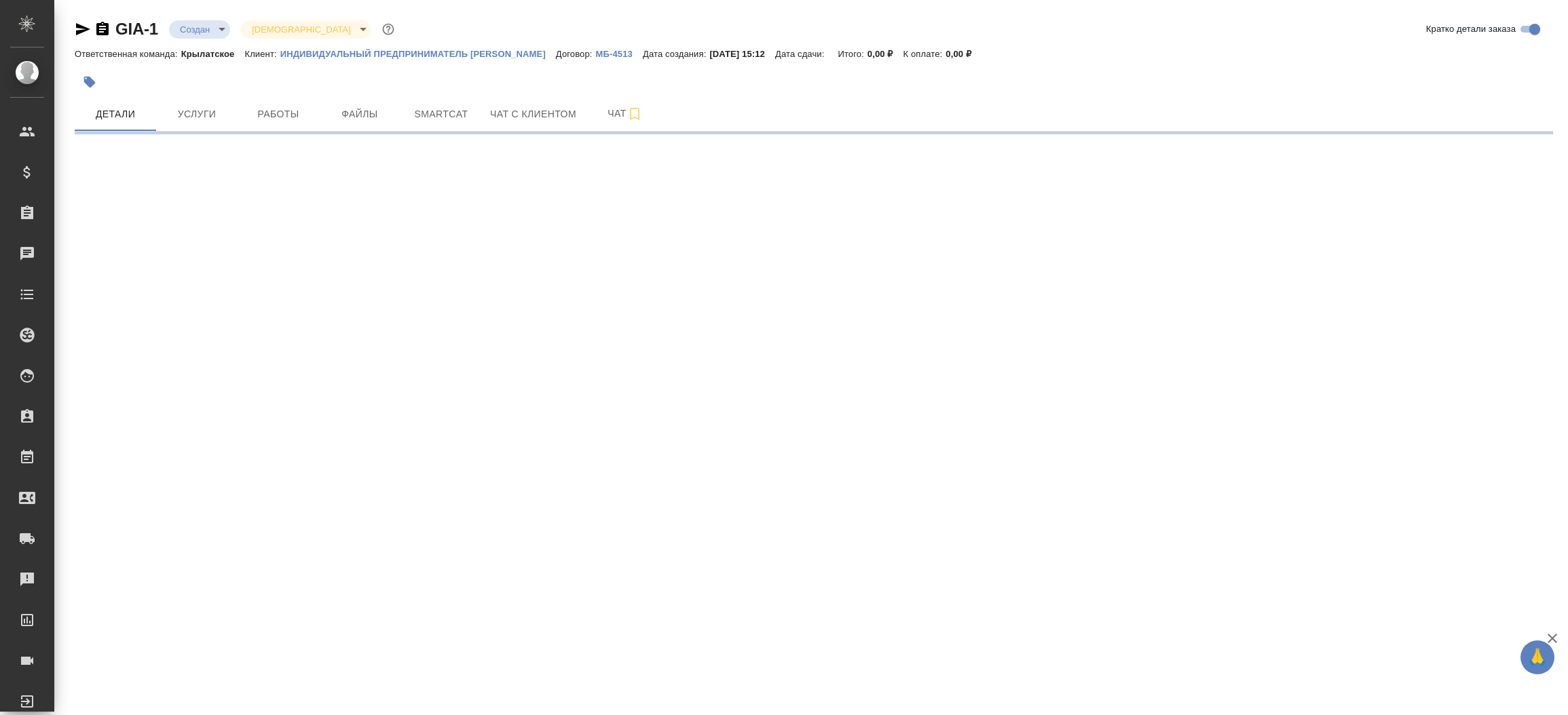
select select "RU"
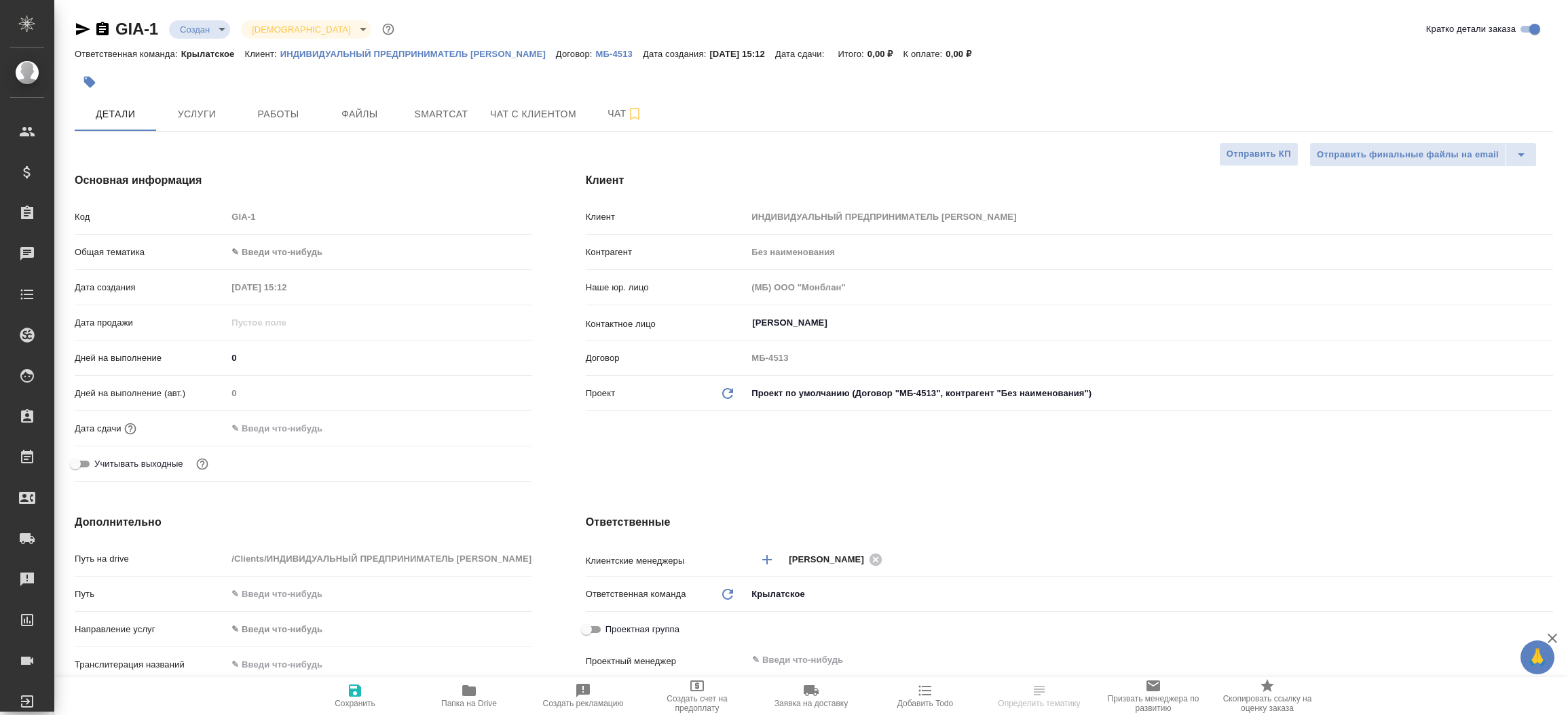
type textarea "x"
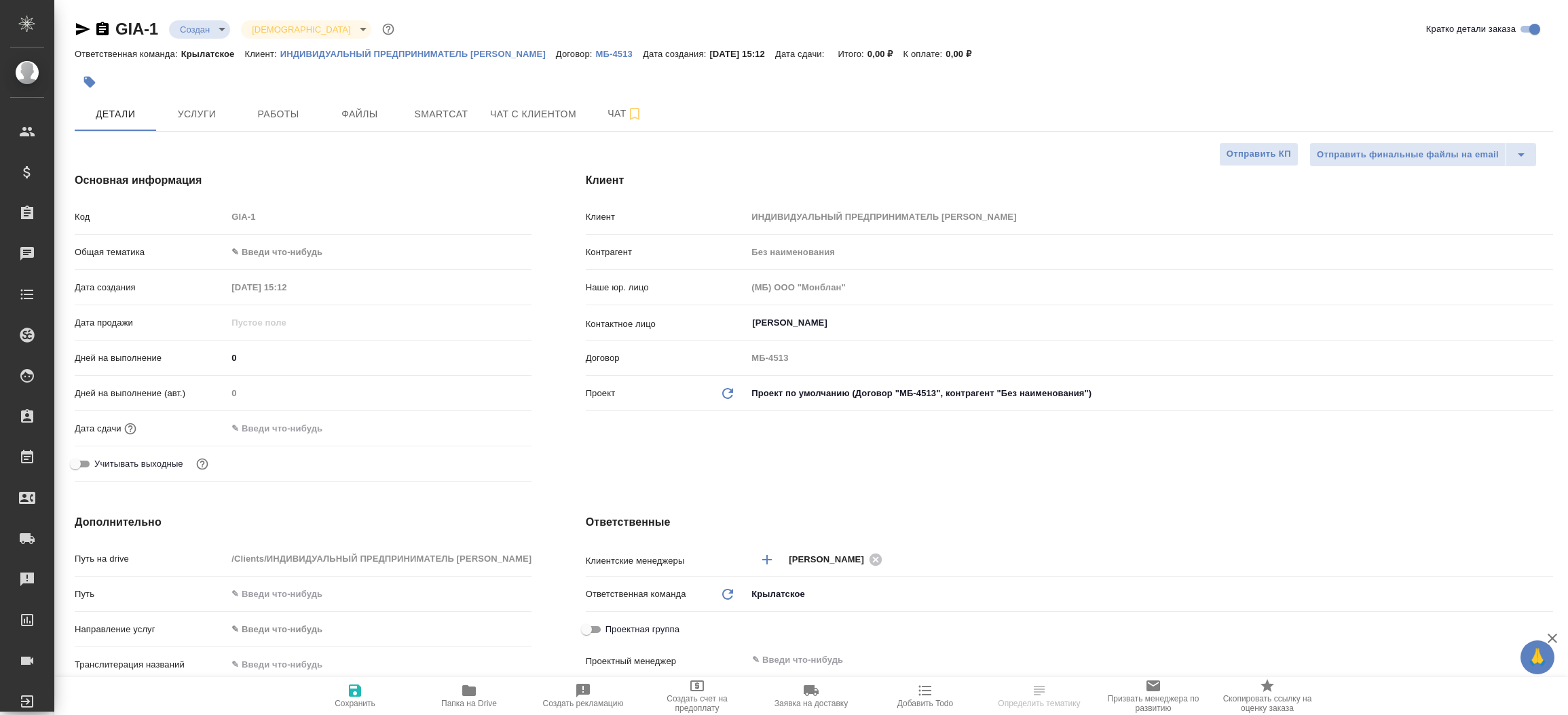
type textarea "x"
click at [86, 31] on icon "button" at bounding box center [83, 29] width 16 height 16
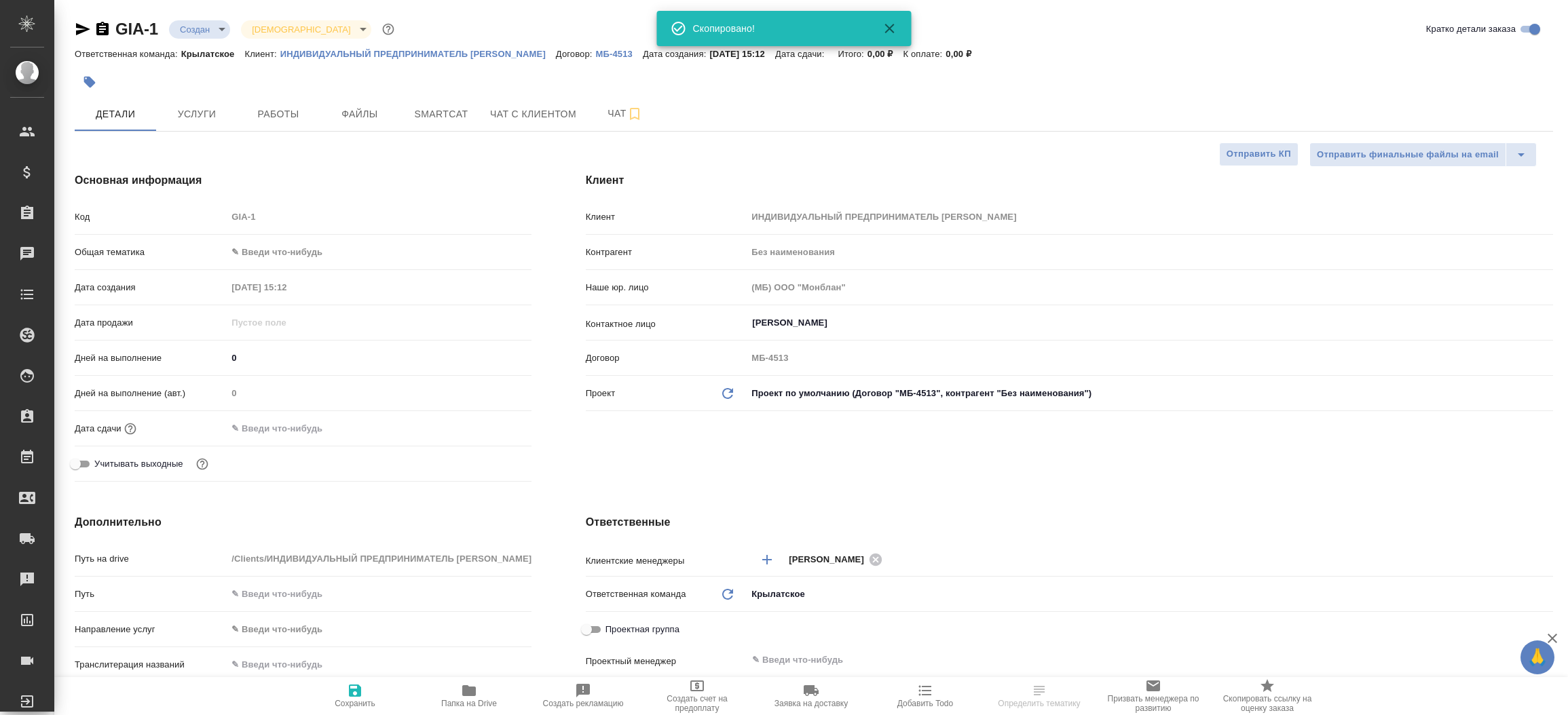
type textarea "x"
select select "RU"
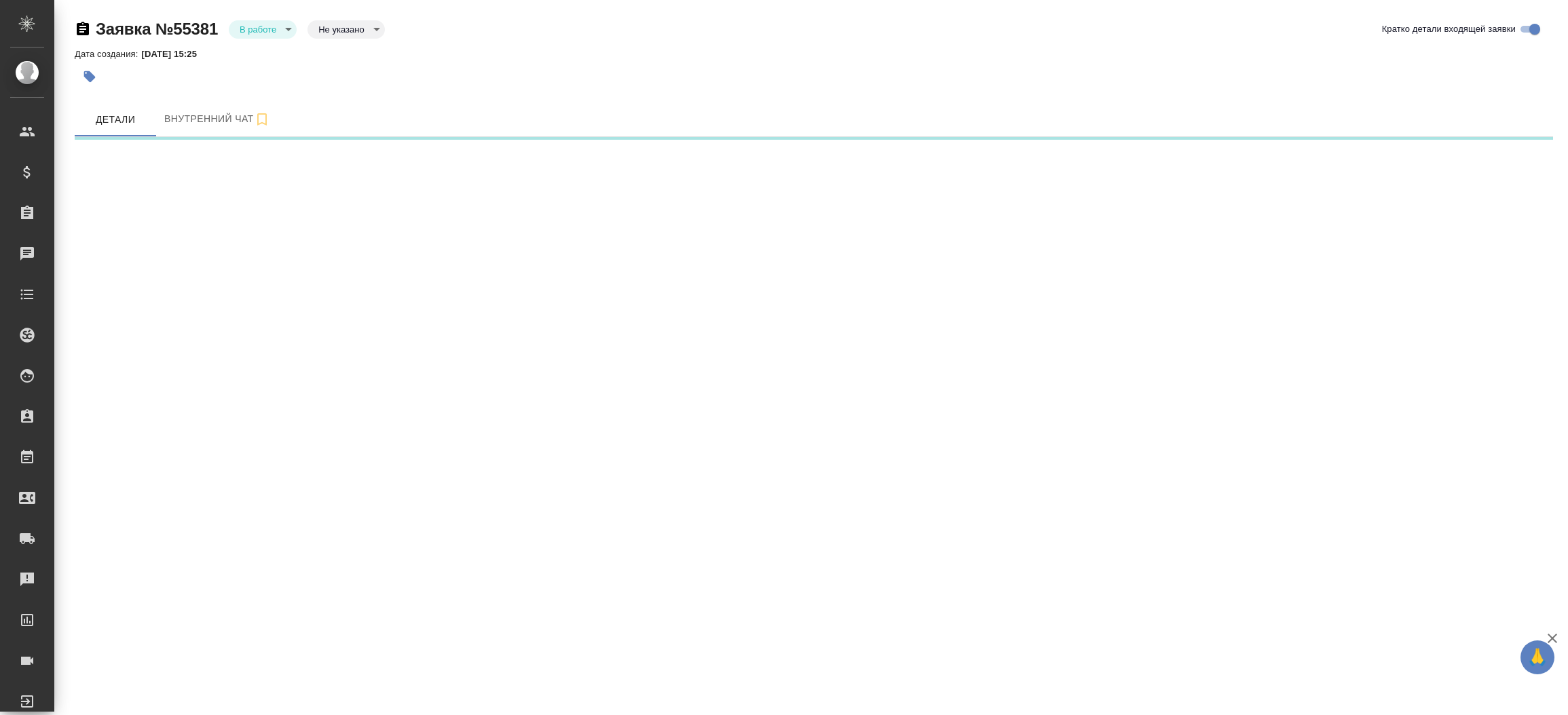
select select "RU"
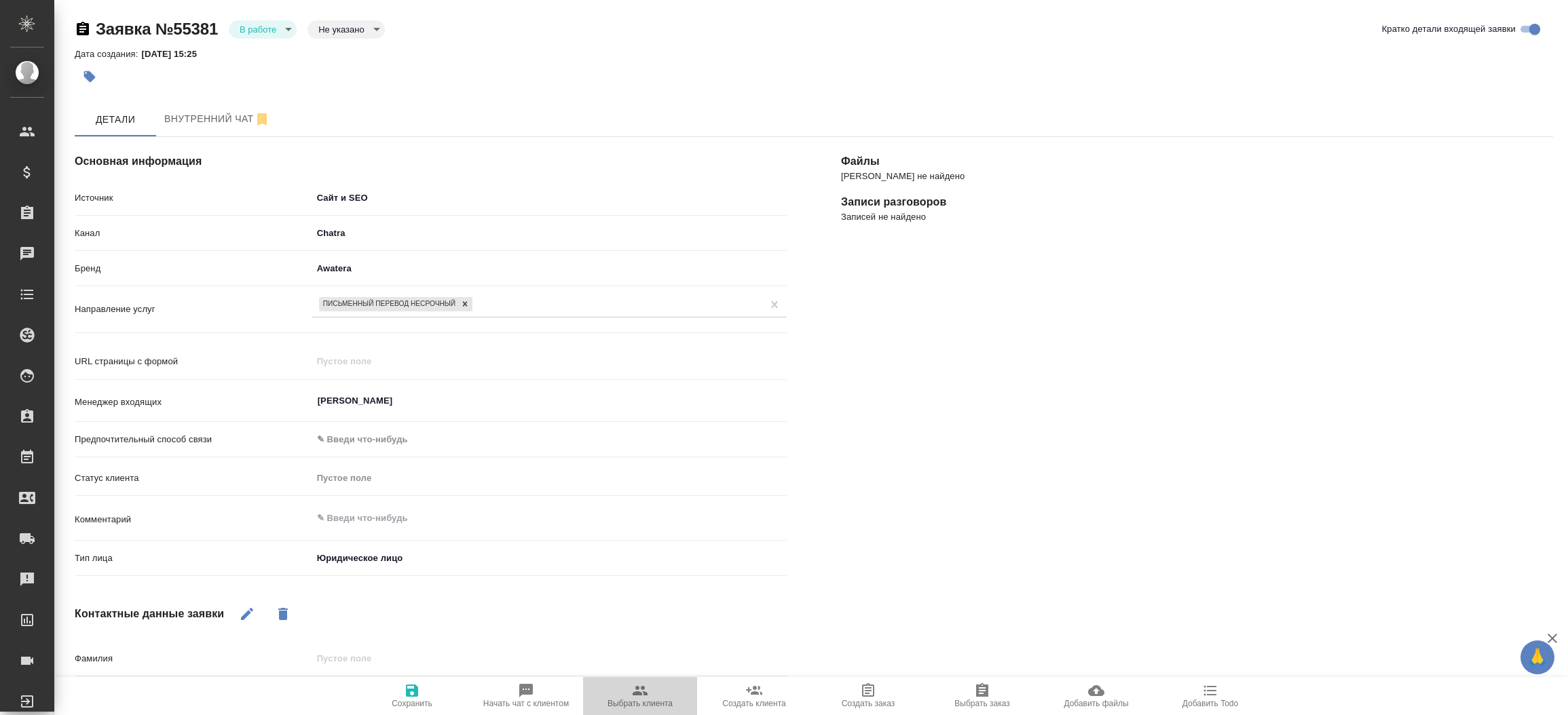
click at [673, 704] on span "Выбрать клиента" at bounding box center [640, 695] width 98 height 26
type textarea "x"
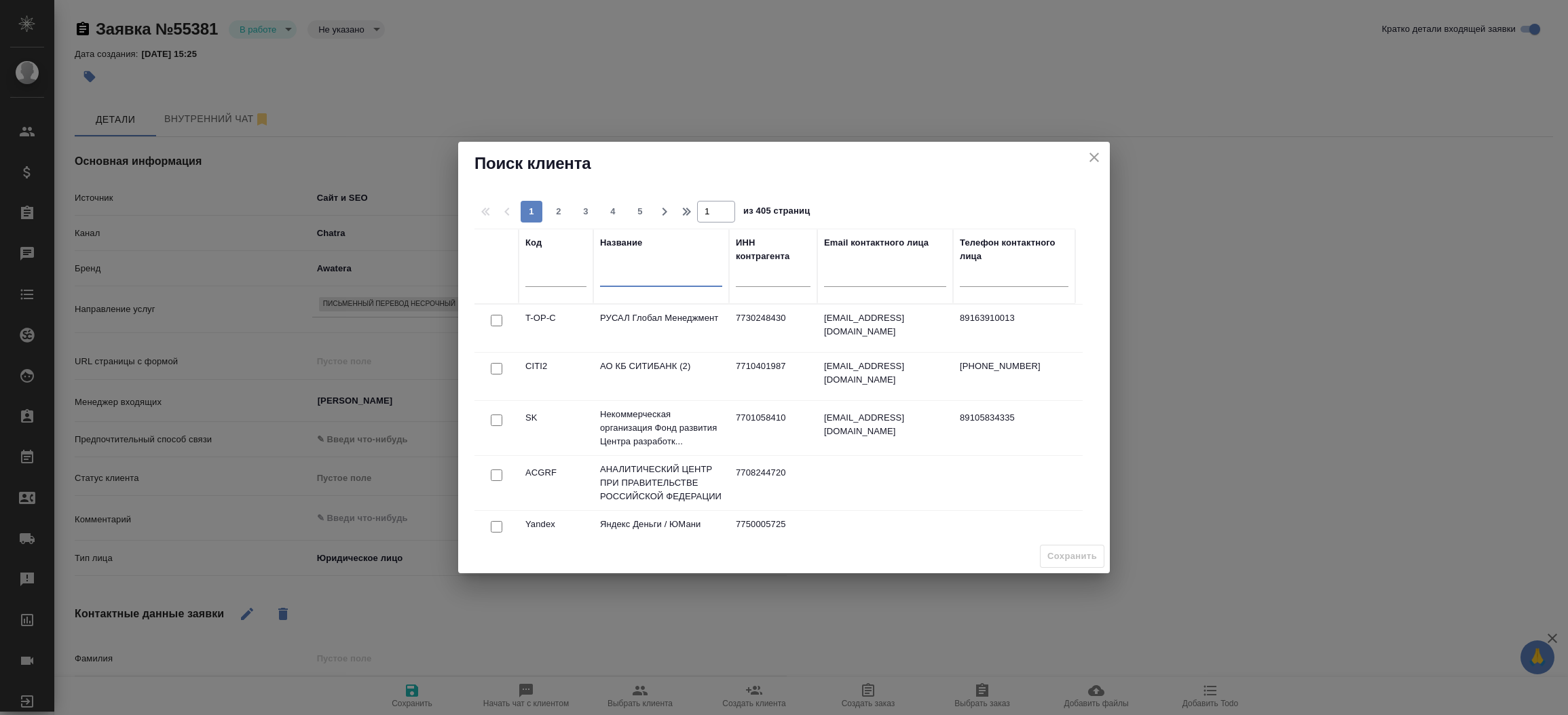
click at [640, 287] on input "text" at bounding box center [661, 279] width 122 height 17
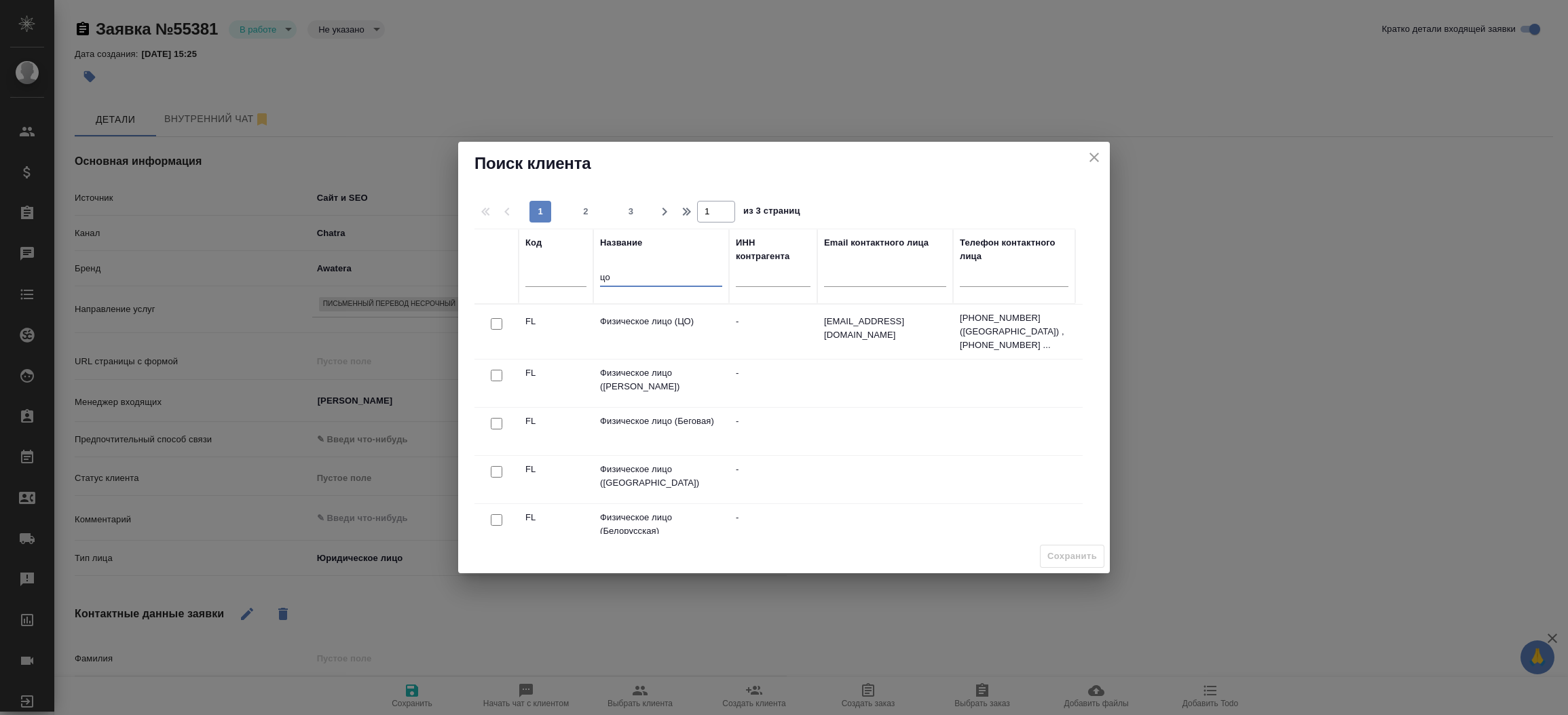
type input "цо"
click at [499, 321] on input "checkbox" at bounding box center [496, 324] width 11 height 11
checkbox input "true"
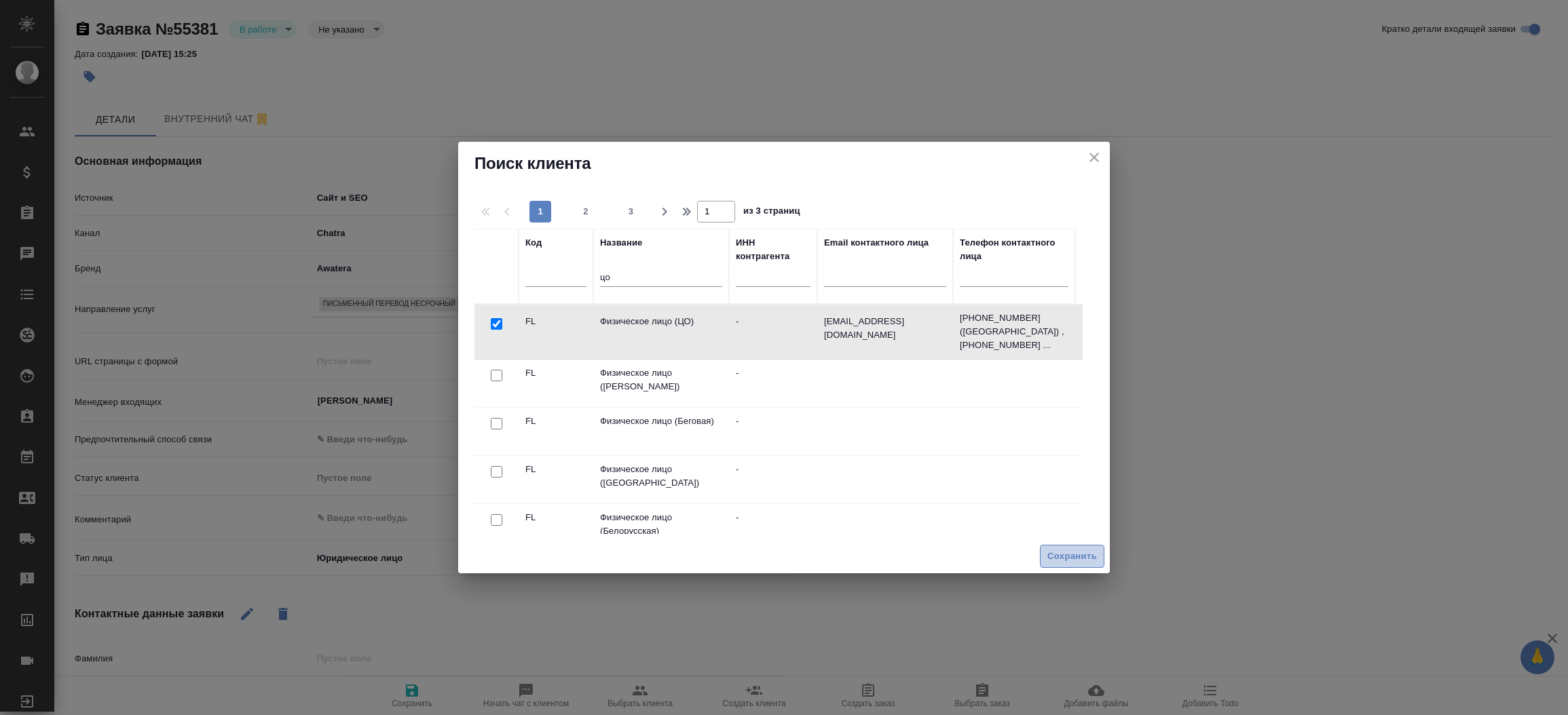
click at [1060, 563] on span "Сохранить" at bounding box center [1072, 556] width 50 height 15
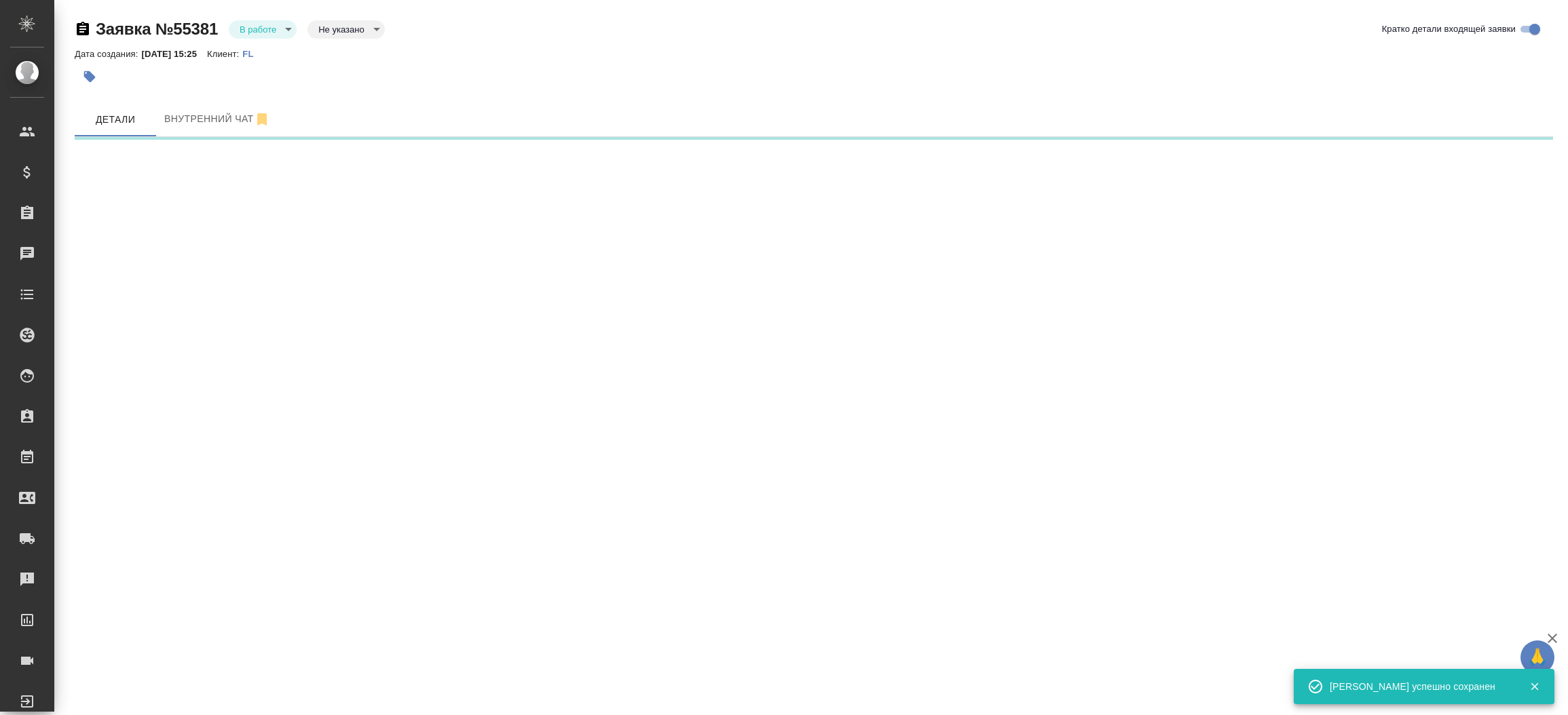
select select "RU"
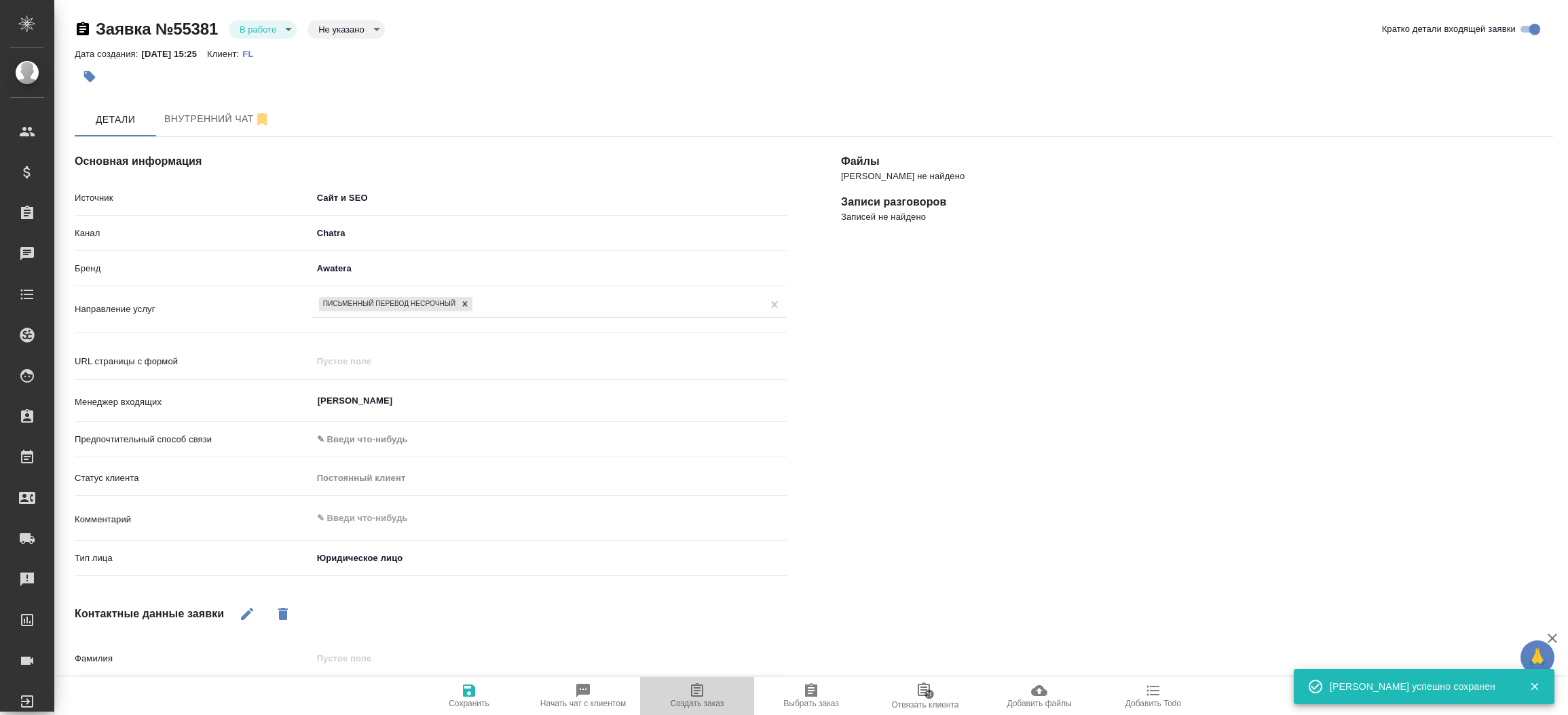
click at [723, 696] on span "Создать заказ" at bounding box center [697, 695] width 98 height 26
type textarea "x"
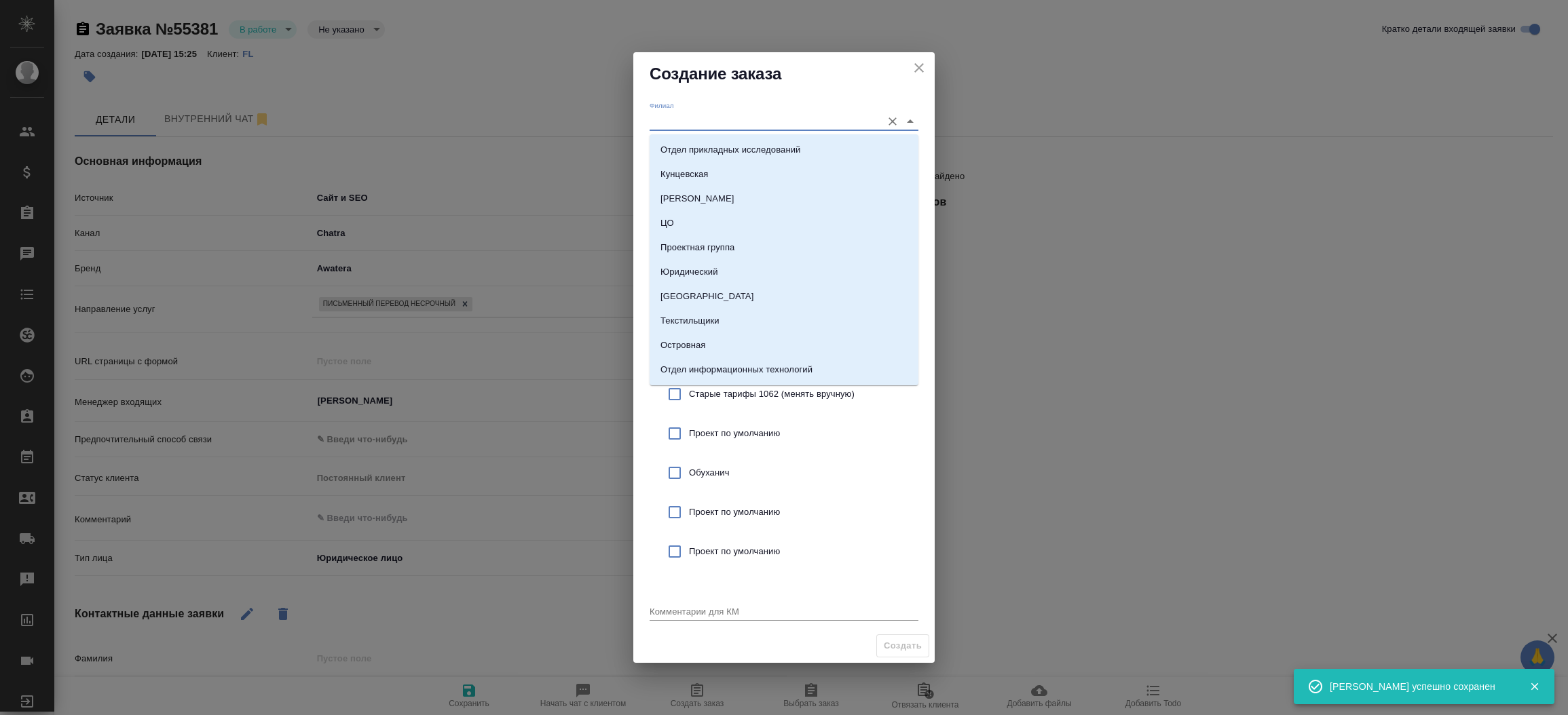
click at [685, 116] on input "Филиал" at bounding box center [762, 121] width 226 height 18
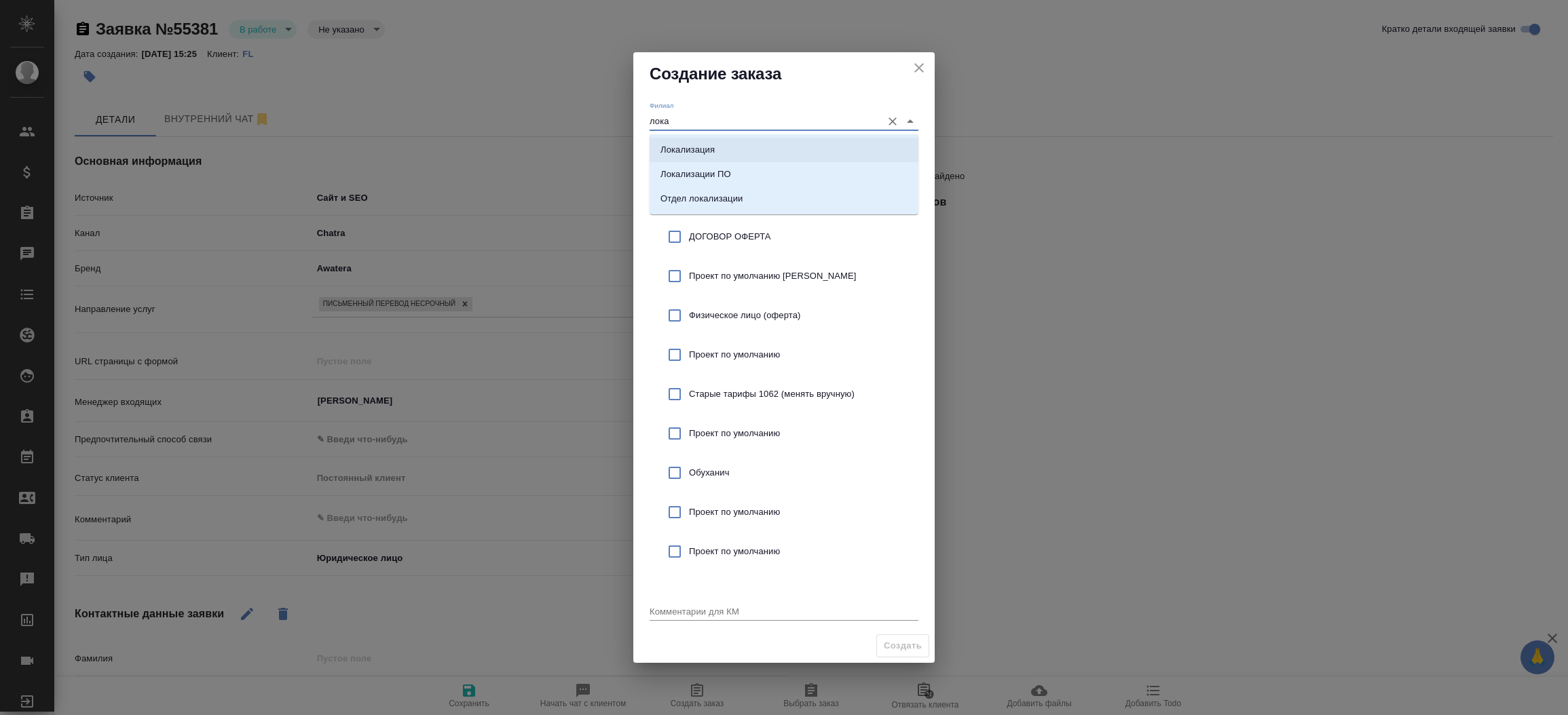
click at [693, 148] on p "Локализация" at bounding box center [687, 150] width 55 height 14
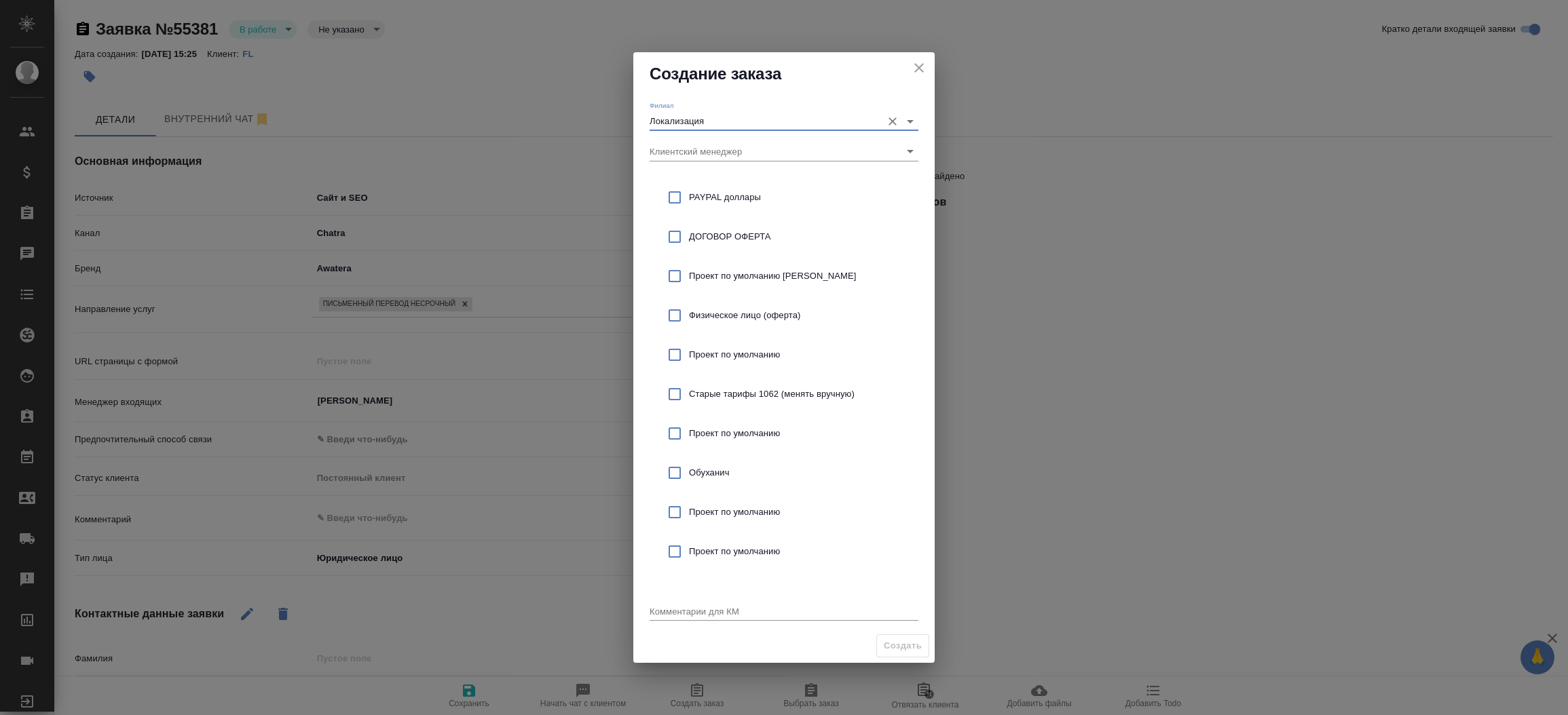
type input "Локализация"
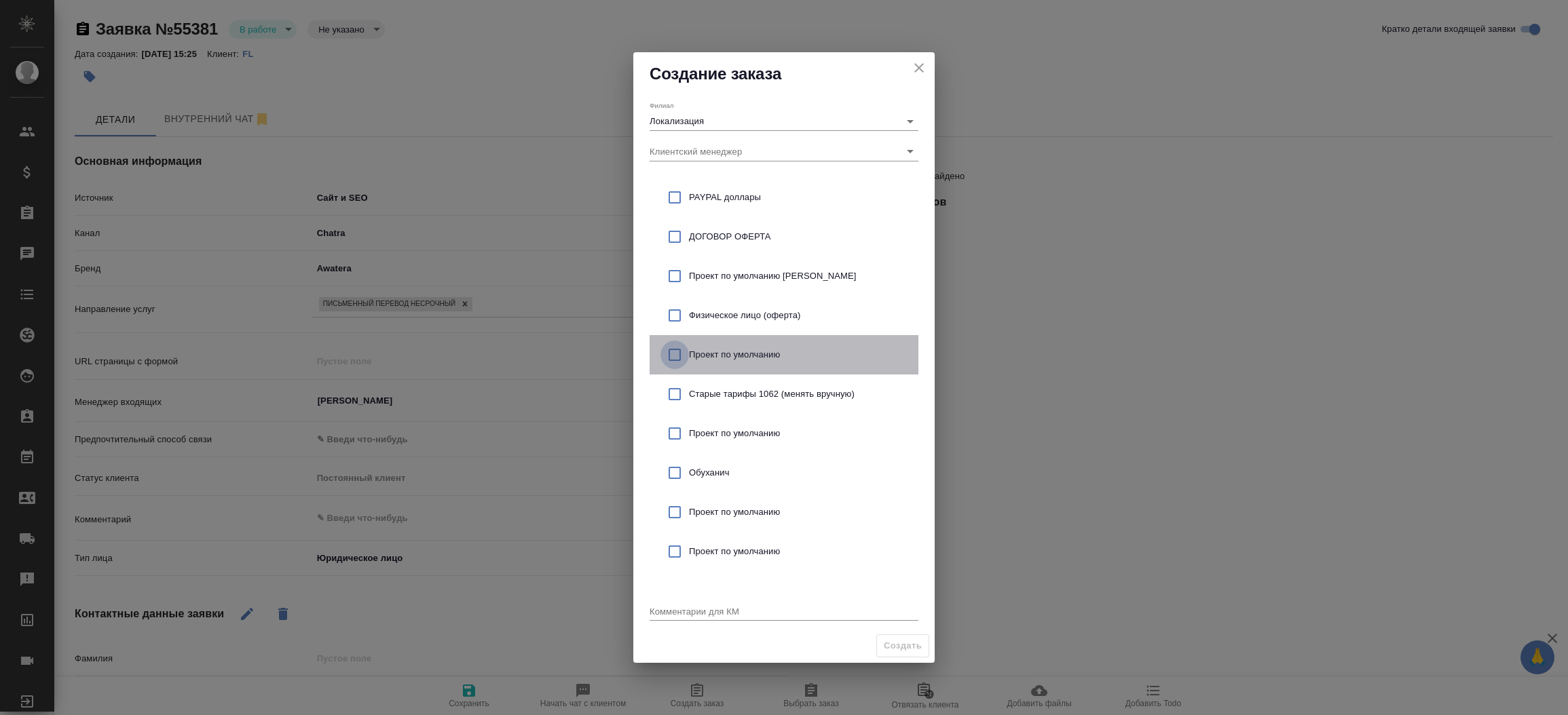
click at [673, 356] on input "checkbox" at bounding box center [674, 354] width 29 height 29
checkbox input "true"
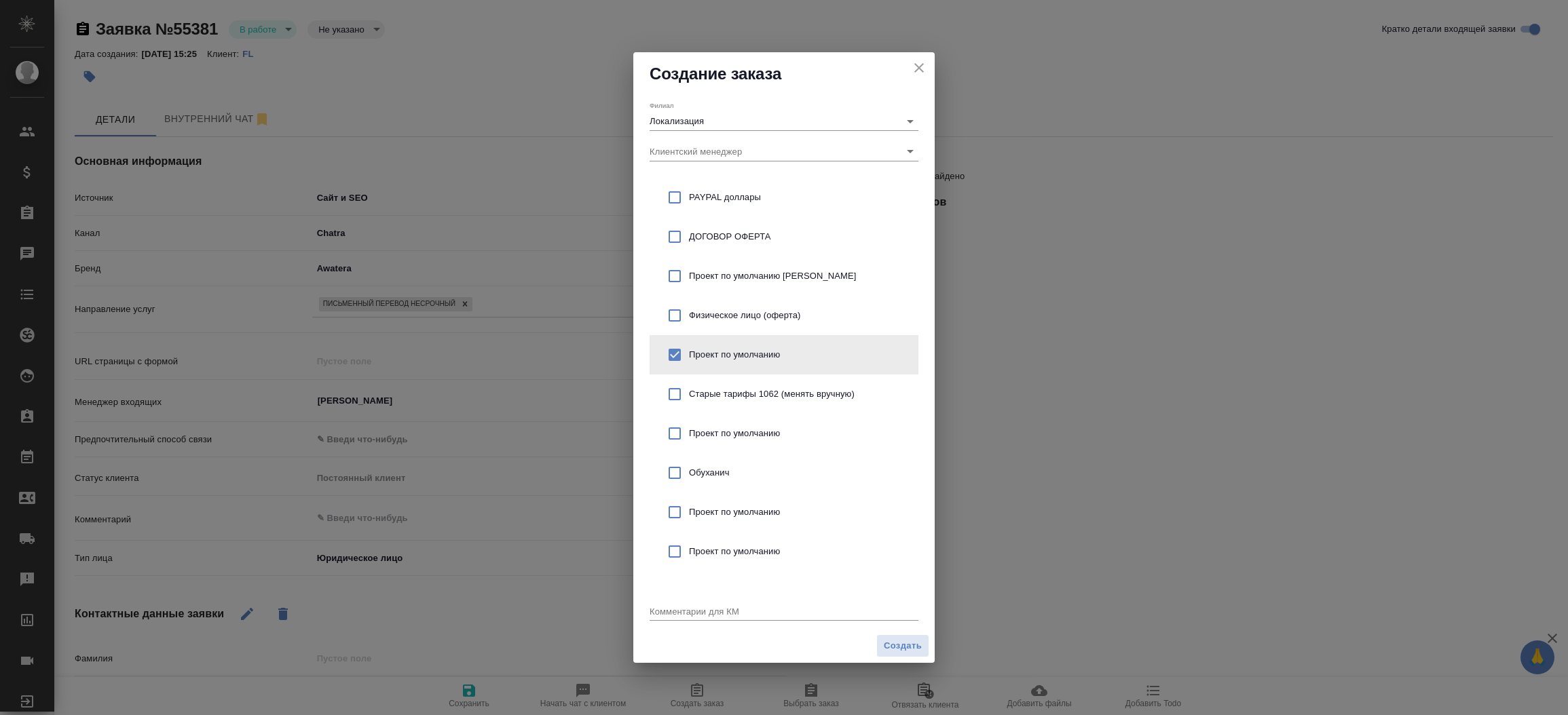
click at [693, 600] on div "Комментарии для КМ x" at bounding box center [784, 607] width 269 height 28
click at [689, 604] on div "x" at bounding box center [784, 612] width 269 height 17
type textarea "От КВ:"
type textarea "x"
type textarea "От КВ: на англ"
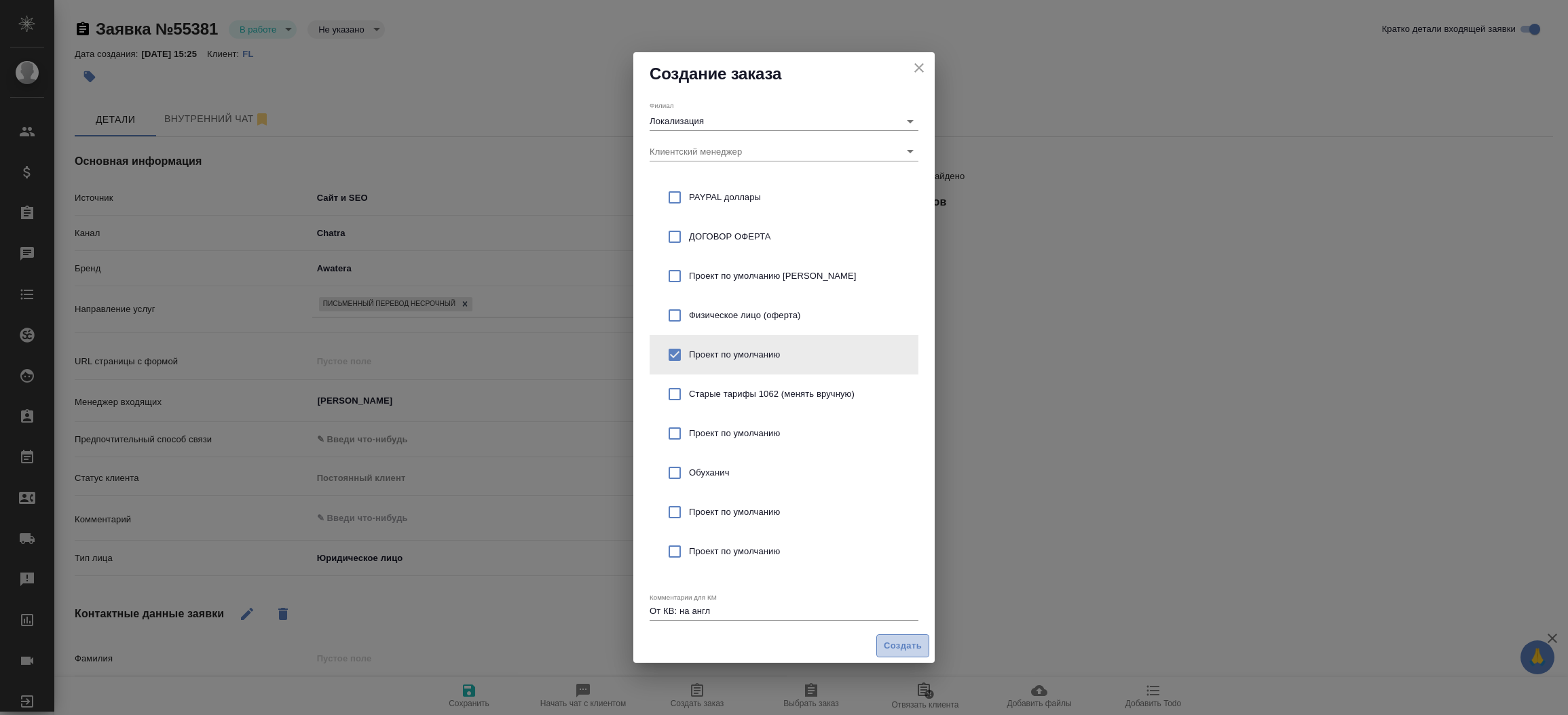
click at [889, 648] on span "Создать" at bounding box center [903, 646] width 38 height 15
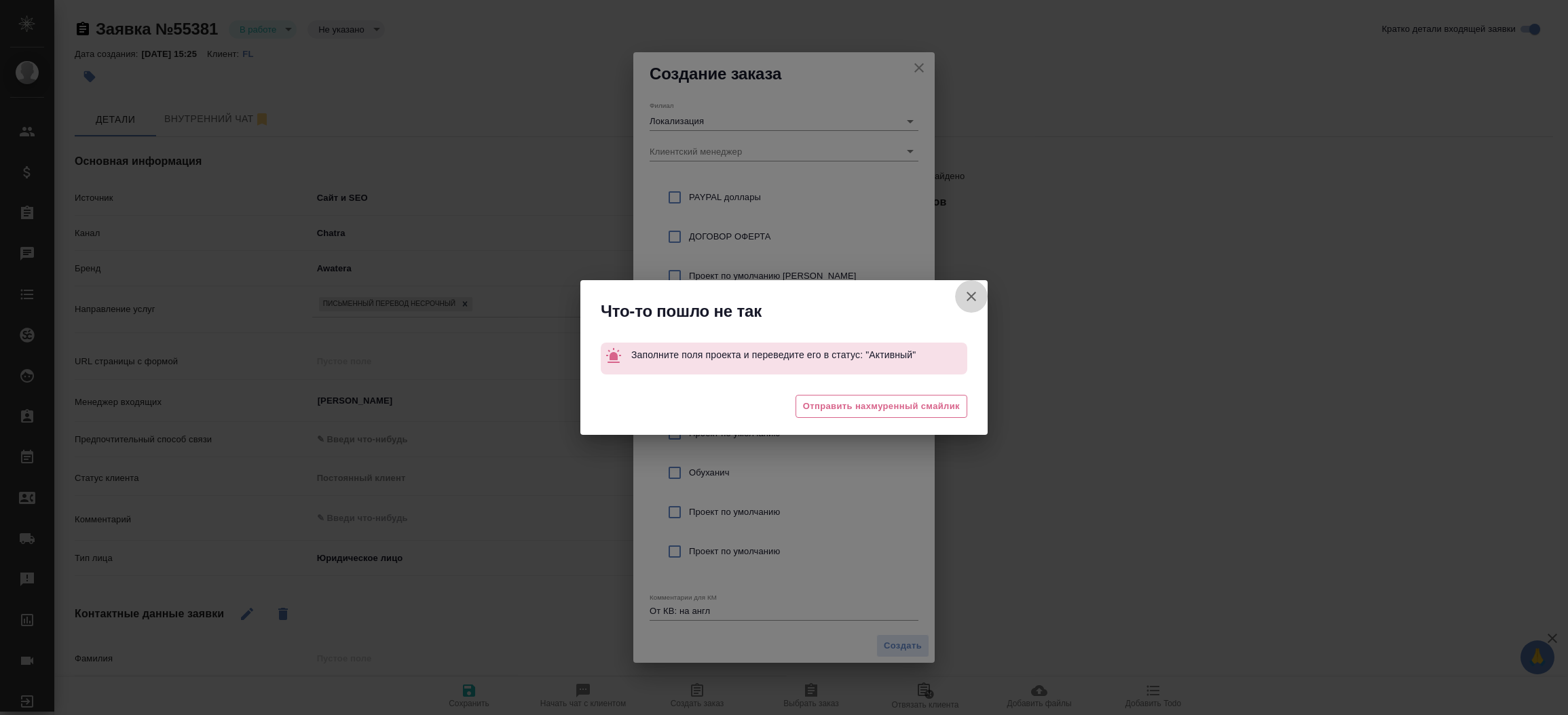
click at [964, 296] on icon "button" at bounding box center [971, 296] width 16 height 16
type textarea "x"
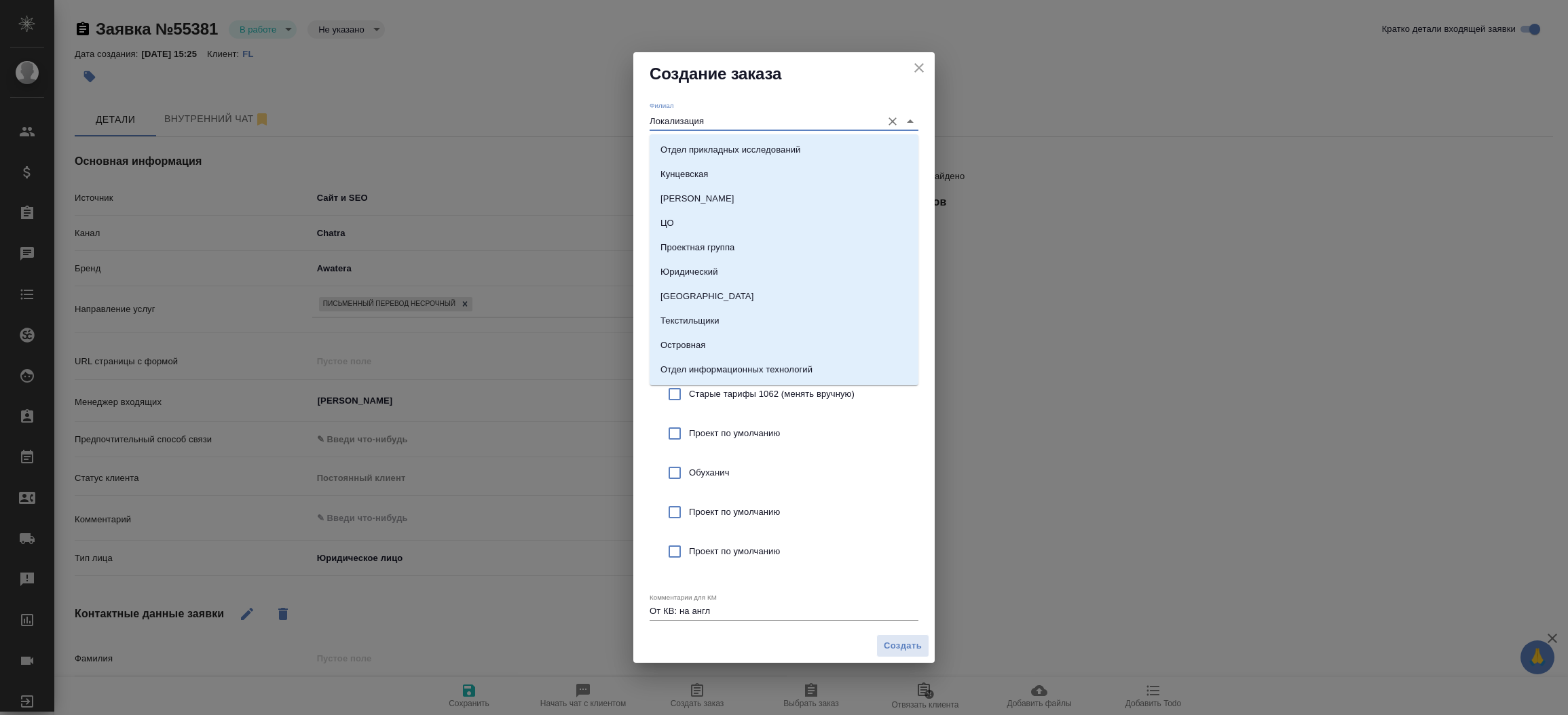
click at [804, 122] on input "Локализация" at bounding box center [762, 121] width 226 height 18
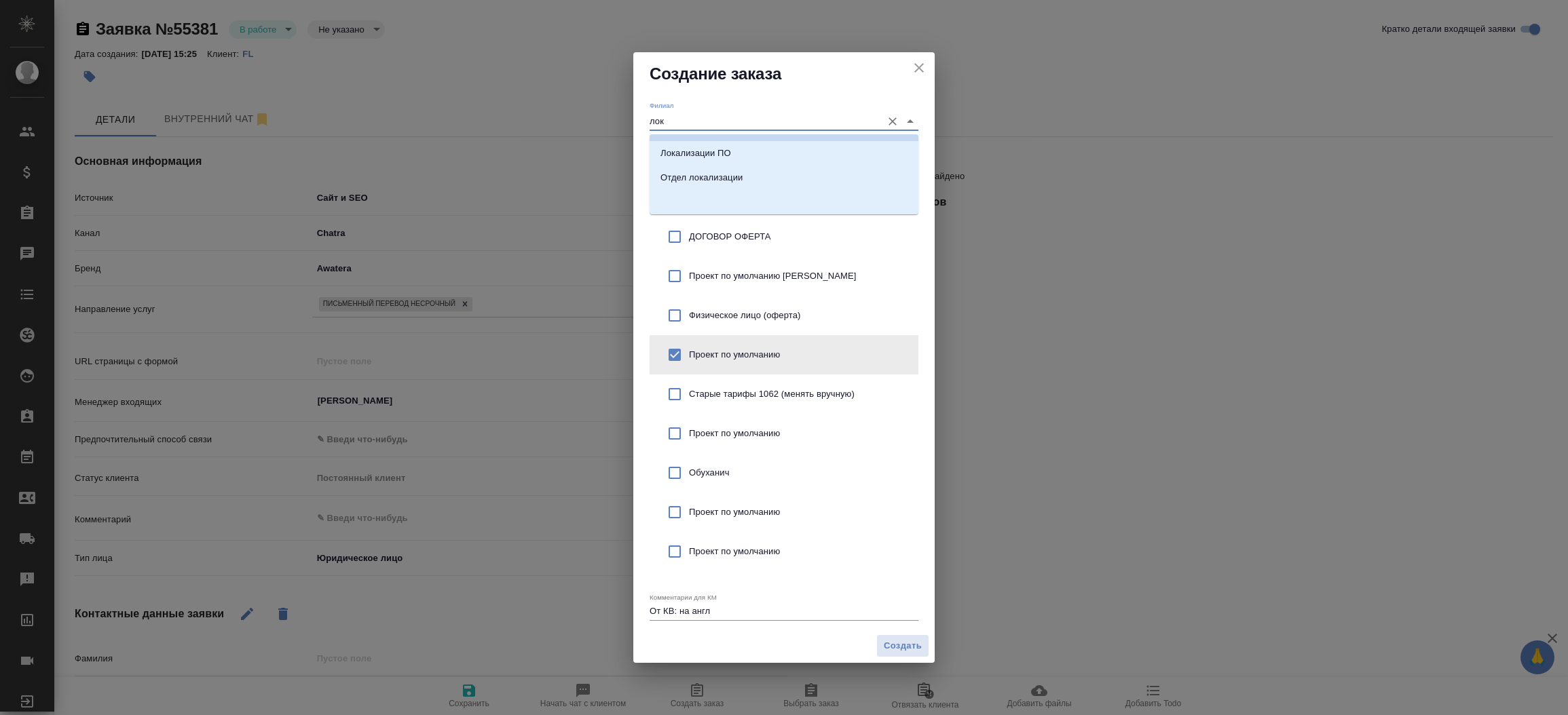
scroll to position [2, 0]
click at [779, 169] on li "Локализации ПО" at bounding box center [784, 172] width 269 height 24
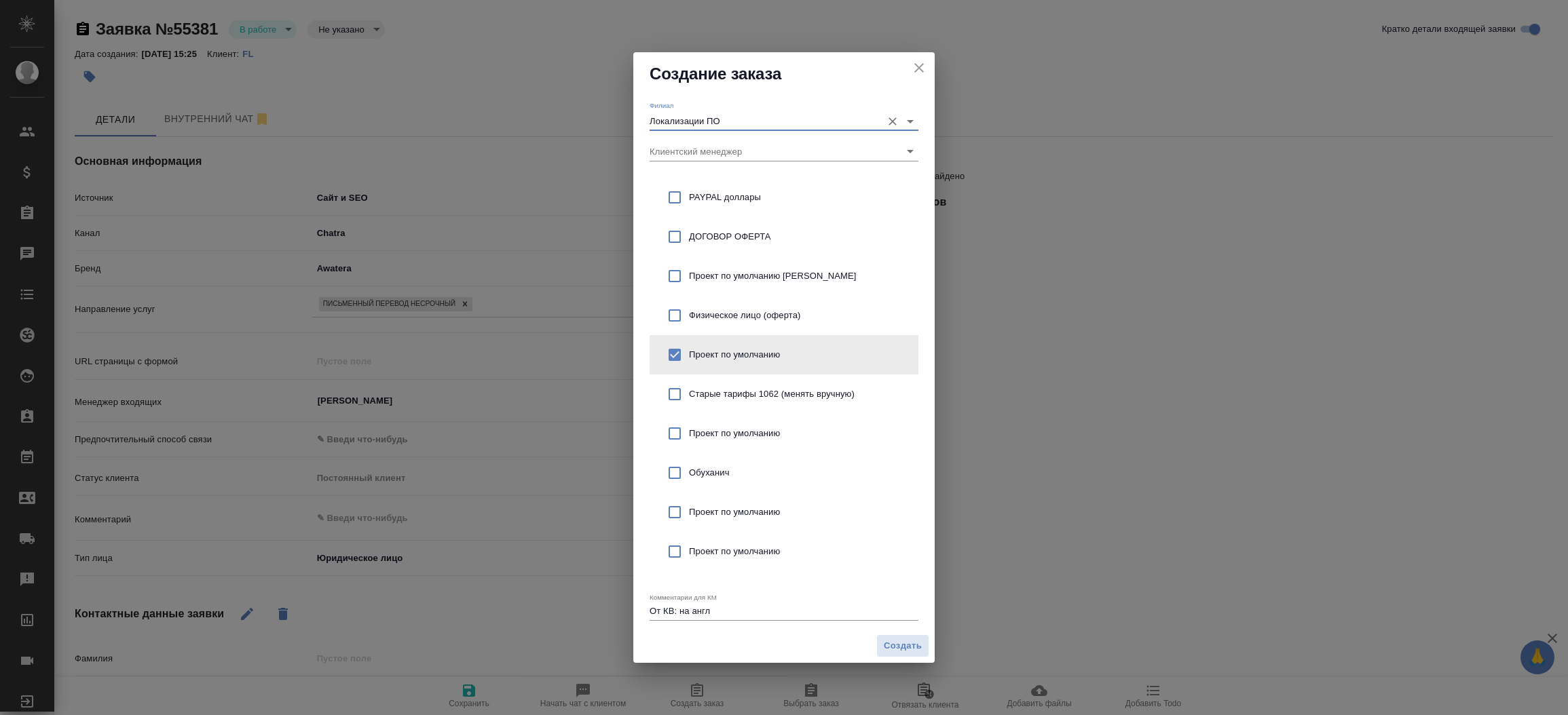
type input "Локализации ПО"
click at [918, 65] on icon "close" at bounding box center [919, 68] width 16 height 16
type textarea "x"
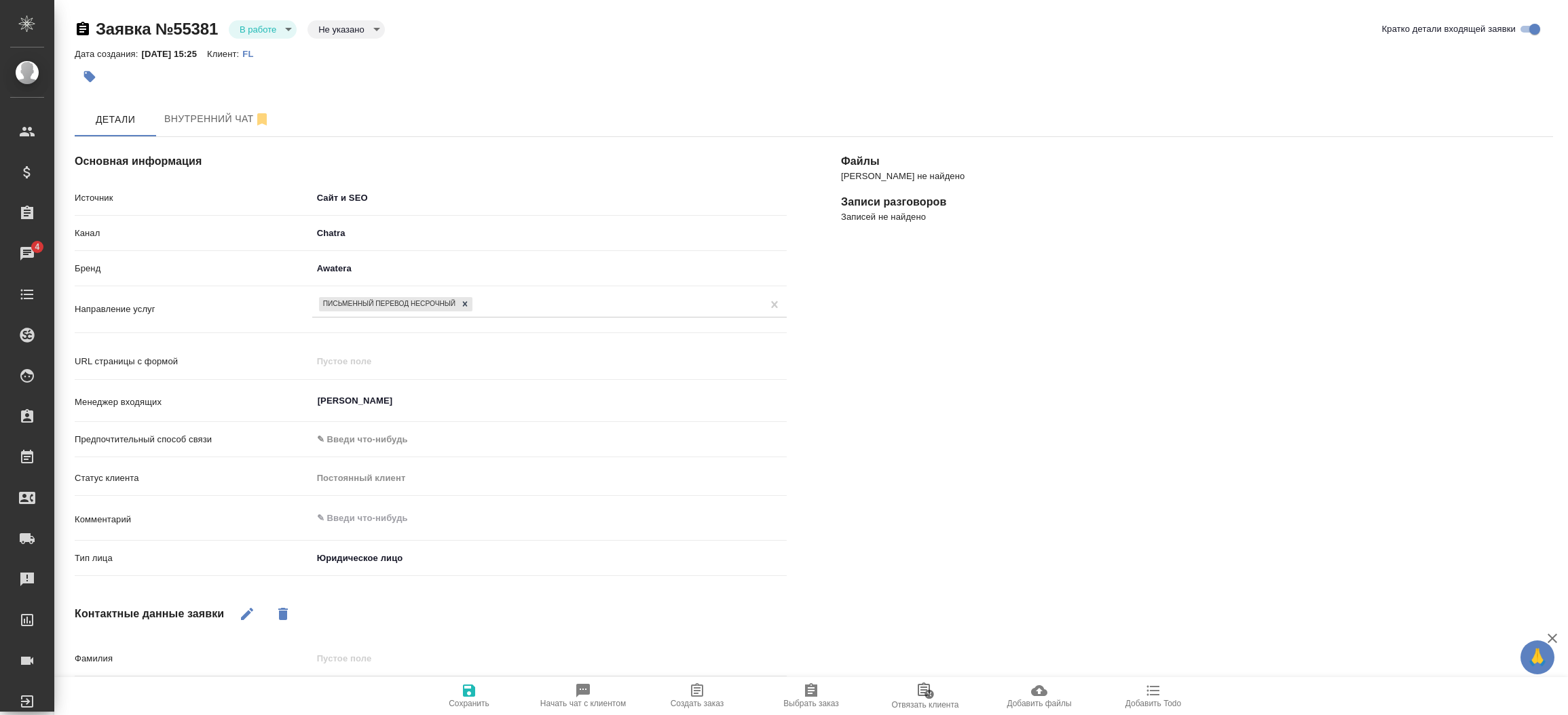
type textarea "x"
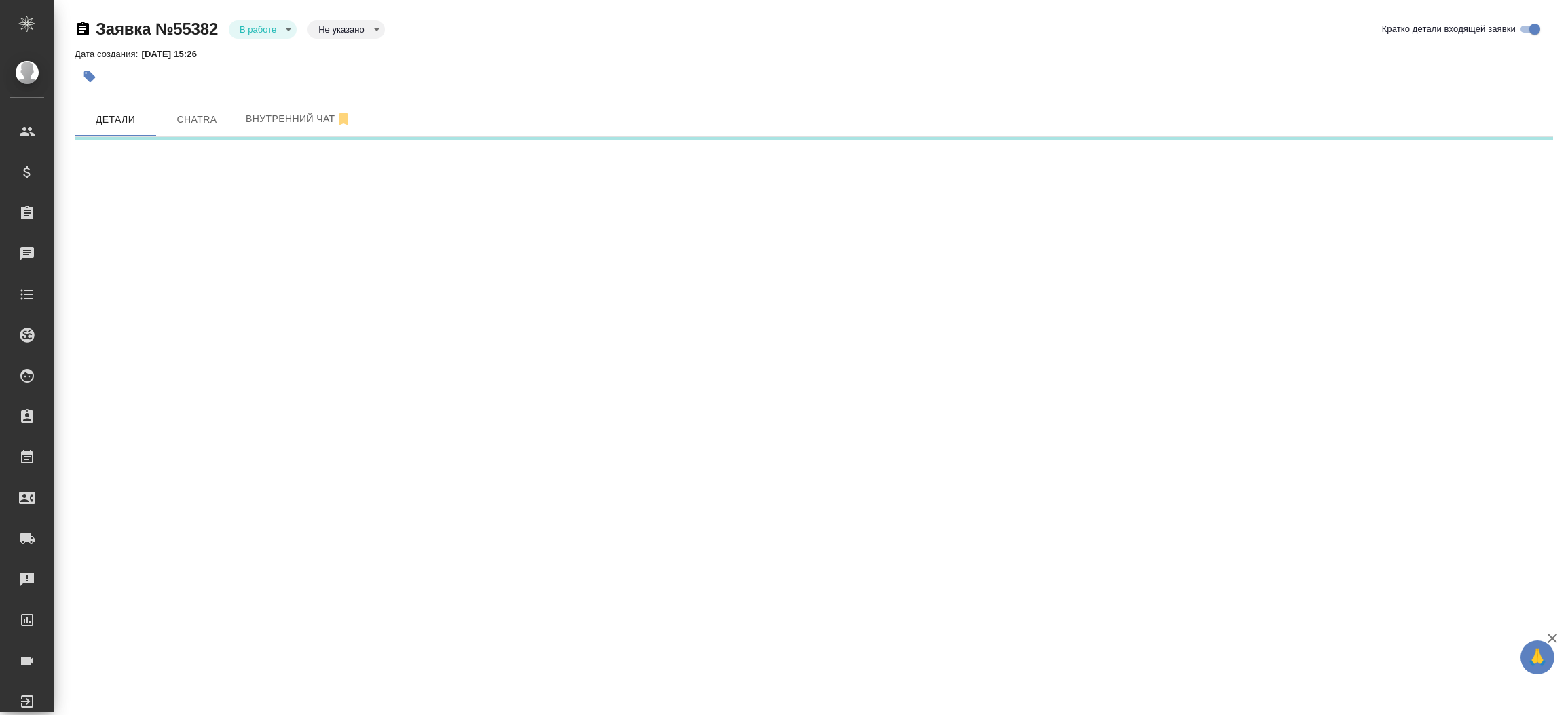
select select "RU"
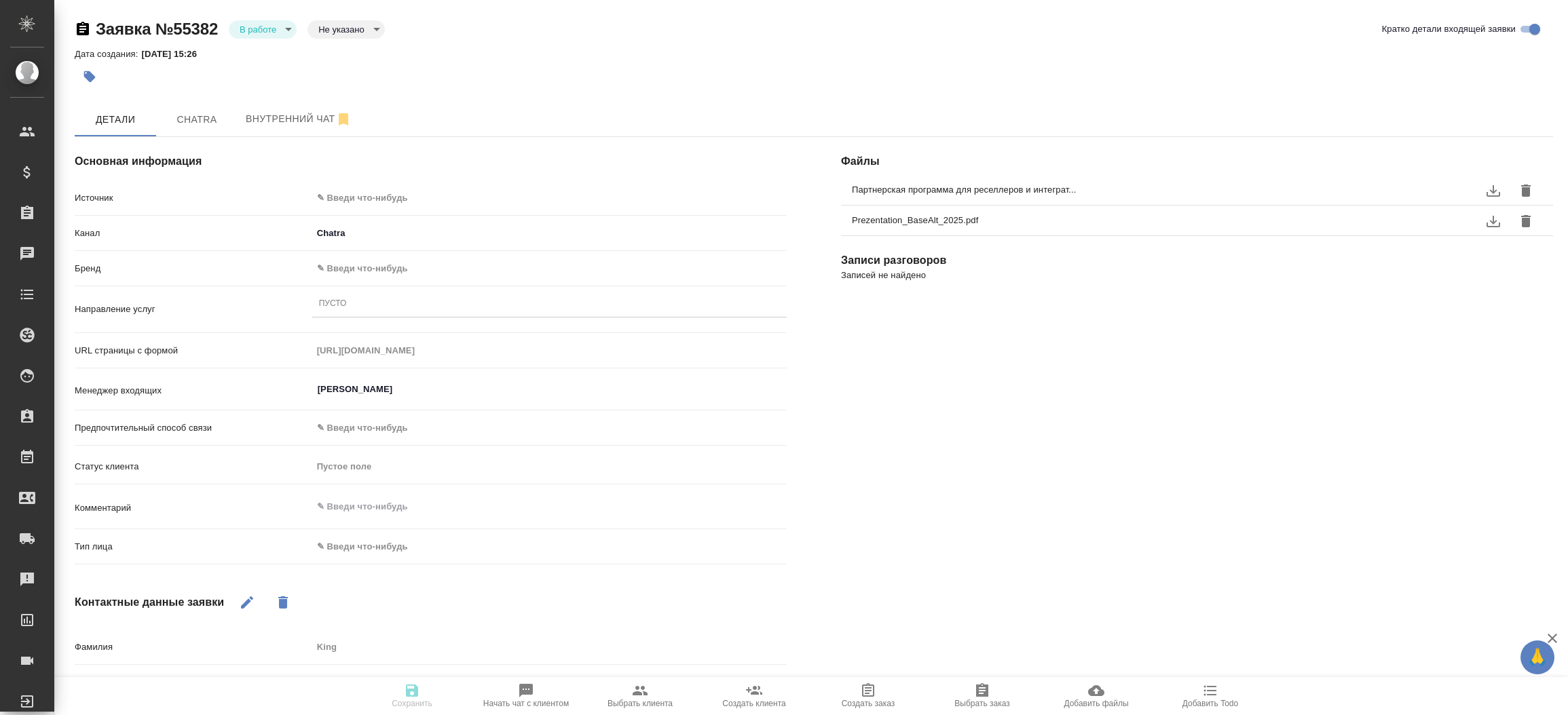
type textarea "x"
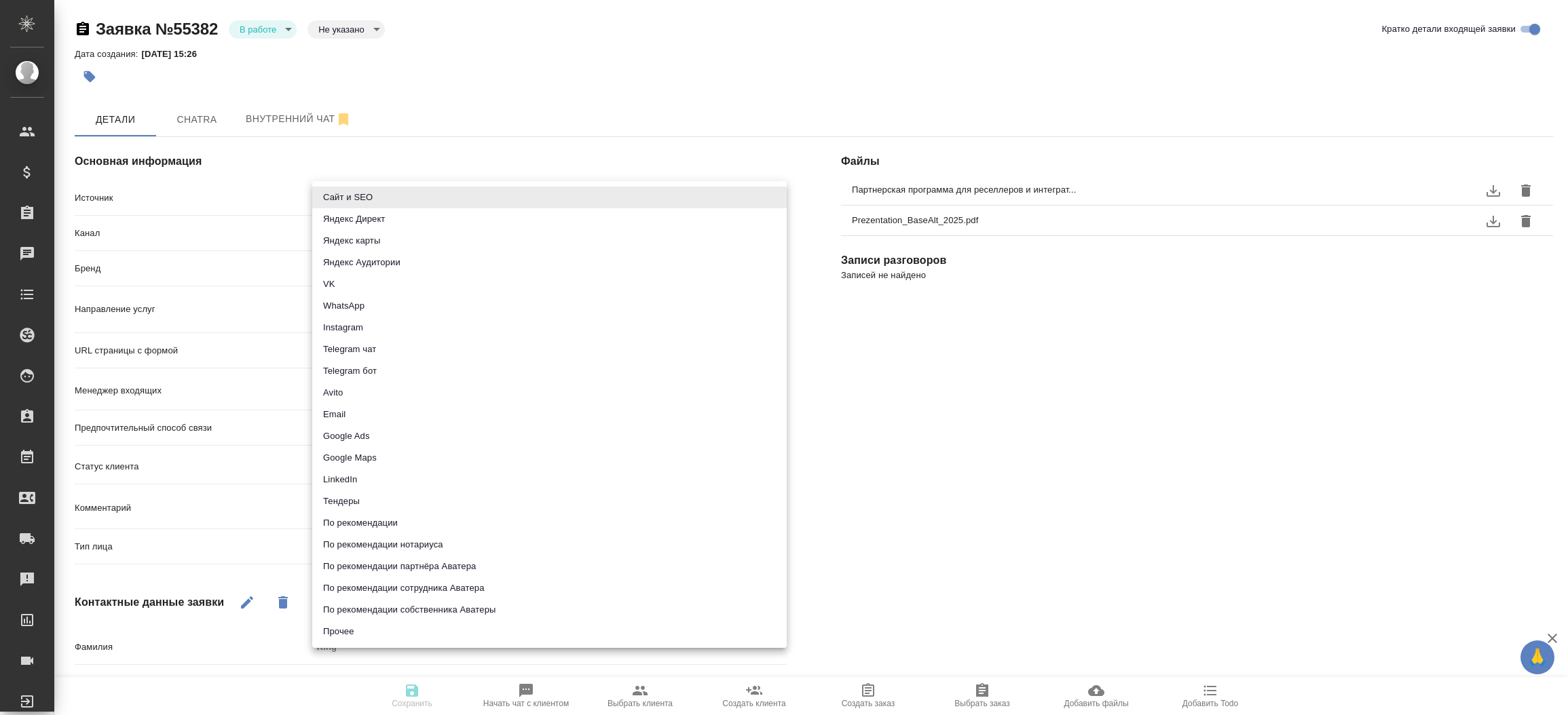
click at [491, 206] on body "🙏 .cls-1 fill:#fff; AWATERA [PERSON_NAME]prutko Клиенты Спецификации Заказы Чат…" at bounding box center [784, 358] width 1568 height 715
click at [491, 206] on li "Сайт и SEO" at bounding box center [549, 197] width 474 height 22
type input "seo"
type textarea "x"
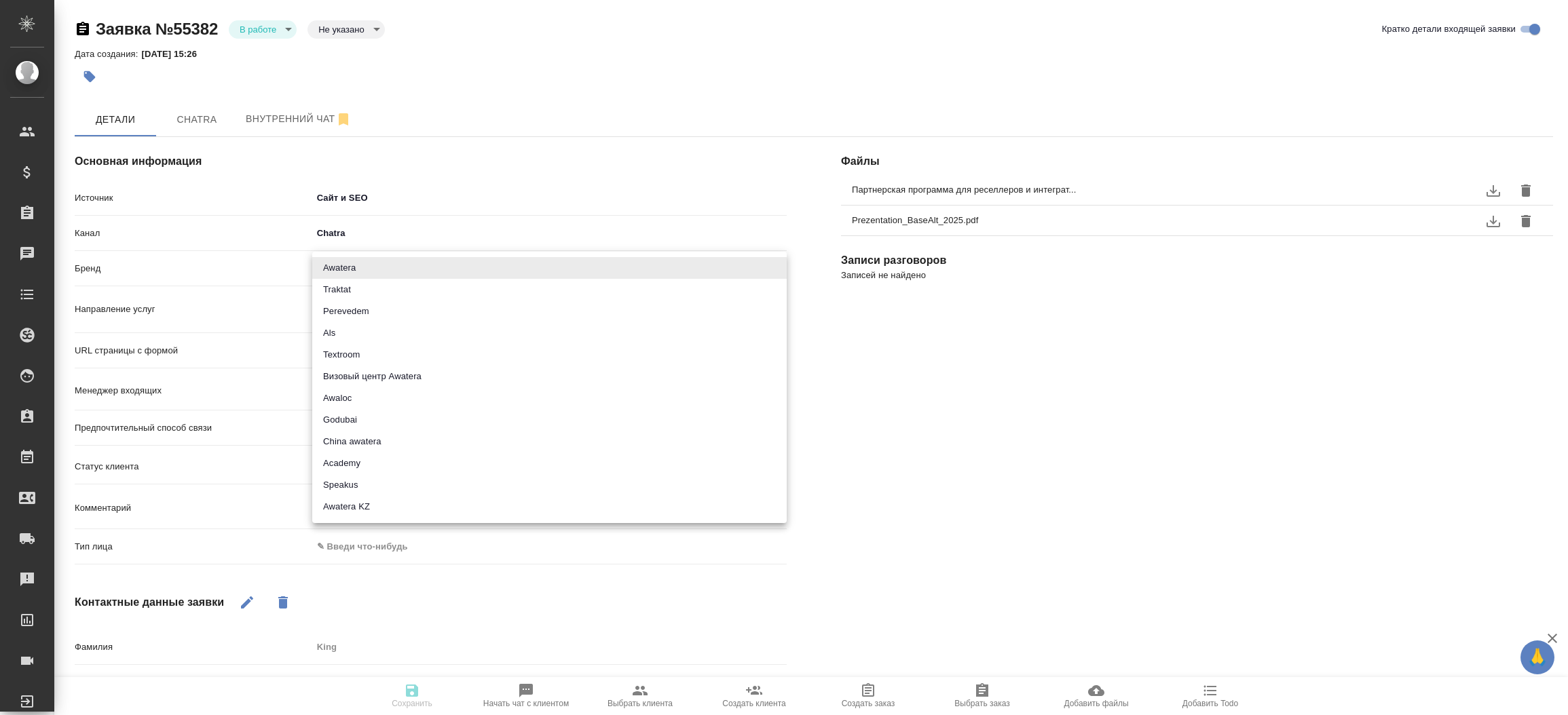
click at [435, 263] on body "🙏 .cls-1 fill:#fff; AWATERA Прутько Ирина i.prutko Клиенты Спецификации Заказы …" at bounding box center [784, 358] width 1568 height 715
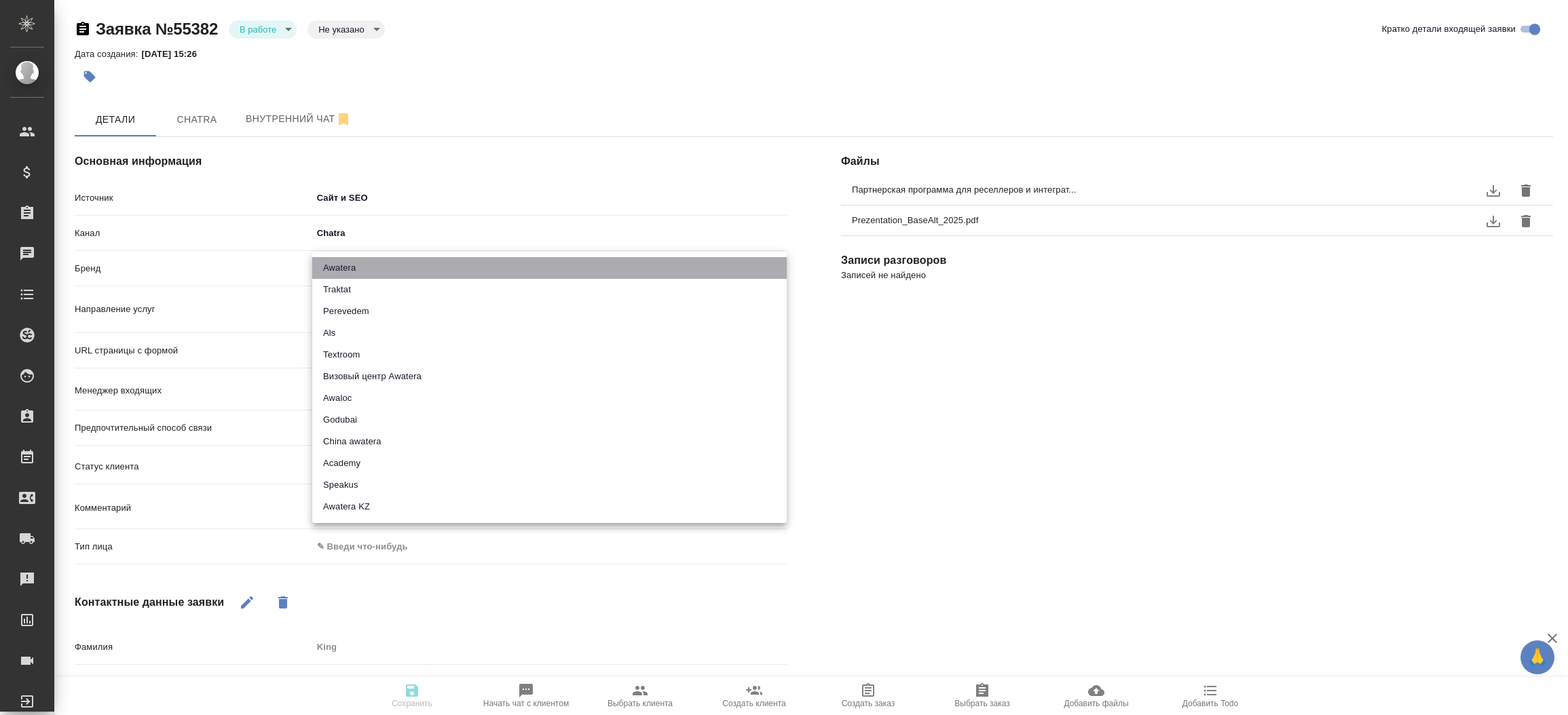
click at [435, 263] on li "Awatera" at bounding box center [549, 268] width 474 height 22
type input "awatera"
type textarea "x"
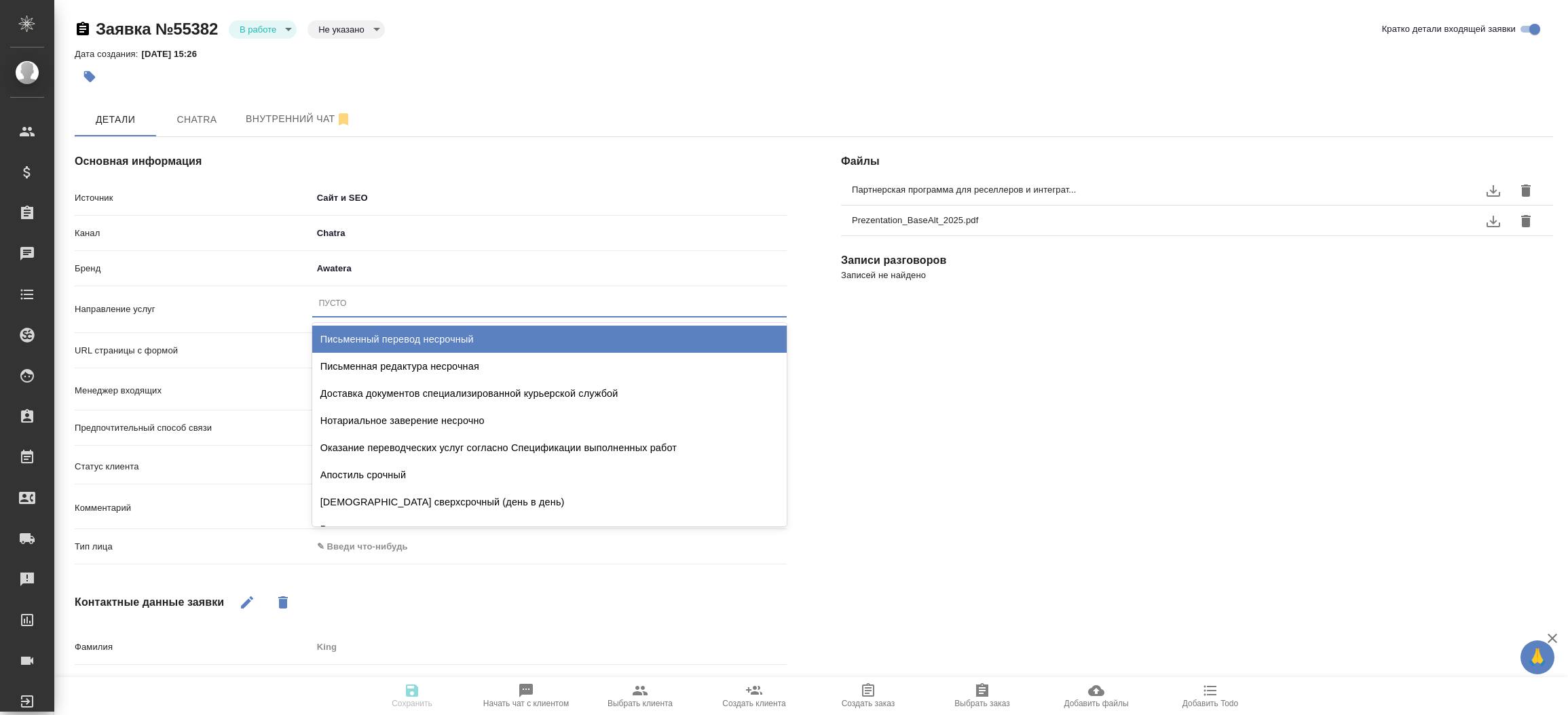
click at [425, 303] on div "Пусто" at bounding box center [549, 304] width 474 height 20
type input "письм"
click at [437, 346] on div "Письменный перевод несрочный" at bounding box center [549, 339] width 474 height 27
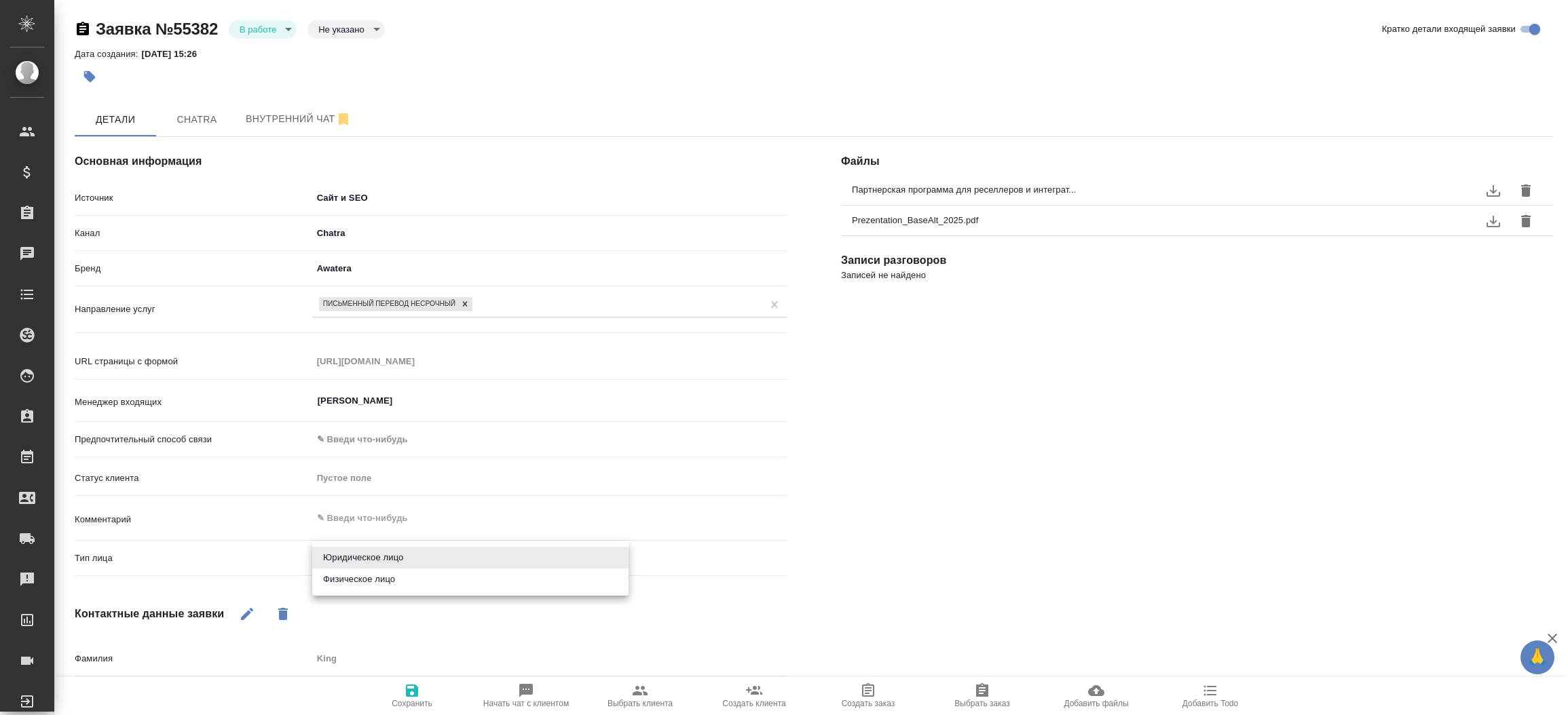
click at [369, 557] on body "🙏 .cls-1 fill:#fff; AWATERA Прутько Ирина i.prutko Клиенты Спецификации Заказы …" at bounding box center [784, 358] width 1568 height 715
click at [389, 562] on li "Юридическое лицо" at bounding box center [470, 557] width 316 height 22
type textarea "x"
type input "company"
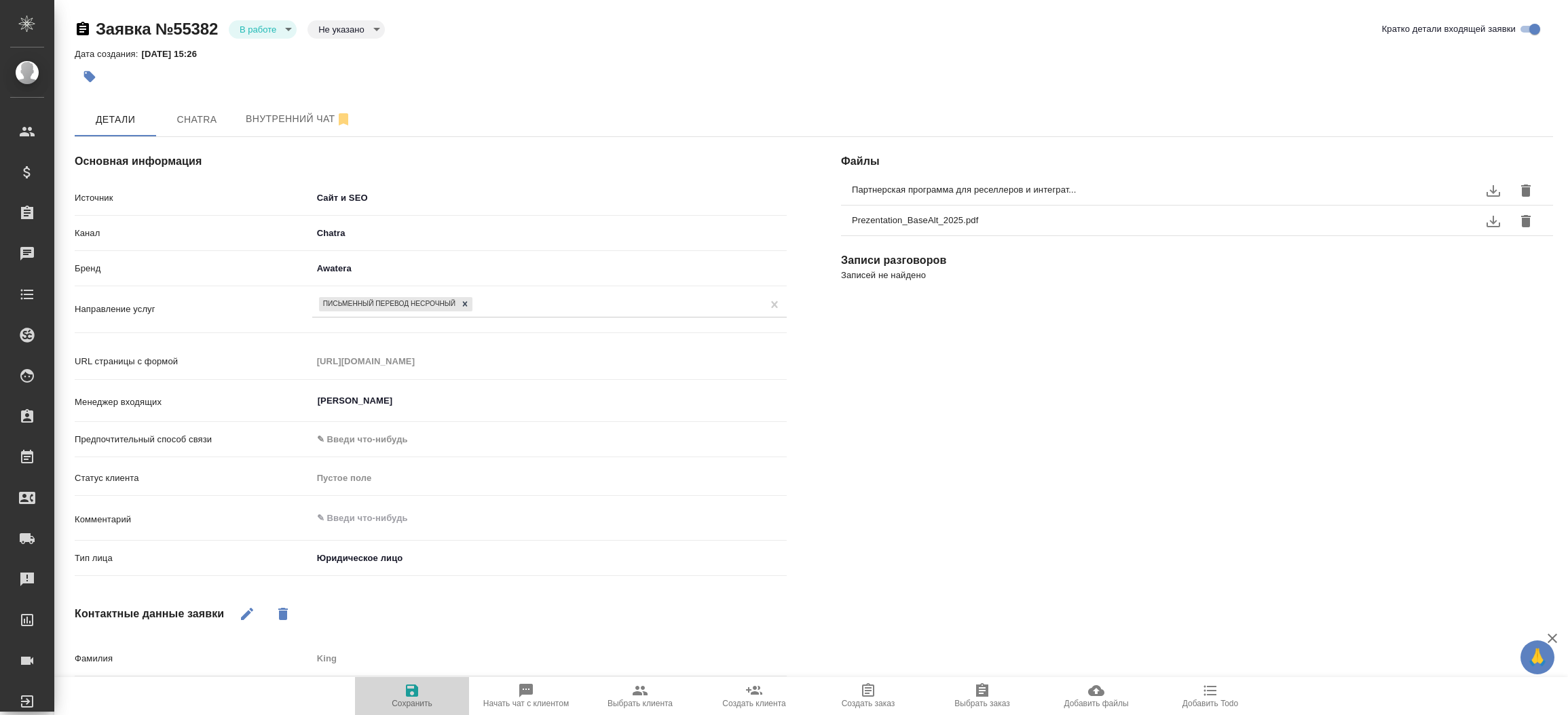
click at [413, 703] on span "Сохранить" at bounding box center [412, 704] width 41 height 10
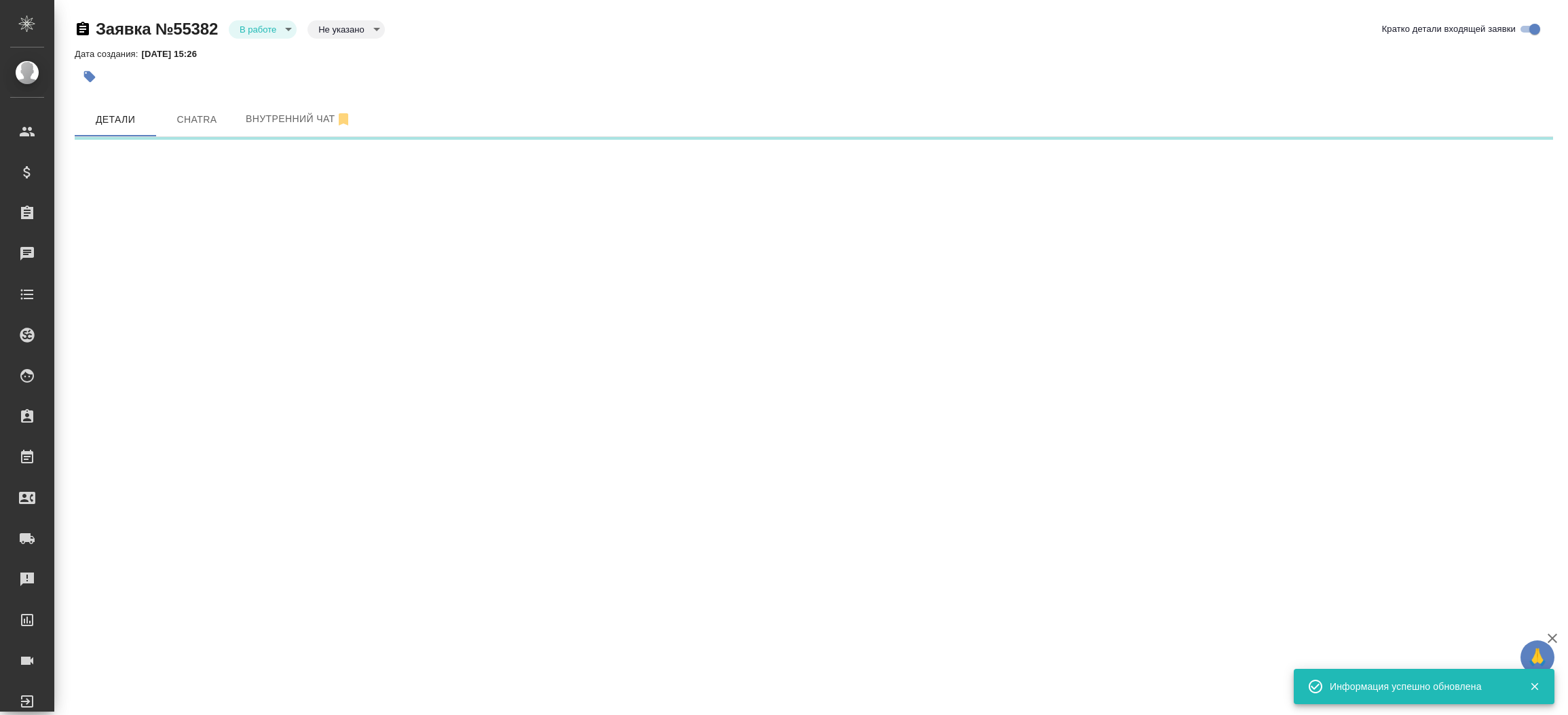
select select "RU"
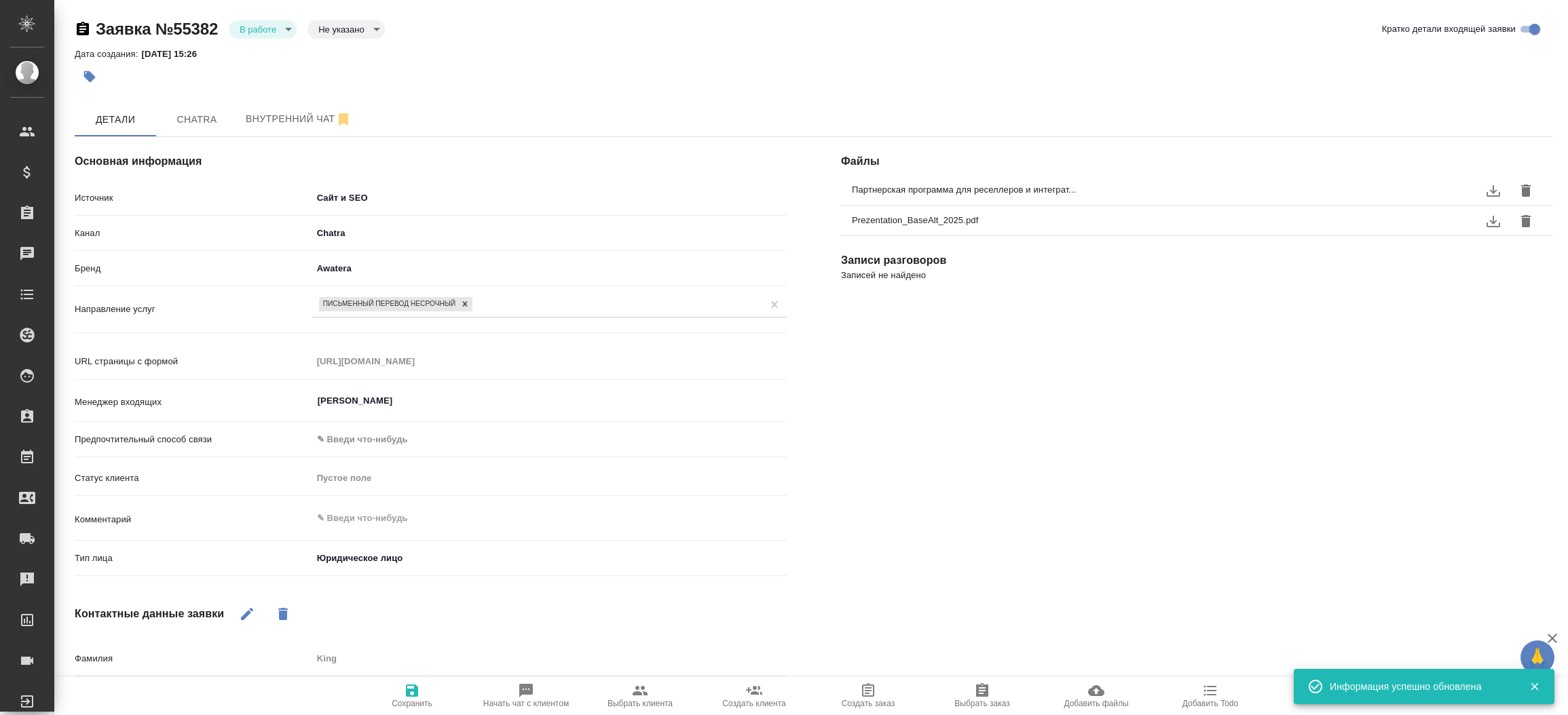
click at [954, 586] on div "Файлы Партнерская программа для реселлеров и интеграт... Prezentation_BaseAlt_2…" at bounding box center [1197, 511] width 766 height 802
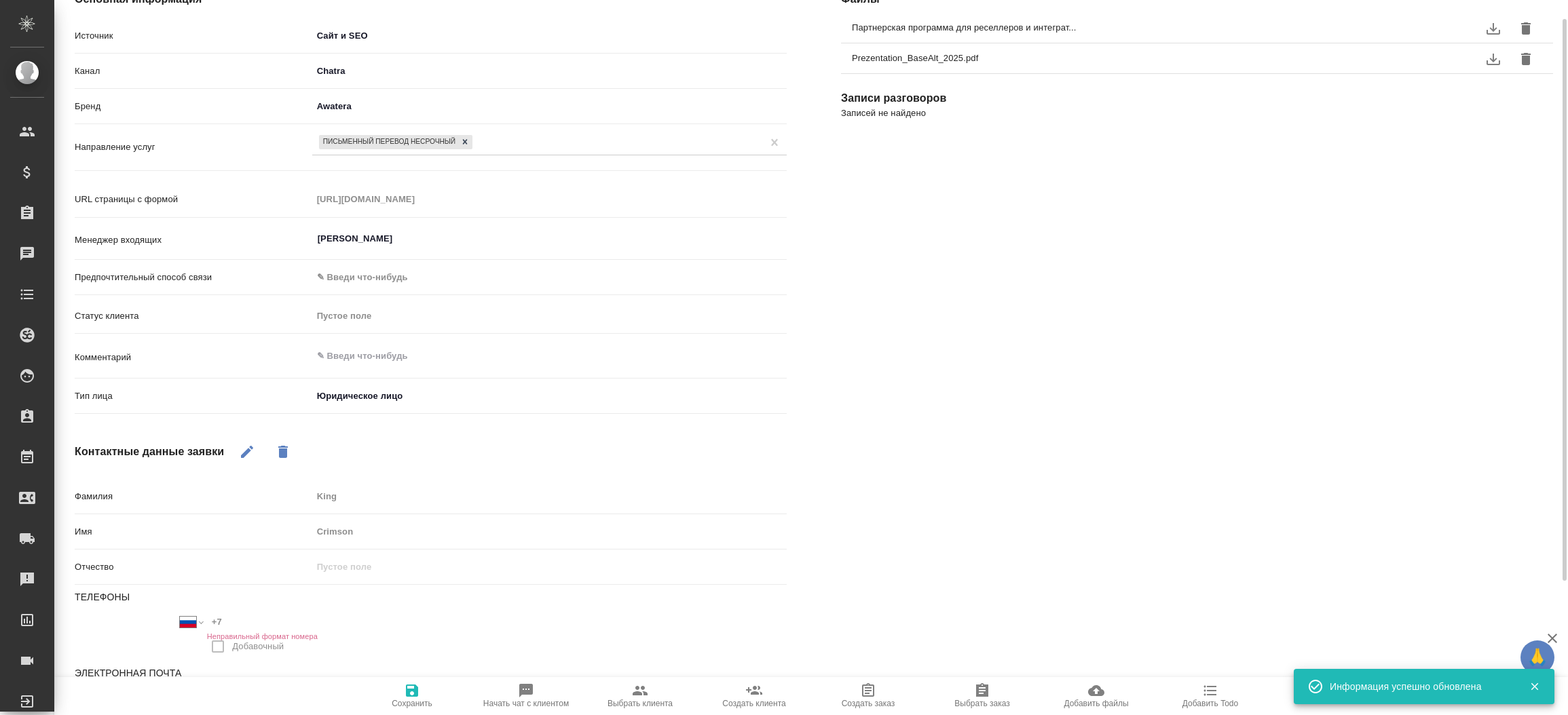
scroll to position [196, 0]
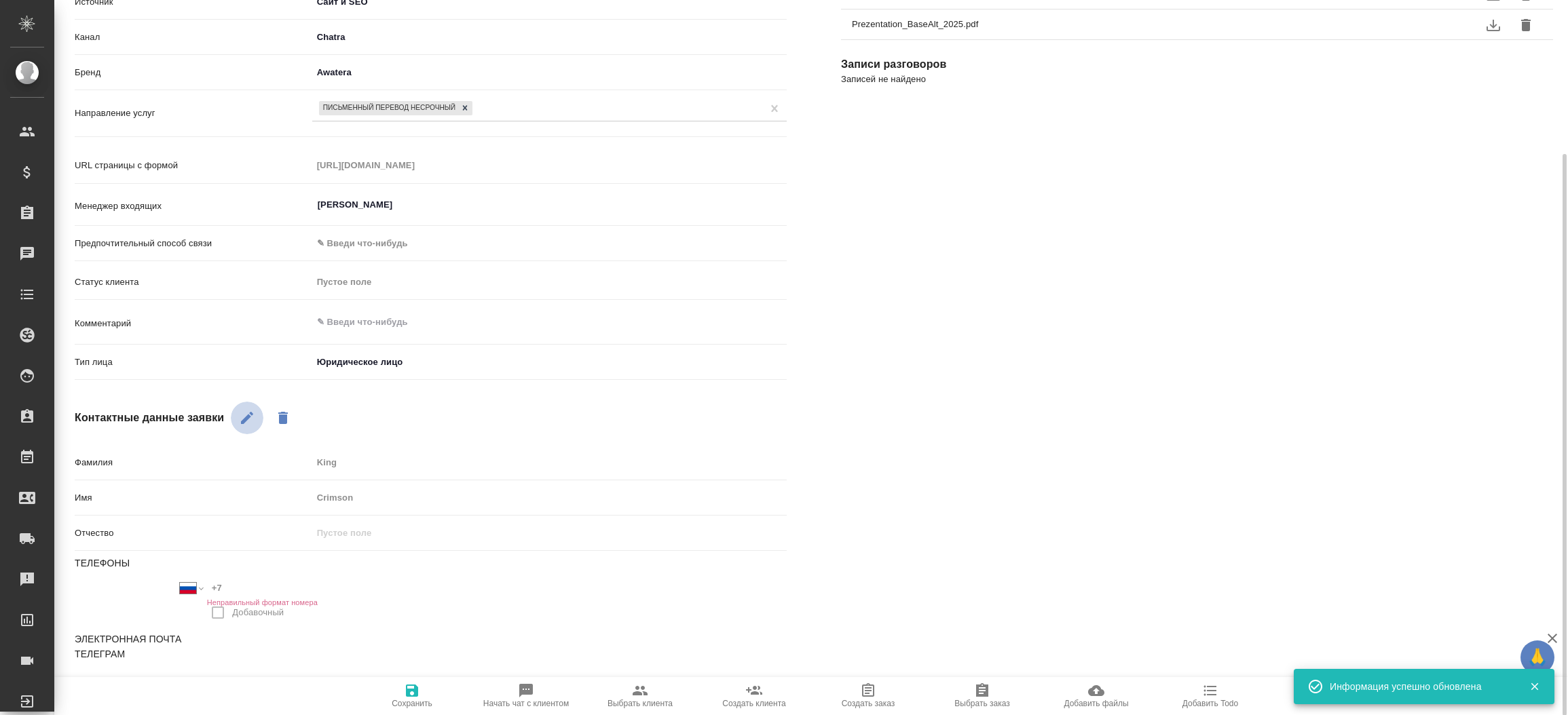
click at [246, 407] on button "button" at bounding box center [247, 418] width 33 height 33
click at [357, 478] on div "Фамилия King" at bounding box center [431, 467] width 712 height 35
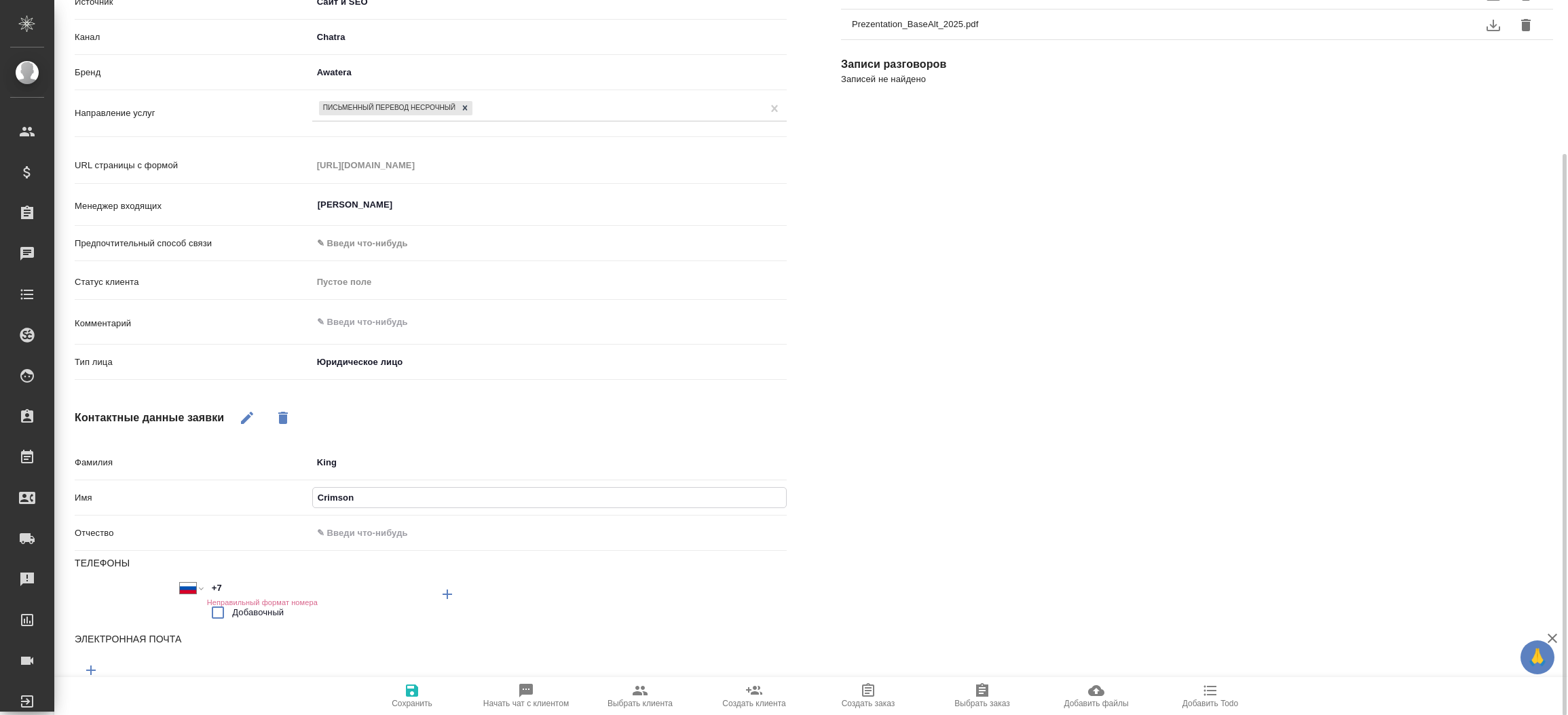
click at [351, 502] on input "Crimson" at bounding box center [549, 498] width 473 height 20
type textarea "x"
type input "И"
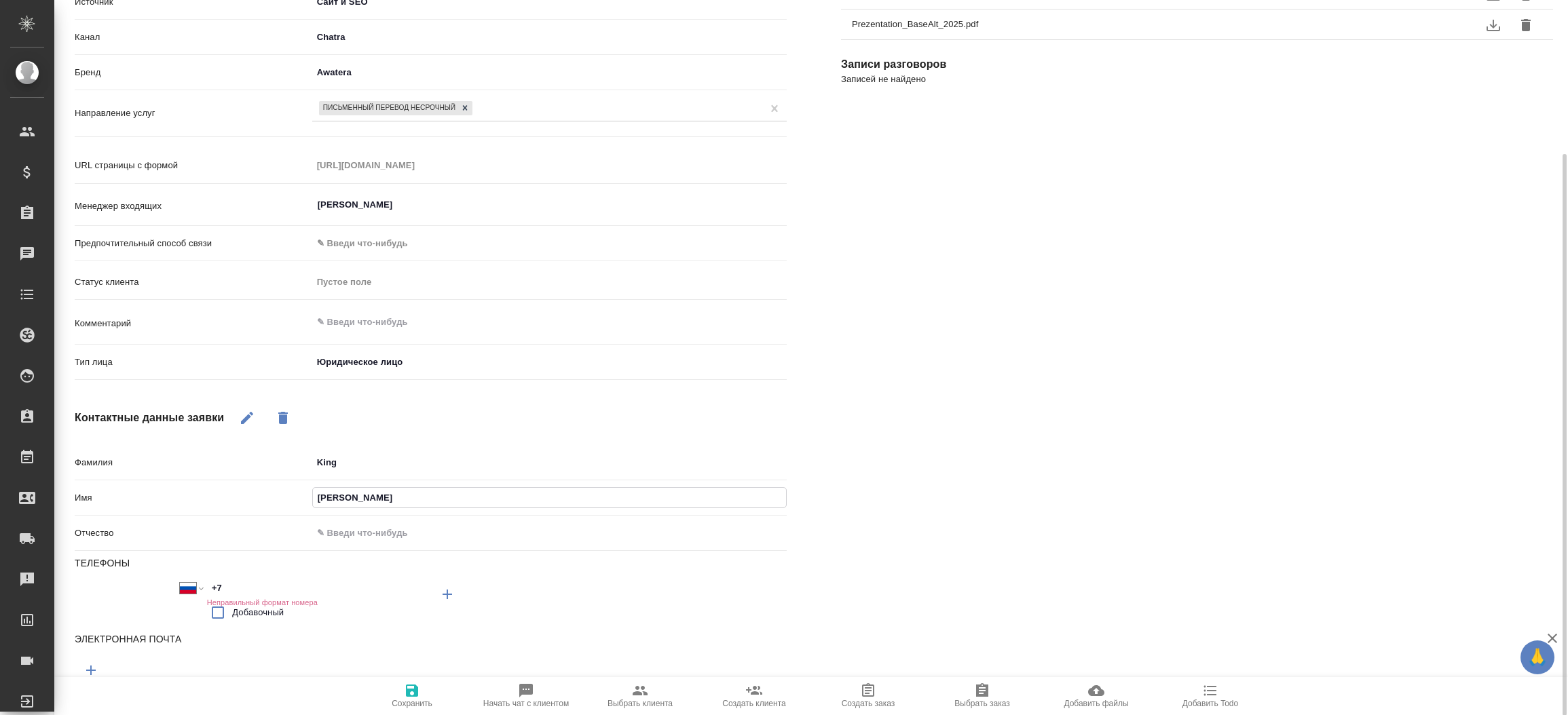
type textarea "x"
type input "Ир"
type textarea "x"
type input "Ири"
type textarea "x"
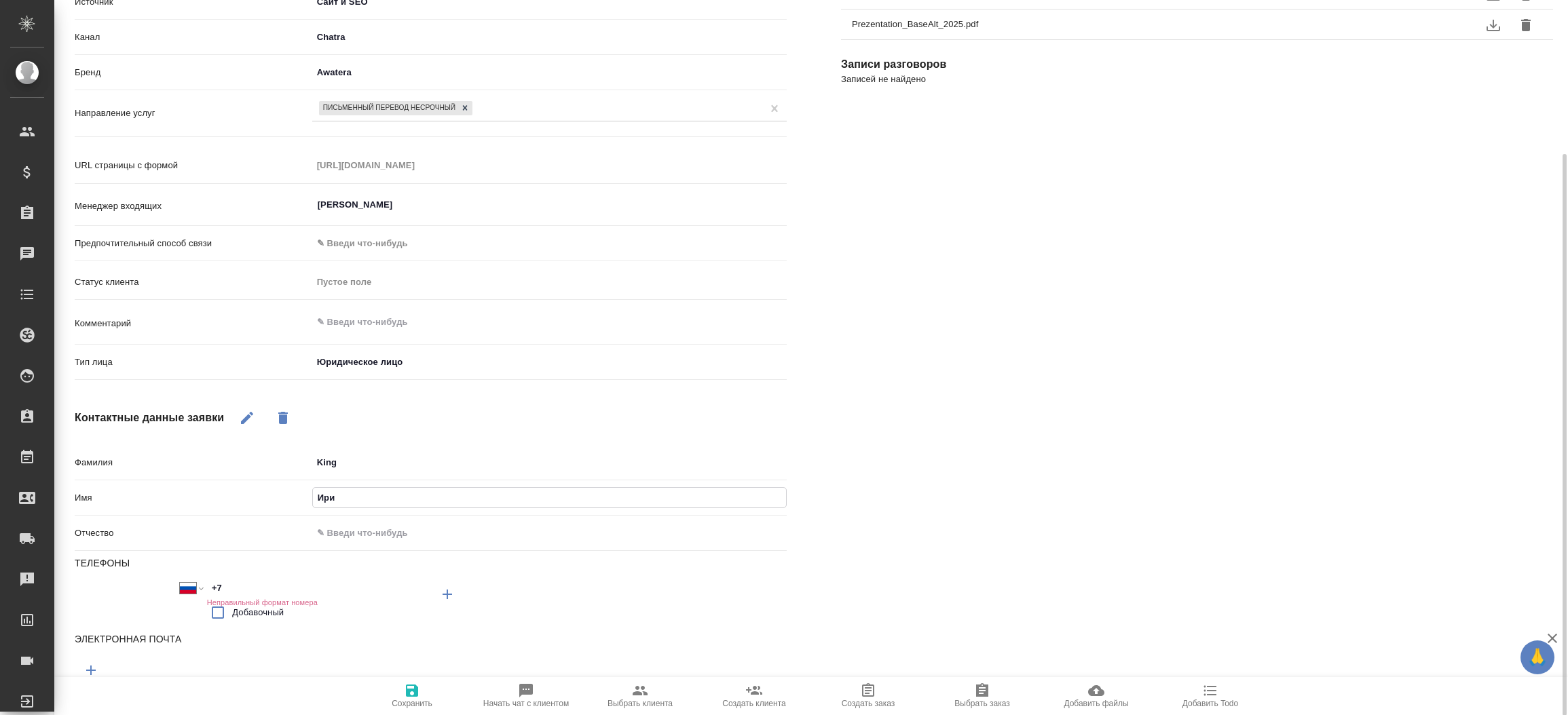
type input "Ирин"
type textarea "x"
type input "Ирина"
click at [348, 462] on input "King" at bounding box center [549, 463] width 473 height 20
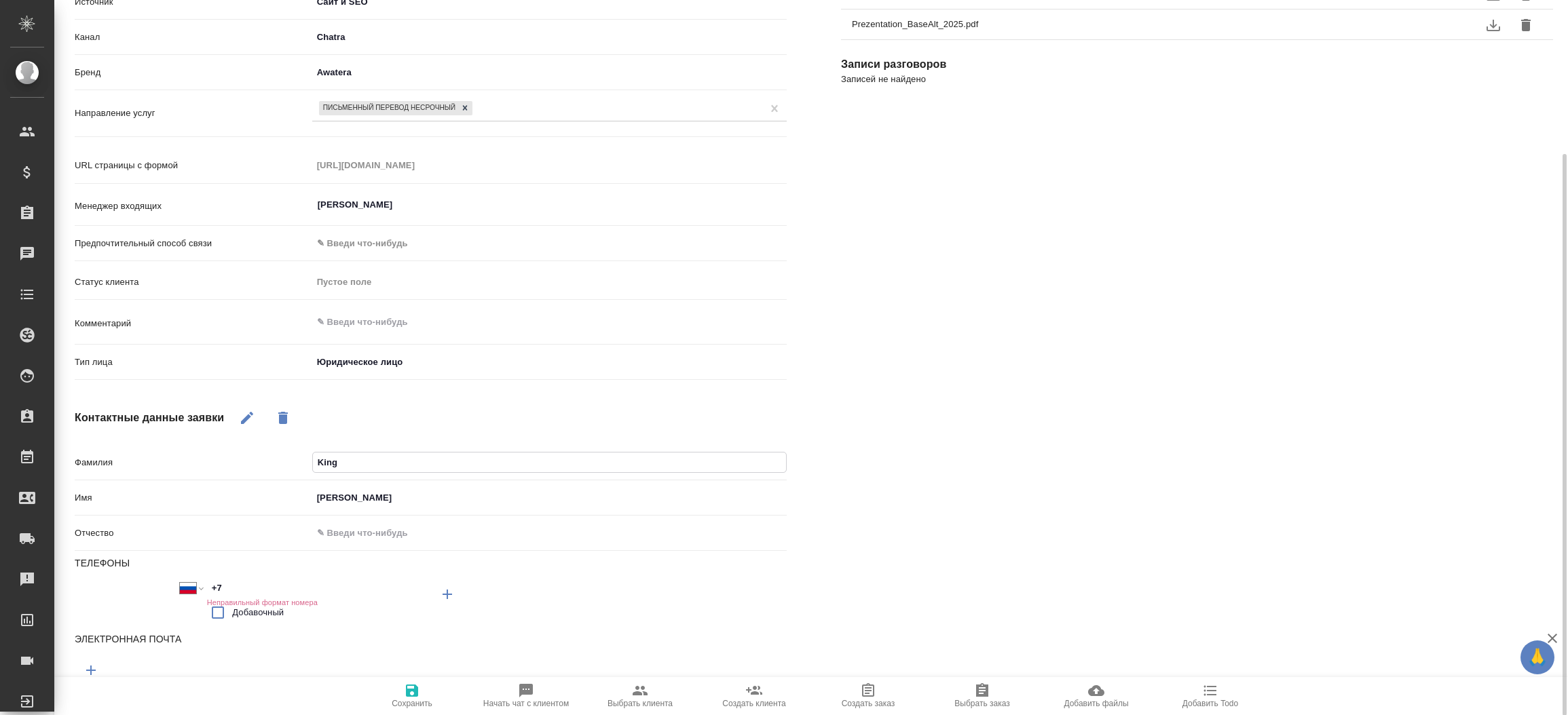
click at [348, 462] on input "King" at bounding box center [549, 463] width 473 height 20
type textarea "x"
click at [415, 695] on icon "button" at bounding box center [411, 691] width 12 height 12
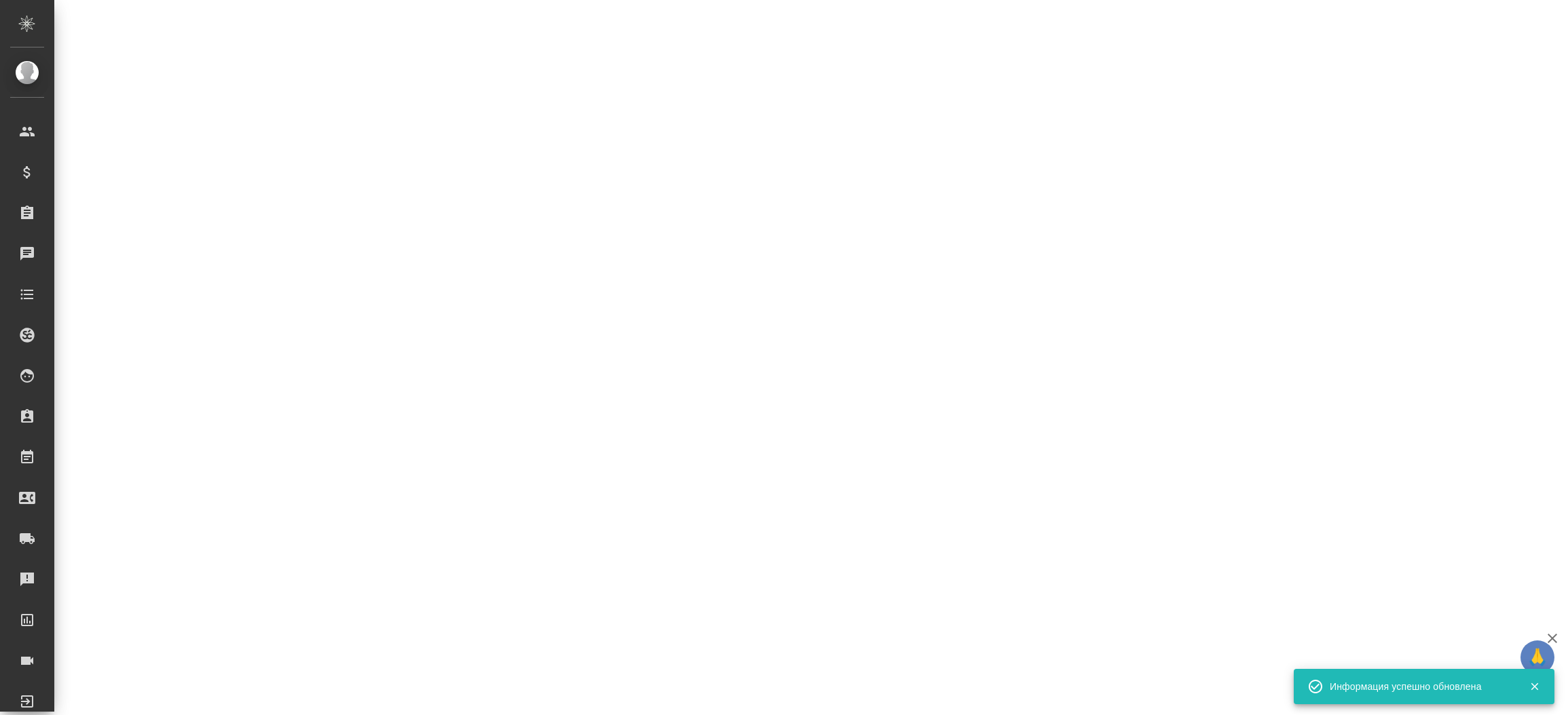
select select "RU"
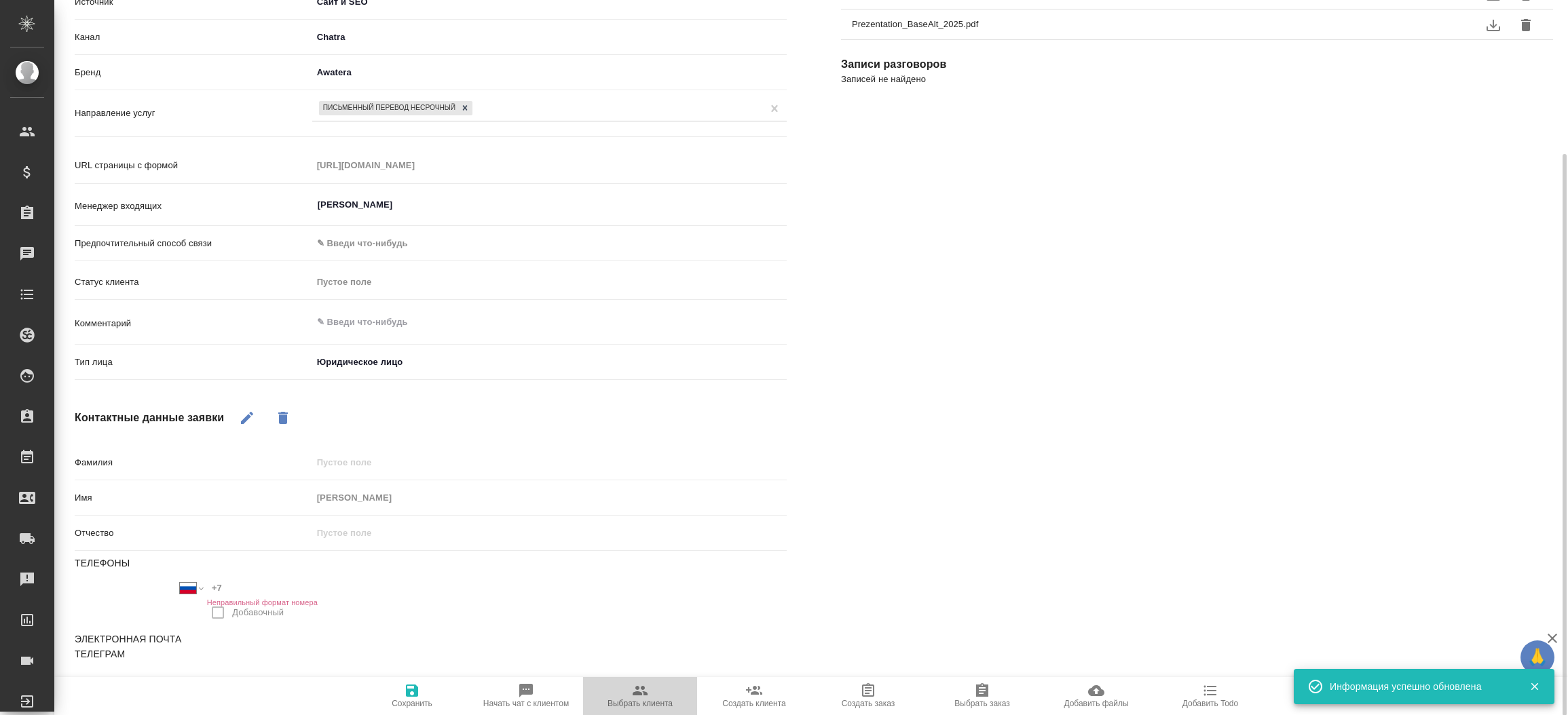
click at [613, 691] on span "Выбрать клиента" at bounding box center [640, 695] width 98 height 26
type textarea "x"
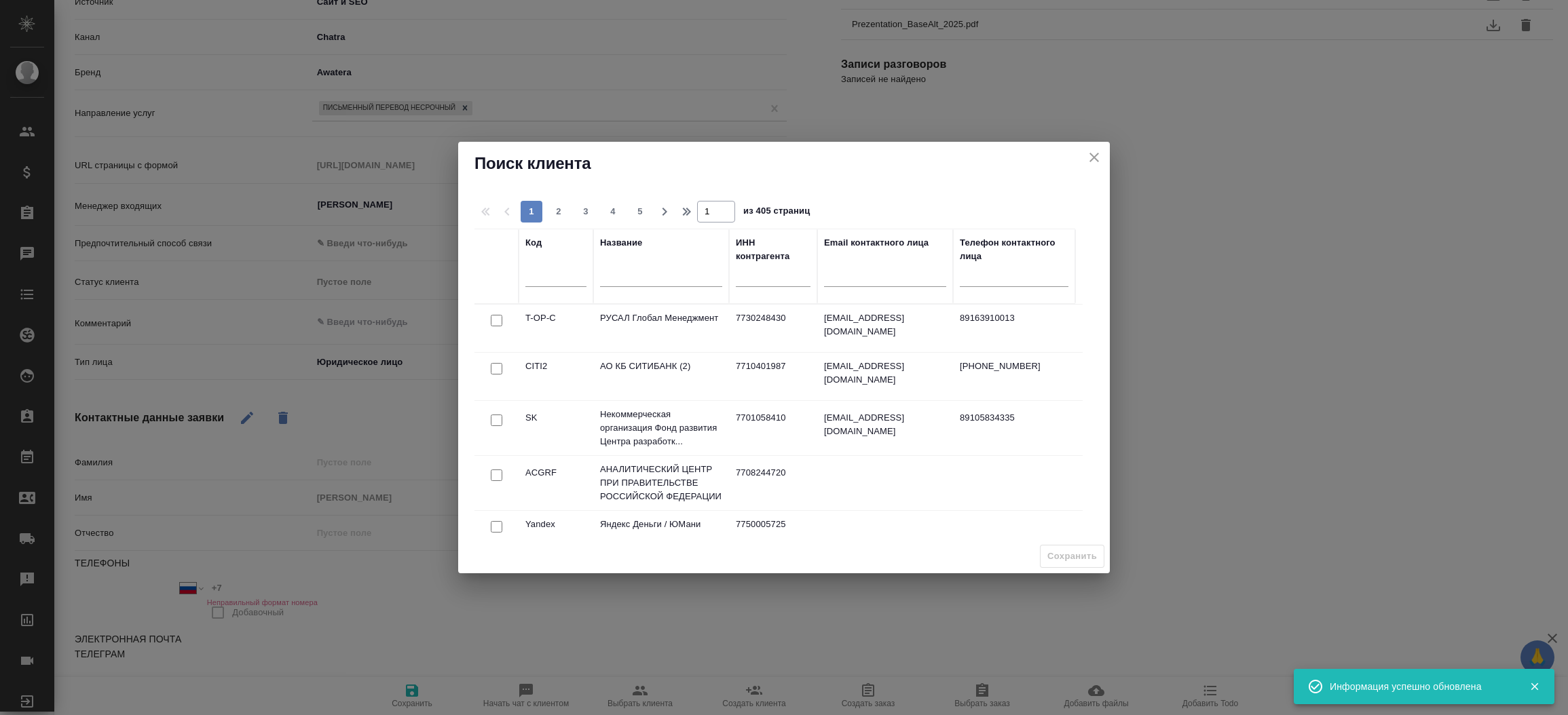
click at [618, 293] on div at bounding box center [661, 279] width 122 height 33
drag, startPoint x: 612, startPoint y: 258, endPoint x: 629, endPoint y: 283, distance: 30.2
click at [629, 283] on div "Название" at bounding box center [661, 266] width 122 height 60
click at [629, 283] on input "text" at bounding box center [661, 279] width 122 height 17
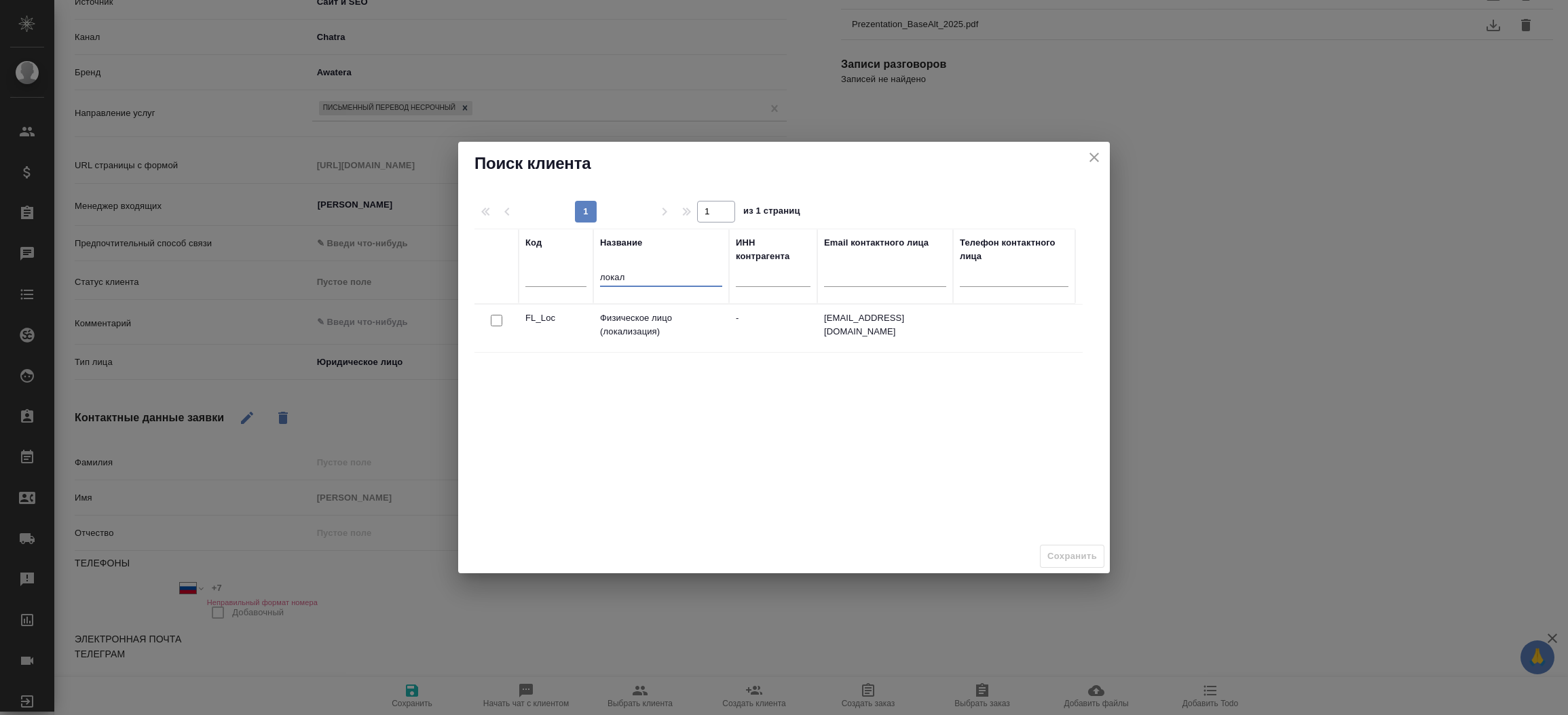
type input "локал"
click at [490, 317] on input "checkbox" at bounding box center [496, 321] width 11 height 11
checkbox input "true"
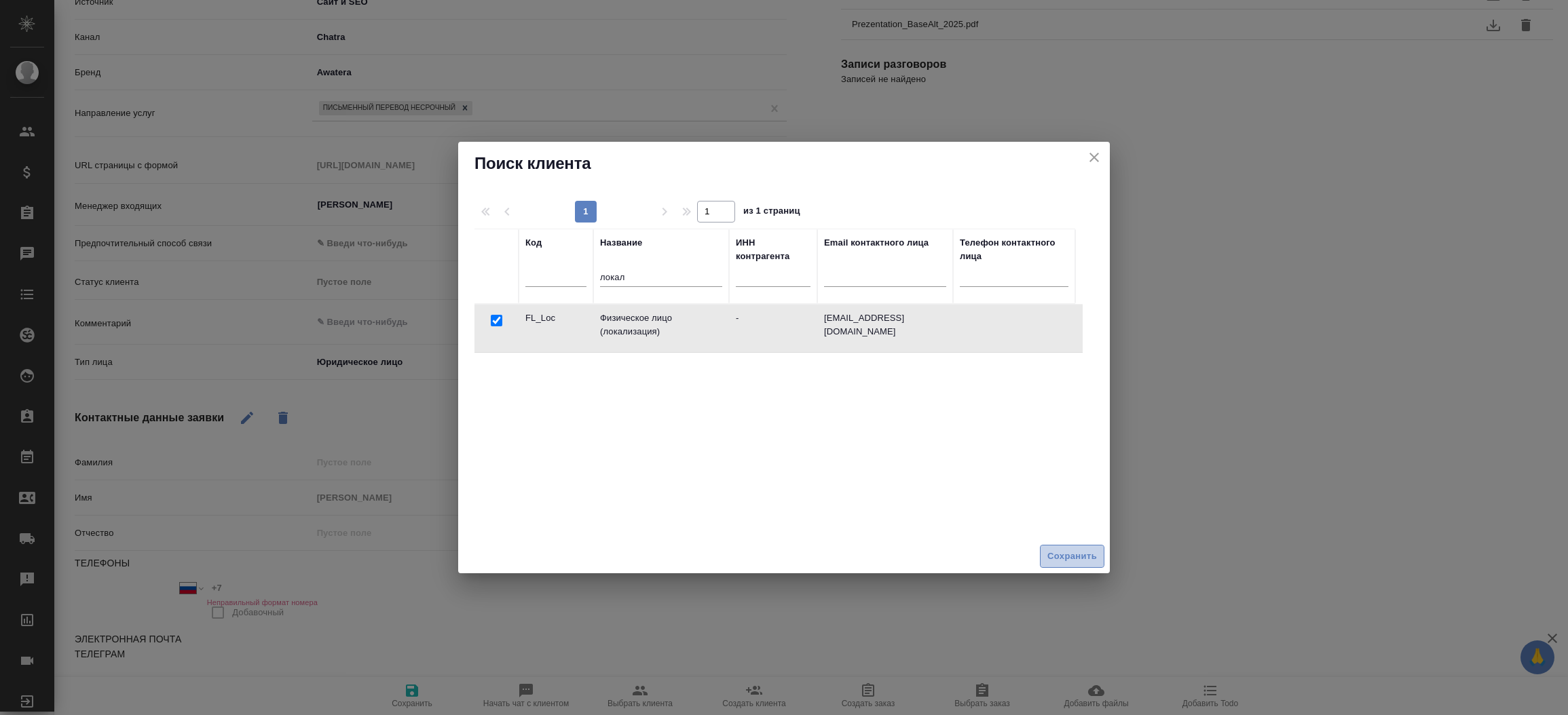
click at [1084, 560] on span "Сохранить" at bounding box center [1072, 556] width 50 height 15
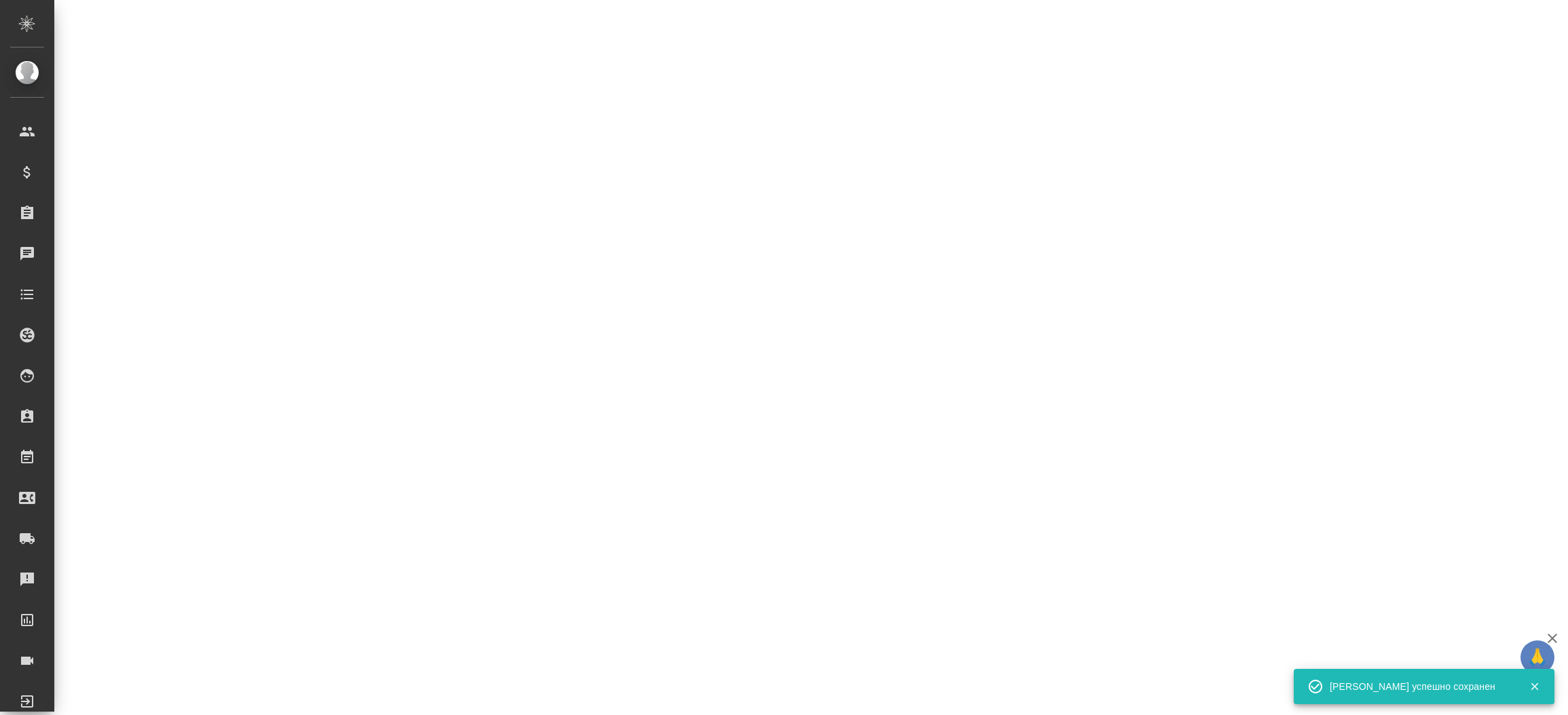
select select "RU"
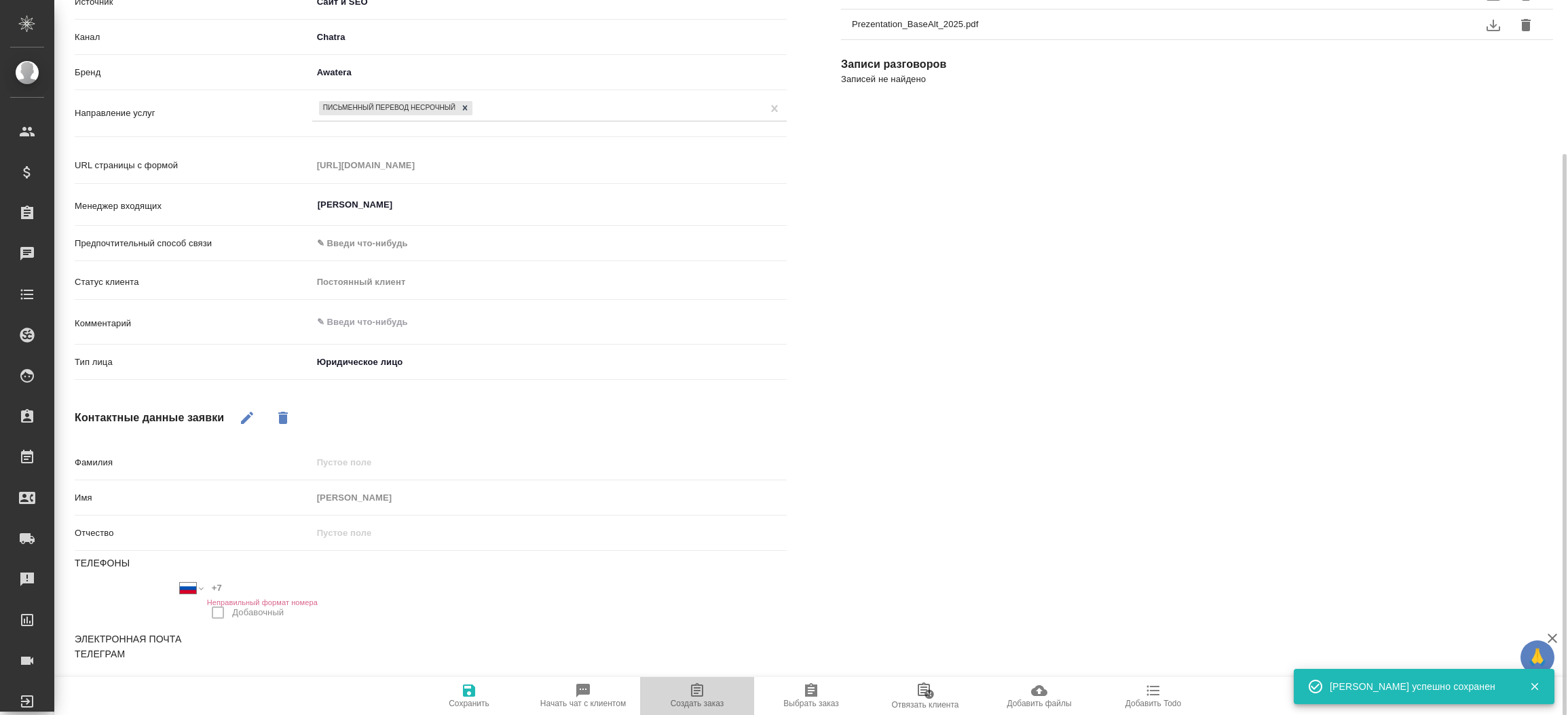
click at [701, 691] on icon "button" at bounding box center [696, 690] width 12 height 14
type textarea "x"
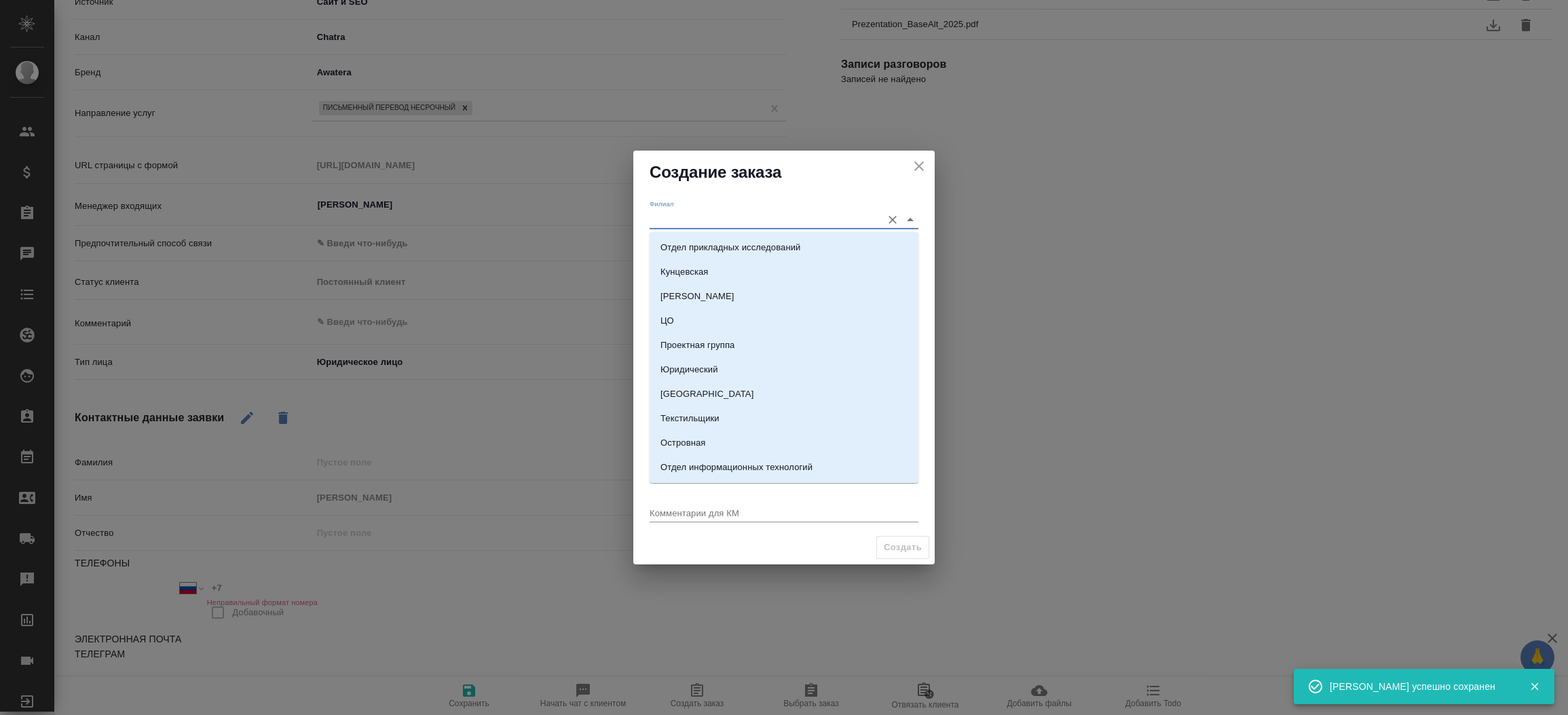
click at [722, 222] on input "Филиал" at bounding box center [762, 219] width 226 height 18
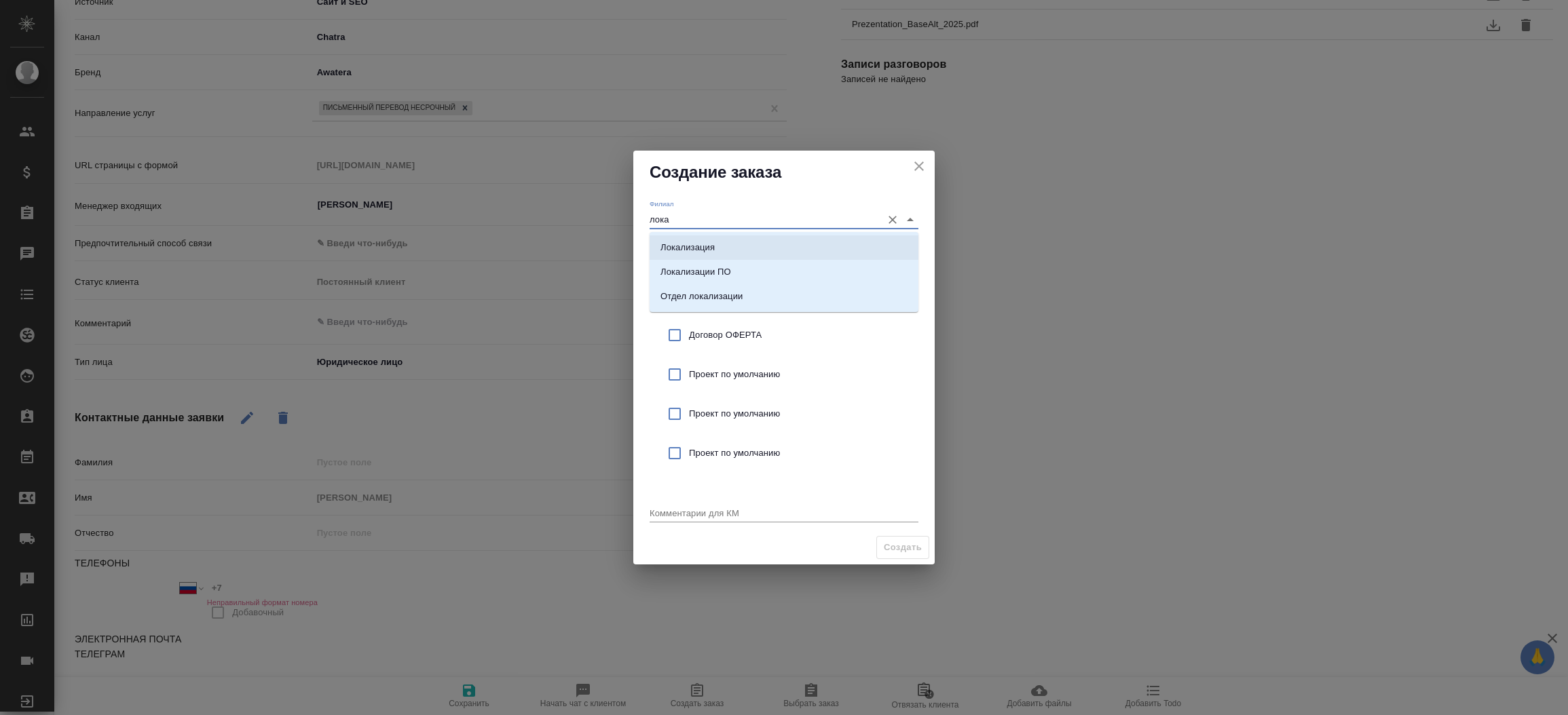
click at [732, 244] on li "Локализация" at bounding box center [784, 248] width 269 height 24
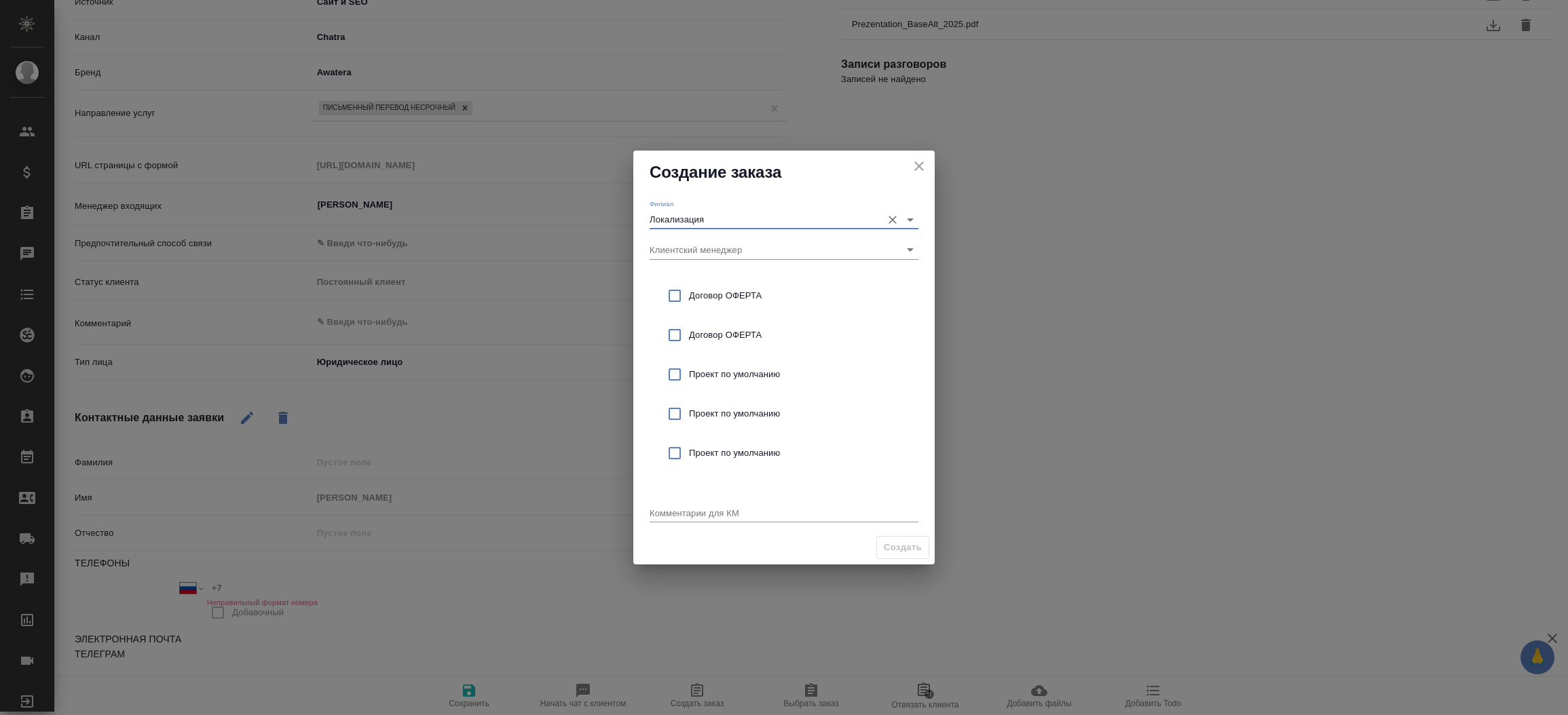
type input "Локализация"
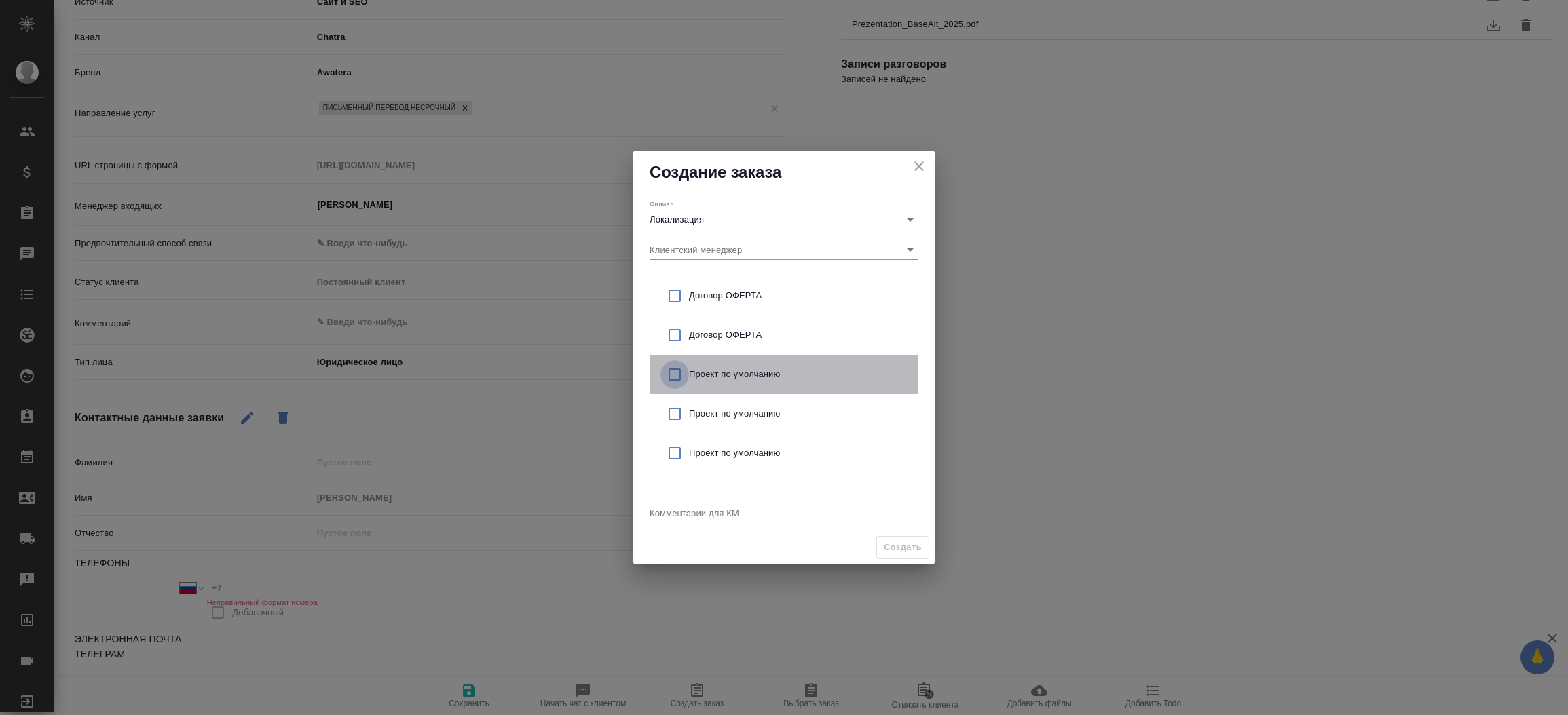
click at [669, 370] on input "checkbox" at bounding box center [674, 374] width 29 height 29
checkbox input "true"
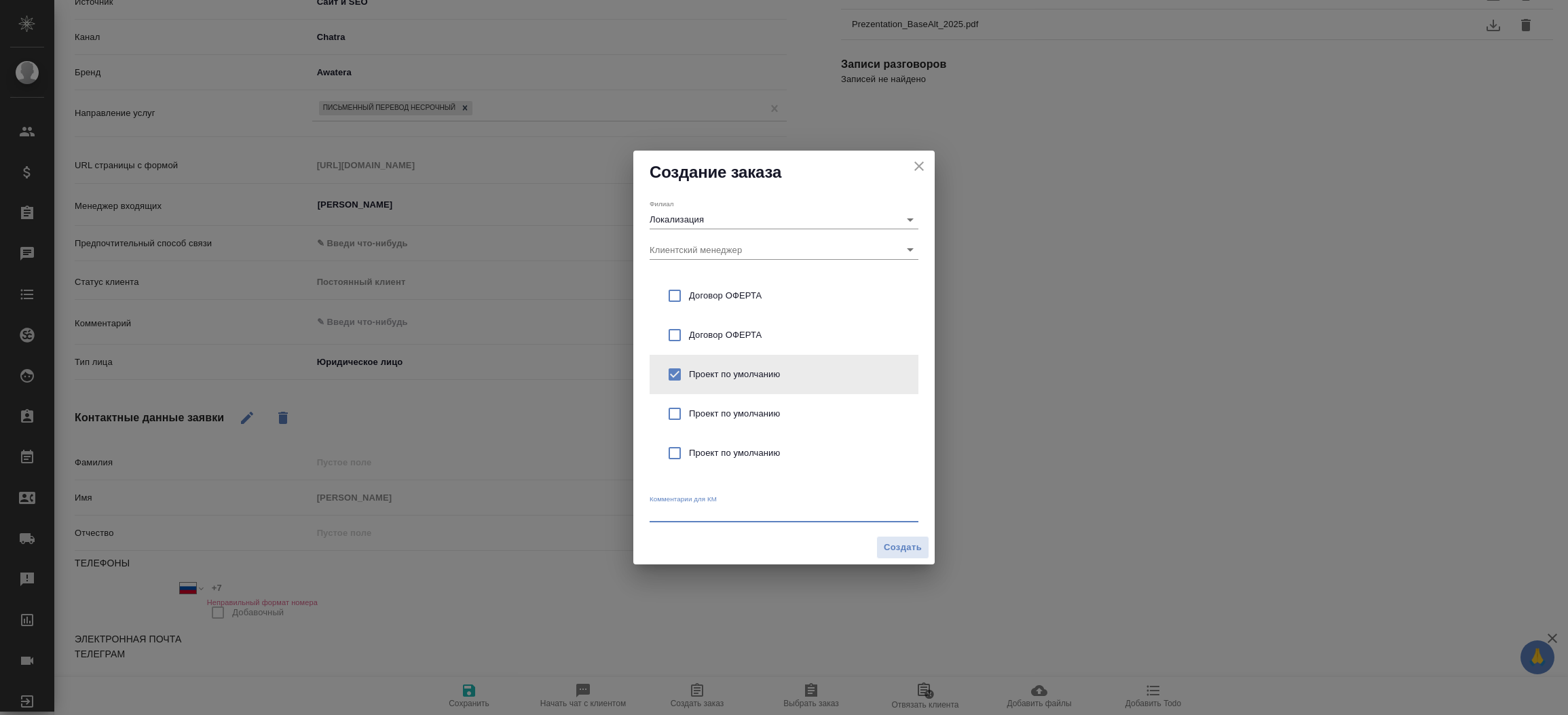
click at [677, 508] on textarea at bounding box center [784, 512] width 269 height 10
type textarea "от КВ: на англ"
click at [893, 549] on span "Создать" at bounding box center [903, 547] width 38 height 15
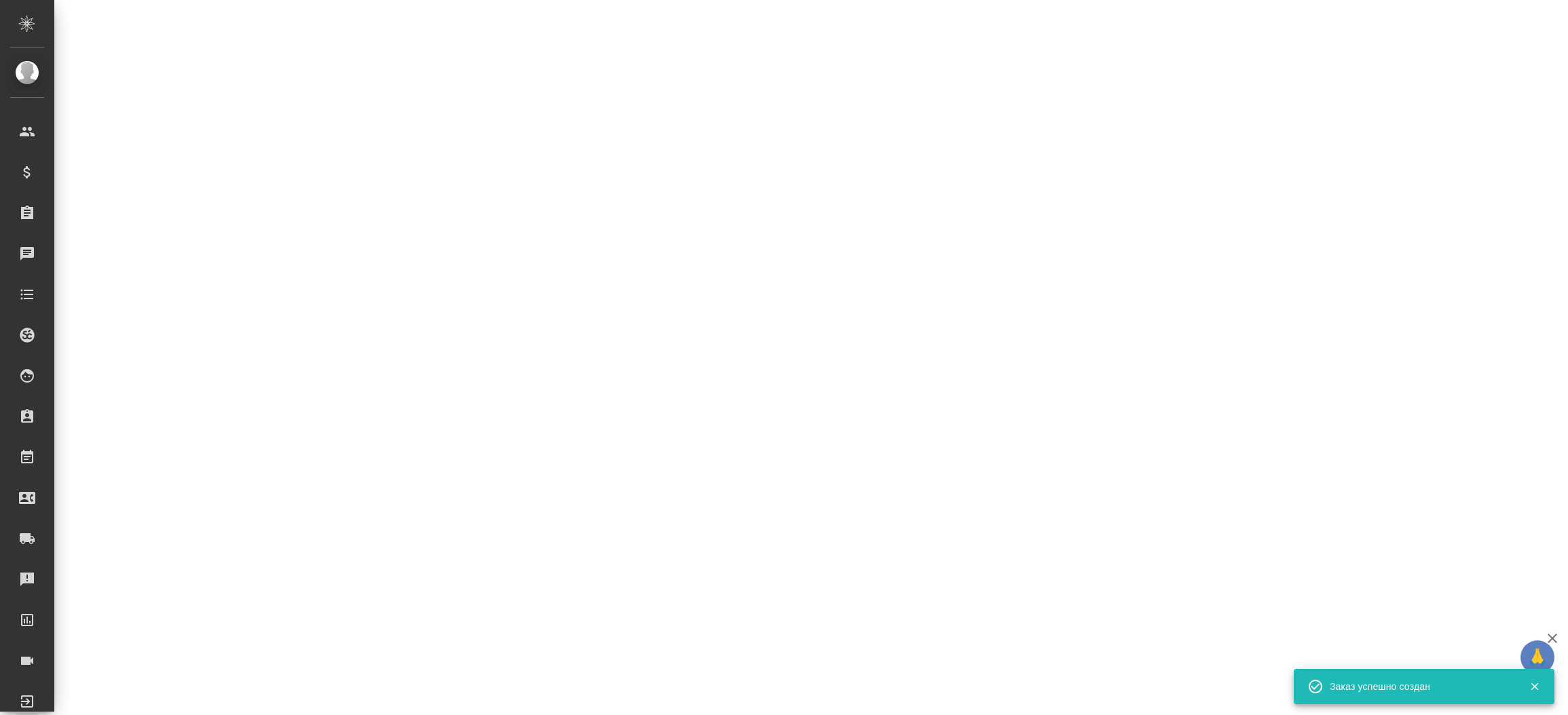
select select "RU"
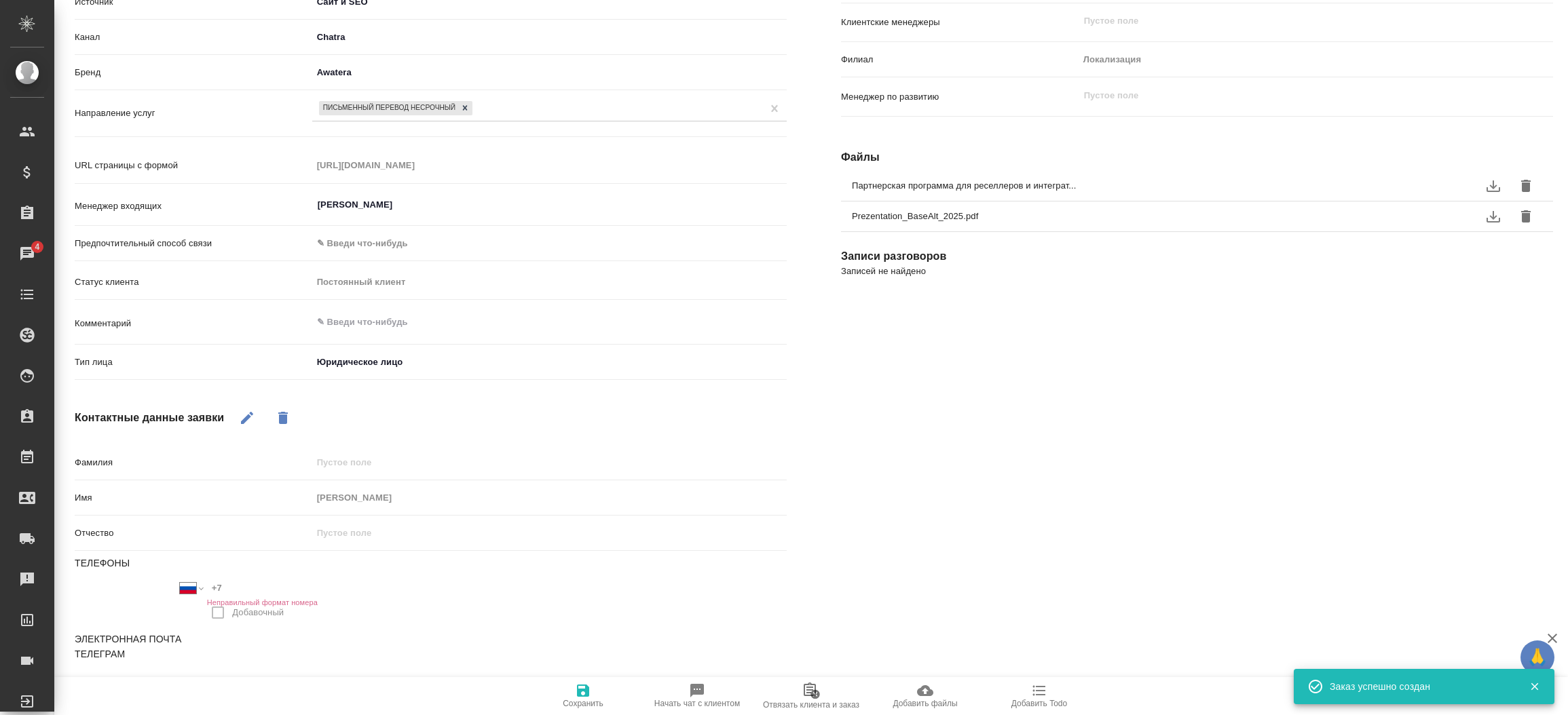
type textarea "x"
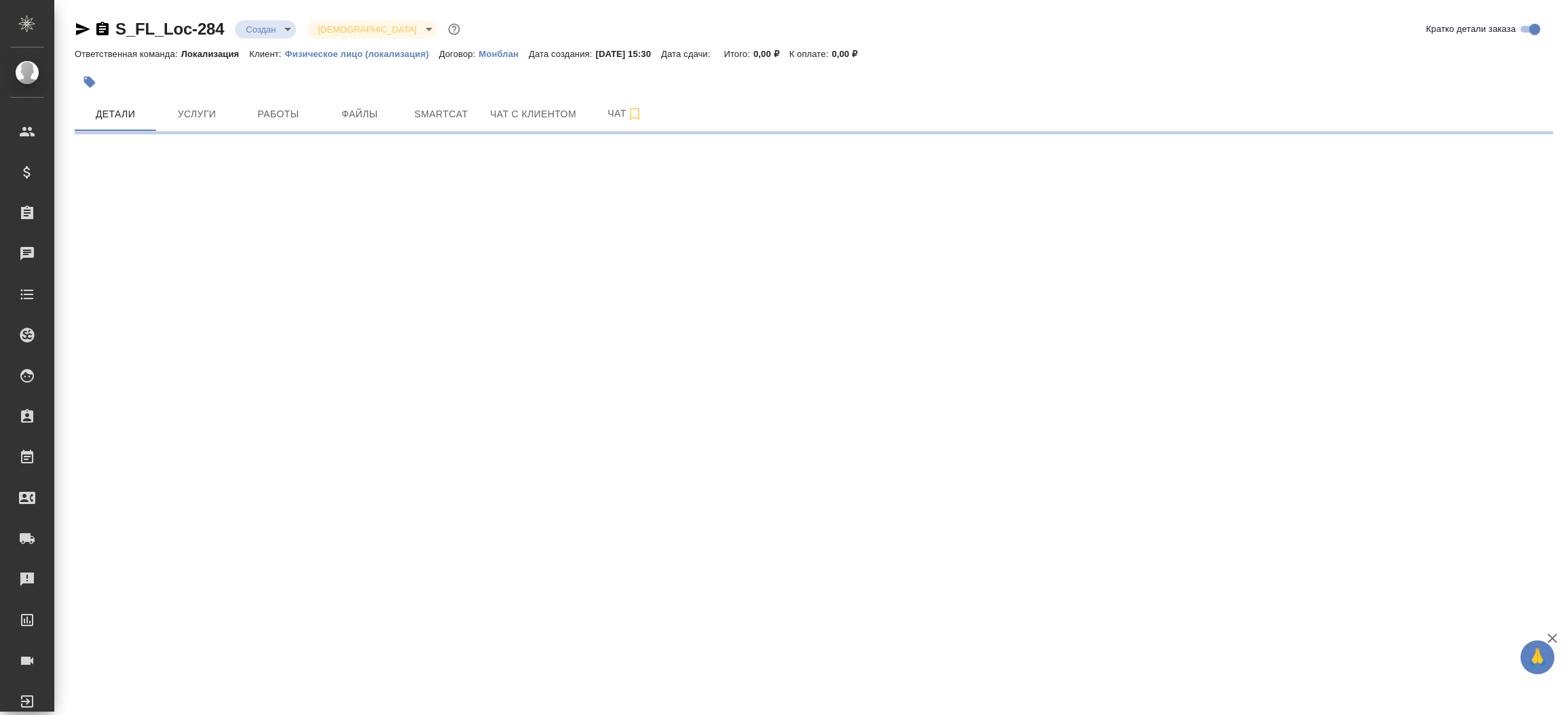
select select "RU"
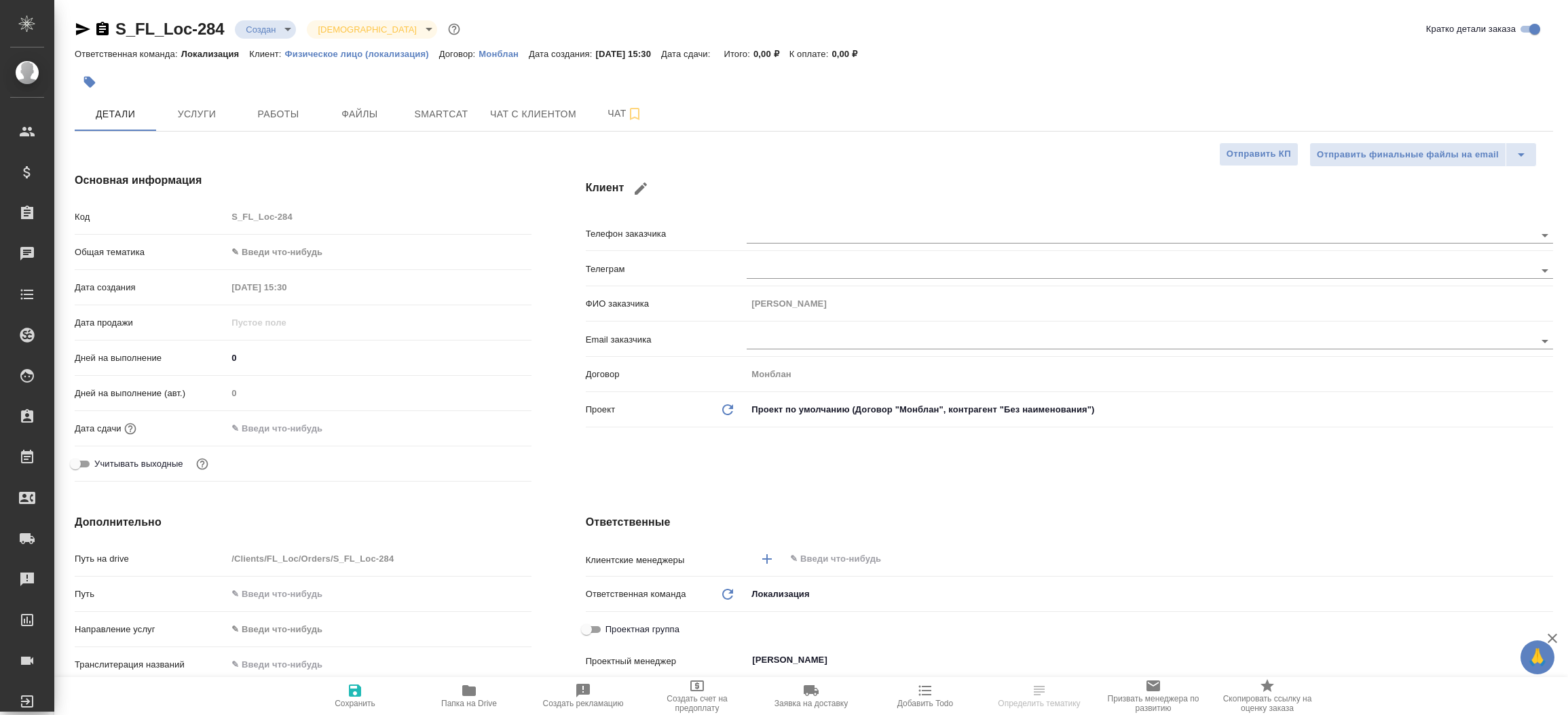
type textarea "x"
click at [366, 116] on span "Файлы" at bounding box center [360, 114] width 65 height 17
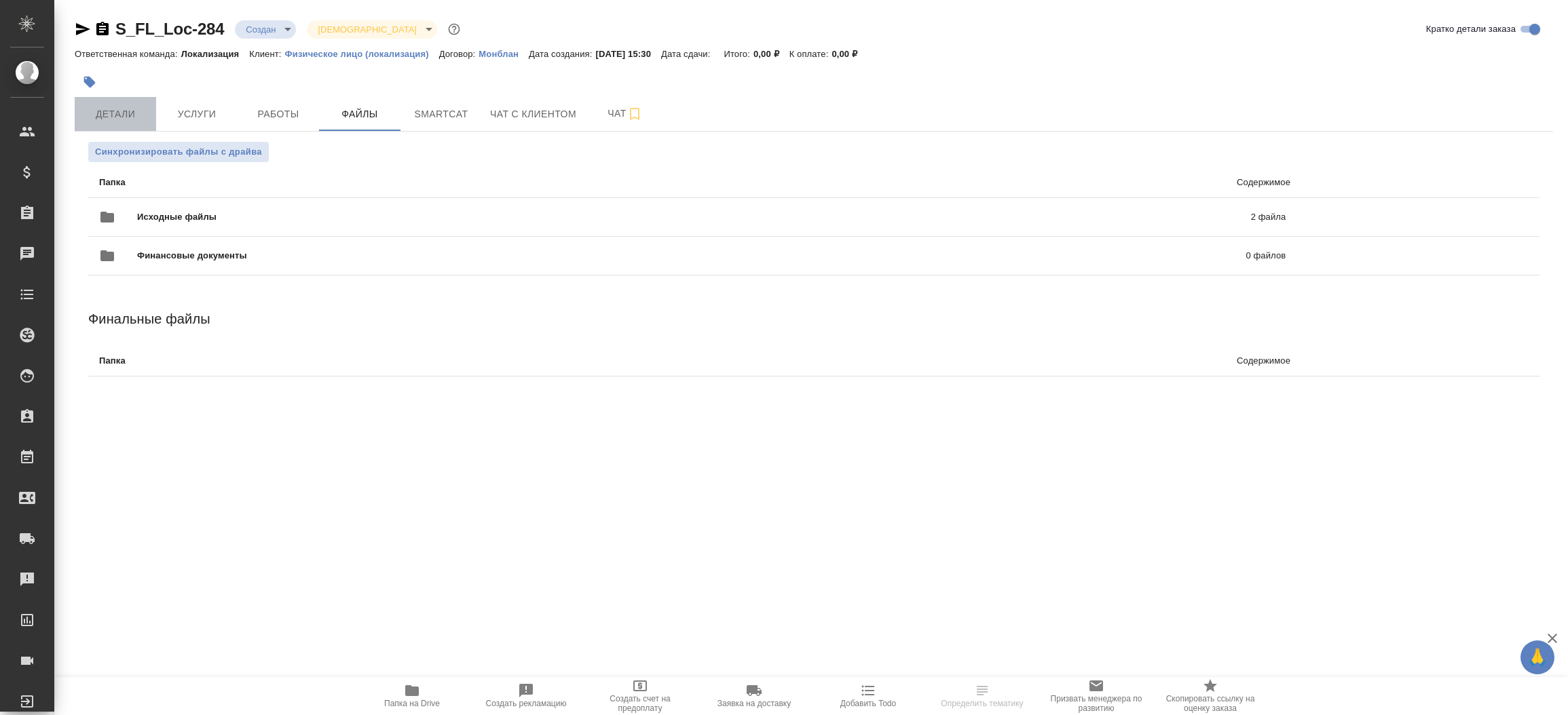
click at [112, 112] on span "Детали" at bounding box center [116, 114] width 65 height 17
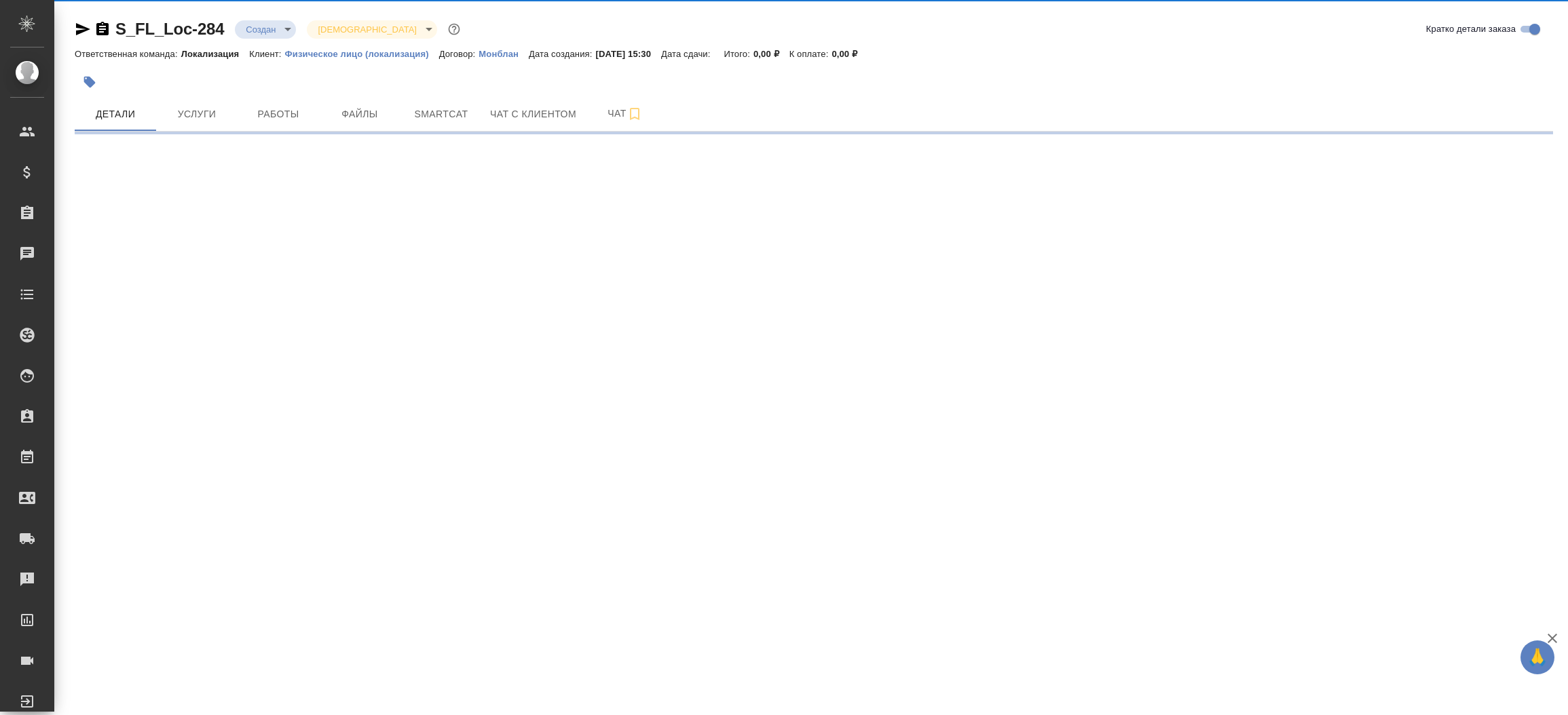
select select "RU"
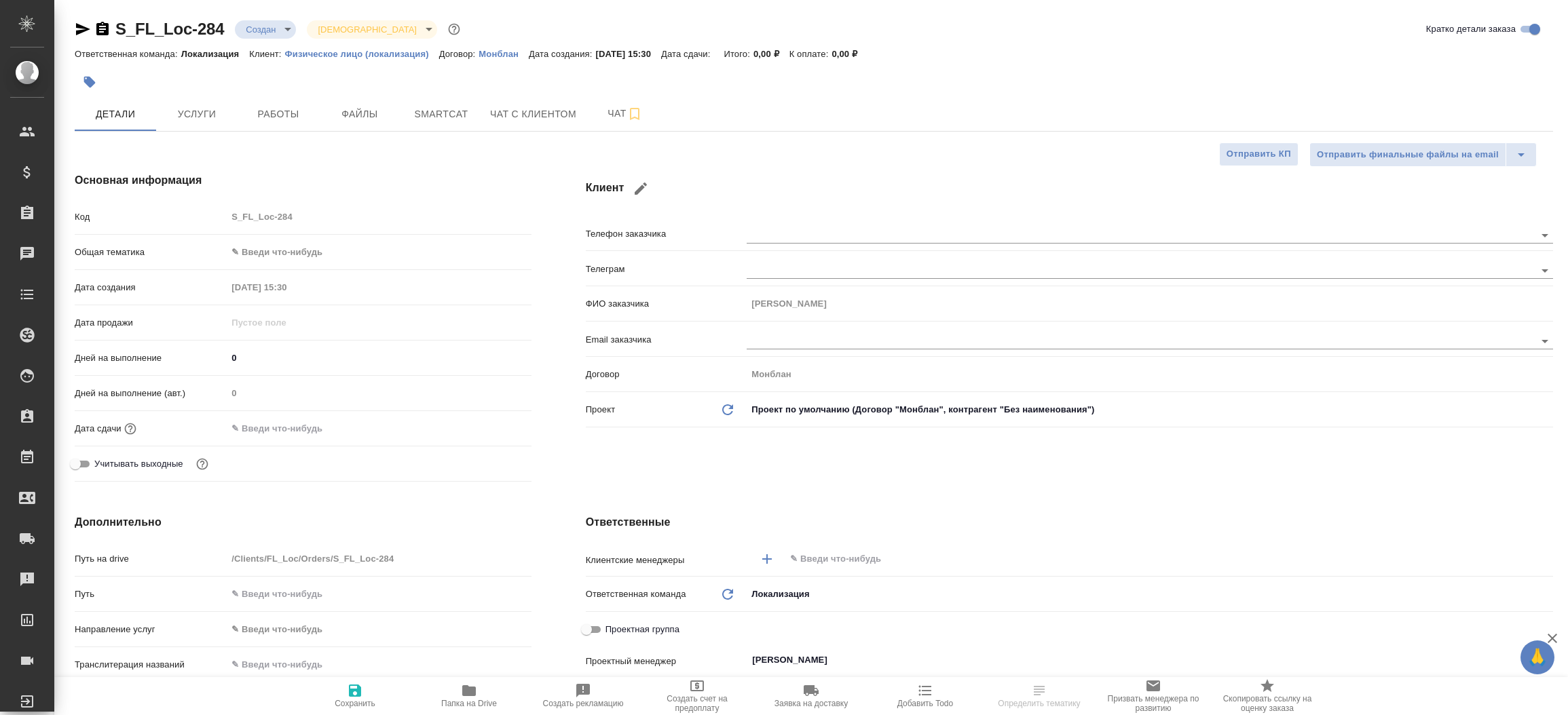
type textarea "x"
click at [78, 24] on icon "button" at bounding box center [82, 29] width 14 height 12
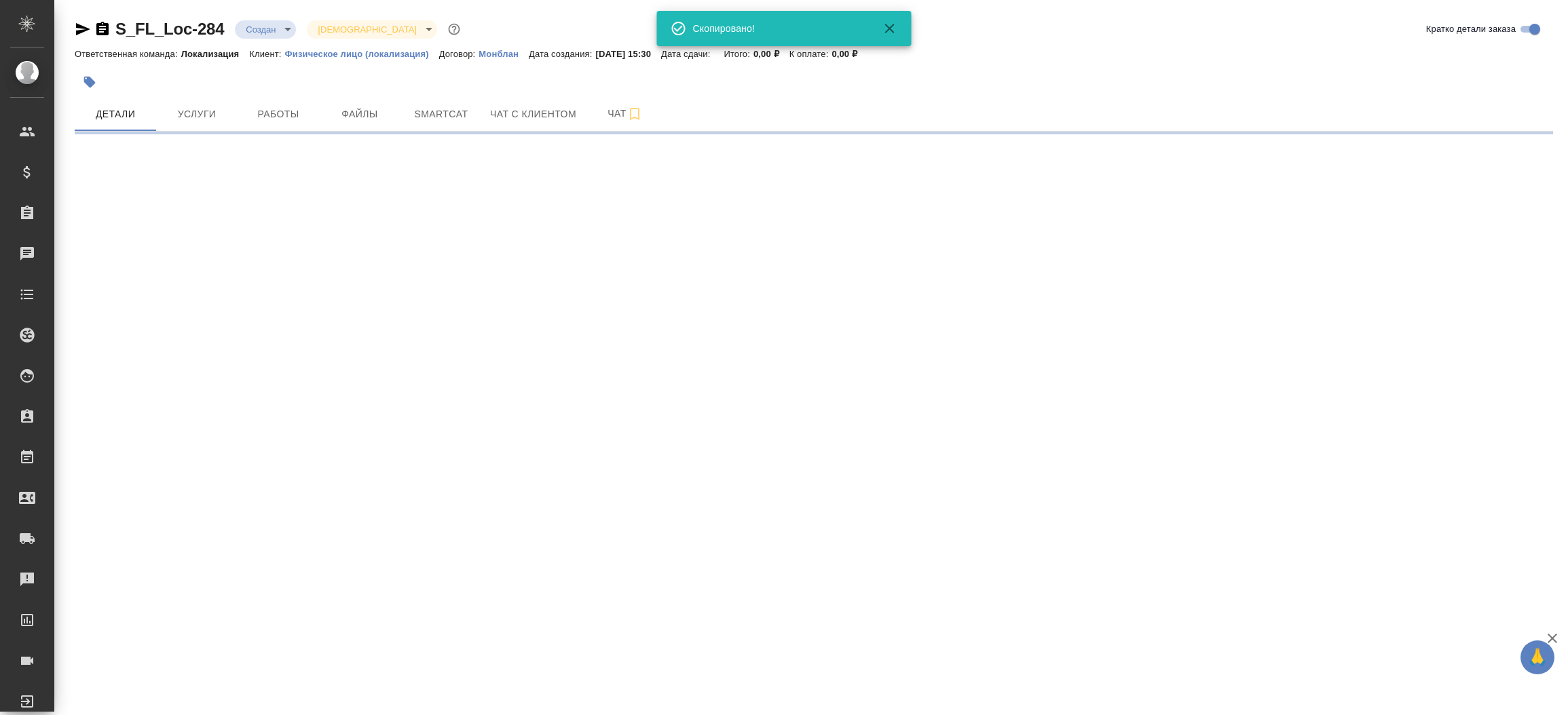
select select "RU"
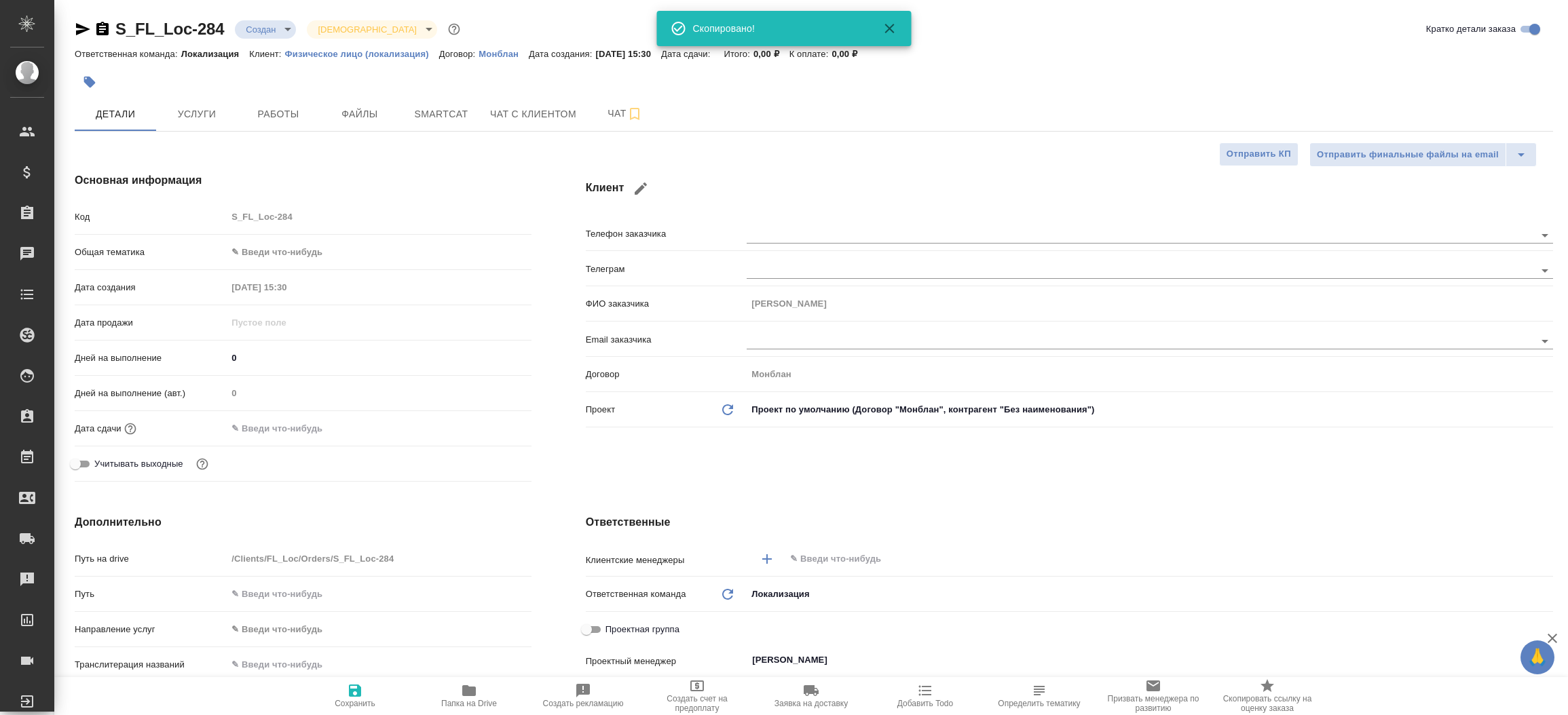
type textarea "x"
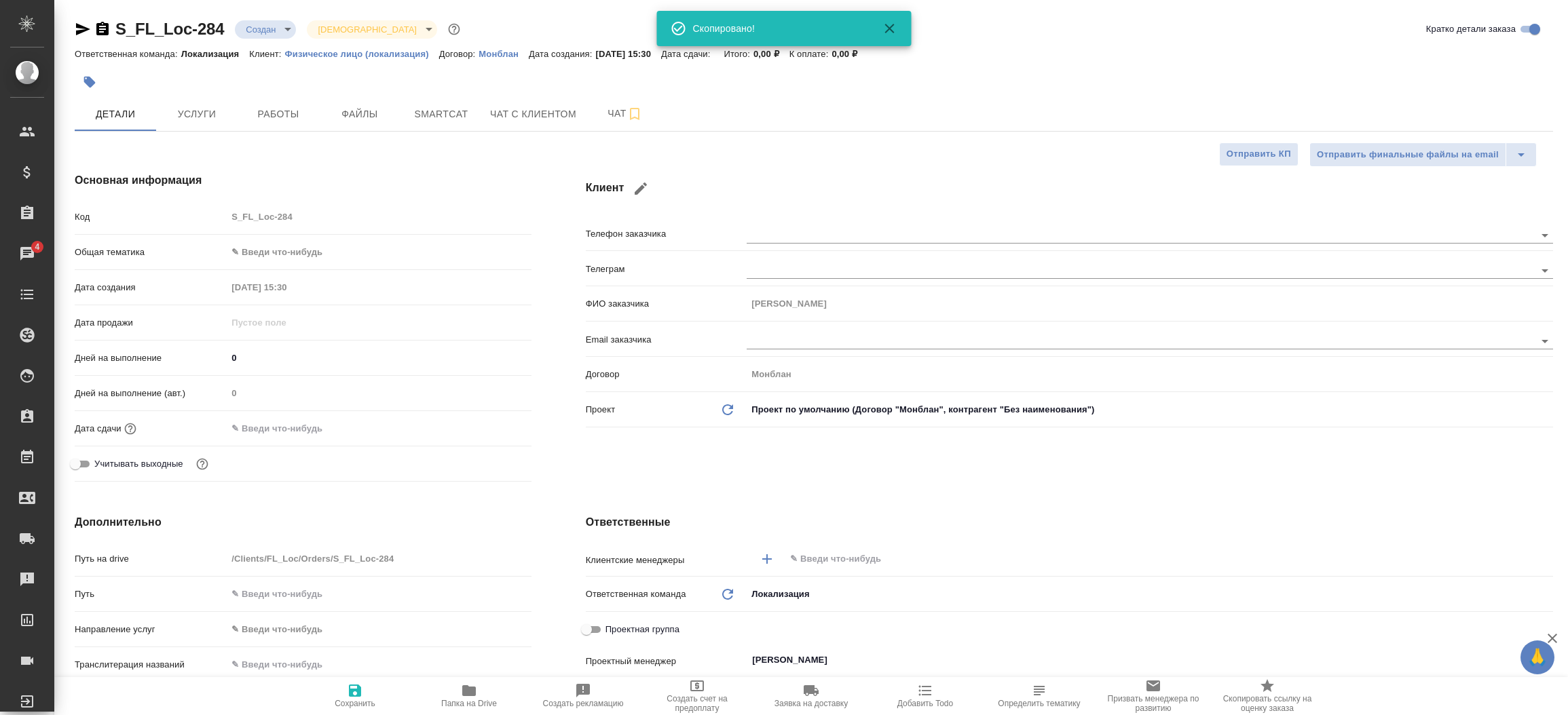
type textarea "x"
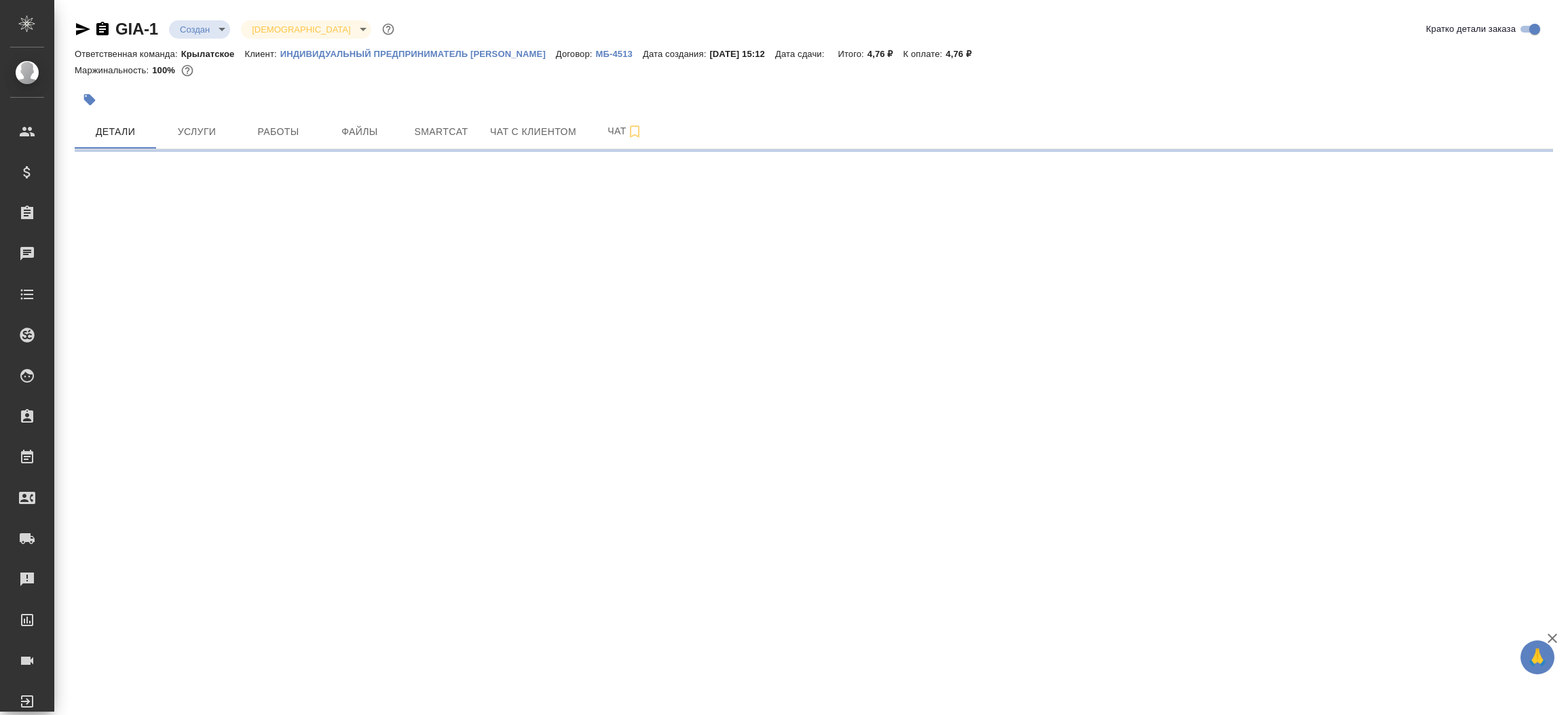
select select "RU"
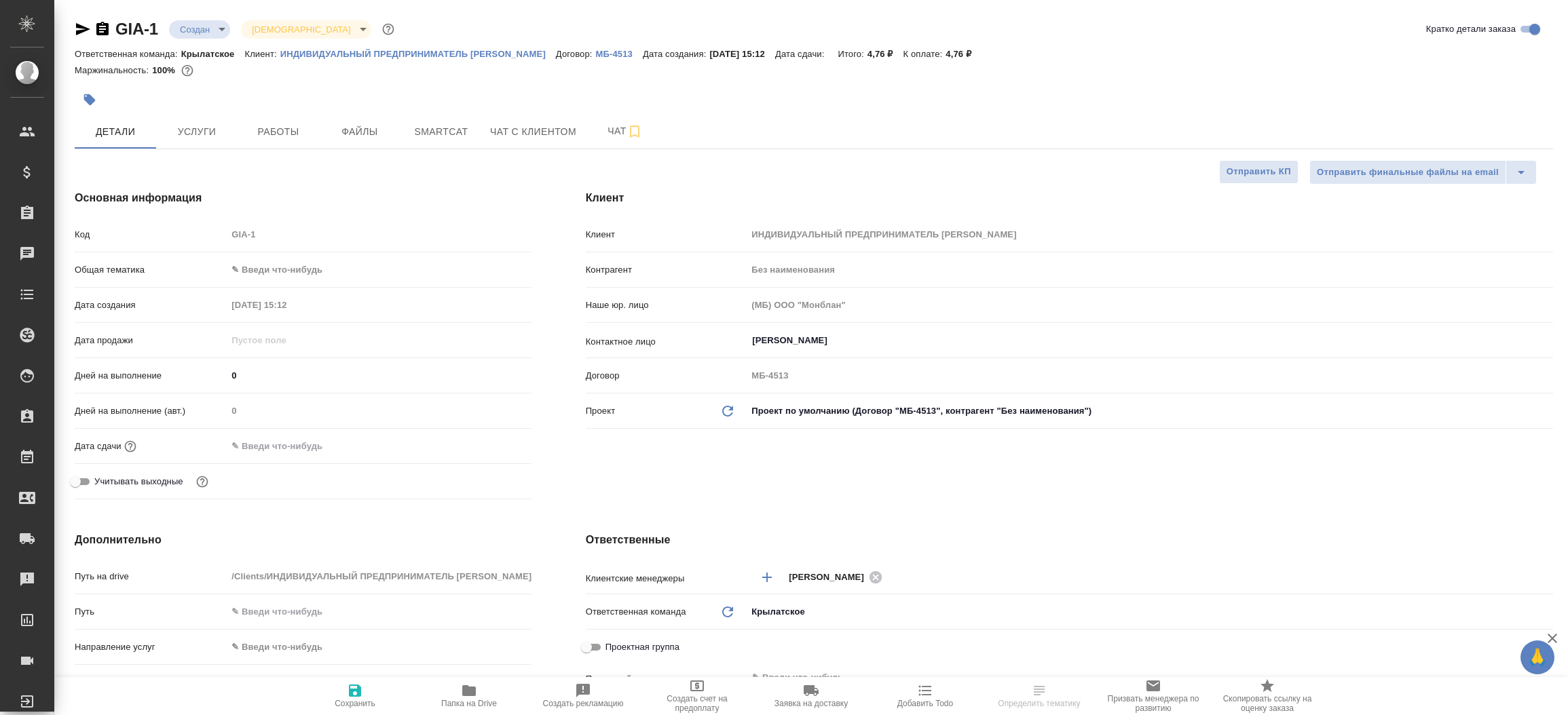
type textarea "x"
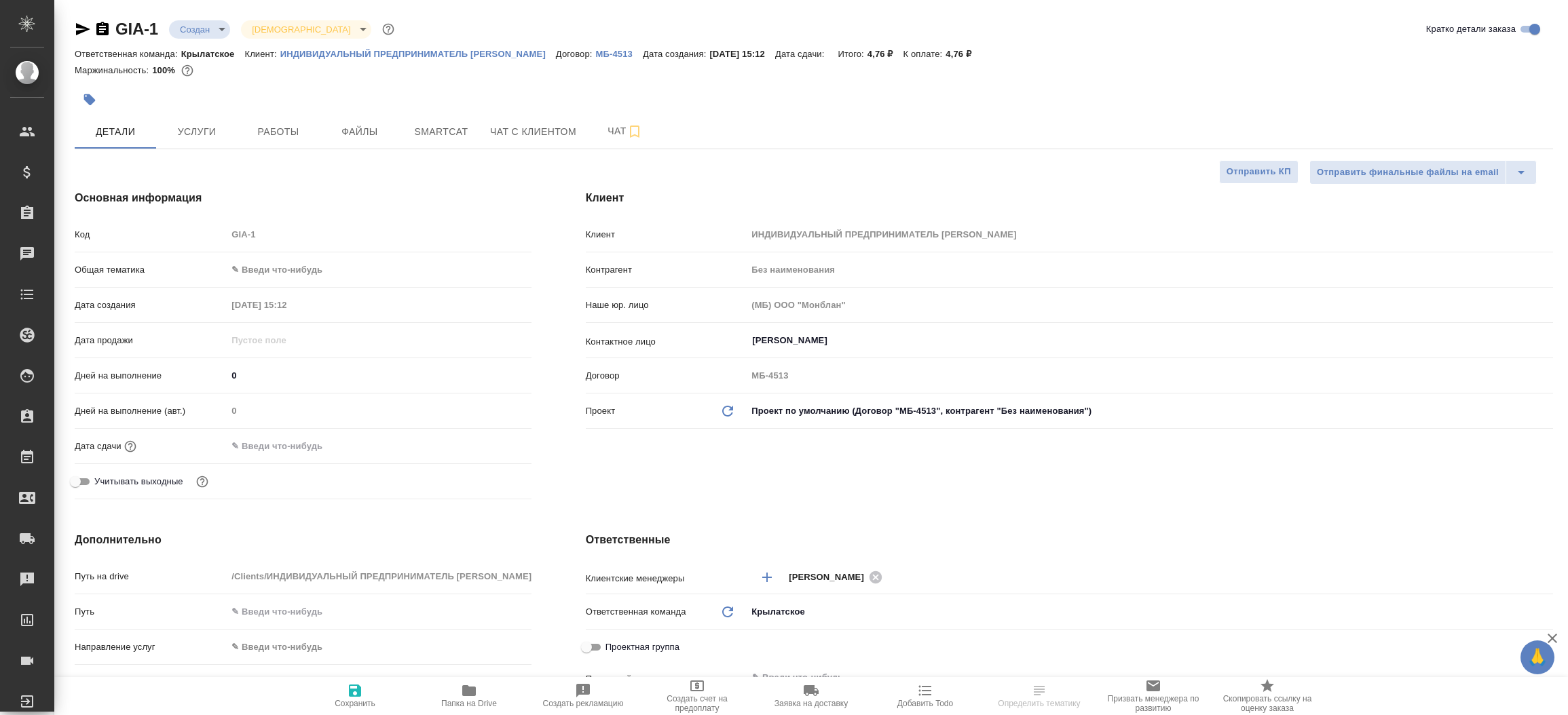
type textarea "x"
click at [81, 30] on icon "button" at bounding box center [82, 29] width 14 height 12
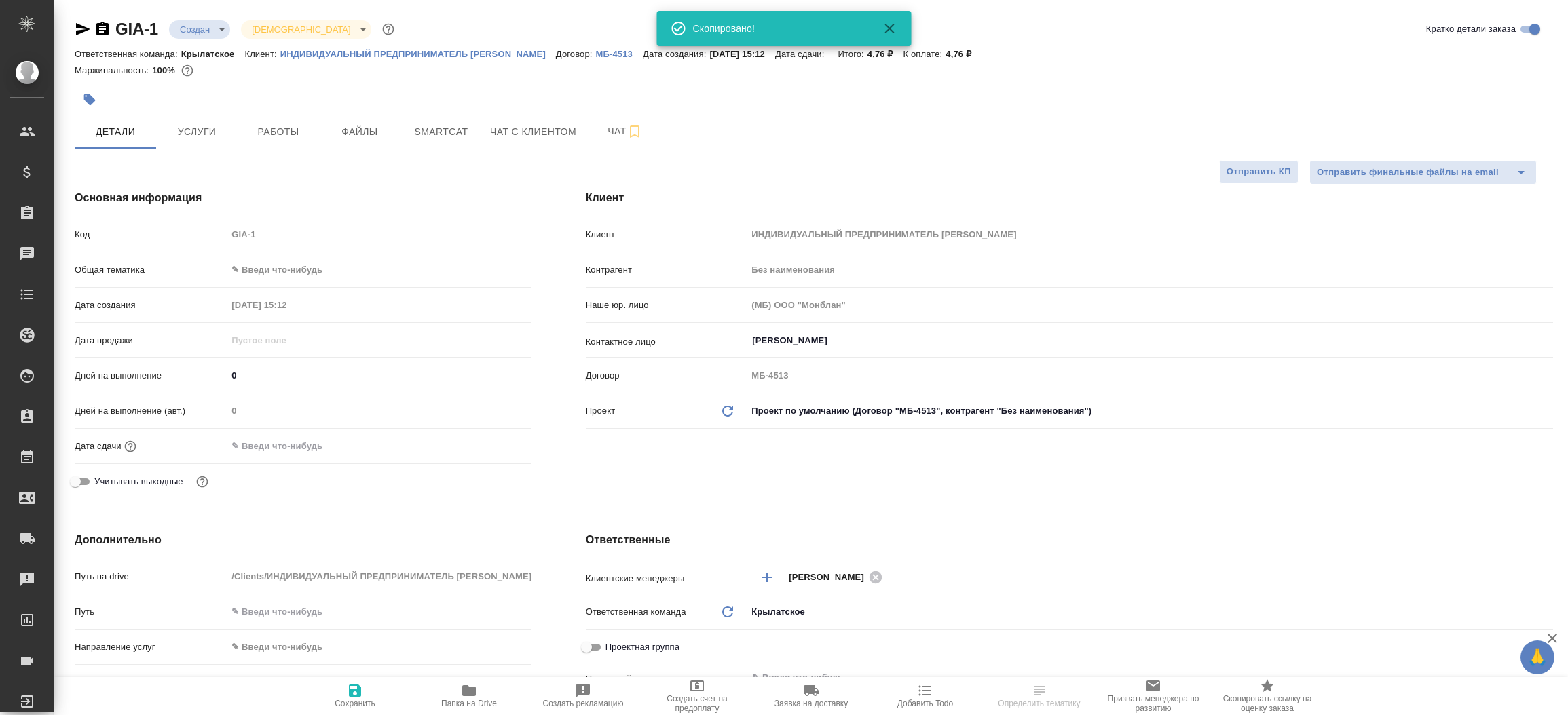
type textarea "x"
select select "RU"
